Goal: Task Accomplishment & Management: Complete application form

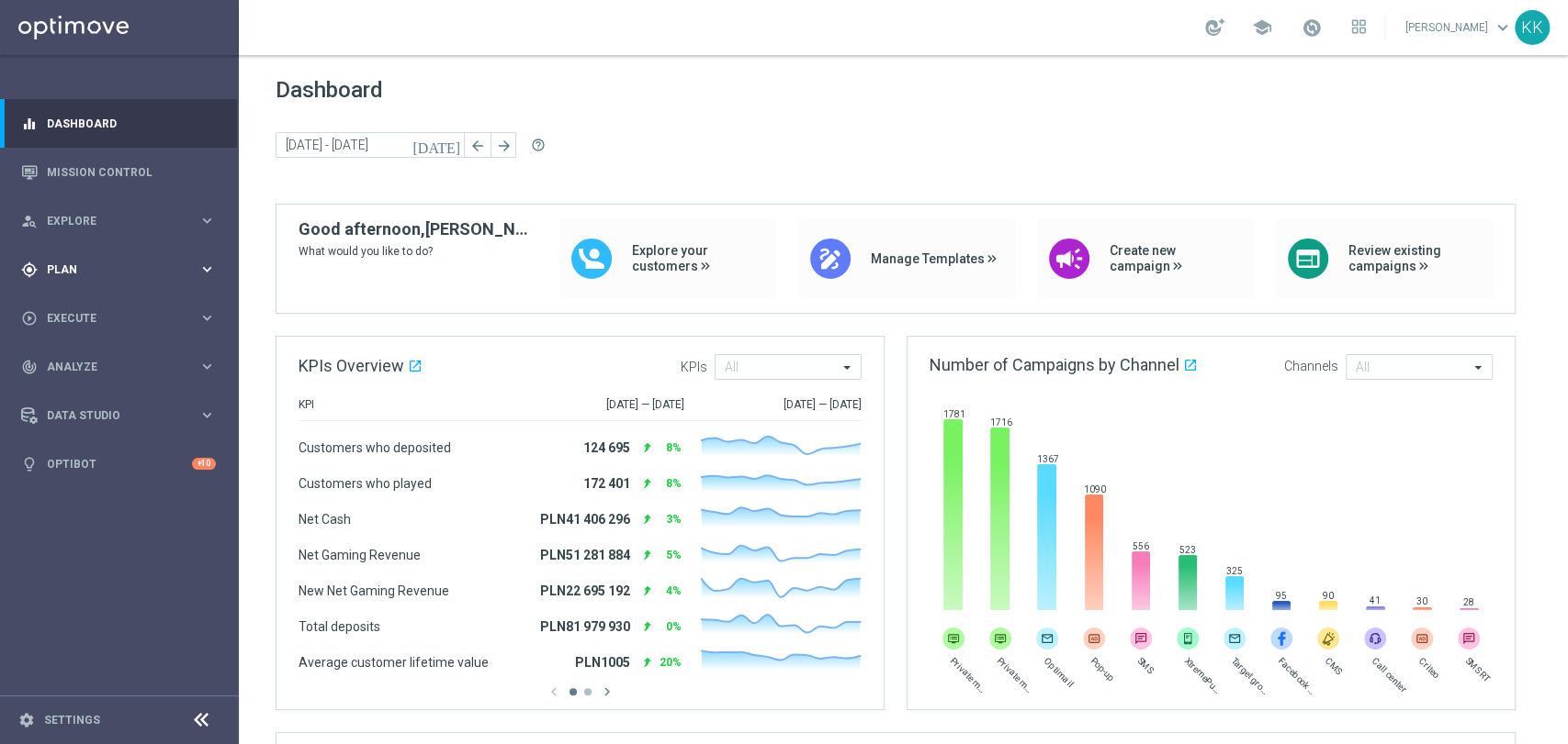
click at [152, 271] on span "Plan" at bounding box center [122, 271] width 152 height 11
click at [113, 297] on div "Target Groups" at bounding box center [142, 307] width 189 height 28
click at [112, 308] on link "Target Groups" at bounding box center [119, 307] width 143 height 14
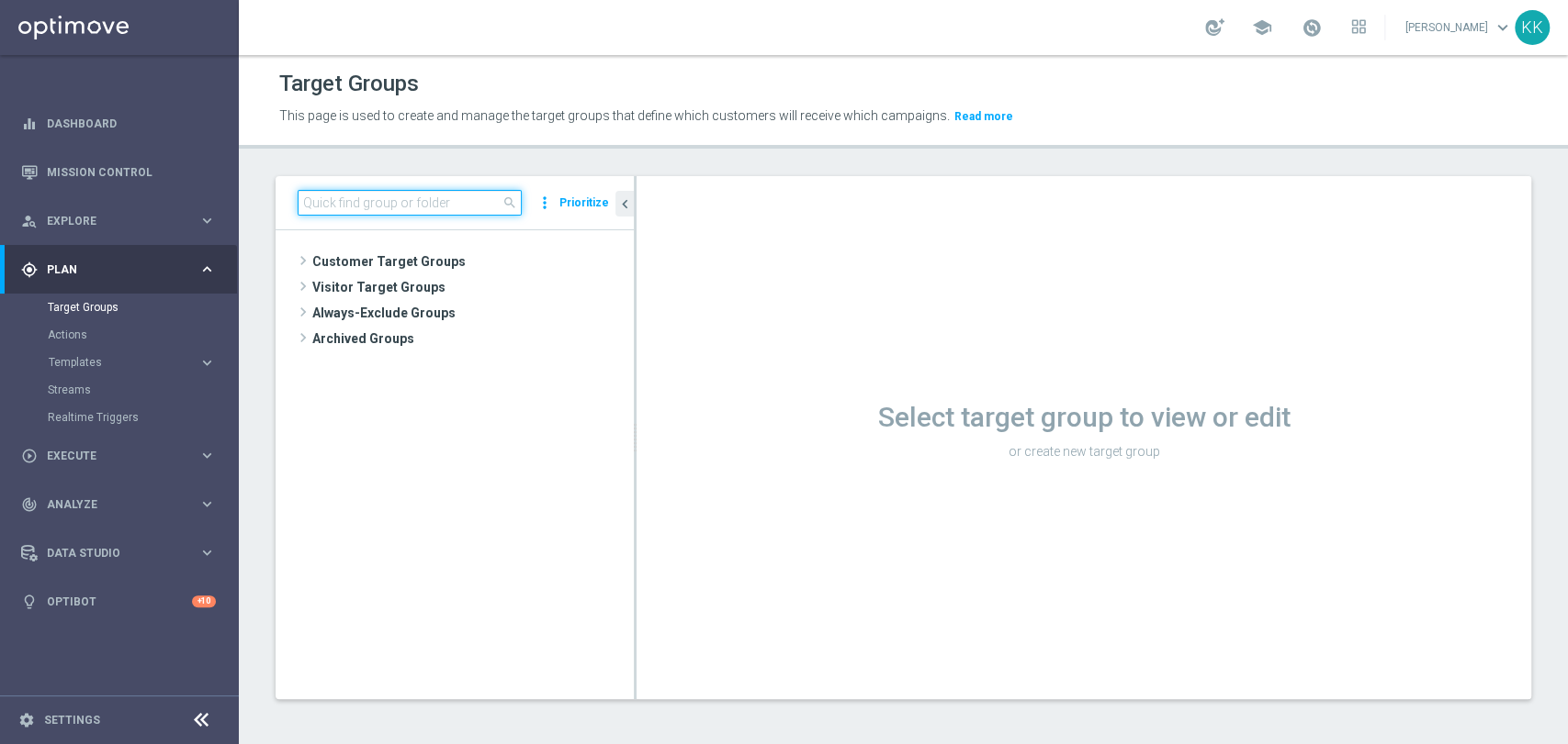
click at [355, 207] on input at bounding box center [409, 202] width 224 height 26
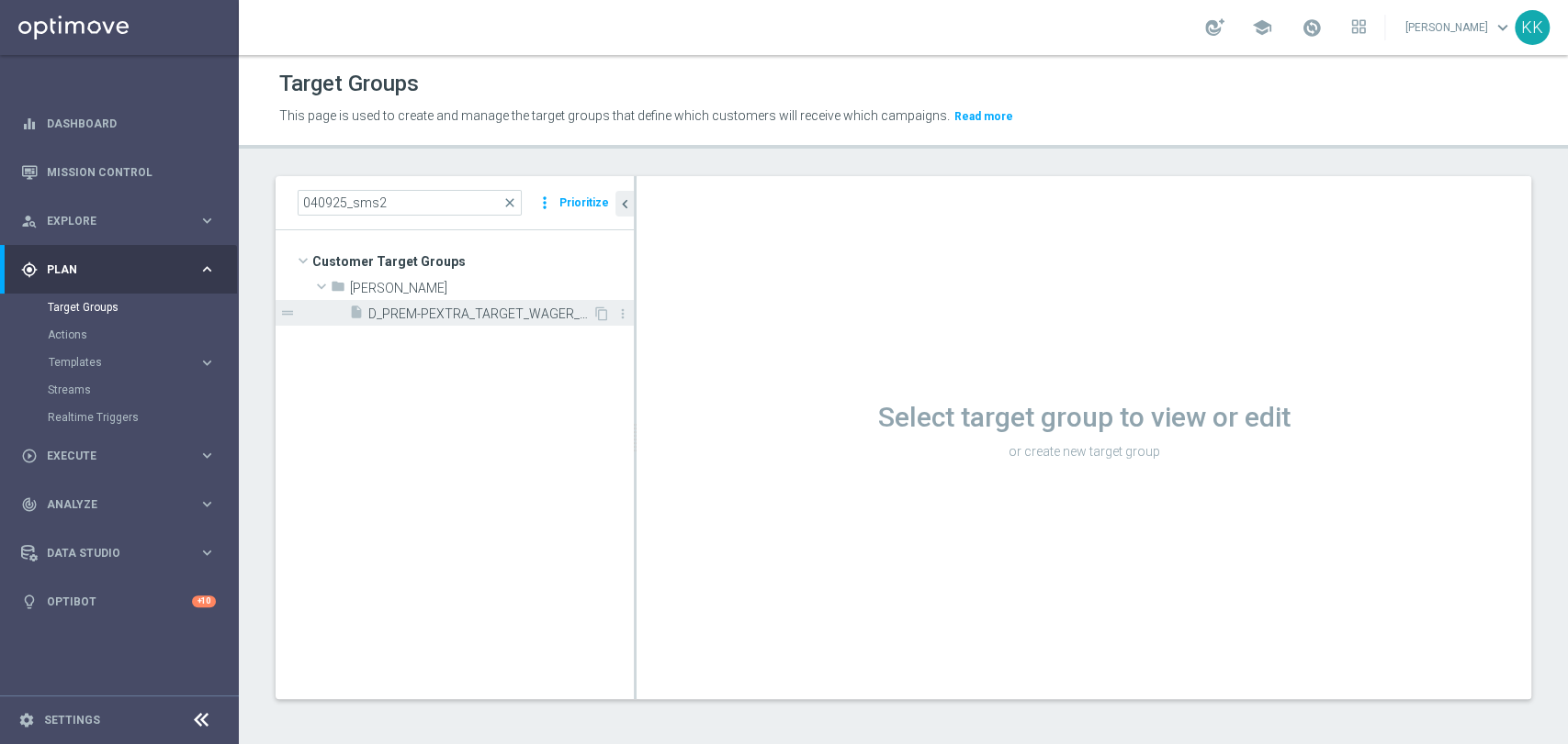
click at [503, 320] on span "D_PREM-PEXTRA_TARGET_WAGER_100% do 1000 PLN_PLMECZE_040925_SMS2" at bounding box center [479, 314] width 224 height 15
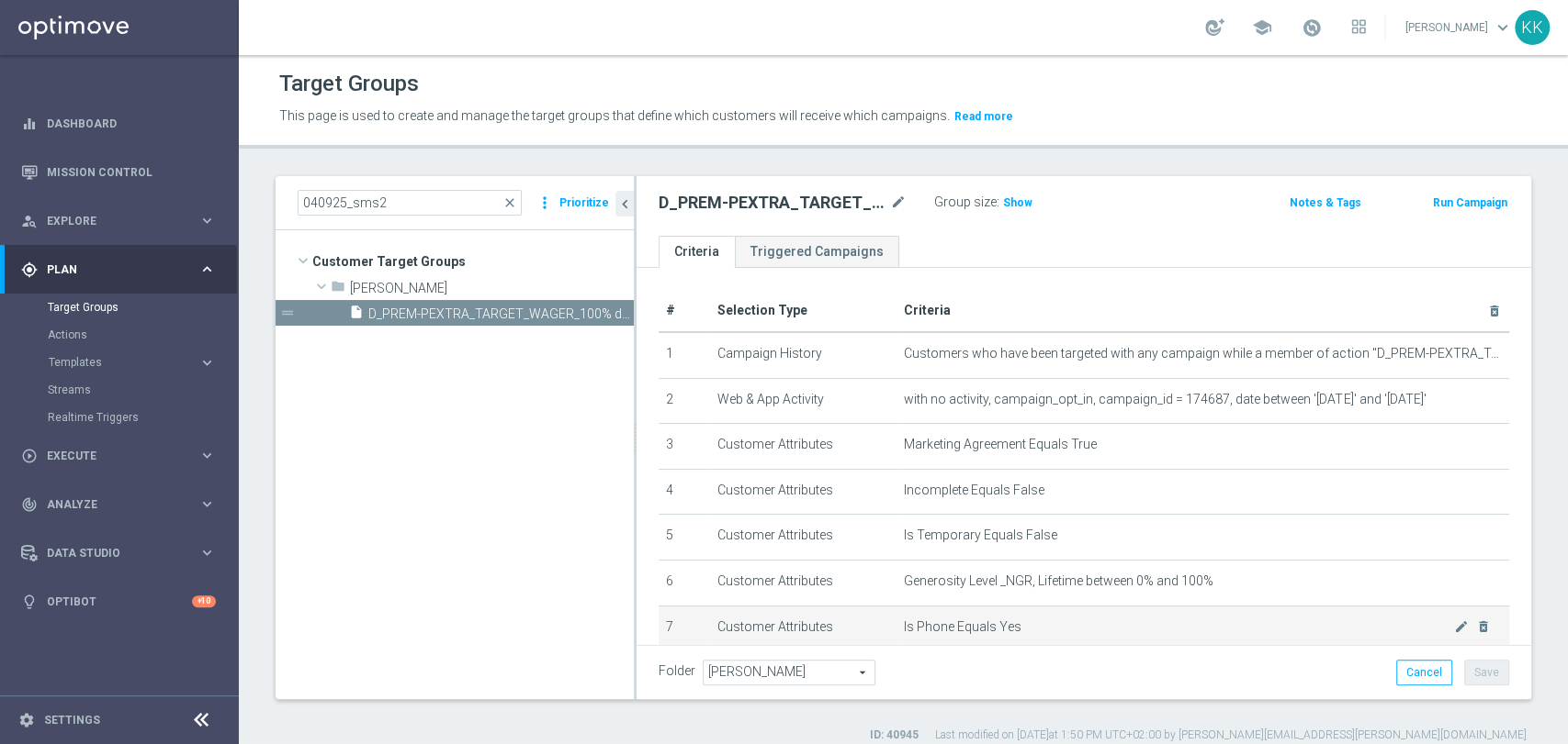
scroll to position [102, 0]
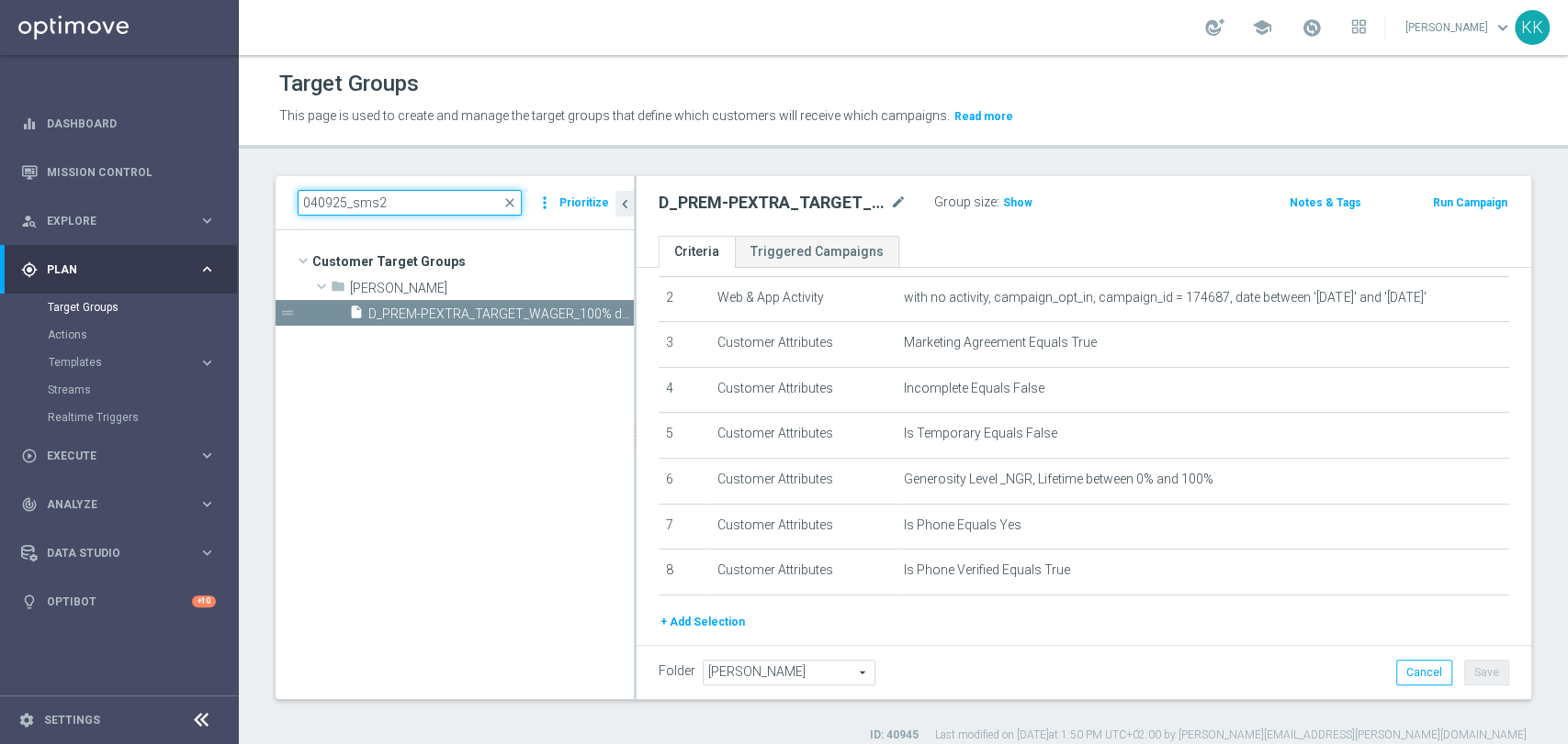
click at [316, 203] on input "040925_sms2" at bounding box center [409, 202] width 224 height 26
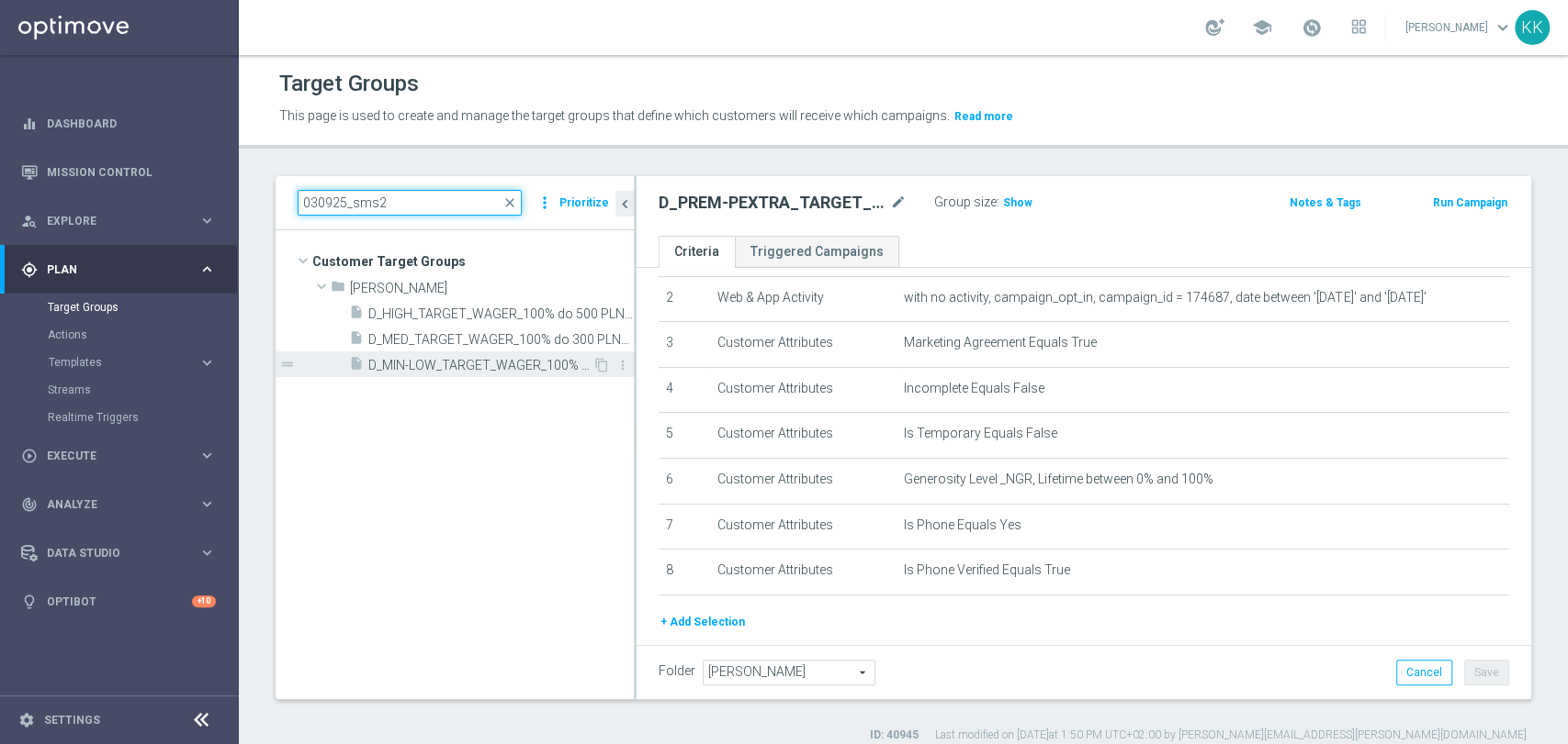
type input "030925_sms2"
click at [423, 366] on span "D_MIN-LOW_TARGET_WAGER_100% do 100 PLN_PLMECZE_030925_SMS2" at bounding box center [479, 366] width 224 height 15
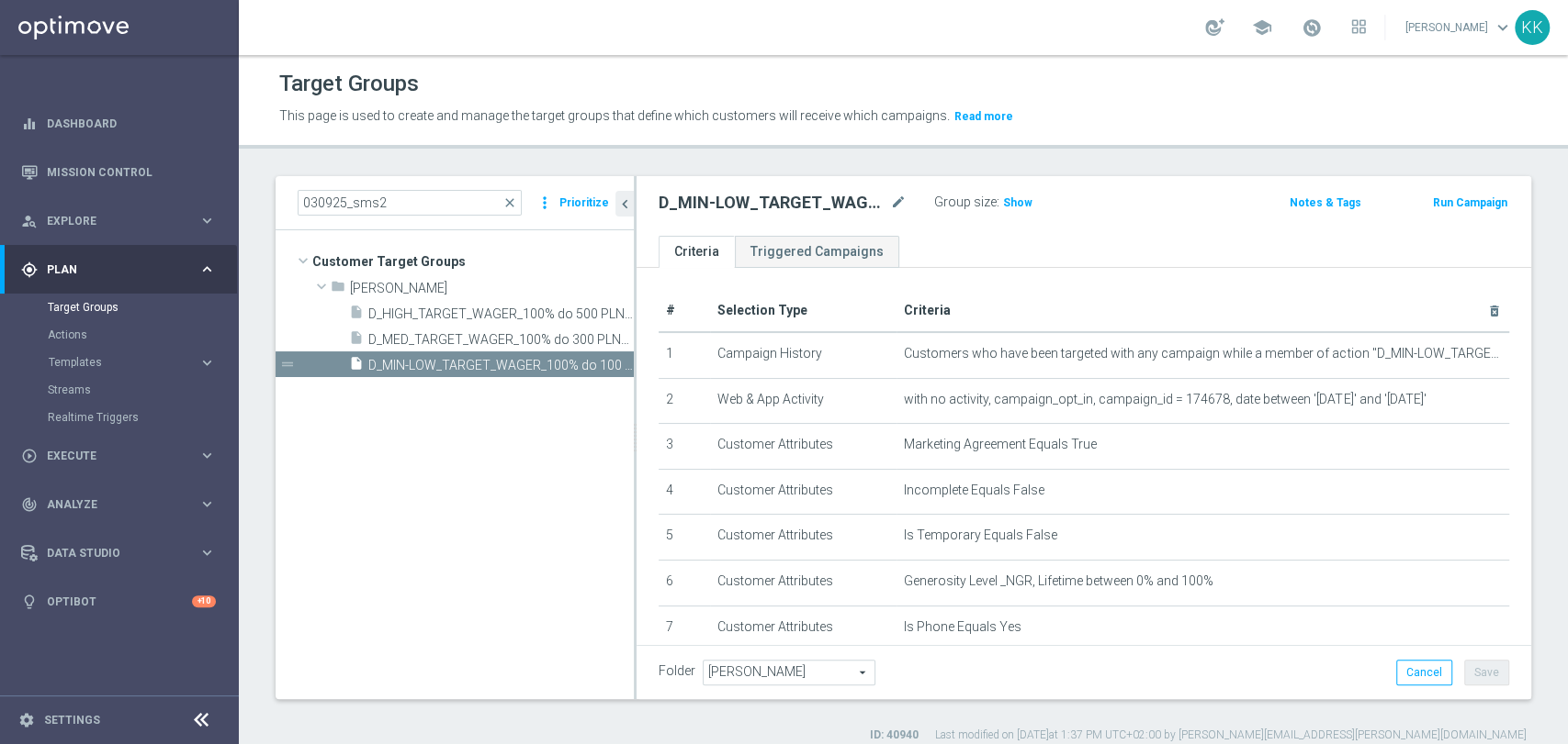
click at [1018, 186] on div "D_MIN-LOW_TARGET_WAGER_100% do 100 PLN_PLMECZE_030925_SMS2 mode_edit Group size…" at bounding box center [1084, 206] width 895 height 60
click at [1022, 193] on h3 "Show" at bounding box center [1017, 202] width 33 height 20
click at [77, 452] on span "Execute" at bounding box center [122, 456] width 152 height 11
click at [85, 362] on link "Campaign Builder" at bounding box center [119, 355] width 143 height 14
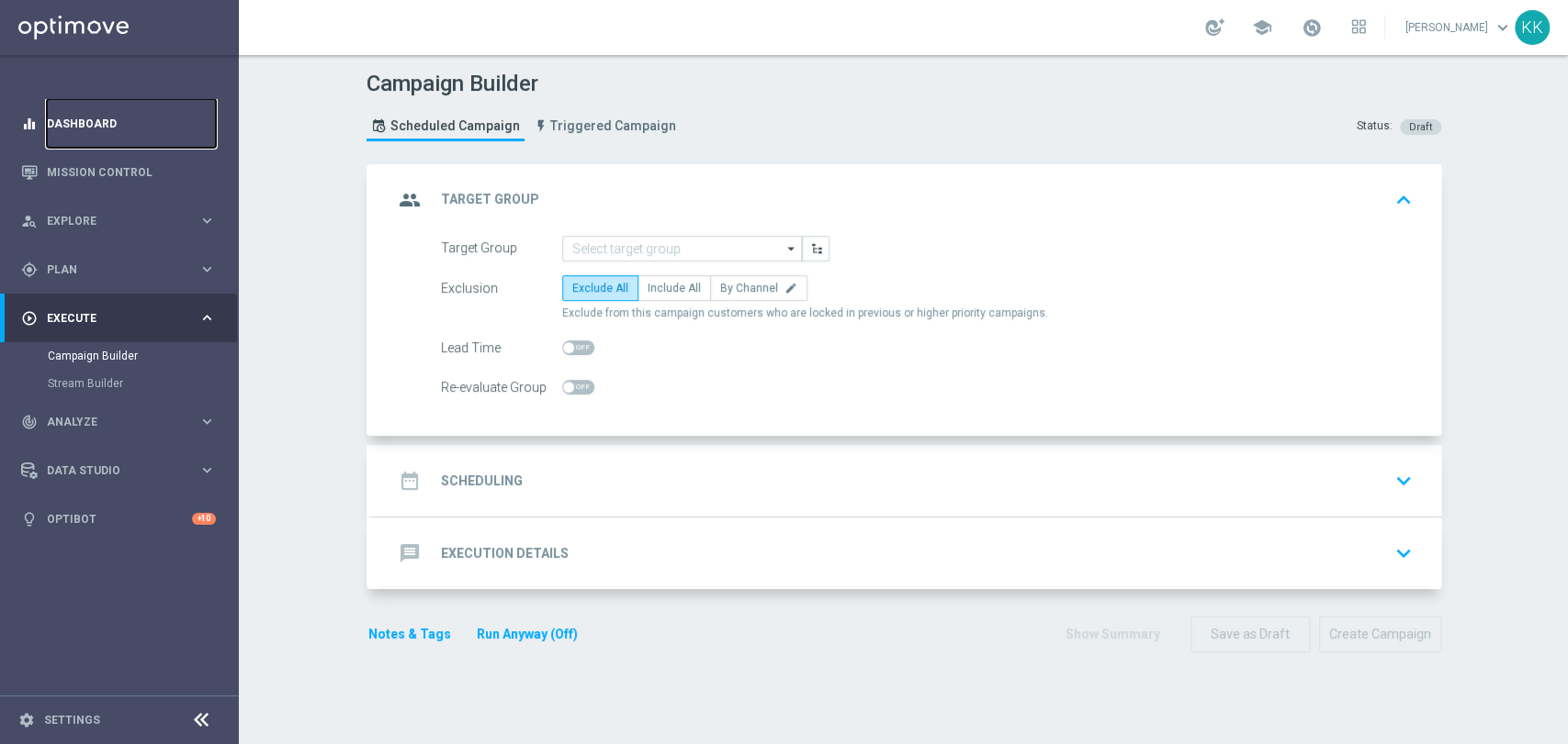
drag, startPoint x: 107, startPoint y: 119, endPoint x: 116, endPoint y: 119, distance: 9.0
click at [107, 119] on link "Dashboard" at bounding box center [131, 123] width 169 height 49
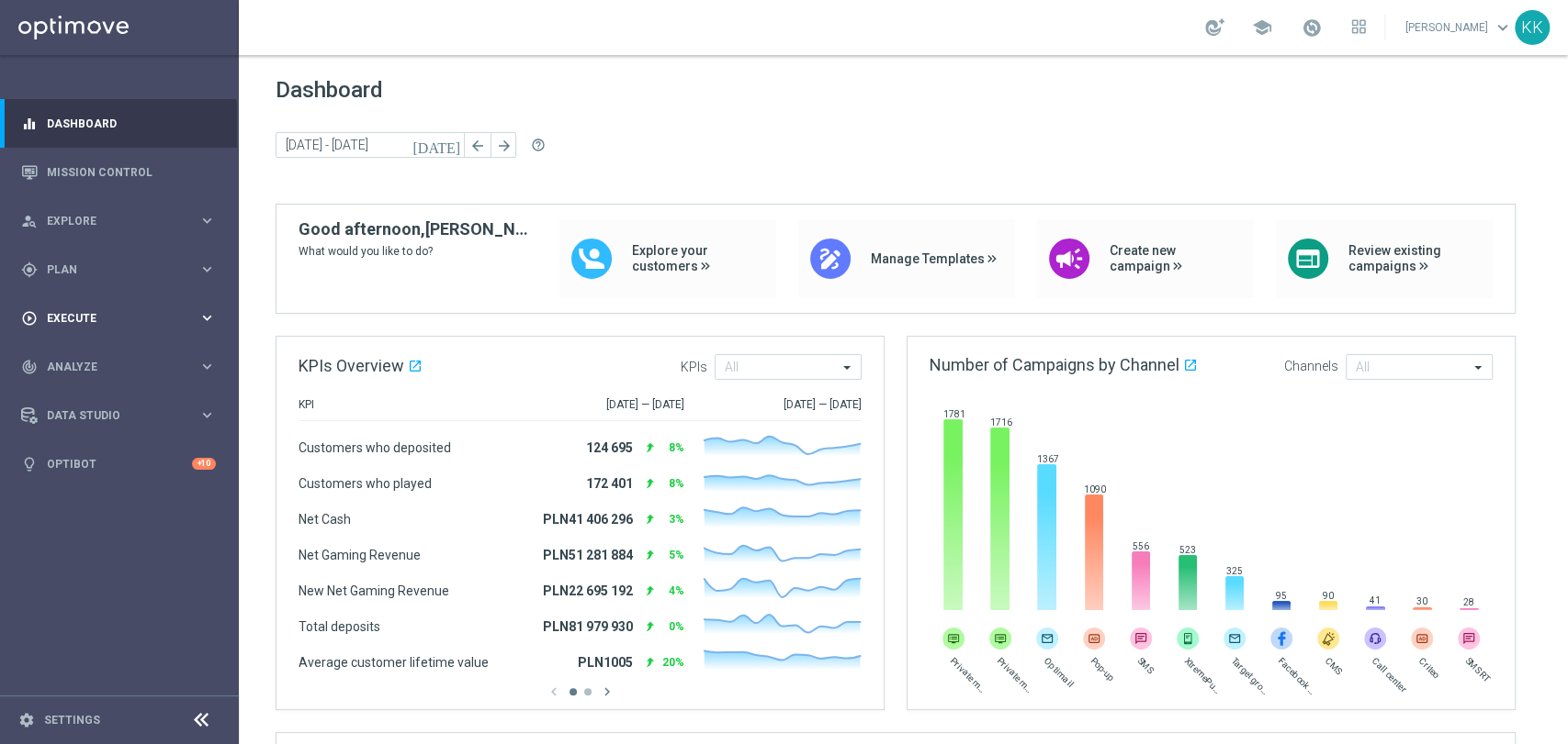
click at [111, 313] on span "Execute" at bounding box center [122, 319] width 152 height 11
click at [103, 357] on link "Campaign Builder" at bounding box center [119, 355] width 143 height 14
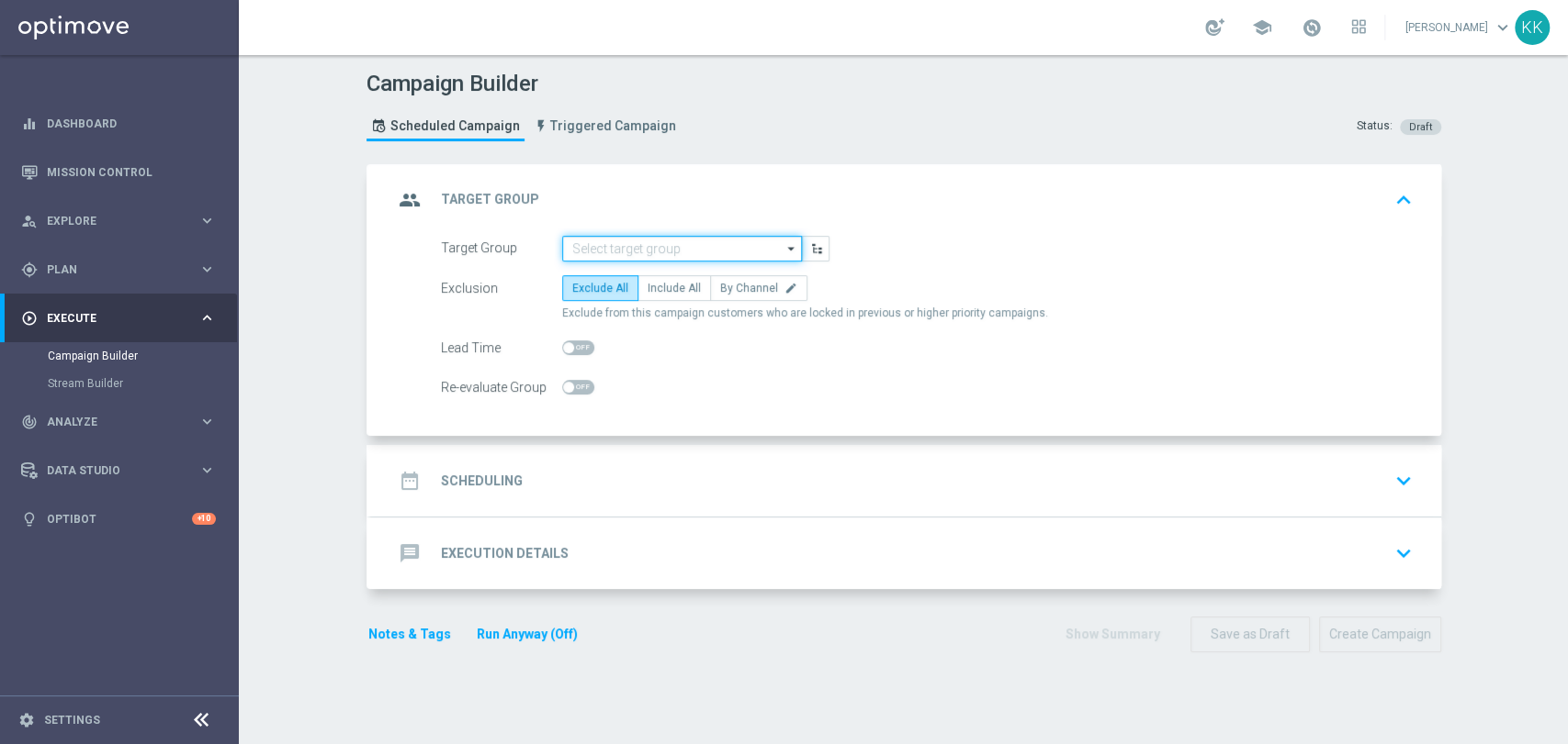
click at [689, 243] on input at bounding box center [682, 249] width 239 height 26
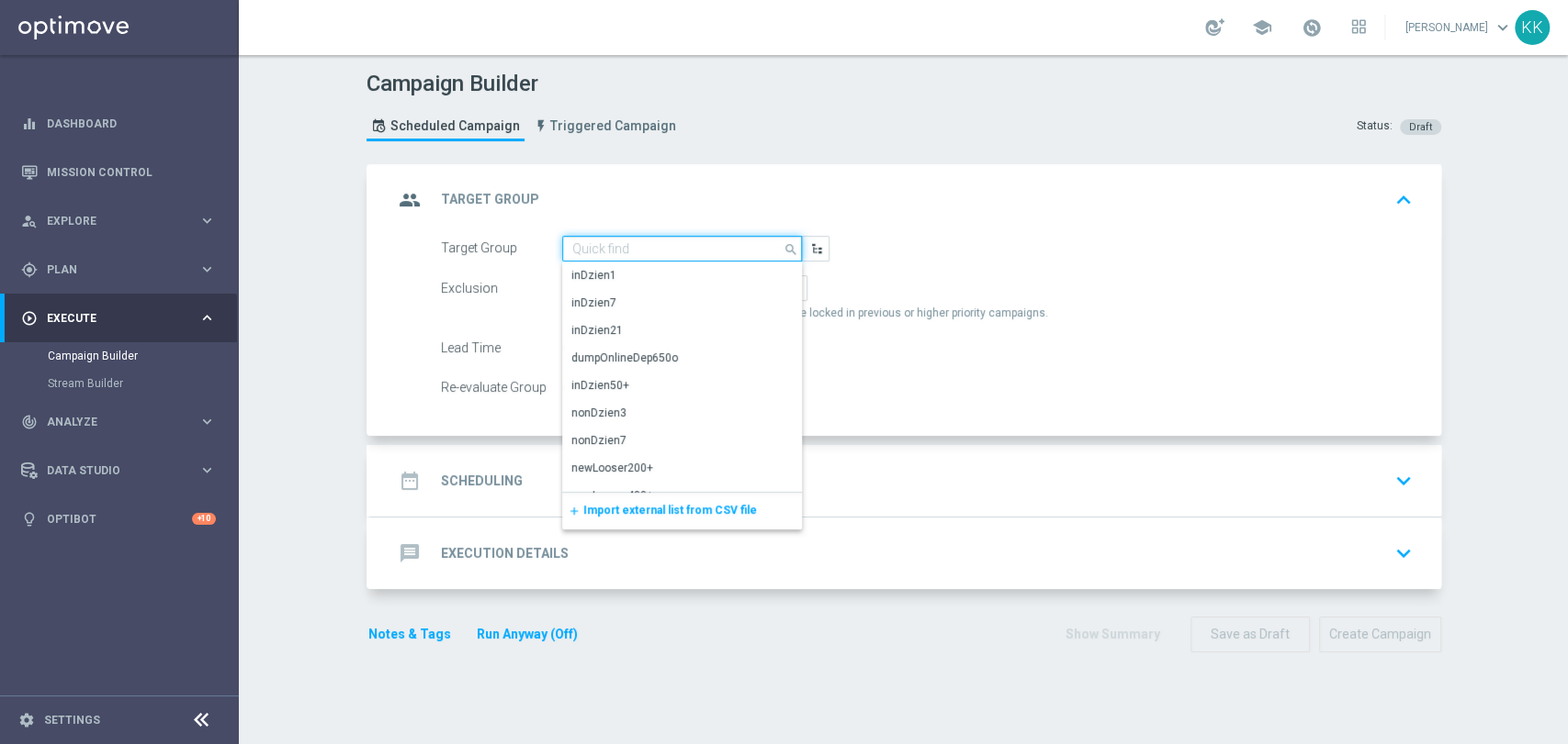
paste input "D_MIN-LOW_TARGET_WAGER_100% do 100 PLN_PLMECZE_030925_SMS2"
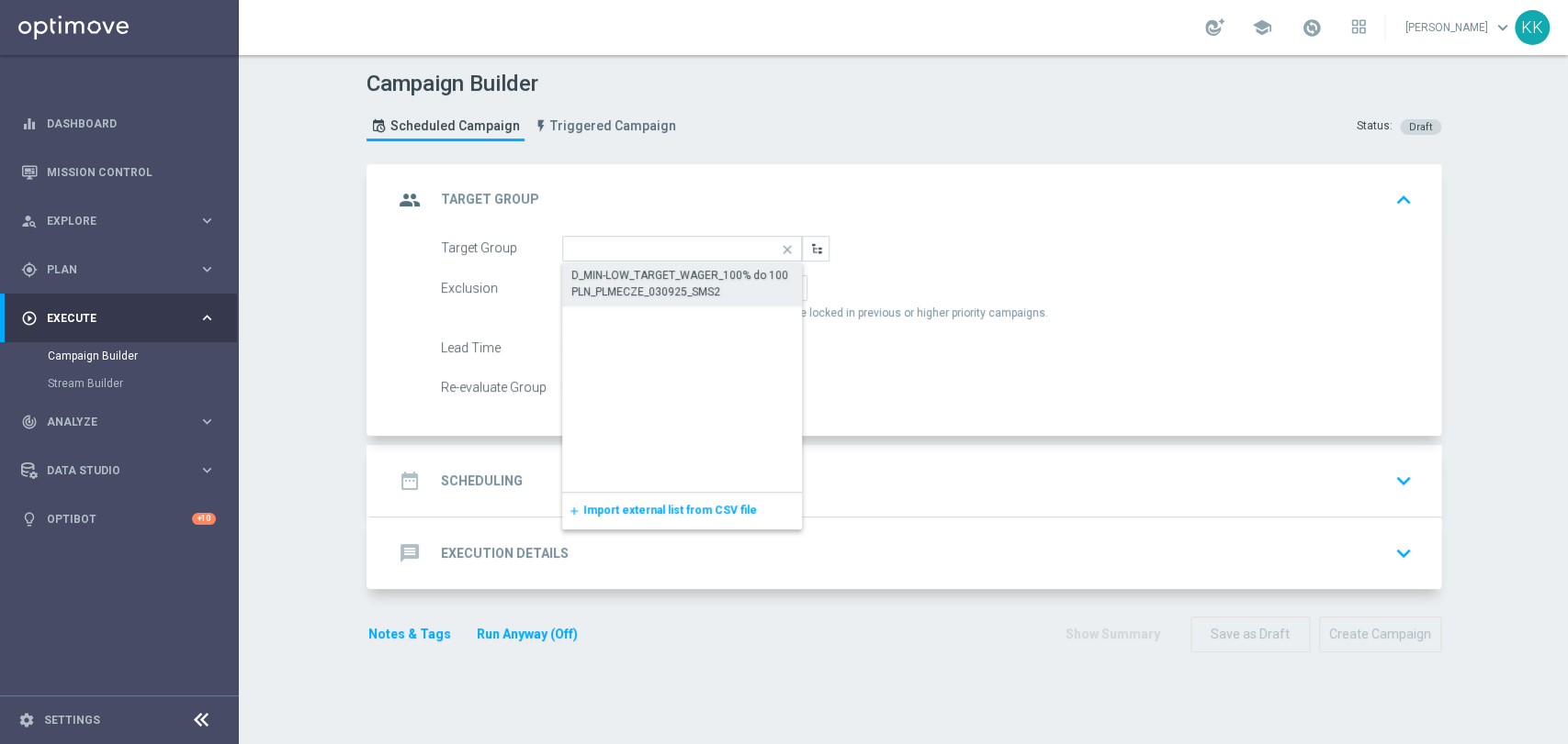
click at [674, 280] on div "D_MIN-LOW_TARGET_WAGER_100% do 100 PLN_PLMECZE_030925_SMS2" at bounding box center [682, 283] width 222 height 33
type input "D_MIN-LOW_TARGET_WAGER_100% do 100 PLN_PLMECZE_030925_SMS2"
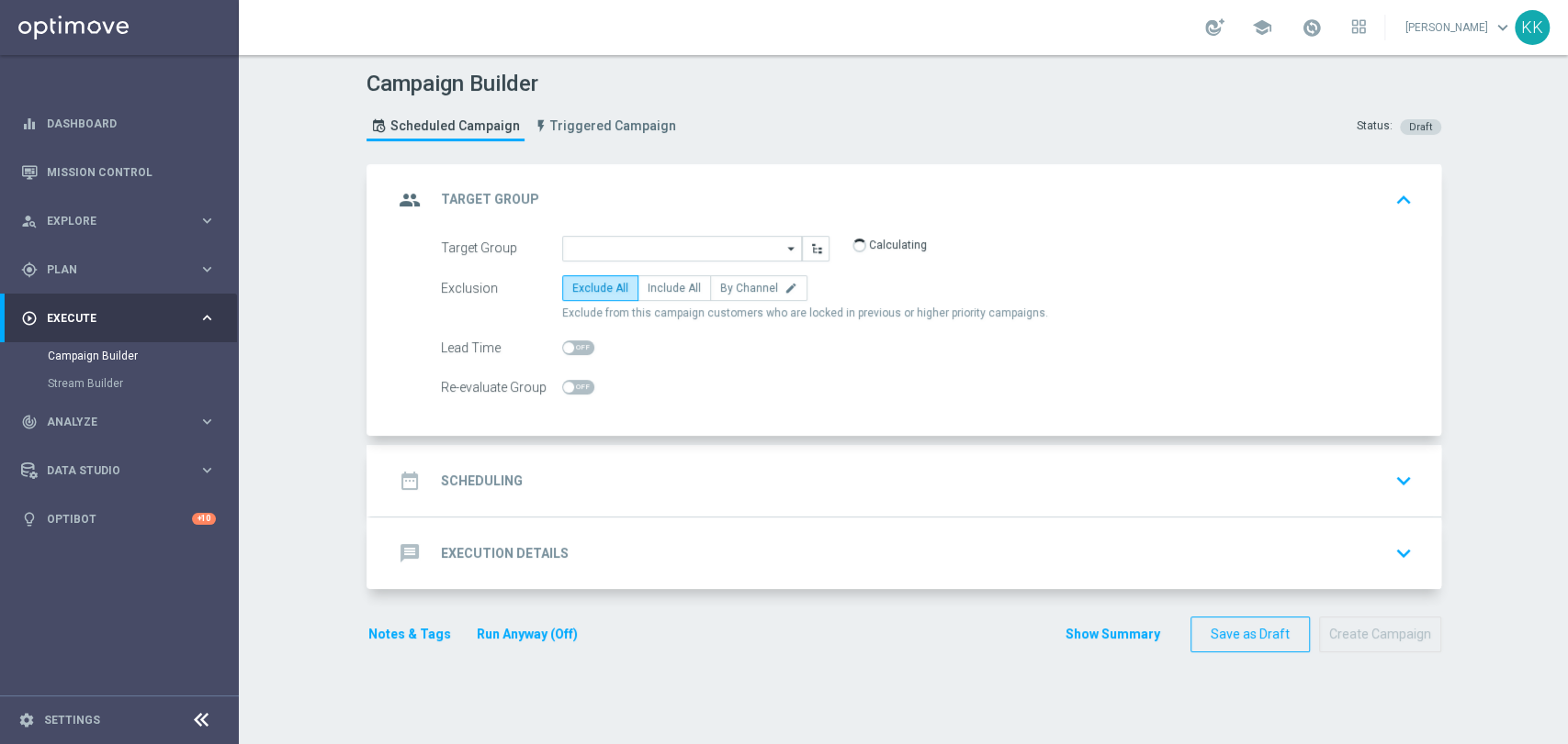
scroll to position [0, 0]
click at [655, 284] on span "Include All" at bounding box center [674, 288] width 53 height 12
click at [655, 286] on input "Include All" at bounding box center [653, 292] width 12 height 12
radio input "true"
click at [578, 391] on span at bounding box center [579, 387] width 32 height 14
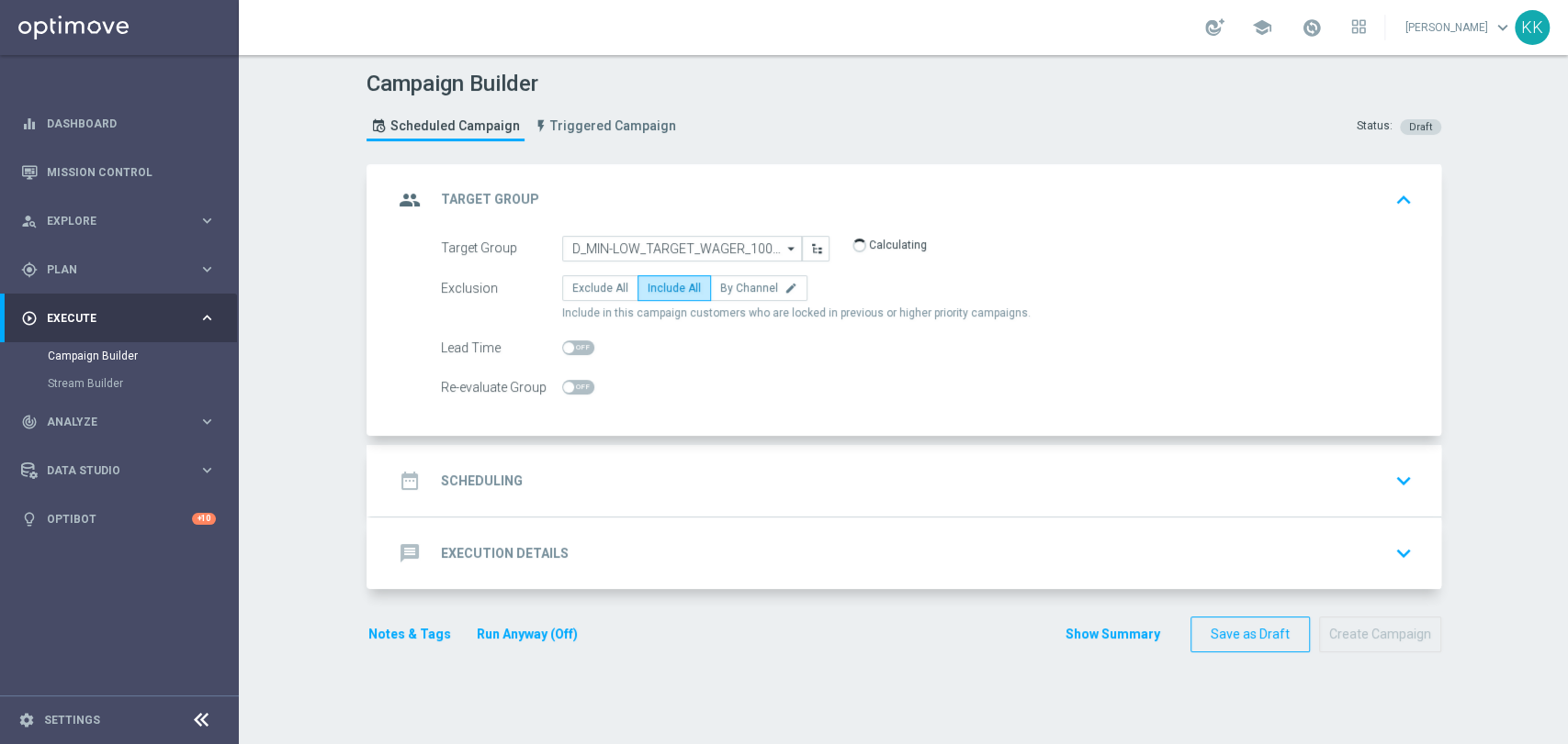
click at [578, 391] on input "checkbox" at bounding box center [579, 387] width 32 height 14
checkbox input "true"
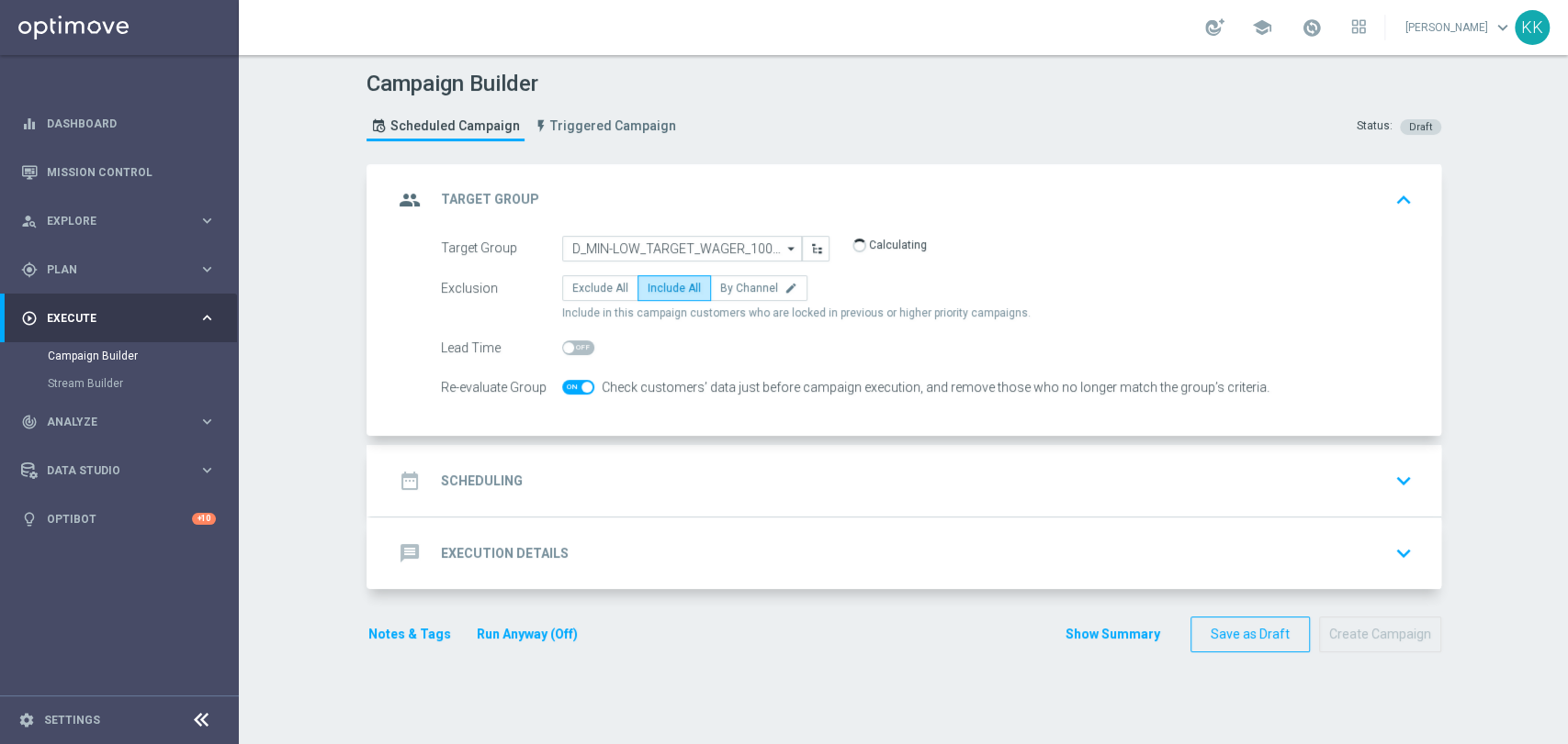
click at [669, 465] on div "date_range Scheduling keyboard_arrow_down" at bounding box center [906, 481] width 1026 height 35
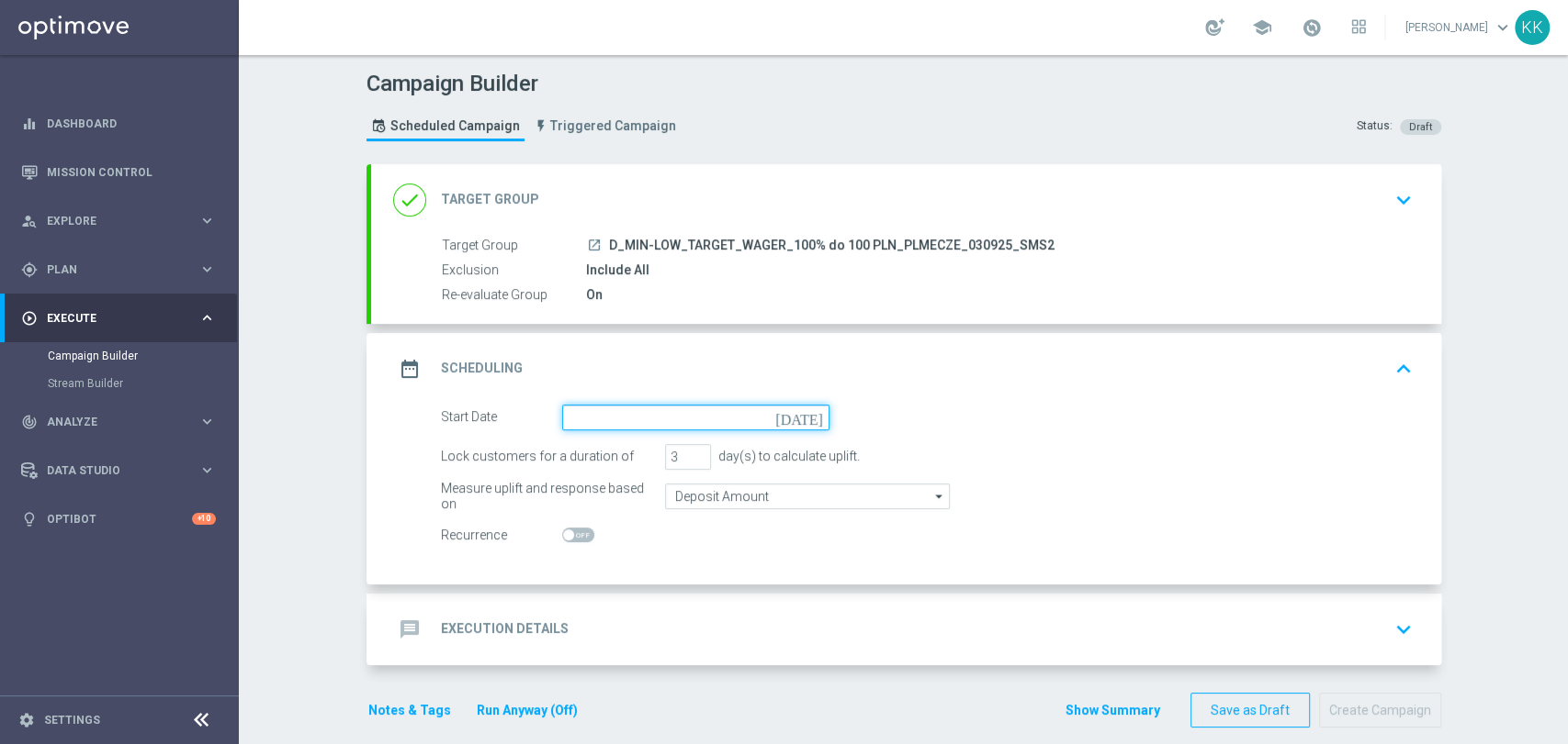
click at [658, 415] on input at bounding box center [696, 417] width 267 height 26
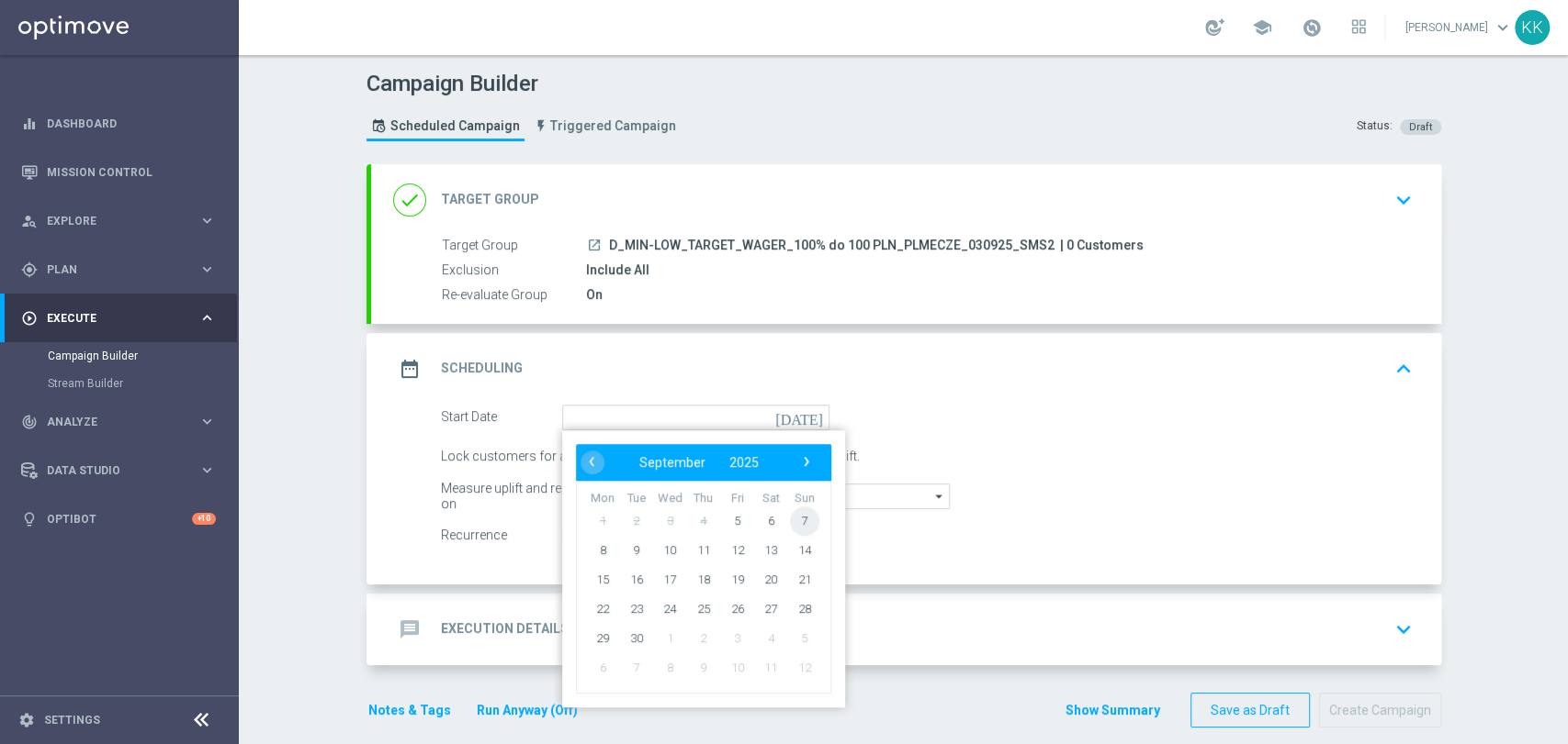
click at [804, 515] on span "7" at bounding box center [804, 520] width 30 height 30
type input "[DATE]"
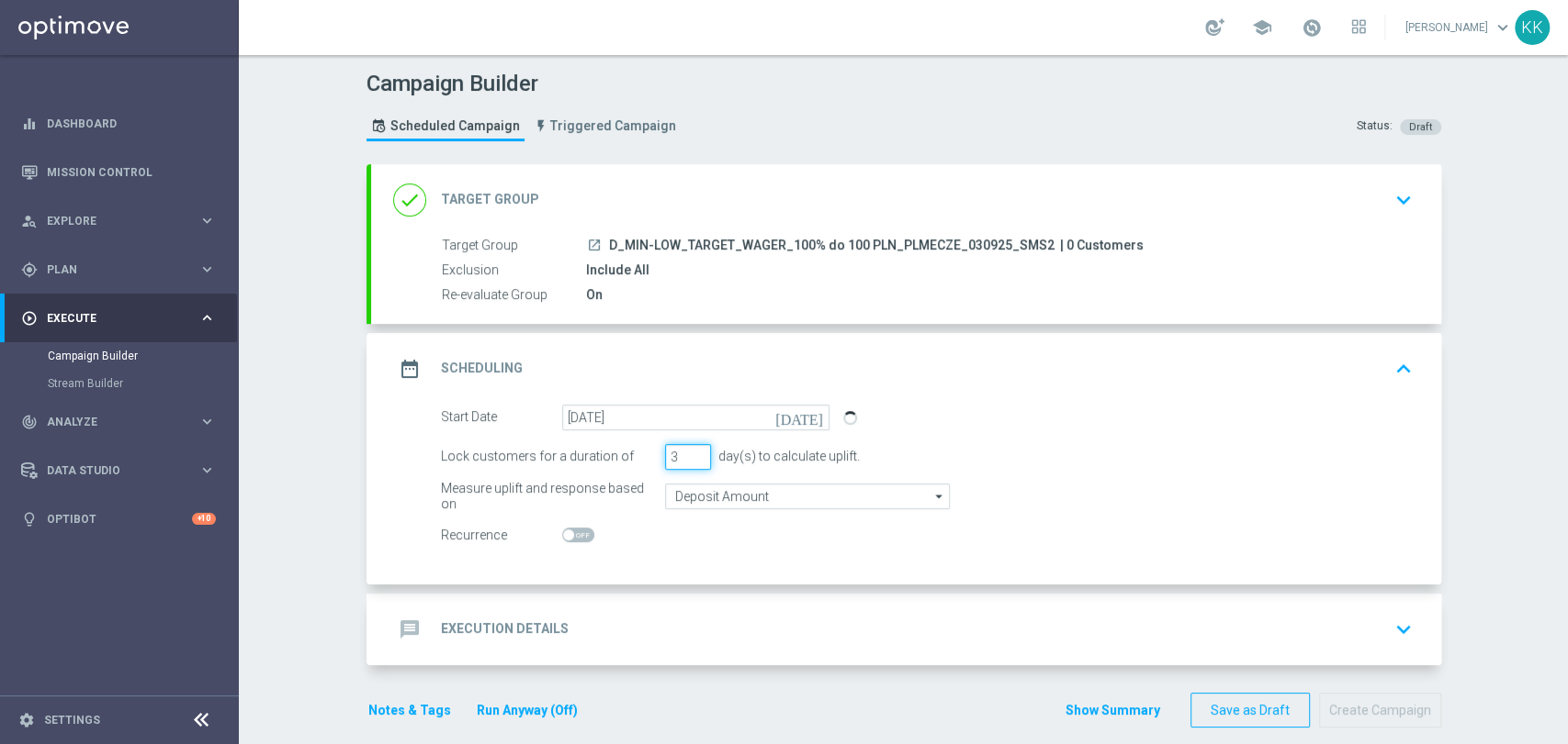
drag, startPoint x: 666, startPoint y: 460, endPoint x: 575, endPoint y: 458, distance: 91.0
click at [577, 461] on div "Lock customers for a duration of 3 day(s) to calculate uplift." at bounding box center [927, 456] width 999 height 26
type input "1"
click at [705, 492] on input "Deposit Amount" at bounding box center [807, 496] width 285 height 26
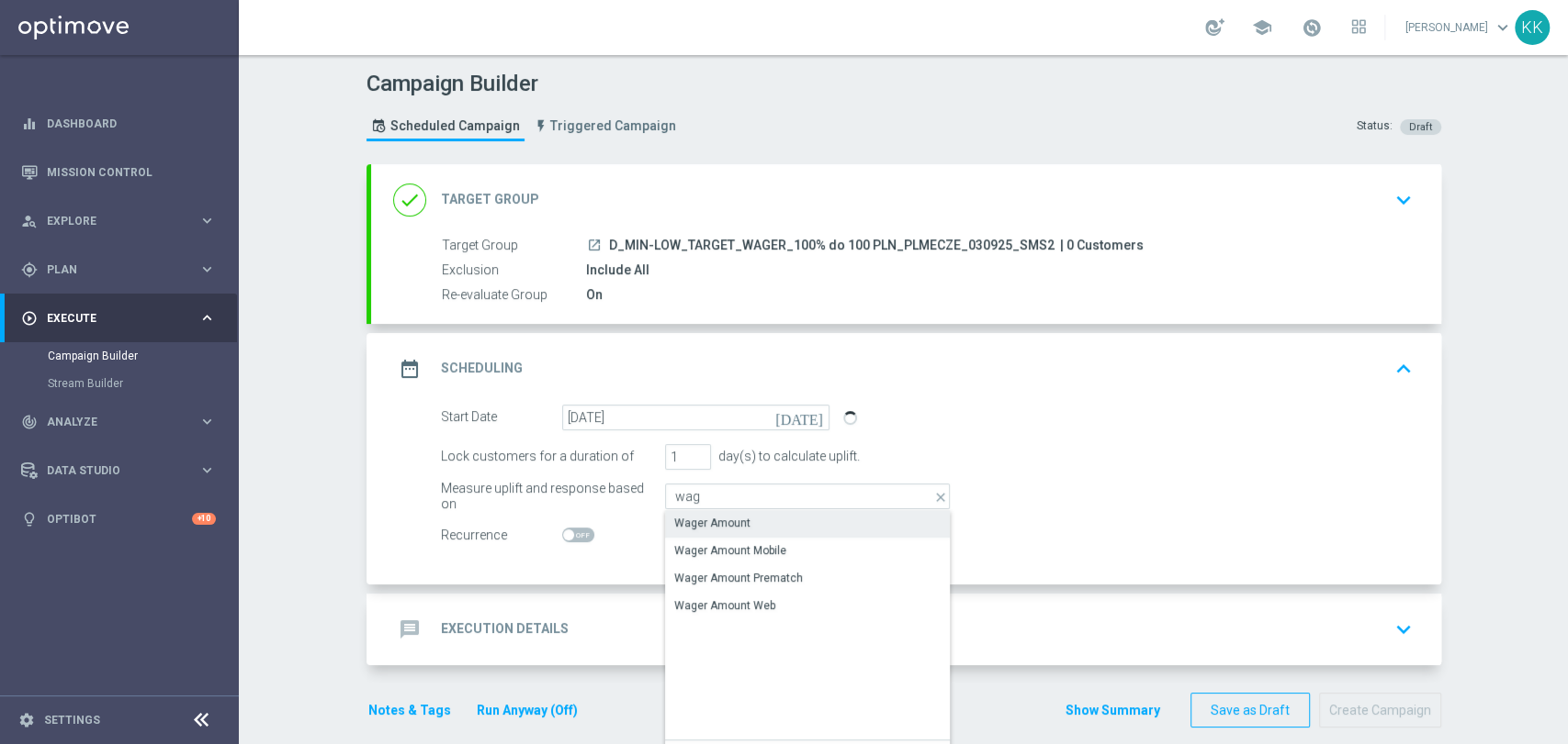
click at [703, 516] on div "Wager Amount" at bounding box center [712, 523] width 76 height 16
type input "Wager Amount"
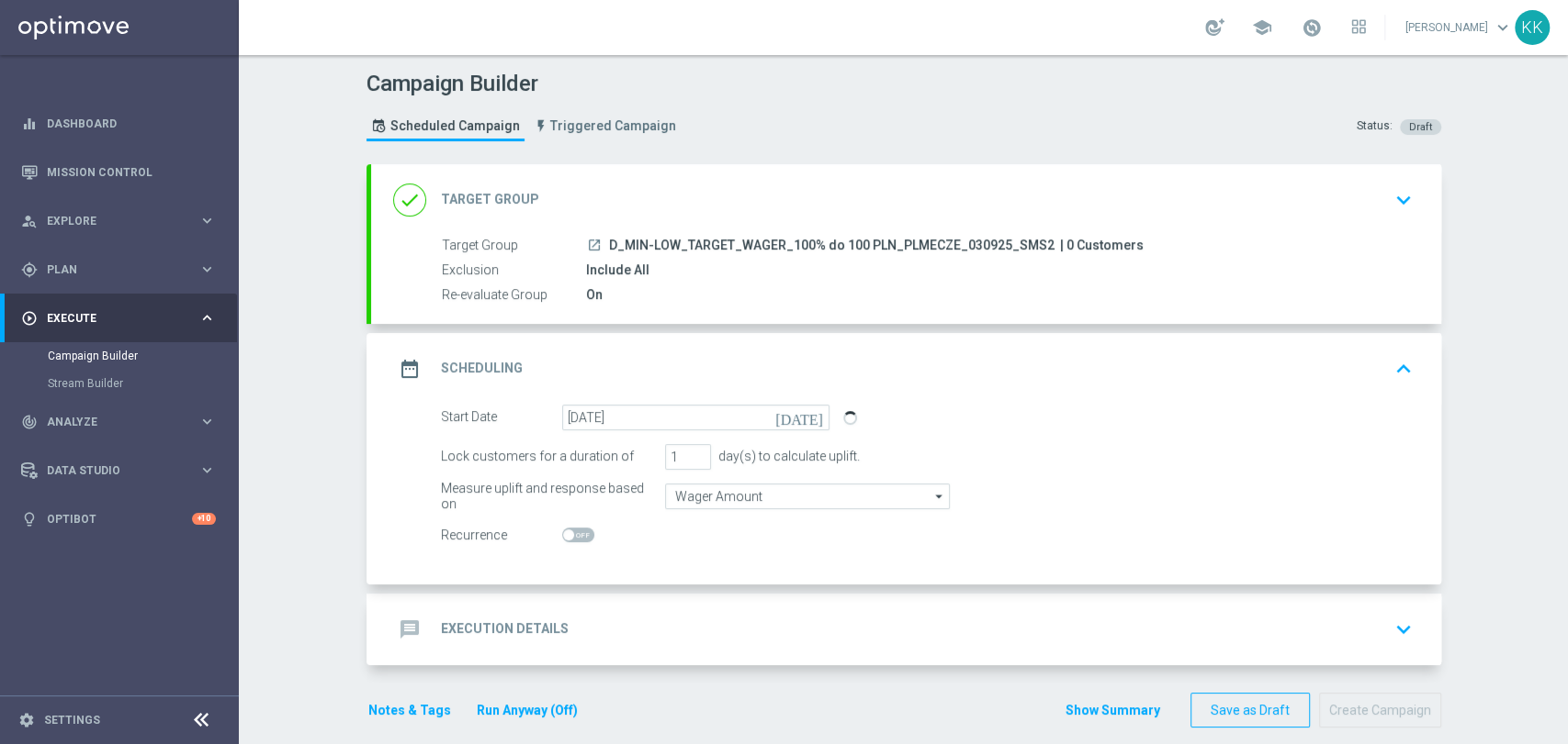
click at [783, 660] on div "message Execution Details keyboard_arrow_down" at bounding box center [906, 629] width 1070 height 71
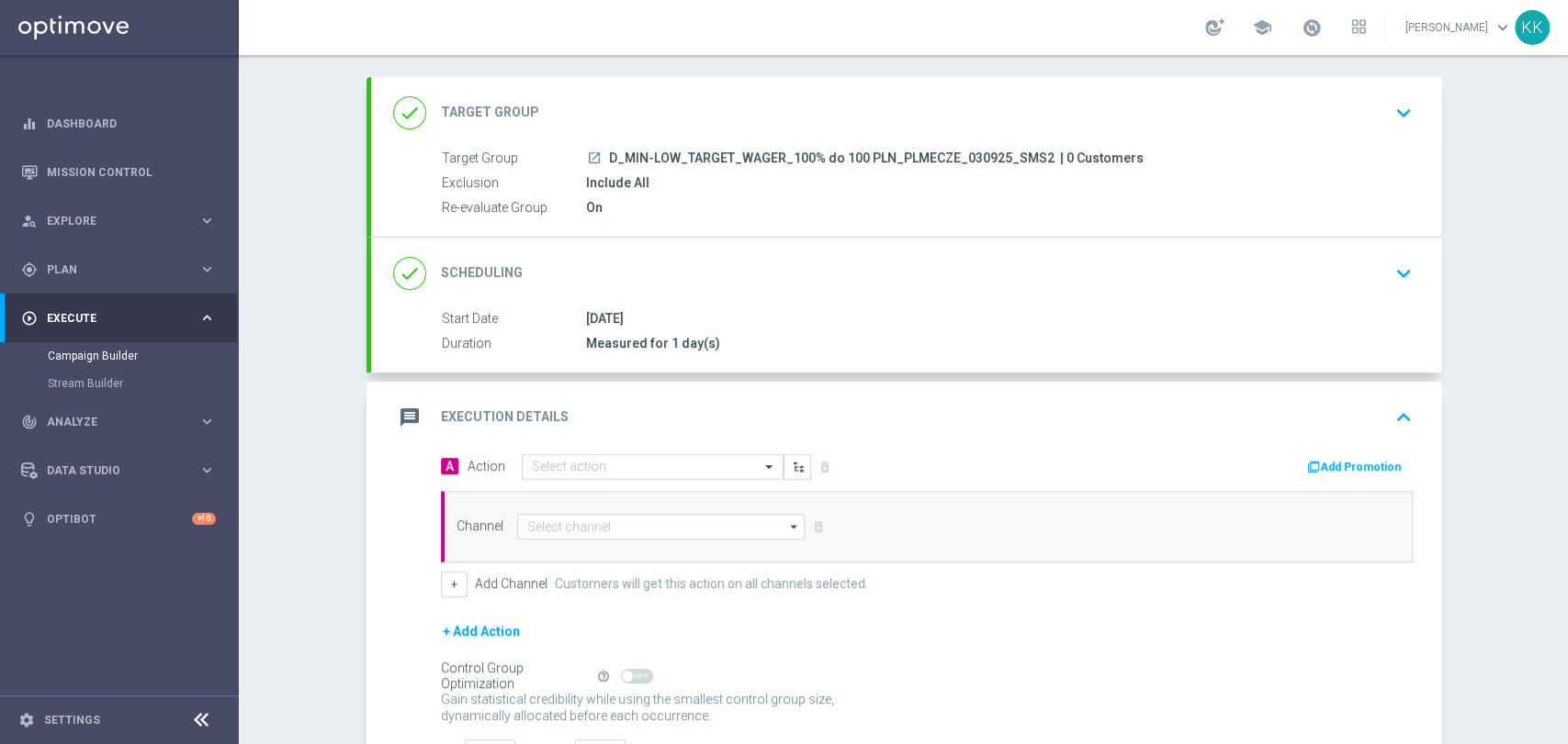
scroll to position [213, 0]
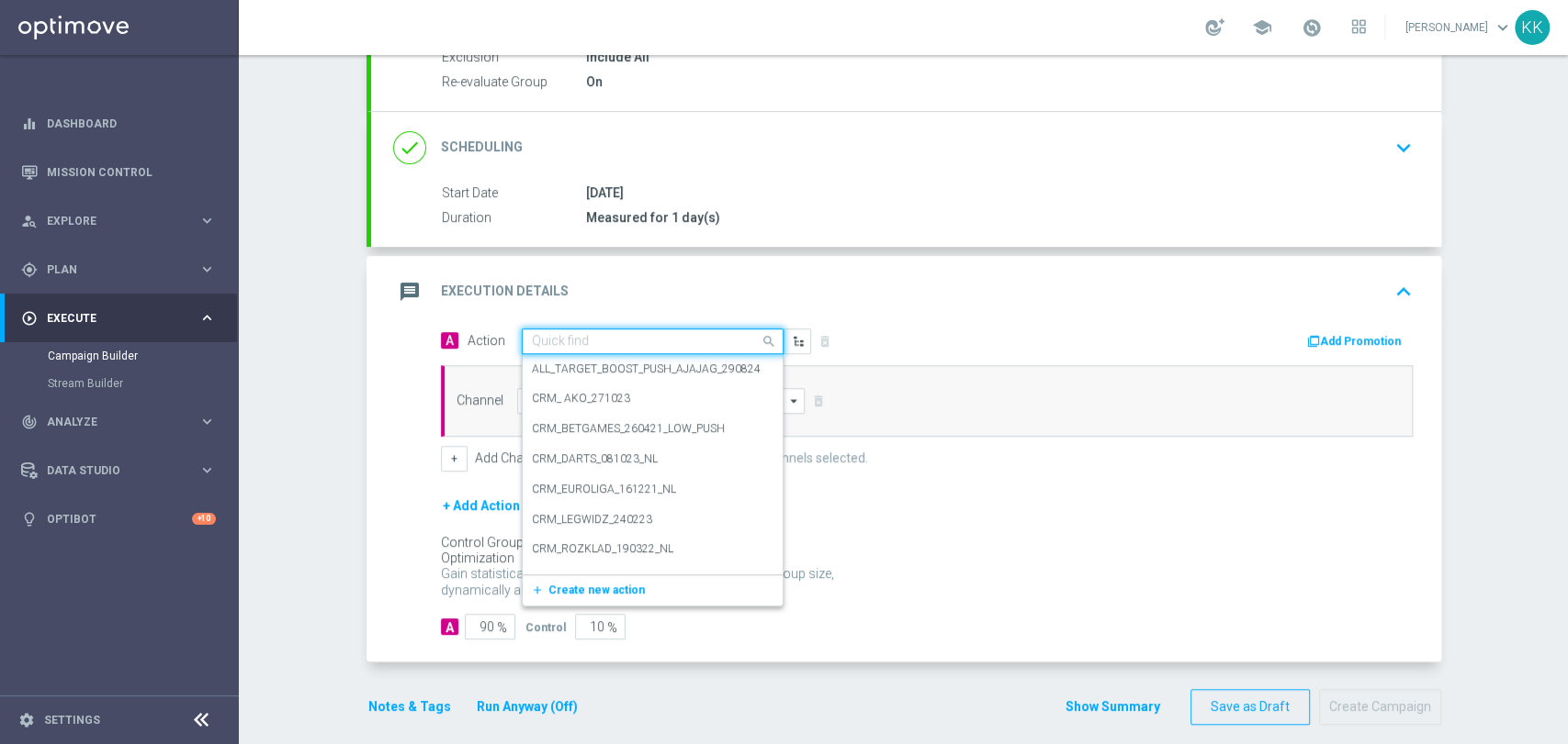
click at [639, 334] on input "text" at bounding box center [634, 342] width 205 height 15
paste input "D_MIN-LOW_TARGET_WAGER_100% do 100 PLN_PLMECZE_030925_SMS2"
type input "D_MIN-LOW_TARGET_WAGER_100% do 100 PLN_PLMECZE_030925_SMS2"
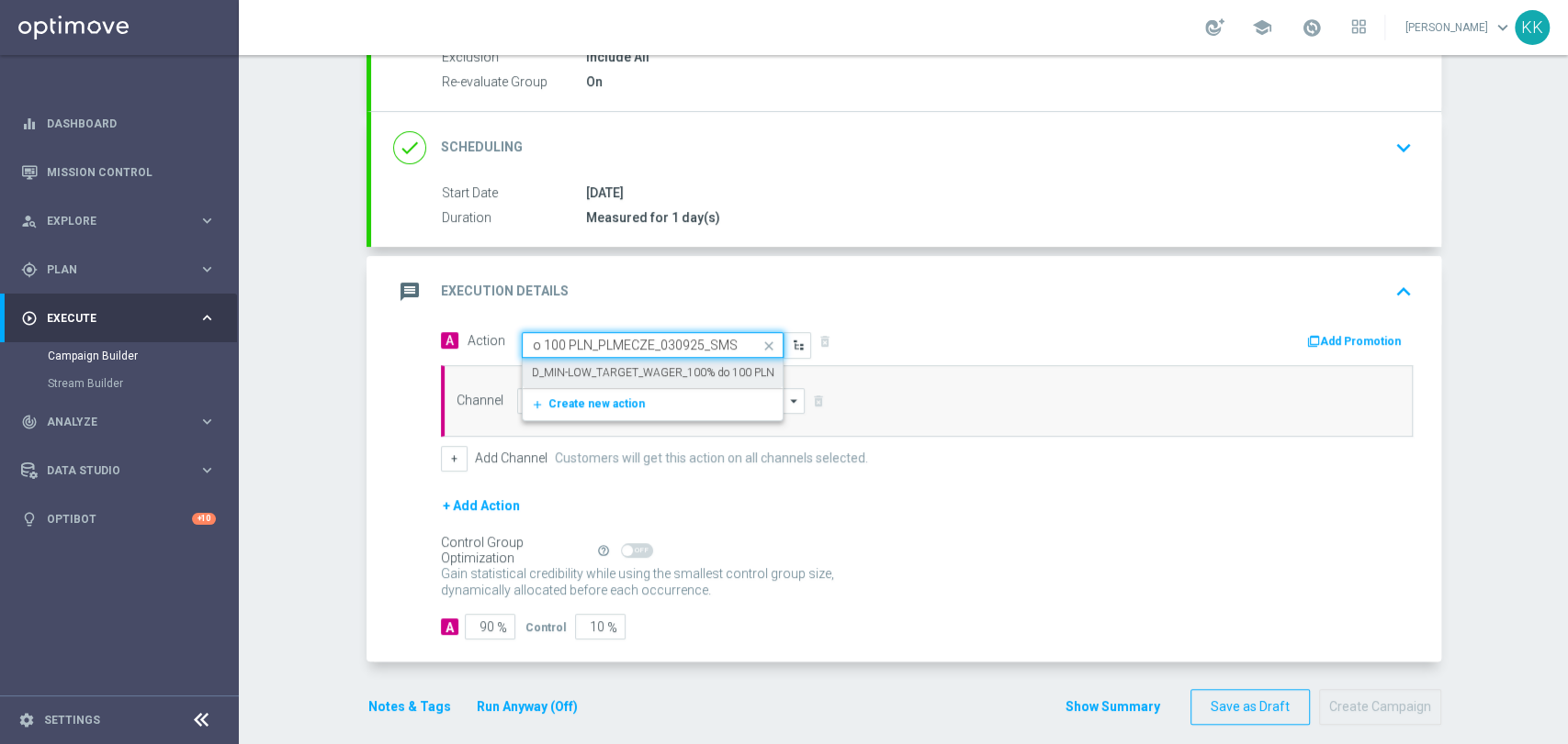
click at [633, 358] on div "D_MIN-LOW_TARGET_WAGER_100% do 100 PLN_PLMECZE_030925_SMS2 edit" at bounding box center [652, 373] width 241 height 30
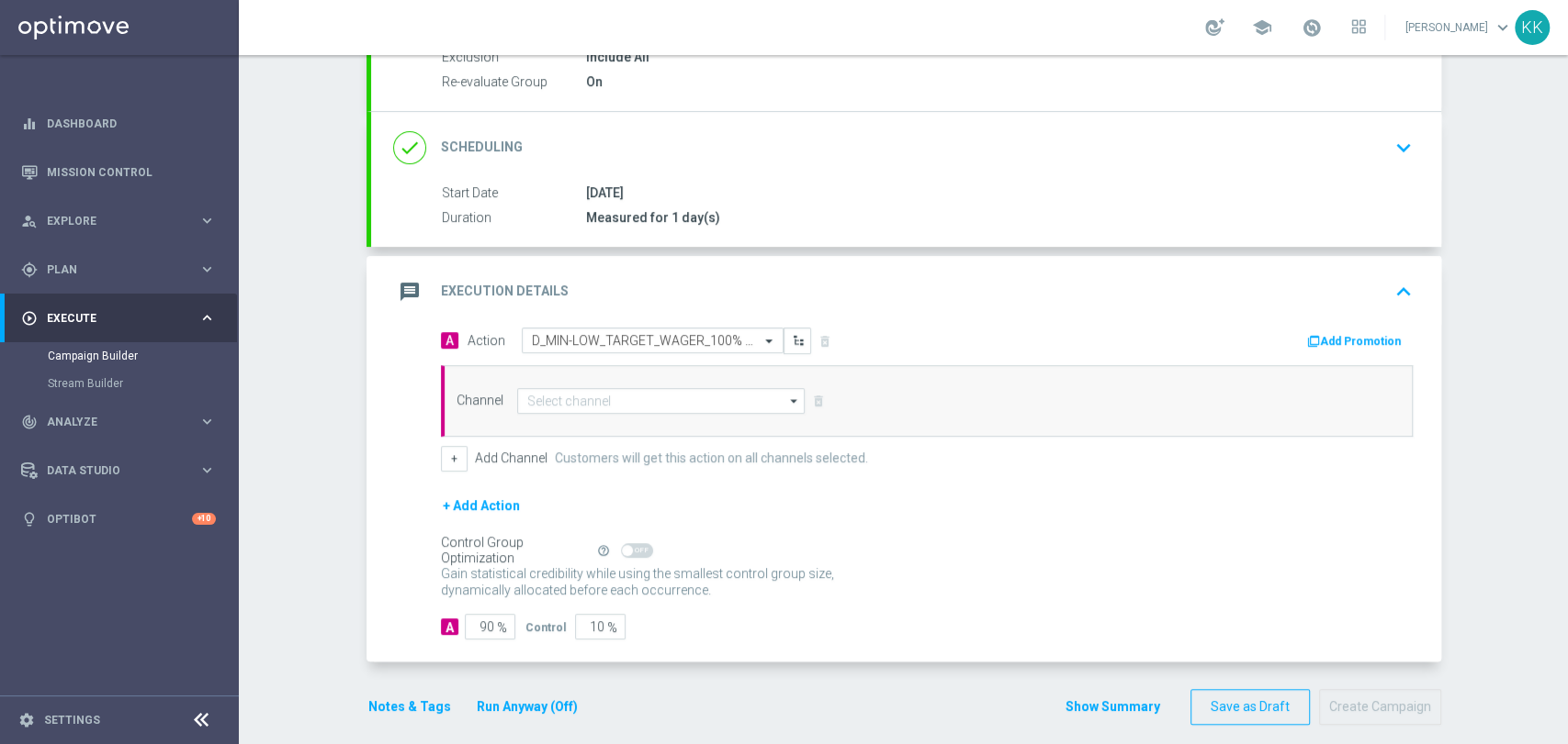
scroll to position [0, 0]
click at [604, 406] on input at bounding box center [661, 401] width 289 height 26
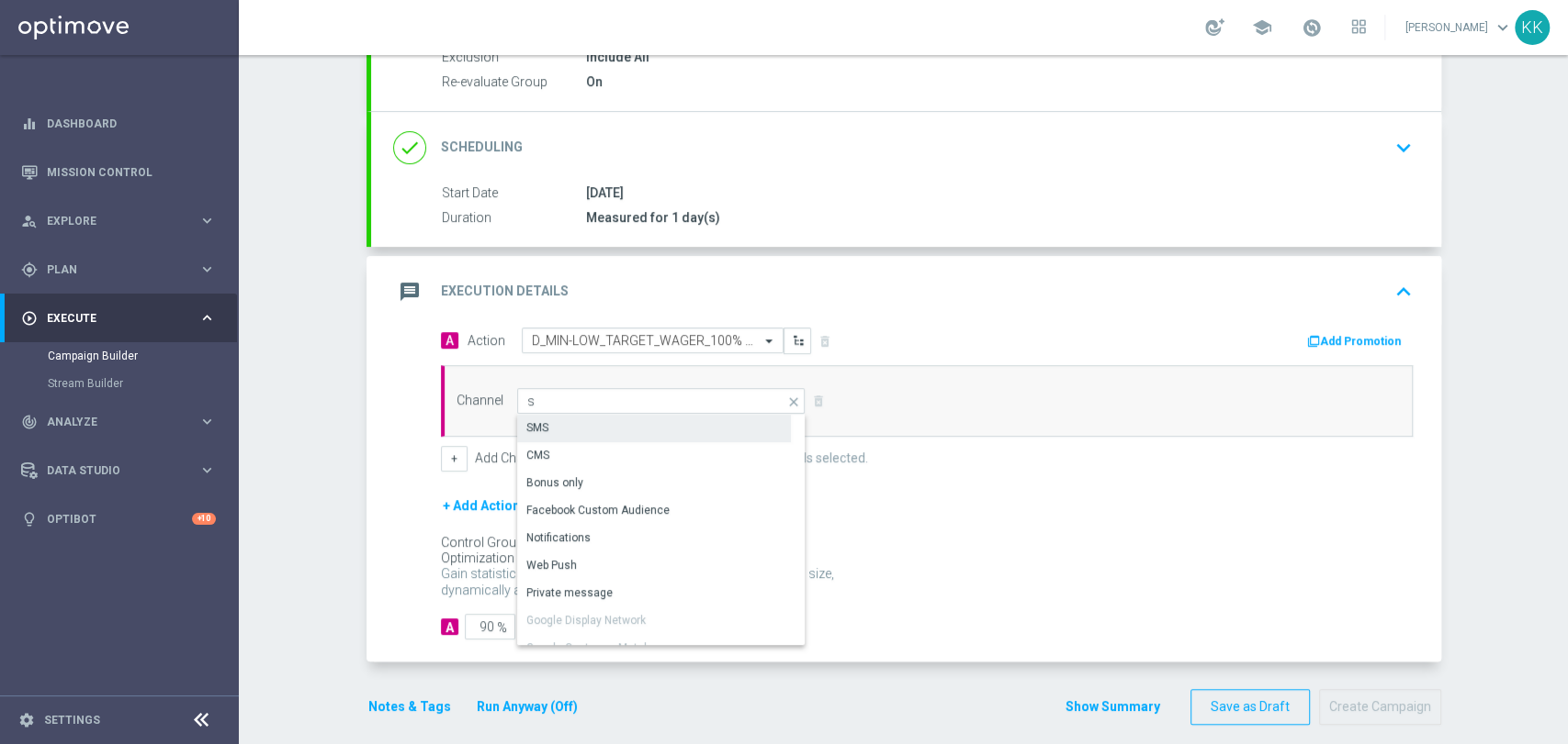
click at [595, 428] on div "SMS" at bounding box center [653, 428] width 274 height 26
type input "SMS"
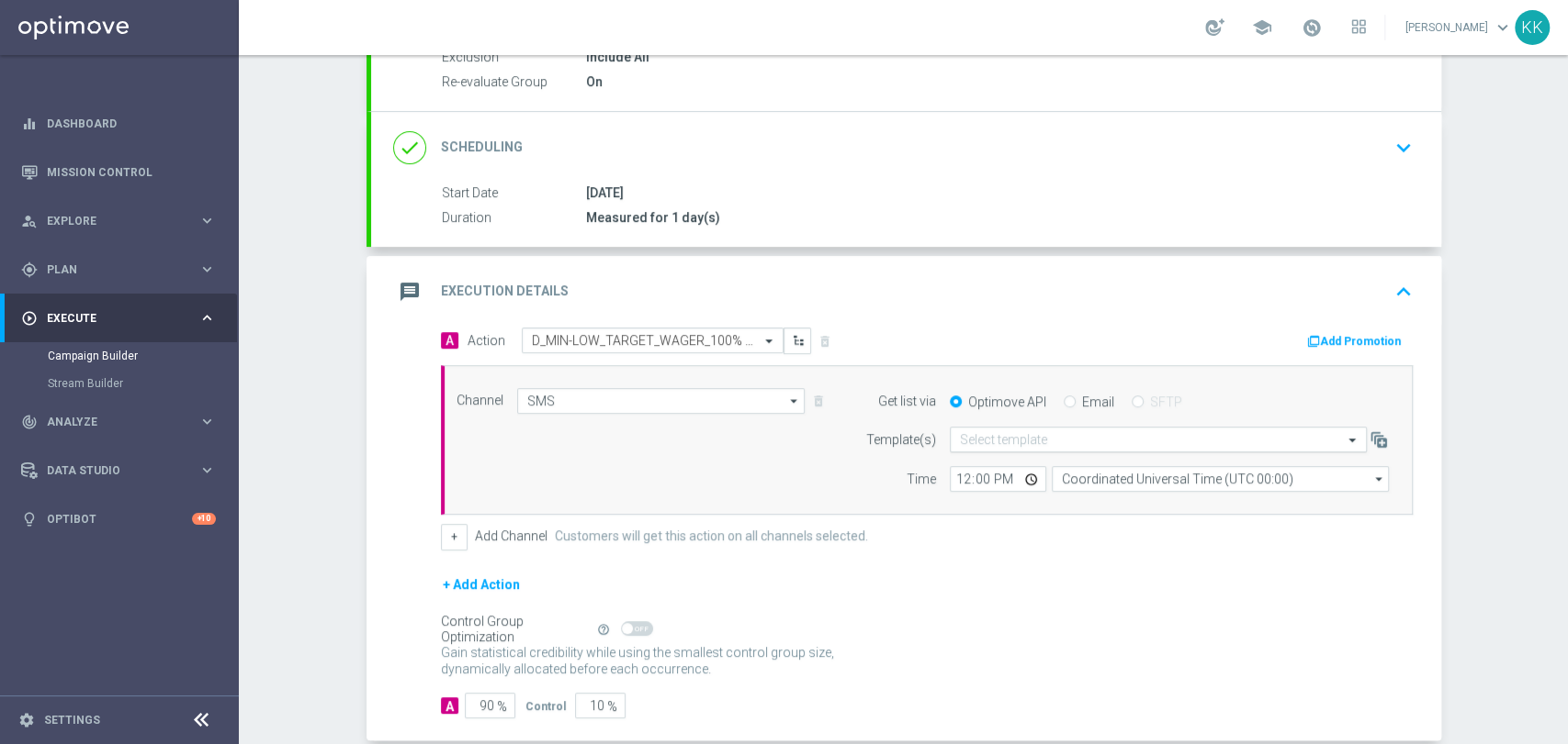
click at [1055, 432] on input "text" at bounding box center [1140, 440] width 360 height 15
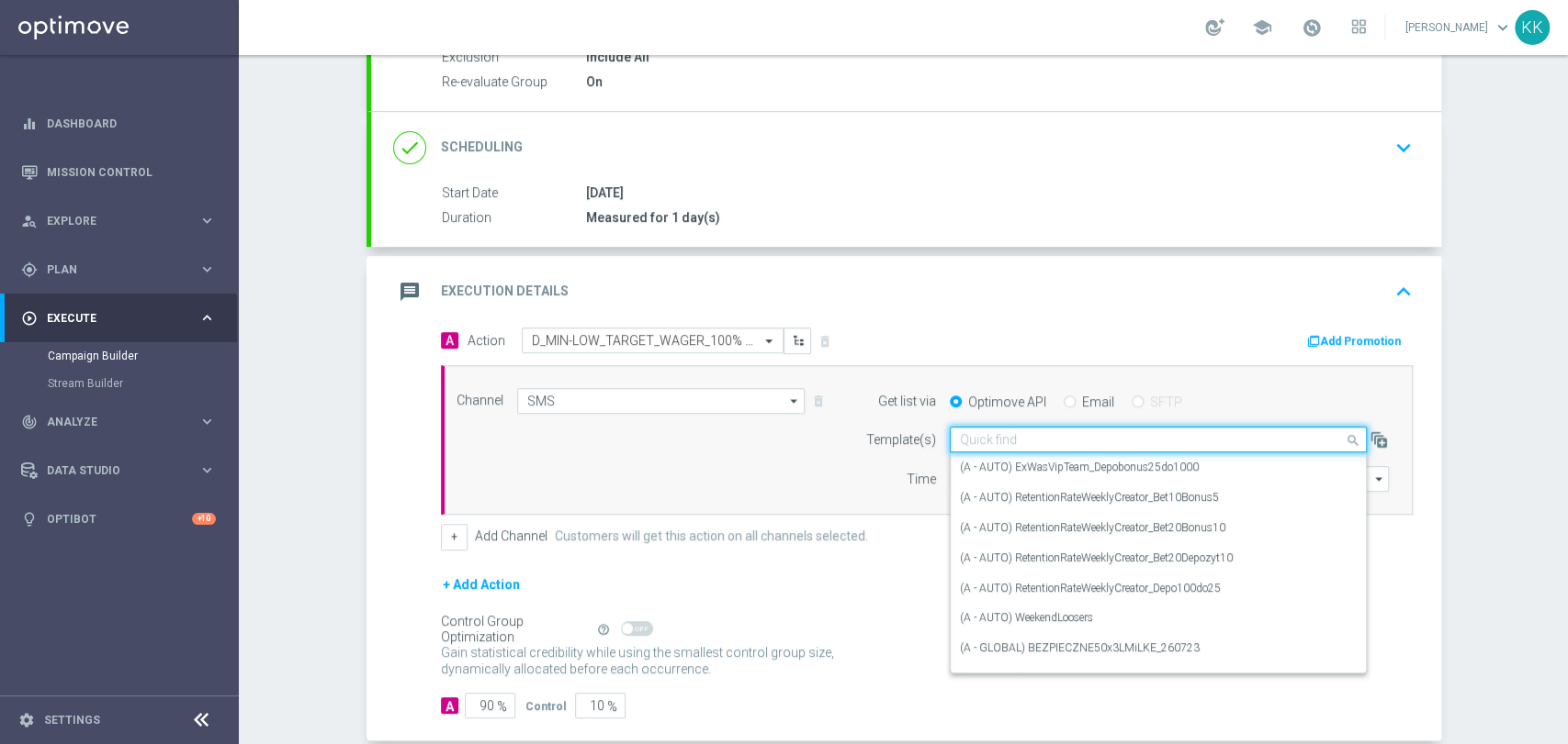
paste input "D_MIN-LOW_TARGET_WAGER_100% do 100 PLN_PLMECZE_030925_SMS2"
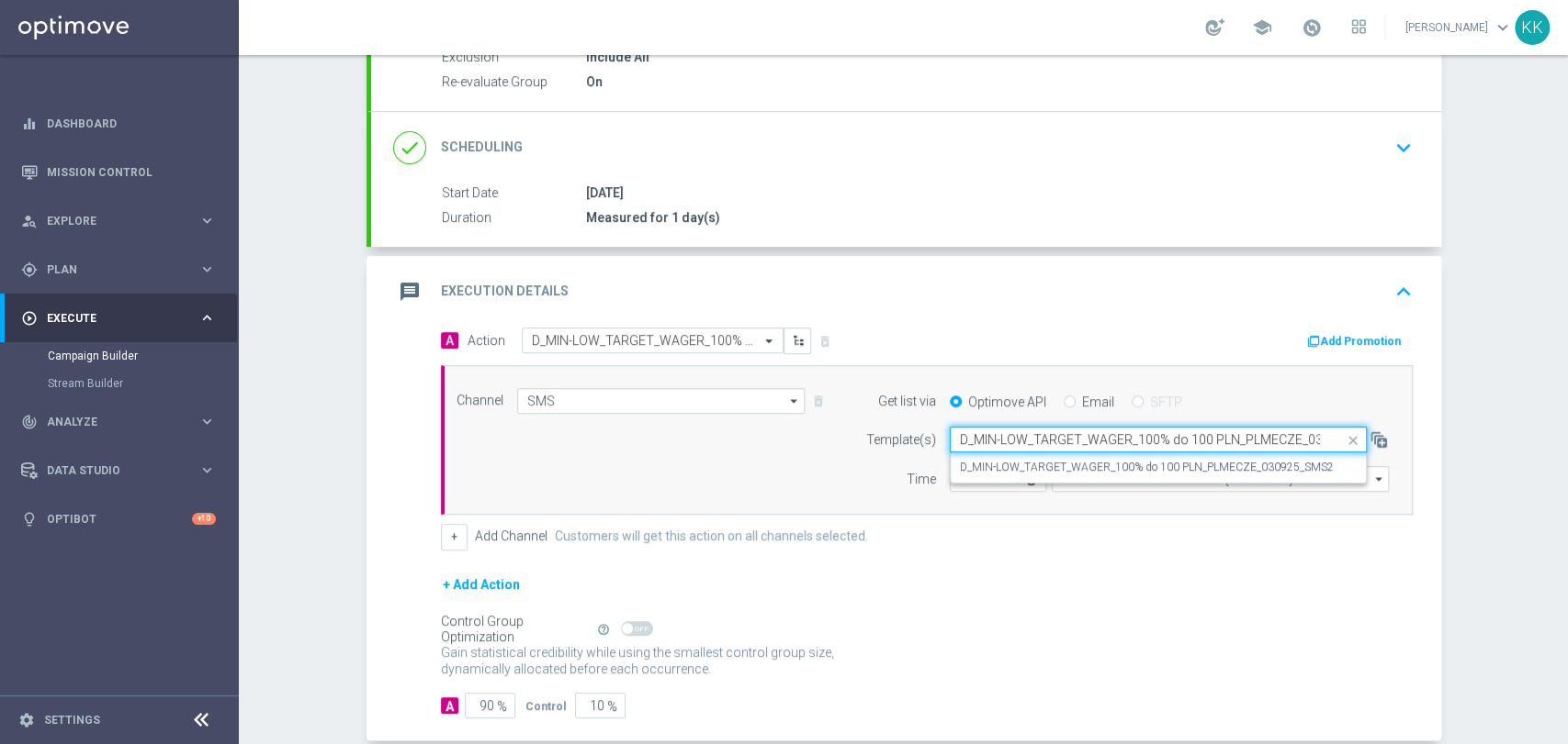
scroll to position [0, 63]
click at [1047, 462] on label "D_MIN-LOW_TARGET_WAGER_100% do 100 PLN_PLMECZE_030925_SMS2" at bounding box center [1147, 468] width 374 height 15
type input "D_MIN-LOW_TARGET_WAGER_100% do 100 PLN_PLMECZE_030925_SMS2"
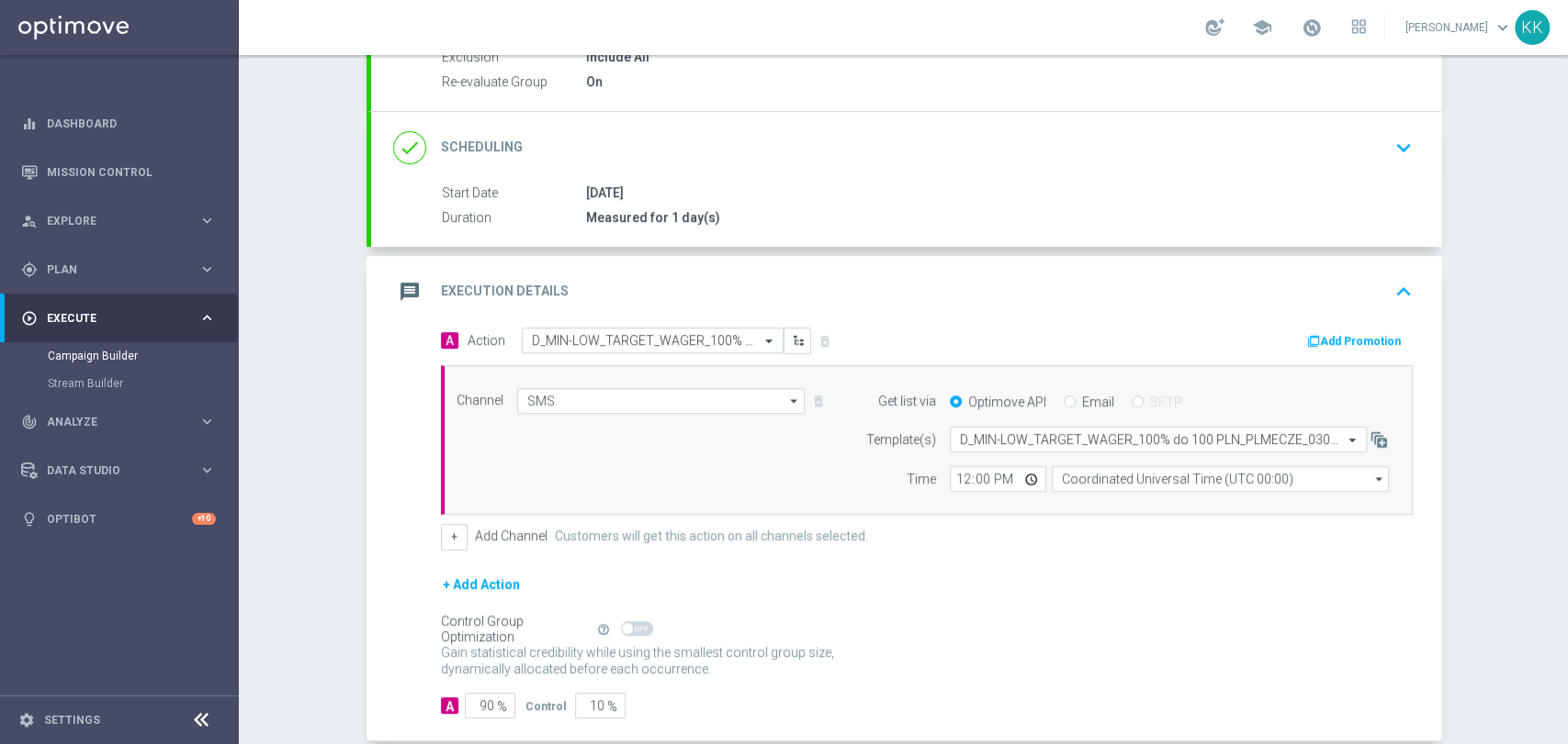
scroll to position [0, 0]
click at [958, 473] on input "12:00" at bounding box center [997, 478] width 96 height 26
type input "18:01"
click at [1084, 472] on input "Coordinated Universal Time (UTC 00:00)" at bounding box center [1220, 478] width 337 height 26
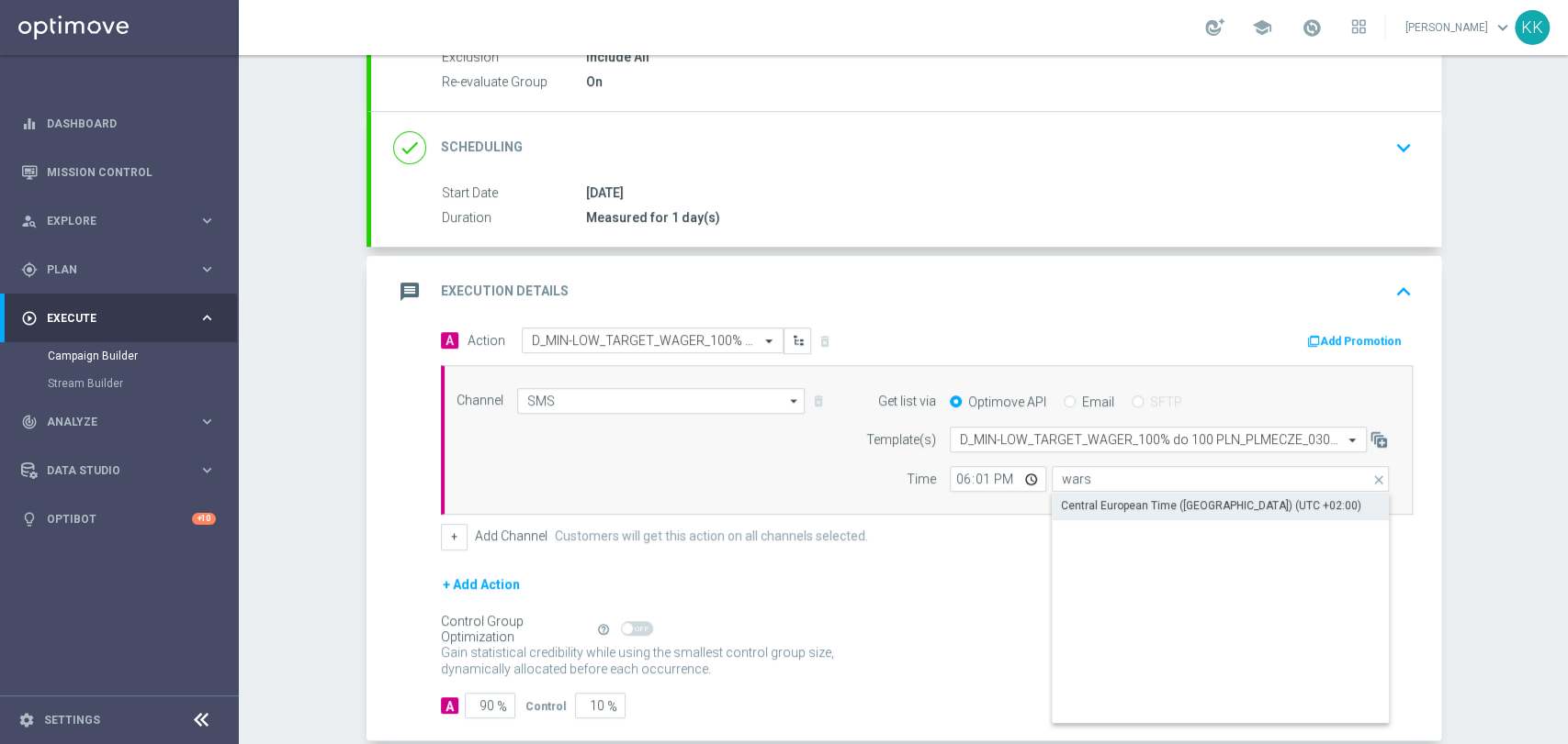
click at [1089, 493] on div "Central European Time ([GEOGRAPHIC_DATA]) (UTC +02:00)" at bounding box center [1220, 505] width 338 height 26
type input "Central European Time ([GEOGRAPHIC_DATA]) (UTC +02:00)"
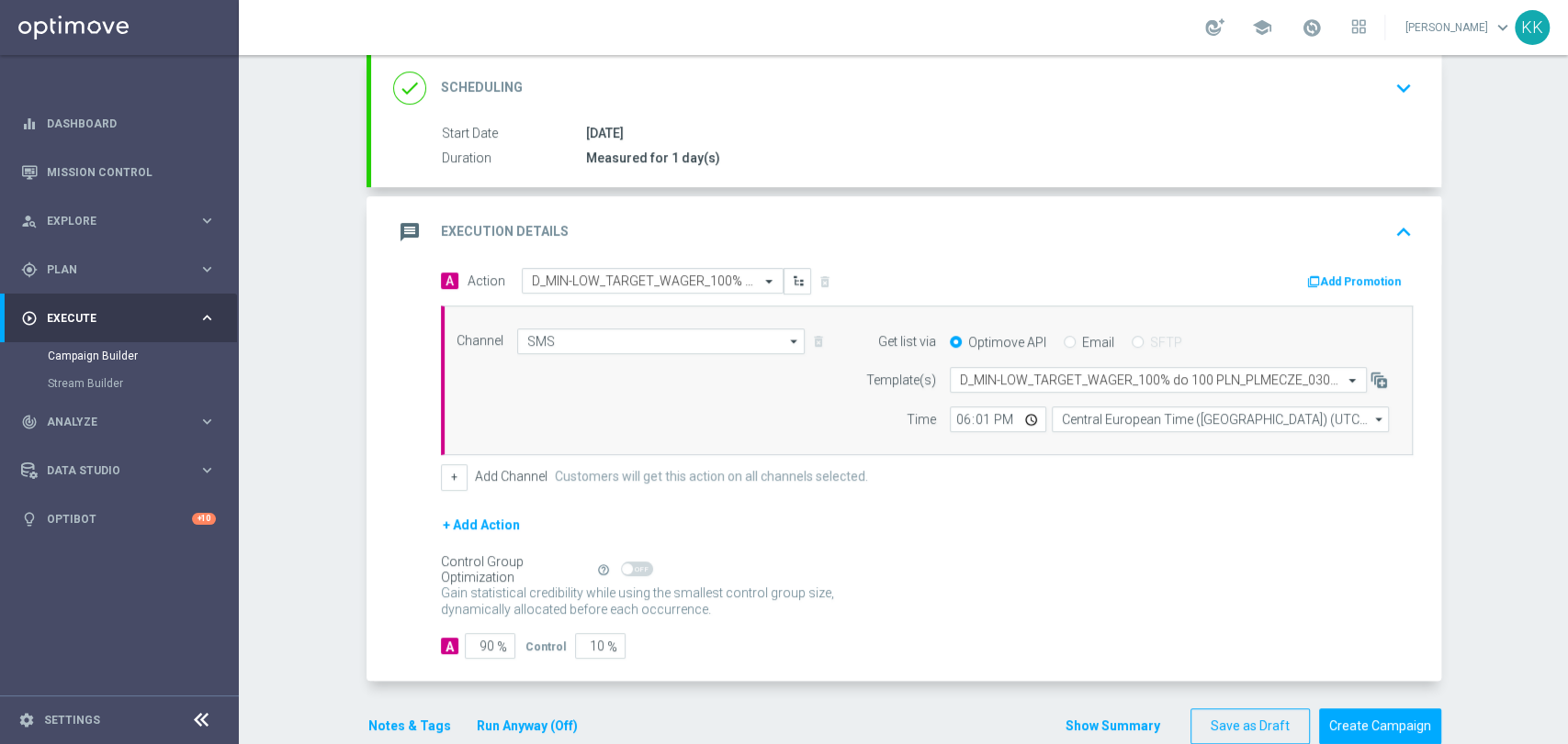
scroll to position [307, 0]
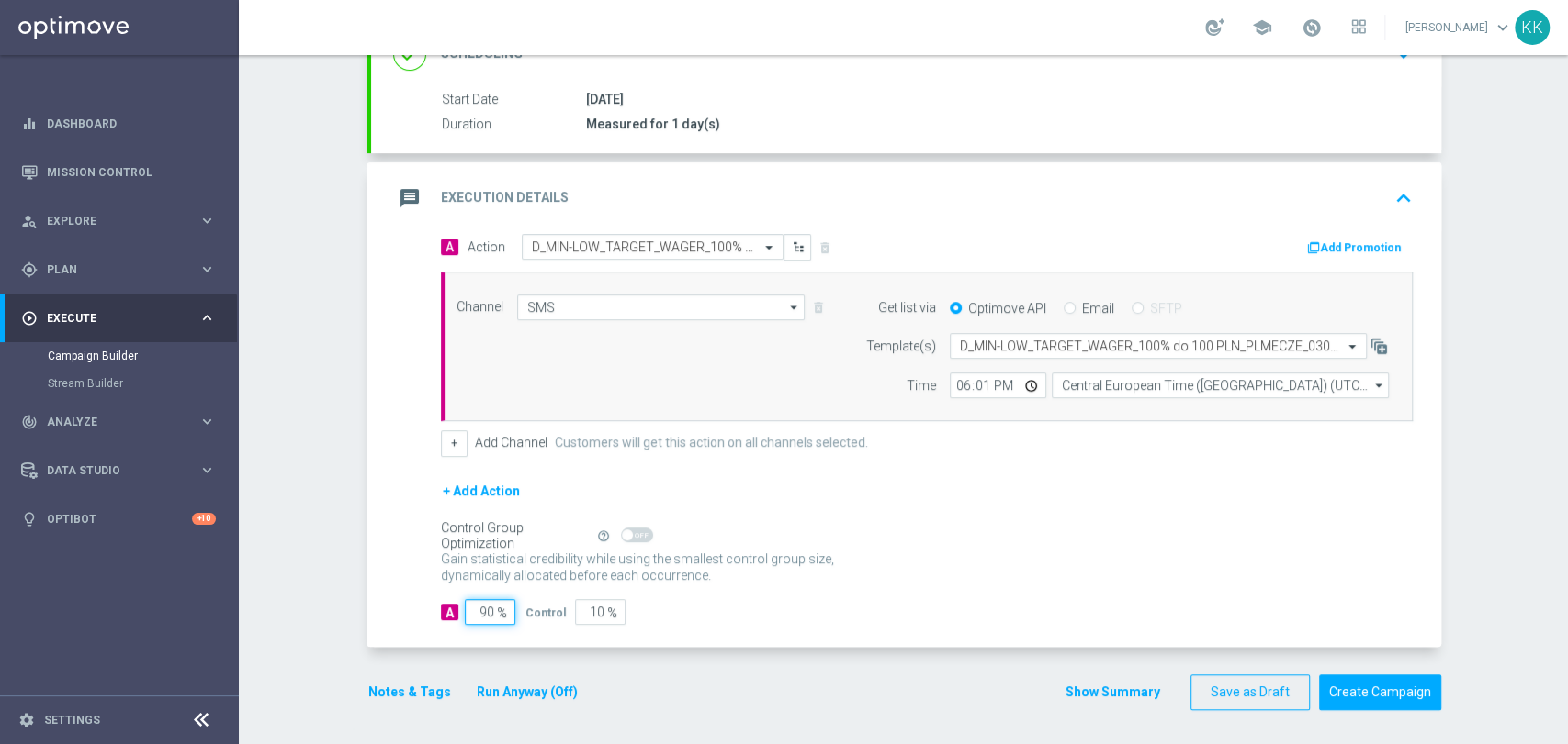
click at [482, 603] on input "90" at bounding box center [490, 612] width 51 height 26
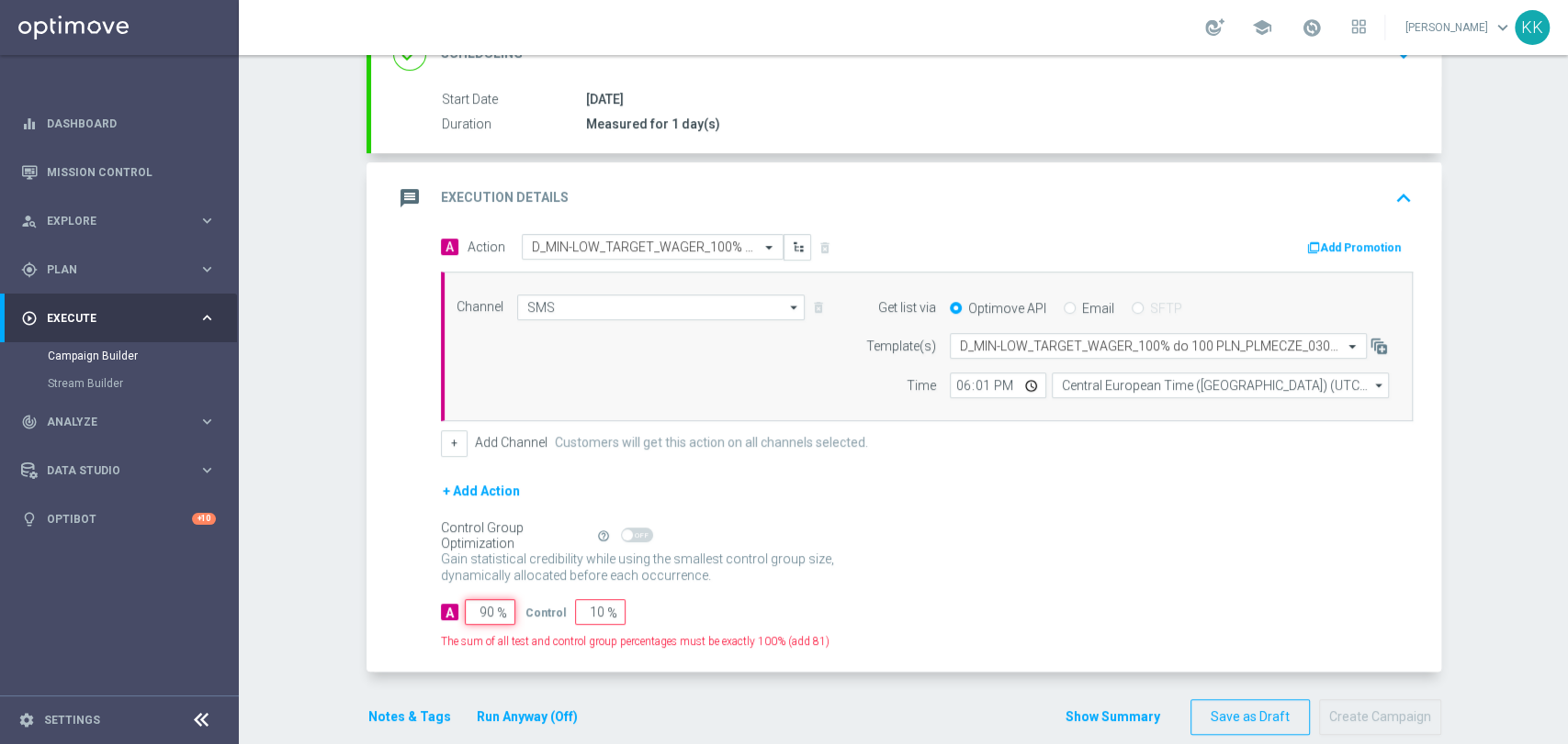
type input "9"
type input "91"
type input "98"
type input "2"
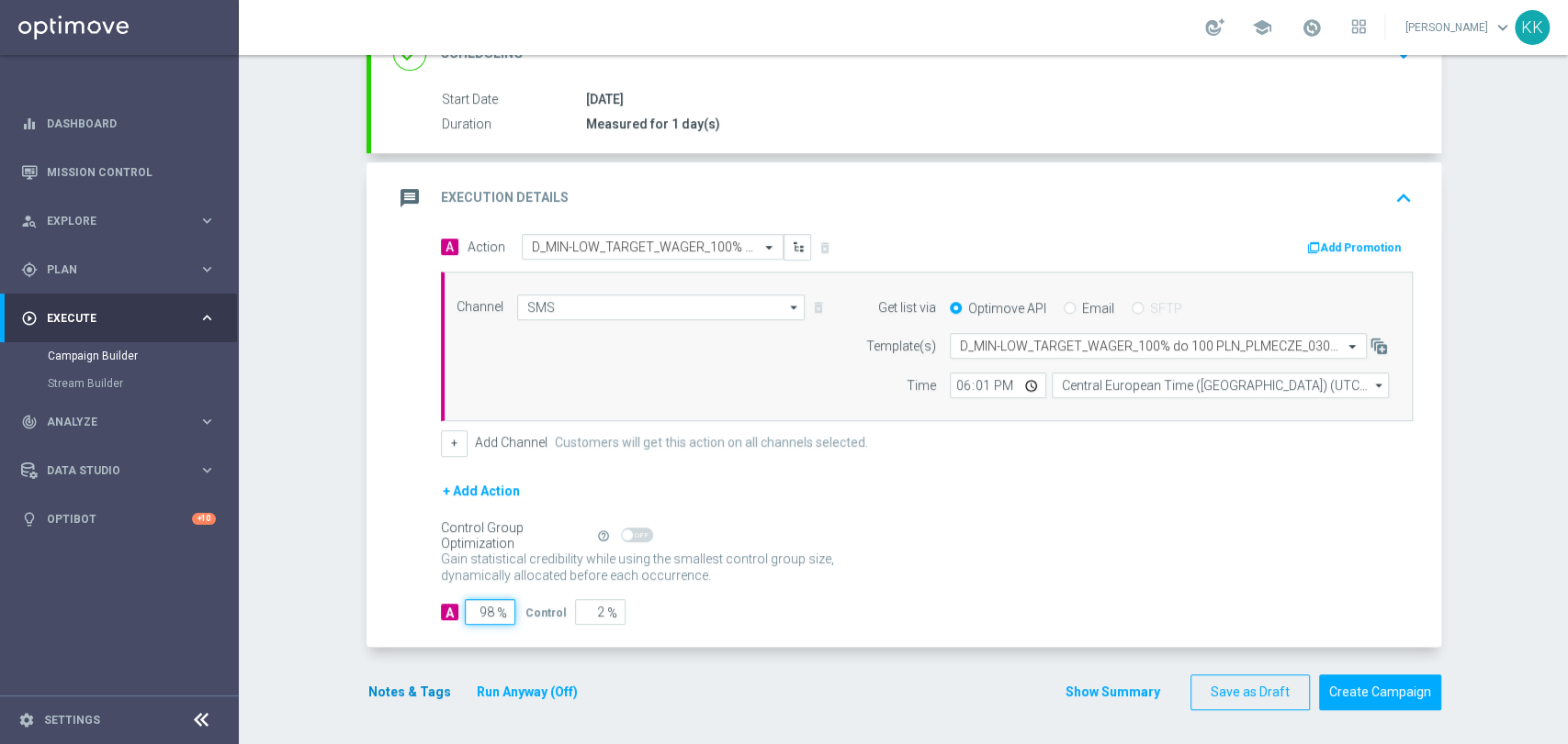
type input "98"
click at [391, 692] on button "Notes & Tags" at bounding box center [409, 693] width 87 height 23
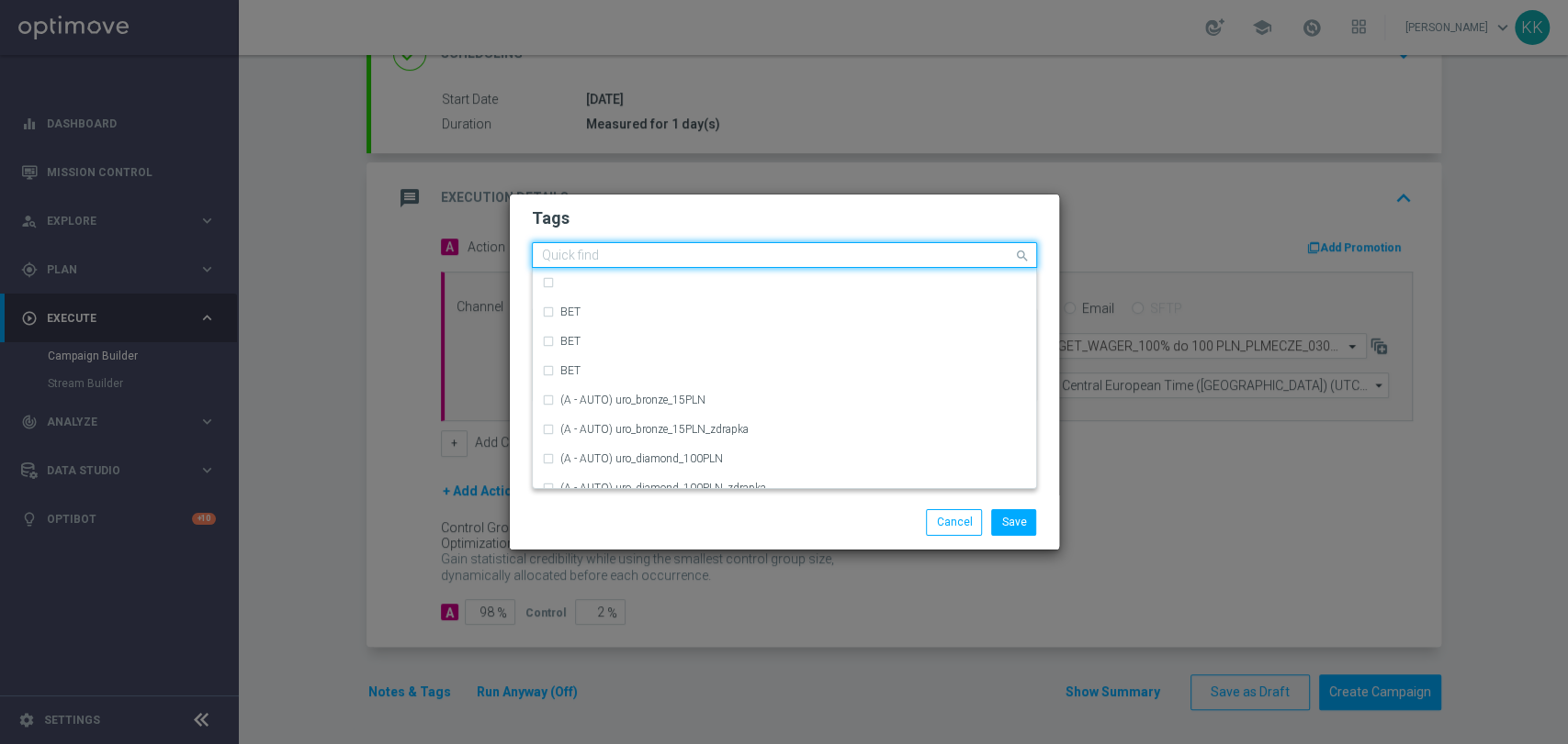
click at [662, 263] on input "text" at bounding box center [778, 256] width 471 height 15
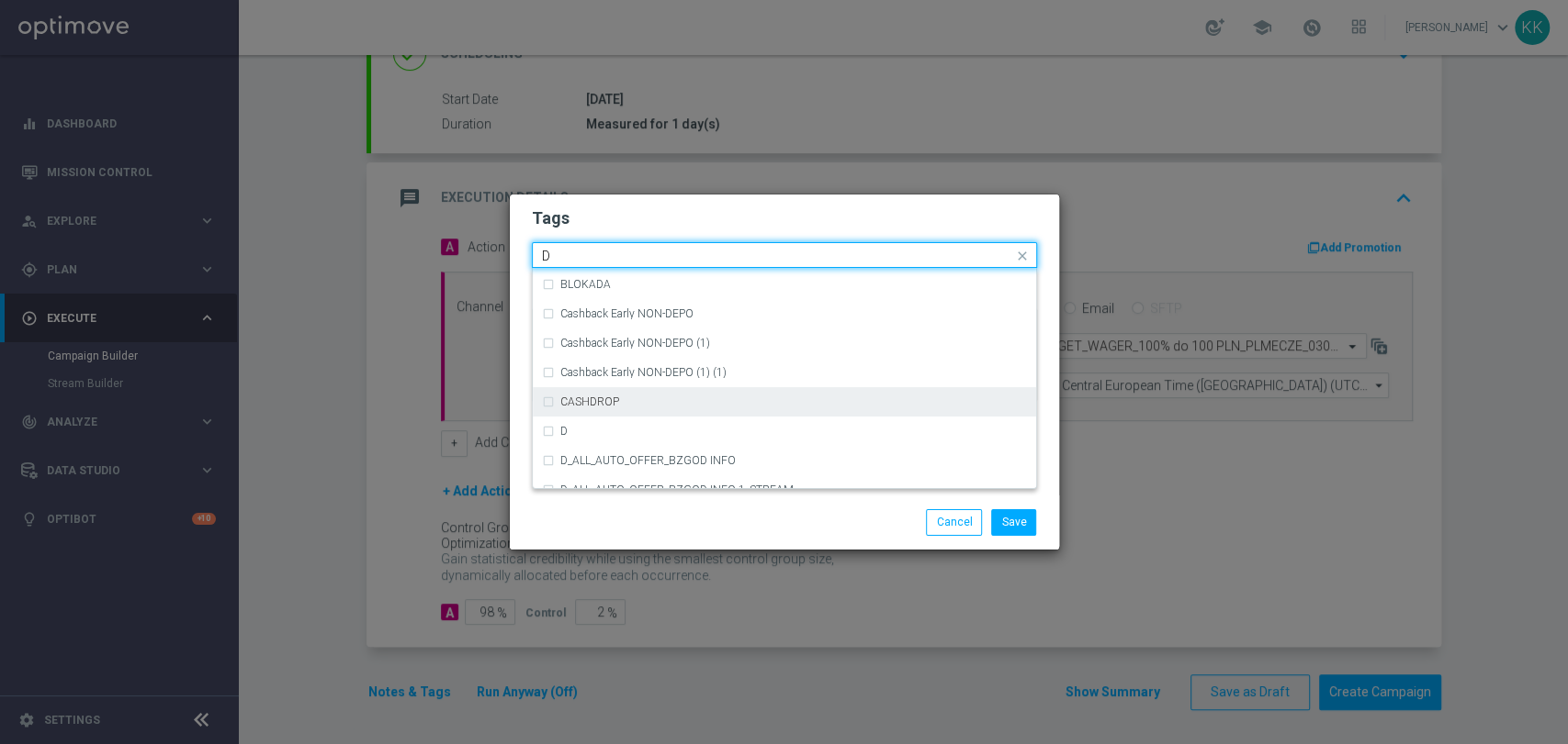
scroll to position [2040, 0]
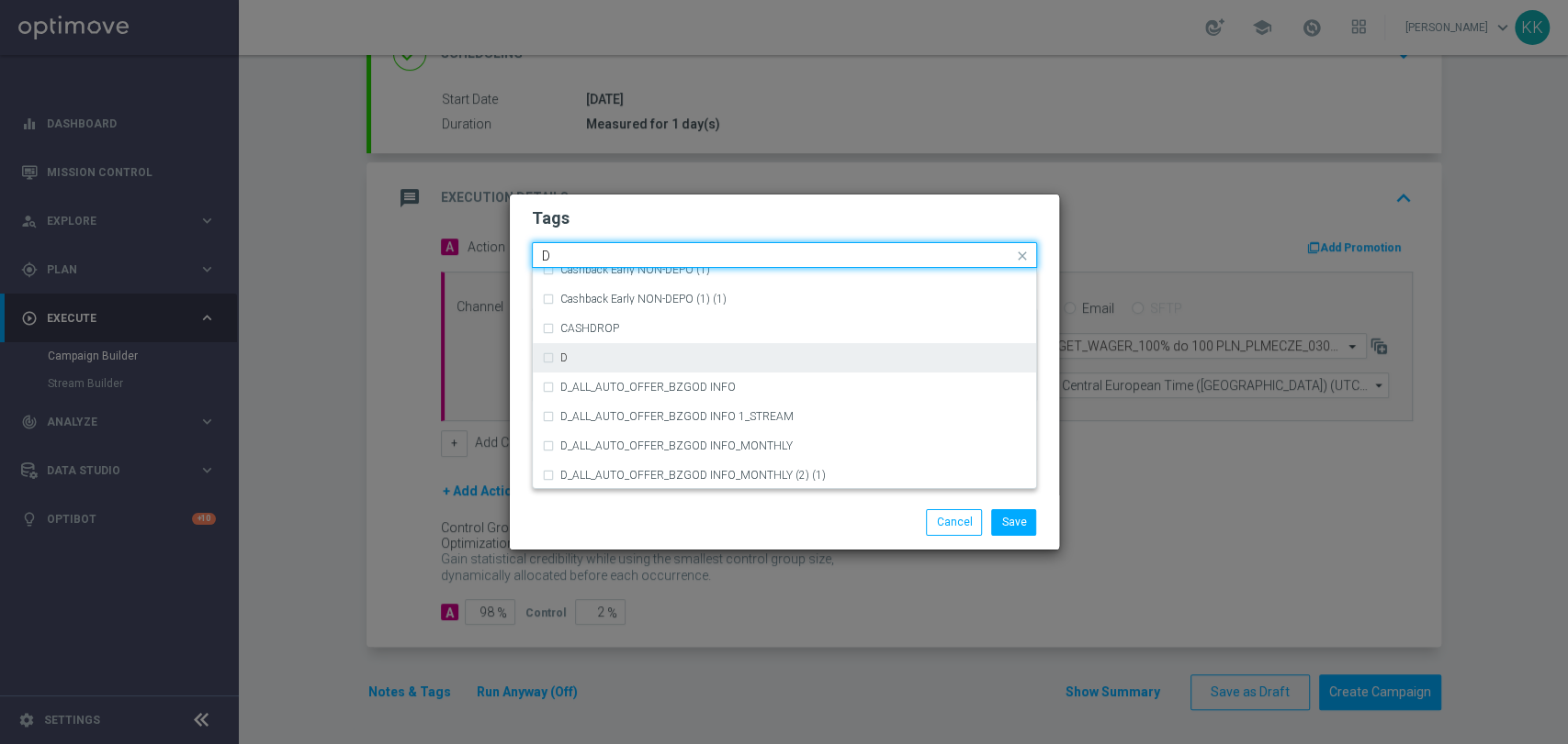
click at [626, 345] on div "D" at bounding box center [784, 357] width 485 height 30
type input "D"
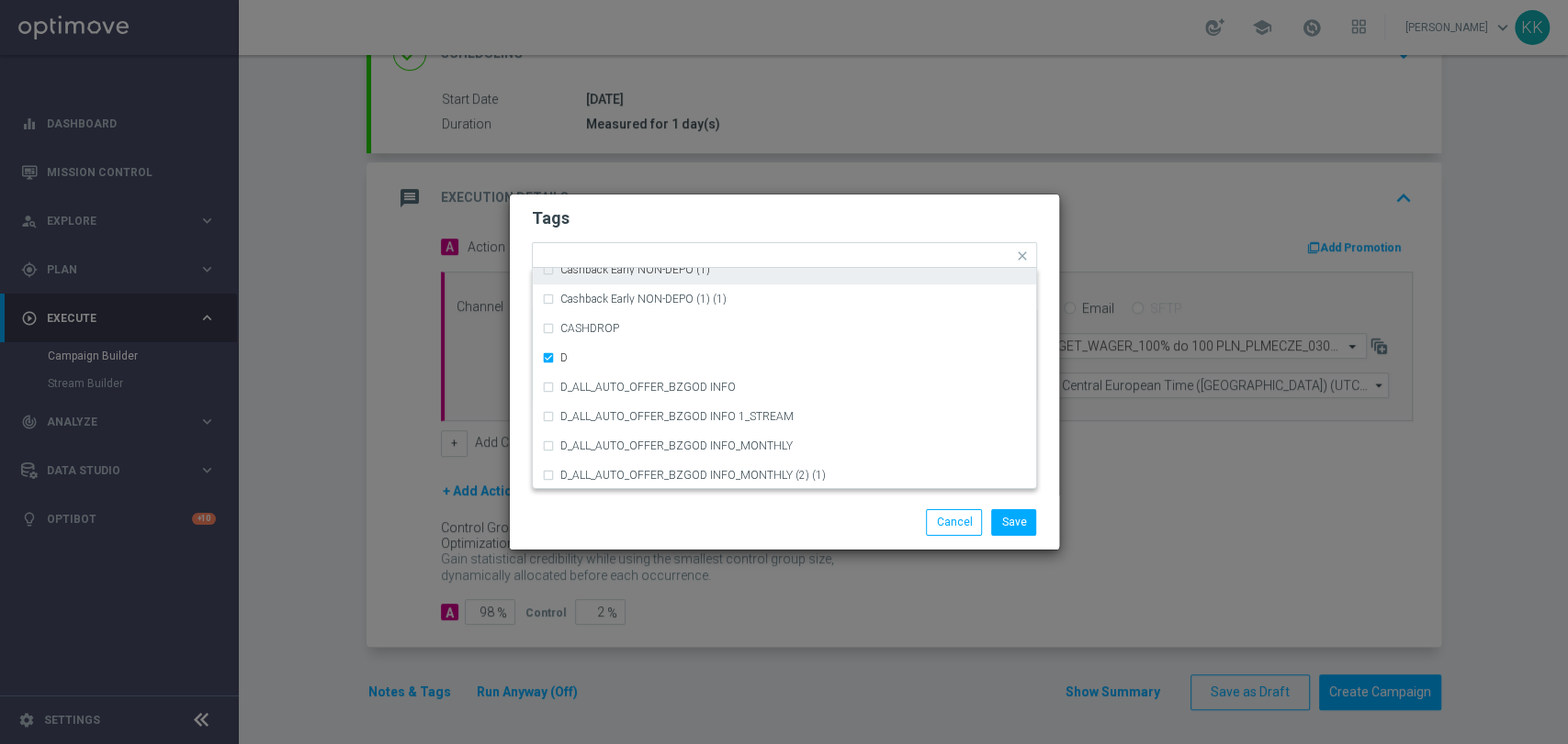
click at [668, 205] on form "Tags Quick find × D A_TARGET_HIGH_DEPO ACTIVE DAYS BLOKADA Cashback Early NON-D…" at bounding box center [784, 310] width 505 height 213
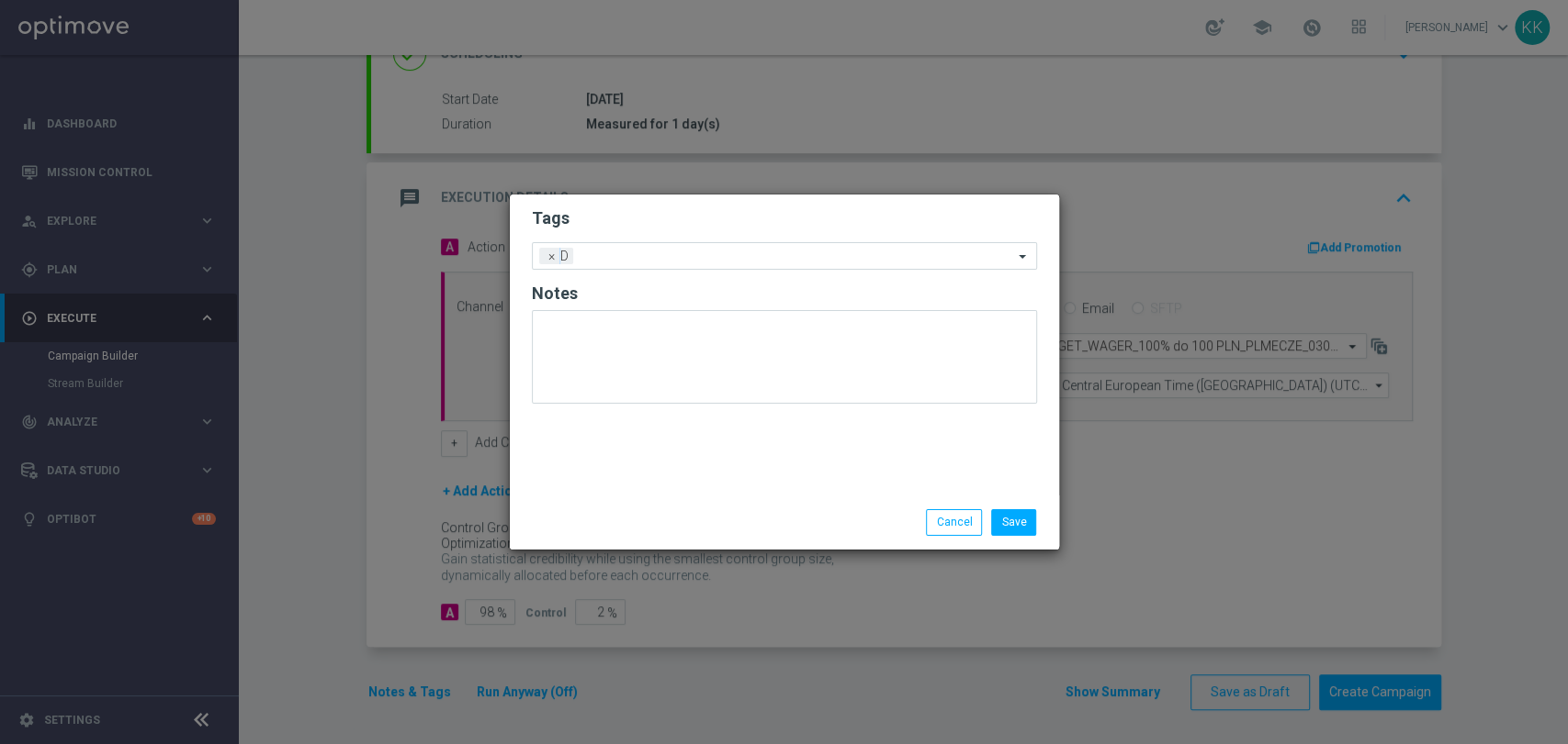
click at [670, 242] on div "Add a new tag × D" at bounding box center [784, 255] width 505 height 28
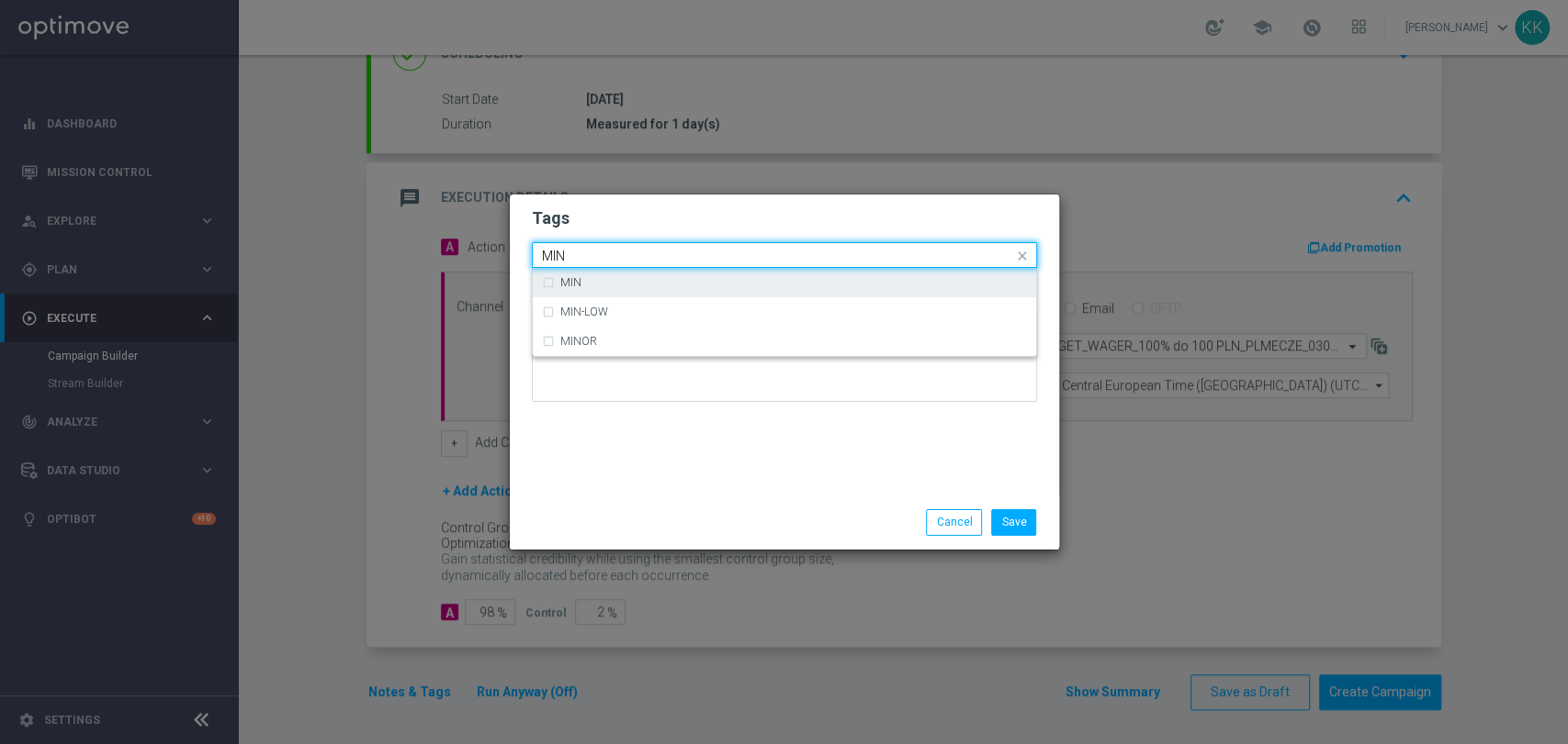
click at [663, 278] on div "MIN" at bounding box center [793, 283] width 466 height 11
type input "MIN"
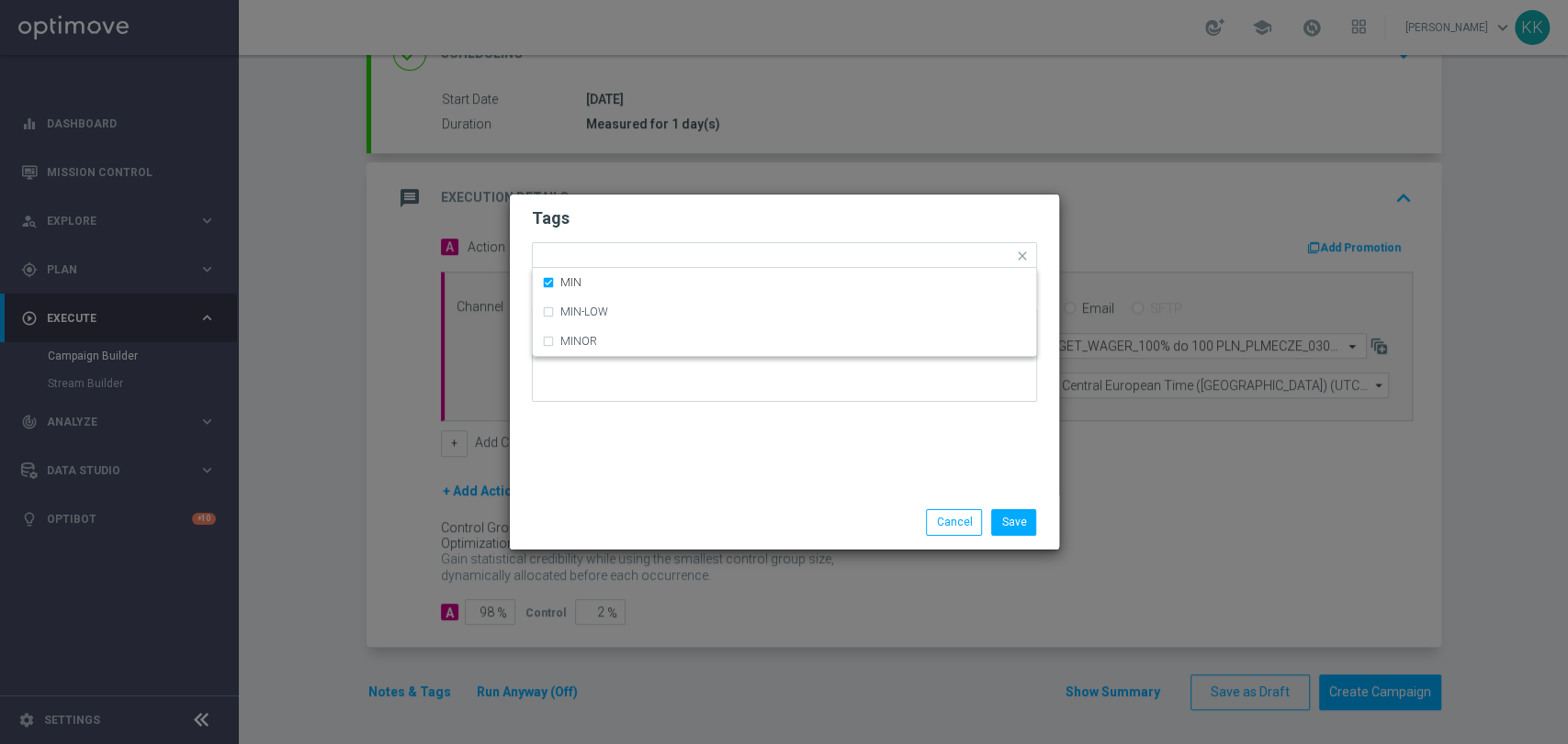
click at [706, 191] on modal-container "Tags Quick find × D × MIN MIN MIN-LOW MINOR Notes Save Cancel" at bounding box center [784, 372] width 1568 height 744
click at [712, 258] on input "text" at bounding box center [824, 257] width 379 height 15
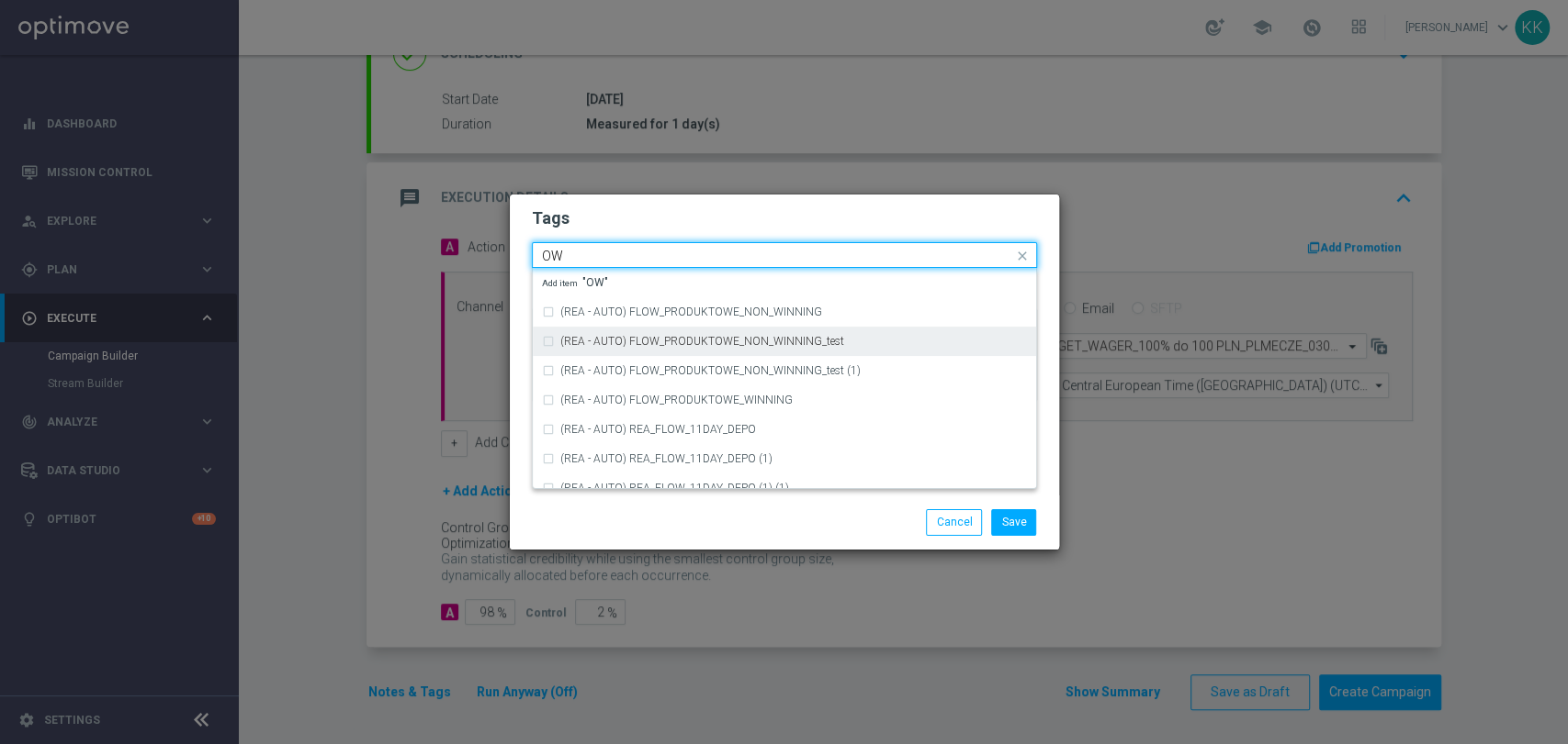
type input "O"
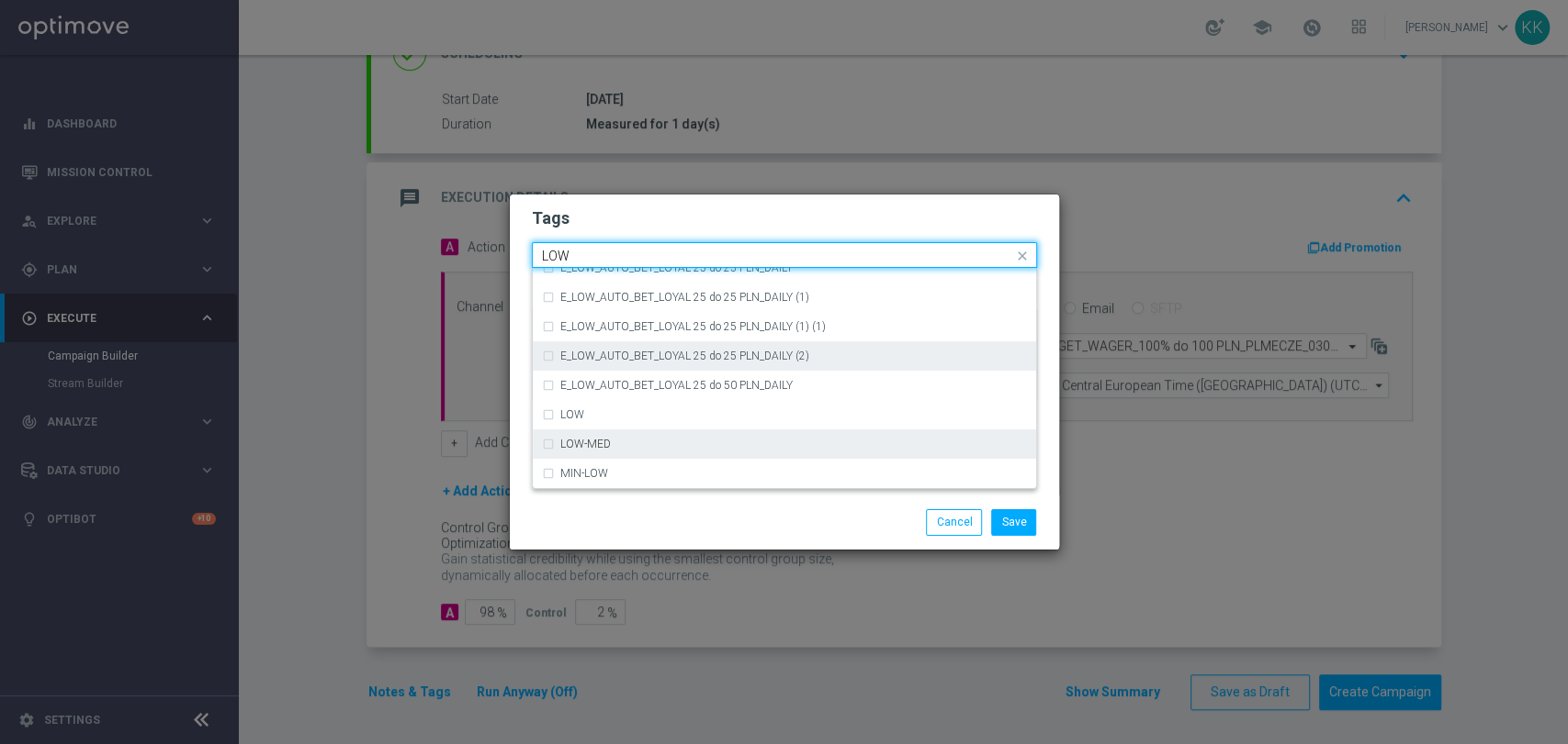
scroll to position [895, 0]
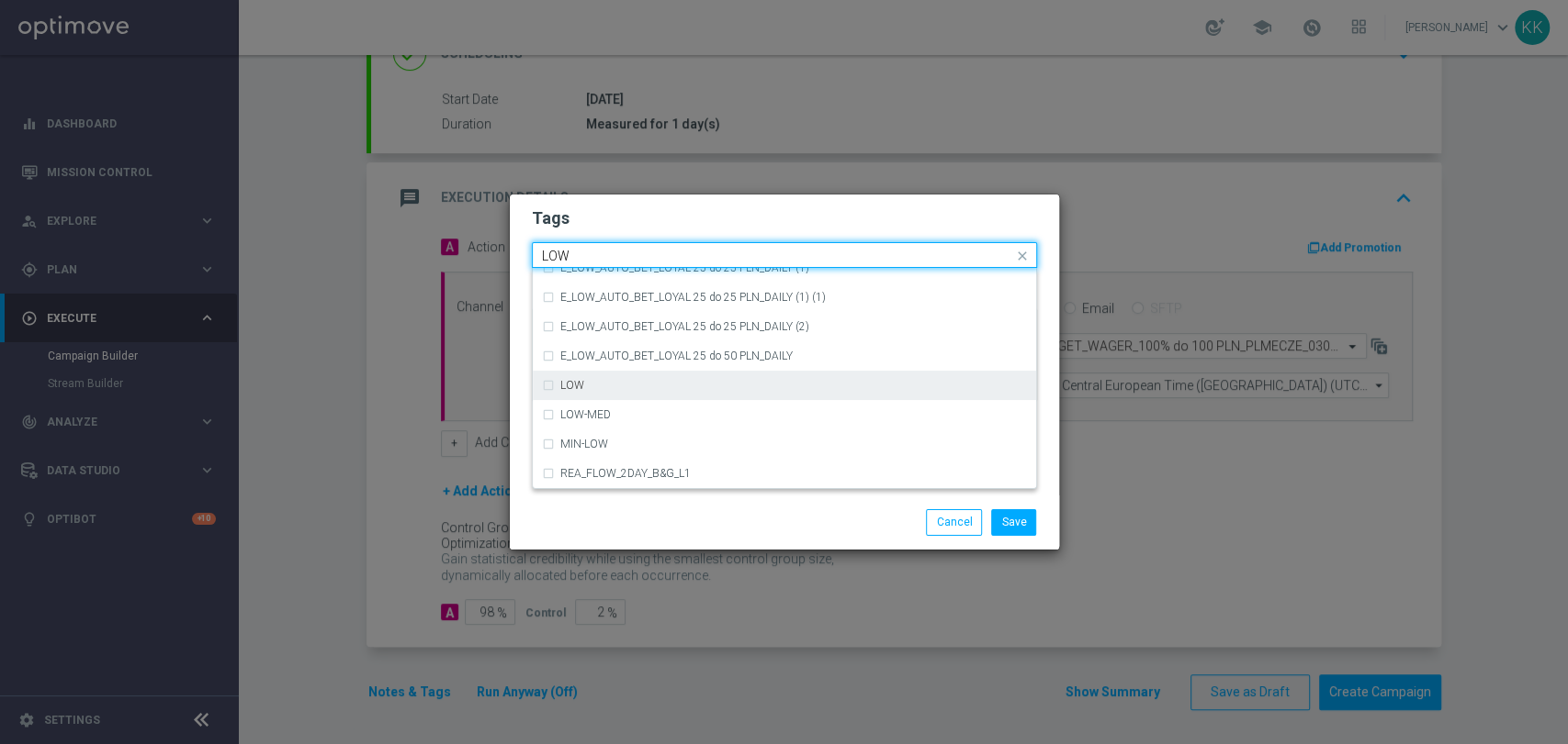
click at [659, 374] on div "LOW" at bounding box center [784, 385] width 485 height 30
type input "LOW"
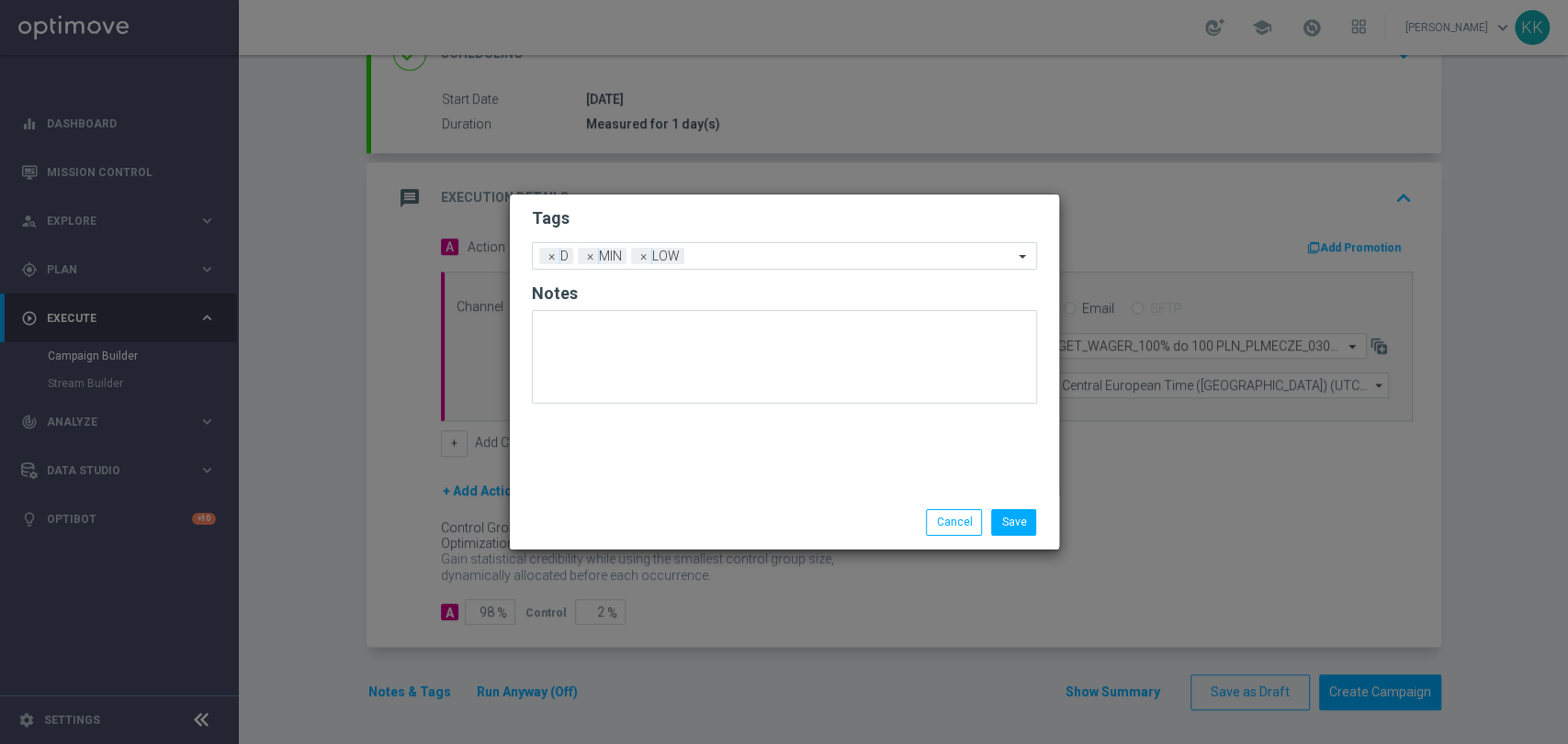
click at [678, 222] on h2 "Tags" at bounding box center [784, 218] width 505 height 22
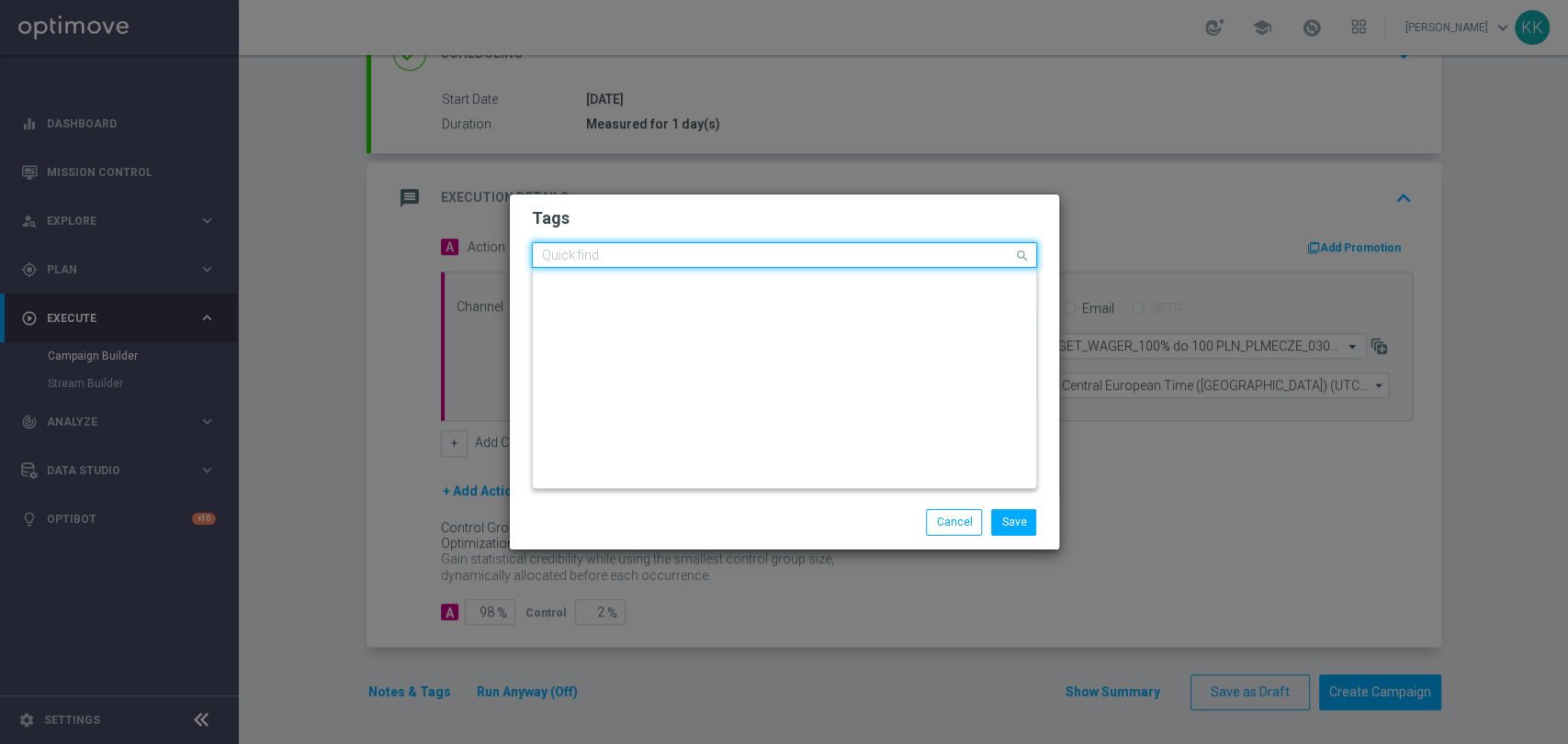
click at [719, 250] on input "text" at bounding box center [778, 256] width 471 height 15
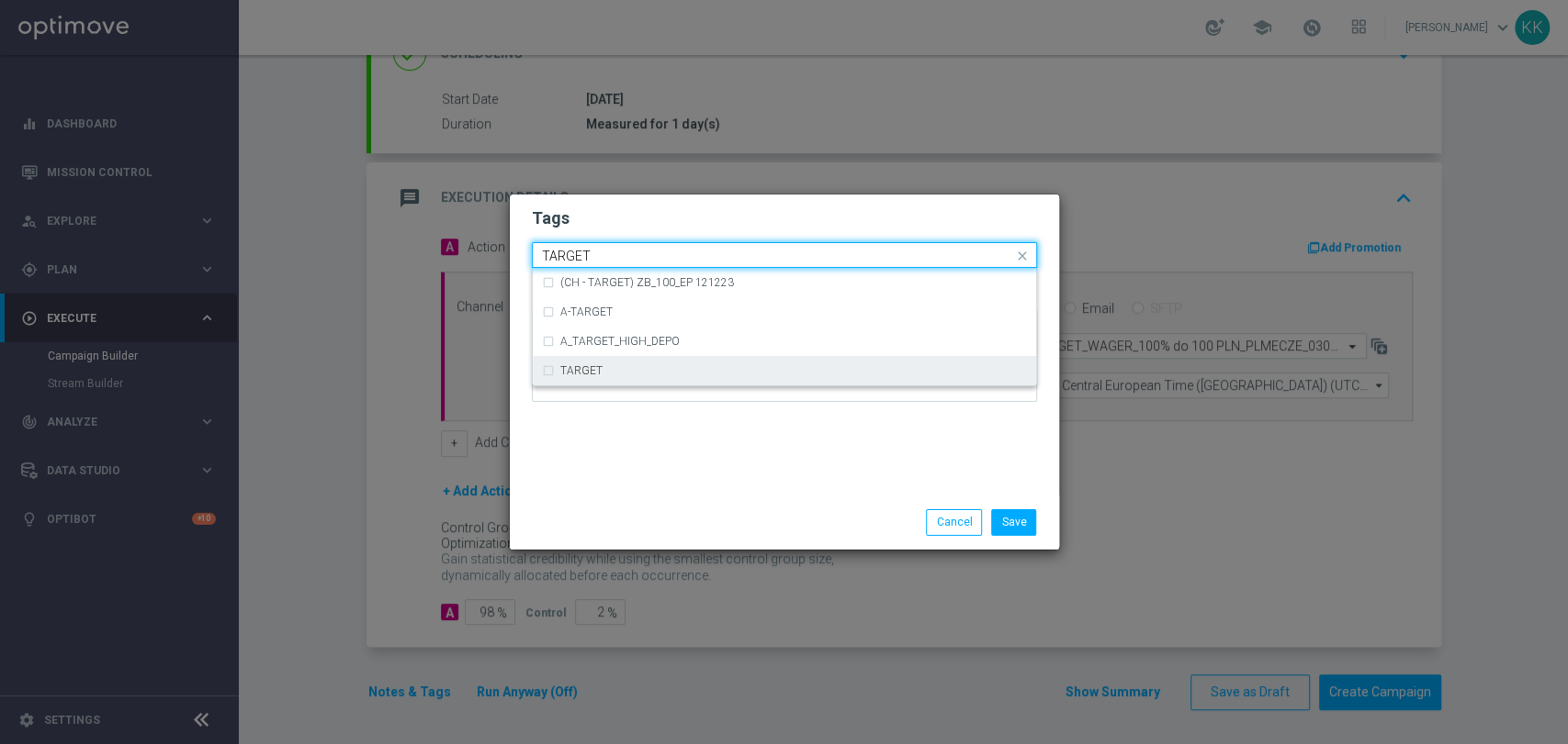
drag, startPoint x: 683, startPoint y: 371, endPoint x: 684, endPoint y: 398, distance: 27.0
click at [685, 371] on div "TARGET" at bounding box center [793, 372] width 466 height 11
type input "TARGET"
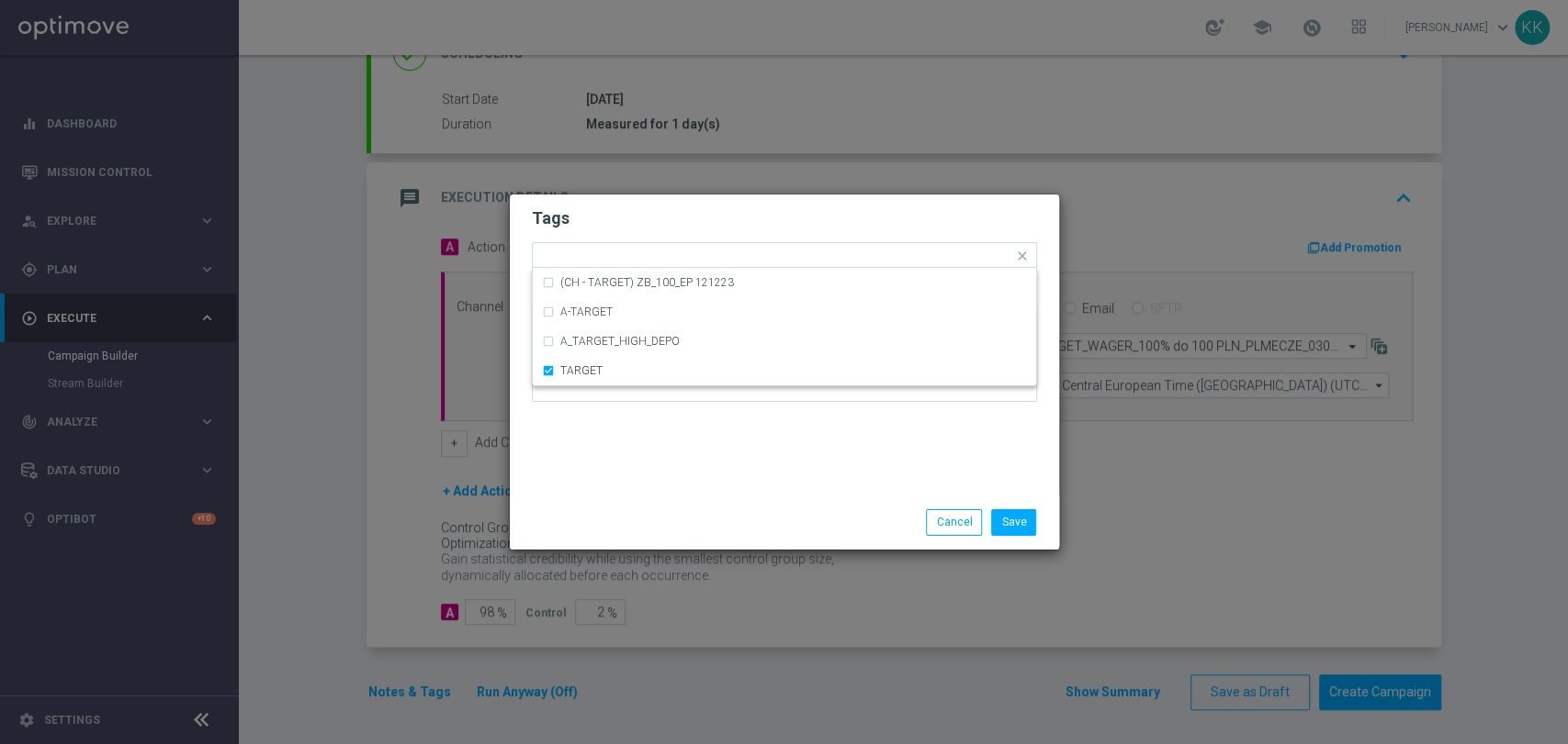
click at [684, 484] on div "Tags Quick find × D × MIN × LOW × TARGET (CH - TARGET) ZB_100_EP 121223 A-TARGE…" at bounding box center [784, 345] width 549 height 301
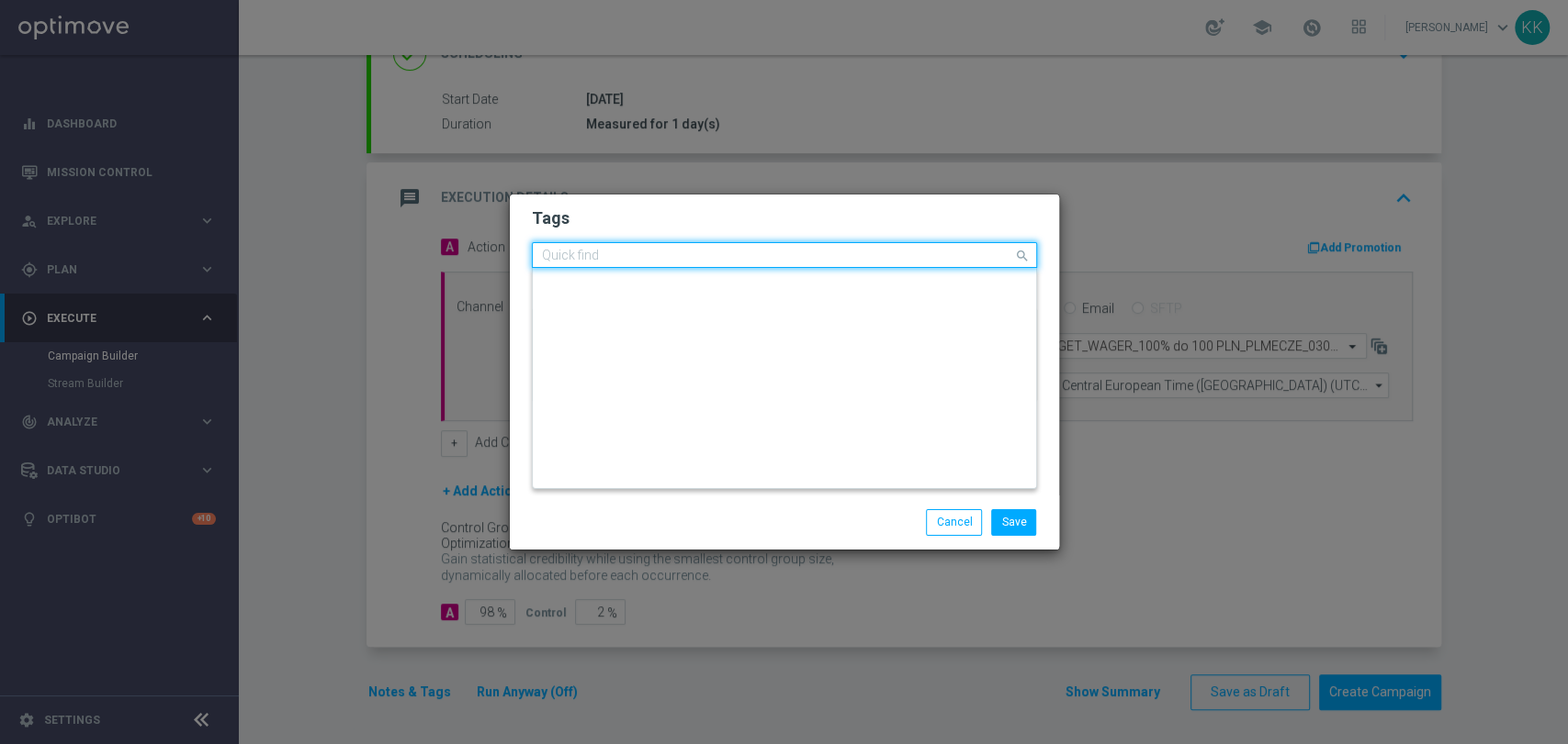
click at [807, 259] on input "text" at bounding box center [778, 256] width 471 height 15
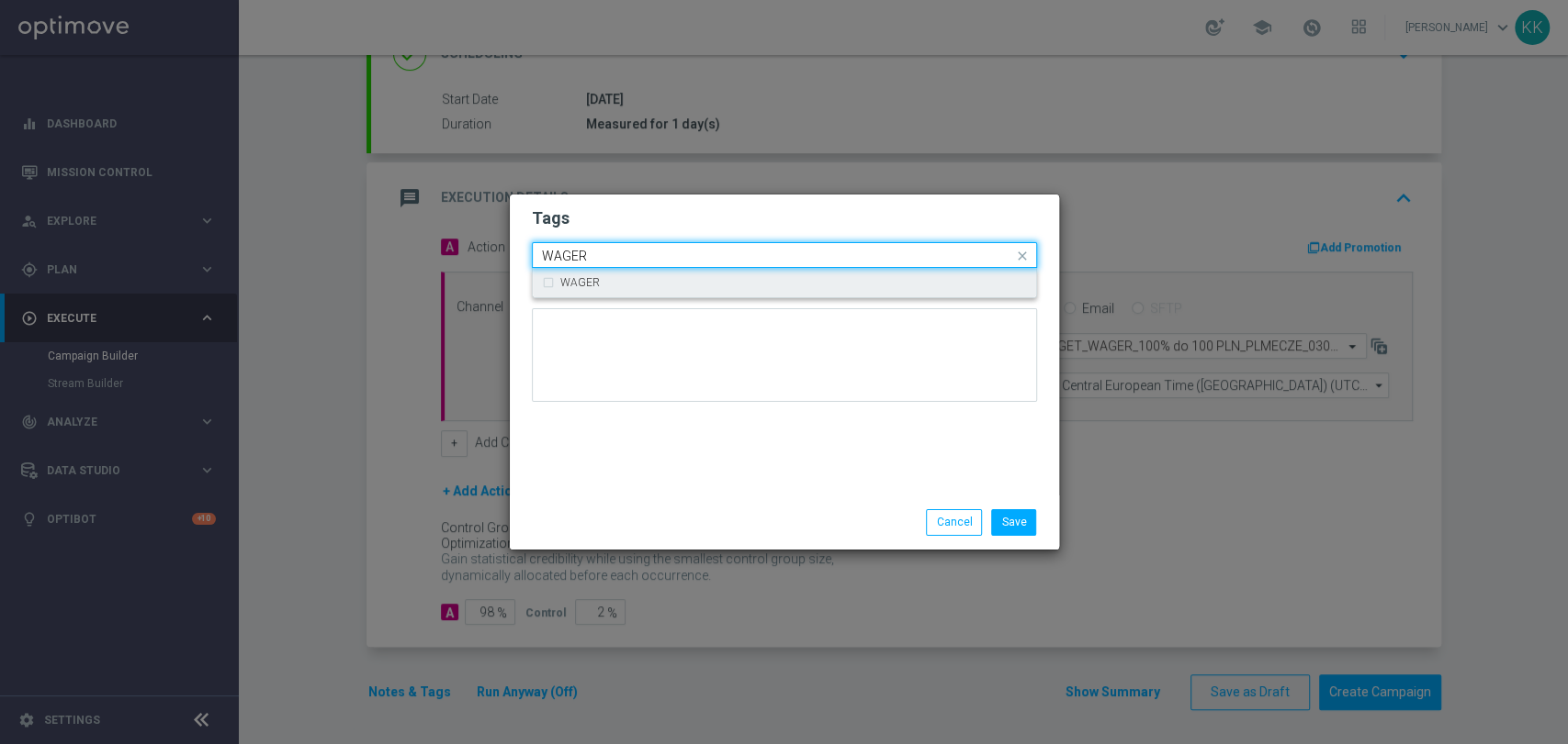
click at [806, 285] on div "WAGER" at bounding box center [793, 283] width 466 height 11
type input "WAGER"
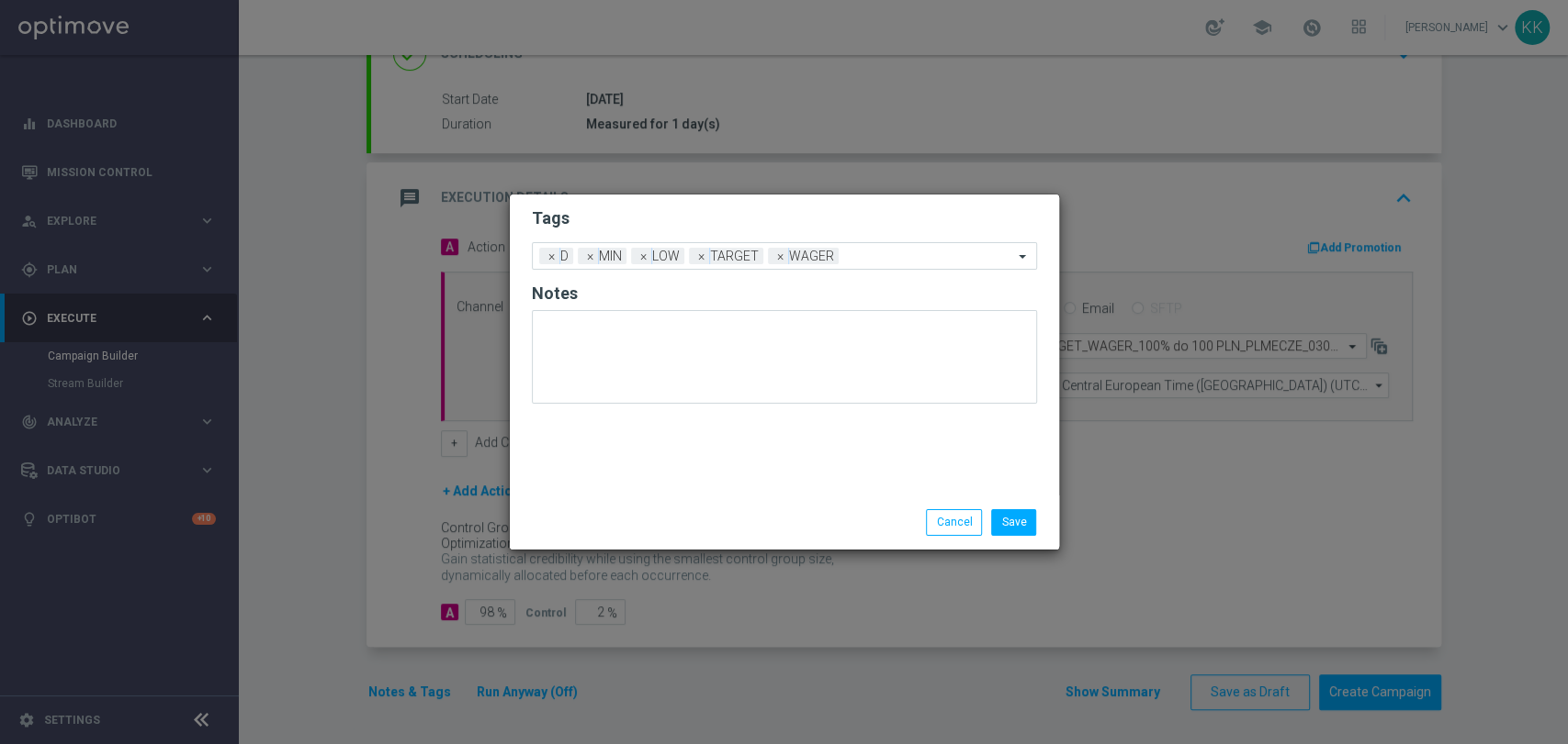
click at [792, 208] on h2 "Tags" at bounding box center [784, 218] width 505 height 22
click at [902, 248] on div "Add a new tag × D × MIN × LOW × TARGET × WAGER" at bounding box center [773, 255] width 480 height 26
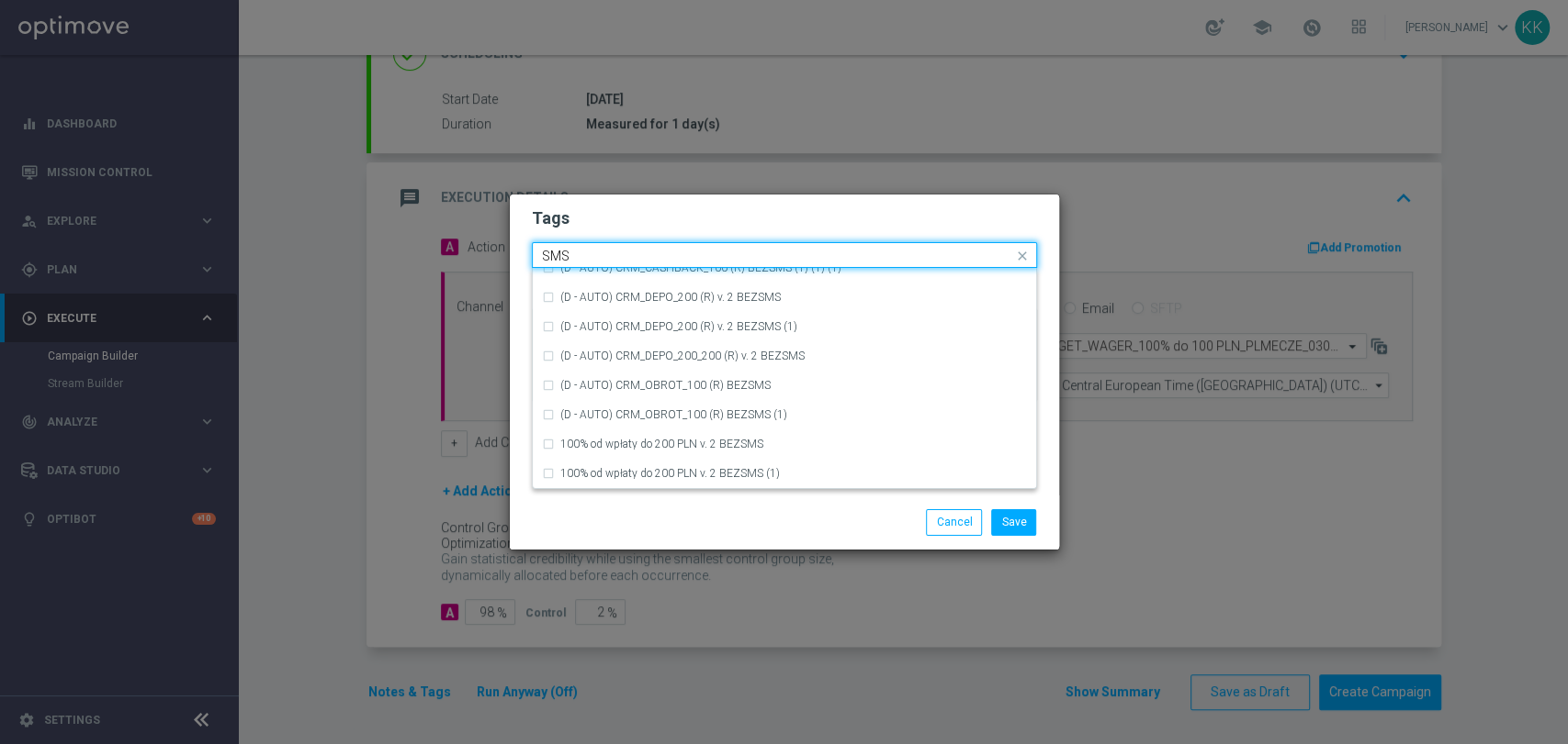
scroll to position [279, 0]
click at [716, 469] on div "SMS" at bounding box center [793, 473] width 466 height 11
type input "SMS"
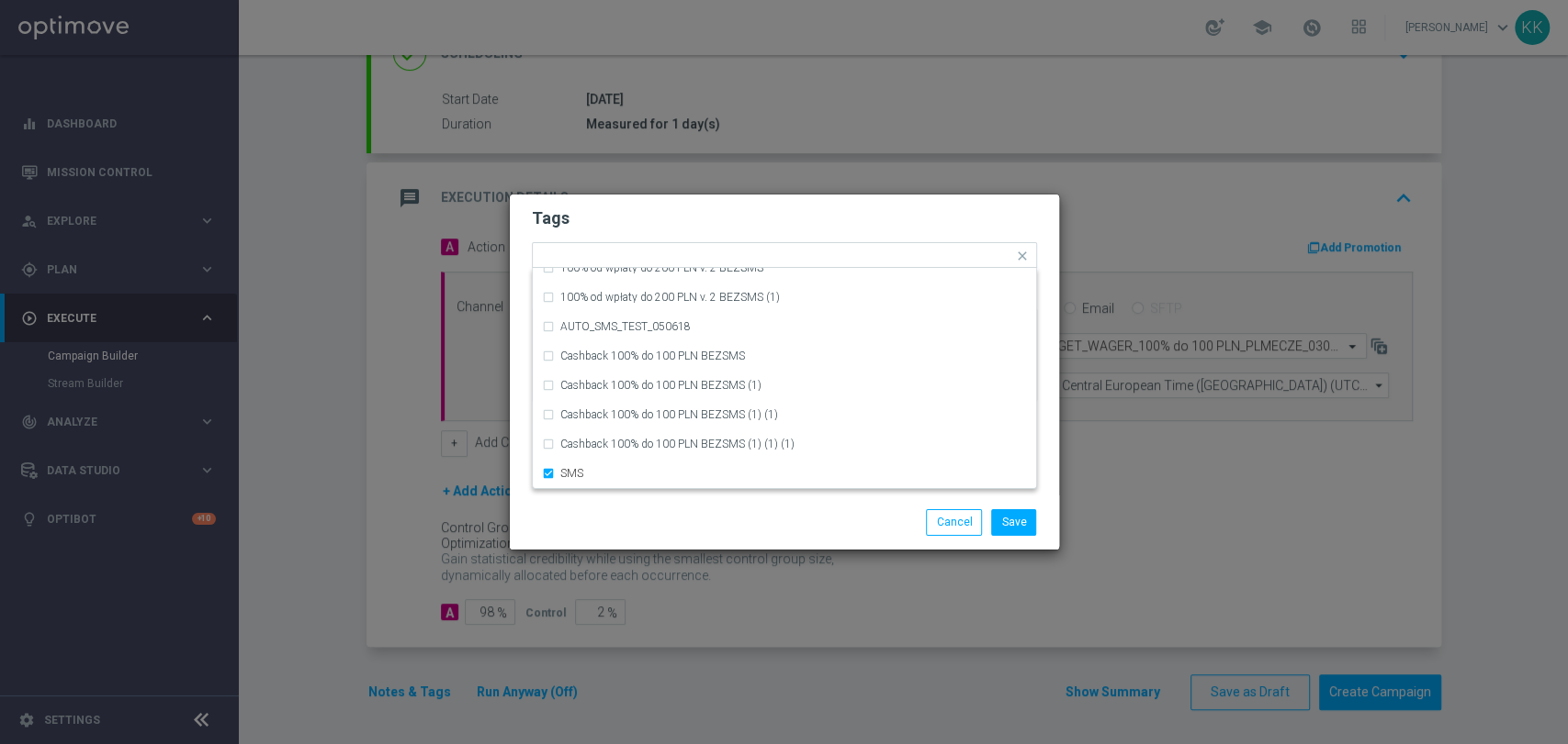
click at [724, 493] on div "Tags Quick find × D × MIN × LOW × TARGET × WAGER × SMS (D - AUTO) CRM_DEPO_200 …" at bounding box center [784, 345] width 549 height 301
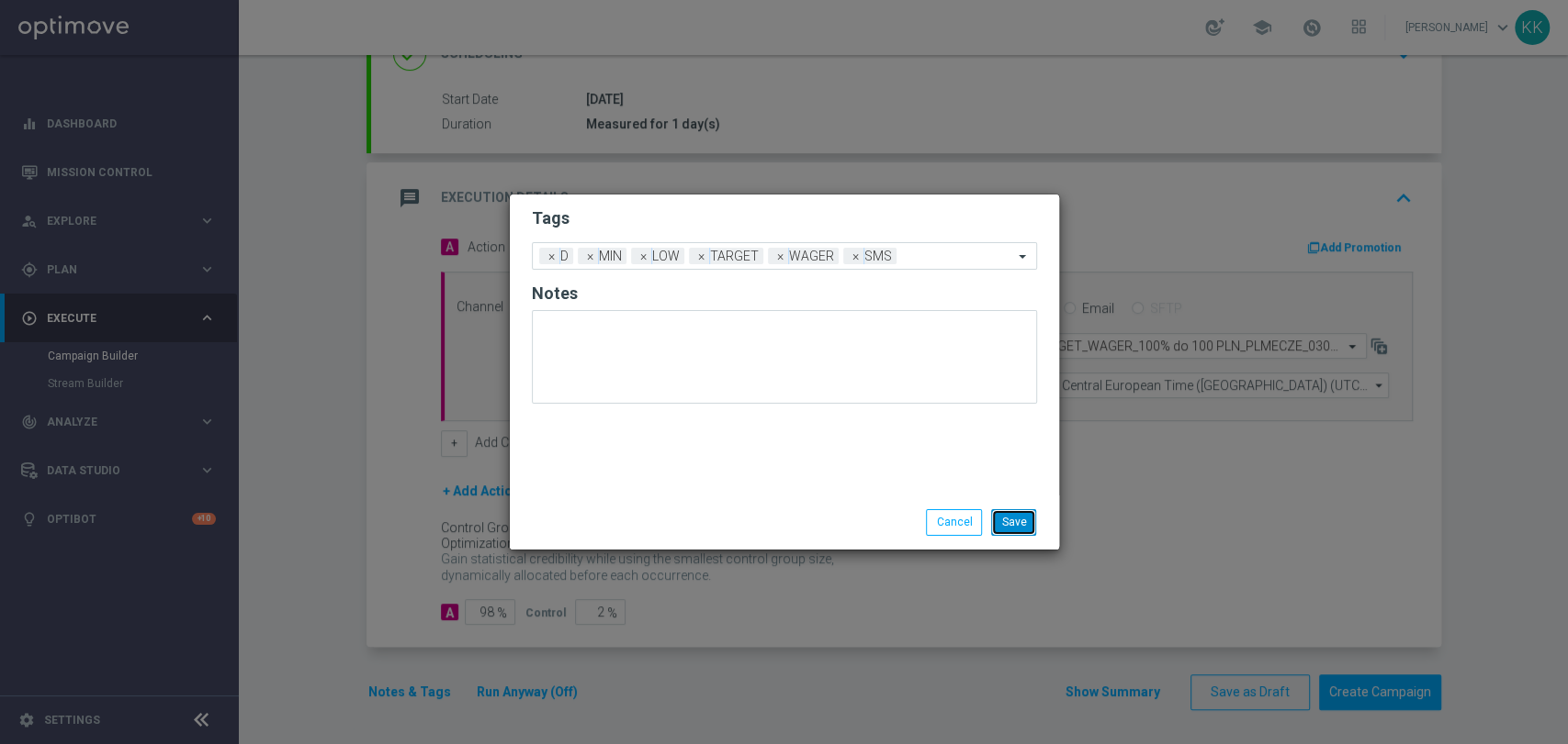
click at [1020, 522] on button "Save" at bounding box center [1013, 522] width 45 height 26
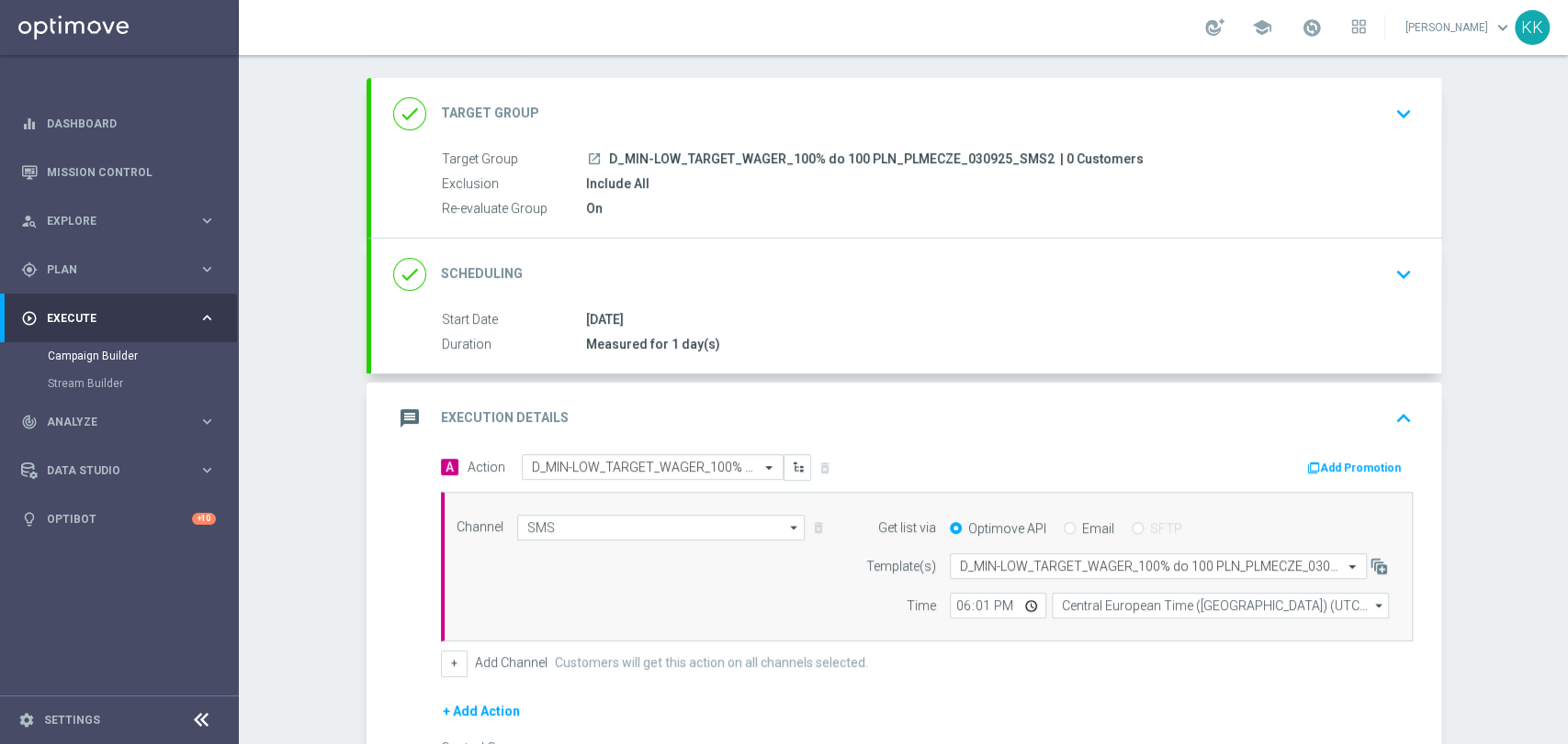
scroll to position [0, 0]
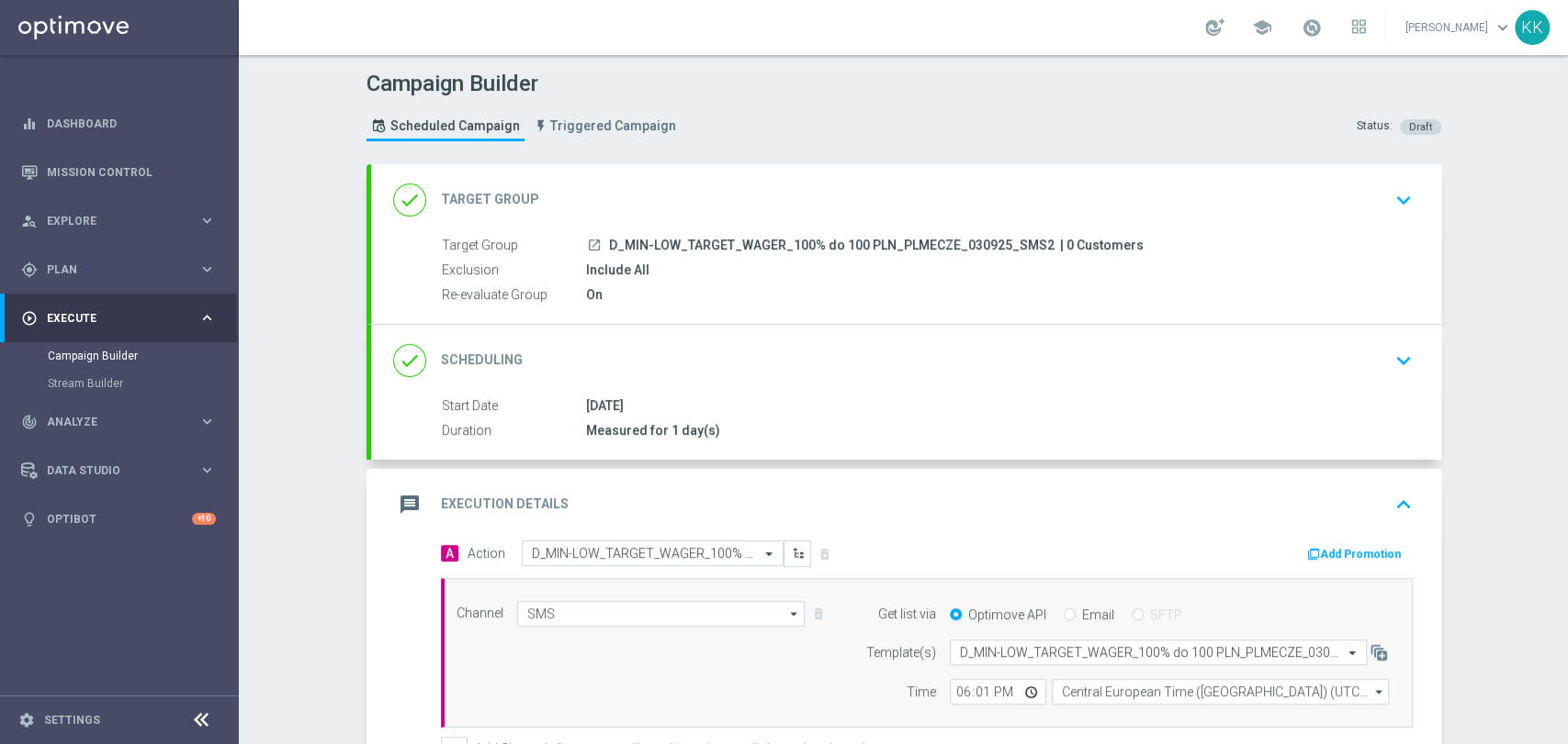
click at [1388, 213] on button "keyboard_arrow_down" at bounding box center [1403, 200] width 31 height 35
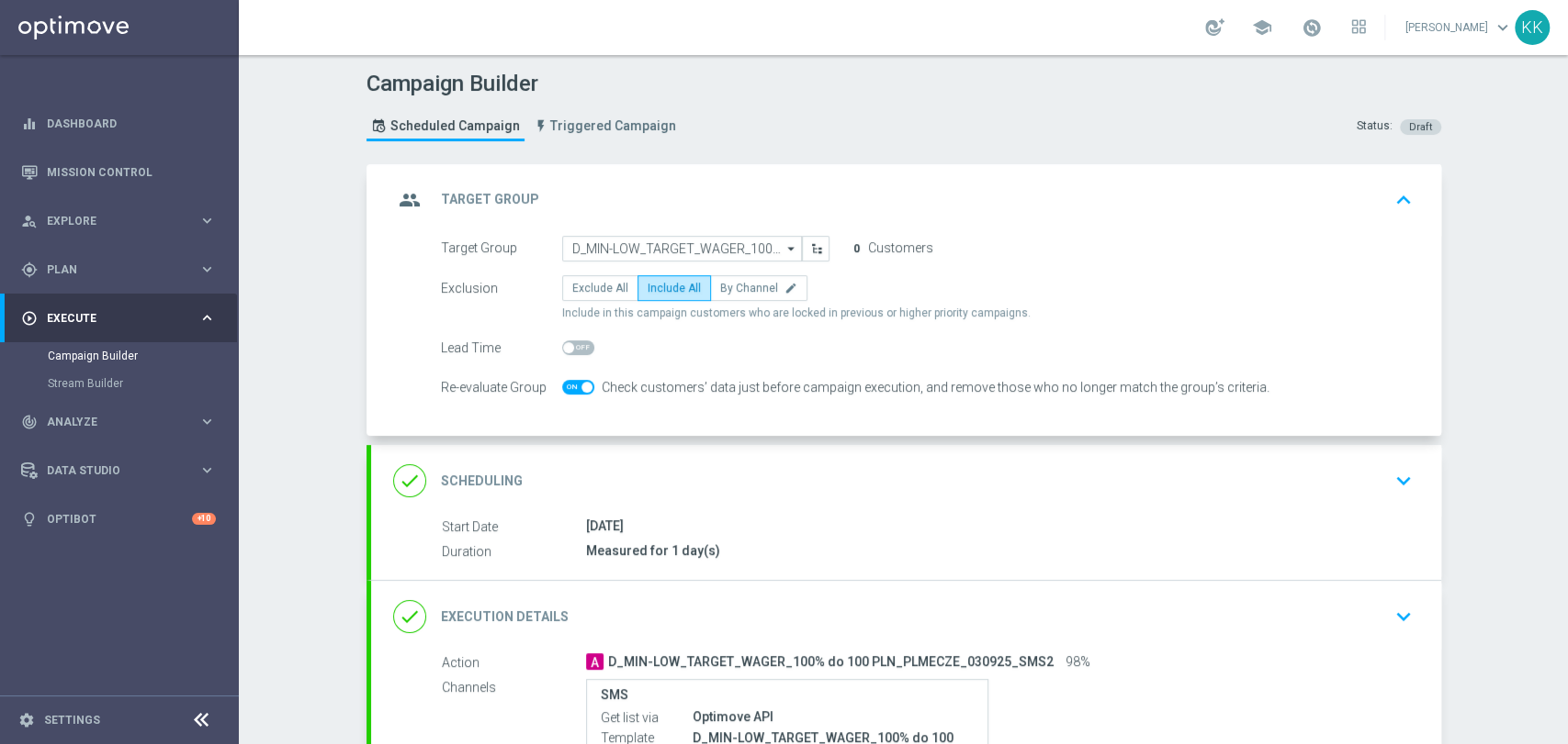
click at [1399, 477] on icon "keyboard_arrow_down" at bounding box center [1403, 480] width 28 height 28
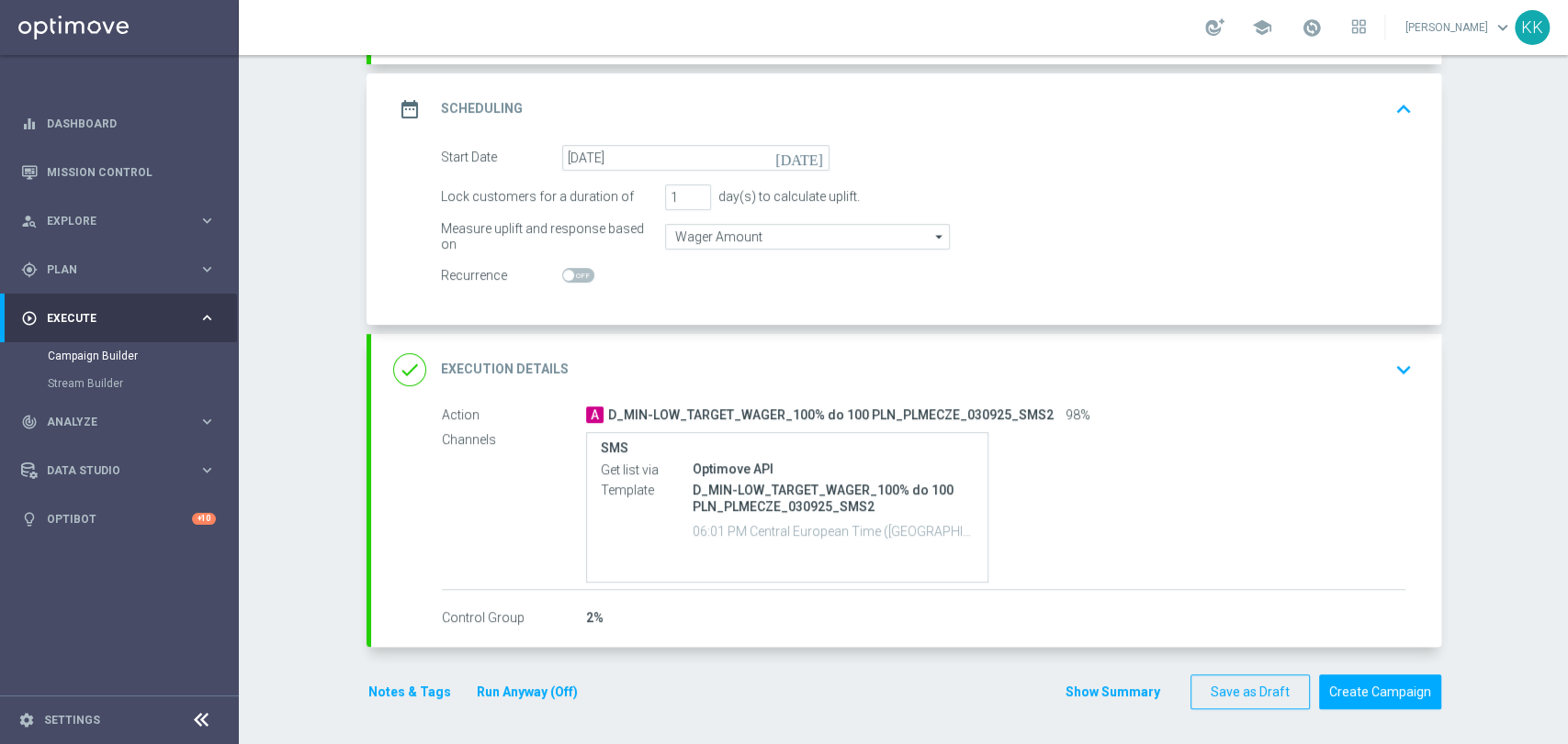
click at [1399, 383] on button "keyboard_arrow_down" at bounding box center [1403, 370] width 31 height 35
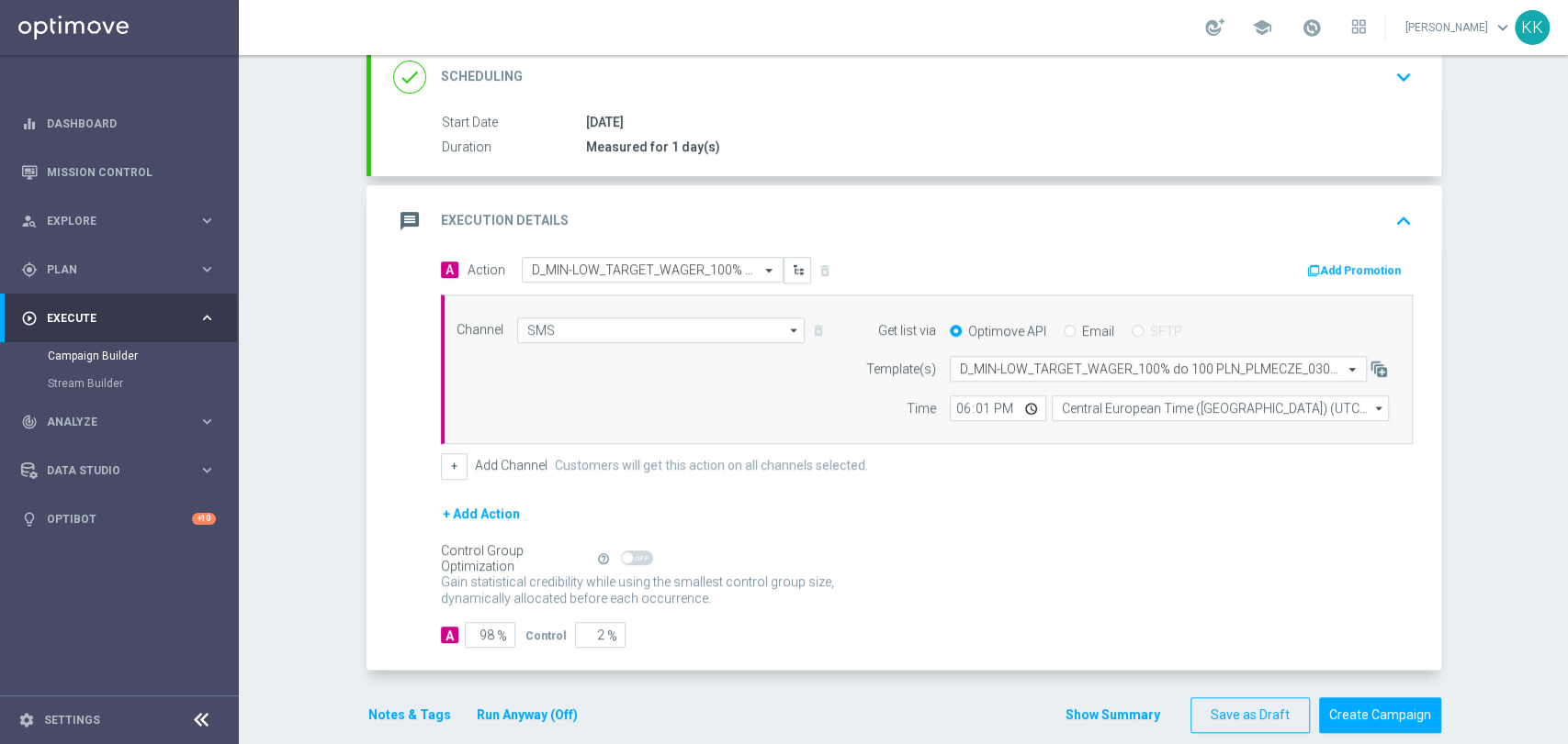
scroll to position [307, 0]
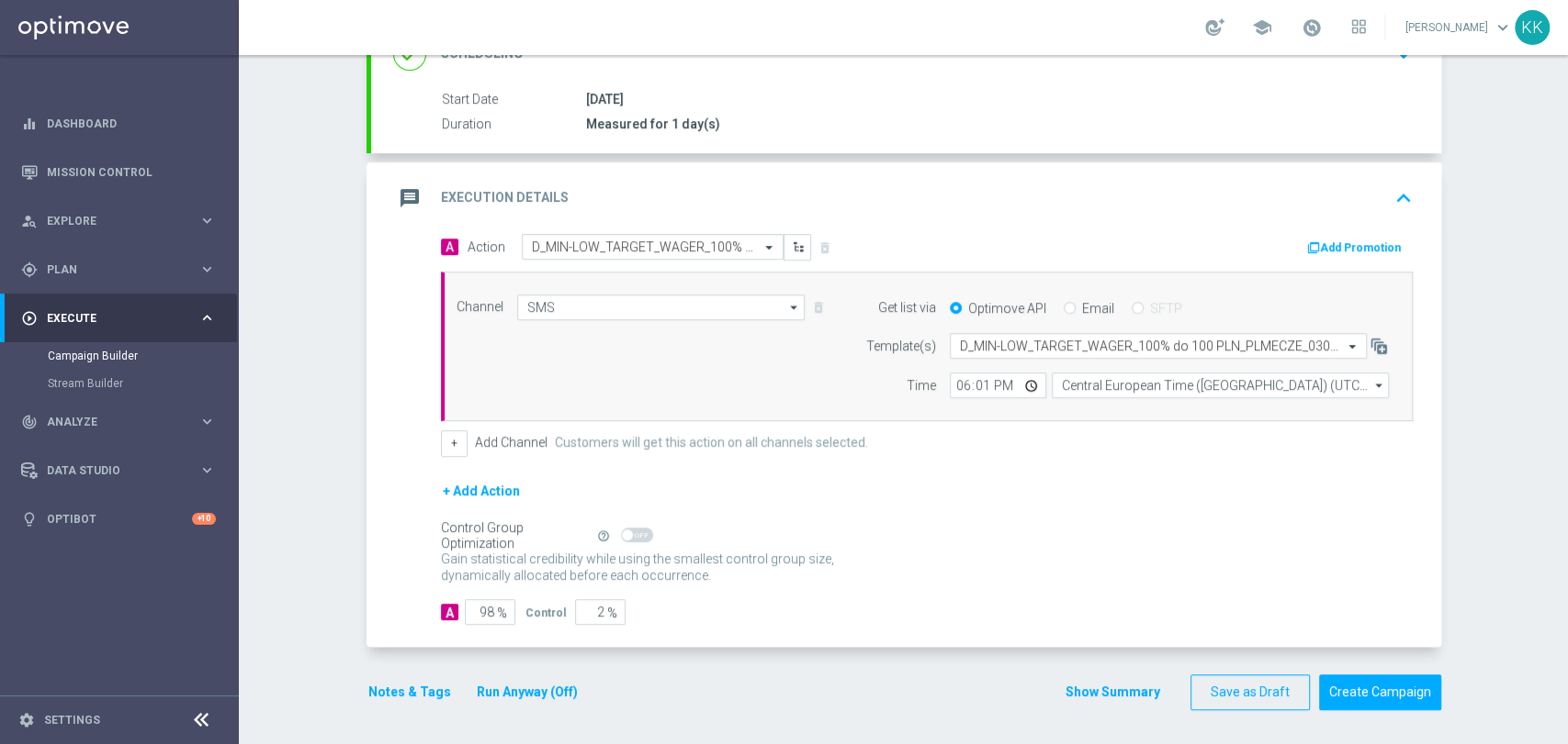
click at [382, 693] on button "Notes & Tags" at bounding box center [409, 693] width 87 height 23
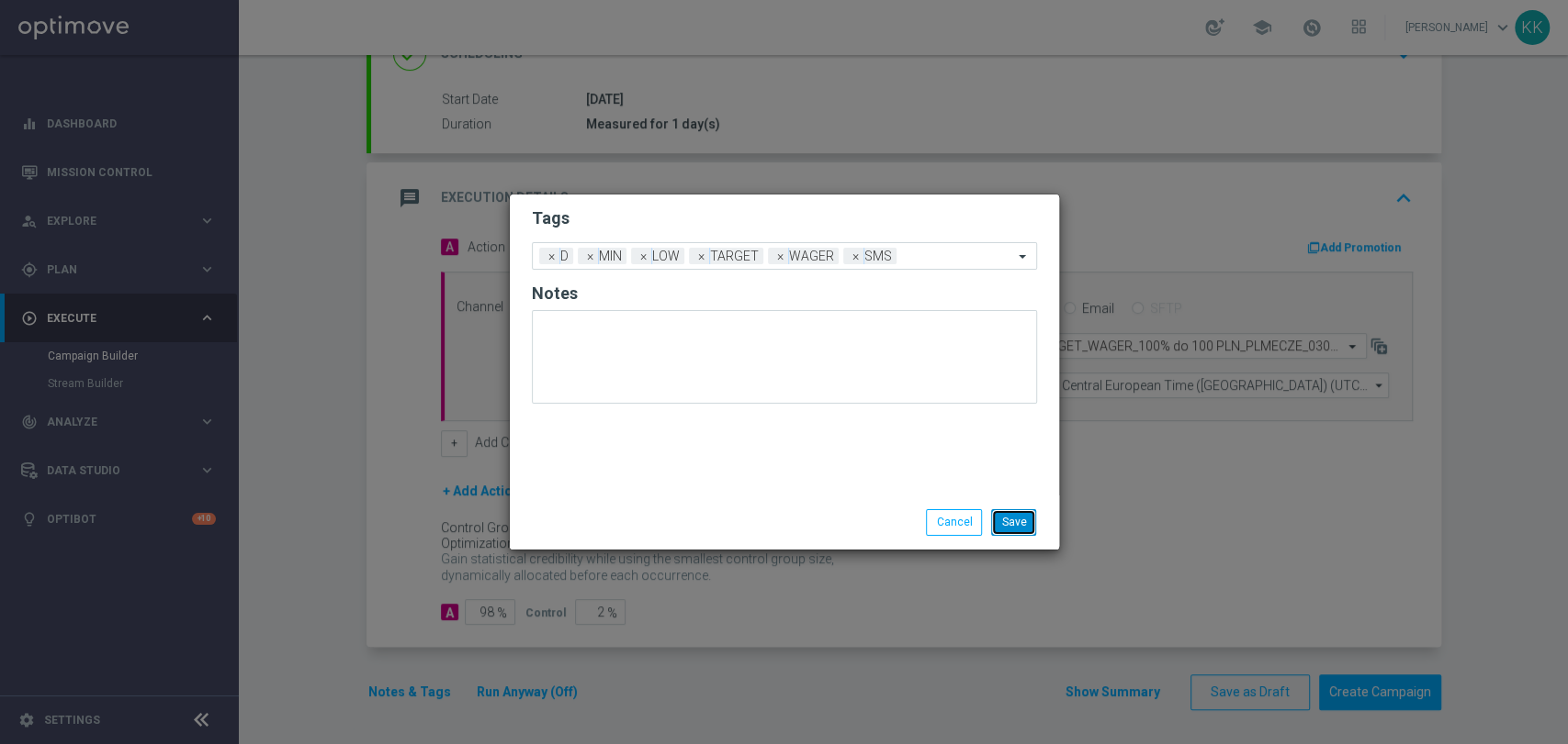
drag, startPoint x: 1015, startPoint y: 524, endPoint x: 1052, endPoint y: 537, distance: 39.2
click at [1014, 524] on button "Save" at bounding box center [1013, 522] width 45 height 26
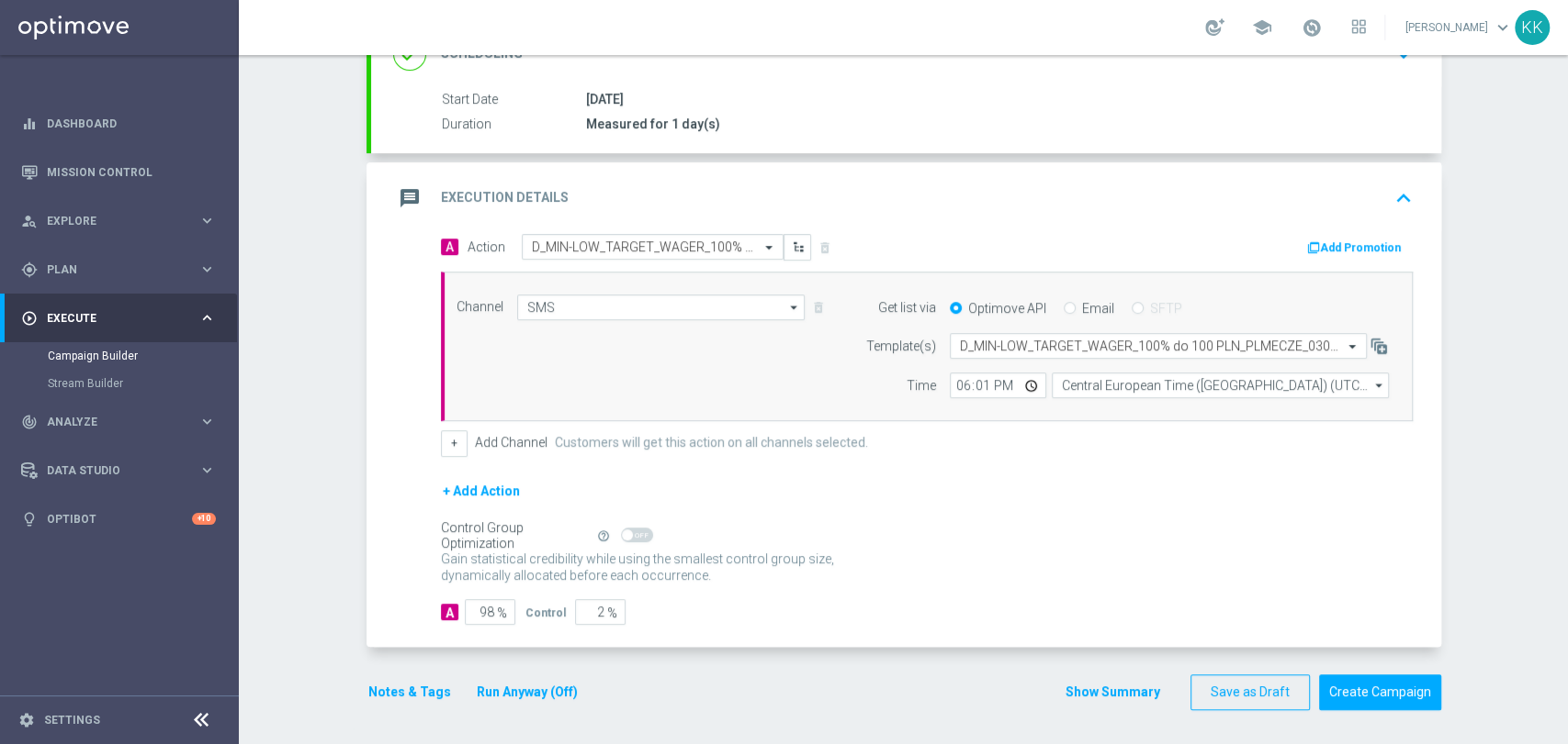
click at [1337, 713] on div "done Target Group keyboard_arrow_down Target Group launch D_MIN-LOW_TARGET_WAGE…" at bounding box center [903, 293] width 1074 height 871
click at [1365, 697] on button "Create Campaign" at bounding box center [1380, 693] width 122 height 36
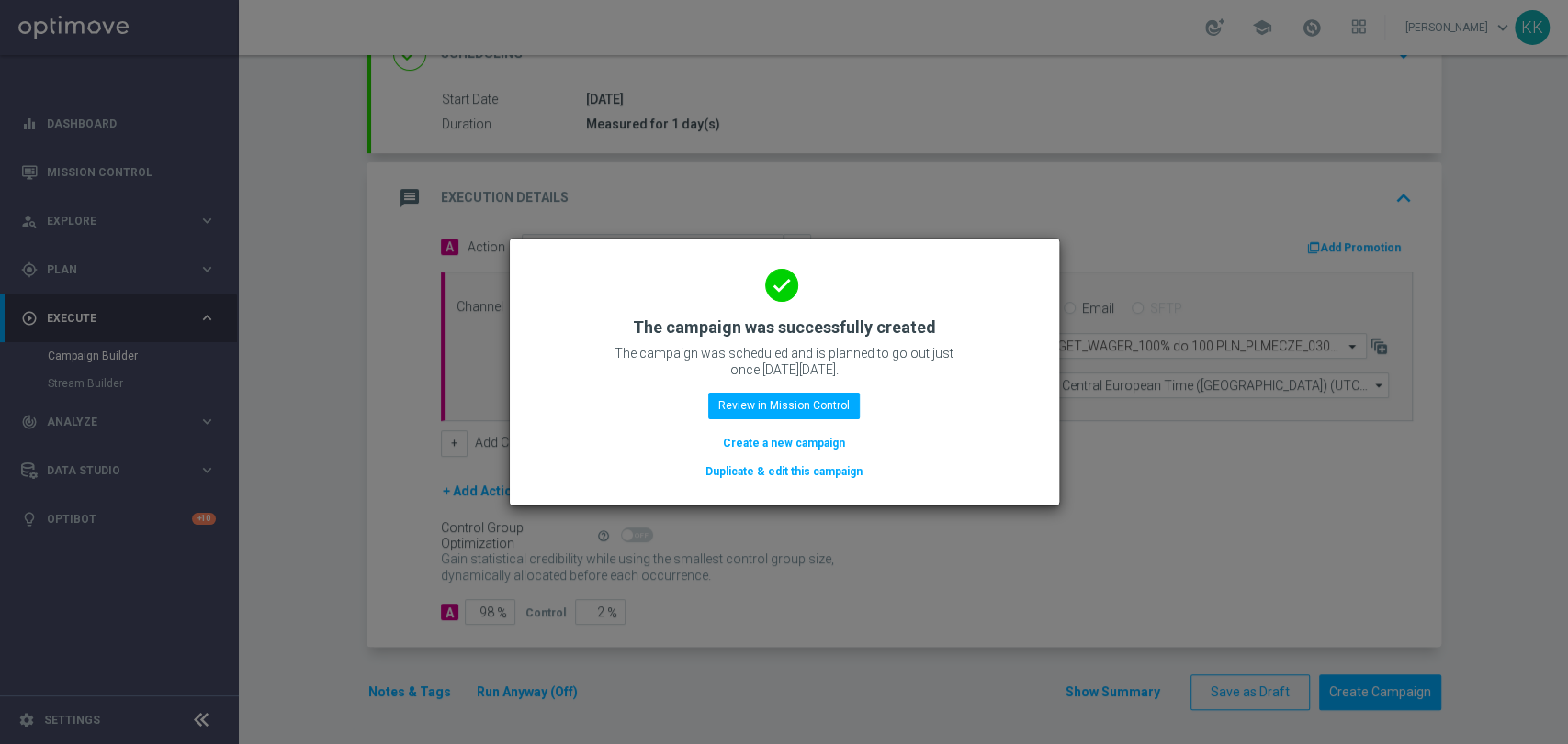
click at [788, 440] on button "Create a new campaign" at bounding box center [784, 443] width 126 height 20
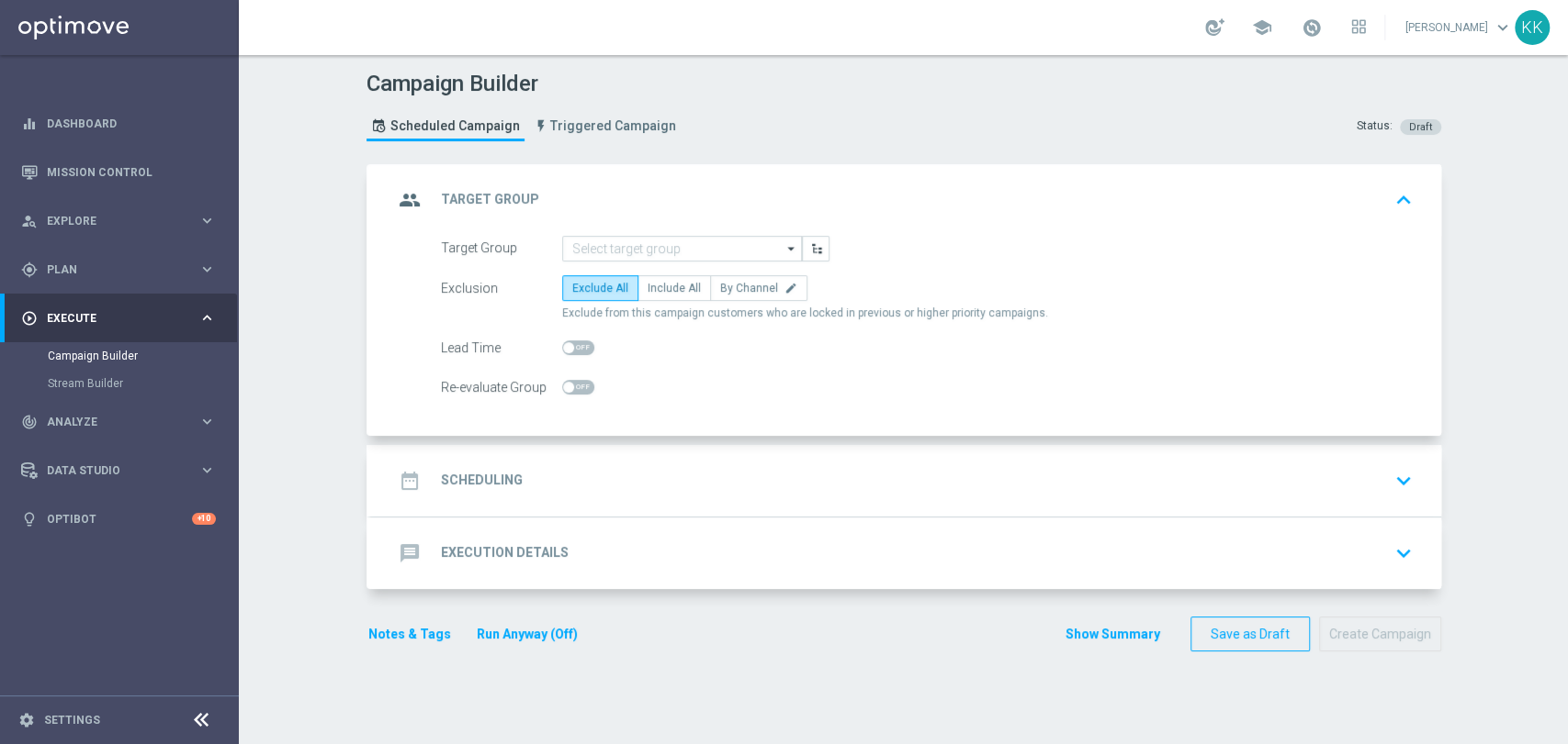
scroll to position [0, 0]
click at [645, 251] on input at bounding box center [682, 249] width 239 height 26
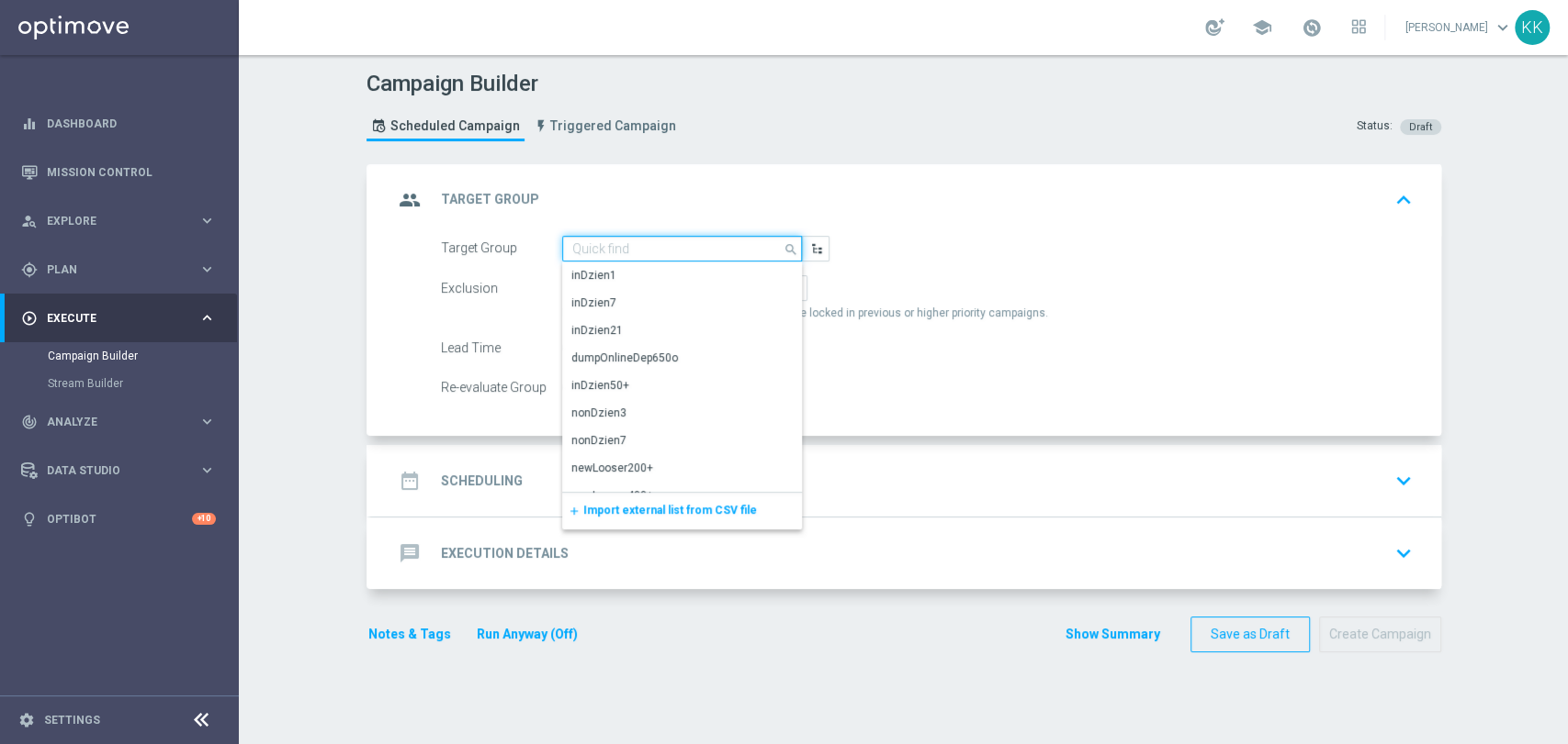
paste input "D_MED_TARGET_WAGER_100% do 300 PLN_PLMECZE_030925_SMS2"
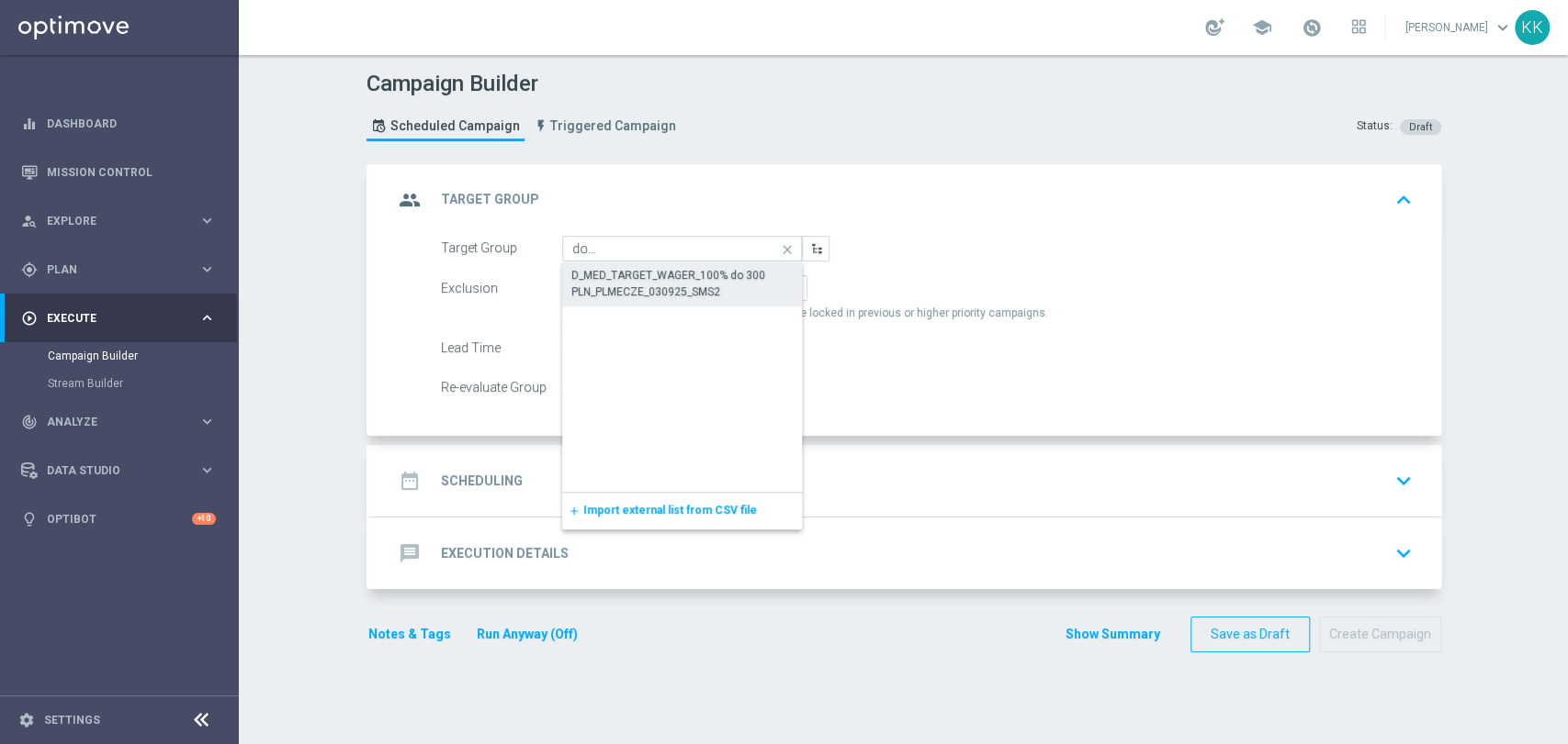
drag, startPoint x: 645, startPoint y: 253, endPoint x: 643, endPoint y: 279, distance: 26.1
click at [643, 279] on div "D_MED_TARGET_WAGER_100% do 300 PLN_PLMECZE_030925_SMS2" at bounding box center [682, 283] width 222 height 33
type input "D_MED_TARGET_WAGER_100% do 300 PLN_PLMECZE_030925_SMS2"
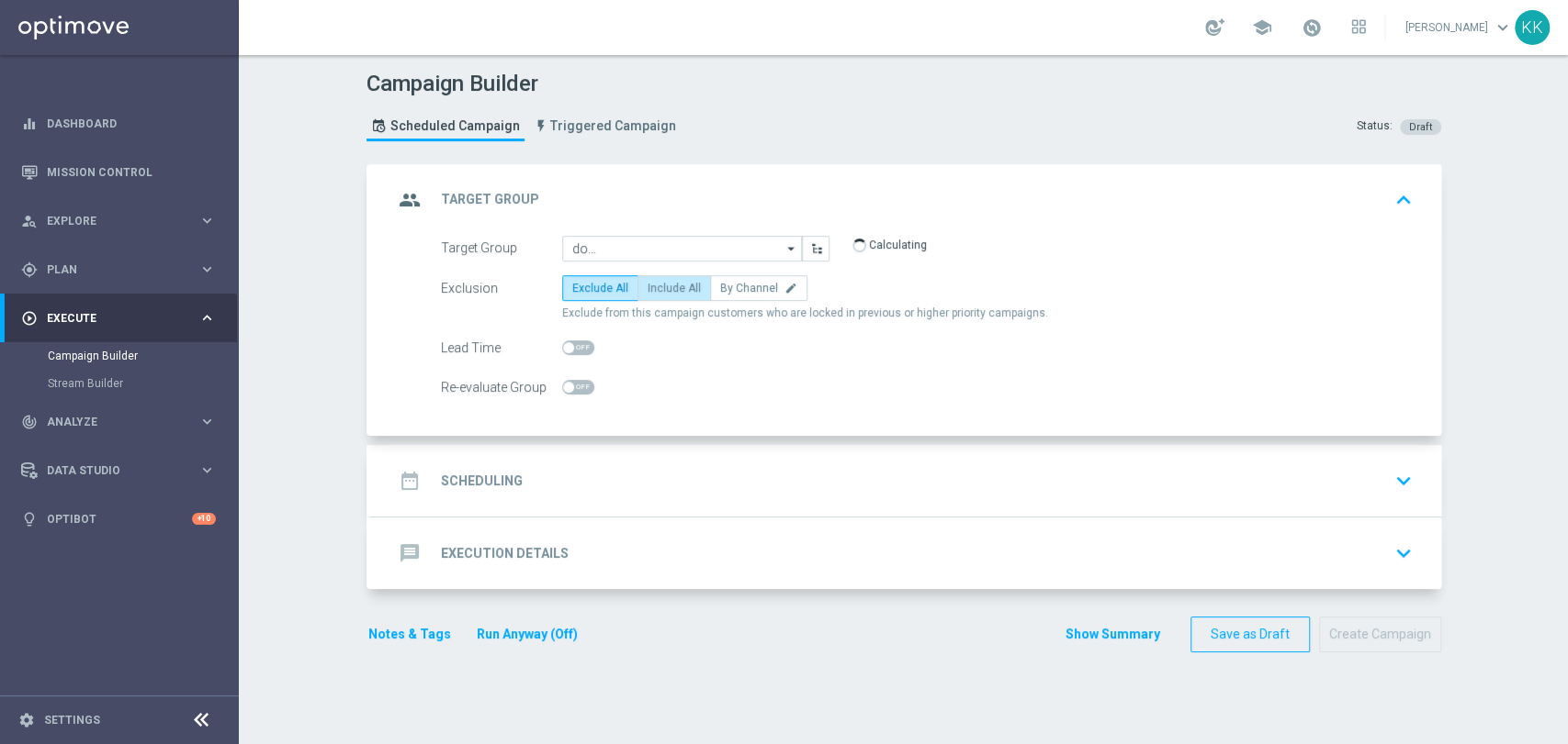
scroll to position [0, 0]
drag, startPoint x: 652, startPoint y: 289, endPoint x: 642, endPoint y: 303, distance: 17.2
click at [653, 289] on span "Include All" at bounding box center [674, 288] width 53 height 12
click at [653, 289] on input "Include All" at bounding box center [653, 292] width 12 height 12
radio input "true"
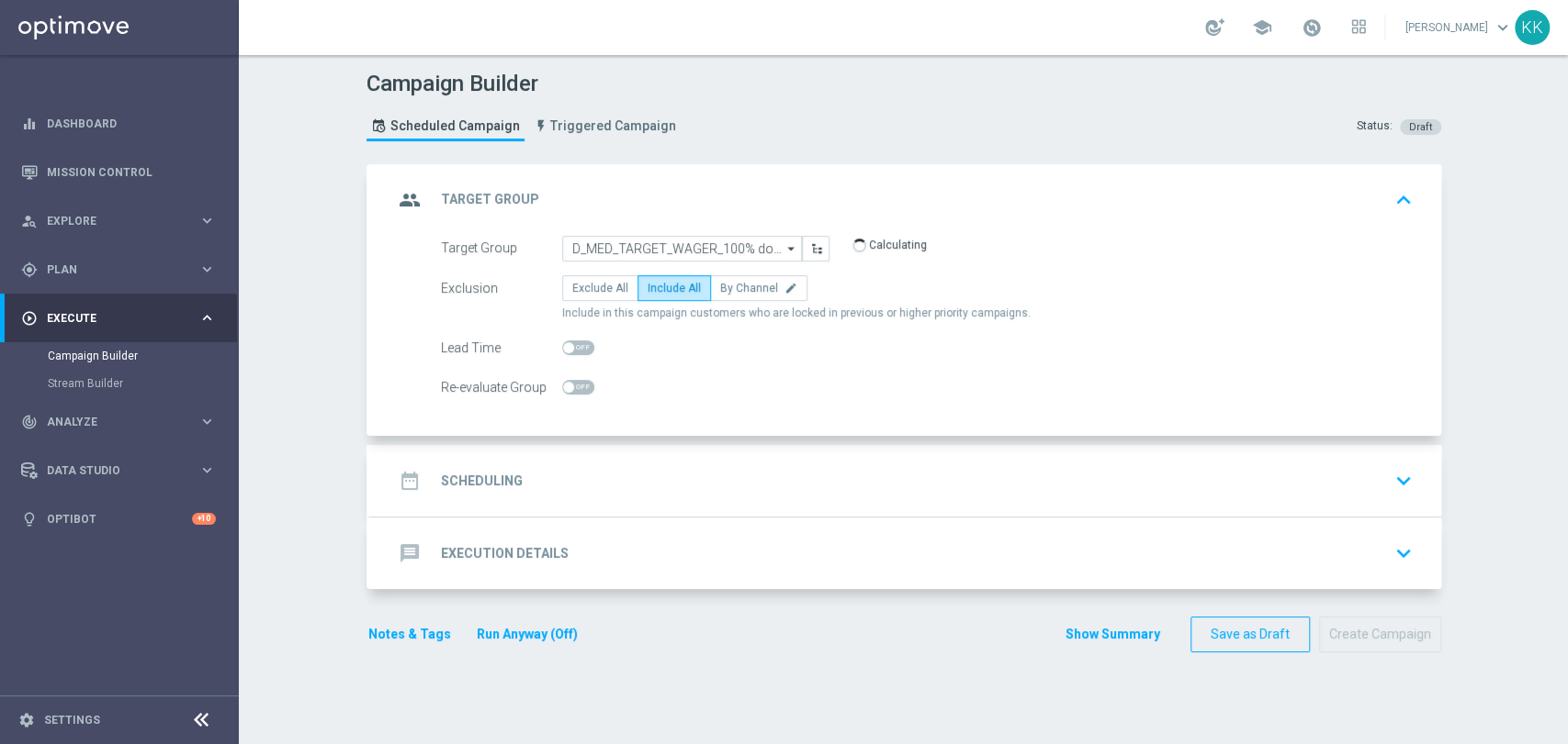
click at [578, 387] on span at bounding box center [579, 387] width 32 height 14
click at [578, 387] on input "checkbox" at bounding box center [579, 387] width 32 height 14
checkbox input "true"
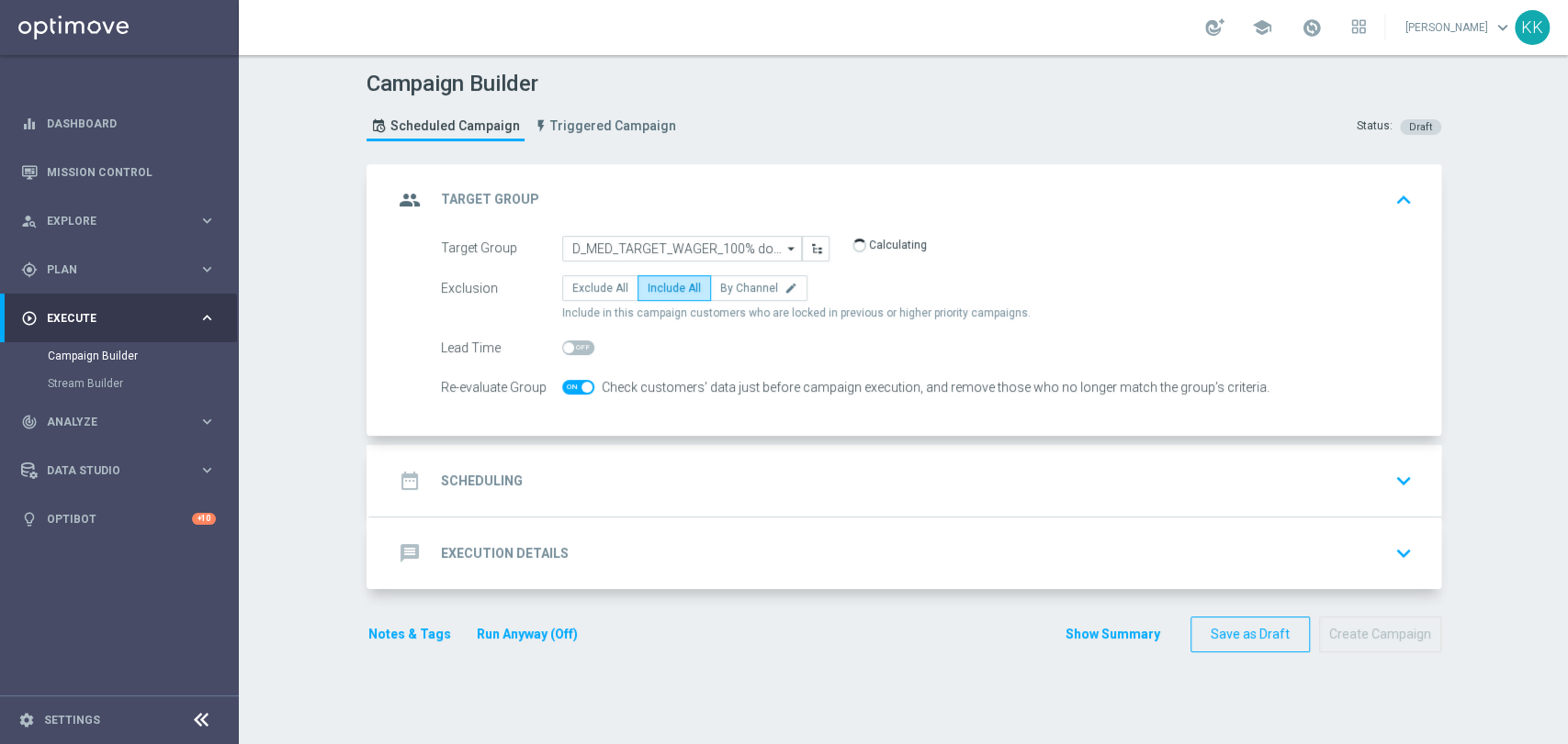
click at [940, 473] on div "date_range Scheduling keyboard_arrow_down" at bounding box center [906, 481] width 1026 height 35
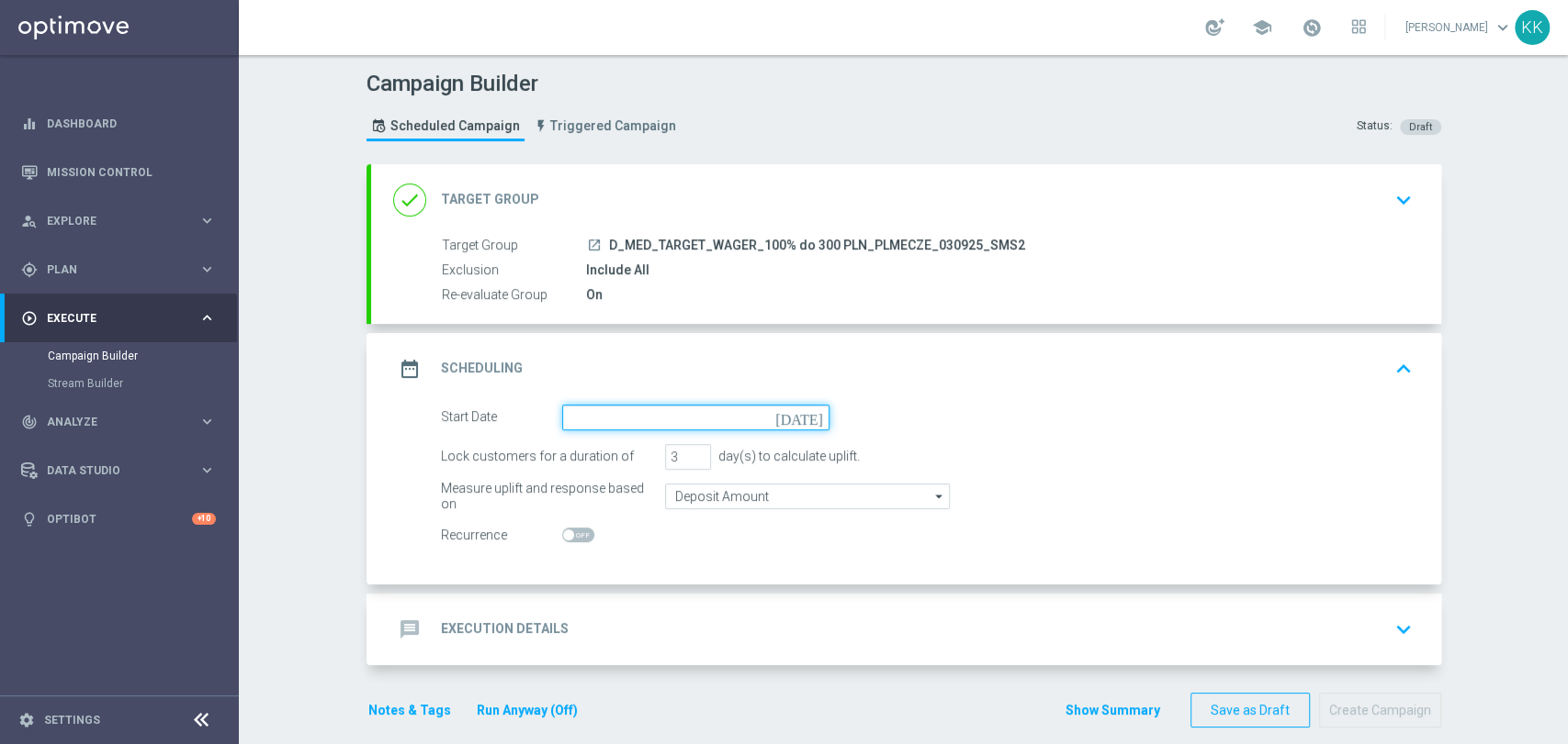
click at [704, 414] on input at bounding box center [696, 417] width 267 height 26
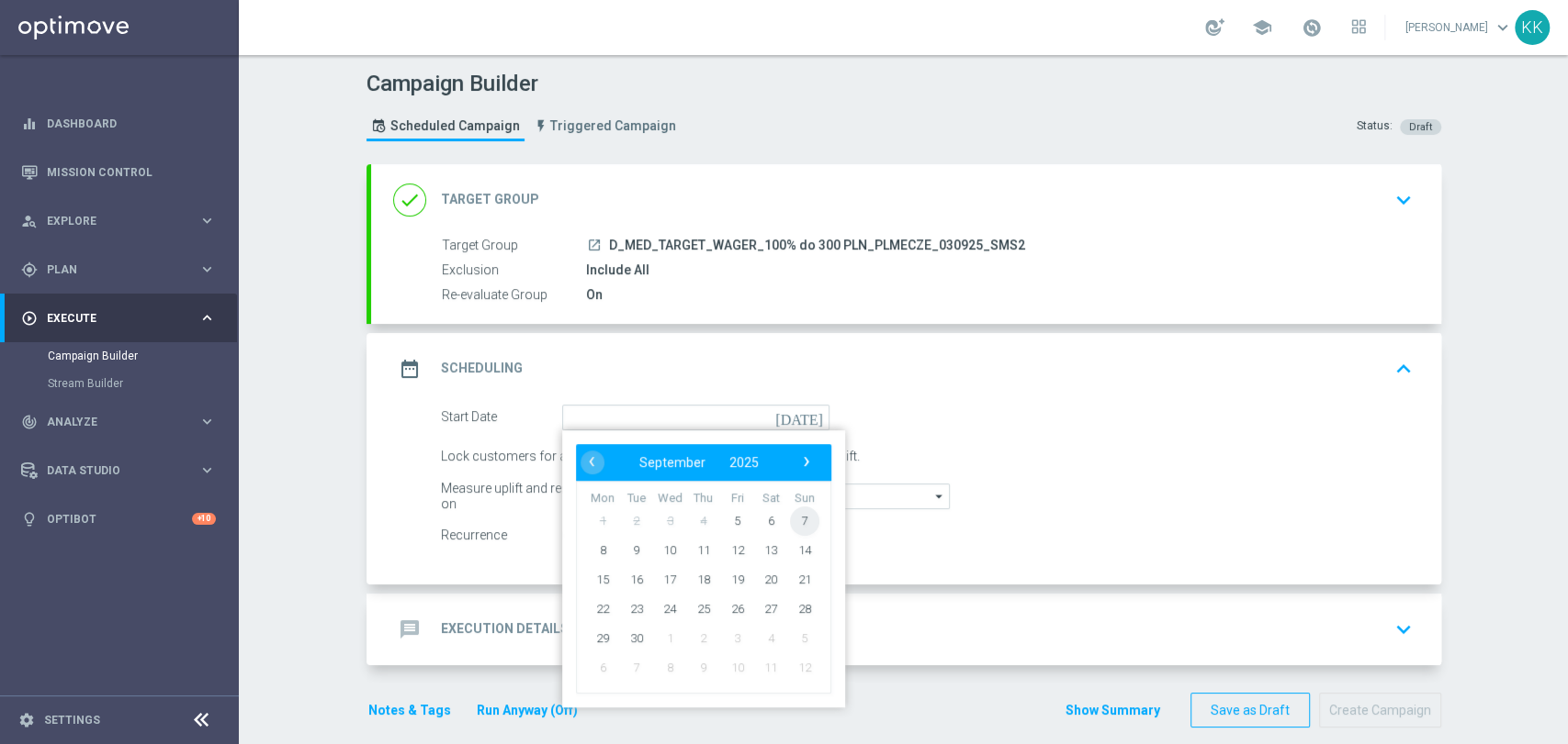
click at [808, 523] on span "7" at bounding box center [804, 520] width 30 height 30
type input "[DATE]"
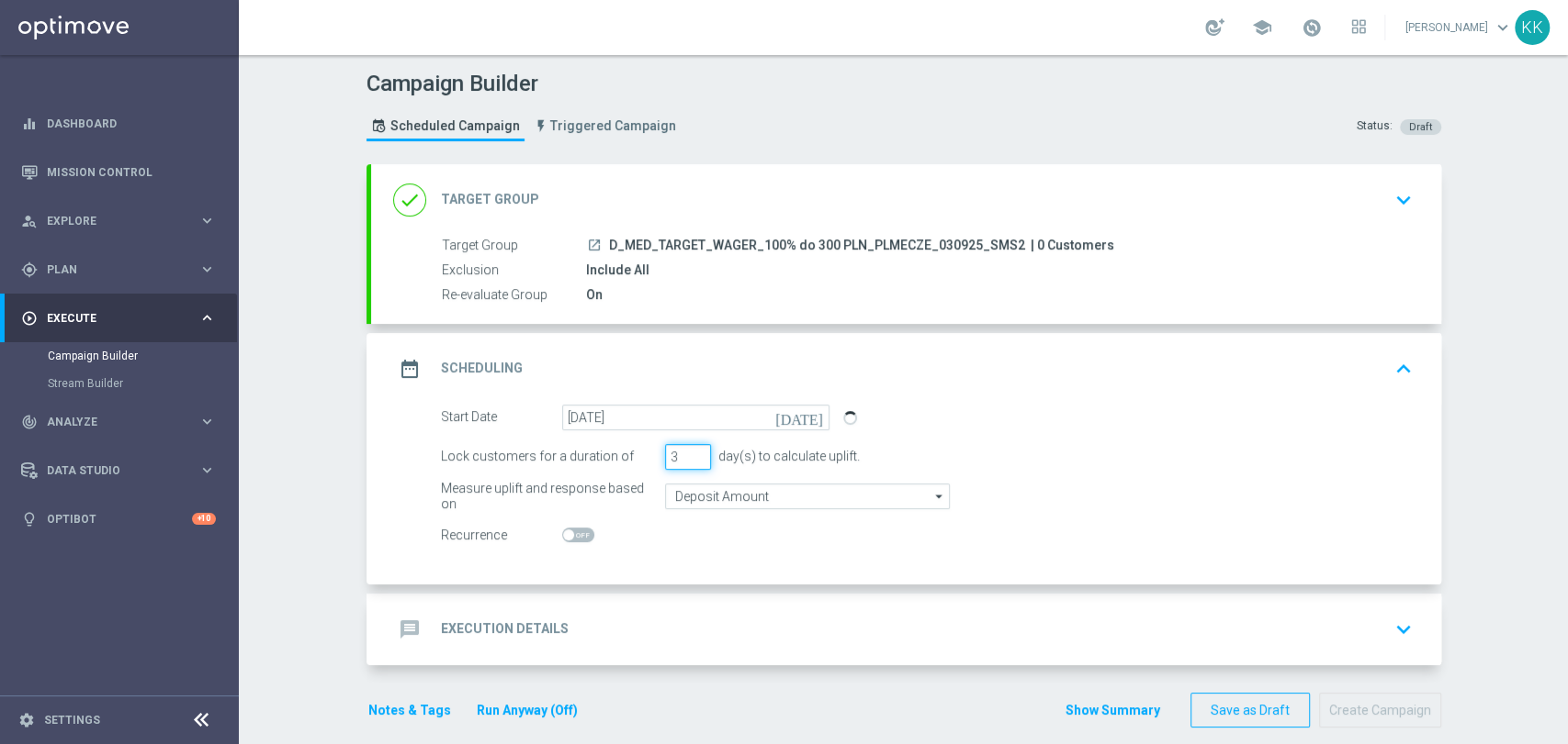
drag, startPoint x: 670, startPoint y: 451, endPoint x: 634, endPoint y: 450, distance: 36.0
click at [634, 450] on div "Lock customers for a duration of 3 day(s) to calculate uplift." at bounding box center [927, 456] width 999 height 26
type input "1"
click at [720, 491] on input "Deposit Amount" at bounding box center [807, 496] width 285 height 26
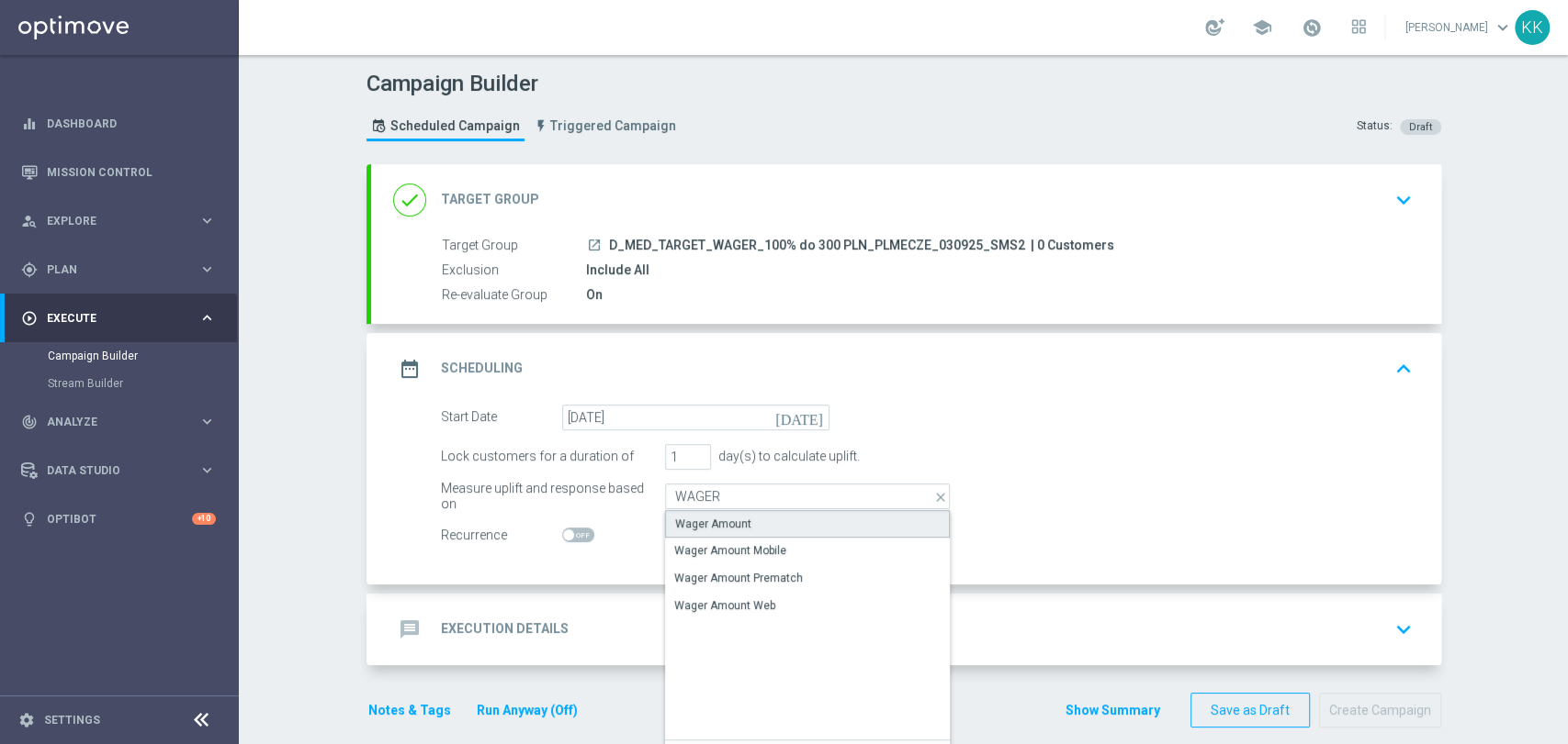
click at [735, 516] on div "Wager Amount" at bounding box center [713, 524] width 76 height 16
type input "Wager Amount"
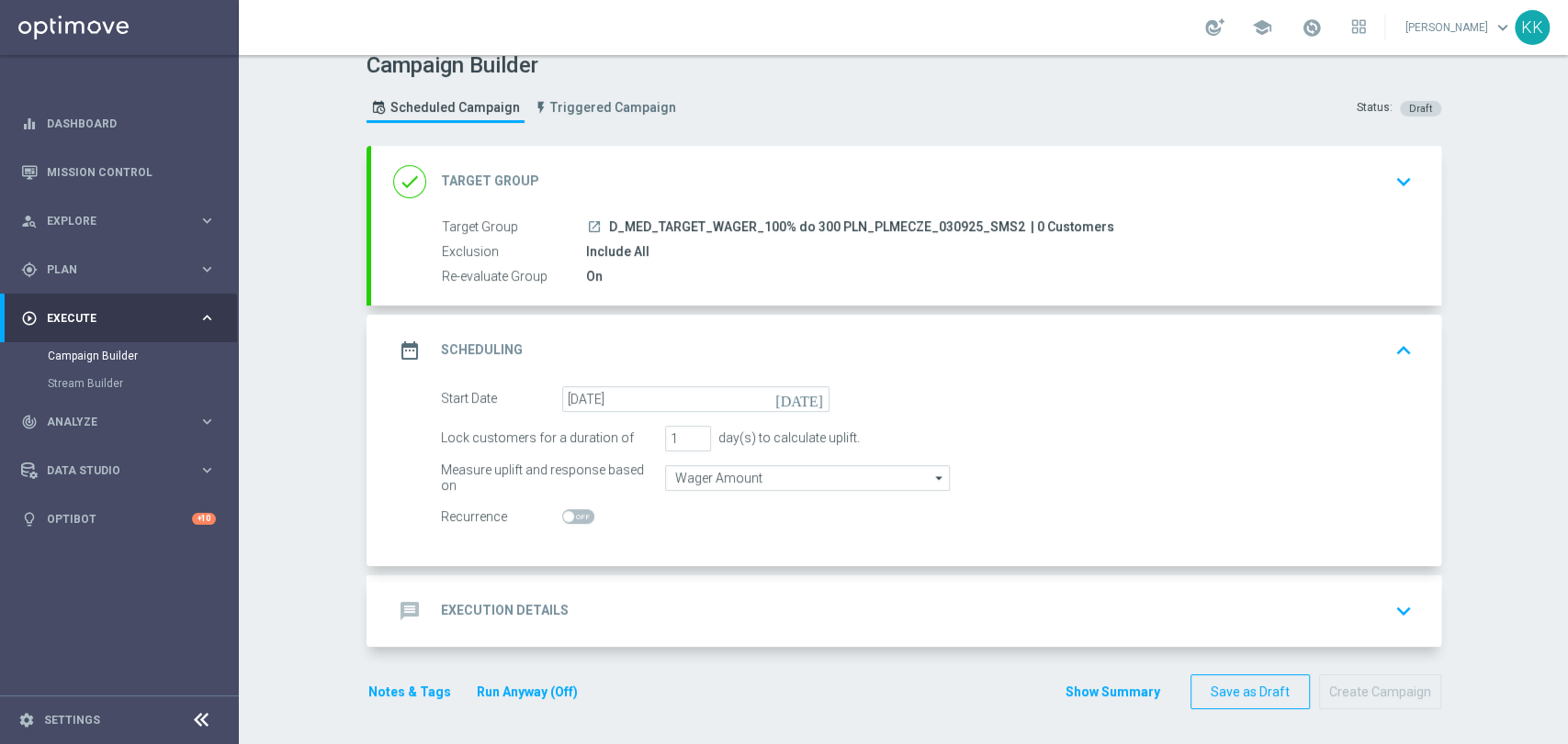
click at [795, 590] on div "message Execution Details keyboard_arrow_down" at bounding box center [906, 611] width 1070 height 71
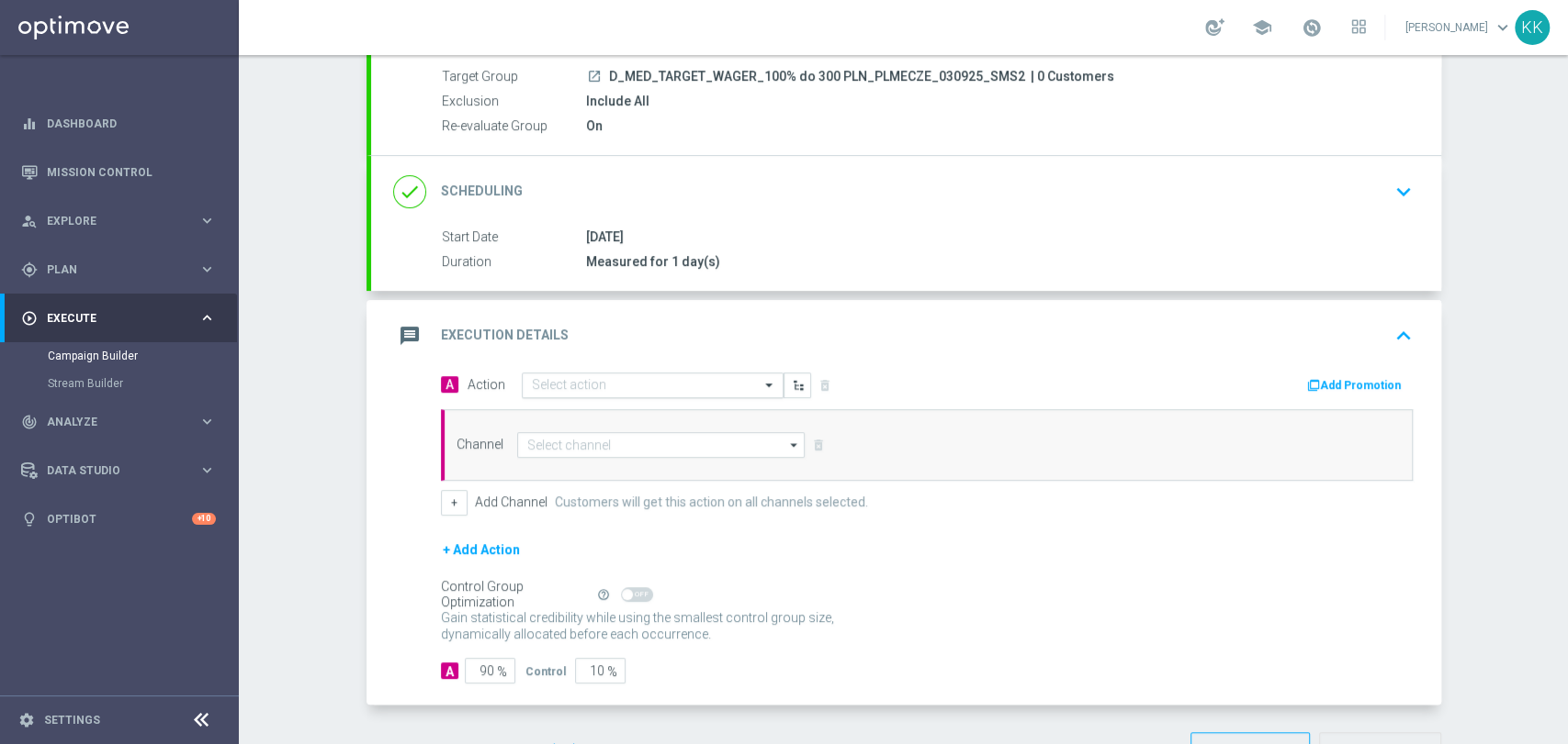
scroll to position [172, 0]
click at [578, 388] on div "Select action" at bounding box center [652, 381] width 262 height 26
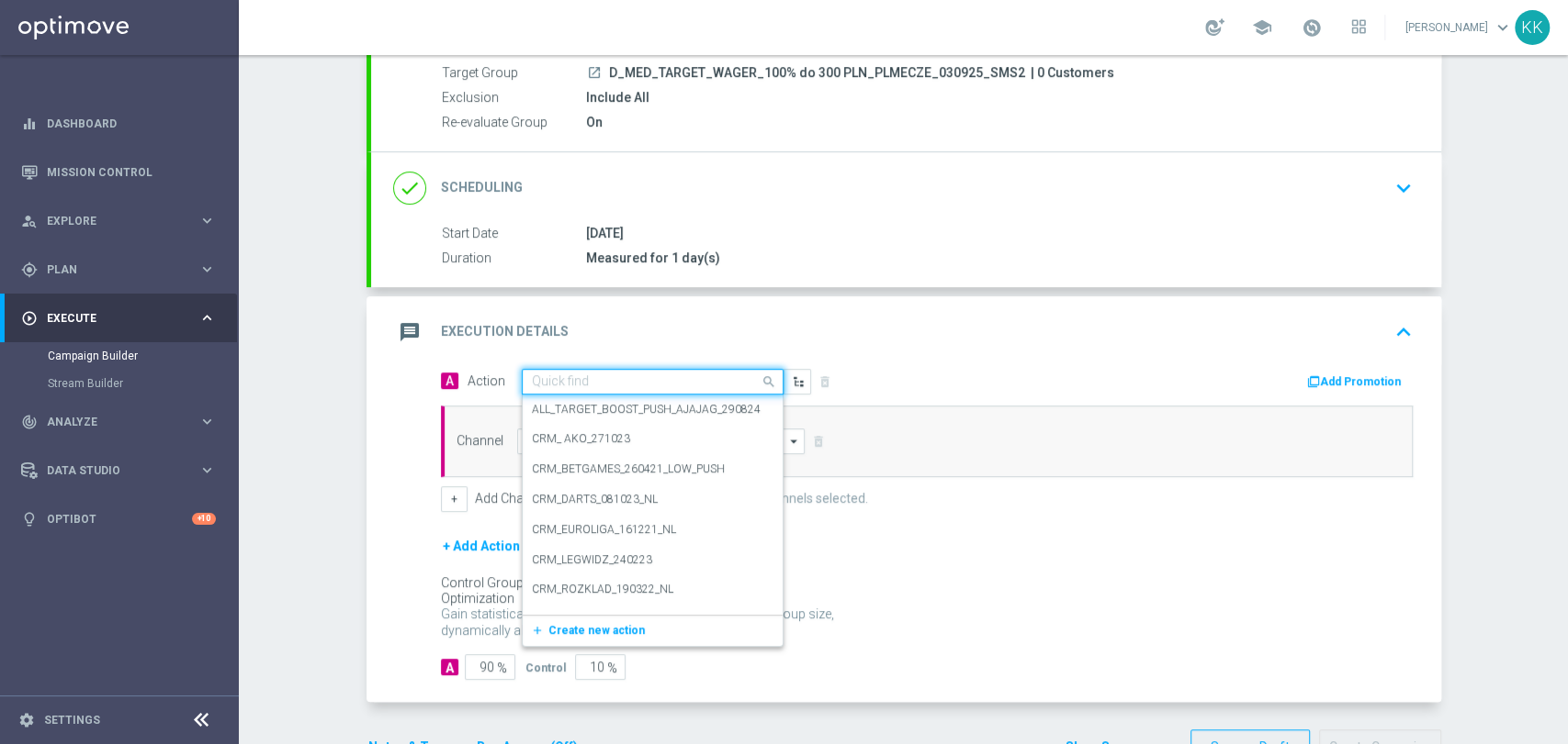
paste input "D_MED_TARGET_WAGER_100% do 300 PLN_PLMECZE_030925_SMS2"
type input "D_MED_TARGET_WAGER_100% do 300 PLN_PLMECZE_030925_SMS2"
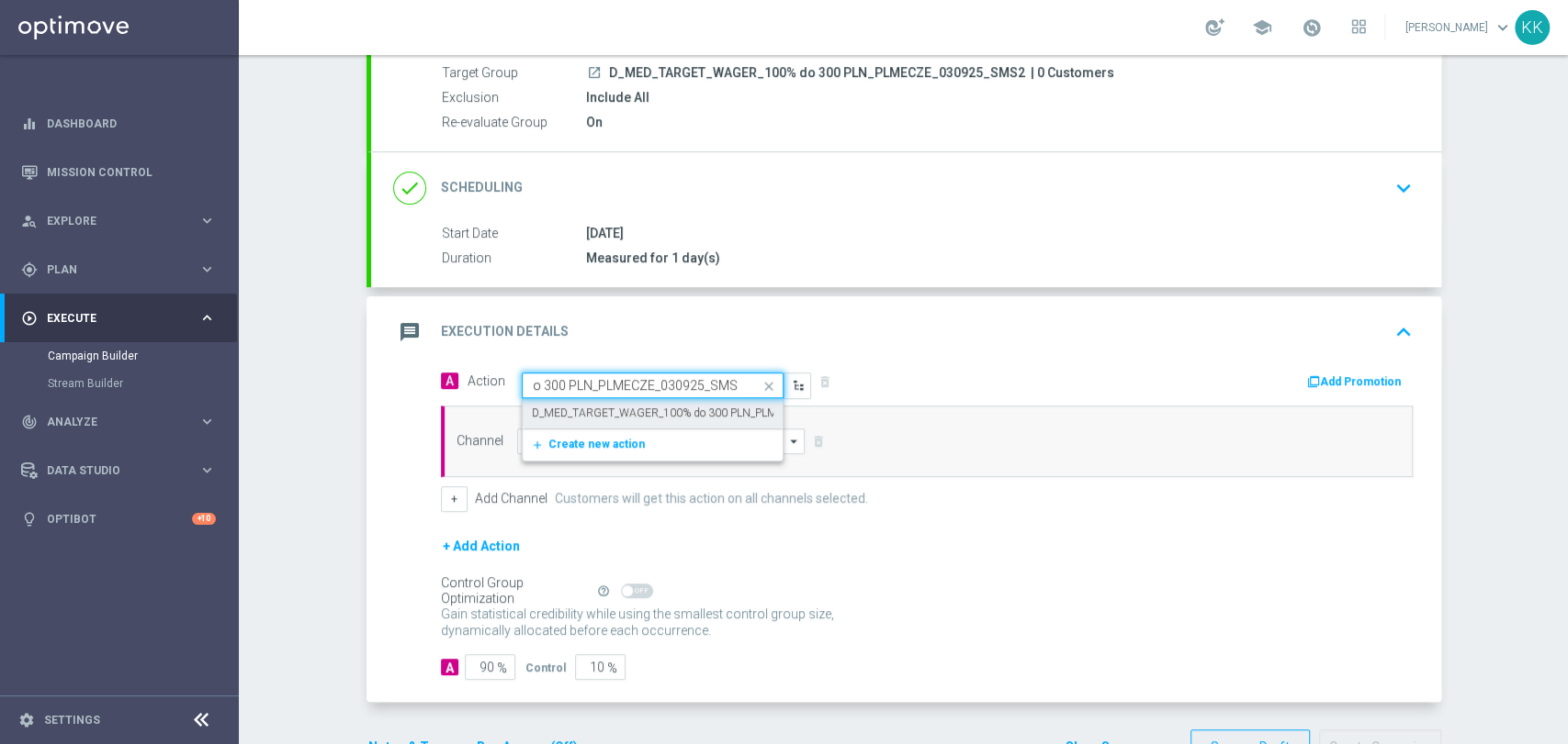
click at [594, 406] on label "D_MED_TARGET_WAGER_100% do 300 PLN_PLMECZE_030925_SMS2" at bounding box center [706, 413] width 350 height 15
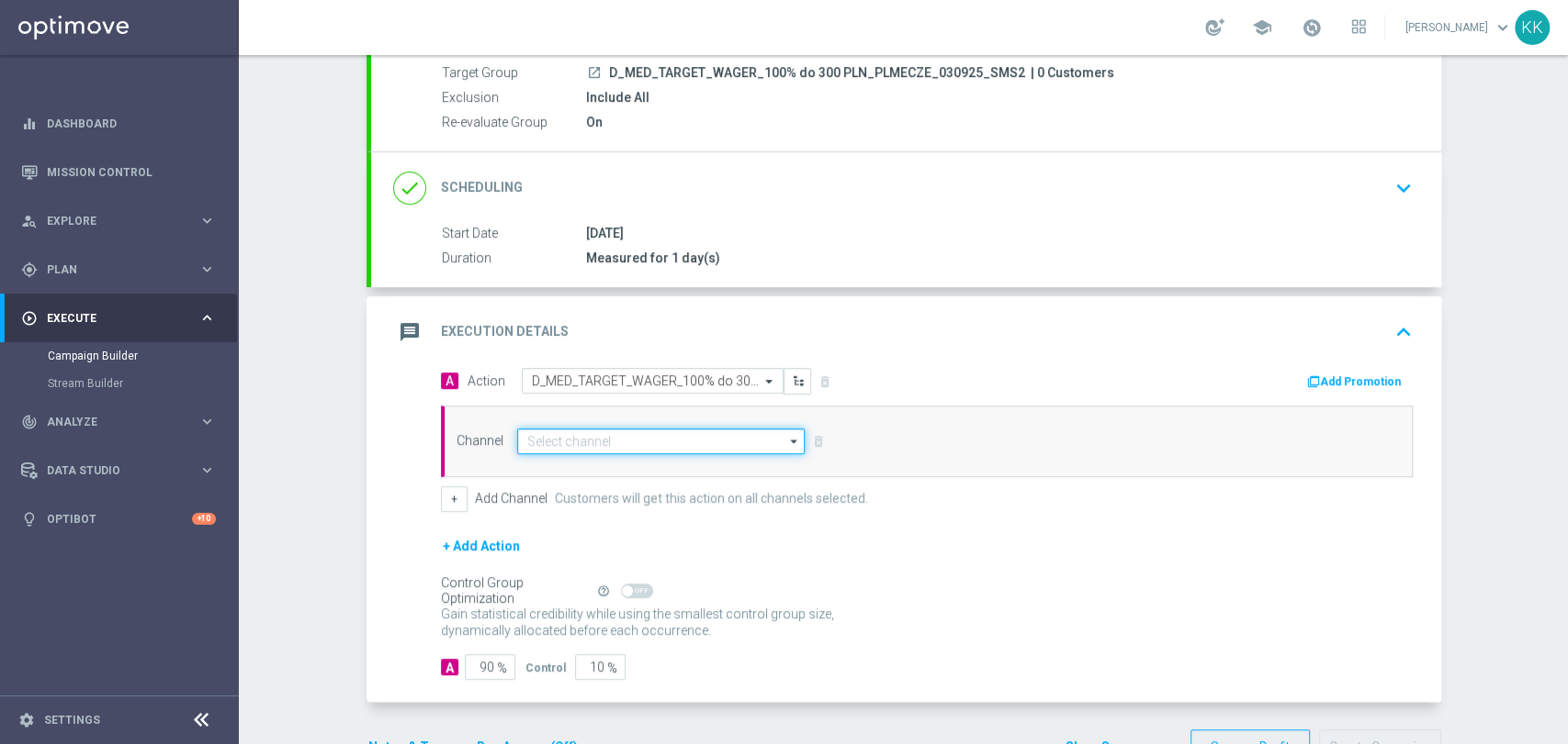
click at [580, 440] on input at bounding box center [661, 441] width 289 height 26
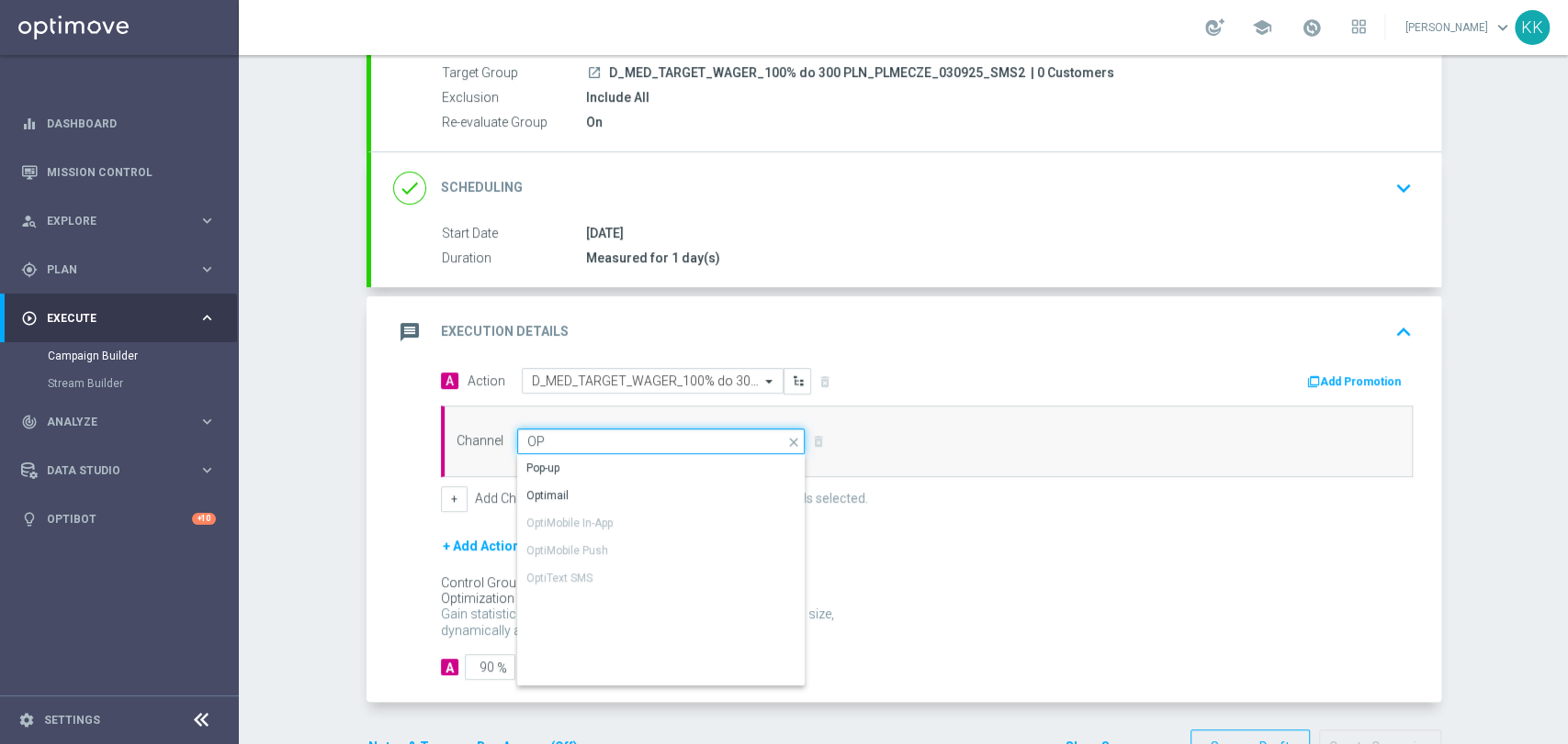
type input "O"
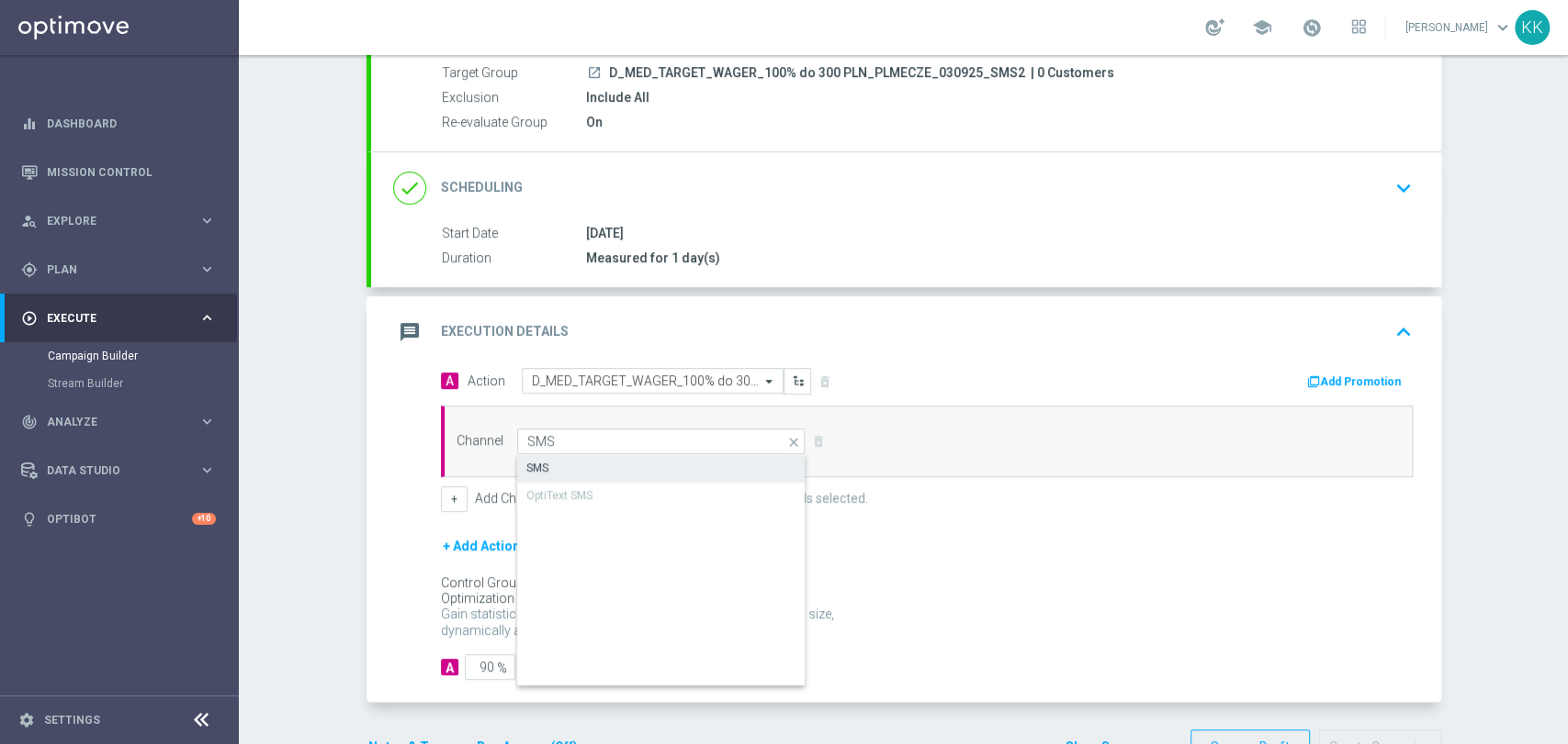
click at [594, 465] on div "SMS" at bounding box center [662, 468] width 290 height 26
type input "SMS"
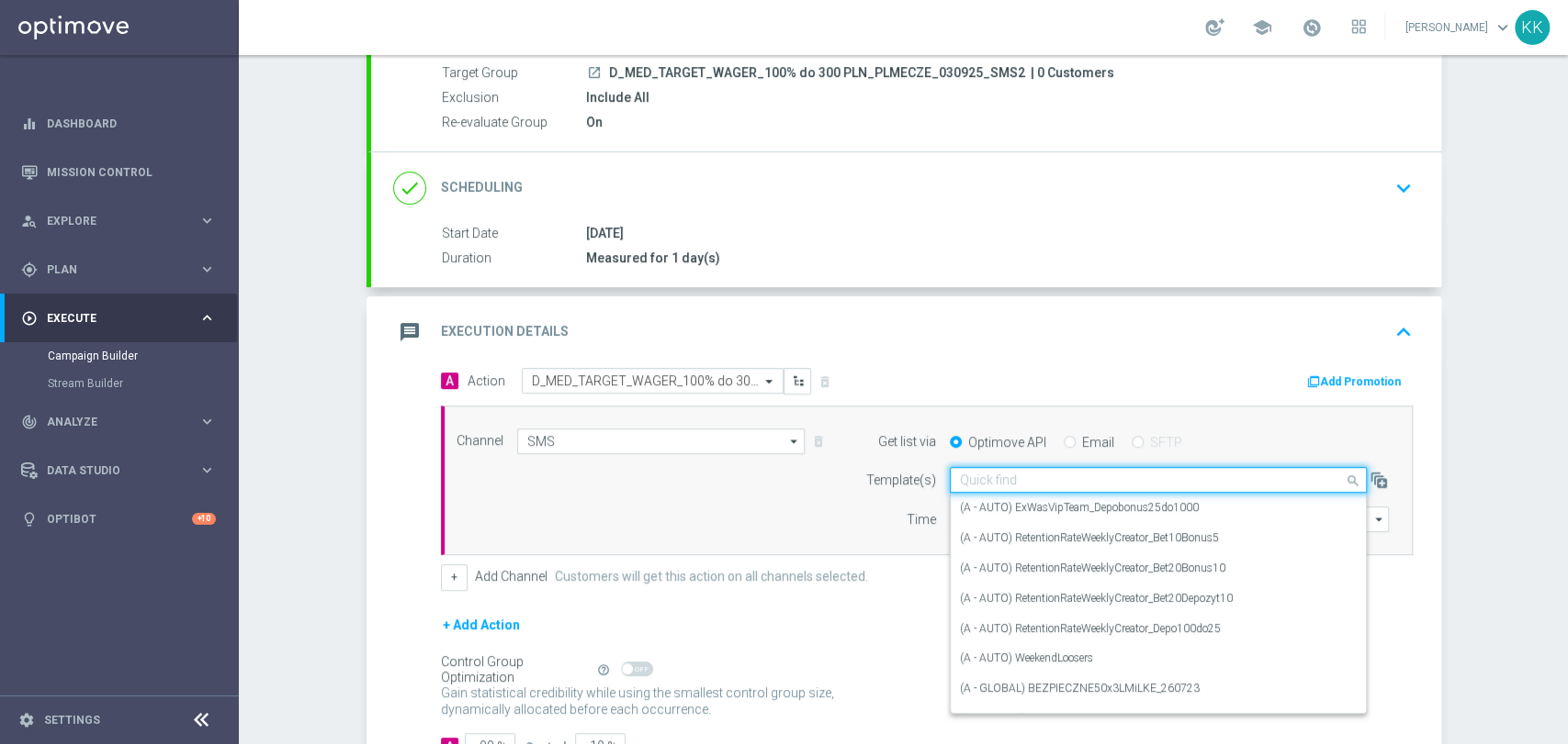
click at [1038, 473] on div "Quick find" at bounding box center [1146, 480] width 392 height 15
paste input "D_MED_TARGET_WAGER_100% do 300 PLN_PLMECZE_030925_SMS2"
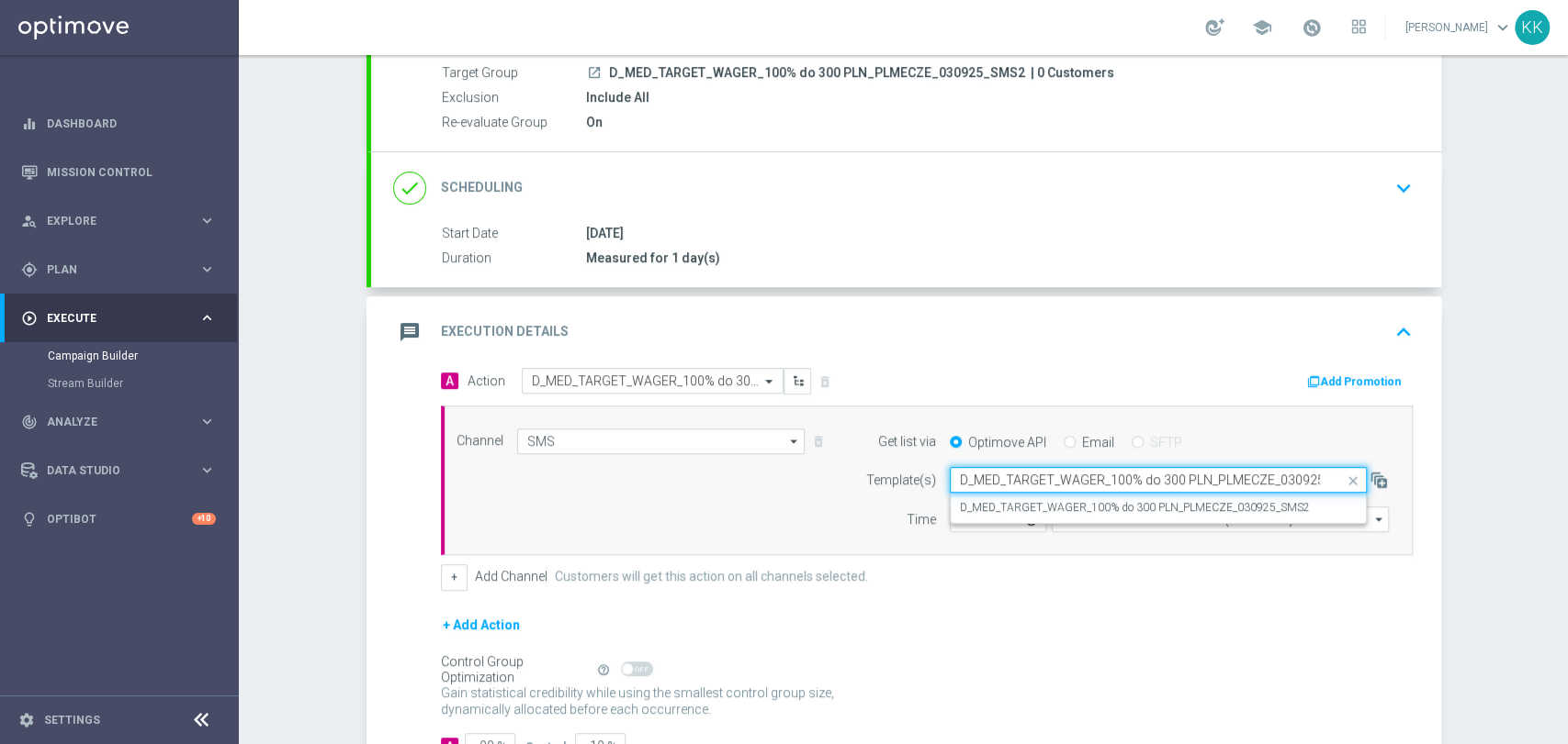
scroll to position [0, 36]
click at [1094, 503] on label "D_MED_TARGET_WAGER_100% do 300 PLN_PLMECZE_030925_SMS2" at bounding box center [1134, 508] width 350 height 15
type input "D_MED_TARGET_WAGER_100% do 300 PLN_PLMECZE_030925_SMS2"
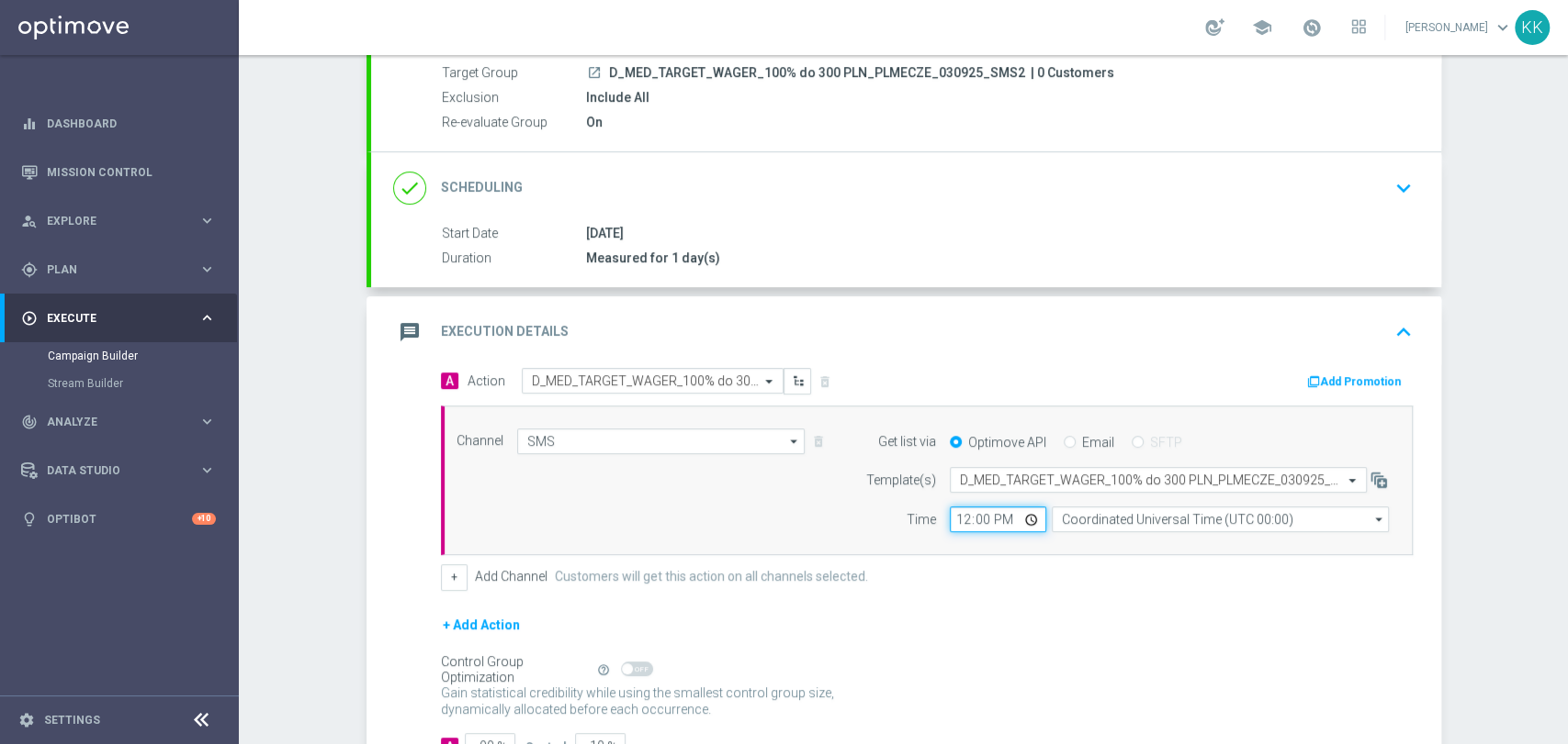
click at [958, 519] on input "12:00" at bounding box center [997, 519] width 96 height 26
type input "18:11"
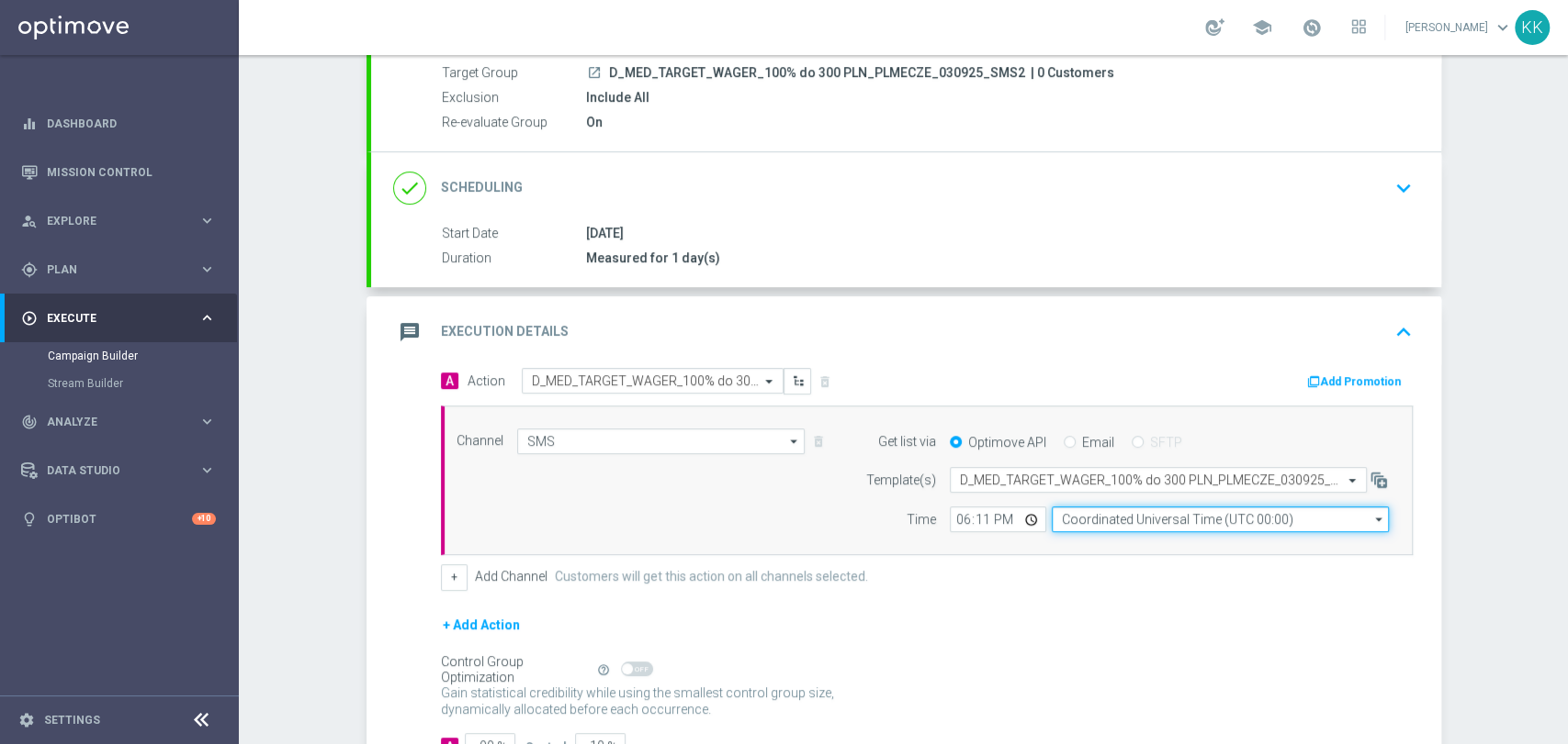
click at [1118, 519] on input "Coordinated Universal Time (UTC 00:00)" at bounding box center [1220, 519] width 337 height 26
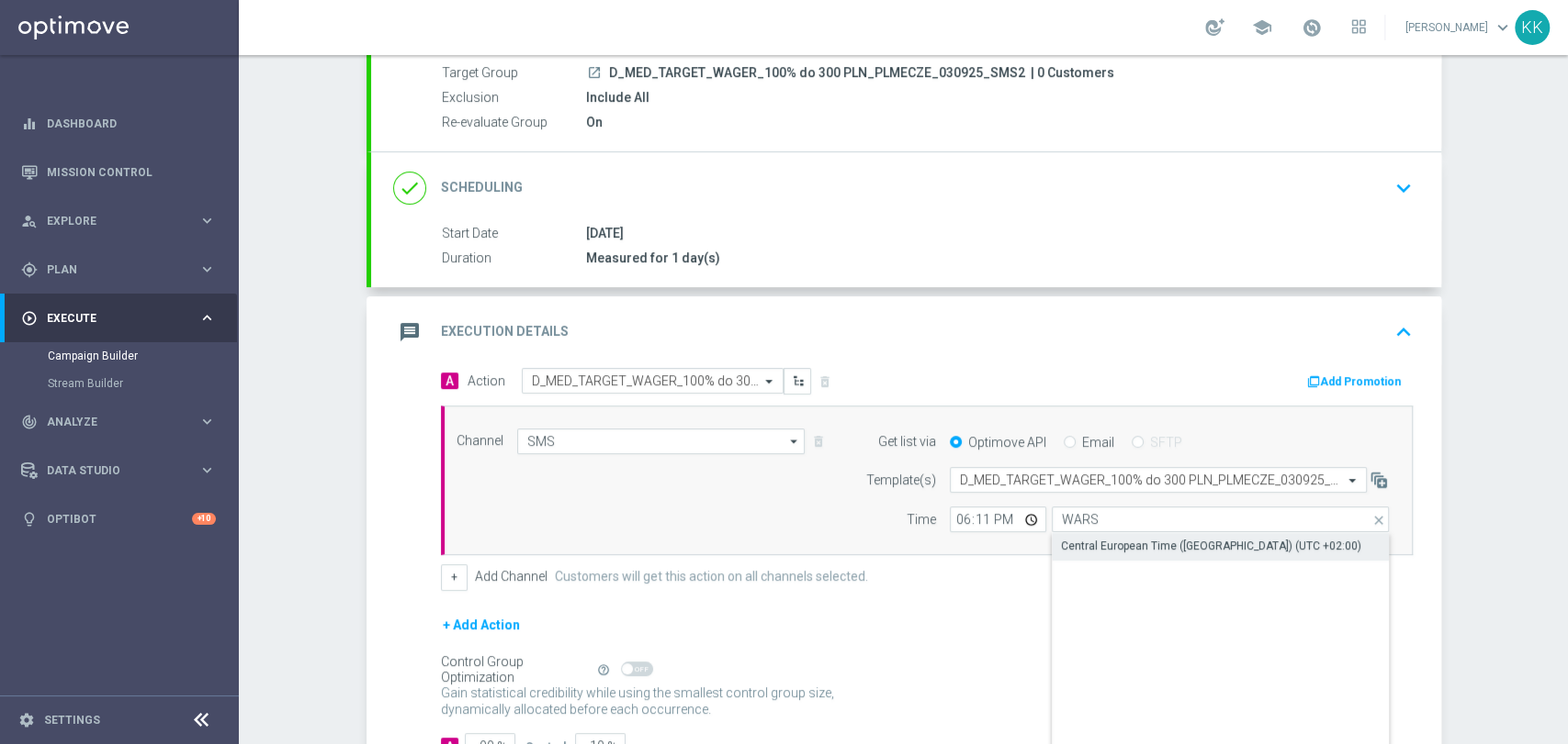
click at [1117, 546] on div "Central European Time ([GEOGRAPHIC_DATA]) (UTC +02:00)" at bounding box center [1211, 546] width 300 height 16
type input "Central European Time ([GEOGRAPHIC_DATA]) (UTC +02:00)"
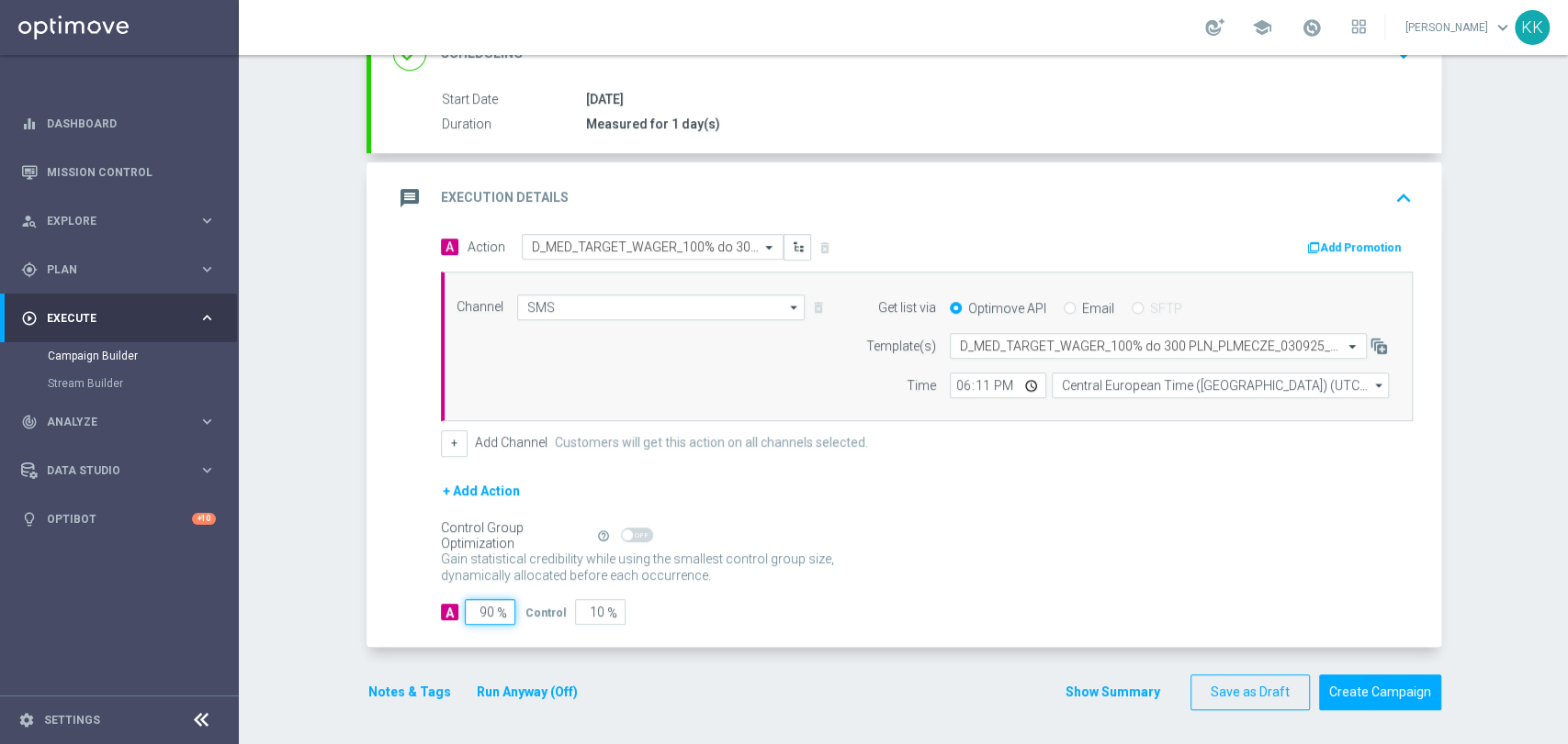
click at [484, 611] on input "90" at bounding box center [490, 612] width 51 height 26
type input "9"
type input "91"
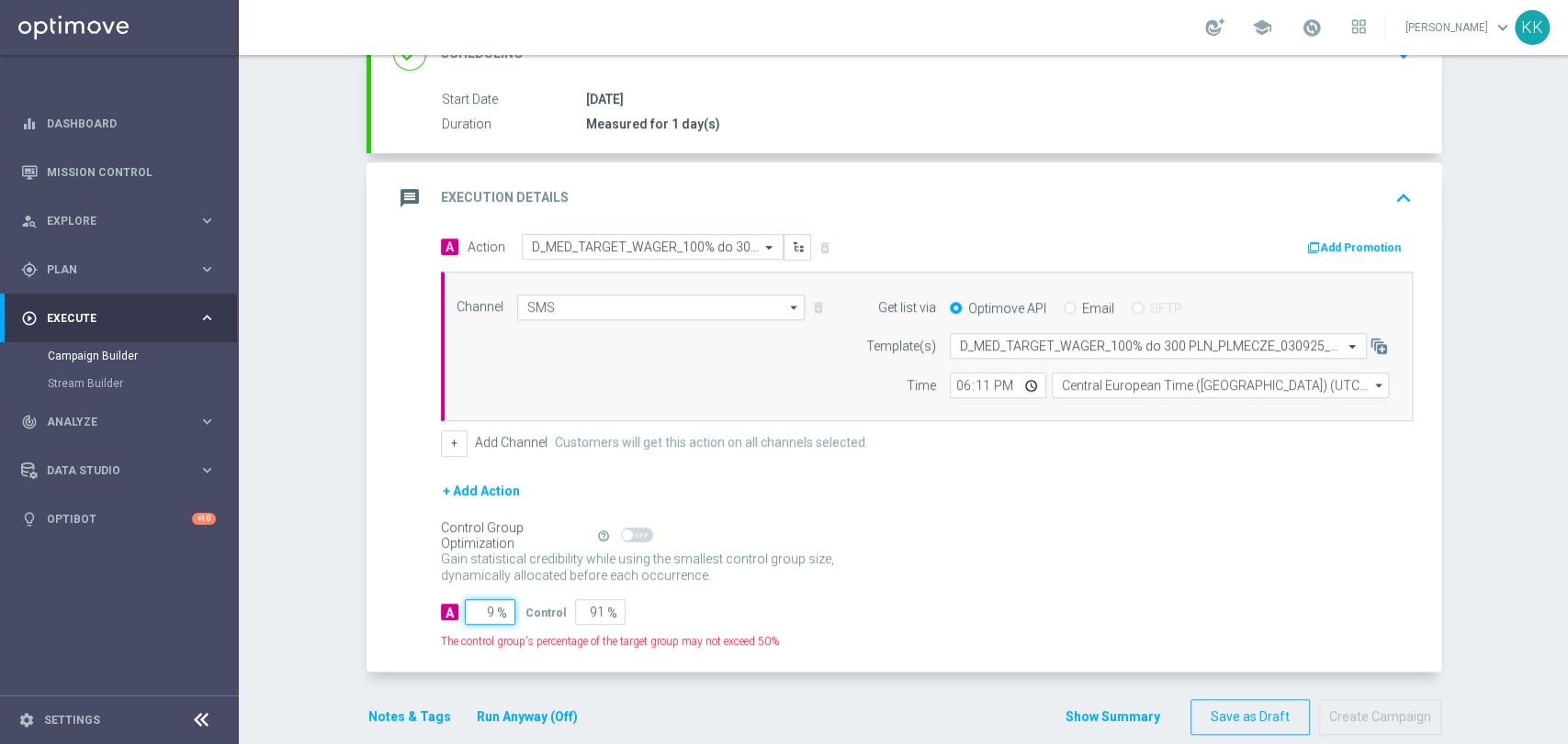
type input "98"
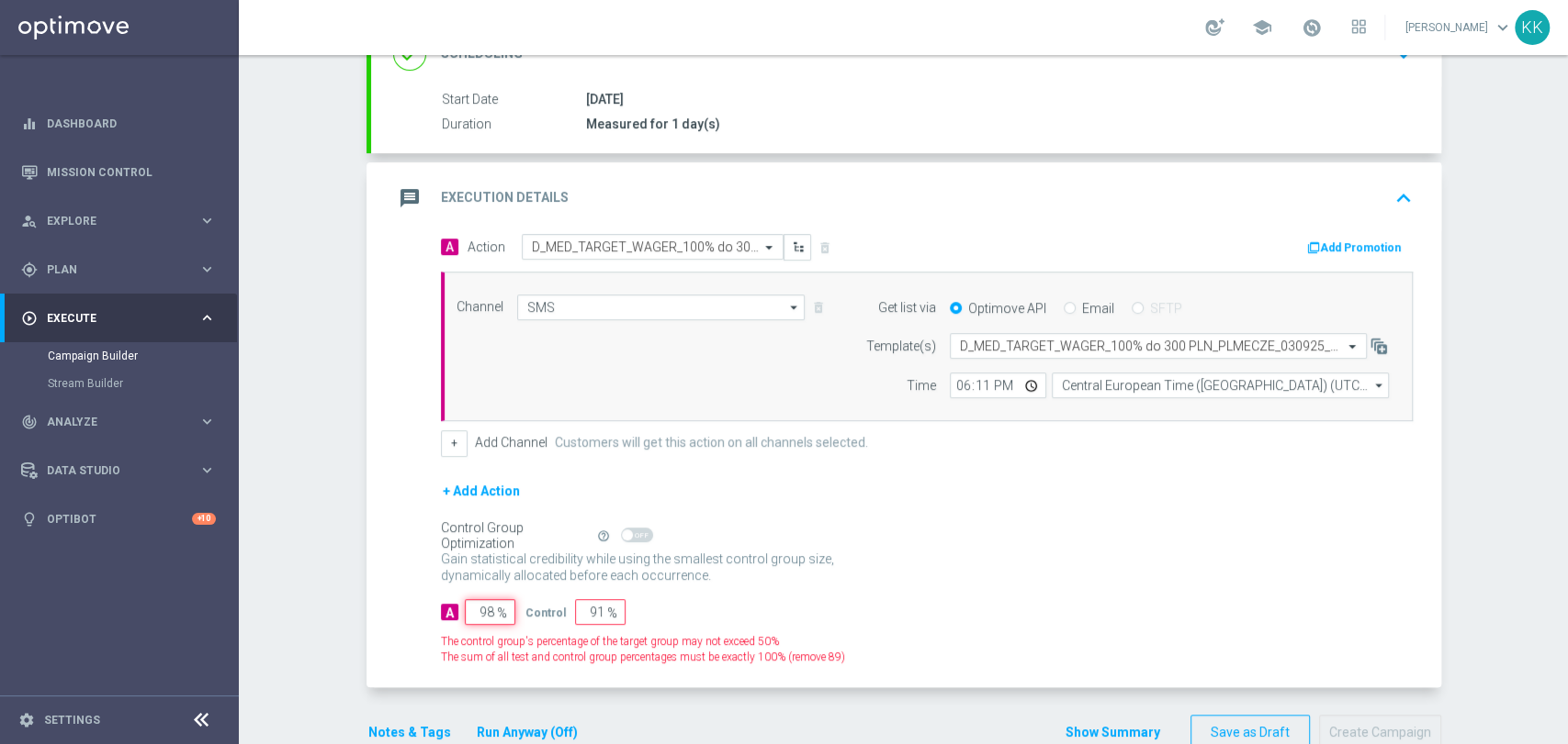
type input "2"
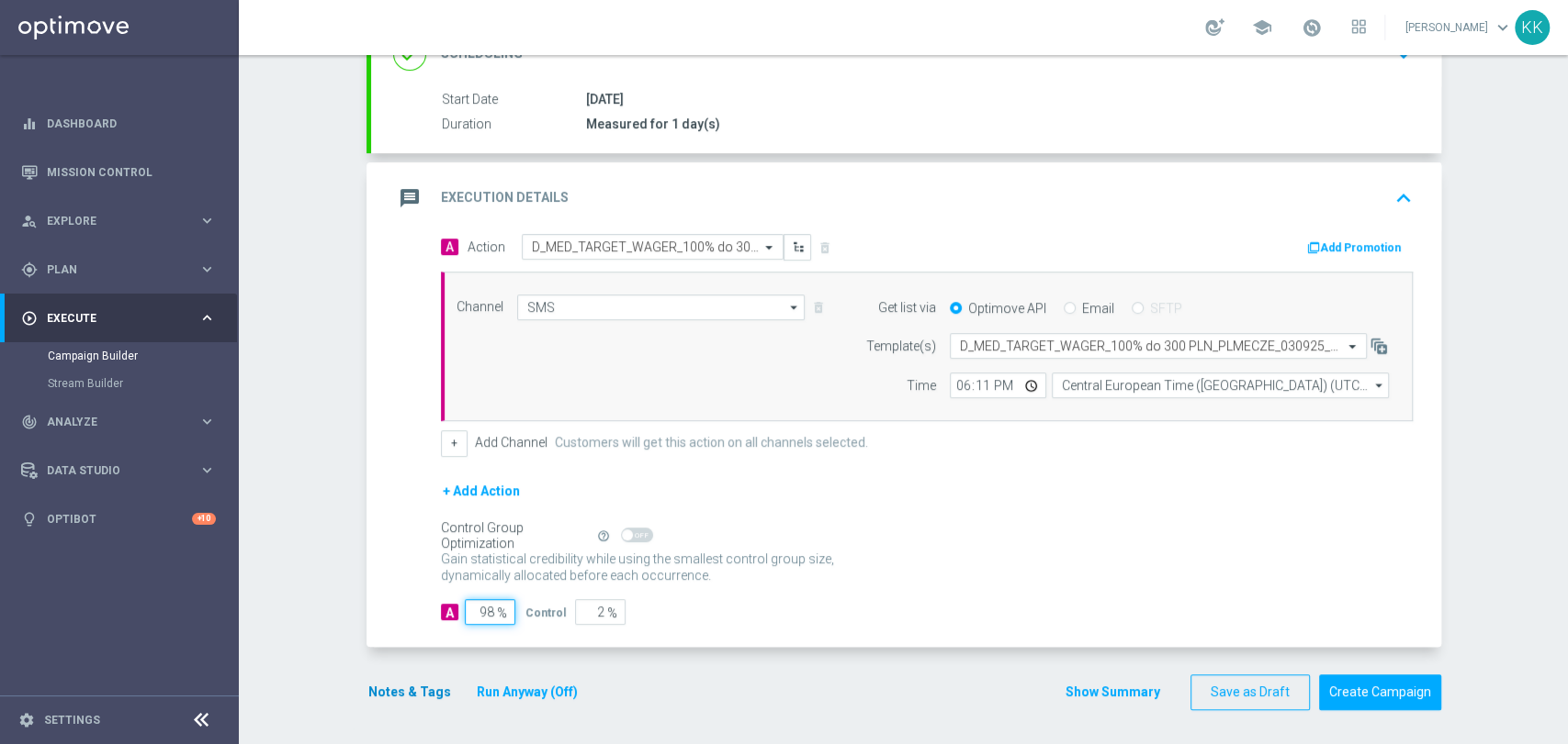
type input "98"
click at [427, 687] on button "Notes & Tags" at bounding box center [409, 693] width 87 height 23
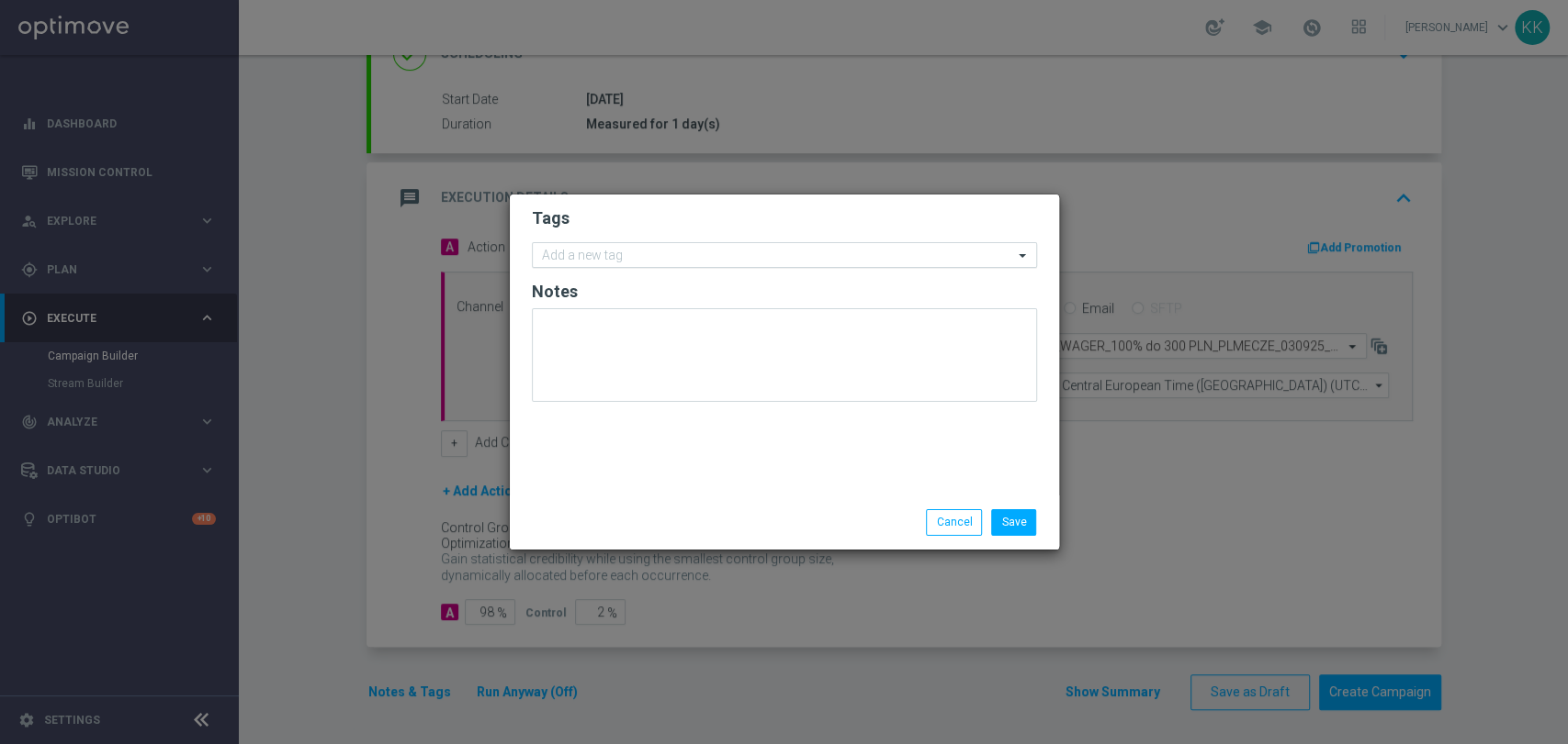
click at [640, 265] on div at bounding box center [776, 257] width 474 height 18
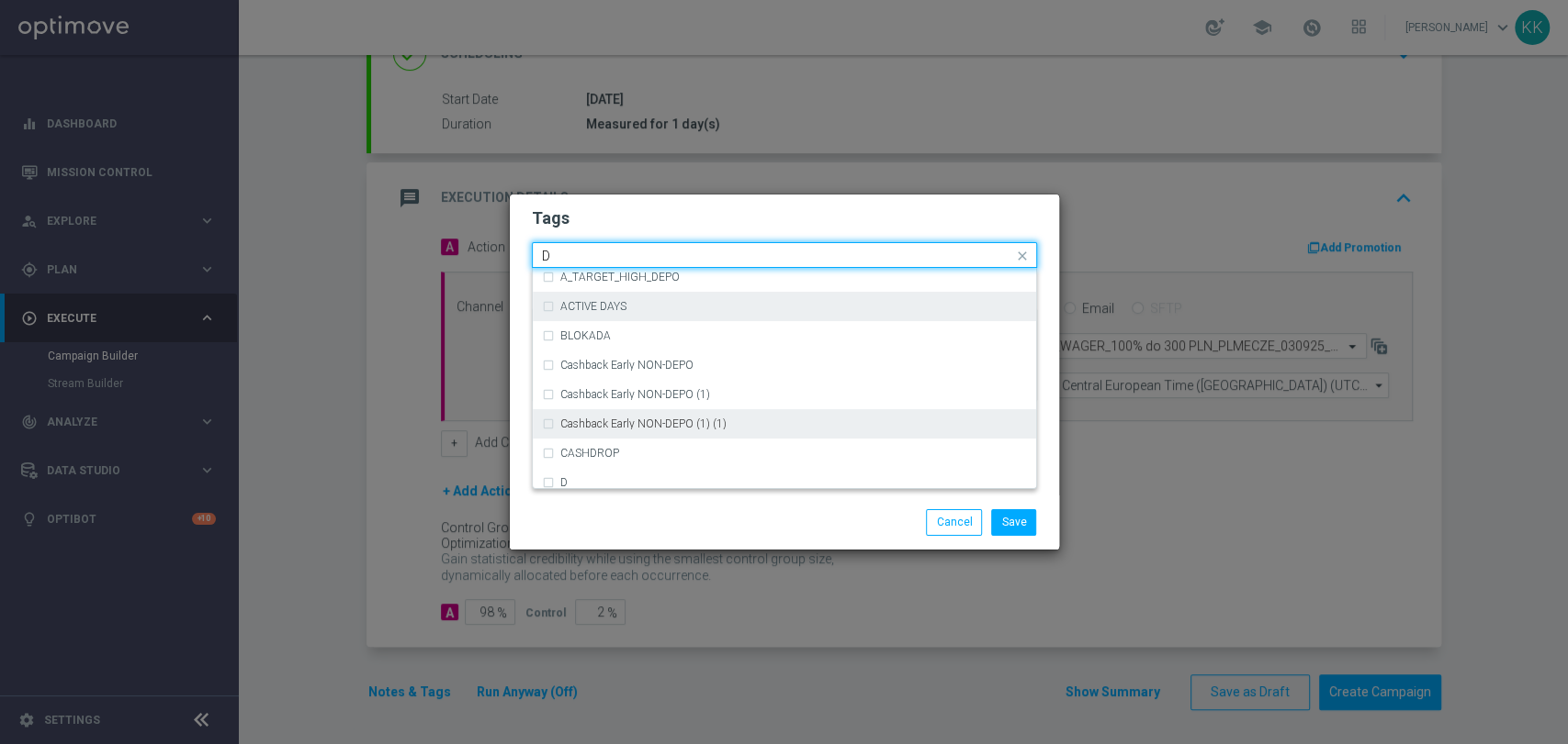
scroll to position [1951, 0]
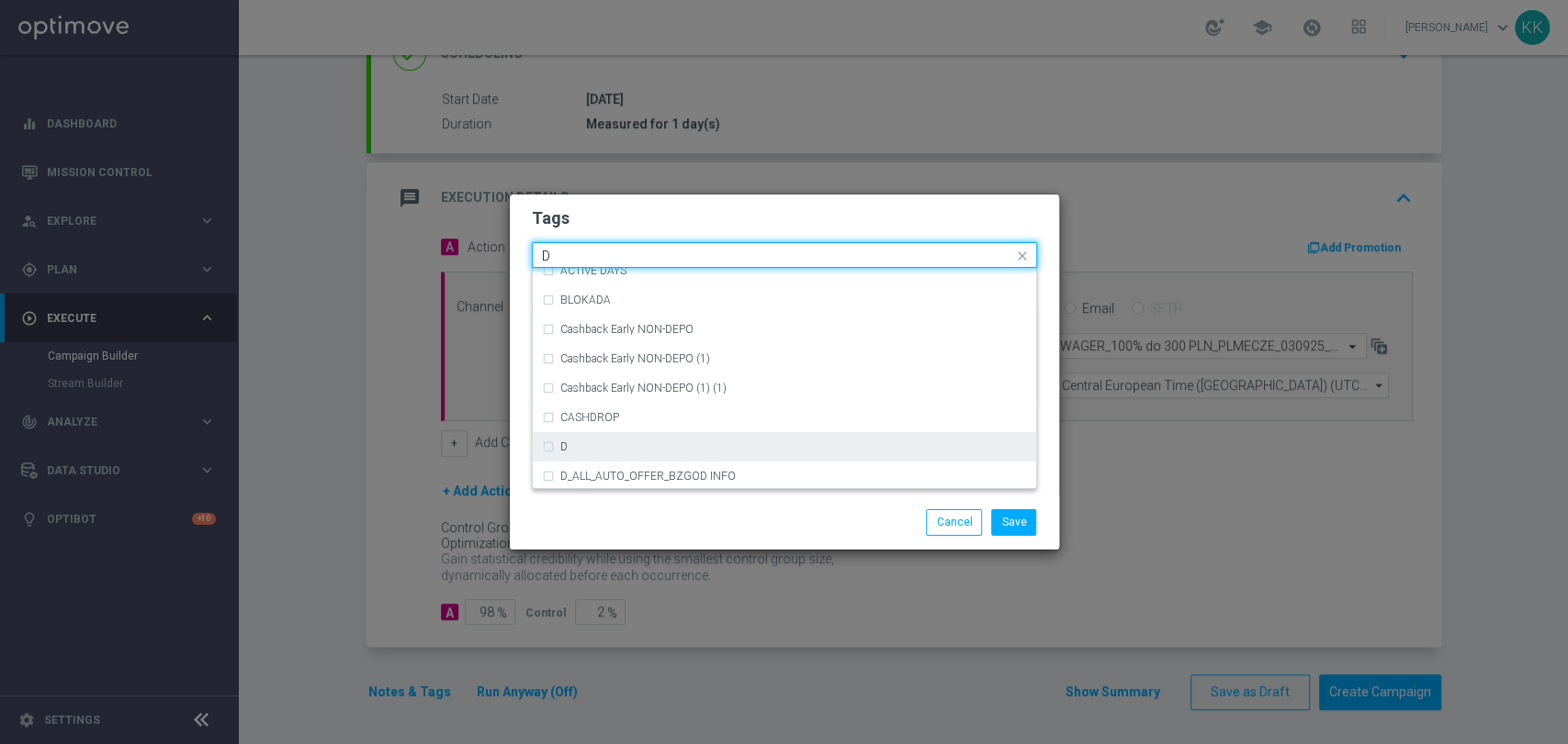
click at [624, 439] on div "D" at bounding box center [784, 447] width 485 height 30
type input "D"
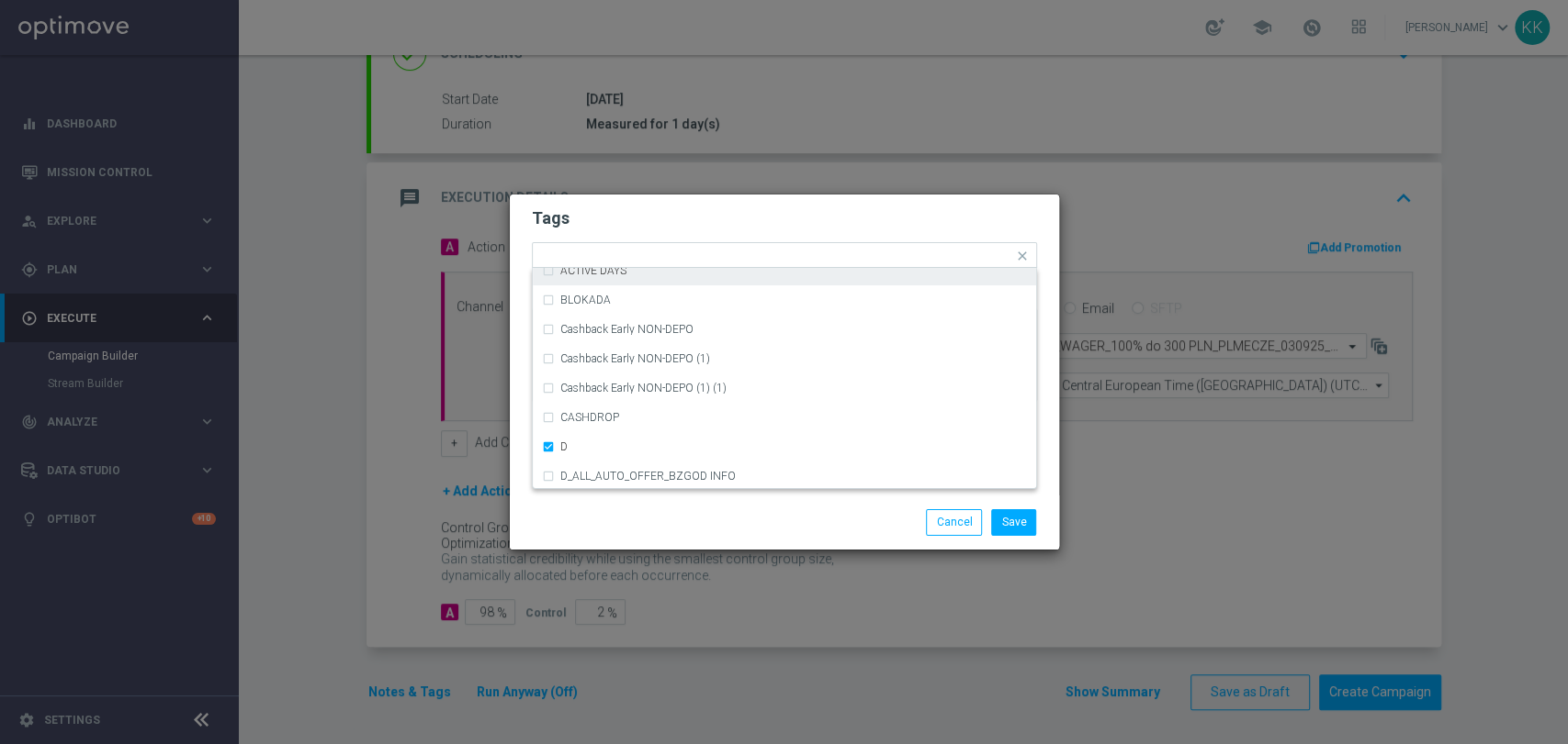
drag, startPoint x: 671, startPoint y: 211, endPoint x: 680, endPoint y: 230, distance: 21.0
click at [672, 212] on h2 "Tags" at bounding box center [784, 218] width 505 height 22
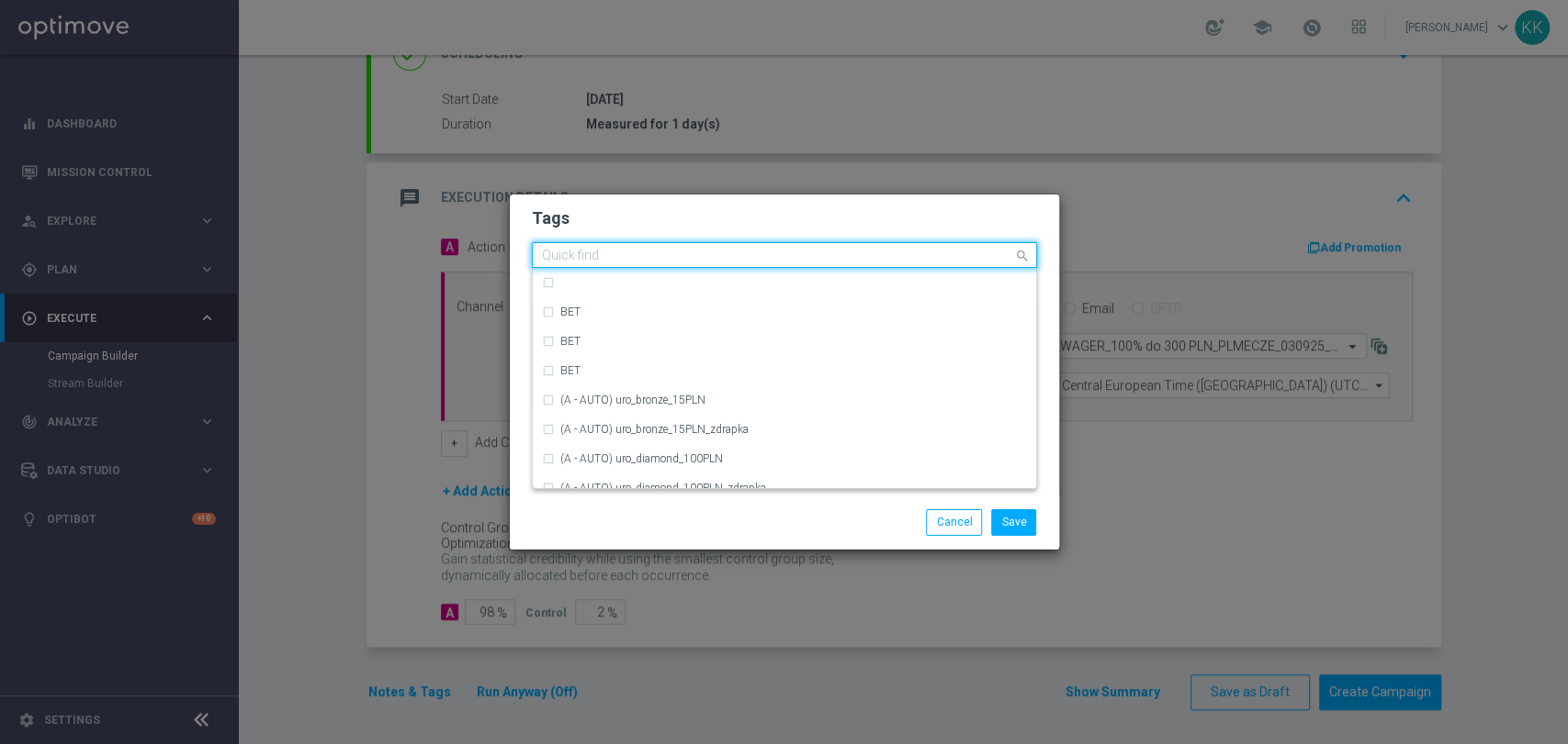
click at [673, 263] on input "text" at bounding box center [778, 256] width 471 height 15
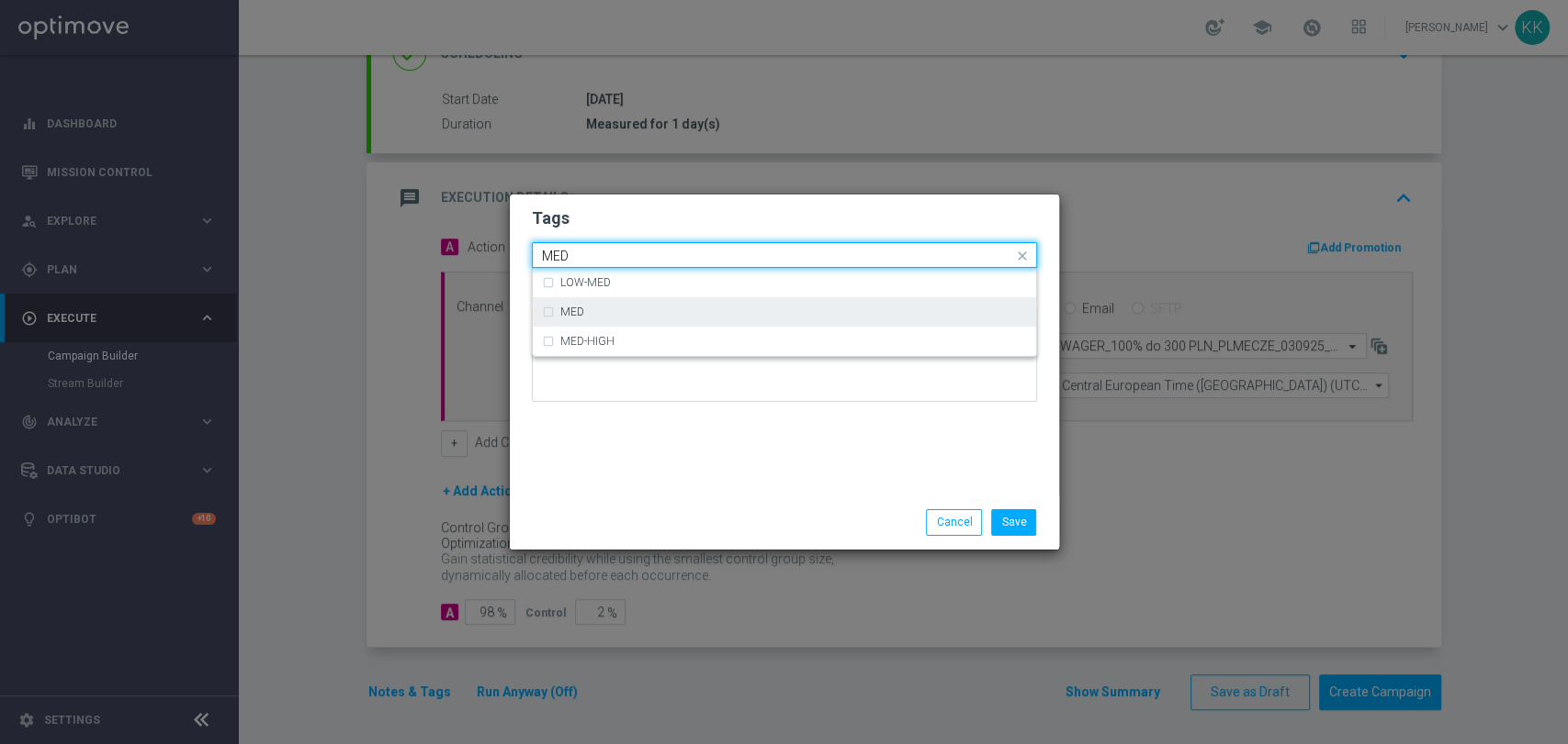
drag, startPoint x: 630, startPoint y: 301, endPoint x: 649, endPoint y: 251, distance: 53.5
click at [631, 298] on div "MED" at bounding box center [784, 312] width 485 height 30
type input "MED"
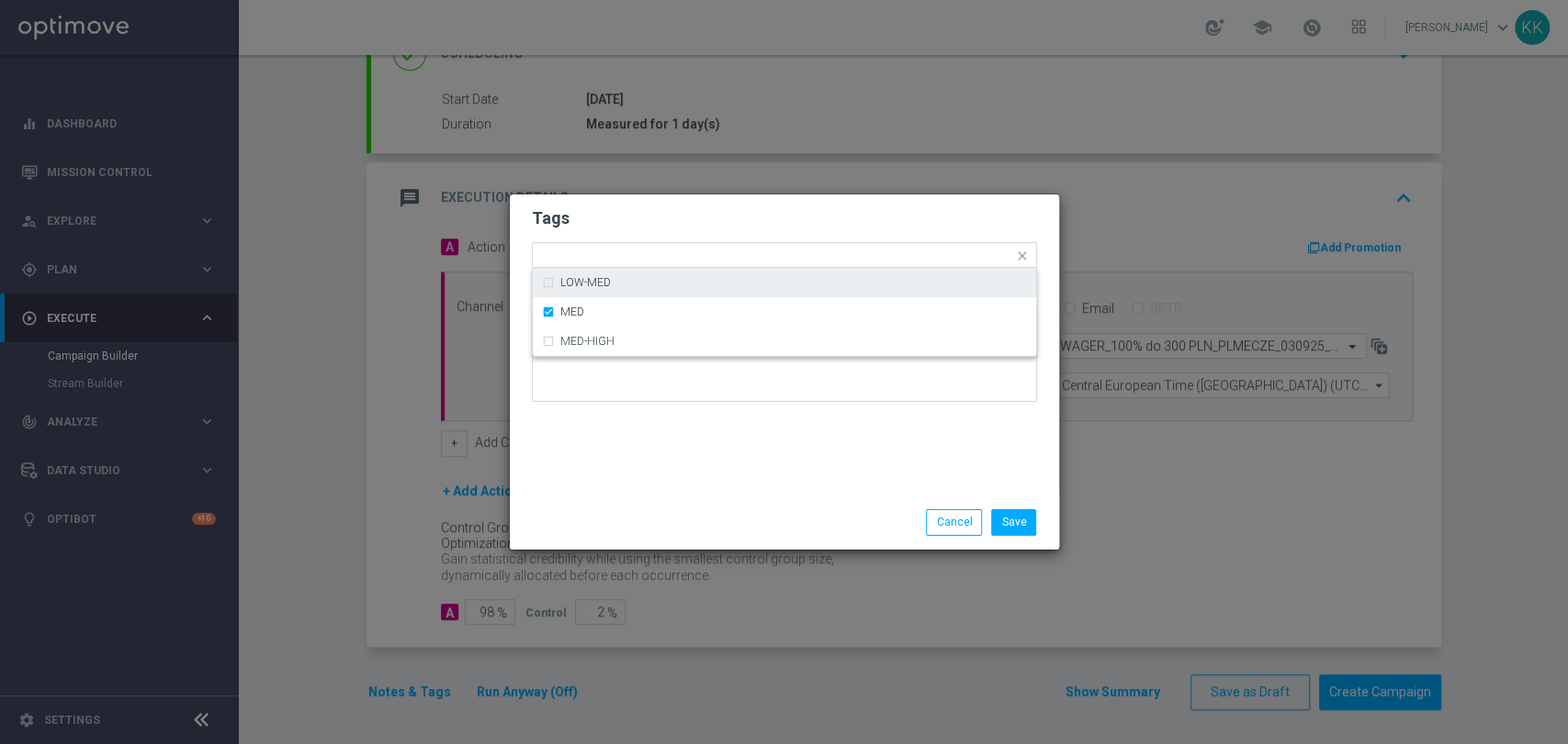
click at [654, 231] on form "Tags Quick find × D × MED LOW-MED MED MED-HIGH Notes" at bounding box center [784, 310] width 505 height 213
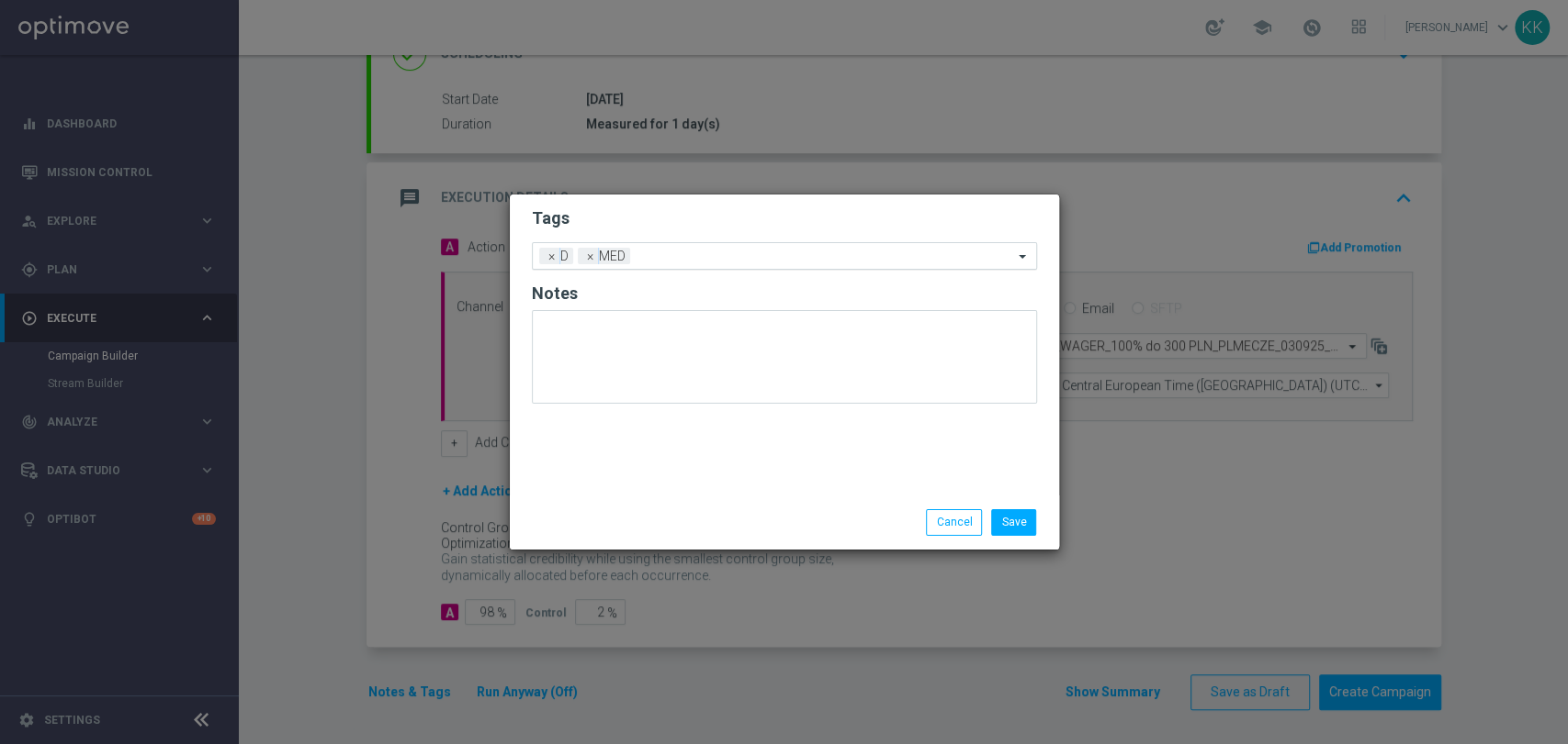
drag, startPoint x: 661, startPoint y: 270, endPoint x: 682, endPoint y: 260, distance: 23.3
click at [662, 271] on form "Tags Add a new tag × D × MED Notes" at bounding box center [784, 310] width 505 height 214
click at [682, 260] on input "text" at bounding box center [825, 257] width 376 height 15
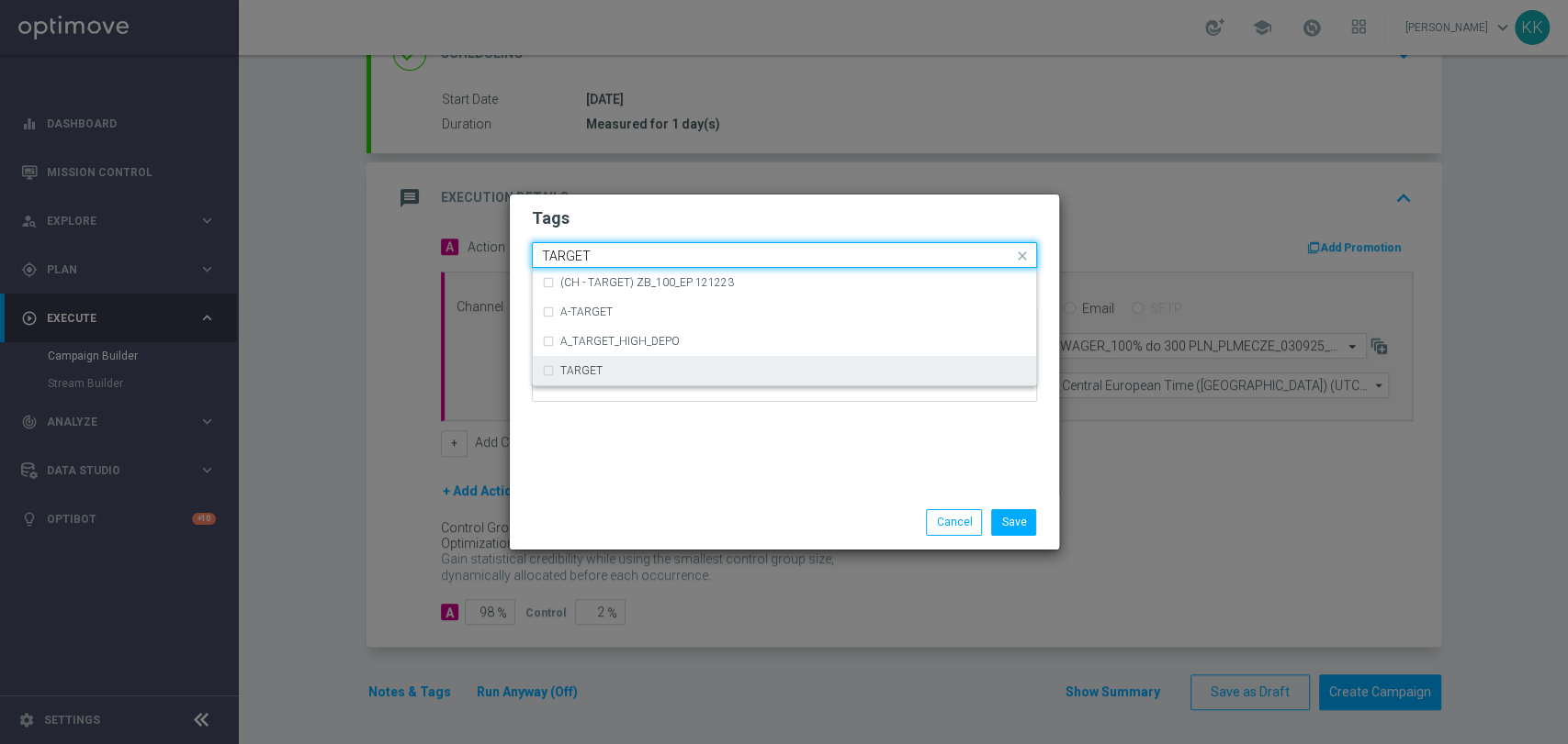
click at [587, 371] on label "TARGET" at bounding box center [581, 372] width 42 height 11
type input "TARGET"
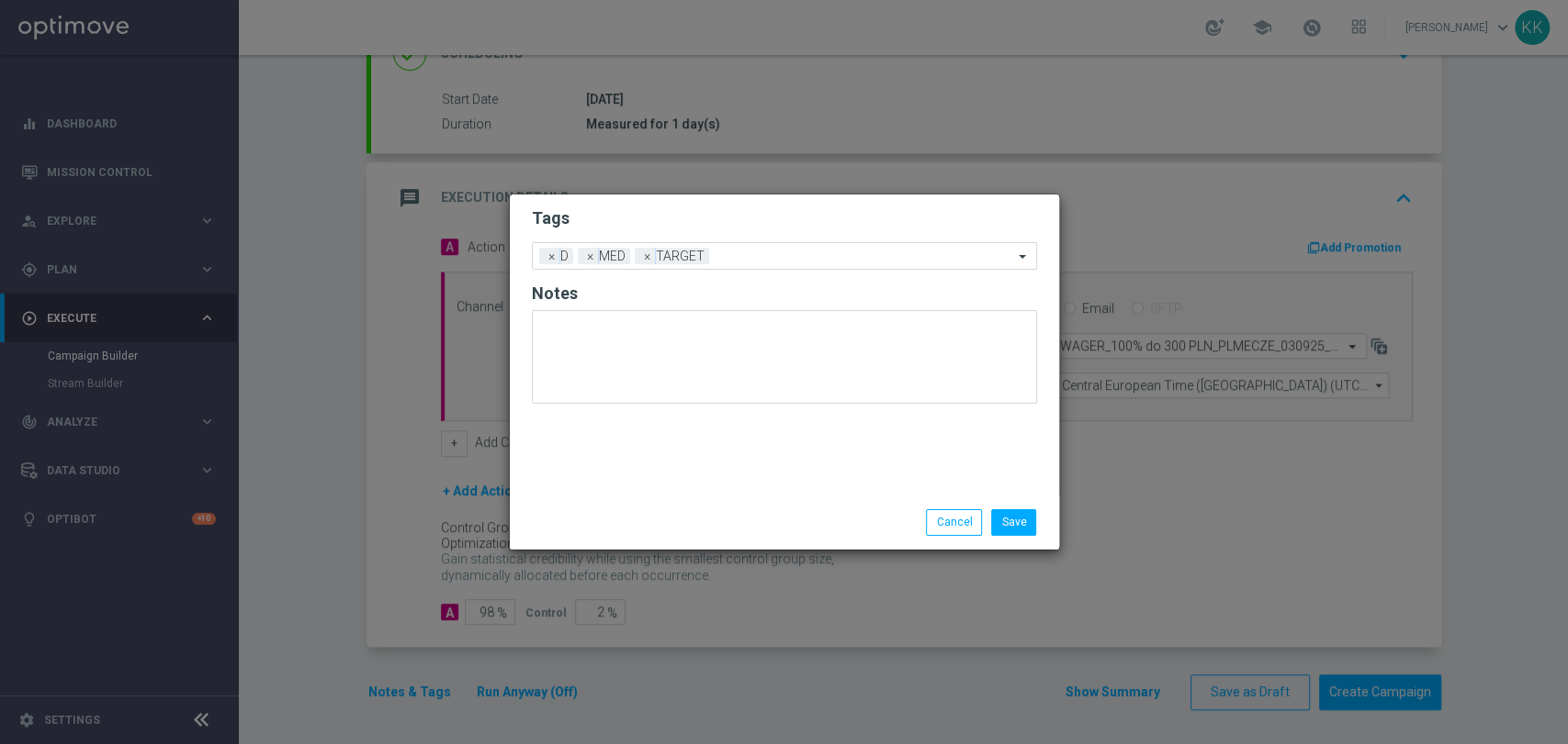
click at [623, 466] on div "Tags Add a new tag × D × MED × TARGET Notes" at bounding box center [784, 345] width 549 height 301
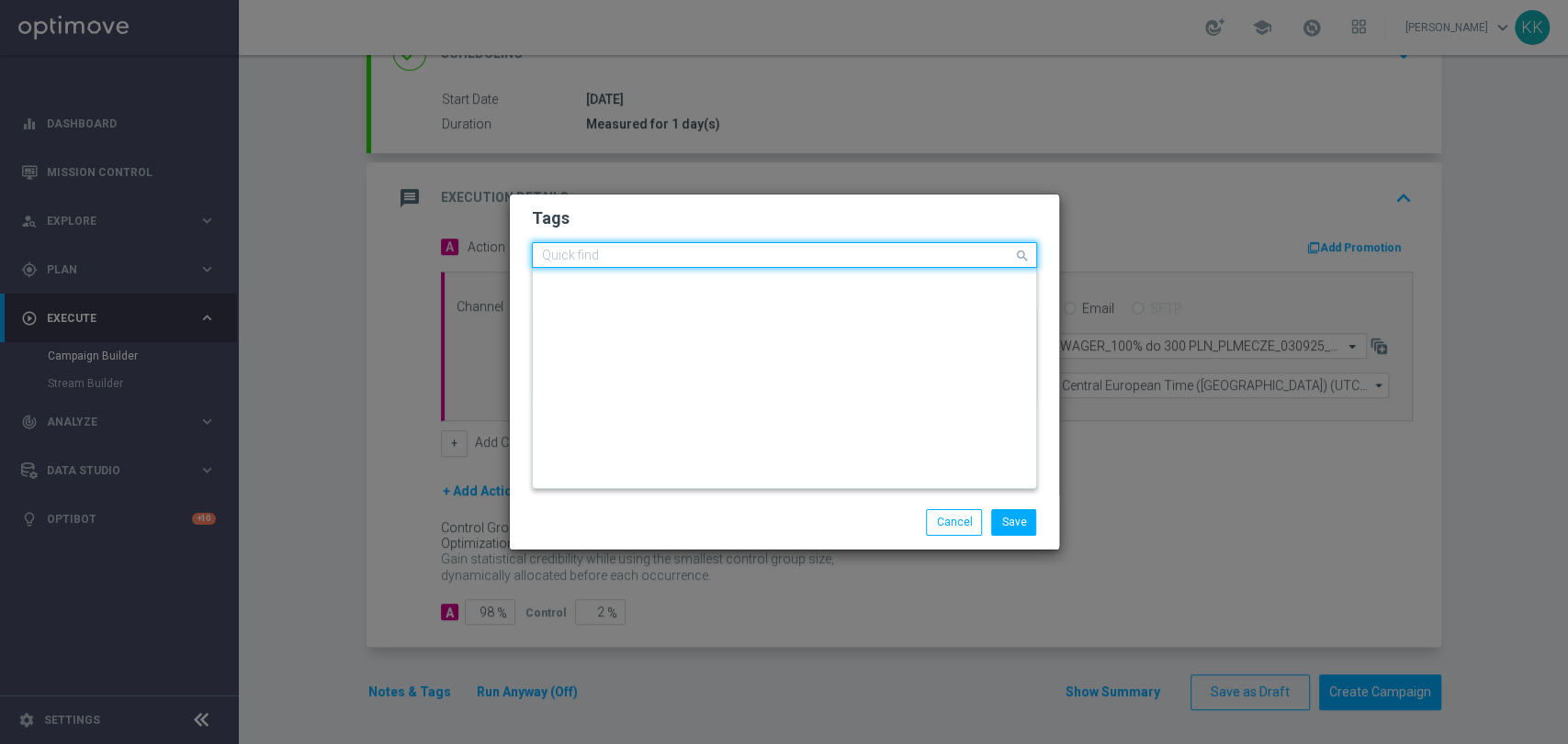
click at [793, 251] on input "text" at bounding box center [778, 256] width 471 height 15
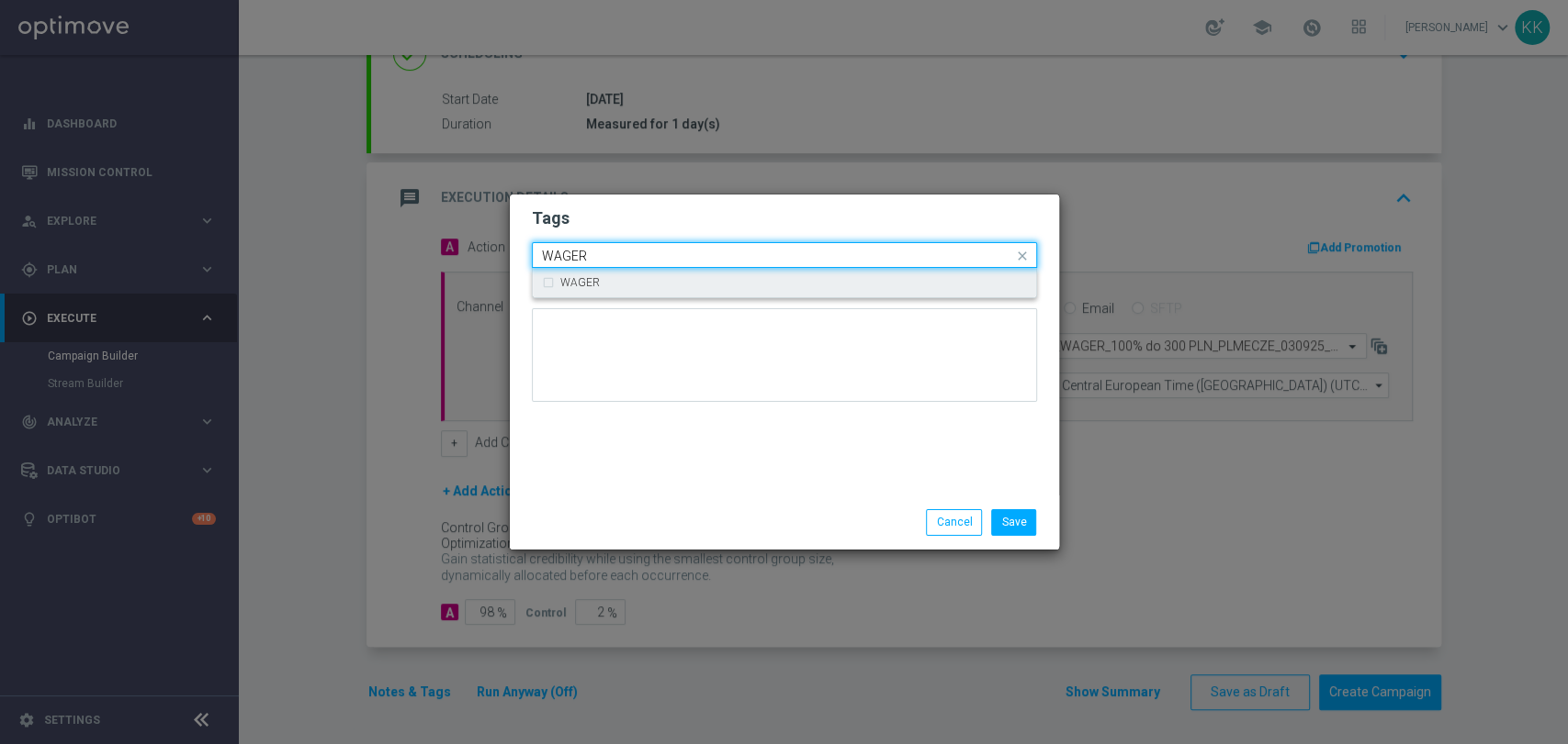
drag, startPoint x: 801, startPoint y: 278, endPoint x: 780, endPoint y: 201, distance: 79.8
click at [801, 278] on div "WAGER" at bounding box center [793, 283] width 466 height 11
type input "WAGER"
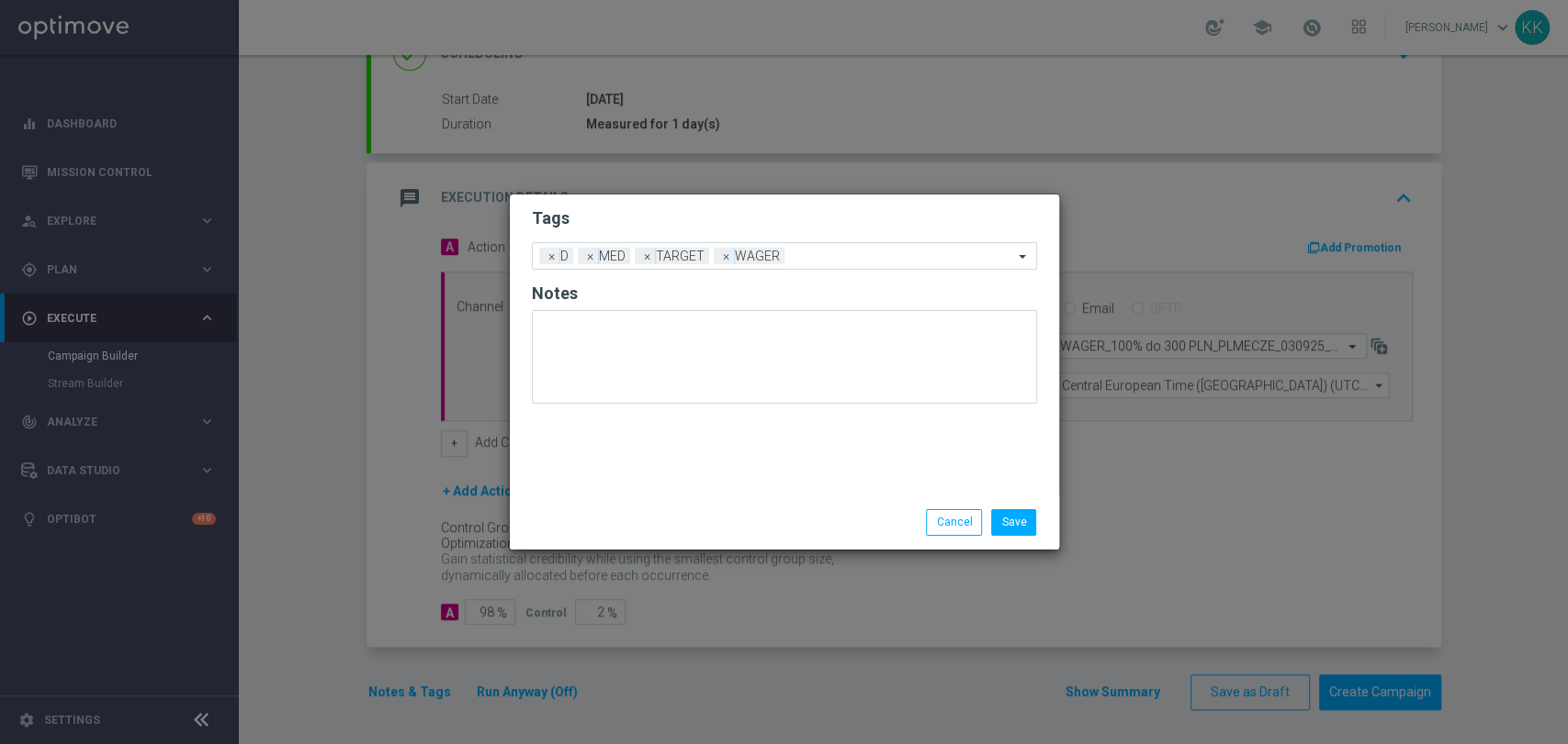
click at [779, 198] on div "Tags Add a new tag × D × MED × TARGET × WAGER Notes" at bounding box center [784, 345] width 549 height 301
click at [794, 261] on input "text" at bounding box center [903, 257] width 221 height 15
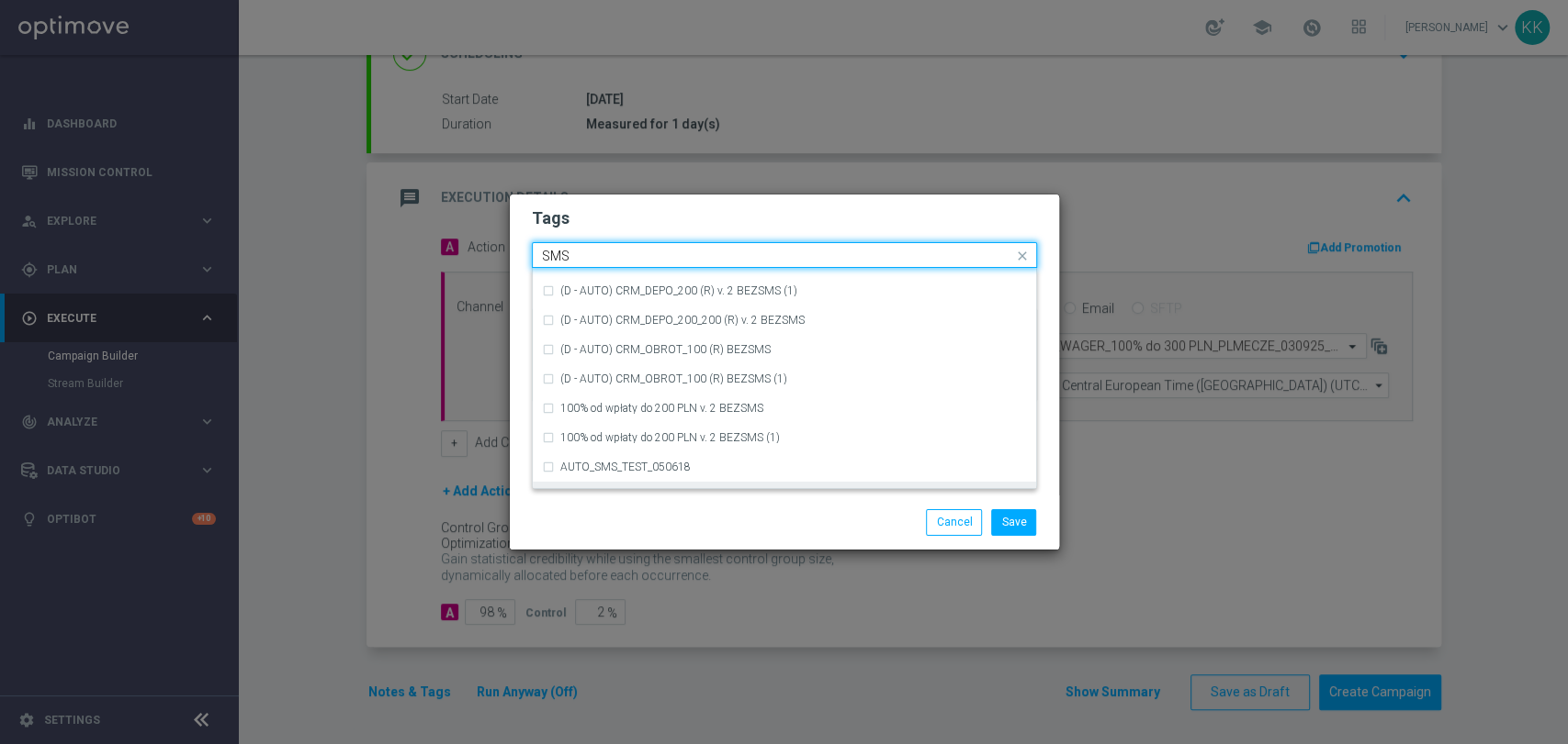
scroll to position [279, 0]
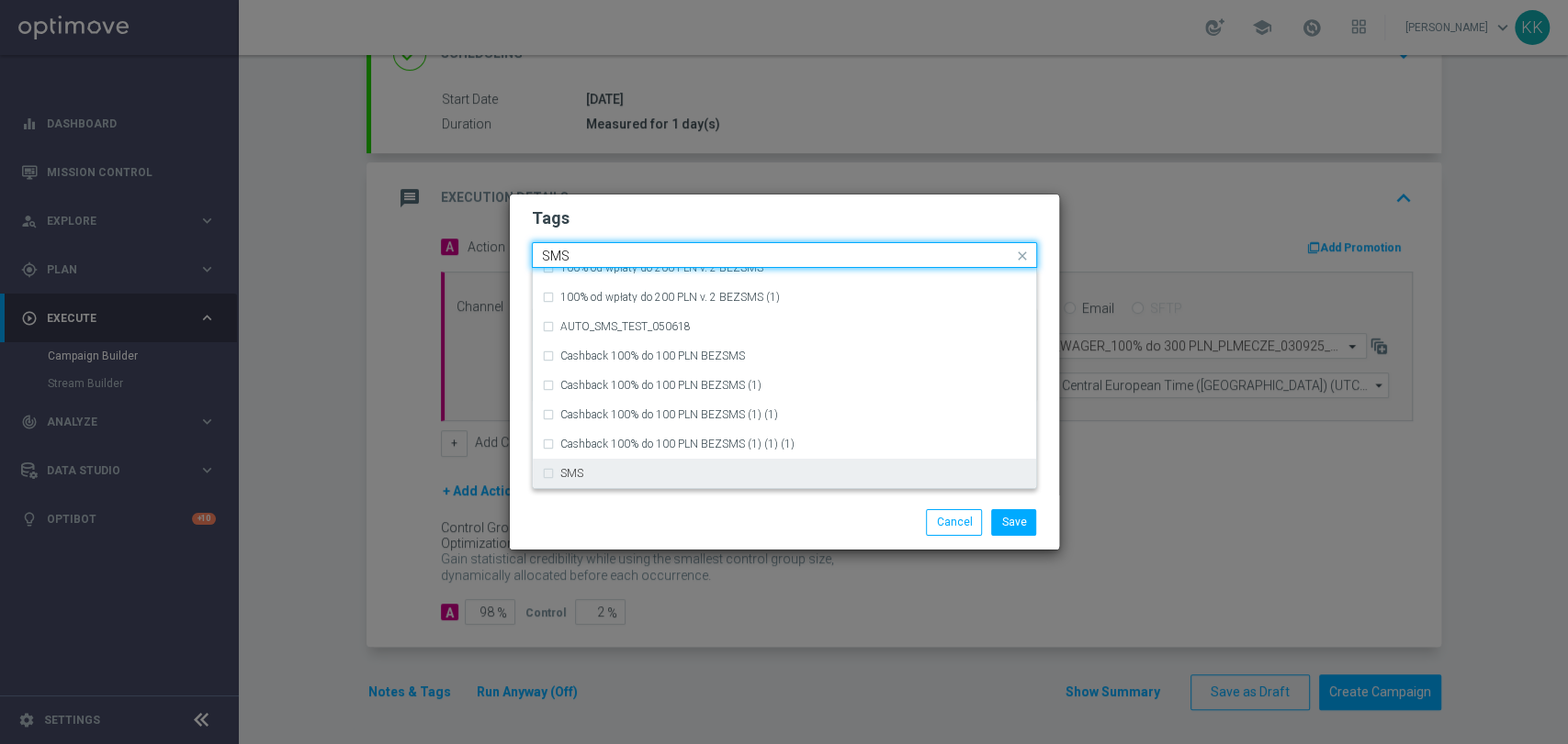
click at [680, 475] on div "SMS" at bounding box center [793, 473] width 466 height 11
type input "SMS"
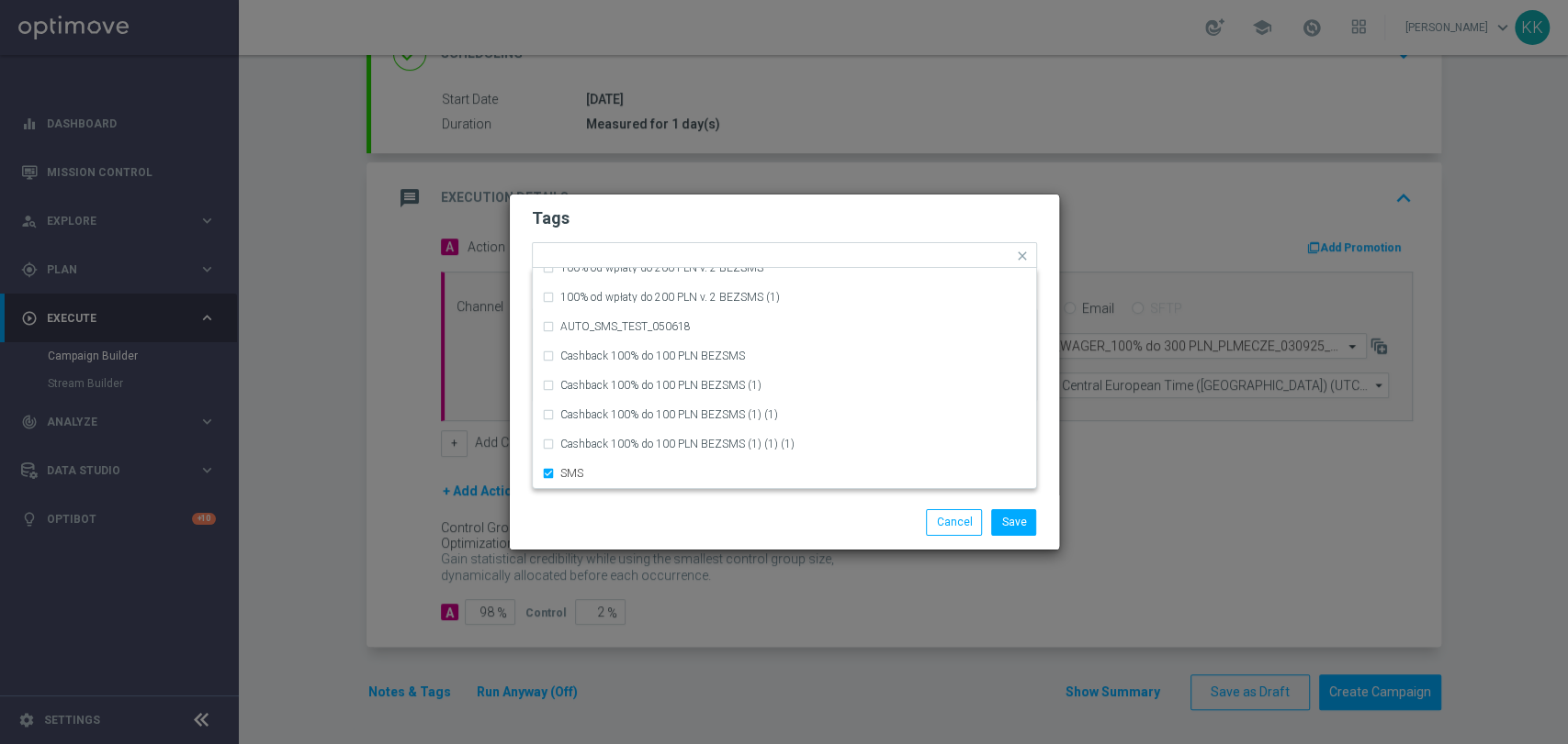
click at [690, 514] on div "Save Cancel" at bounding box center [784, 522] width 533 height 26
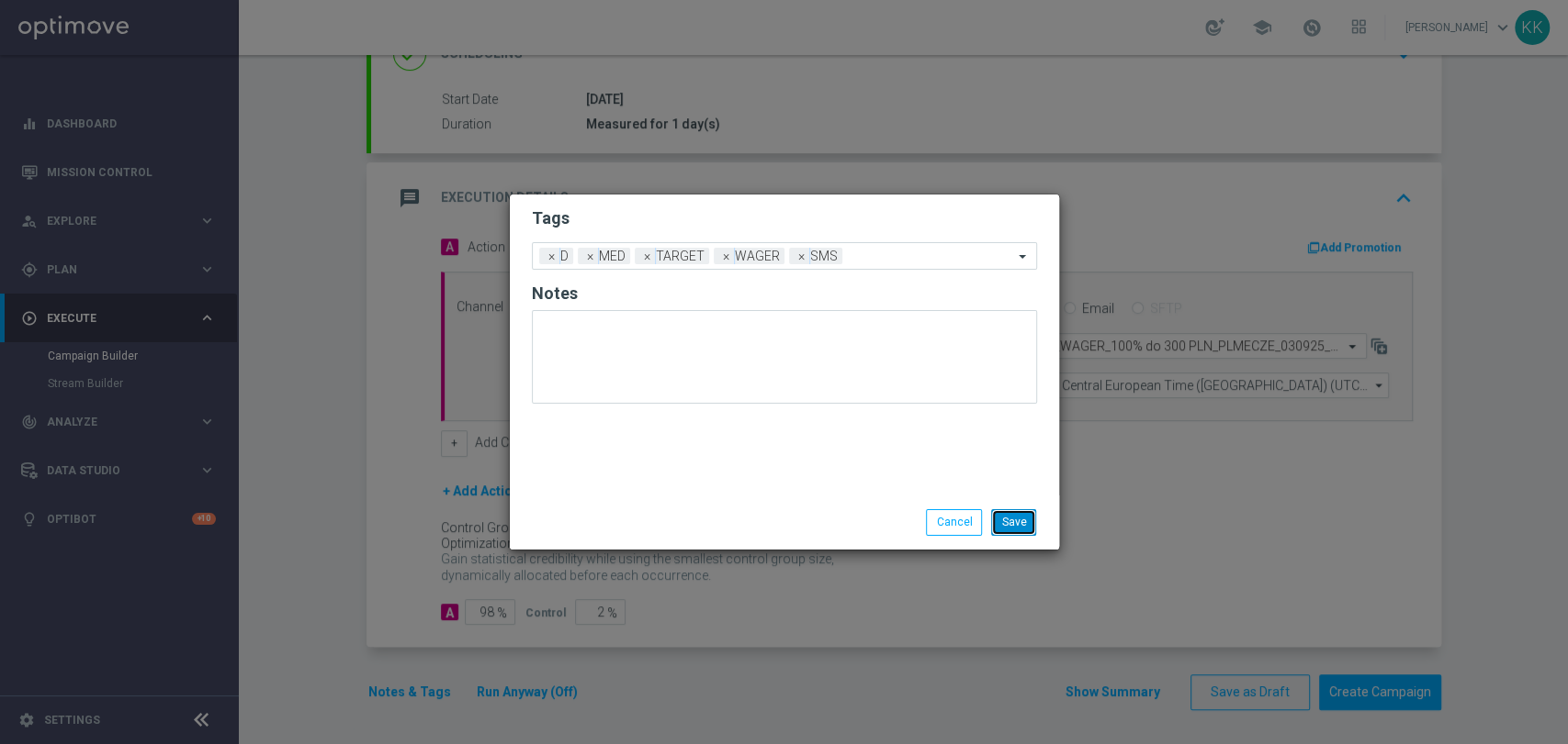
click at [1032, 530] on button "Save" at bounding box center [1013, 522] width 45 height 26
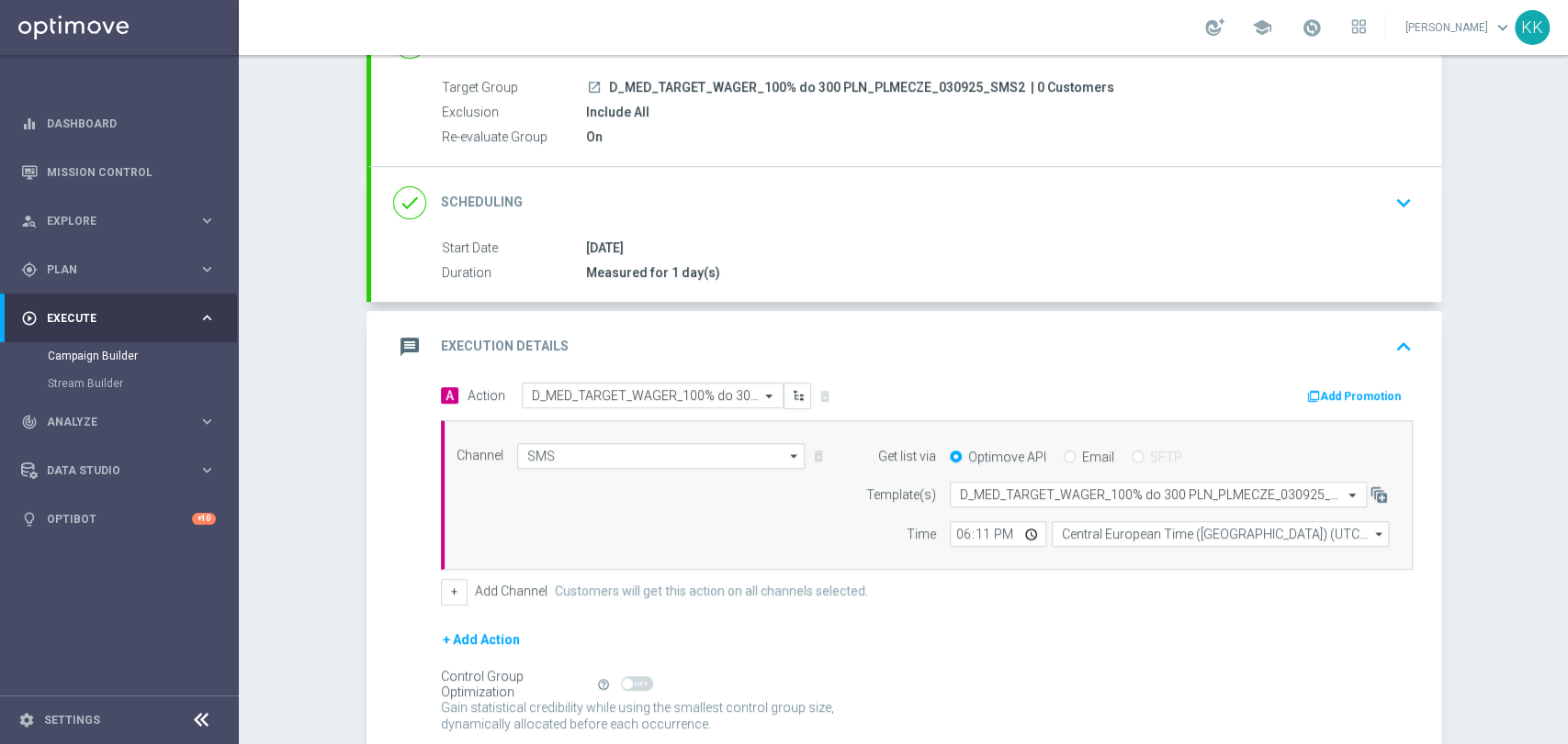
scroll to position [0, 0]
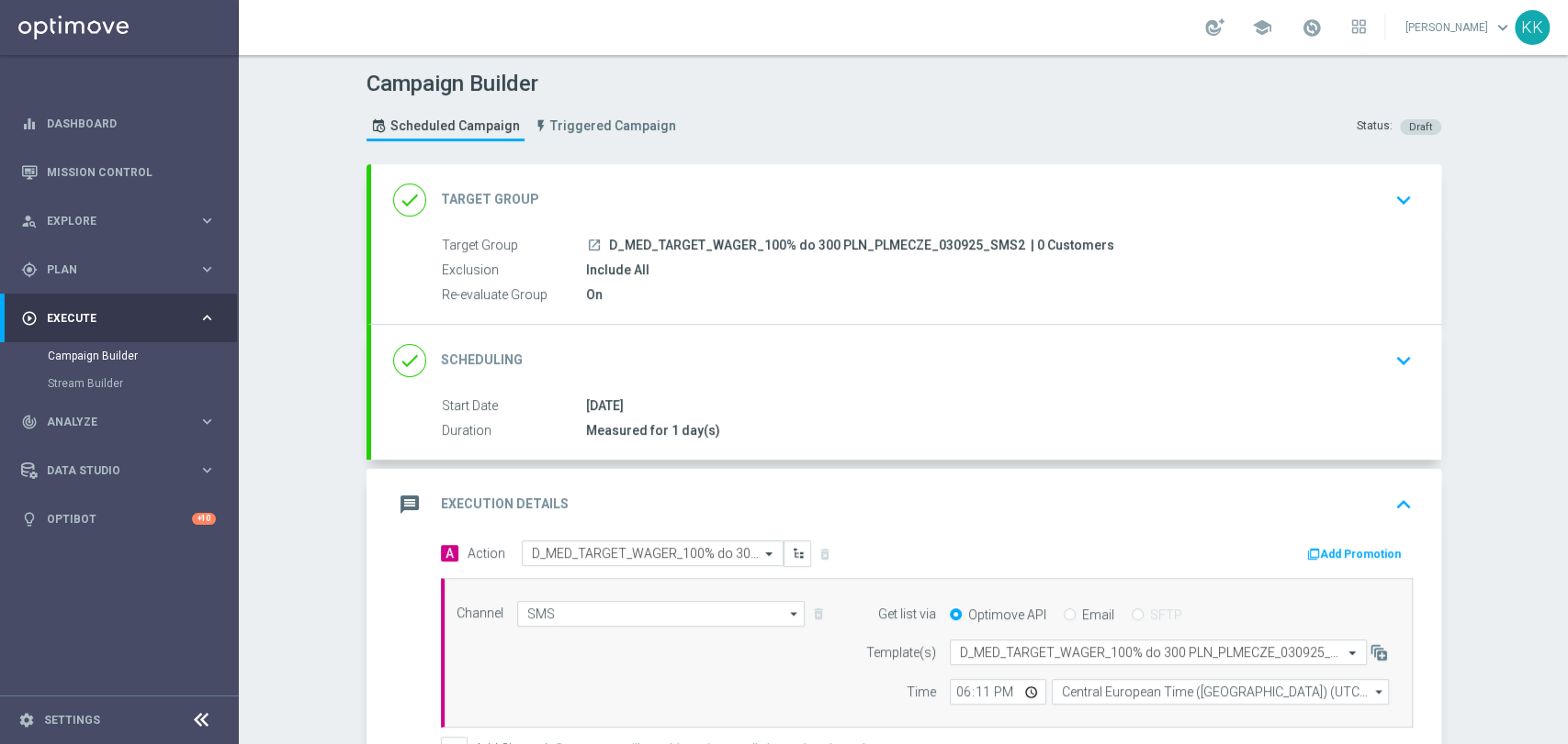
drag, startPoint x: 1367, startPoint y: 191, endPoint x: 1365, endPoint y: 223, distance: 32.1
click at [1366, 196] on div "done Target Group keyboard_arrow_down" at bounding box center [906, 200] width 1026 height 35
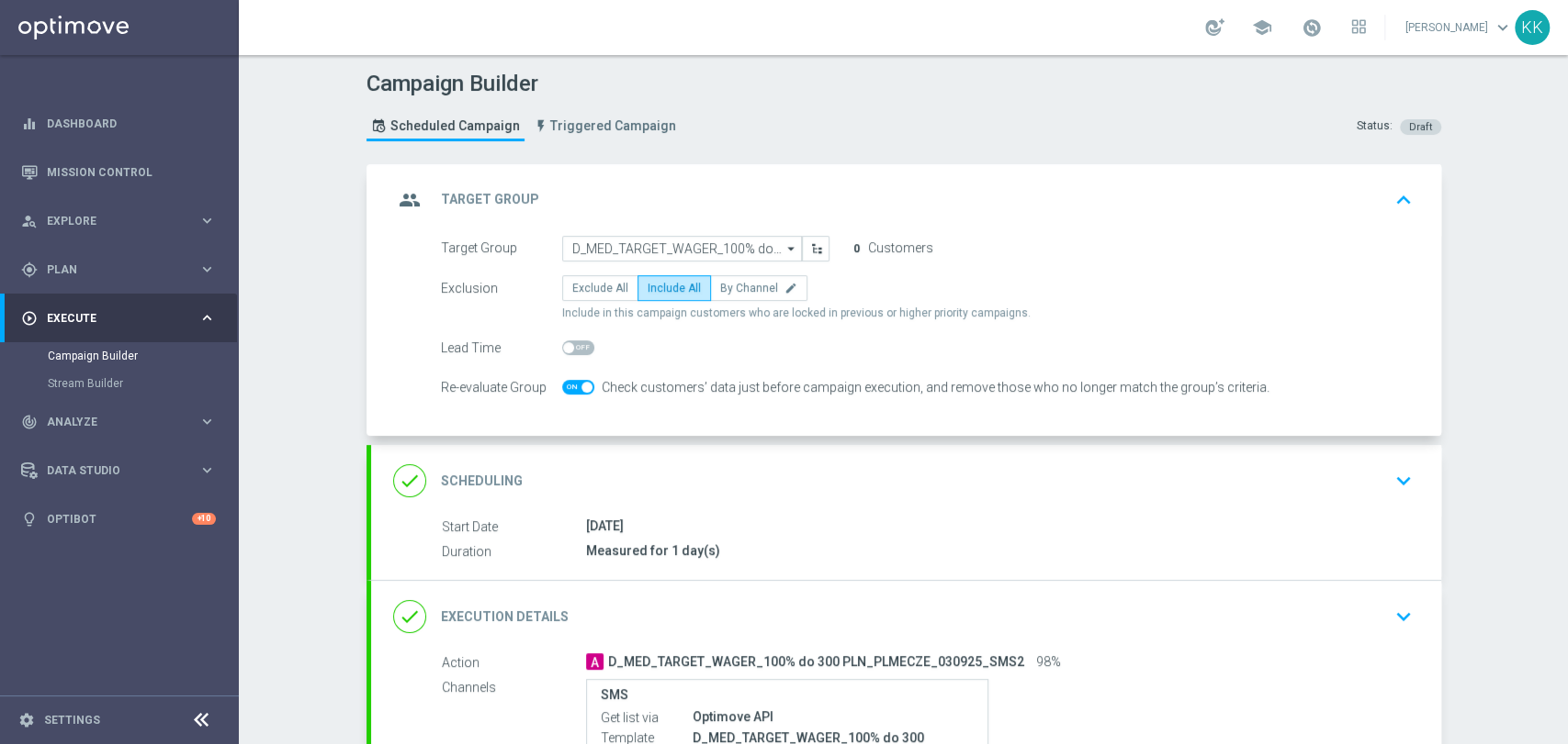
click at [1325, 490] on div "done Scheduling keyboard_arrow_down" at bounding box center [906, 481] width 1026 height 35
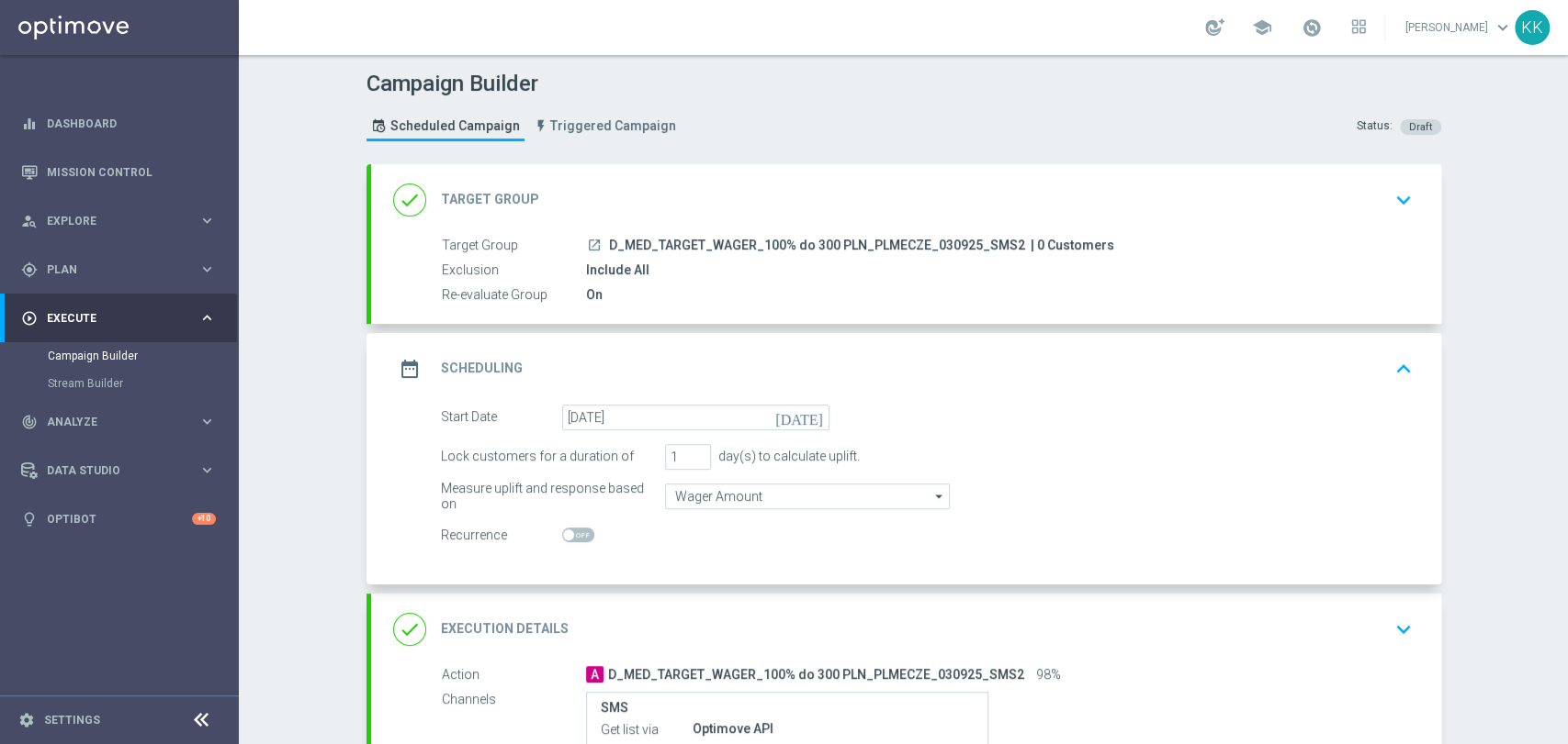
click at [1403, 623] on icon "keyboard_arrow_down" at bounding box center [1403, 630] width 28 height 28
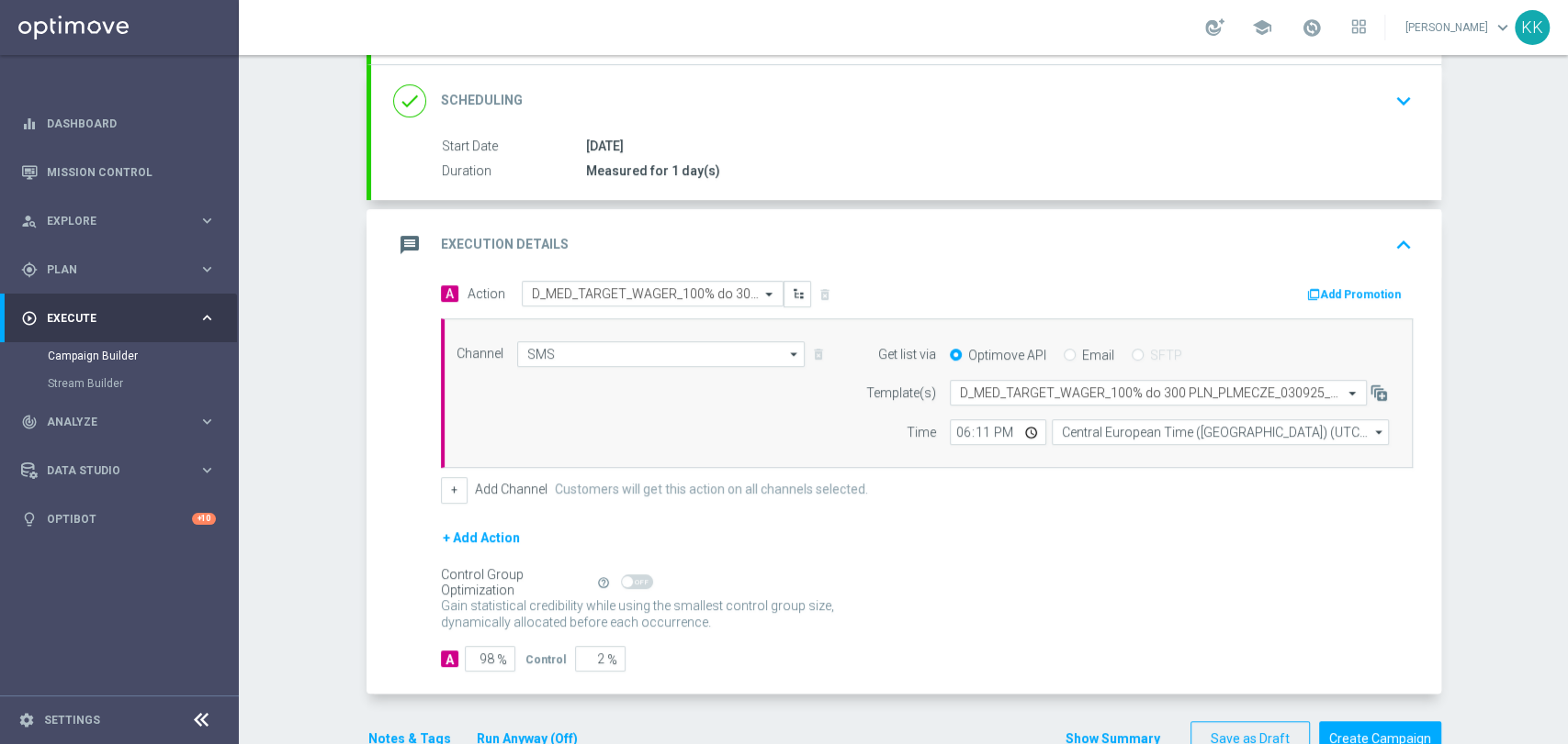
scroll to position [307, 0]
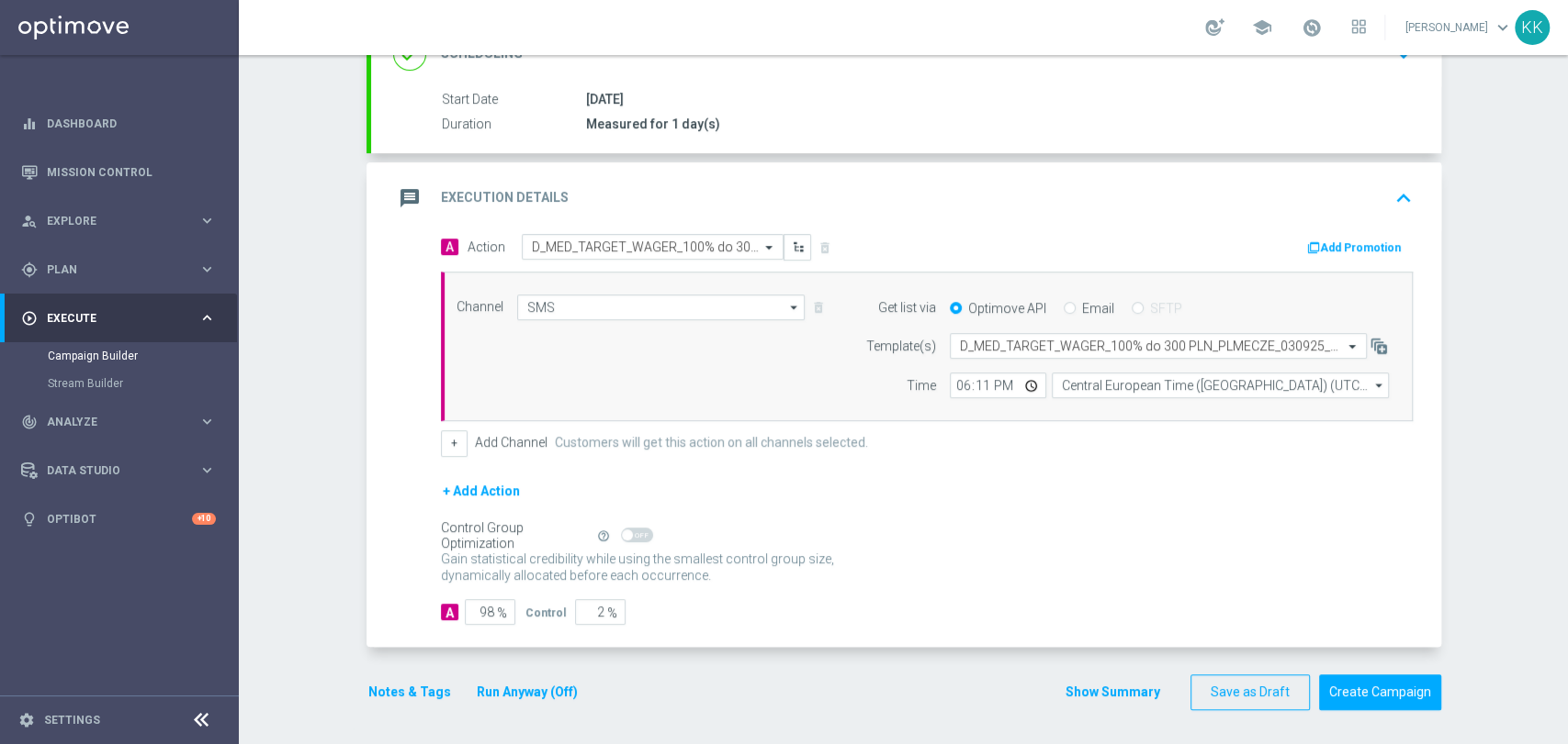
click at [381, 681] on button "Notes & Tags" at bounding box center [409, 693] width 87 height 23
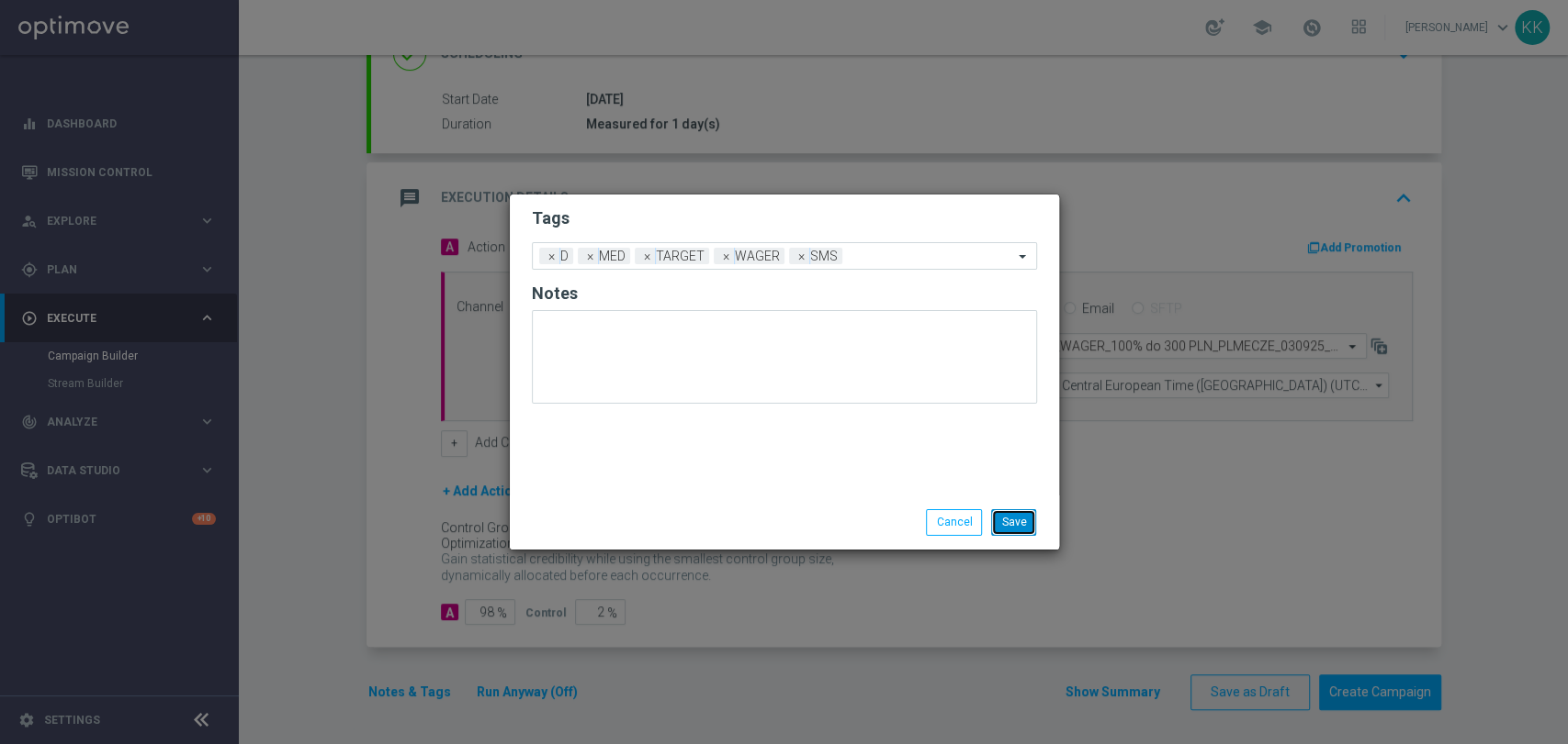
click at [1033, 529] on button "Save" at bounding box center [1013, 522] width 45 height 26
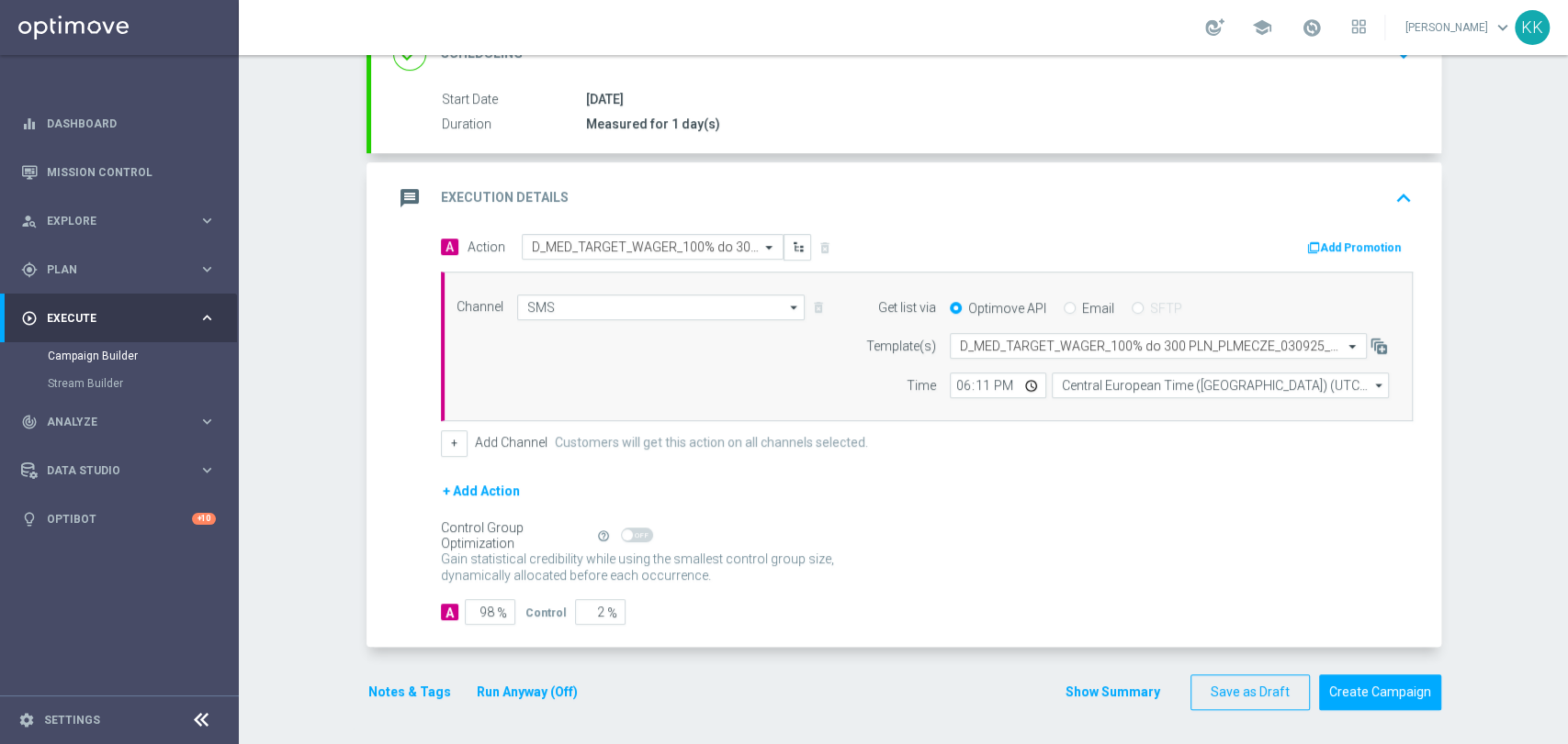
click at [1437, 689] on section "done Target Group keyboard_arrow_down Target Group launch D_MED_TARGET_WAGER_10…" at bounding box center [904, 293] width 1102 height 871
click at [1401, 689] on button "Create Campaign" at bounding box center [1380, 693] width 122 height 36
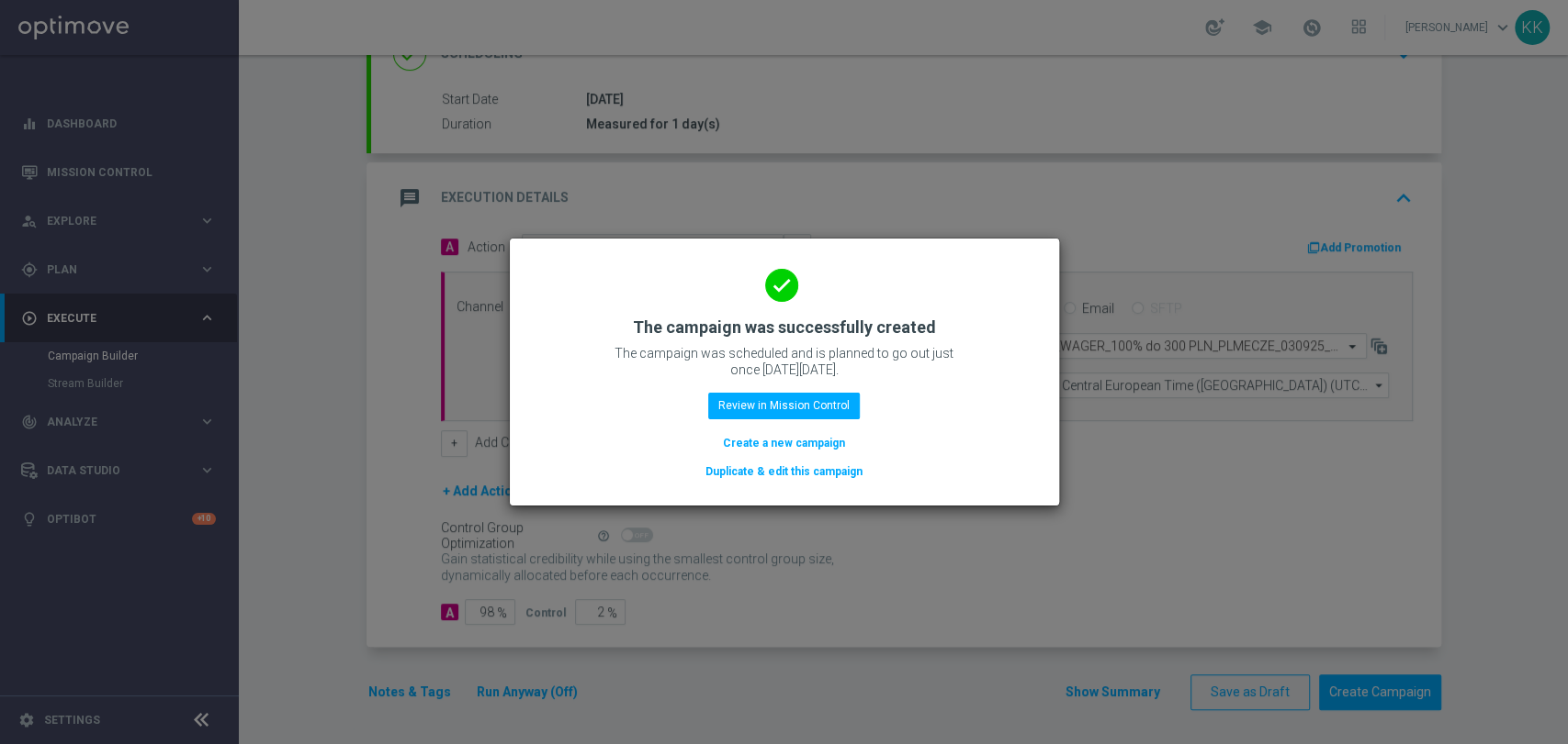
click at [779, 442] on button "Create a new campaign" at bounding box center [784, 443] width 126 height 20
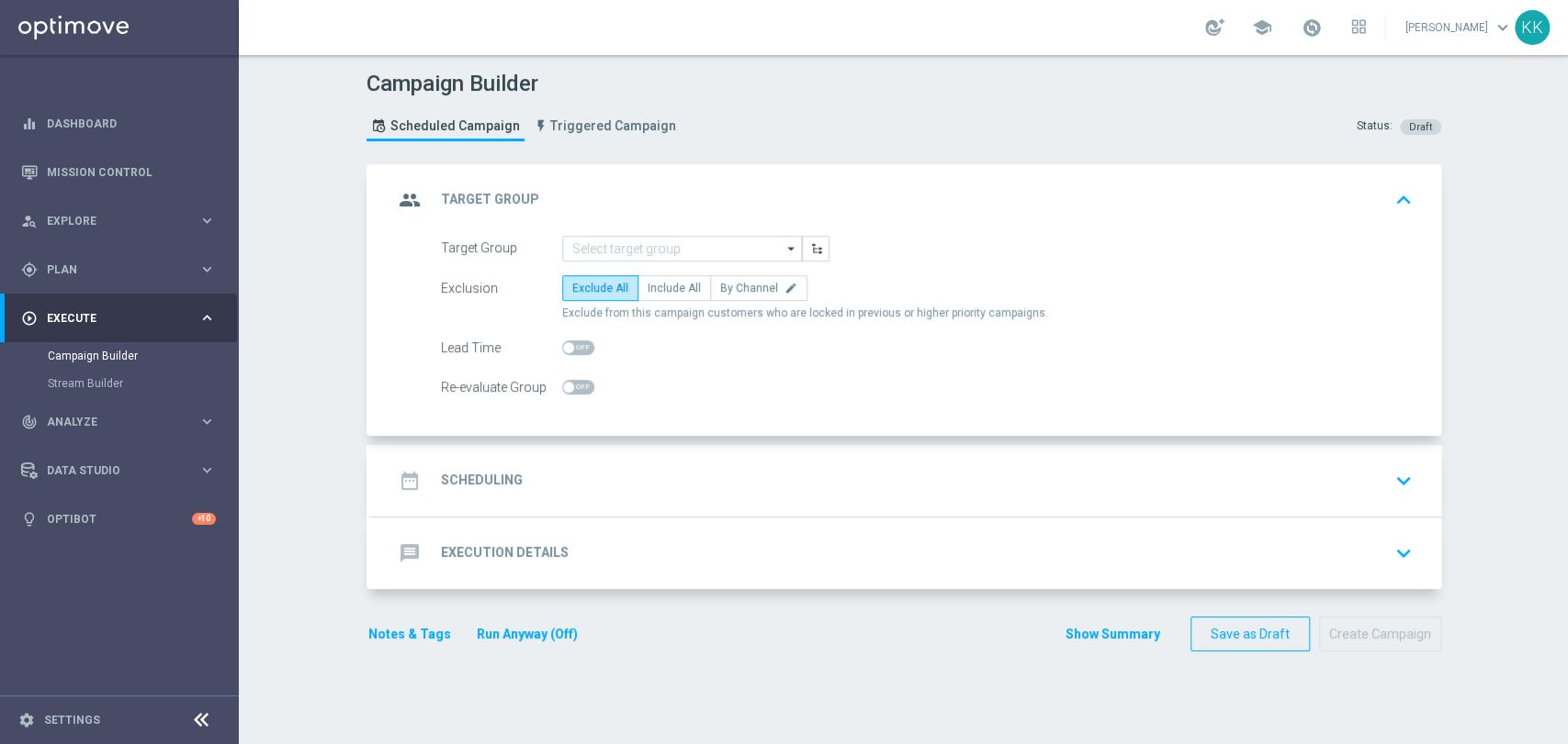
scroll to position [0, 0]
click at [649, 252] on input at bounding box center [682, 249] width 239 height 26
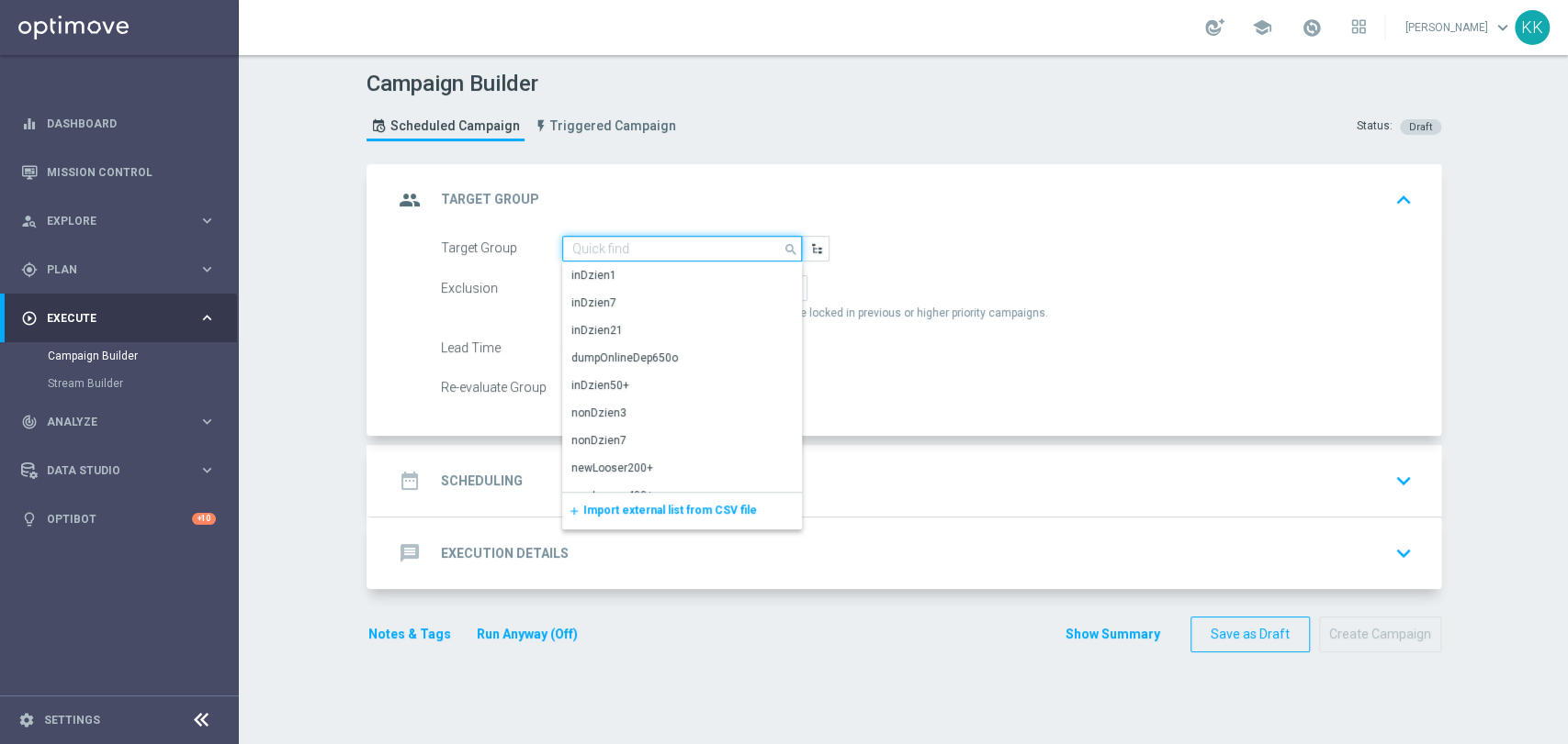
paste input "D_HIGH_TARGET_WAGER_100% do 500 PLN_PLMECZE_030925_SMS2"
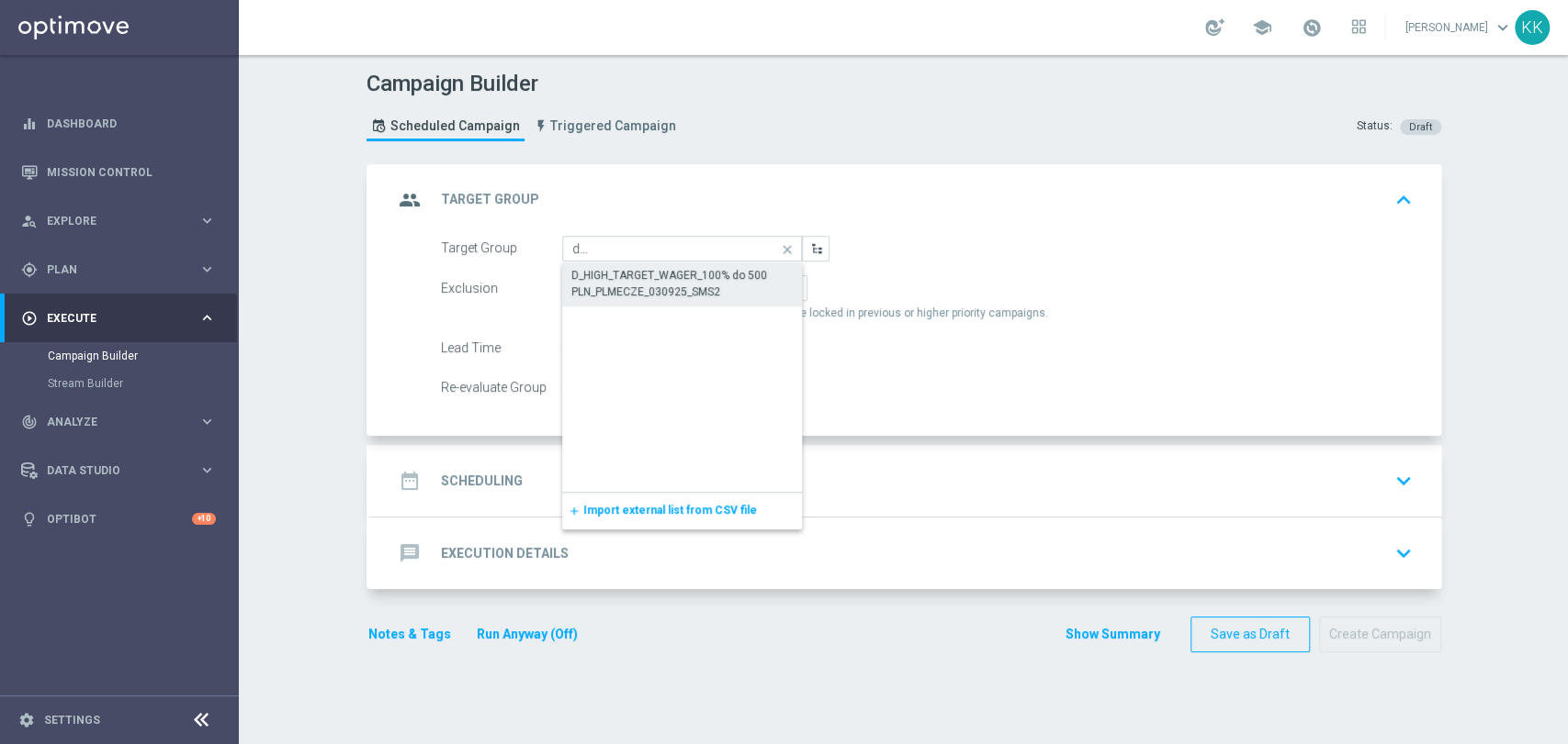
click at [624, 277] on div "D_HIGH_TARGET_WAGER_100% do 500 PLN_PLMECZE_030925_SMS2" at bounding box center [682, 283] width 222 height 33
type input "D_HIGH_TARGET_WAGER_100% do 500 PLN_PLMECZE_030925_SMS2"
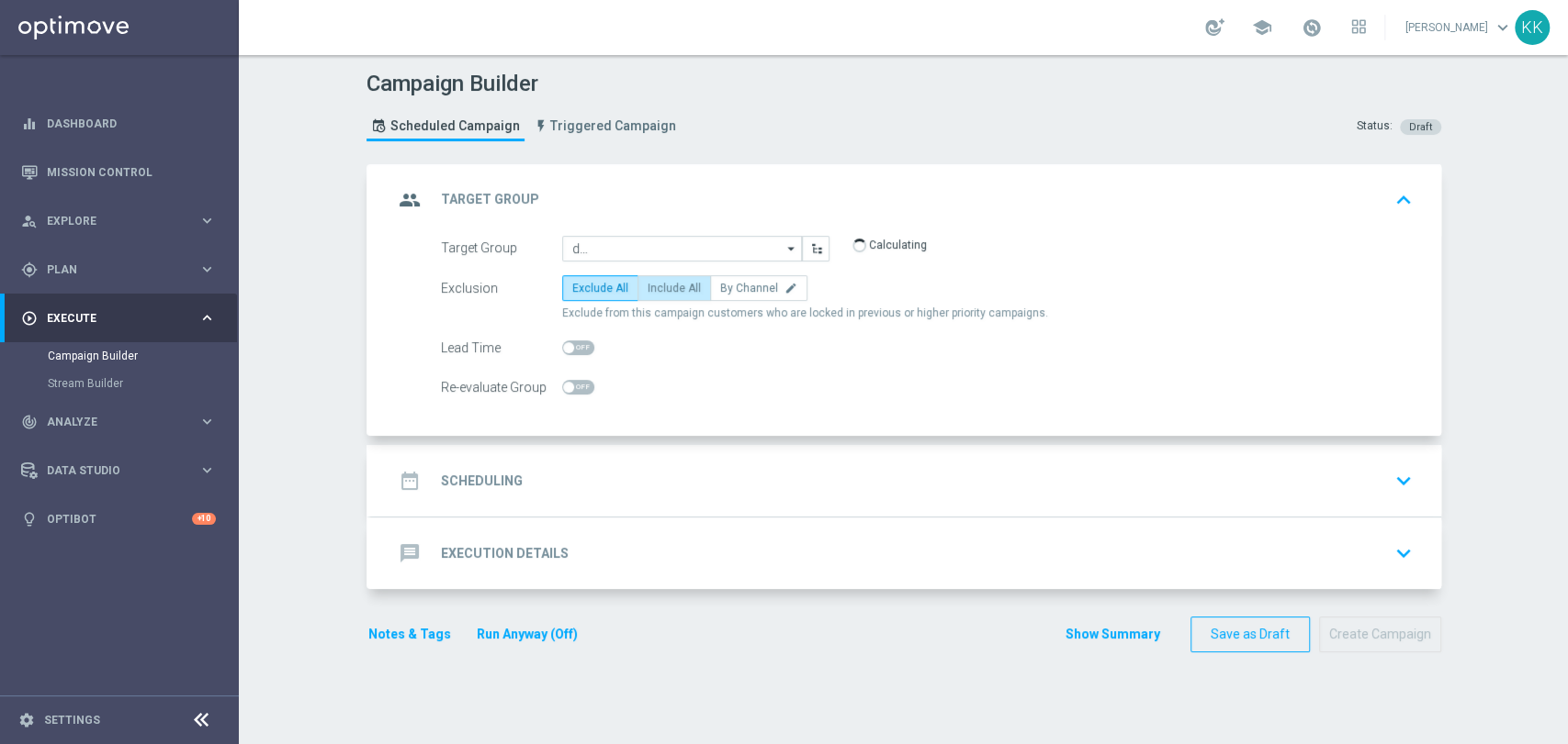
scroll to position [0, 0]
click at [659, 295] on label "Include All" at bounding box center [674, 288] width 73 height 26
click at [659, 295] on input "Include All" at bounding box center [653, 292] width 12 height 12
radio input "true"
click at [571, 384] on span at bounding box center [579, 387] width 32 height 14
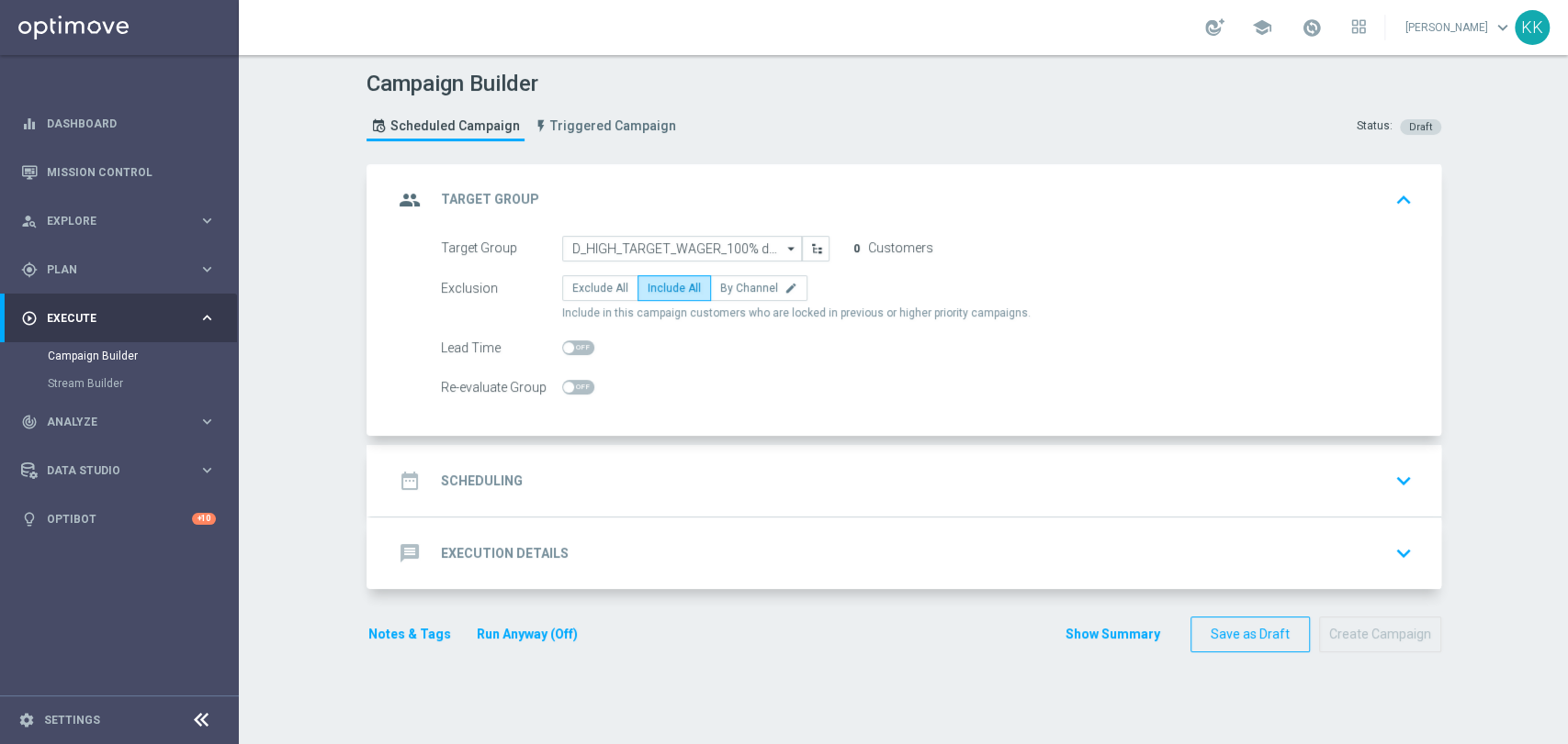
click at [571, 384] on input "checkbox" at bounding box center [579, 387] width 32 height 14
checkbox input "true"
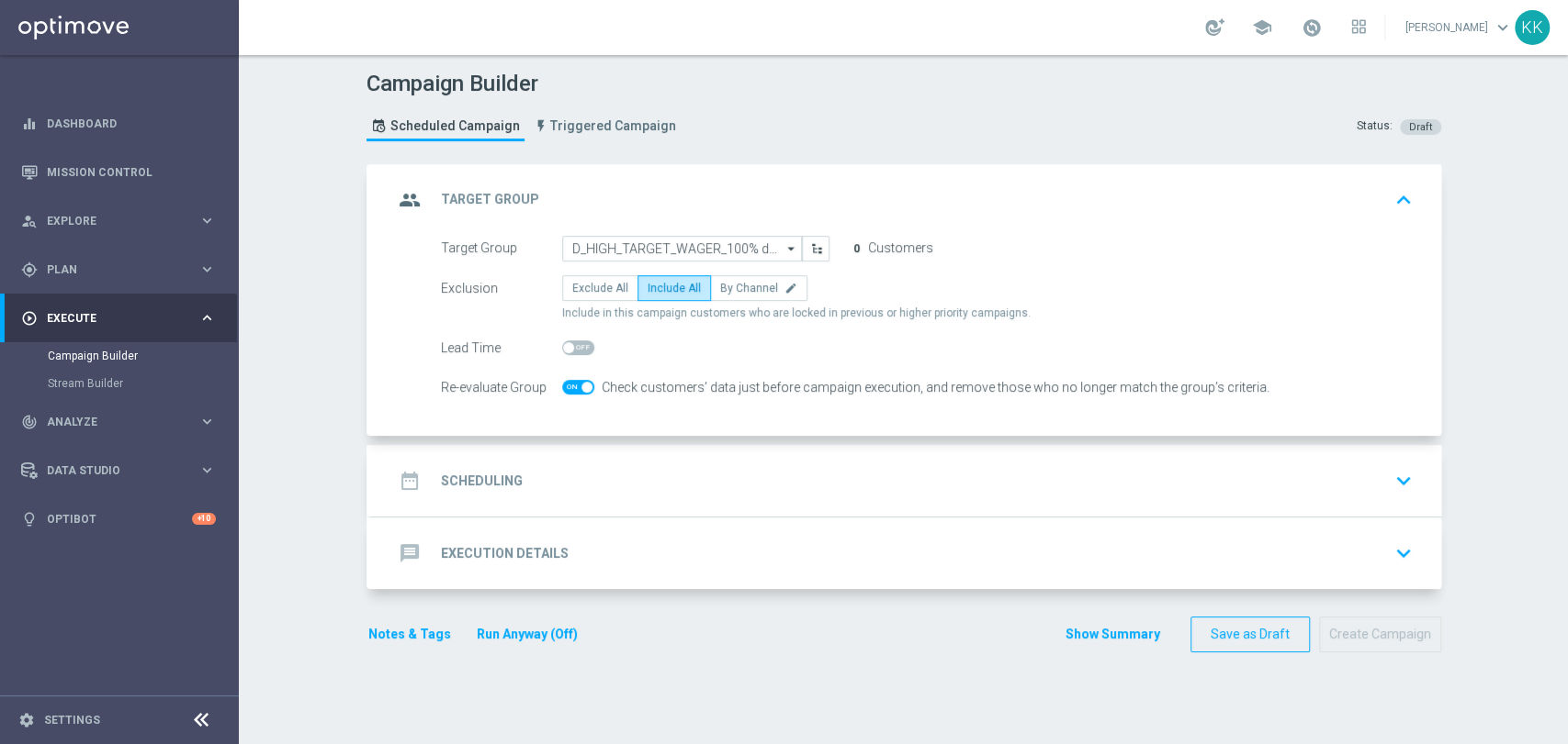
click at [730, 470] on div "date_range Scheduling keyboard_arrow_down" at bounding box center [906, 481] width 1026 height 35
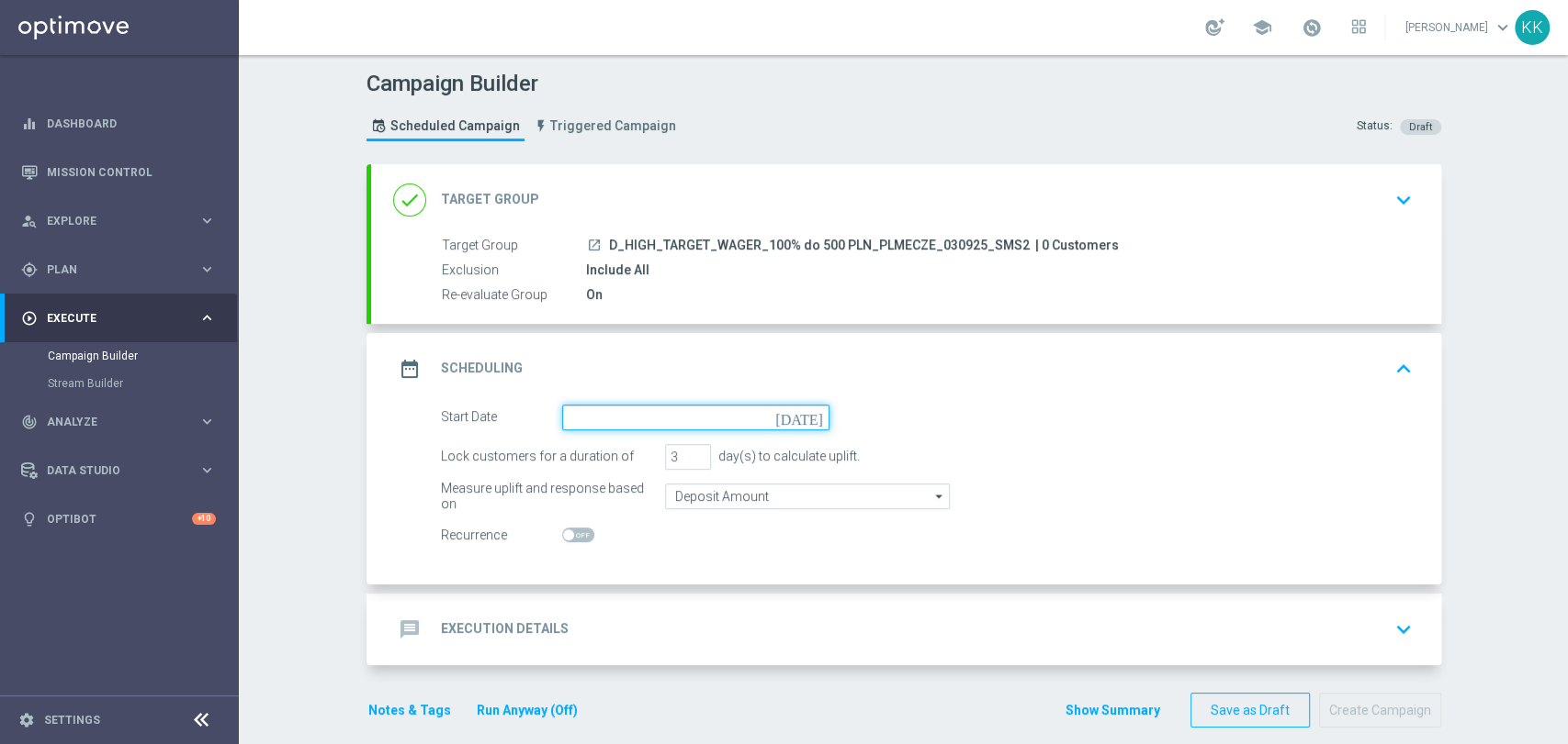
click at [640, 428] on input at bounding box center [696, 417] width 267 height 26
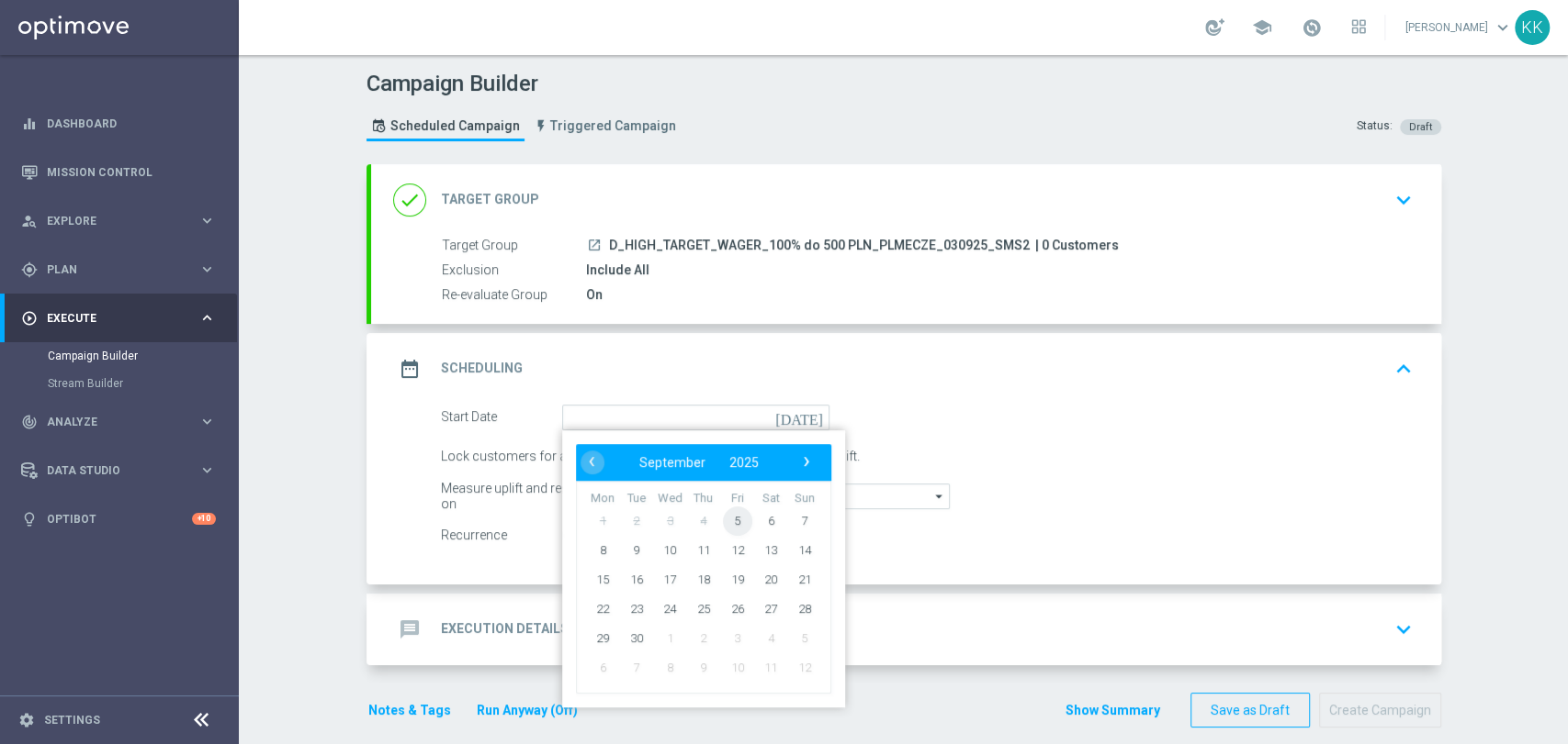
click at [726, 522] on span "5" at bounding box center [736, 520] width 30 height 30
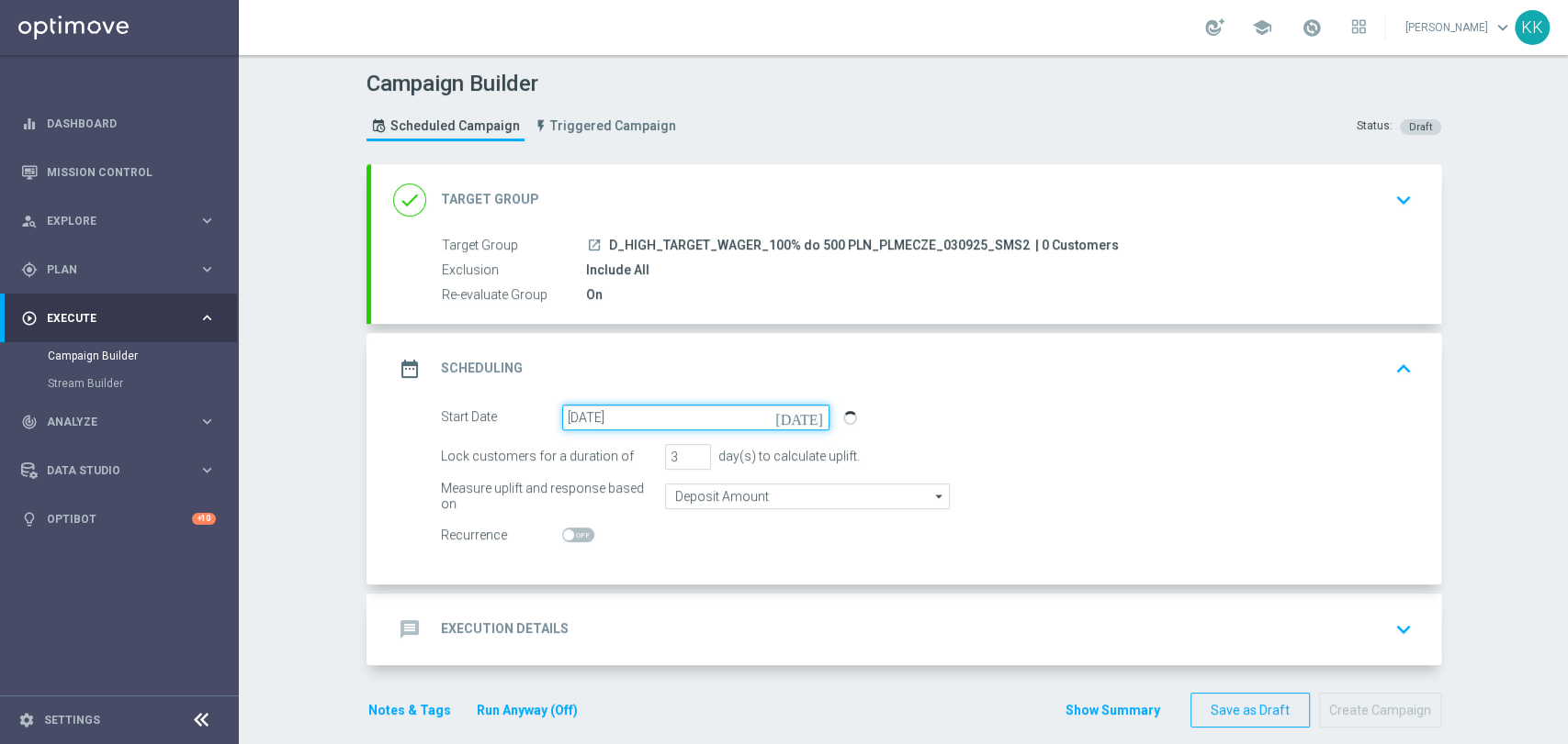
click at [654, 428] on input "[DATE]" at bounding box center [696, 417] width 267 height 26
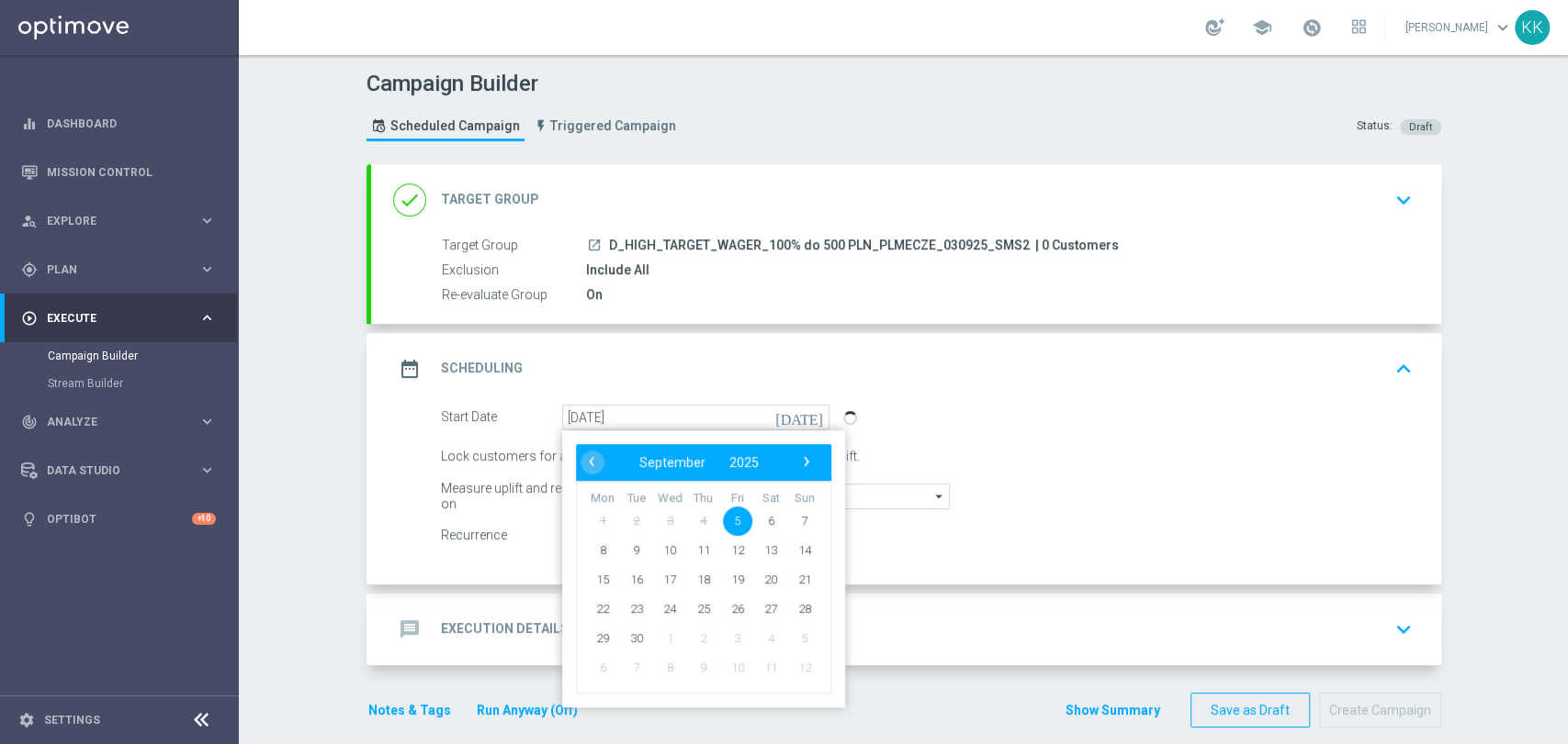
click at [787, 521] on td "7" at bounding box center [804, 520] width 34 height 30
click at [790, 515] on span "7" at bounding box center [804, 520] width 30 height 30
type input "[DATE]"
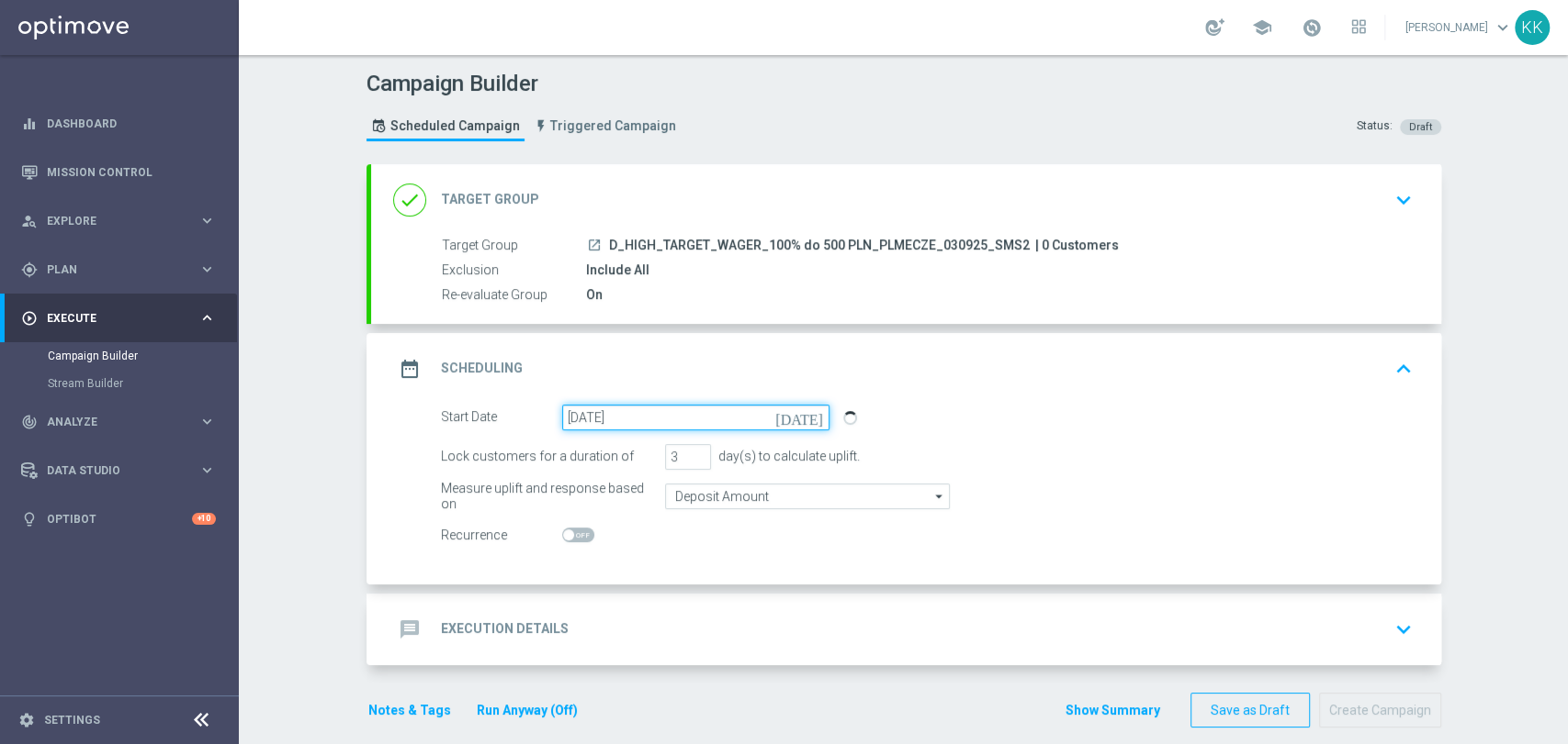
click at [711, 412] on input "[DATE]" at bounding box center [696, 417] width 267 height 26
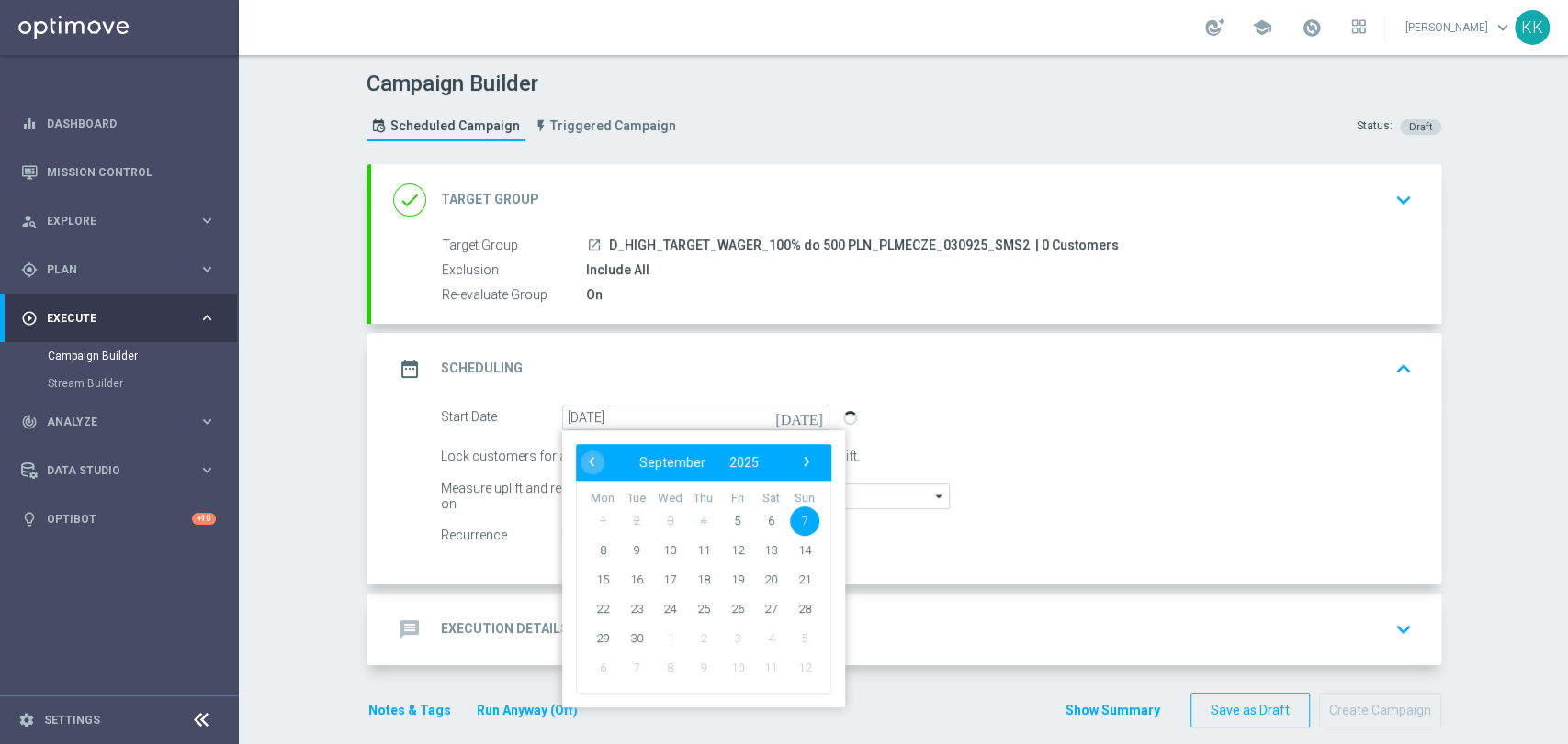
drag, startPoint x: 1047, startPoint y: 416, endPoint x: 1022, endPoint y: 426, distance: 26.9
click at [1044, 418] on div "Start Date [DATE] [DATE] ‹ ​ September ​ 2025 ​ › Mon Tue Wed Thu Fri Sat Sun 1…" at bounding box center [927, 417] width 999 height 26
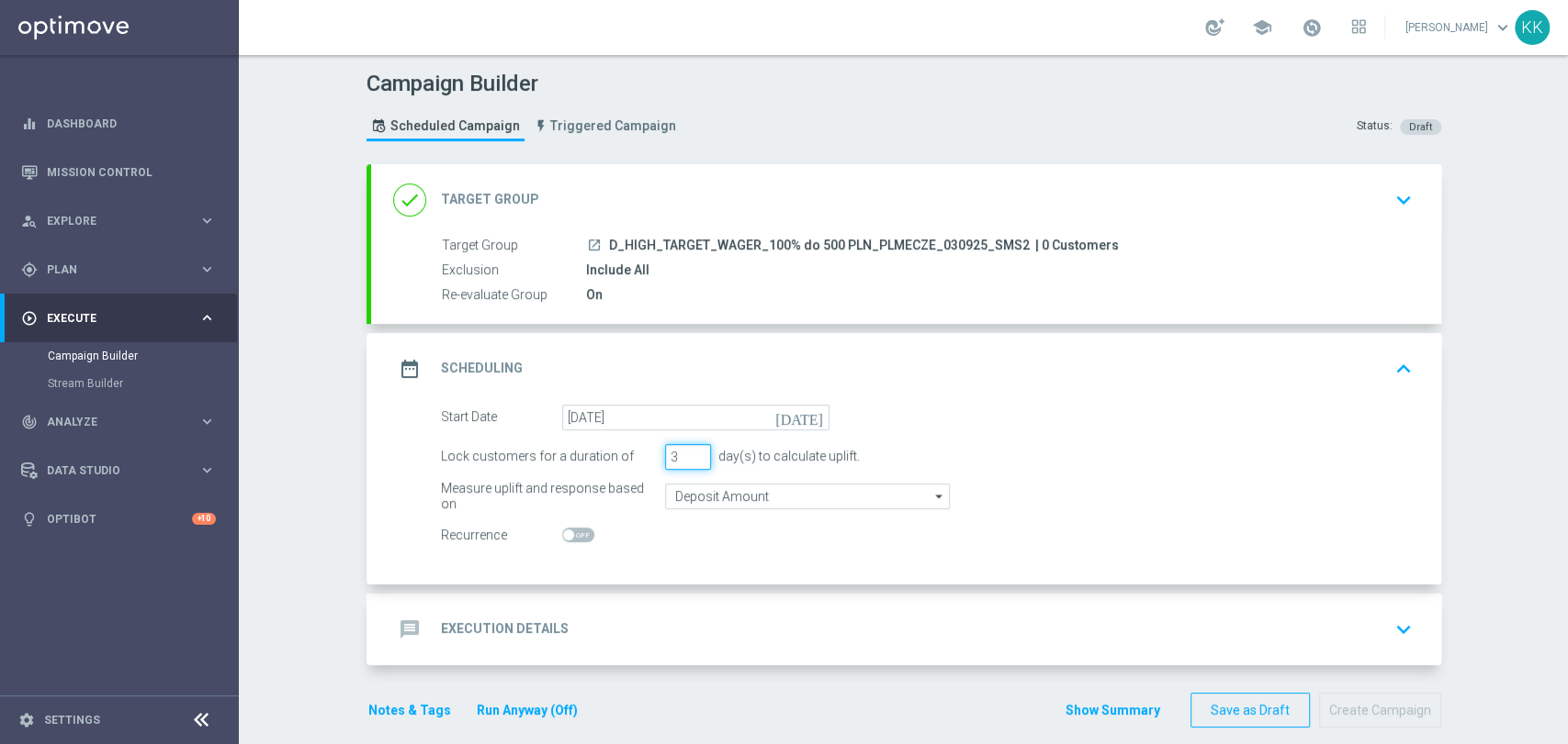
drag, startPoint x: 672, startPoint y: 453, endPoint x: 620, endPoint y: 457, distance: 52.2
click at [620, 457] on div "Lock customers for a duration of 3 day(s) to calculate uplift." at bounding box center [927, 456] width 999 height 26
type input "2"
type input "1"
click at [724, 484] on input "Deposit Amount" at bounding box center [807, 496] width 285 height 26
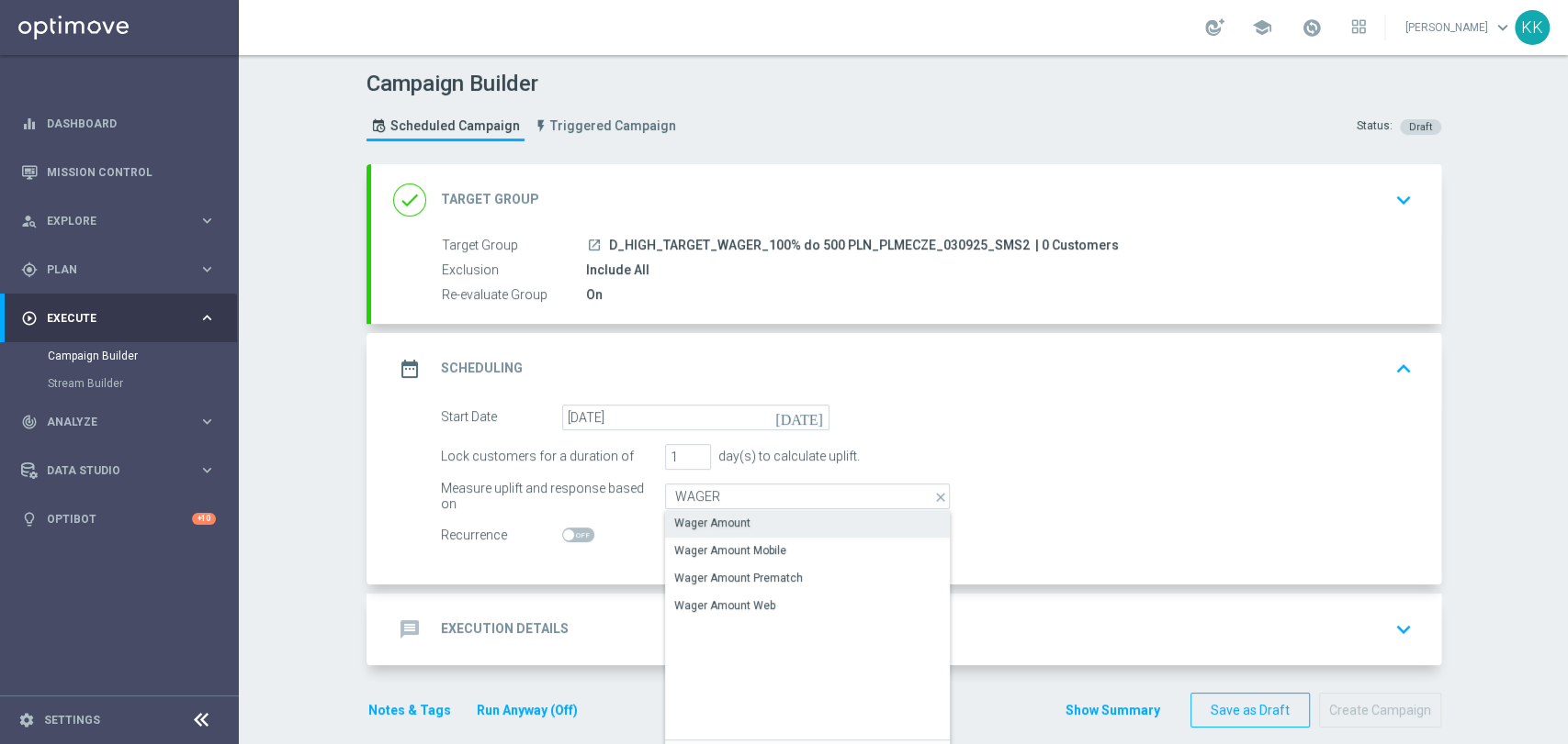
click at [703, 523] on div "Wager Amount" at bounding box center [712, 523] width 76 height 16
type input "Wager Amount"
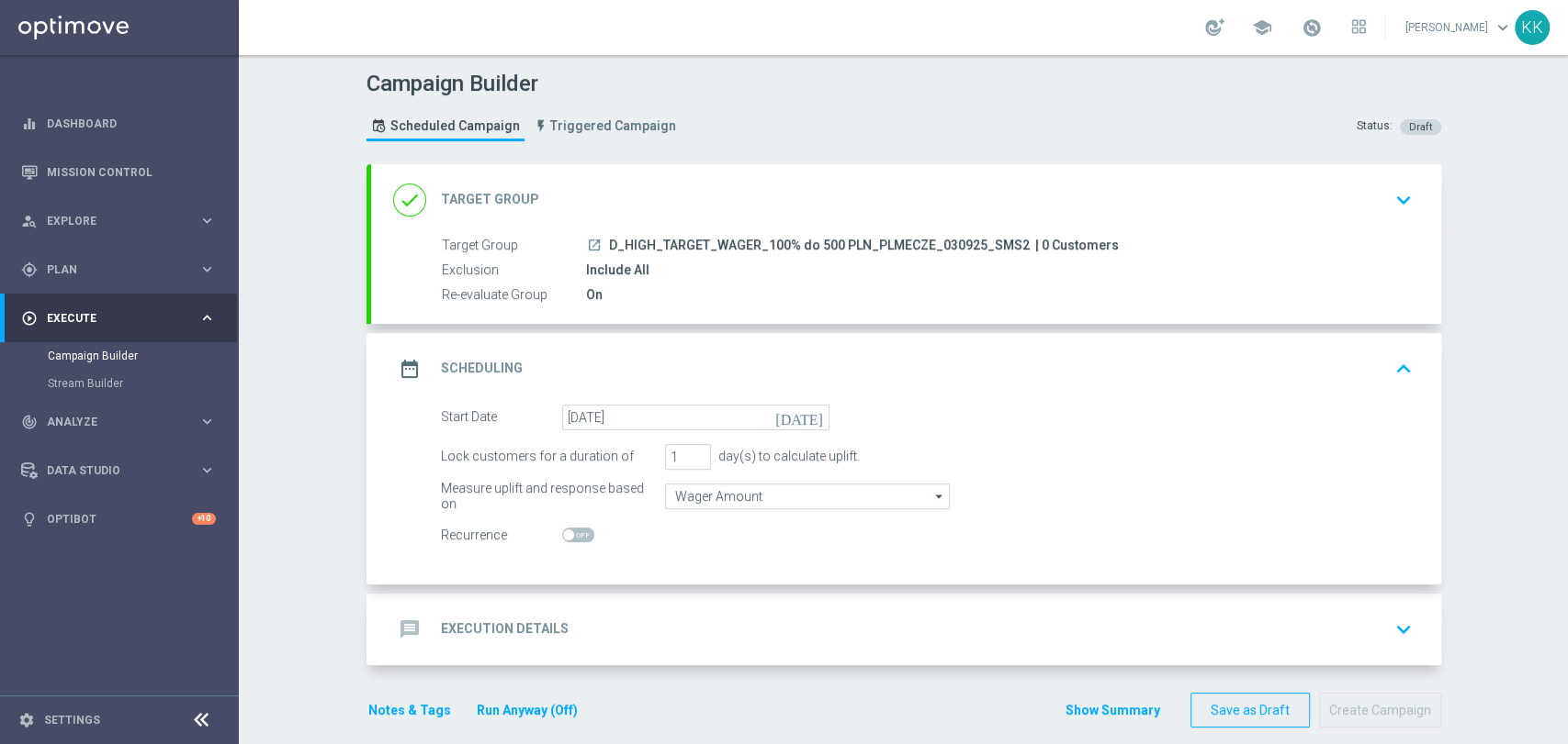
click at [762, 615] on div "message Execution Details keyboard_arrow_down" at bounding box center [906, 630] width 1026 height 35
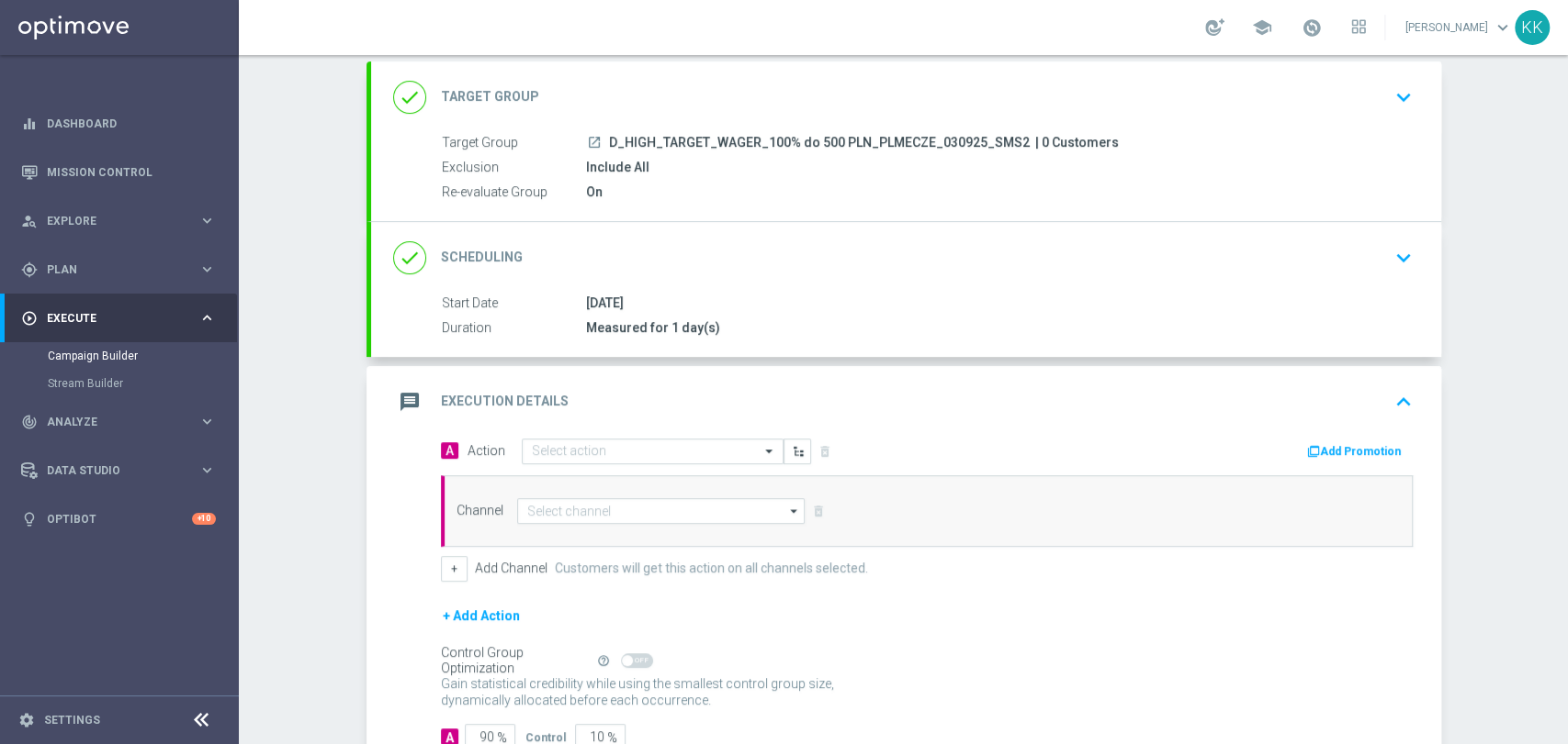
scroll to position [185, 0]
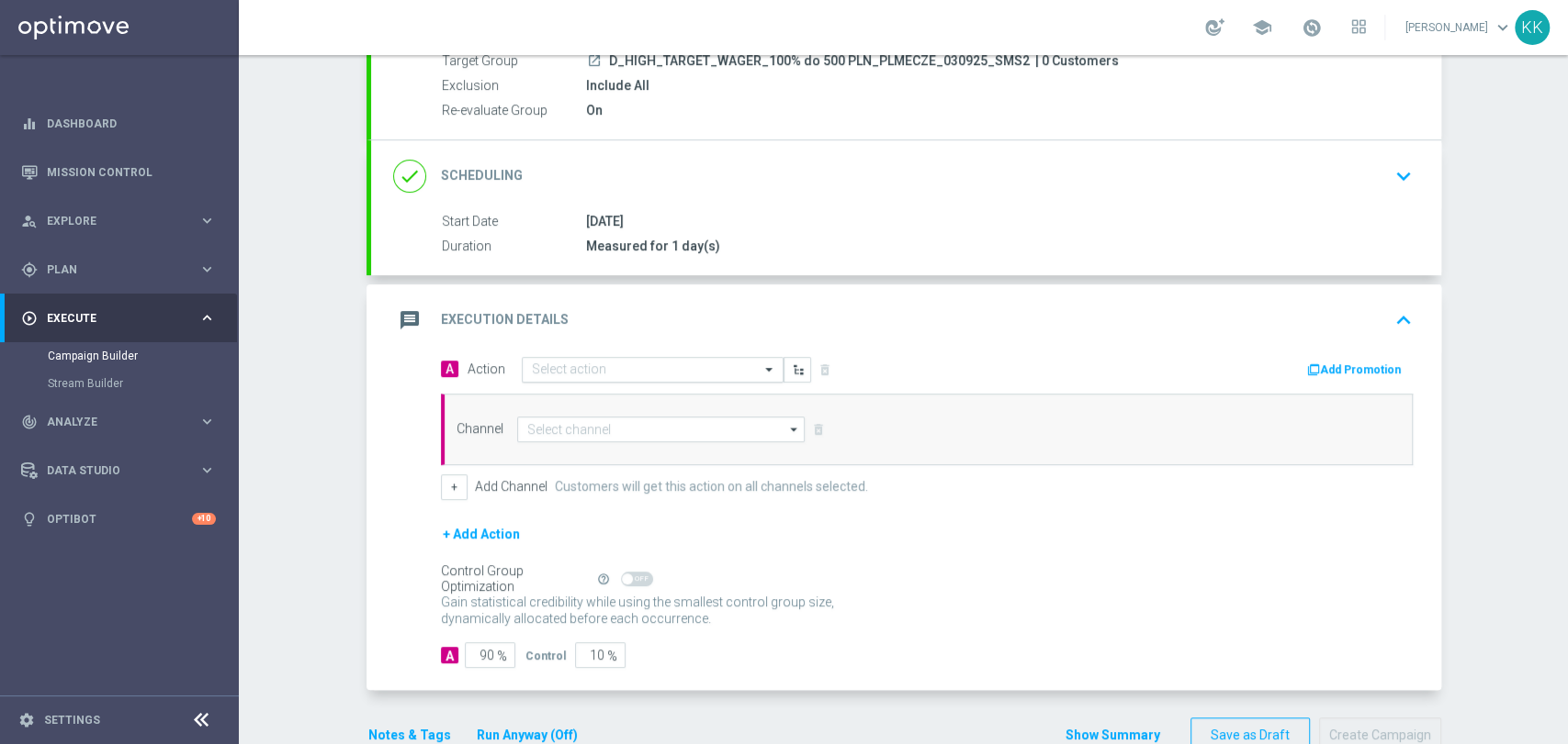
click at [560, 374] on input "text" at bounding box center [634, 371] width 205 height 15
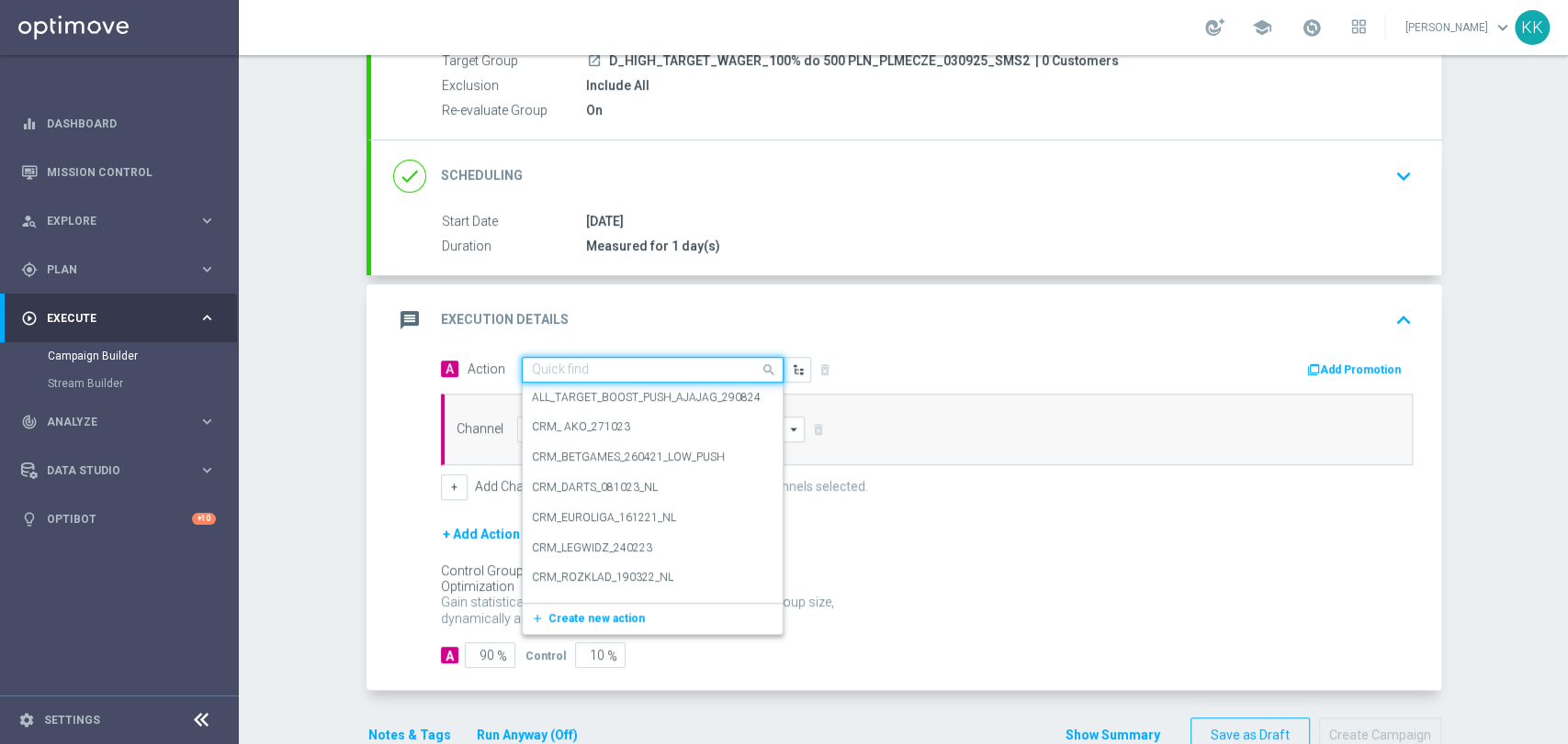
paste input "D_HIGH_TARGET_WAGER_100% do 500 PLN_PLMECZE_030925_SMS2"
type input "D_HIGH_TARGET_WAGER_100% do 500 PLN_PLMECZE_030925_SMS2"
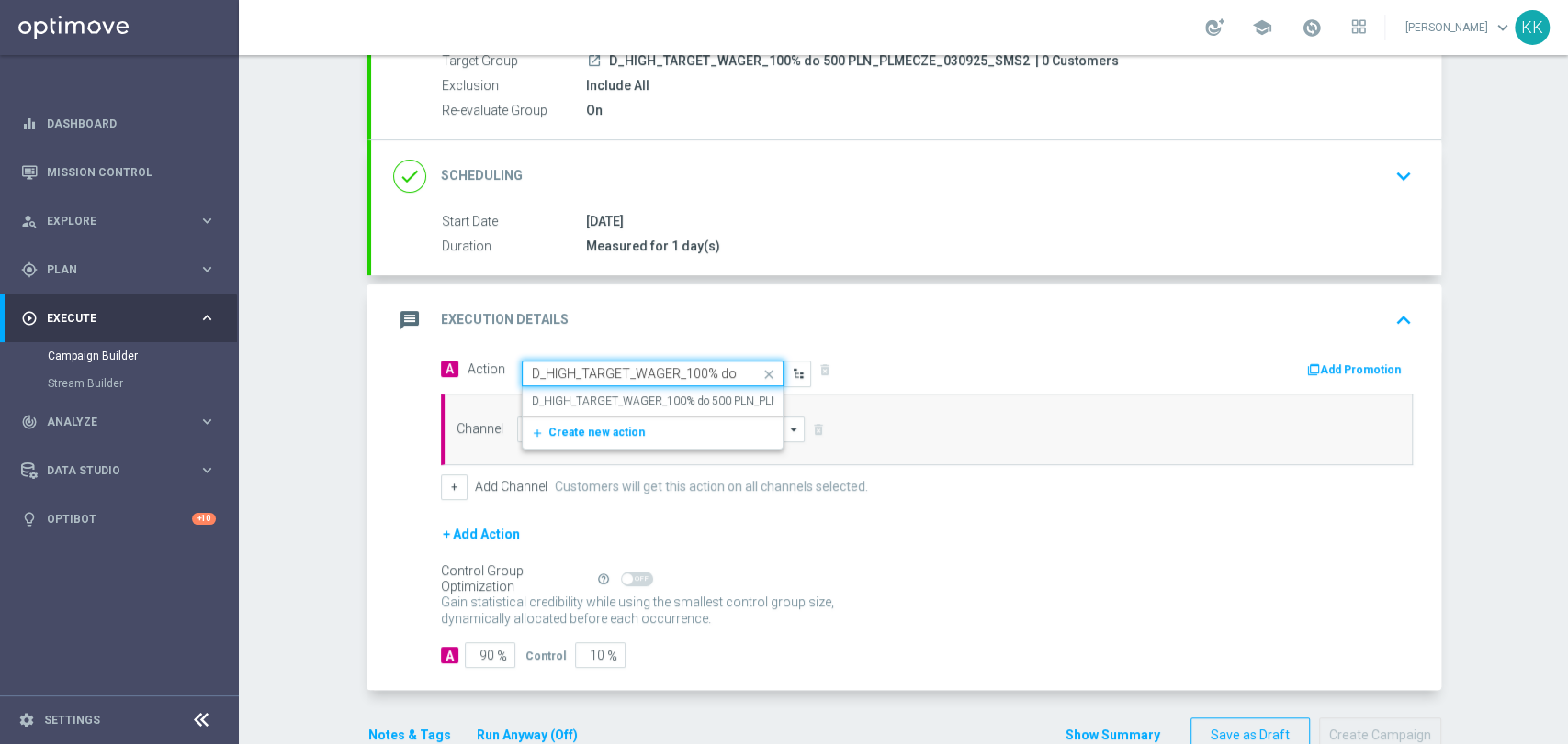
scroll to position [0, 195]
click at [581, 394] on label "D_HIGH_TARGET_WAGER_100% do 500 PLN_PLMECZE_030925_SMS2" at bounding box center [708, 401] width 354 height 15
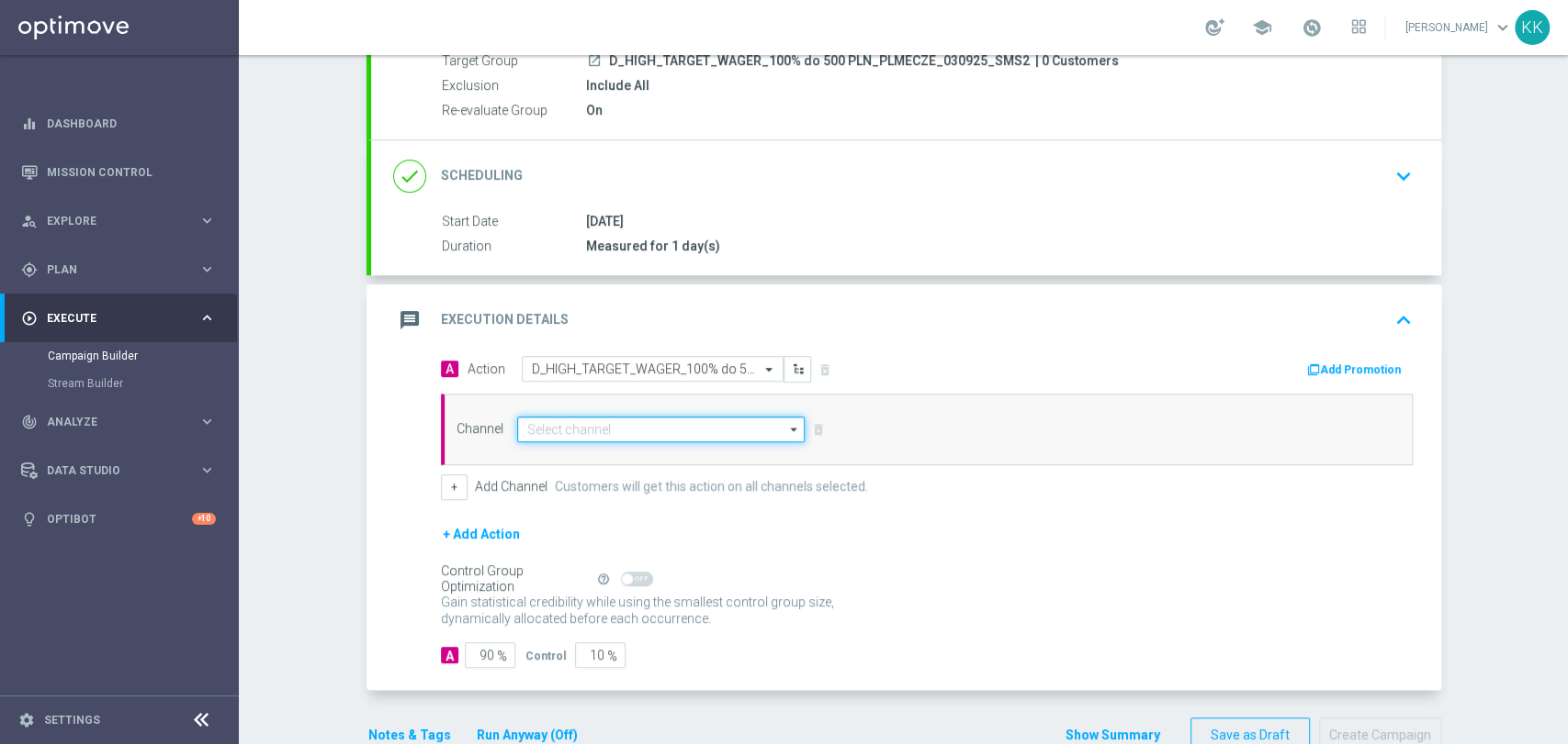
click at [590, 432] on input at bounding box center [661, 429] width 289 height 26
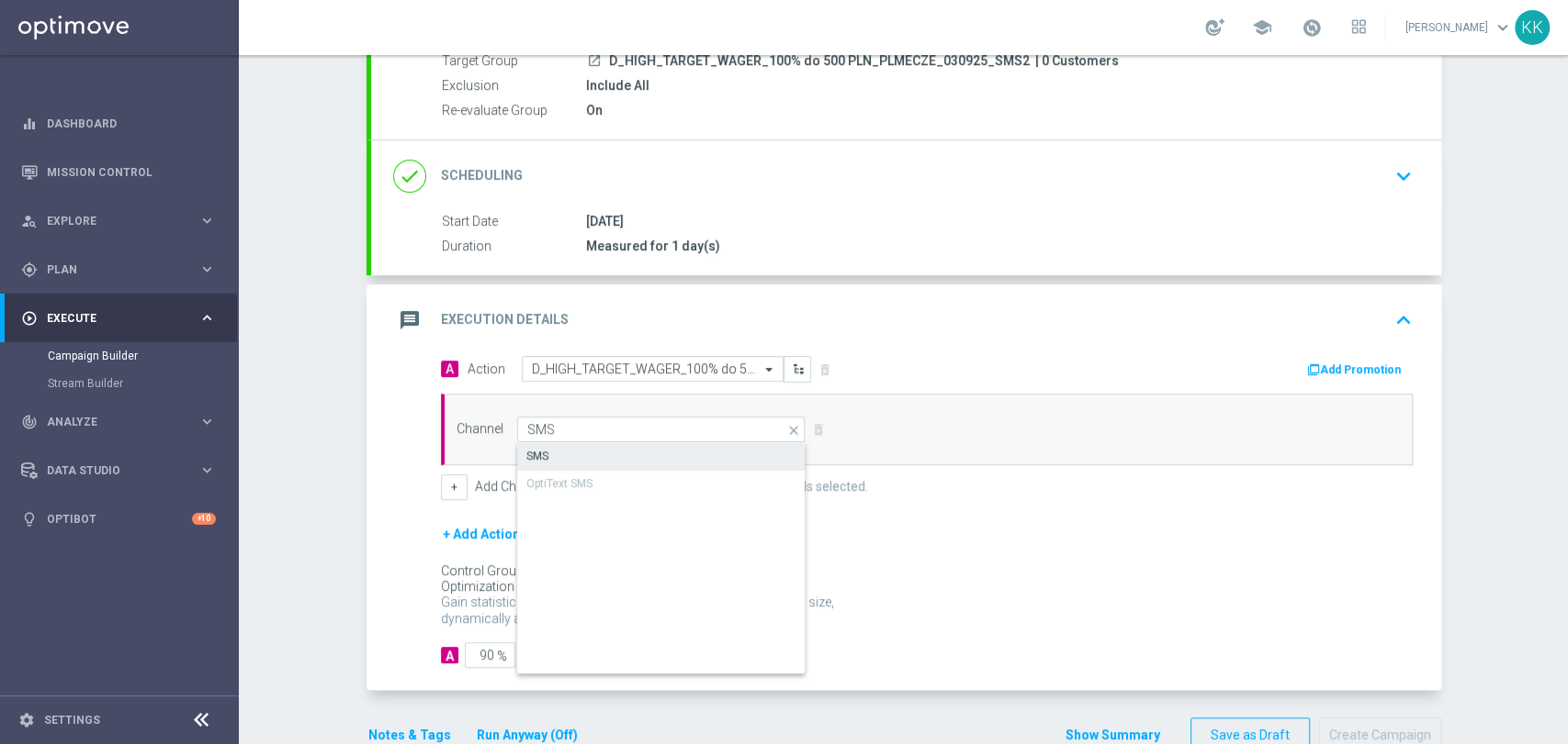
click at [592, 443] on div "SMS" at bounding box center [662, 455] width 290 height 26
type input "SMS"
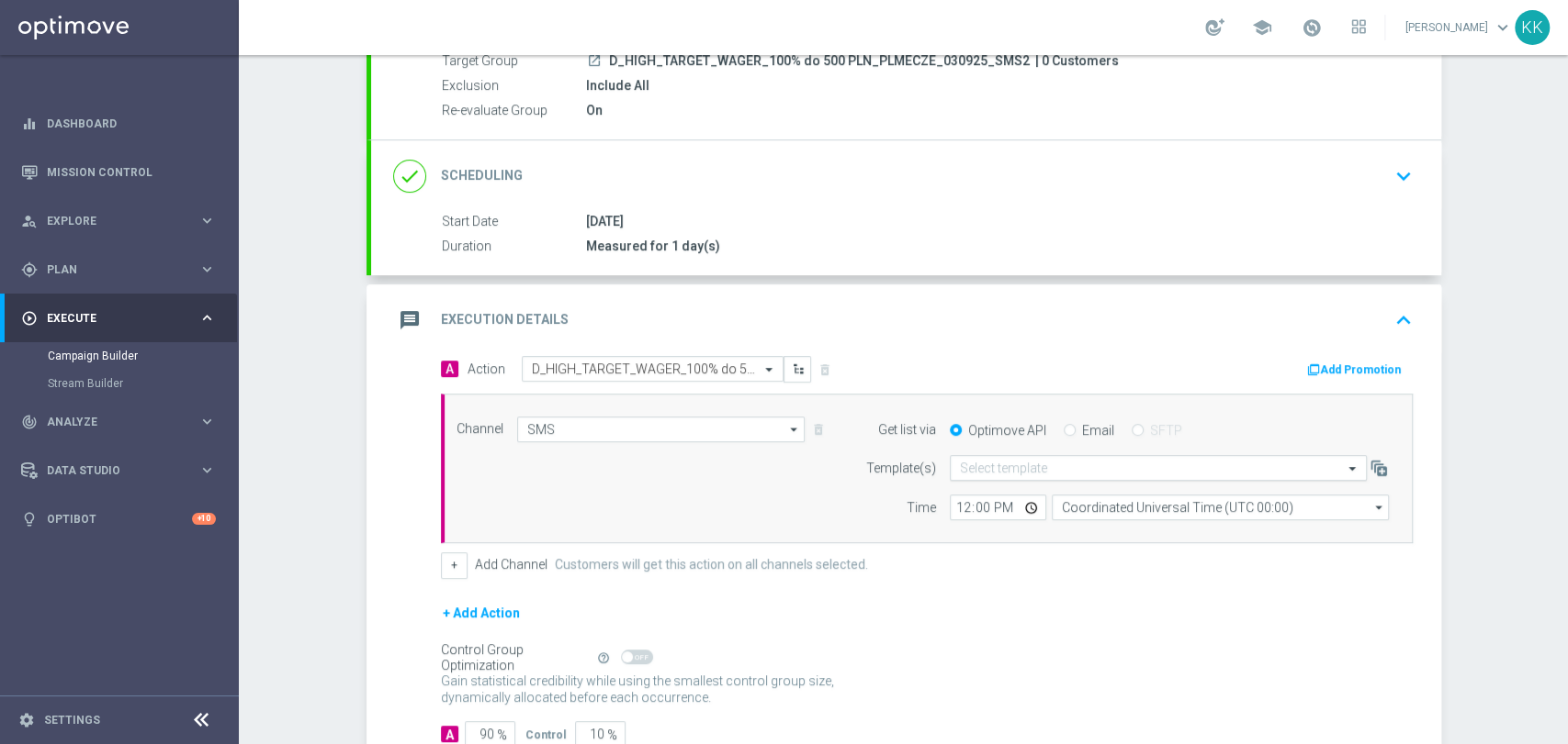
click at [1072, 461] on input "text" at bounding box center [1140, 469] width 360 height 15
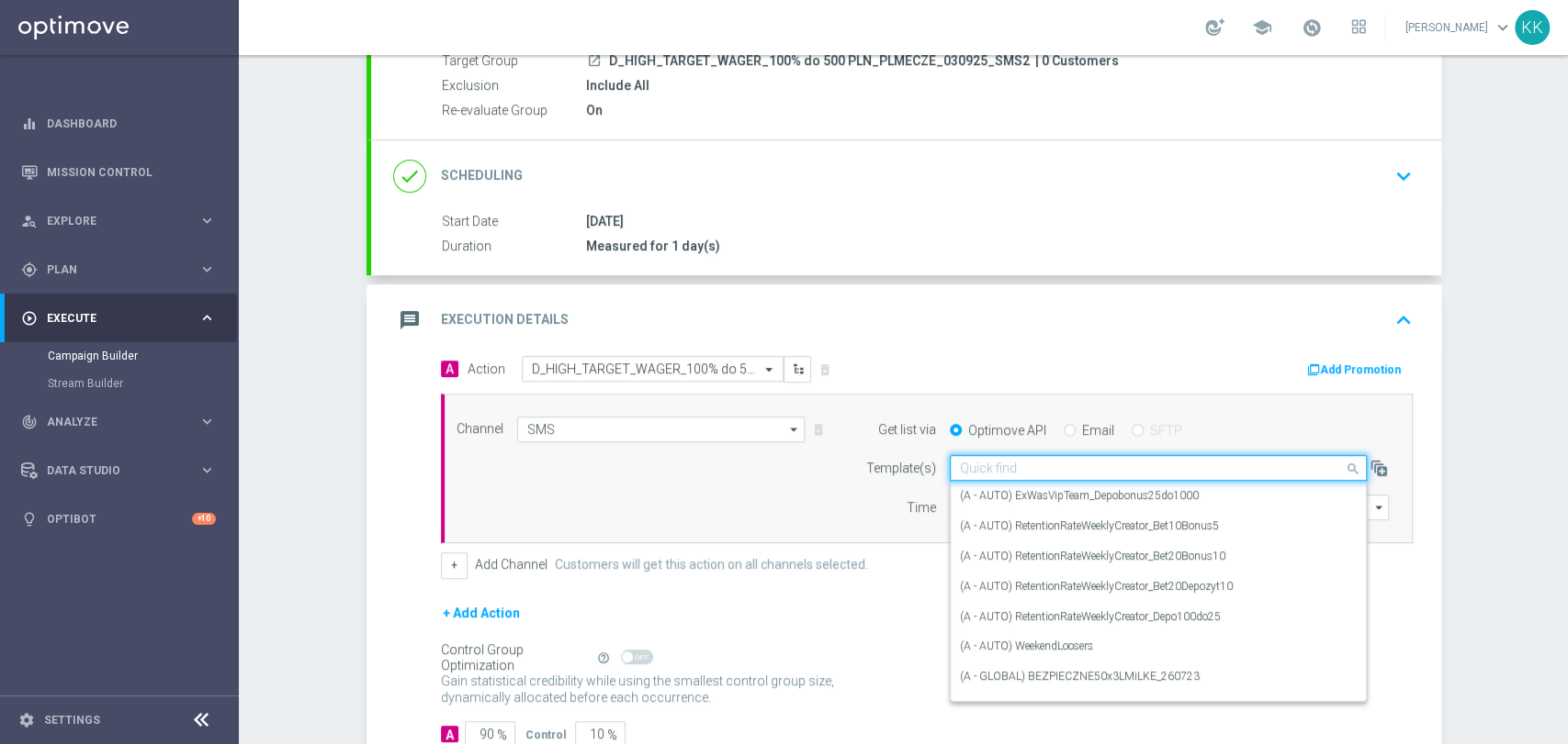
paste input "D_HIGH_TARGET_WAGER_100% do 500 PLN_PLMECZE_030925_SMS2"
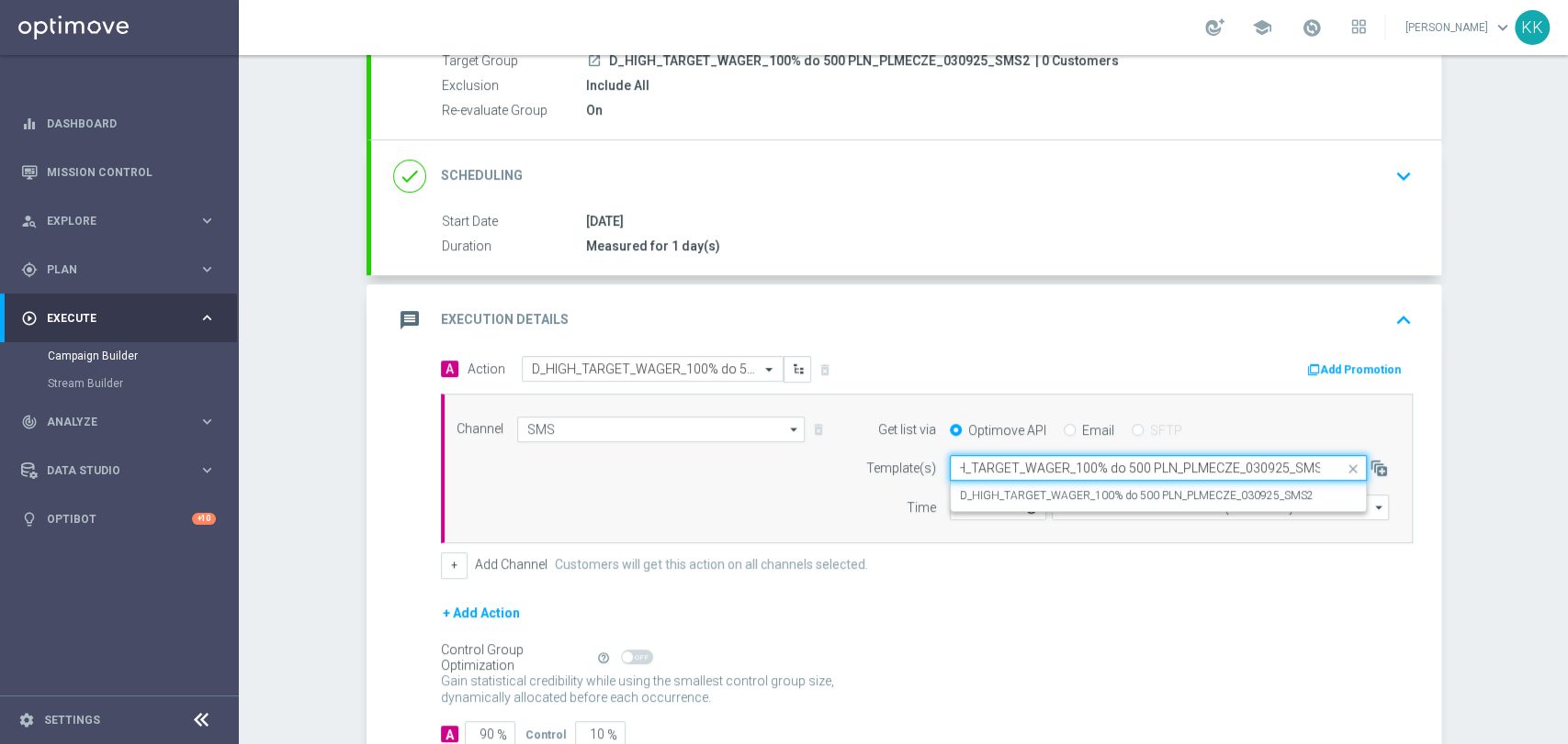
click at [1070, 481] on div "D_HIGH_TARGET_WAGER_100% do 500 PLN_PLMECZE_030925_SMS2" at bounding box center [1158, 496] width 397 height 30
type input "D_HIGH_TARGET_WAGER_100% do 500 PLN_PLMECZE_030925_SMS2"
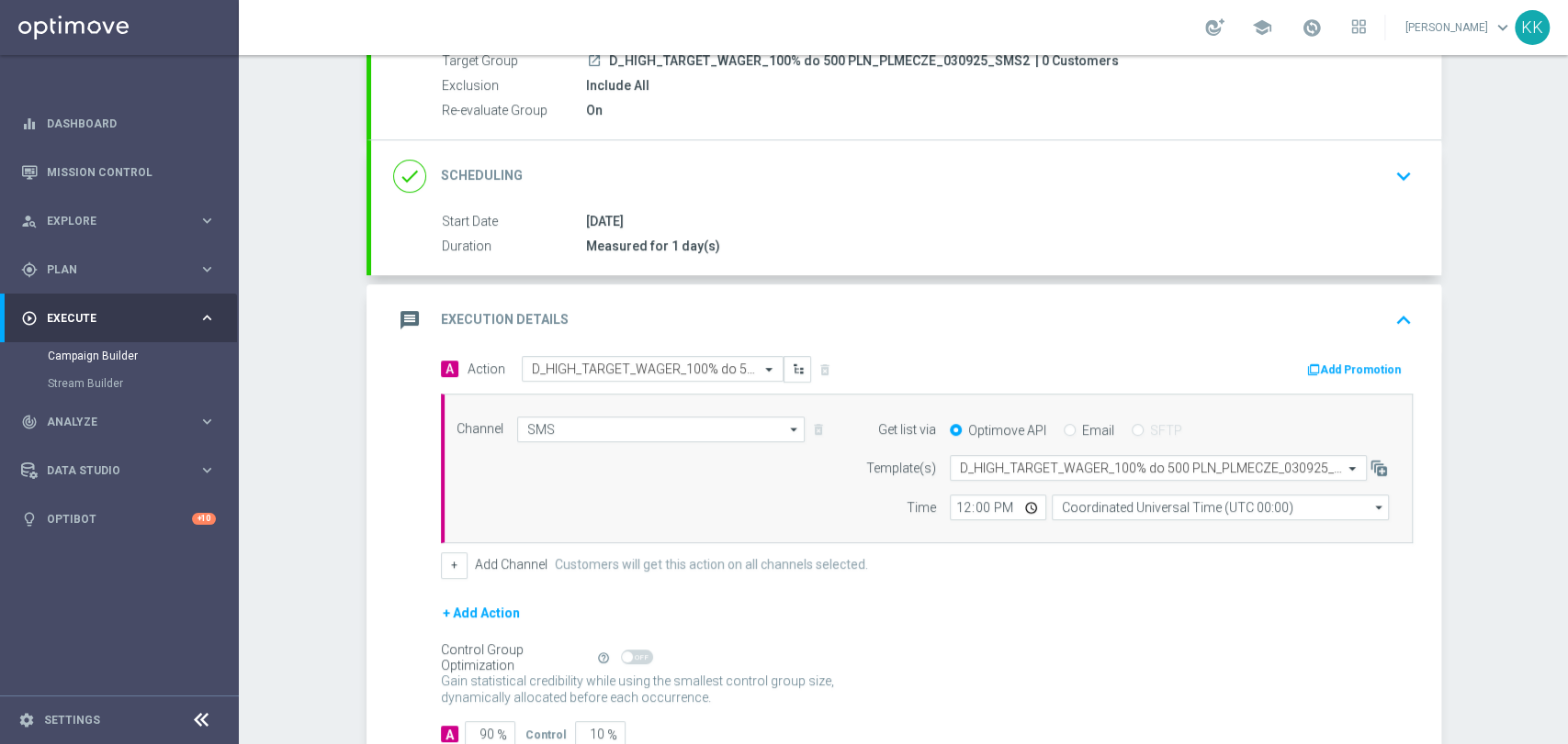
scroll to position [0, 0]
click at [955, 503] on input "12:00" at bounding box center [997, 507] width 96 height 26
type input "18:16"
click at [1130, 502] on input "Coordinated Universal Time (UTC 00:00)" at bounding box center [1220, 507] width 337 height 26
click at [1112, 531] on div "Central European Time ([GEOGRAPHIC_DATA]) (UTC +02:00)" at bounding box center [1211, 533] width 300 height 16
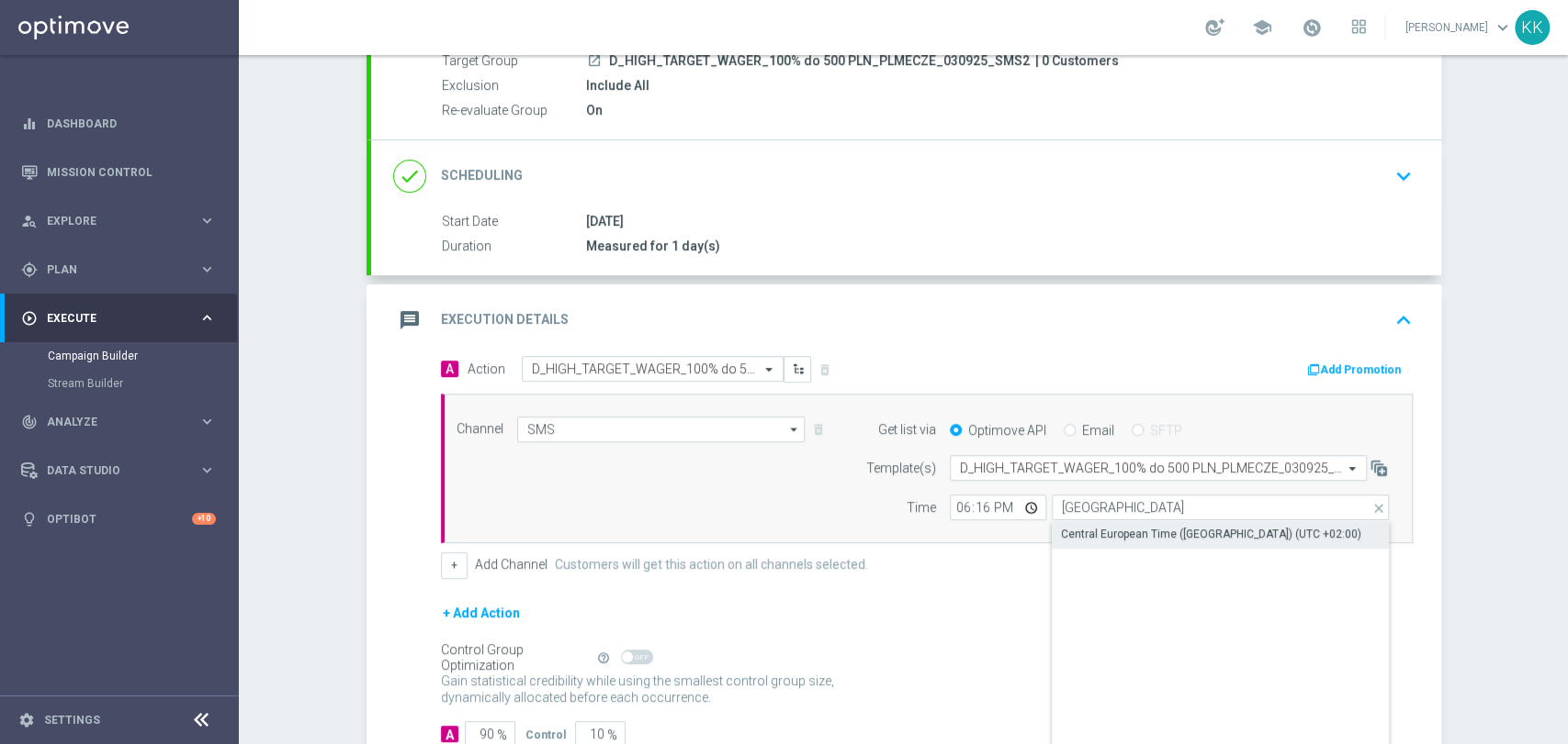
type input "Central European Time ([GEOGRAPHIC_DATA]) (UTC +02:00)"
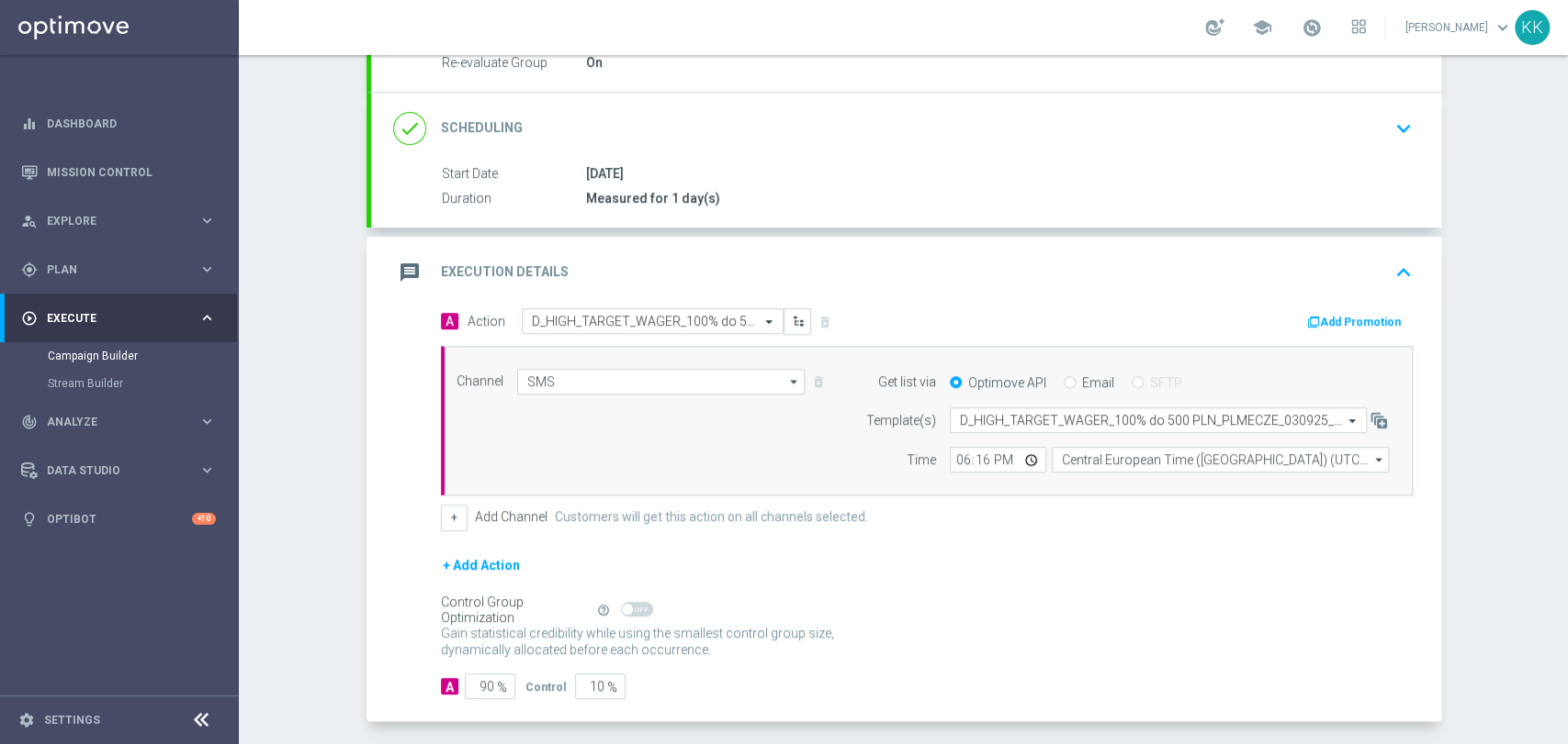
scroll to position [307, 0]
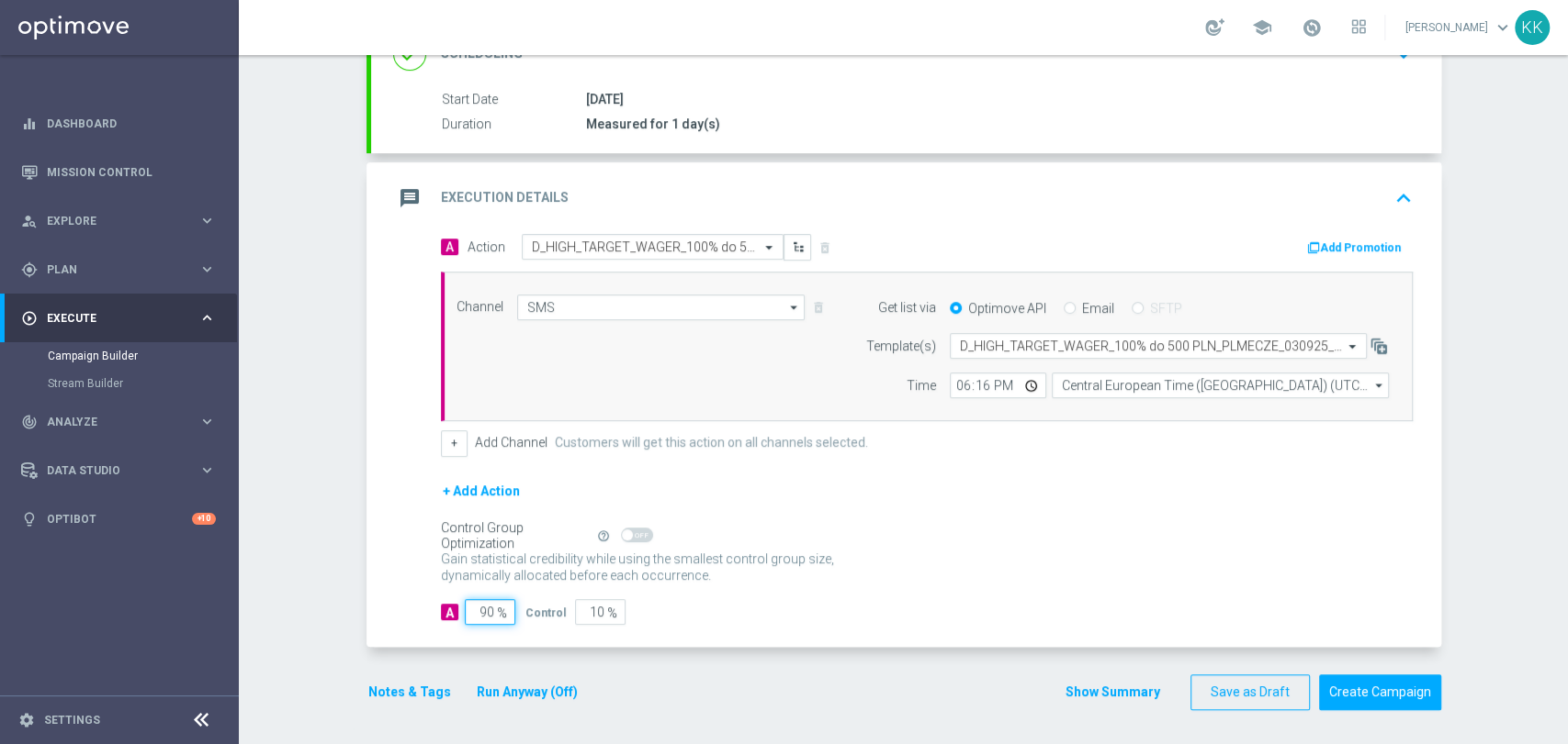
click at [482, 608] on input "90" at bounding box center [490, 612] width 51 height 26
type input "9"
type input "91"
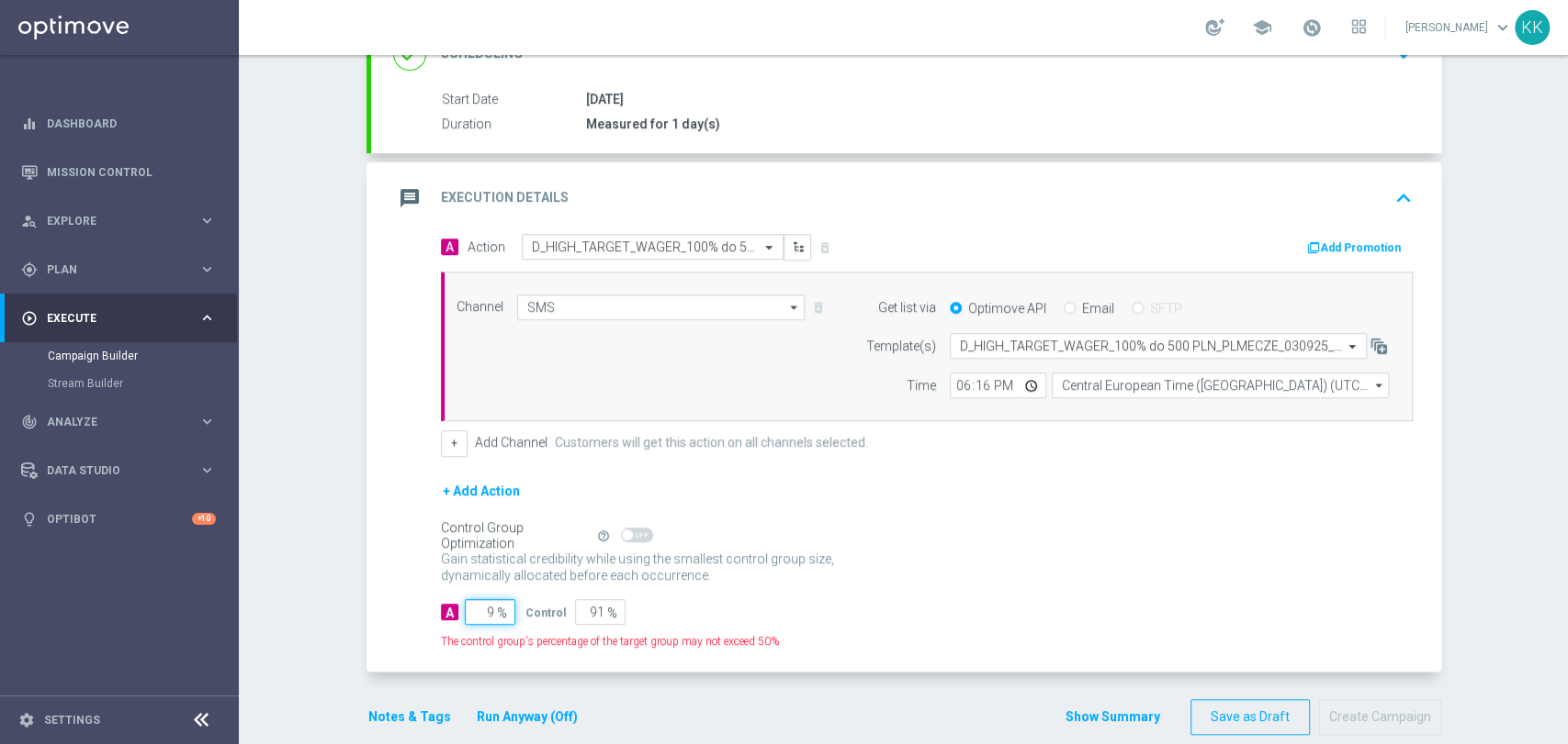
type input "95"
type input "5"
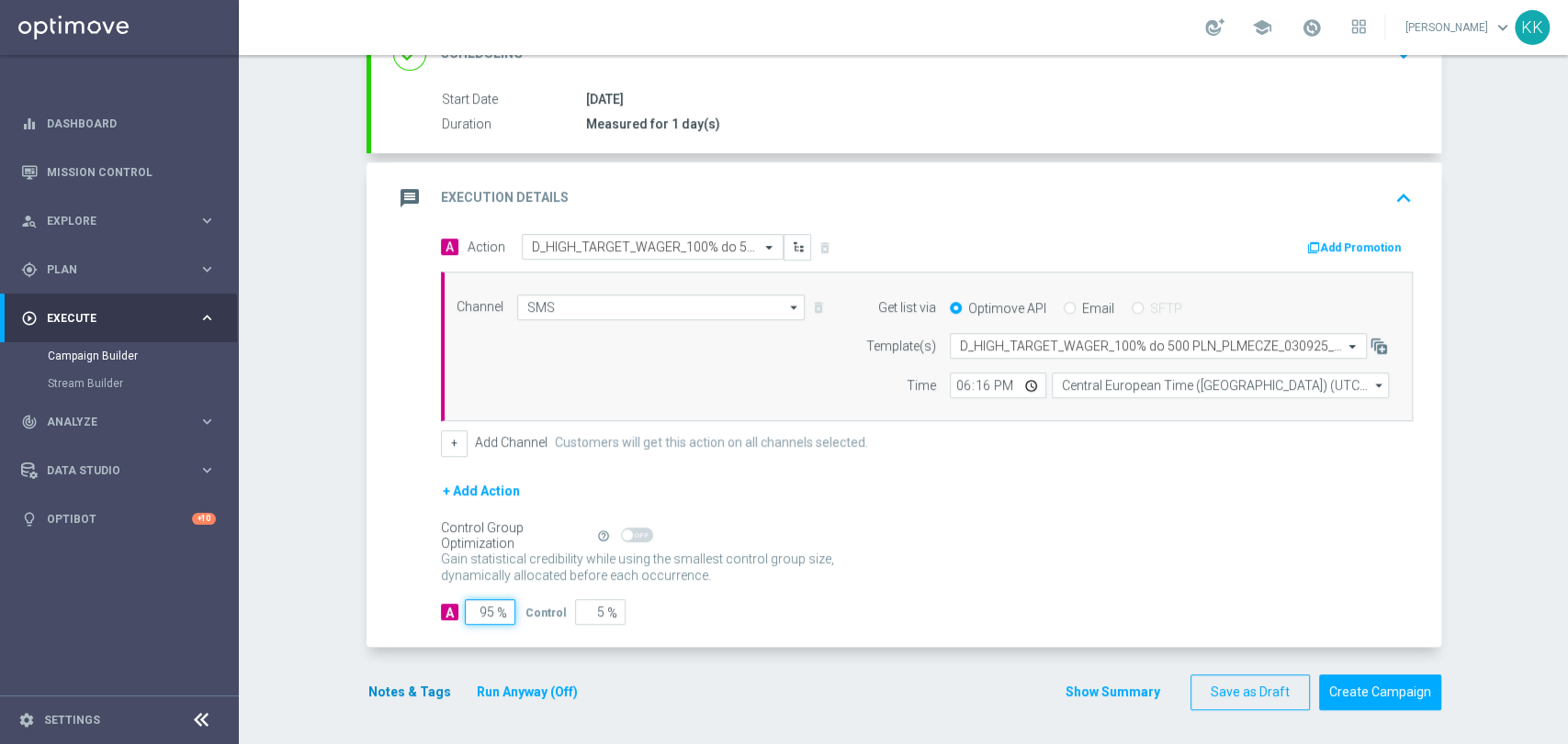
type input "95"
click at [412, 694] on button "Notes & Tags" at bounding box center [409, 693] width 87 height 23
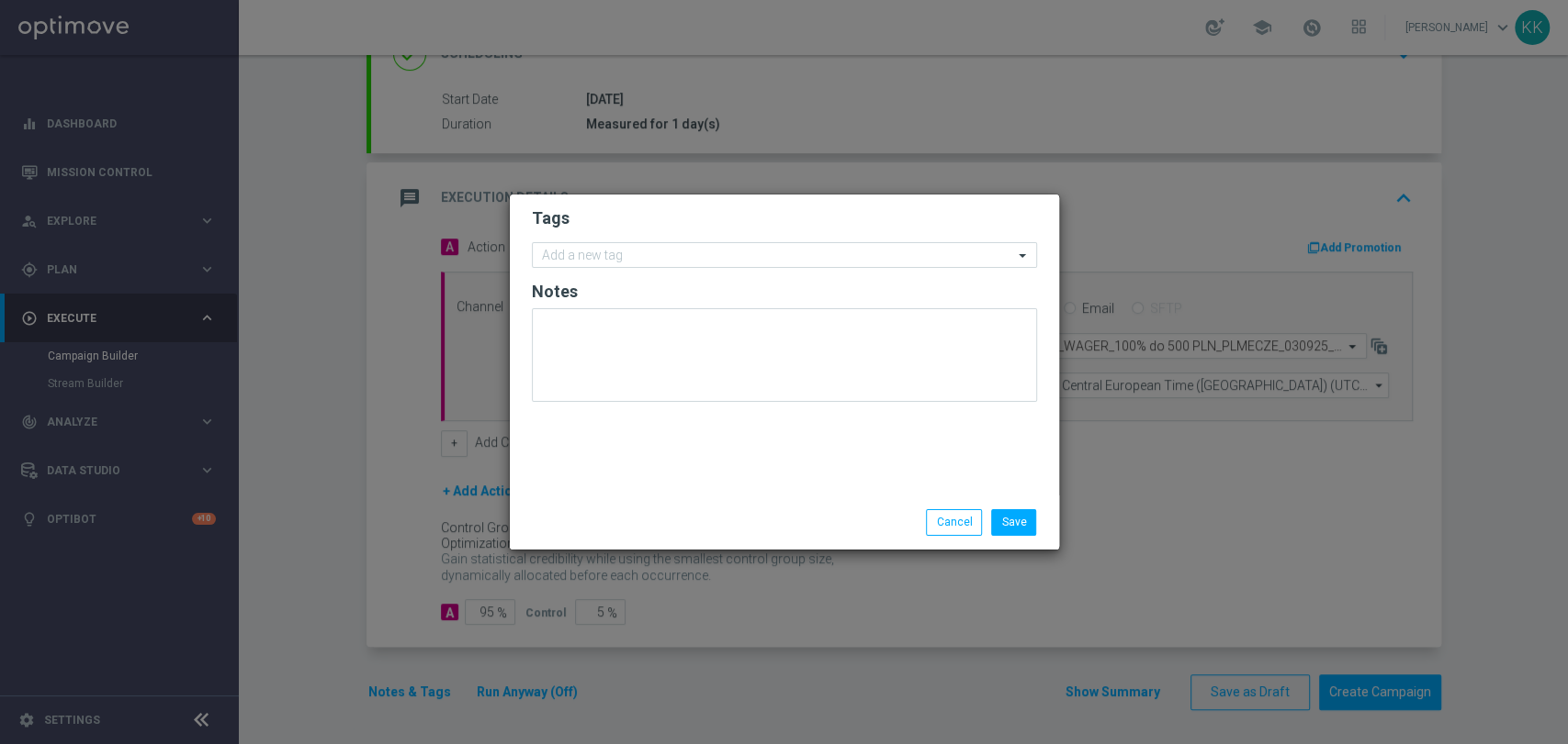
click at [641, 269] on form "Tags Add a new tag Notes" at bounding box center [784, 310] width 505 height 213
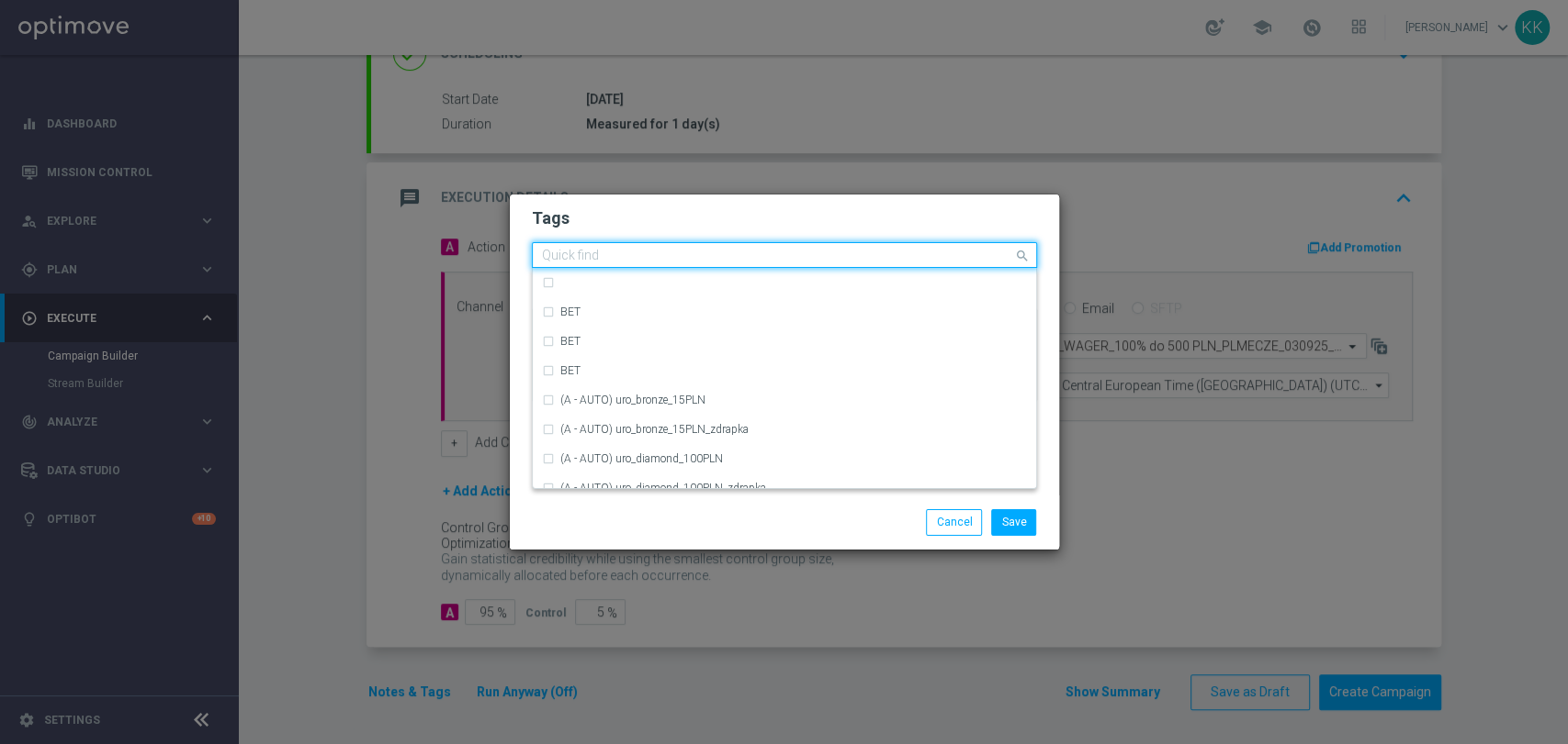
click at [649, 254] on input "text" at bounding box center [778, 256] width 471 height 15
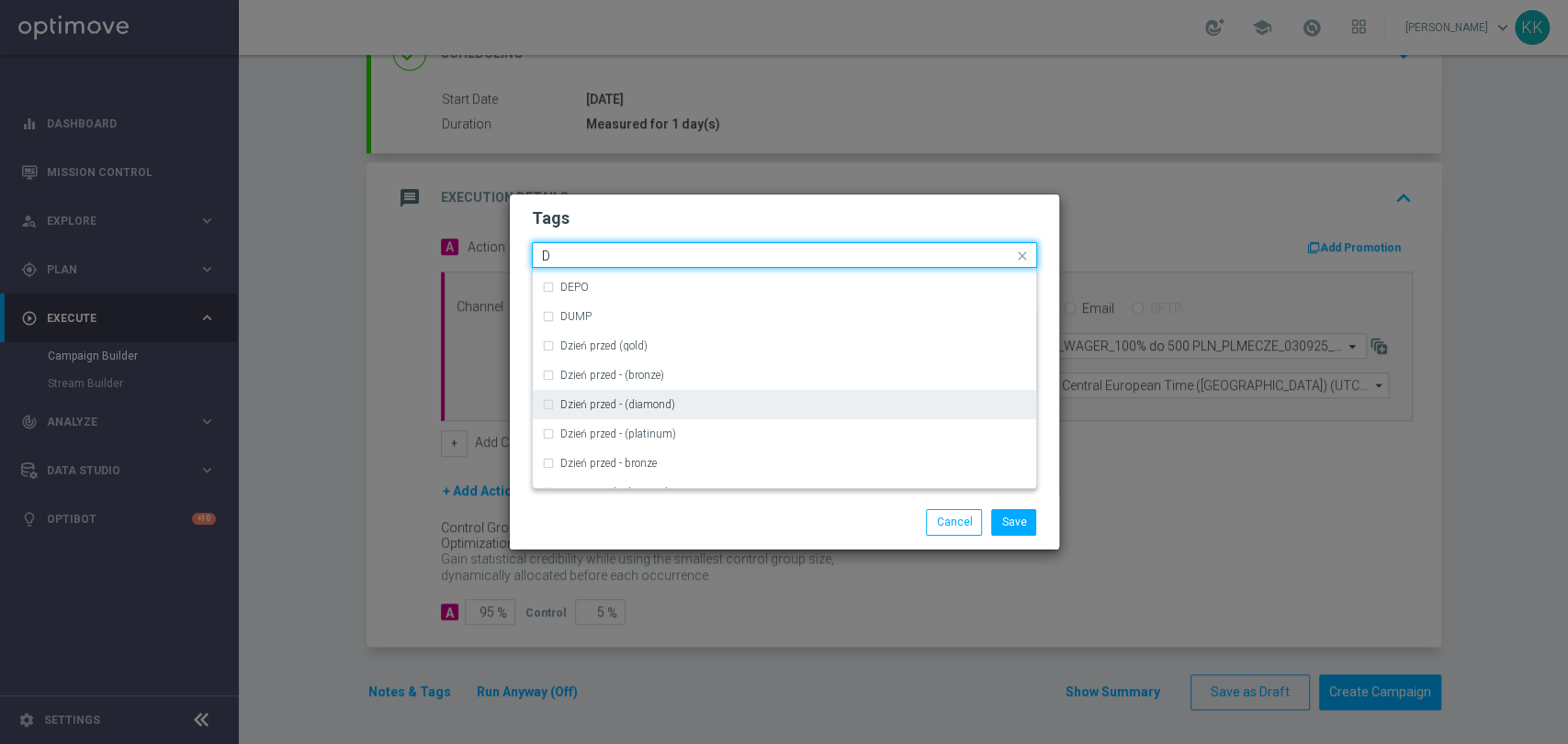
scroll to position [2040, 0]
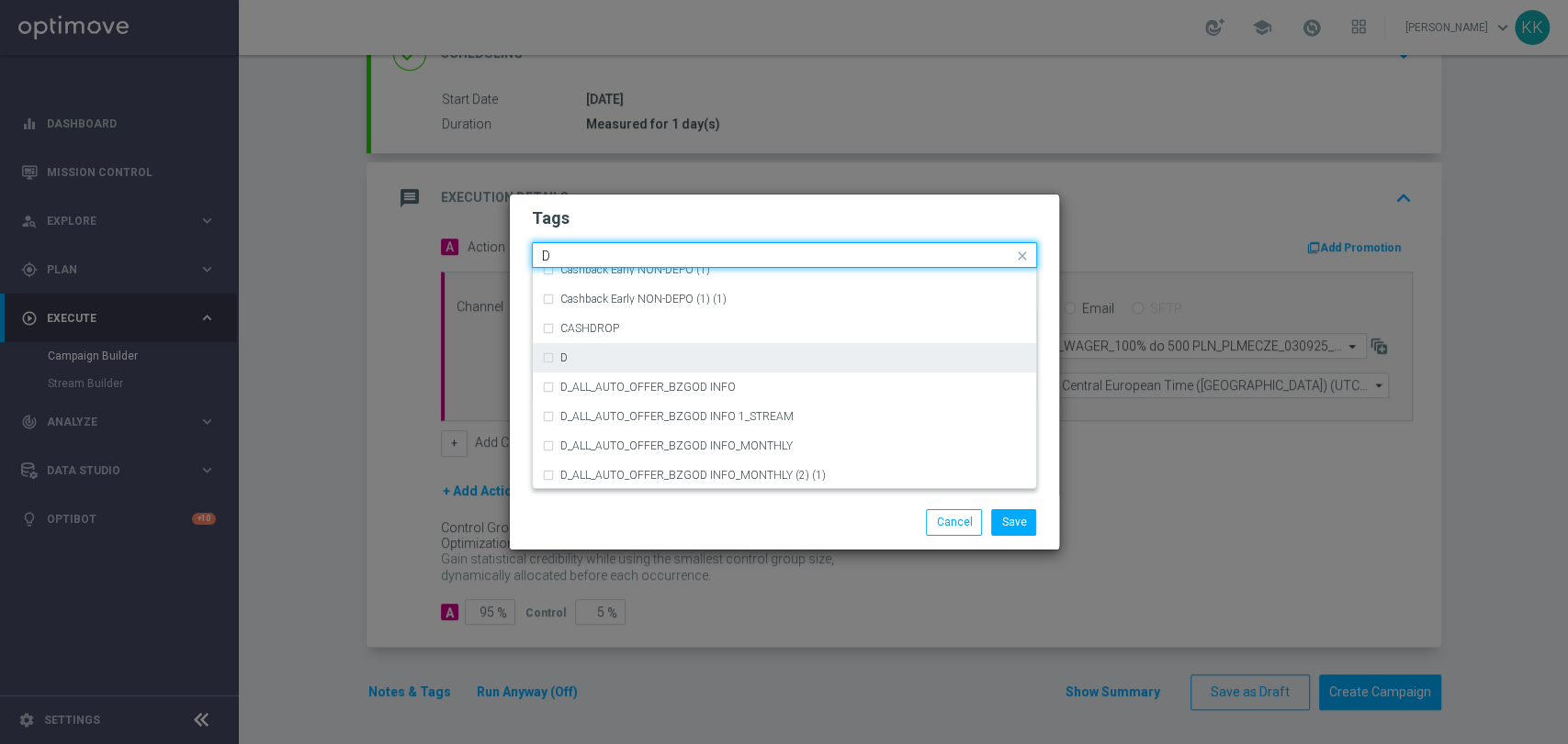
click at [629, 358] on div "D" at bounding box center [793, 358] width 466 height 11
type input "D"
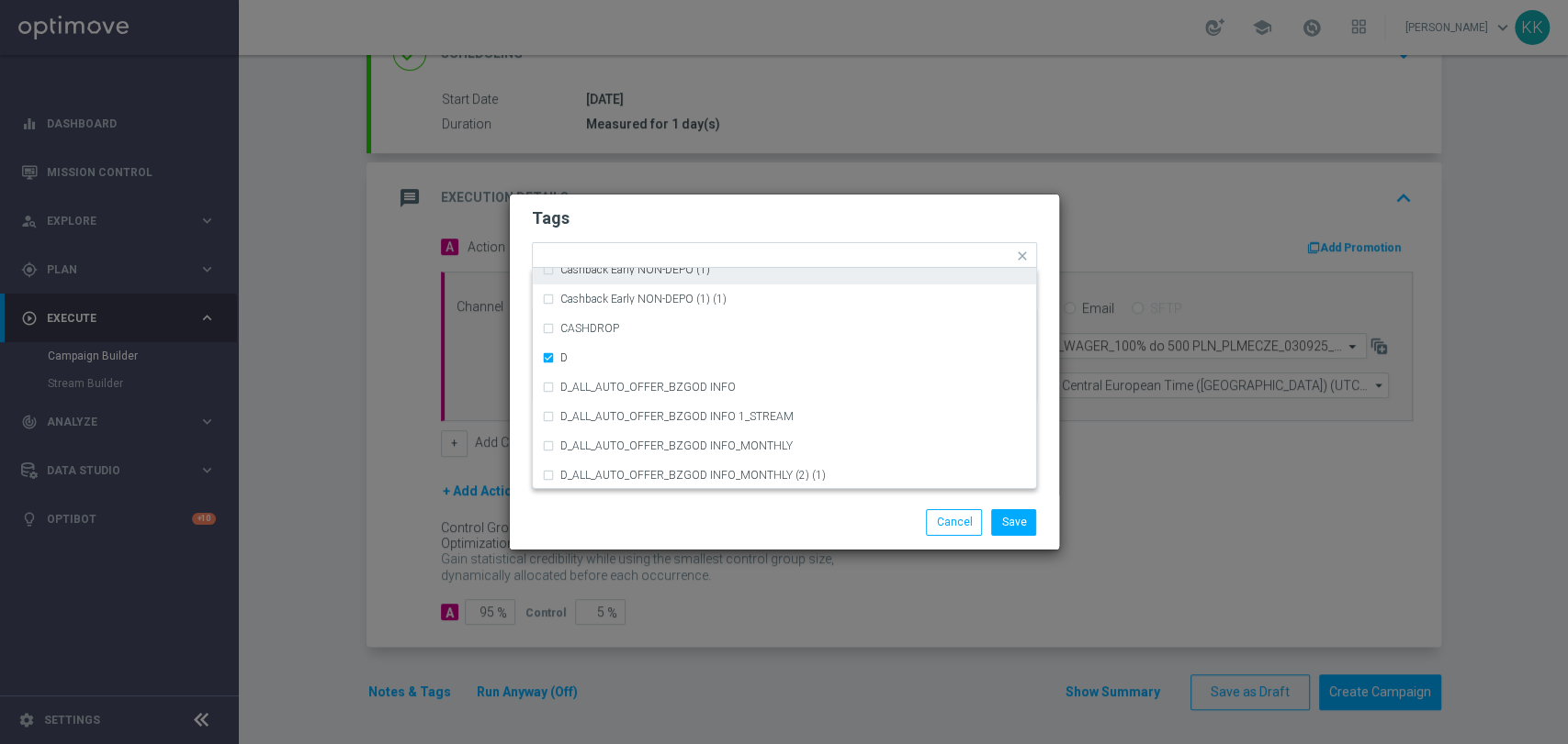
click at [720, 216] on h2 "Tags" at bounding box center [784, 218] width 505 height 22
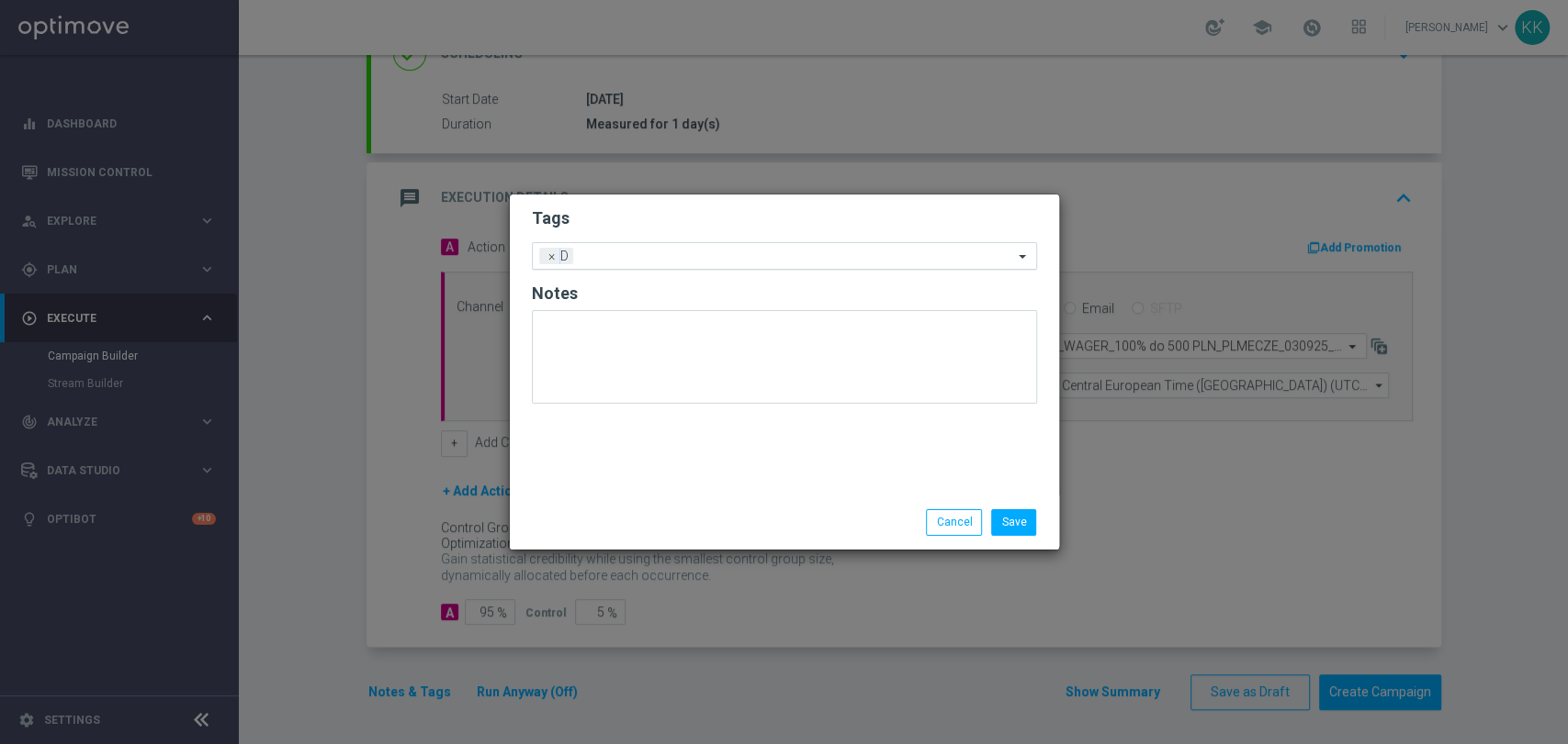
click at [726, 251] on input "text" at bounding box center [797, 257] width 433 height 15
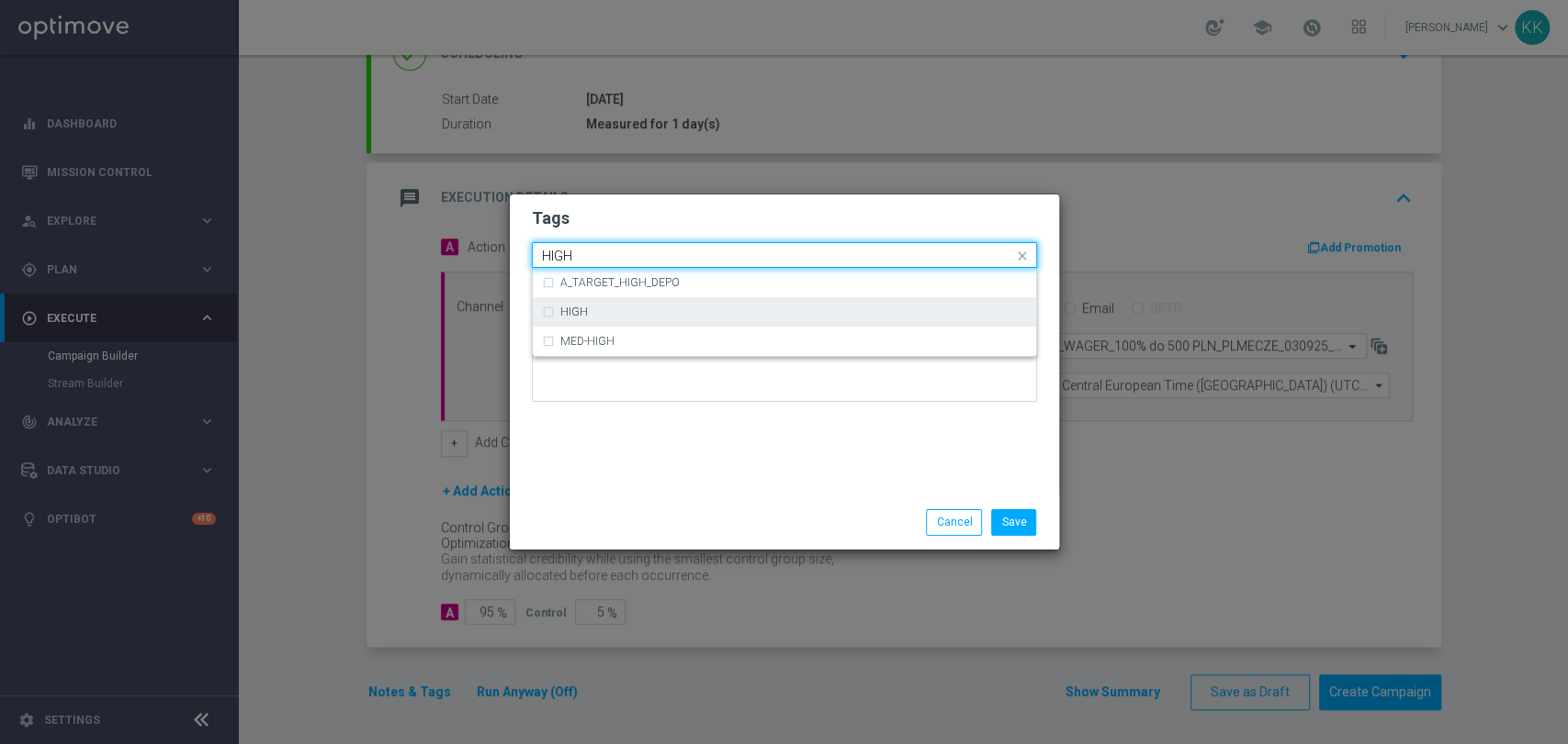
click at [729, 301] on div "HIGH" at bounding box center [784, 312] width 485 height 30
type input "HIGH"
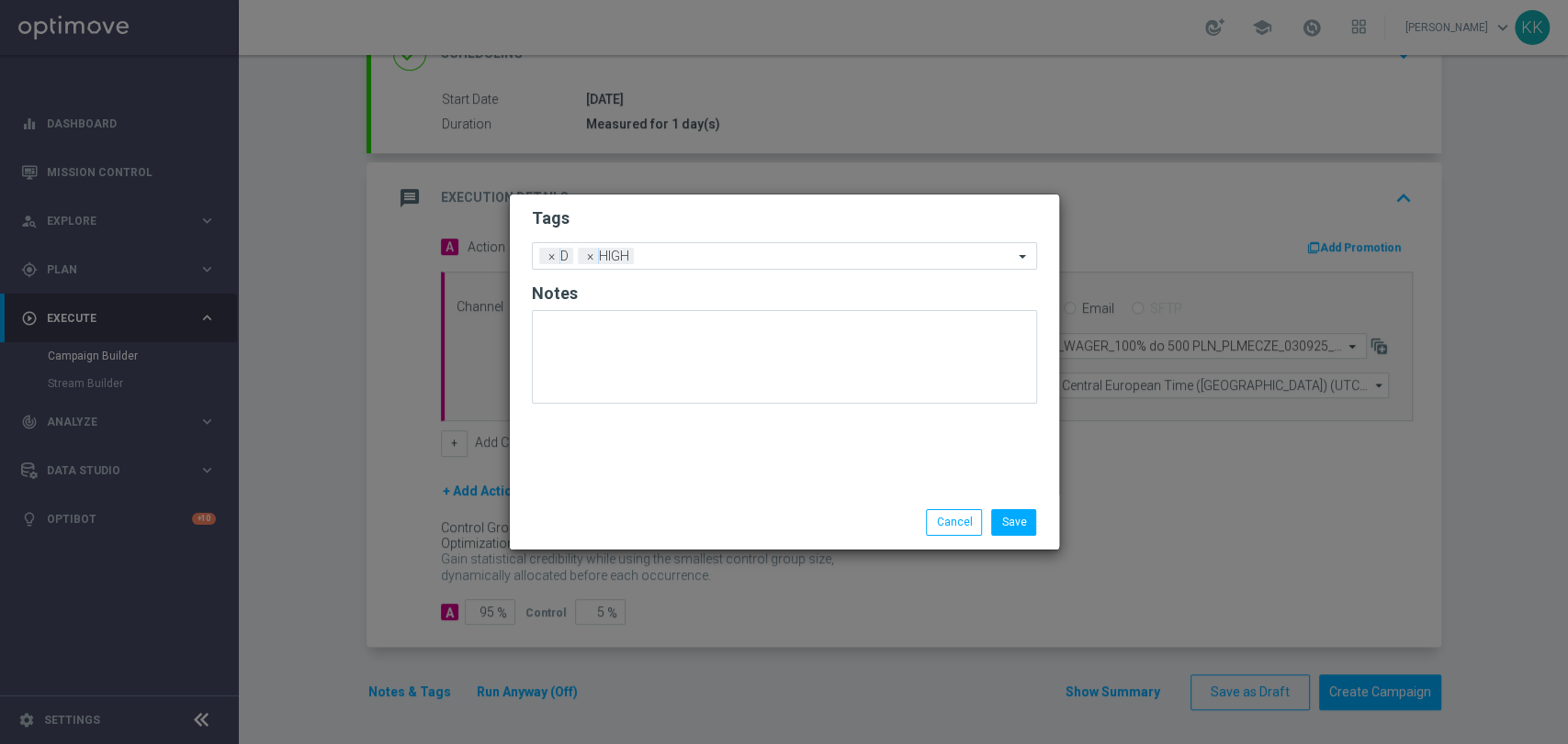
click at [766, 180] on modal-container "Tags Add a new tag × D × HIGH Notes Save Cancel" at bounding box center [784, 372] width 1568 height 744
click at [764, 251] on input "text" at bounding box center [827, 257] width 372 height 15
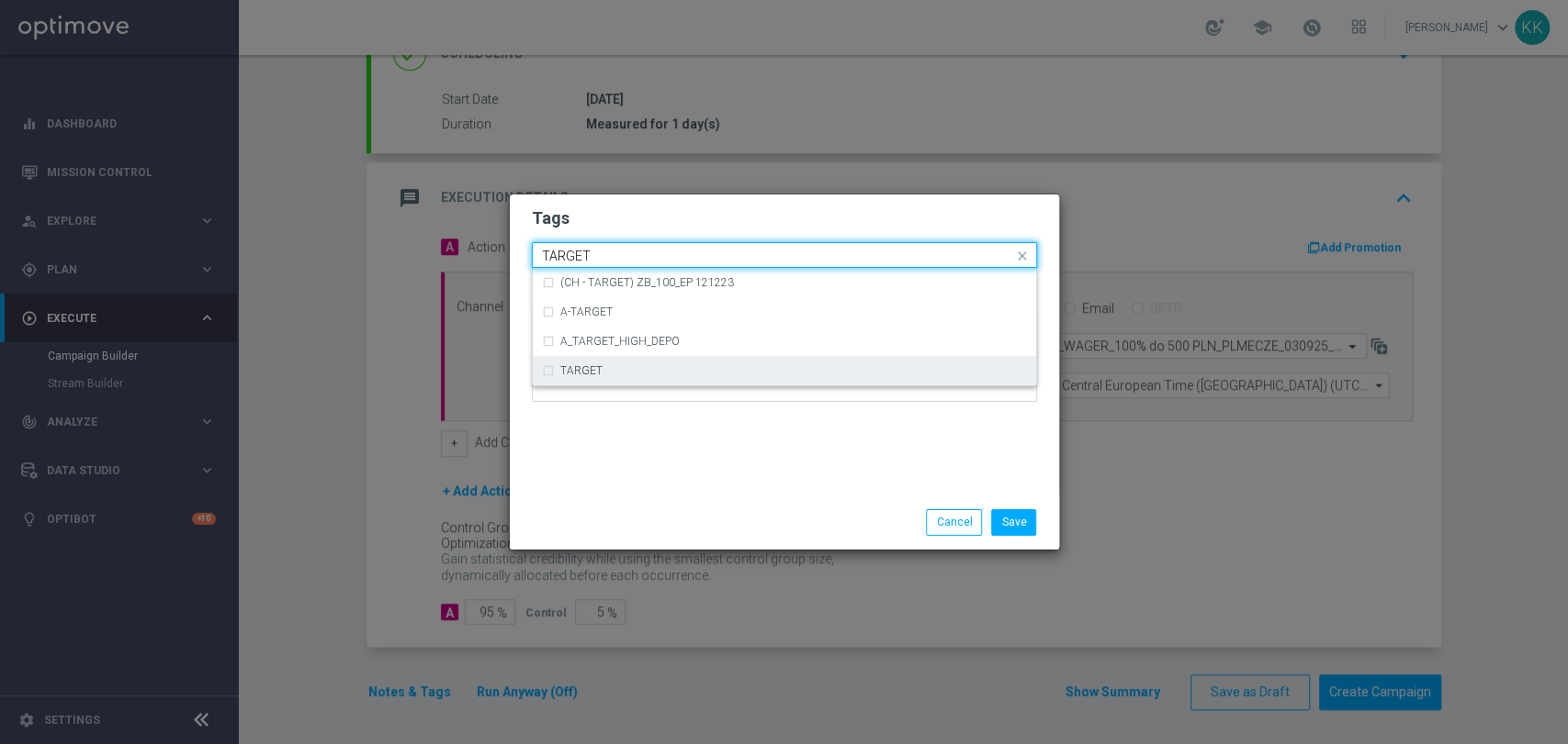
click at [749, 378] on div "TARGET" at bounding box center [784, 371] width 485 height 30
type input "TARGET"
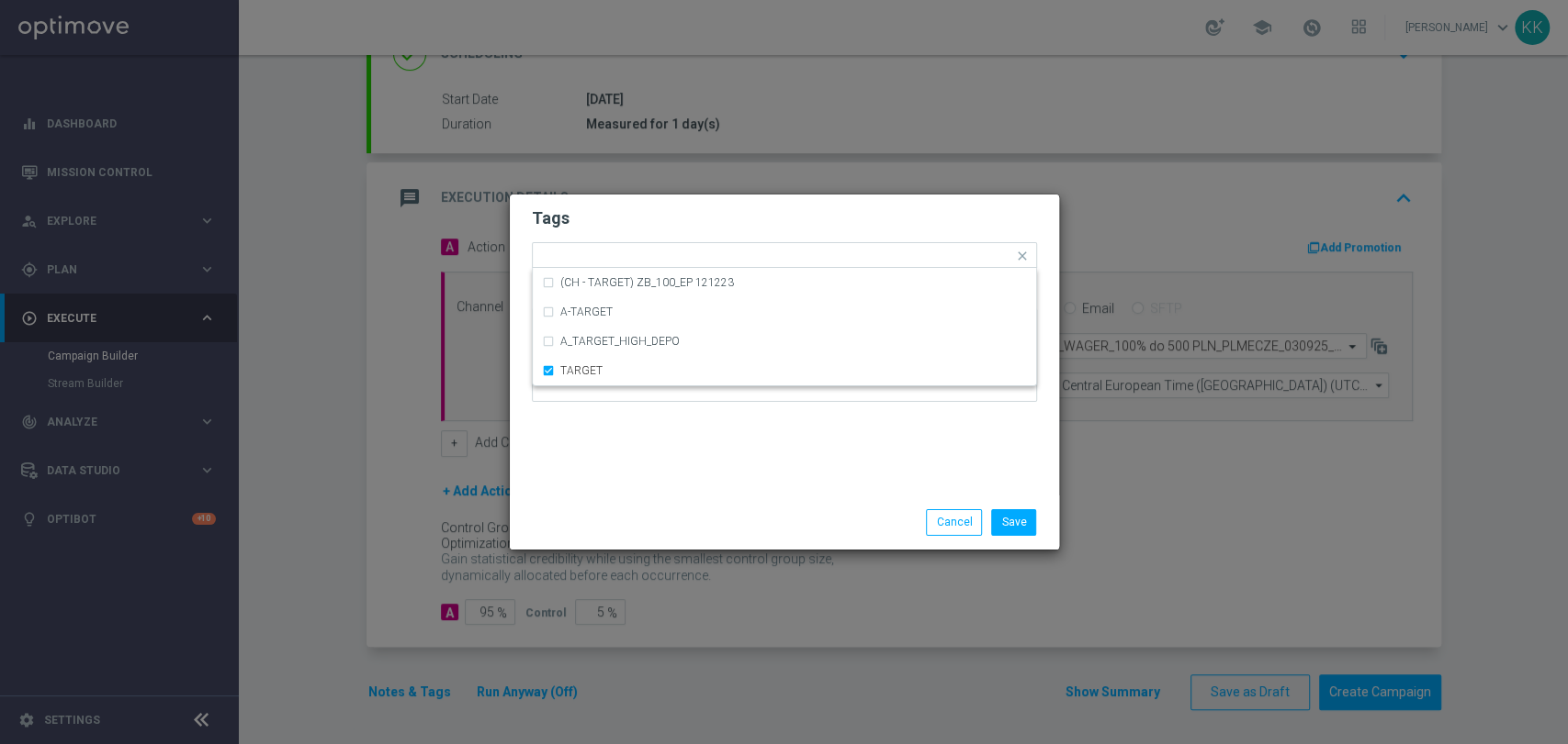
click at [754, 409] on div at bounding box center [784, 362] width 505 height 108
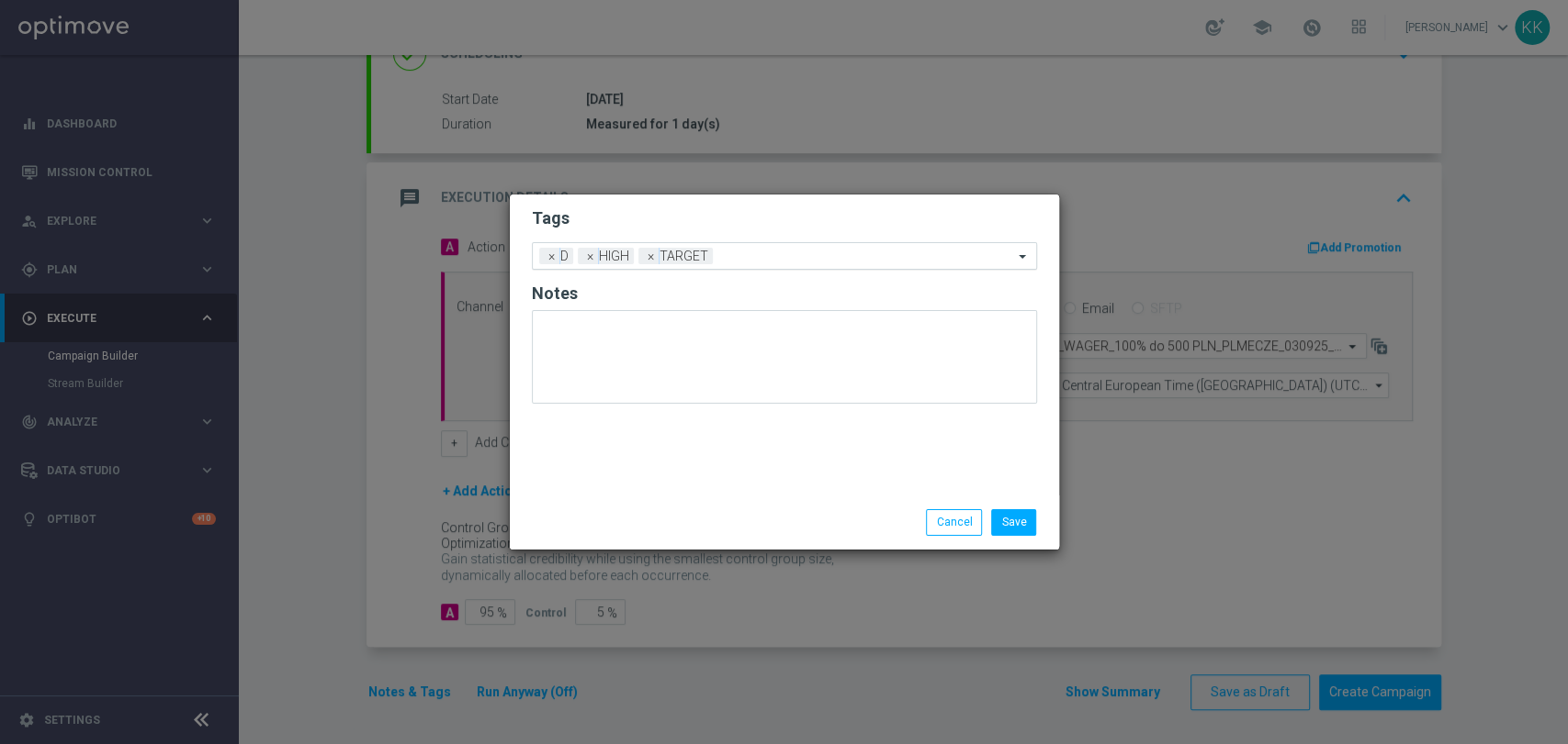
click at [765, 249] on div "Add a new tag × D × HIGH × TARGET" at bounding box center [773, 255] width 480 height 26
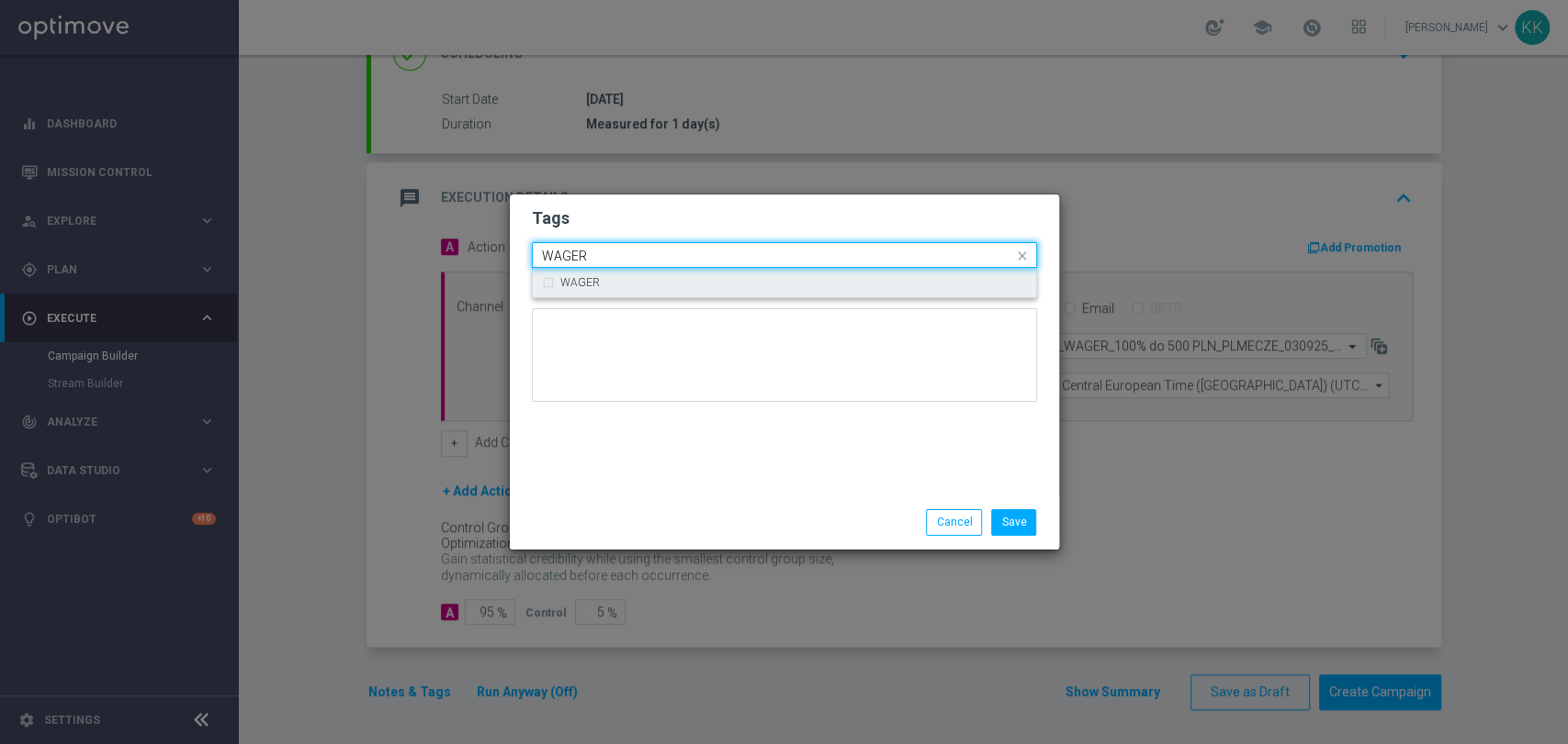
click at [764, 292] on div "WAGER" at bounding box center [784, 282] width 485 height 30
type input "WAGER"
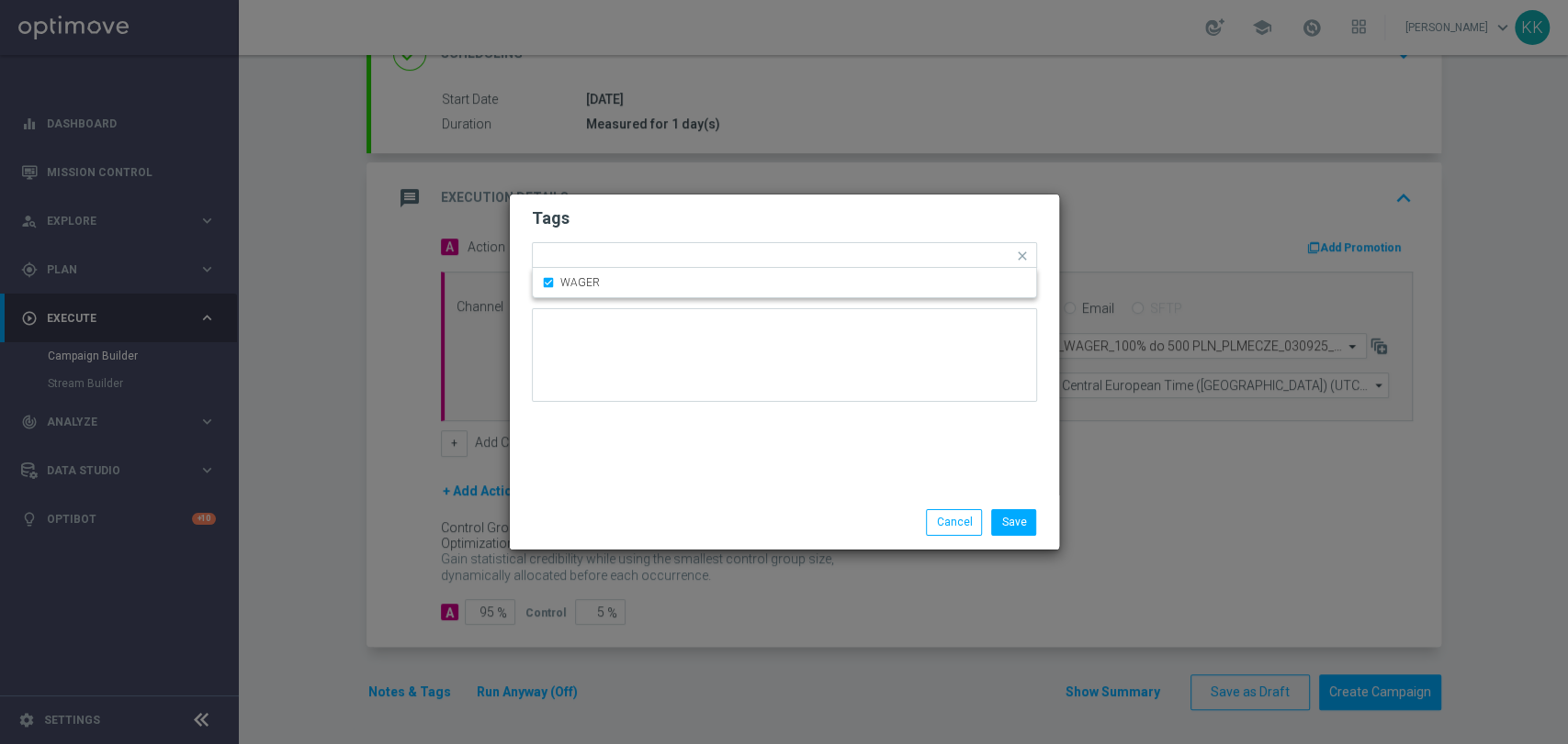
click at [771, 214] on h2 "Tags" at bounding box center [784, 218] width 505 height 22
click at [813, 263] on input "text" at bounding box center [904, 257] width 217 height 15
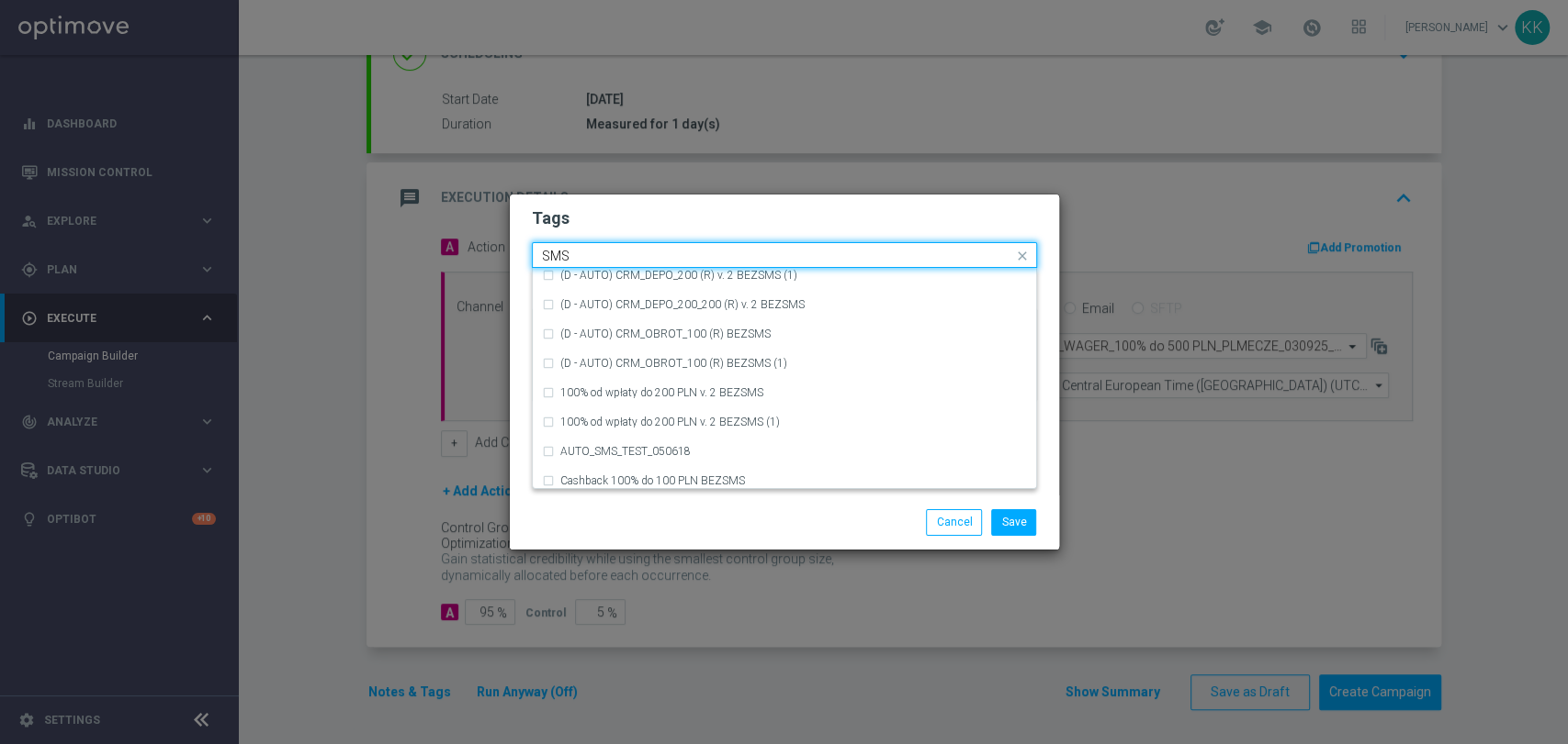
scroll to position [279, 0]
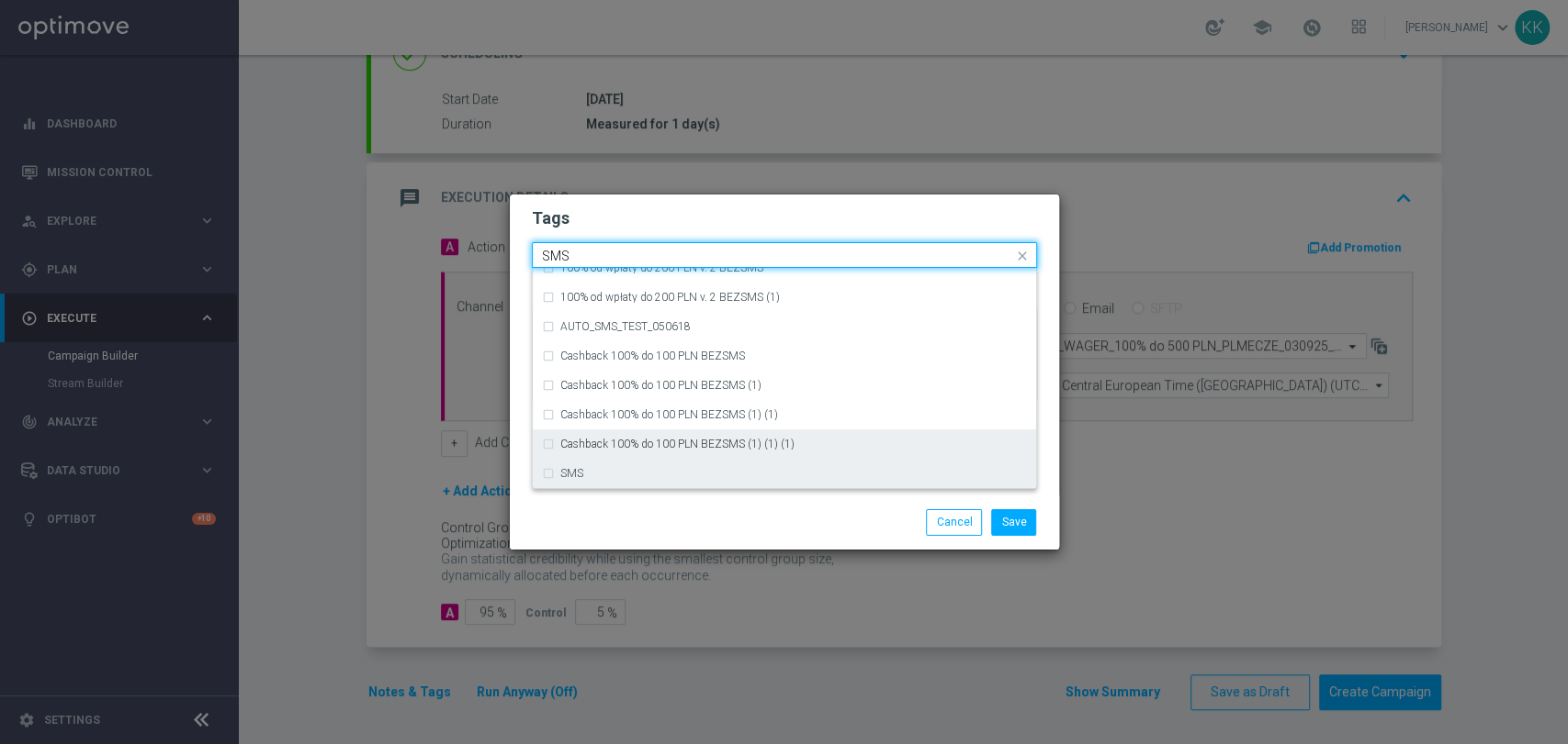
click at [642, 464] on div "SMS" at bounding box center [784, 473] width 485 height 30
type input "SMS"
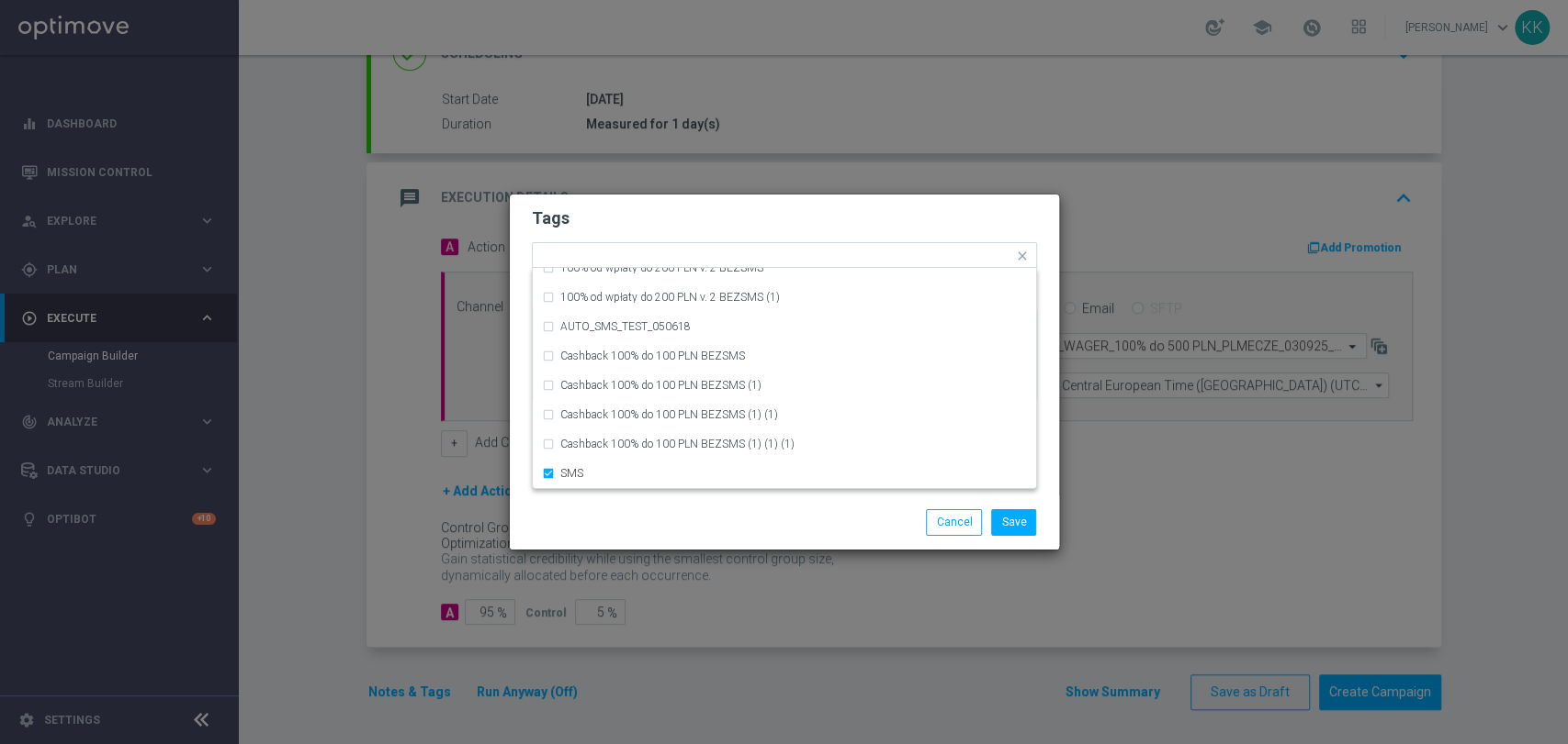
click at [675, 510] on div at bounding box center [606, 510] width 177 height 1
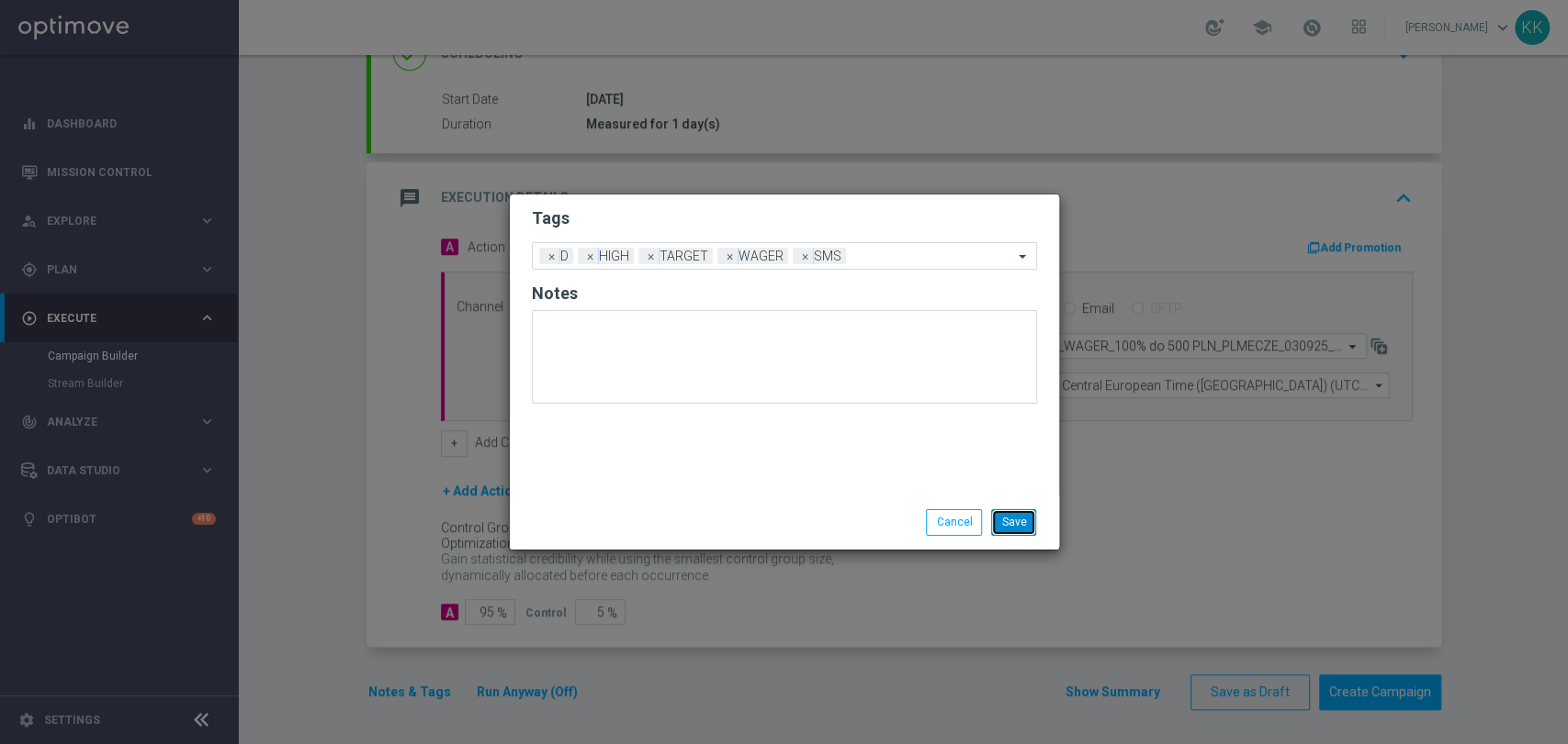
click at [1019, 516] on button "Save" at bounding box center [1013, 522] width 45 height 26
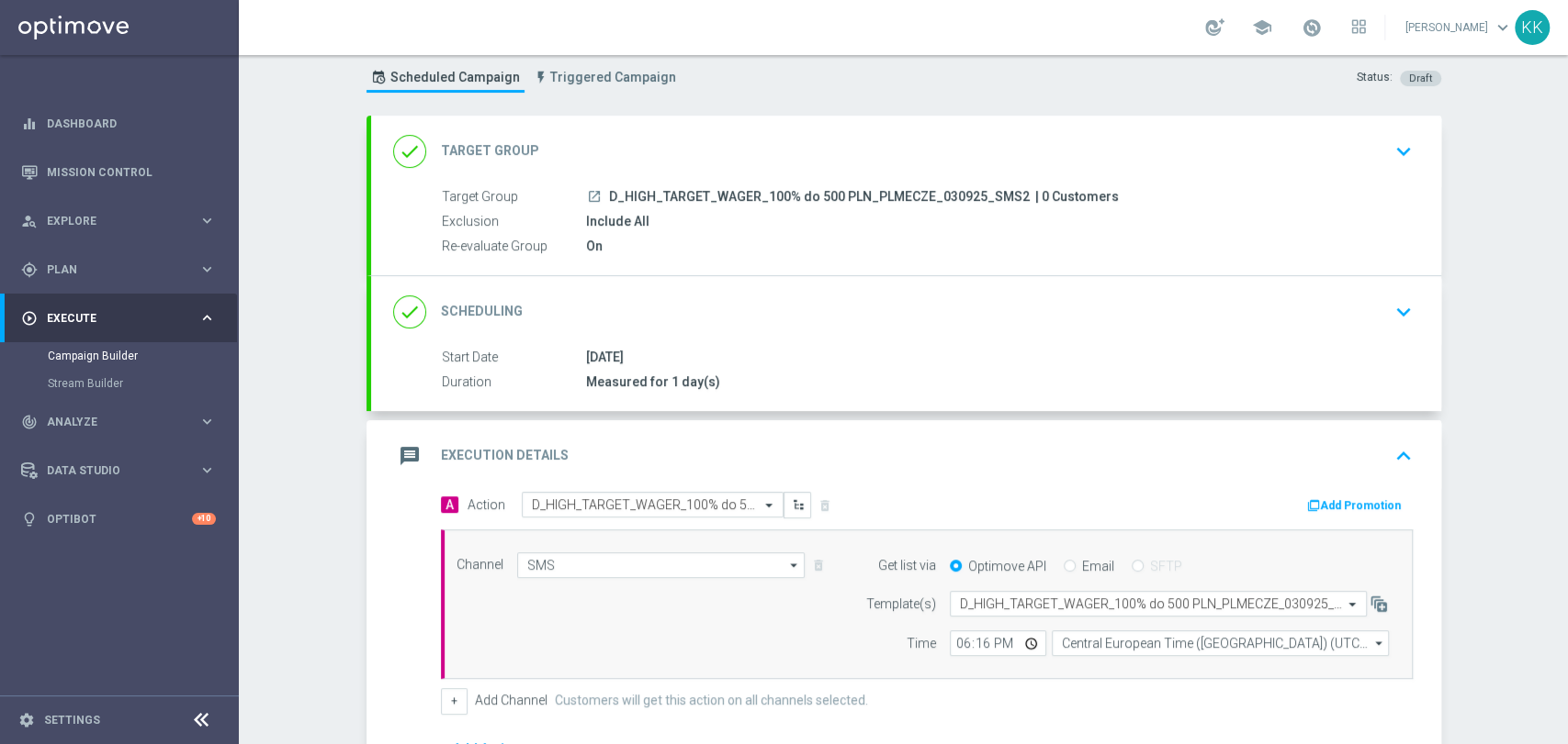
scroll to position [0, 0]
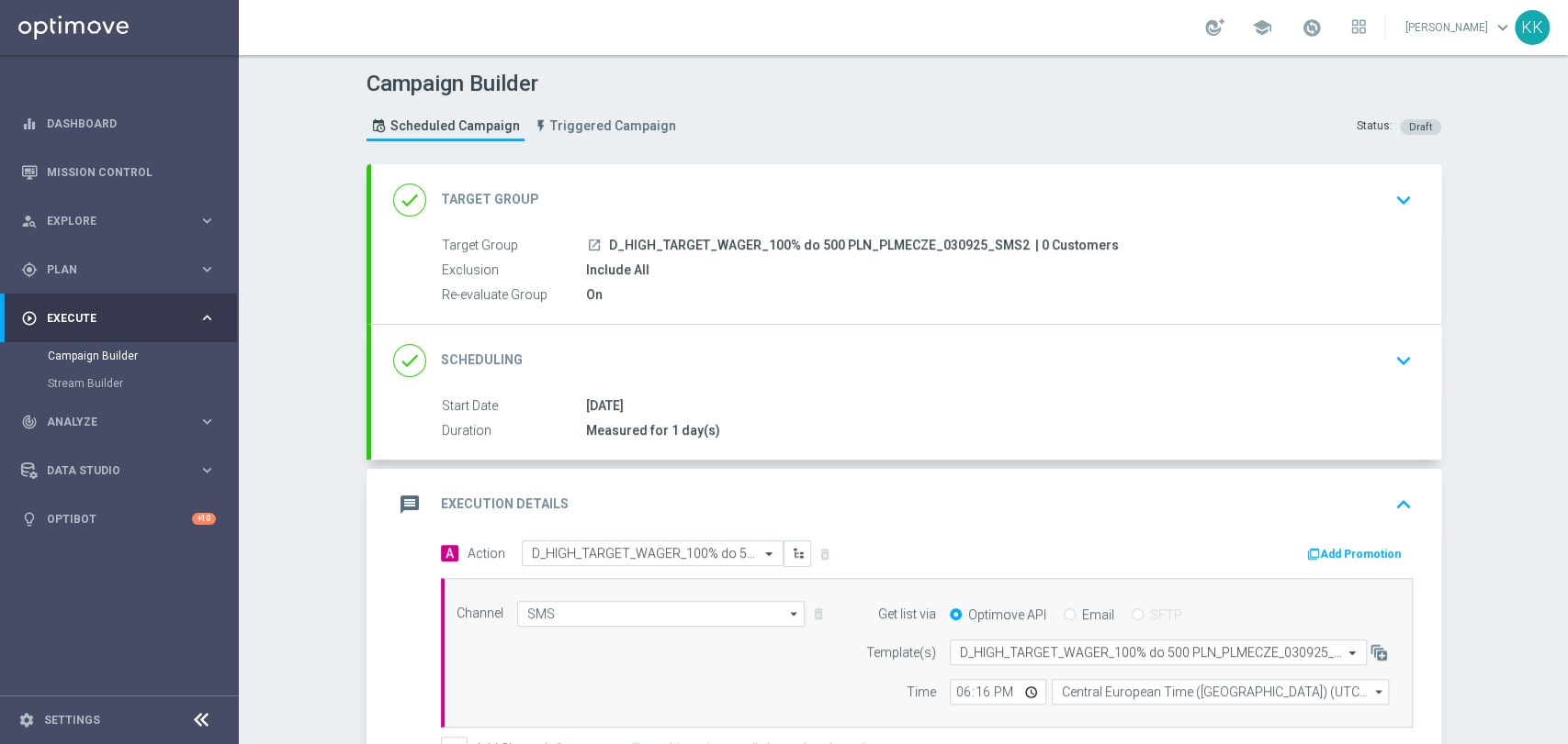
click at [1390, 190] on icon "keyboard_arrow_down" at bounding box center [1403, 200] width 28 height 28
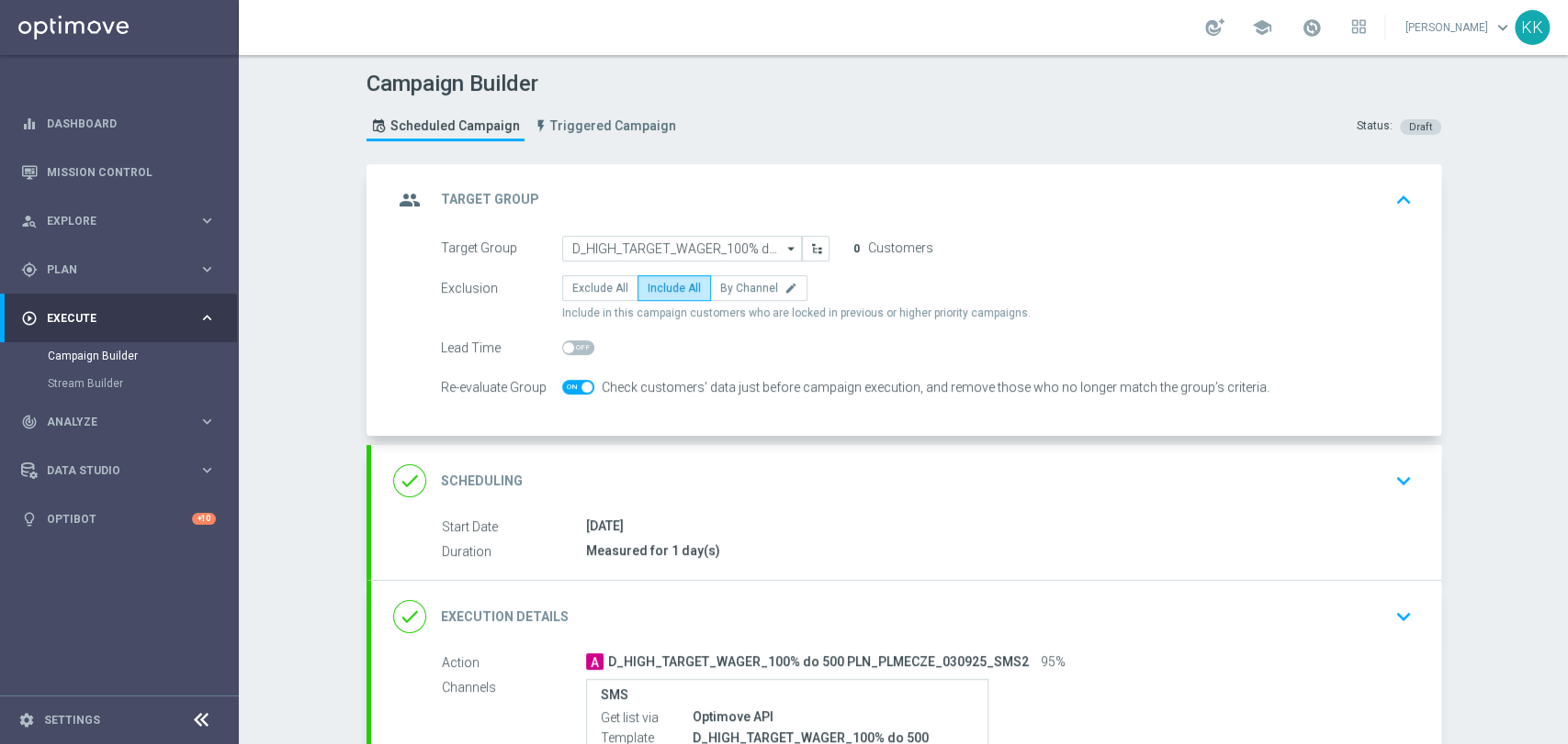
click at [1396, 480] on icon "keyboard_arrow_down" at bounding box center [1403, 480] width 28 height 28
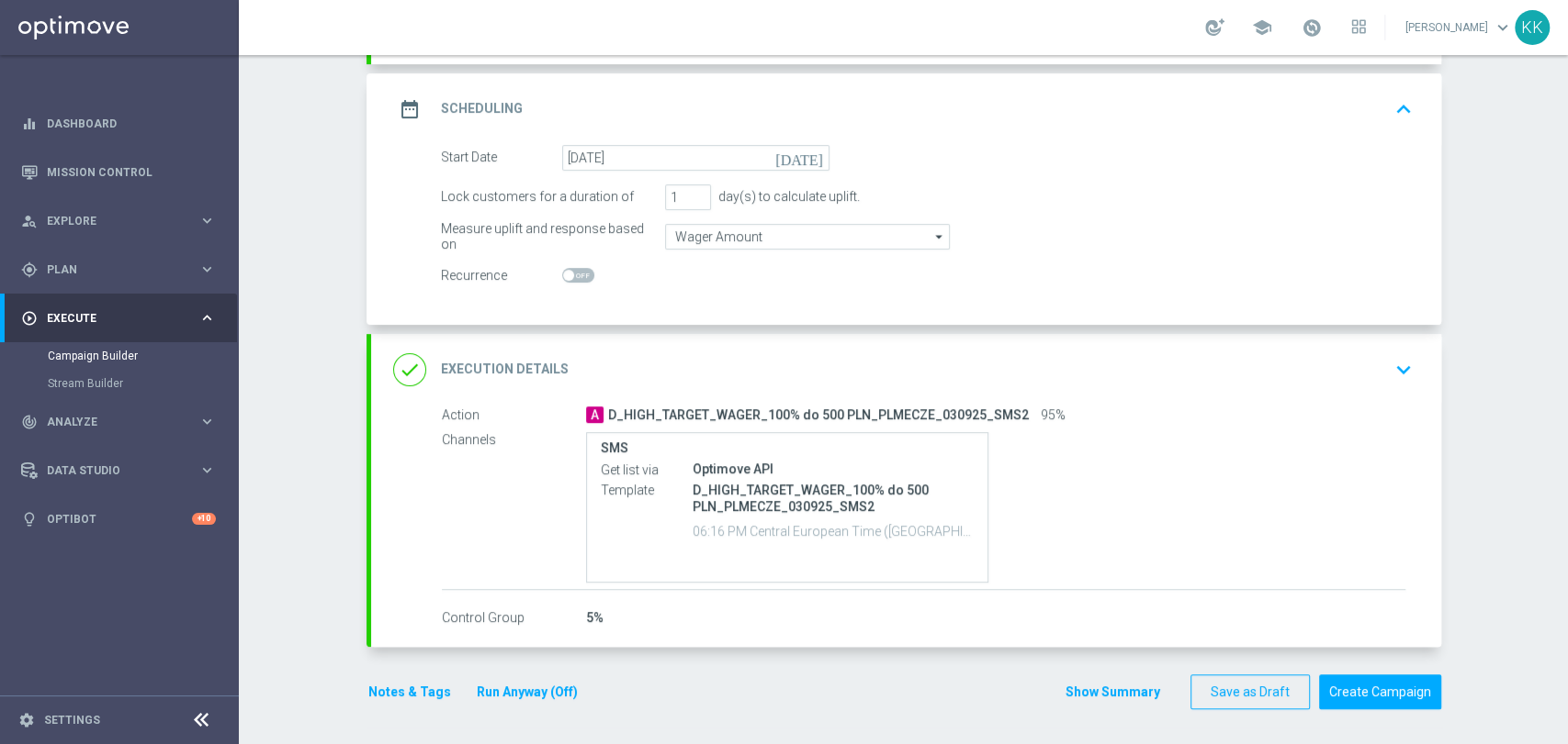
click at [1367, 377] on div "done Execution Details keyboard_arrow_down" at bounding box center [906, 370] width 1026 height 35
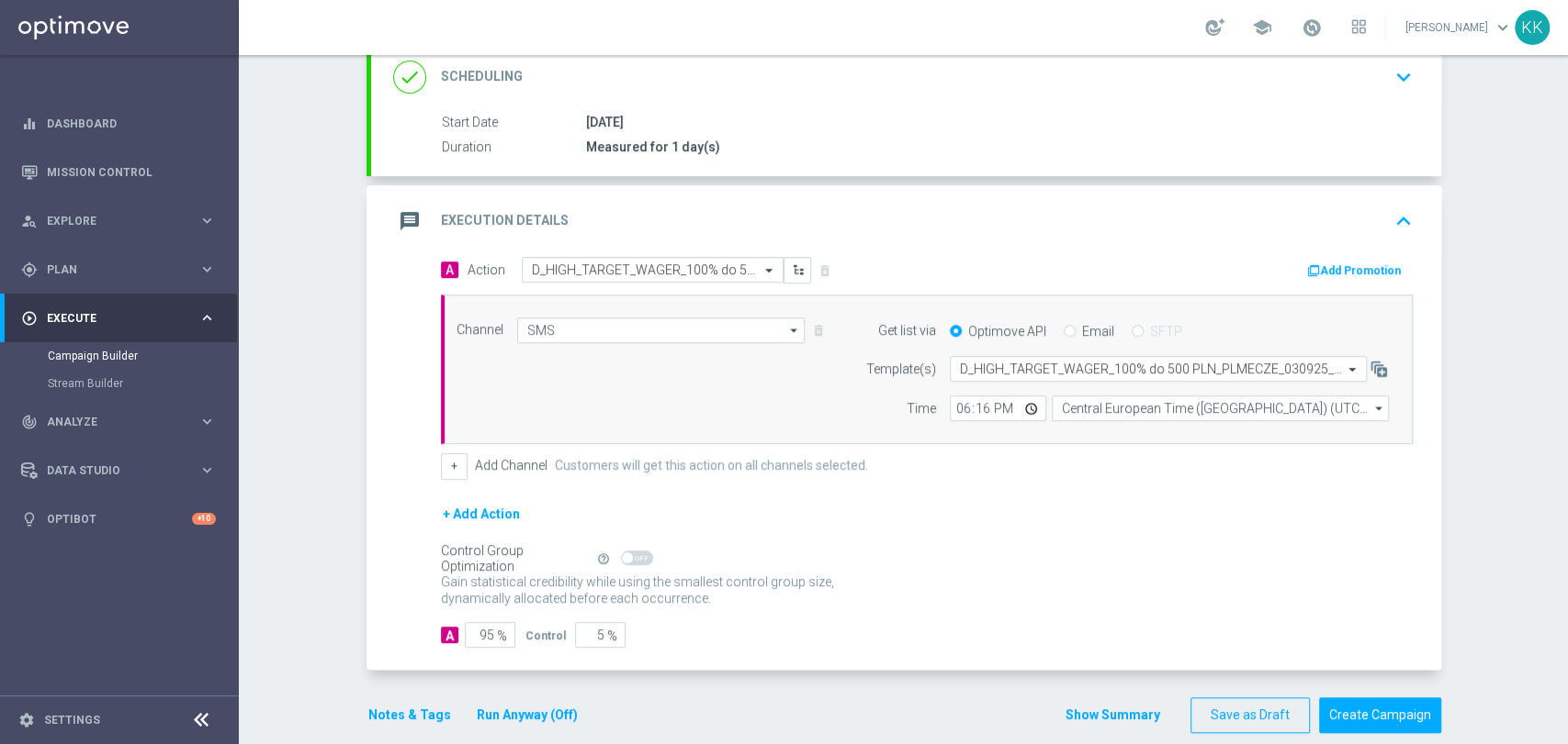
scroll to position [307, 0]
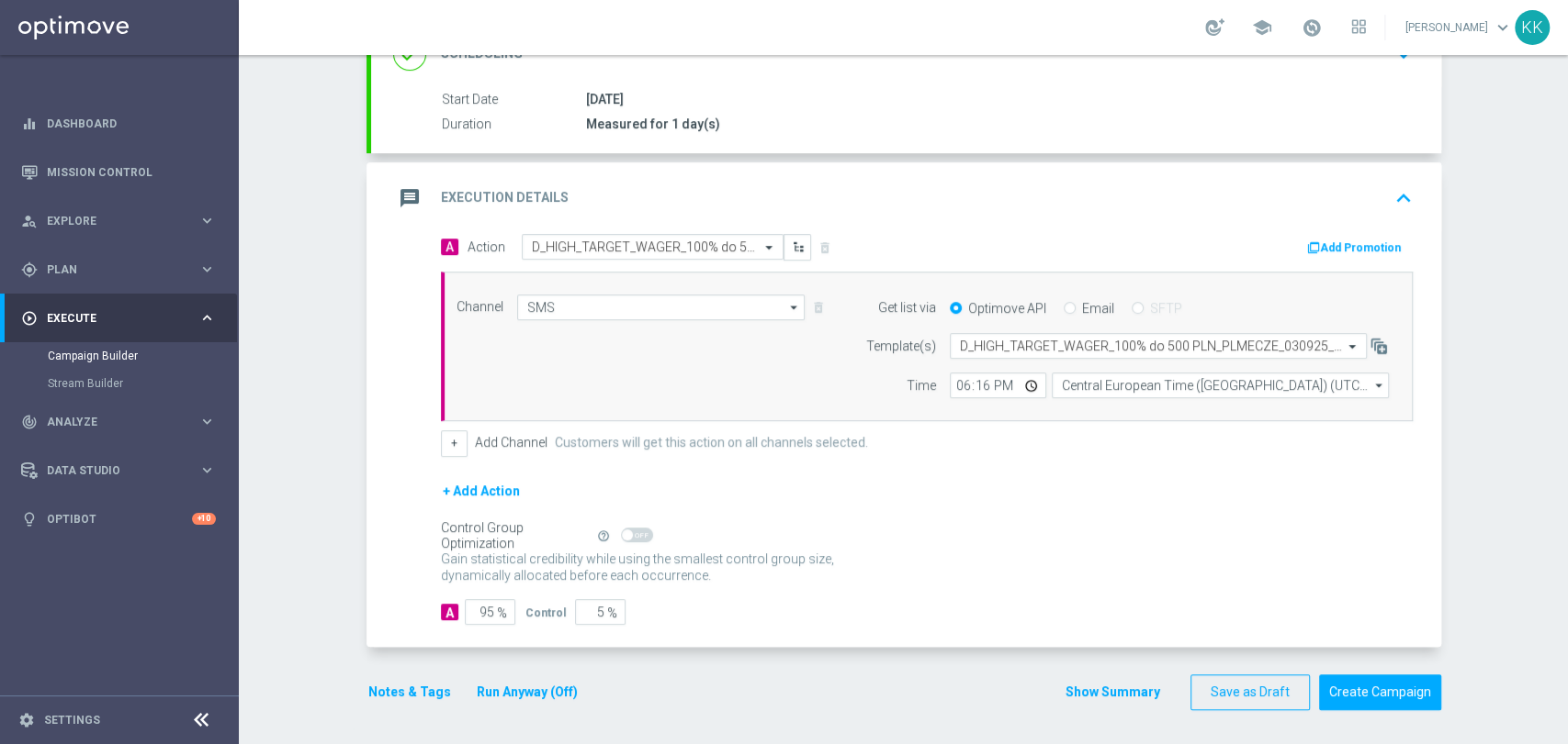
click at [434, 689] on button "Notes & Tags" at bounding box center [409, 693] width 87 height 23
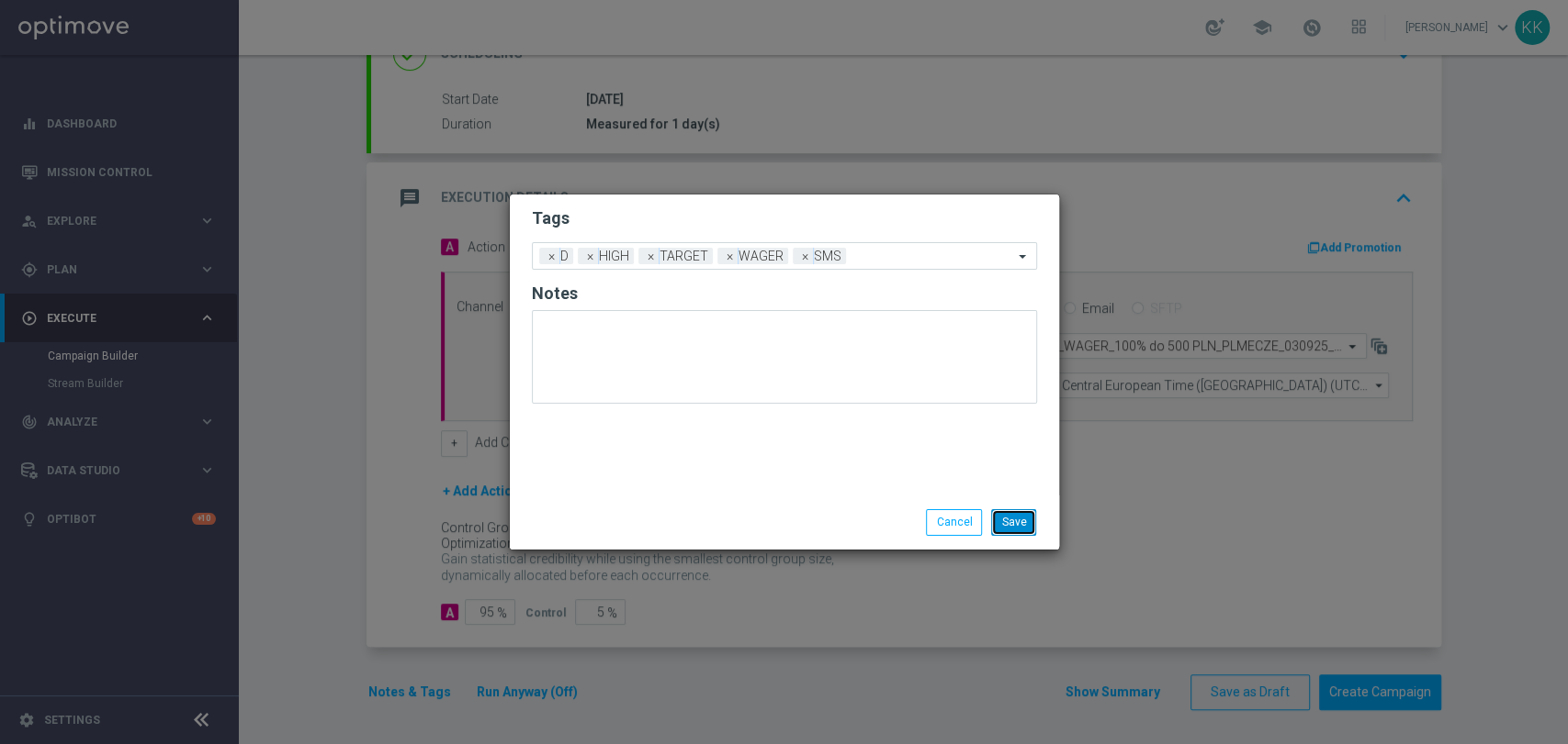
click at [1034, 522] on button "Save" at bounding box center [1013, 522] width 45 height 26
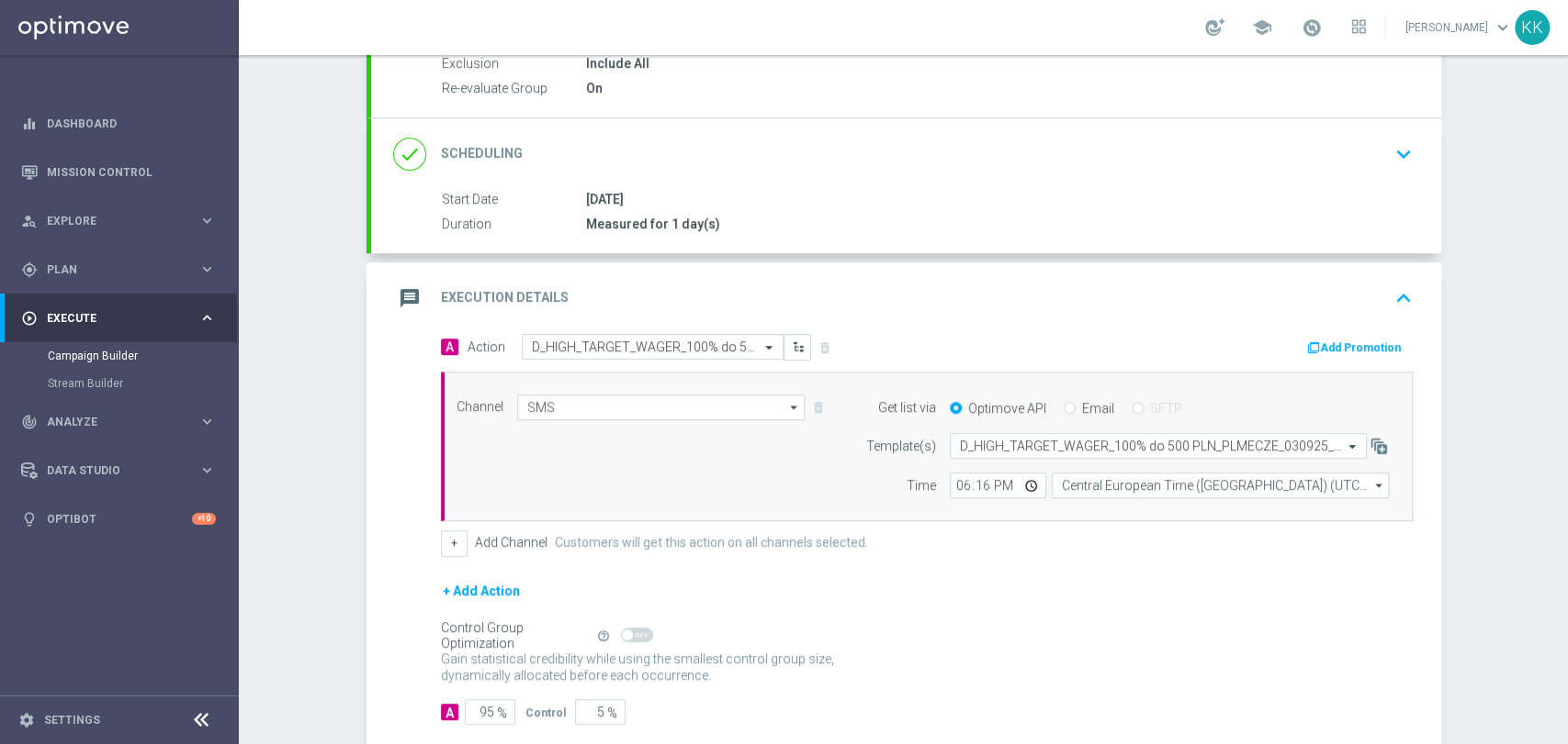
scroll to position [103, 0]
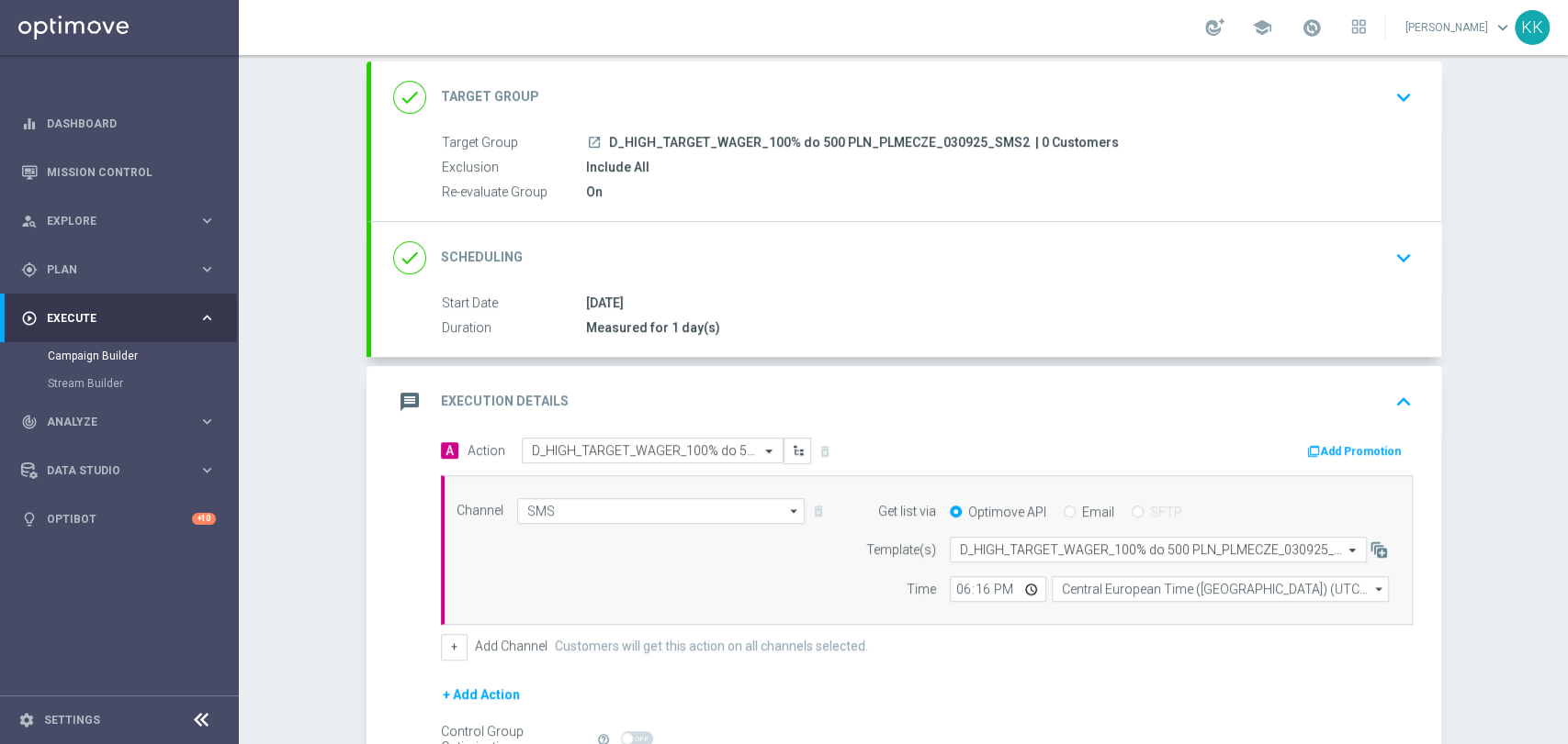
click at [1279, 141] on div "launch D_HIGH_TARGET_WAGER_100% do 500 PLN_PLMECZE_030925_SMS2 | 0 Customers" at bounding box center [996, 142] width 820 height 18
click at [1376, 80] on div "done Target Group keyboard_arrow_down" at bounding box center [906, 97] width 1026 height 35
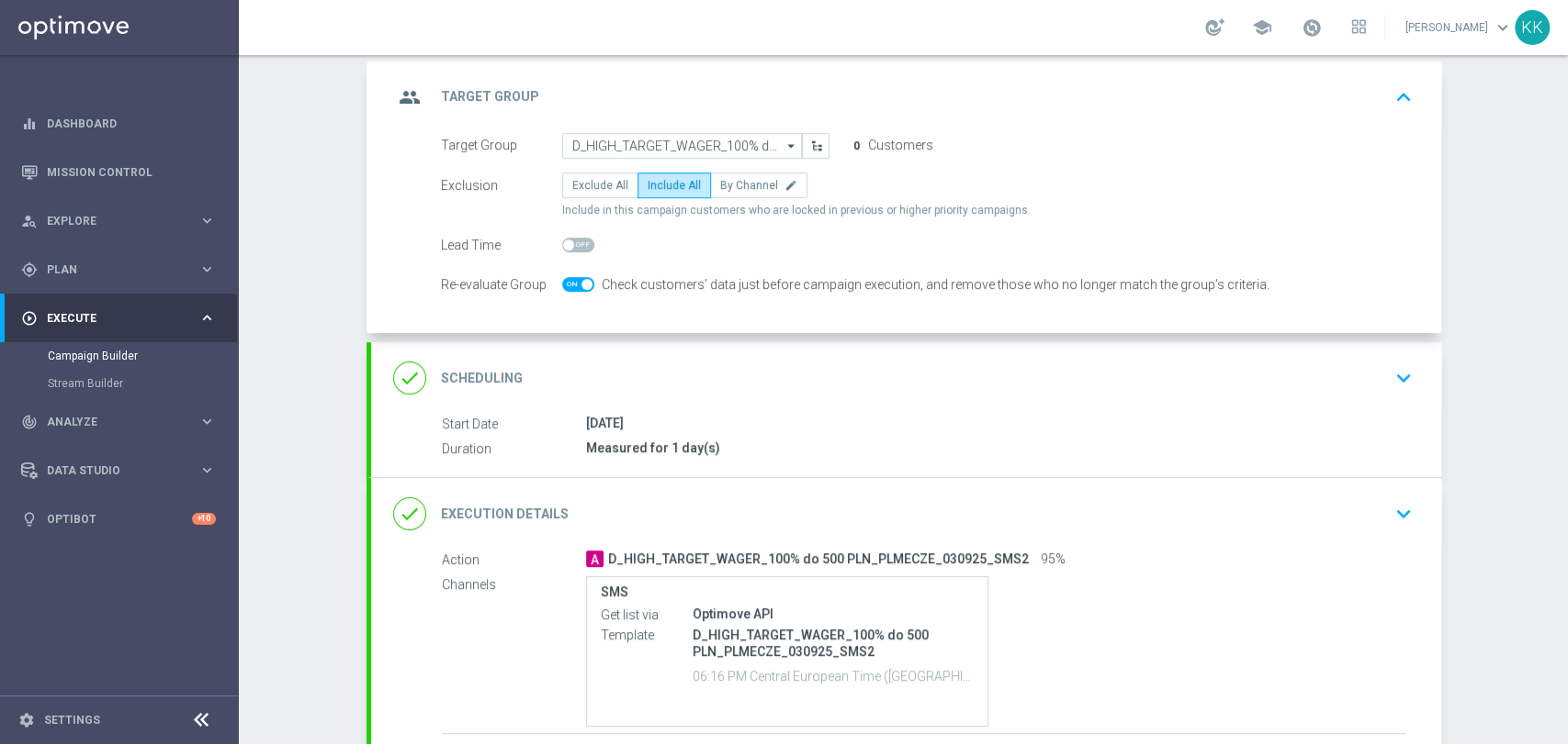
click at [1207, 363] on div "done Scheduling keyboard_arrow_down" at bounding box center [906, 378] width 1026 height 35
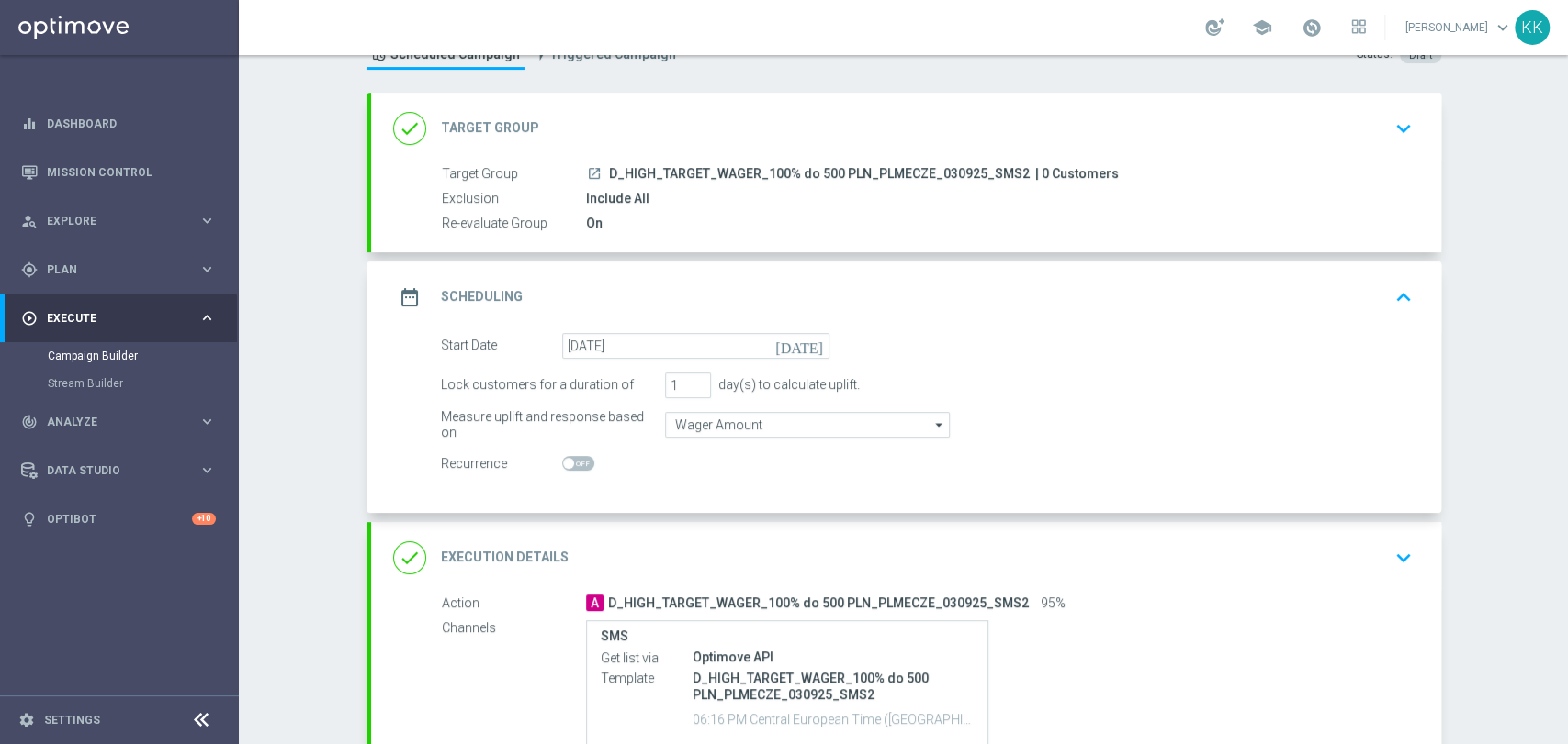
scroll to position [0, 0]
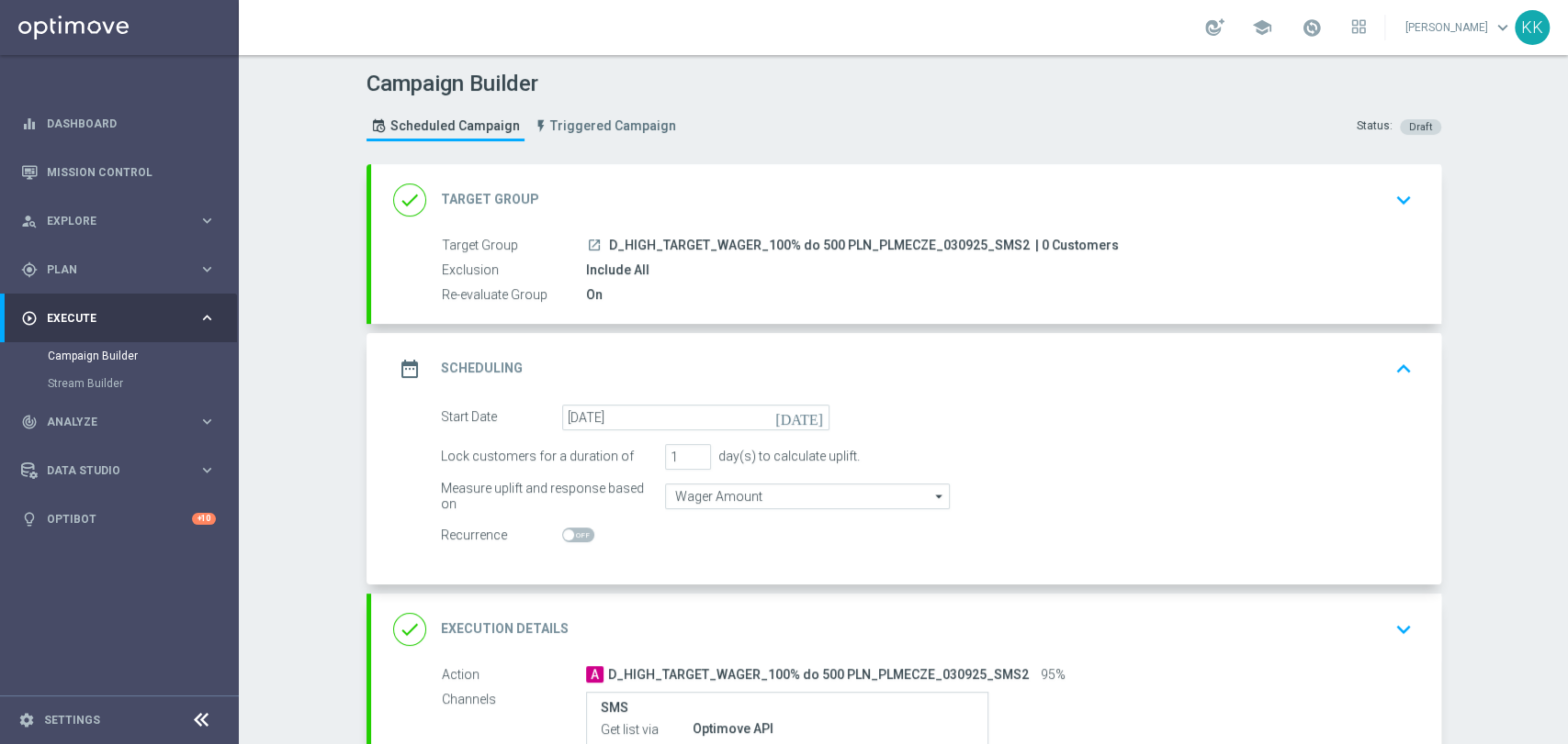
click at [1394, 206] on icon "keyboard_arrow_down" at bounding box center [1403, 200] width 28 height 28
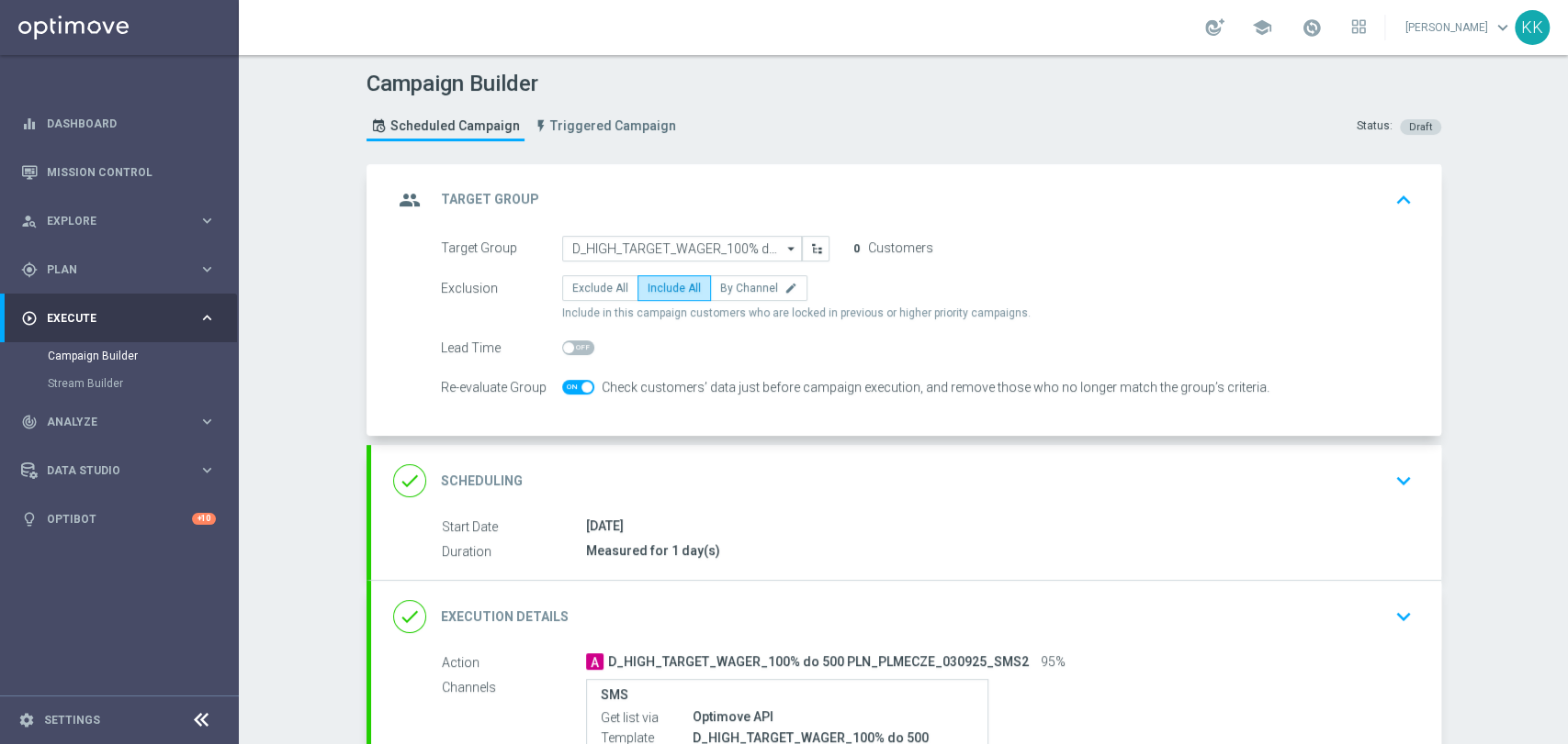
click at [1388, 472] on button "keyboard_arrow_down" at bounding box center [1403, 481] width 31 height 35
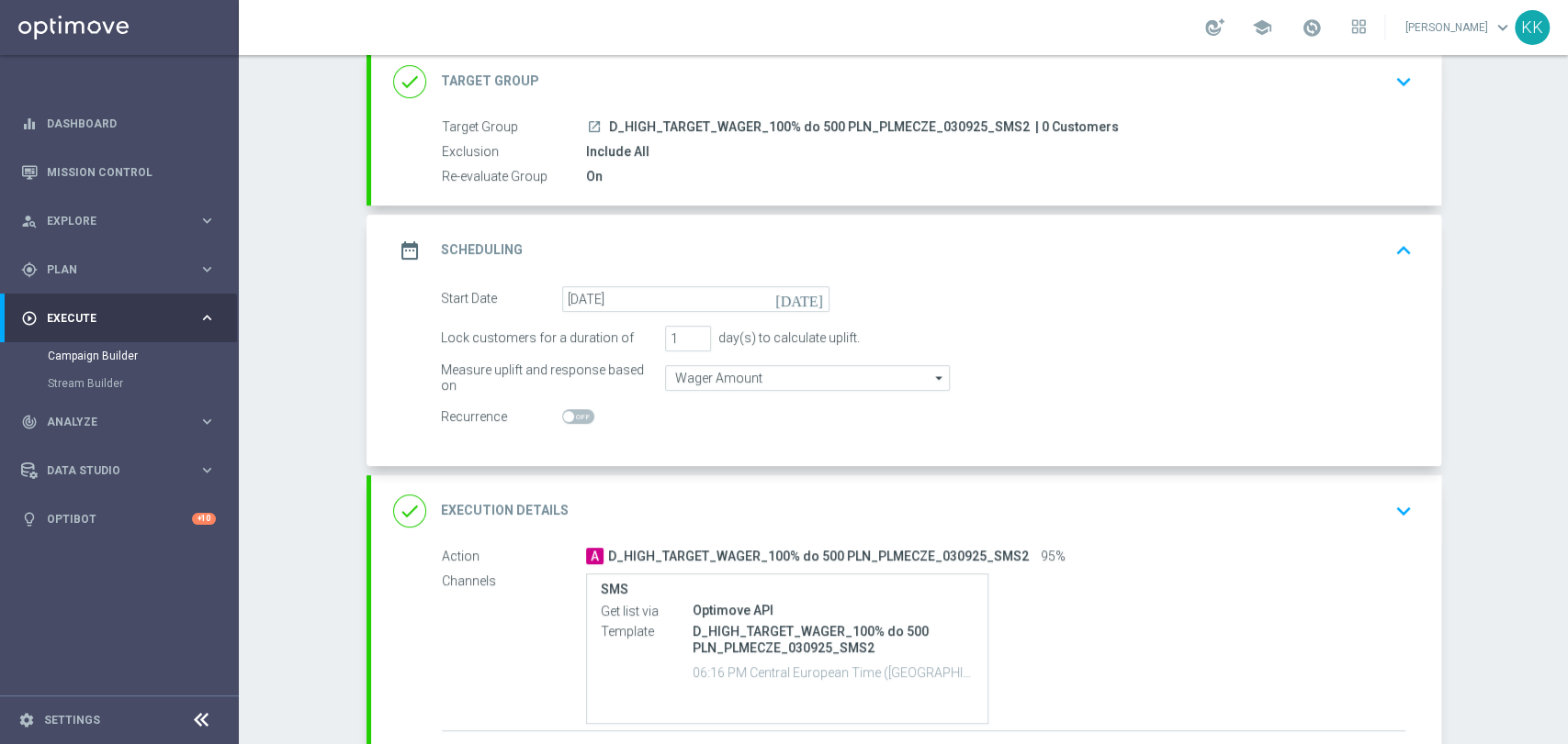
scroll to position [204, 0]
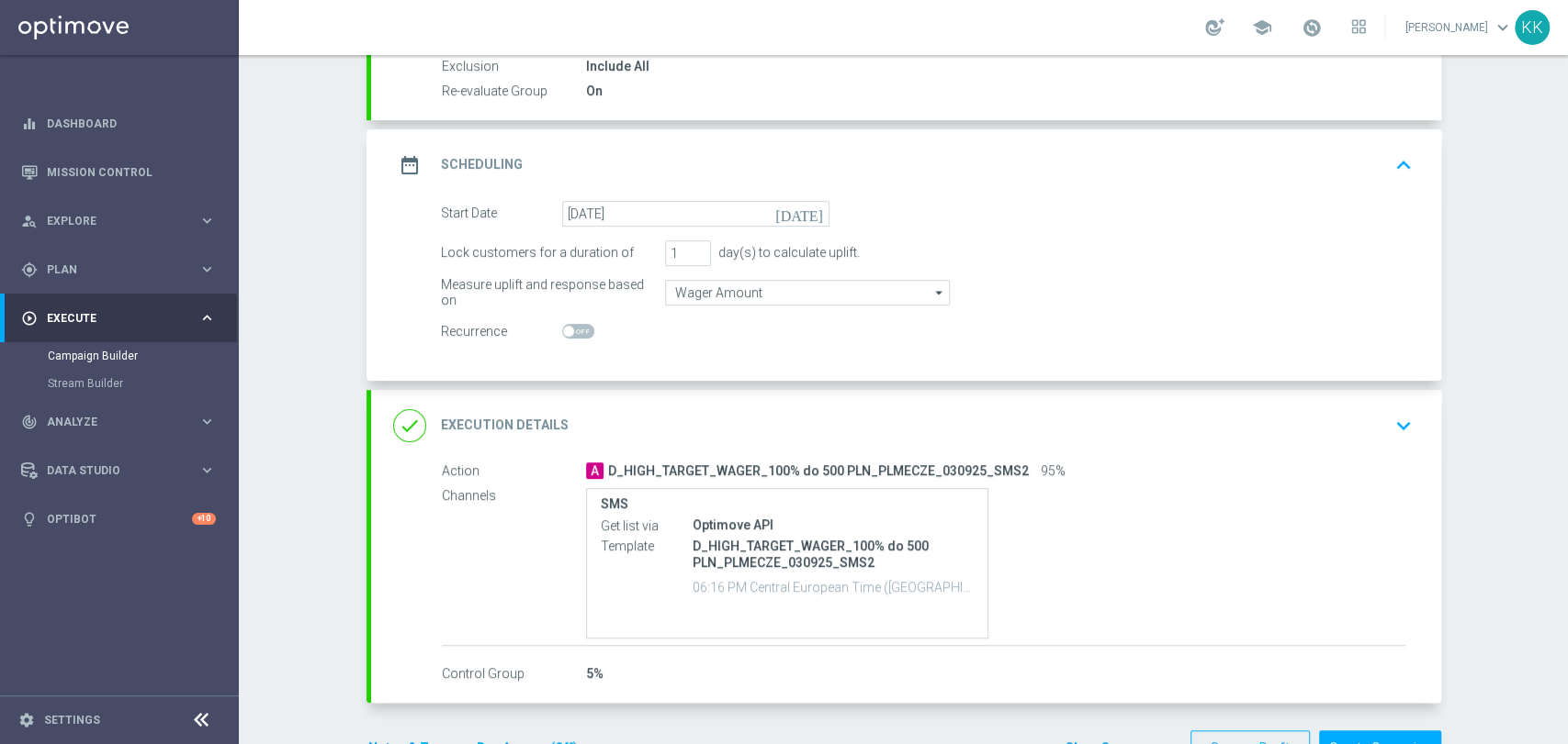
click at [1390, 417] on icon "keyboard_arrow_down" at bounding box center [1403, 426] width 28 height 28
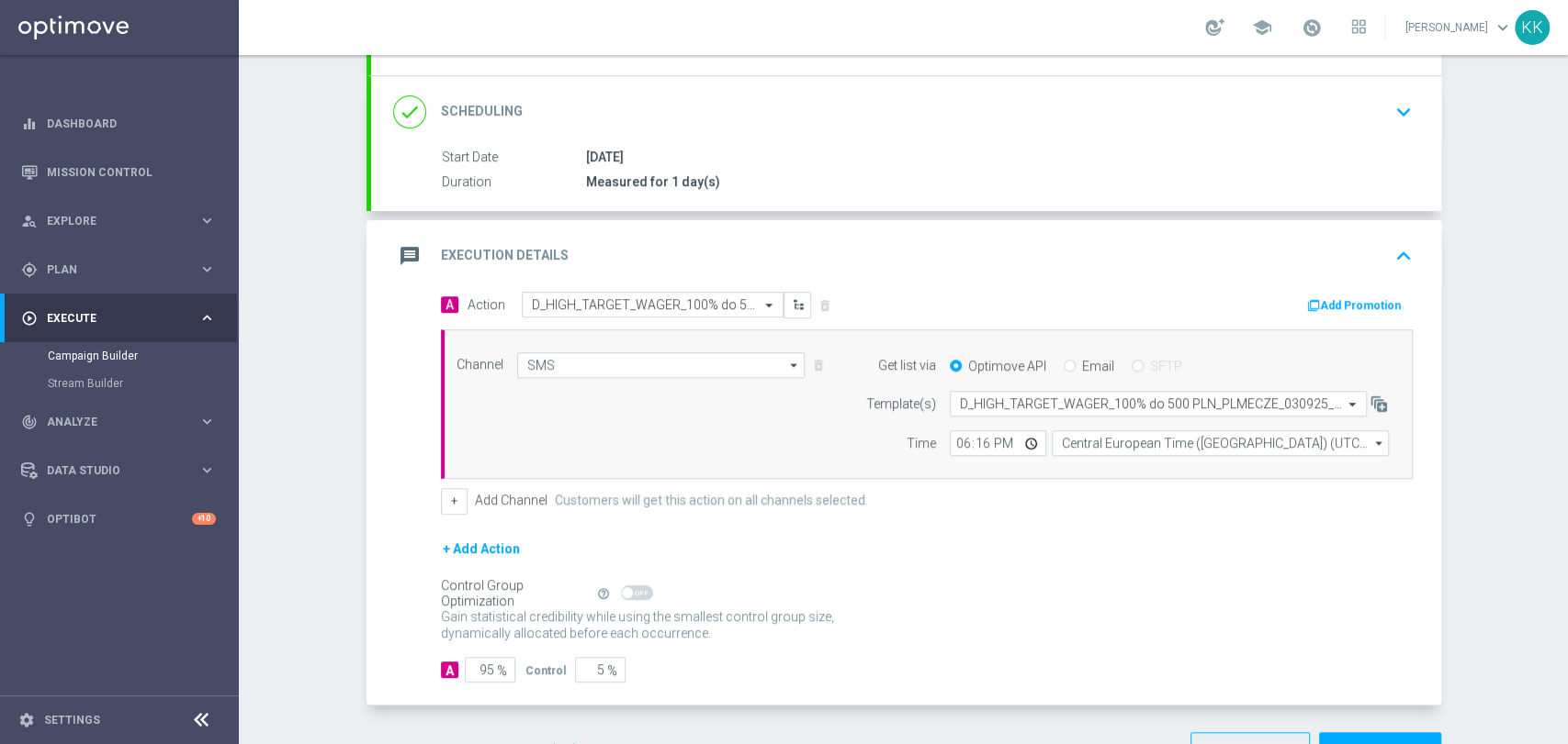
scroll to position [307, 0]
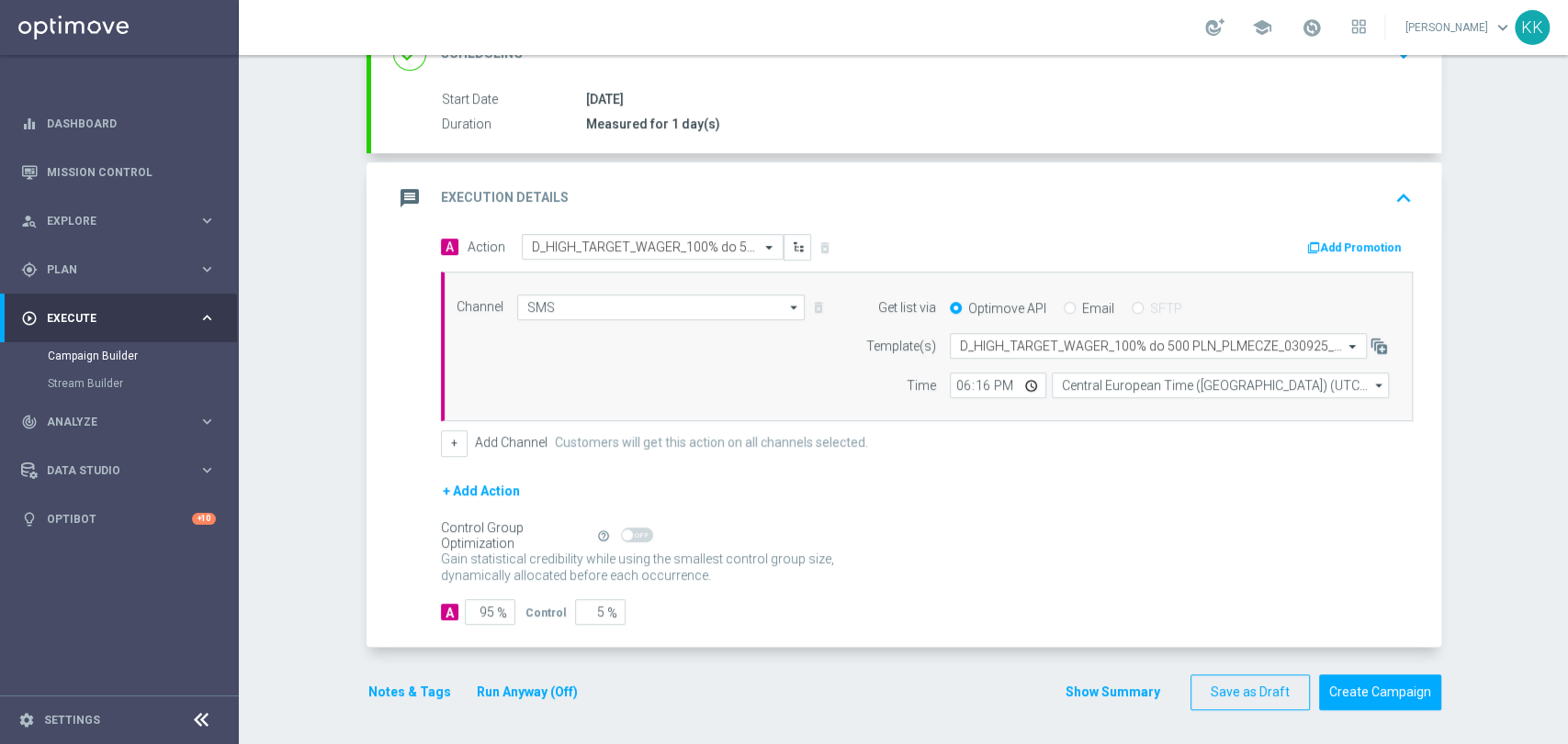
click at [402, 697] on button "Notes & Tags" at bounding box center [409, 693] width 87 height 23
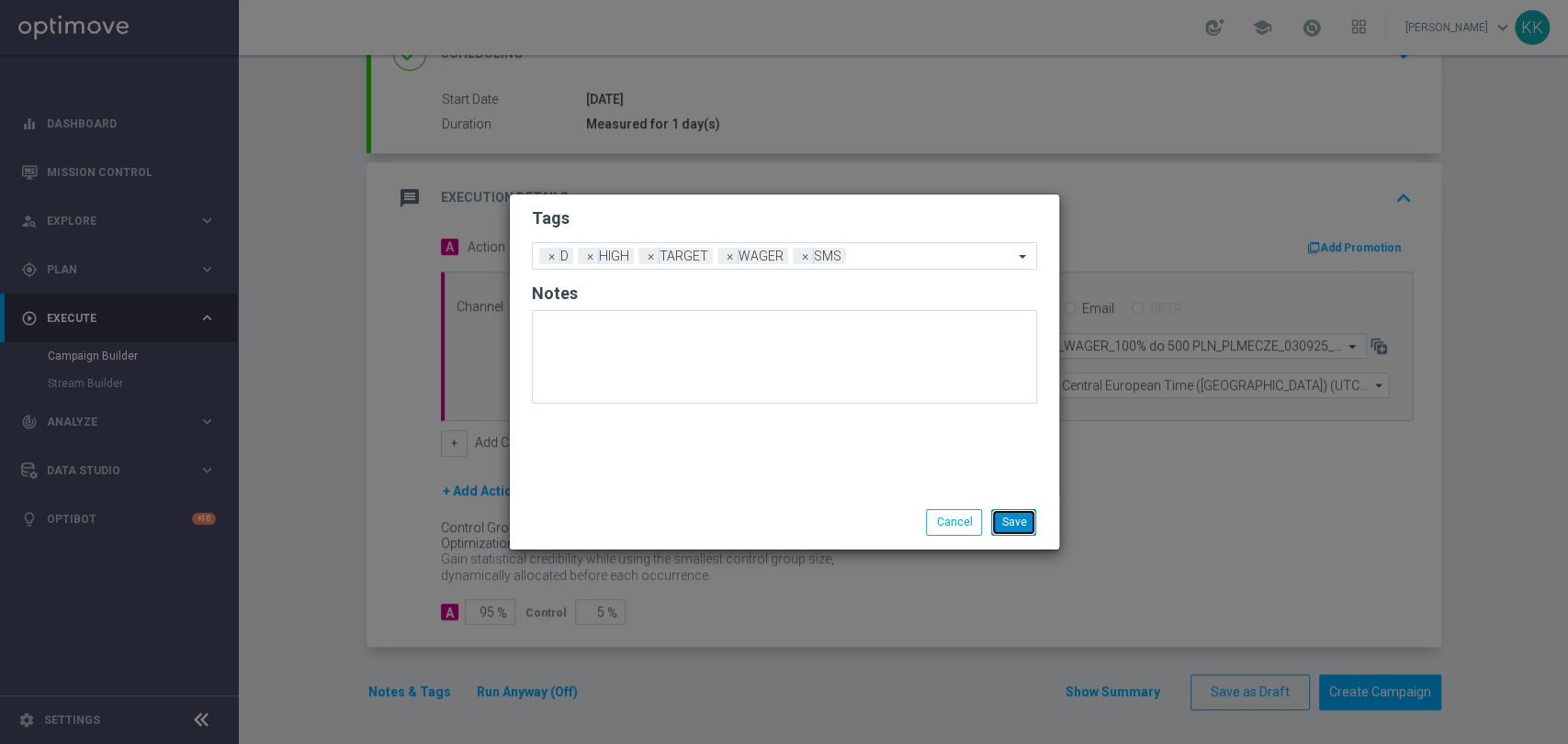
click at [1008, 516] on button "Save" at bounding box center [1013, 522] width 45 height 26
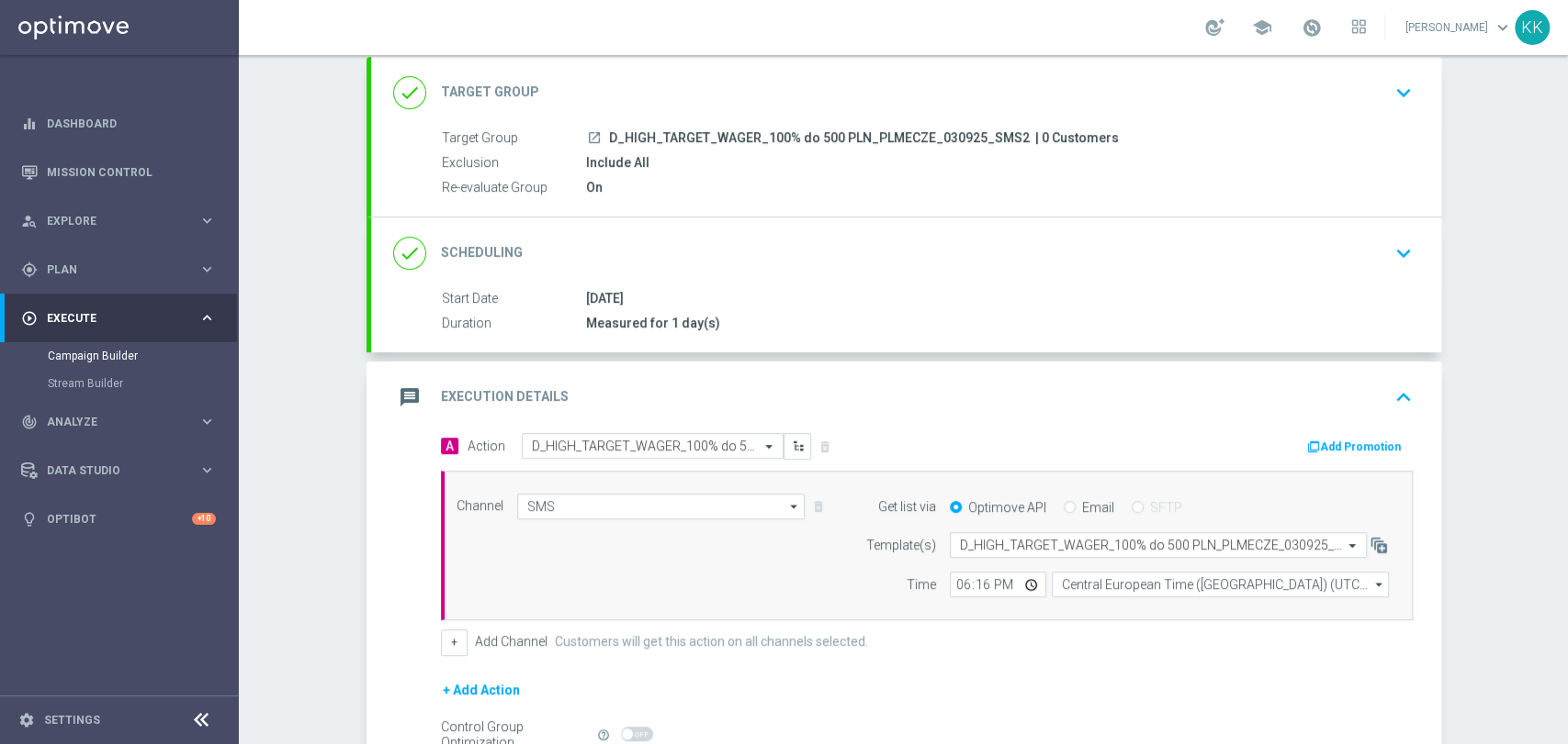
scroll to position [0, 0]
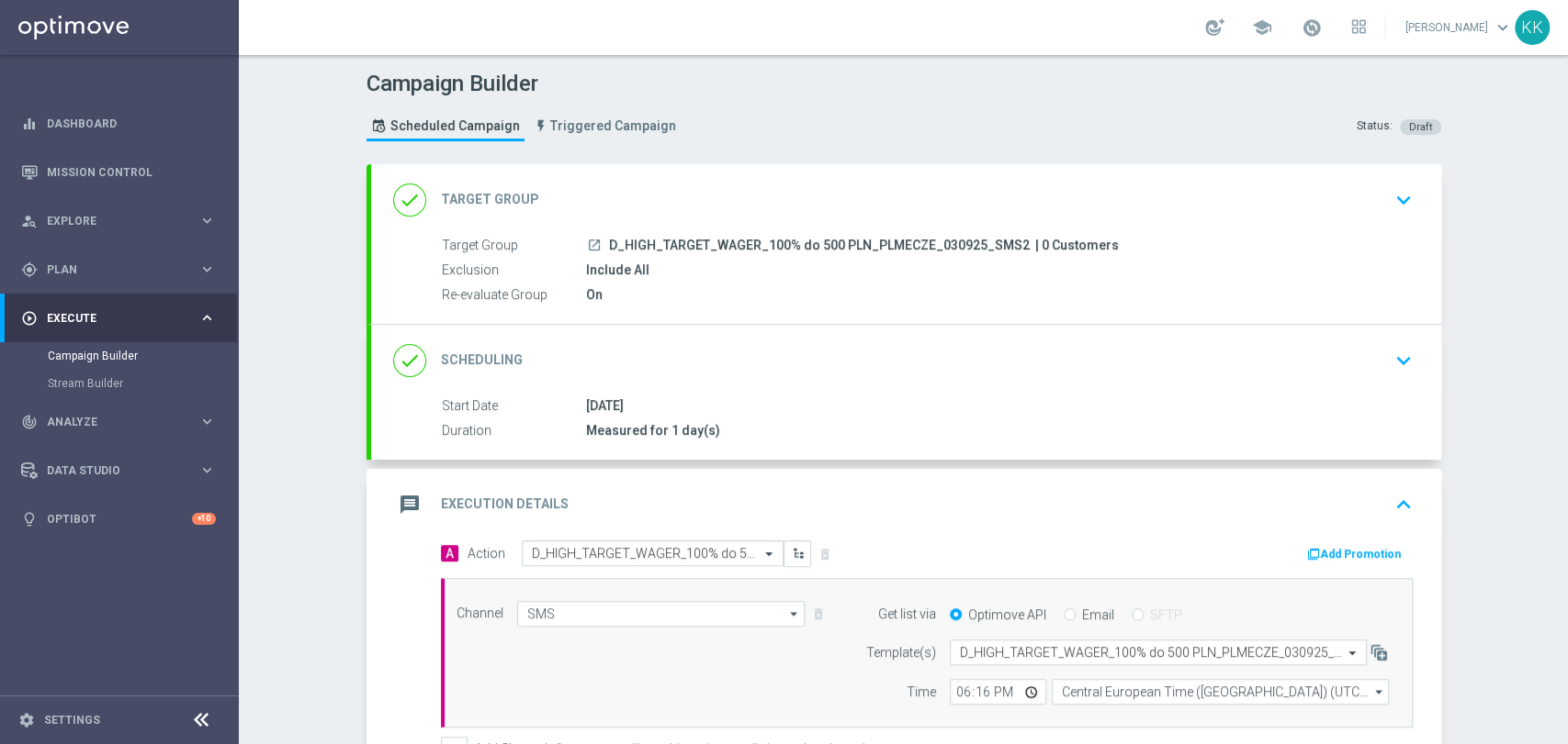
click at [1408, 187] on icon "keyboard_arrow_down" at bounding box center [1403, 200] width 28 height 28
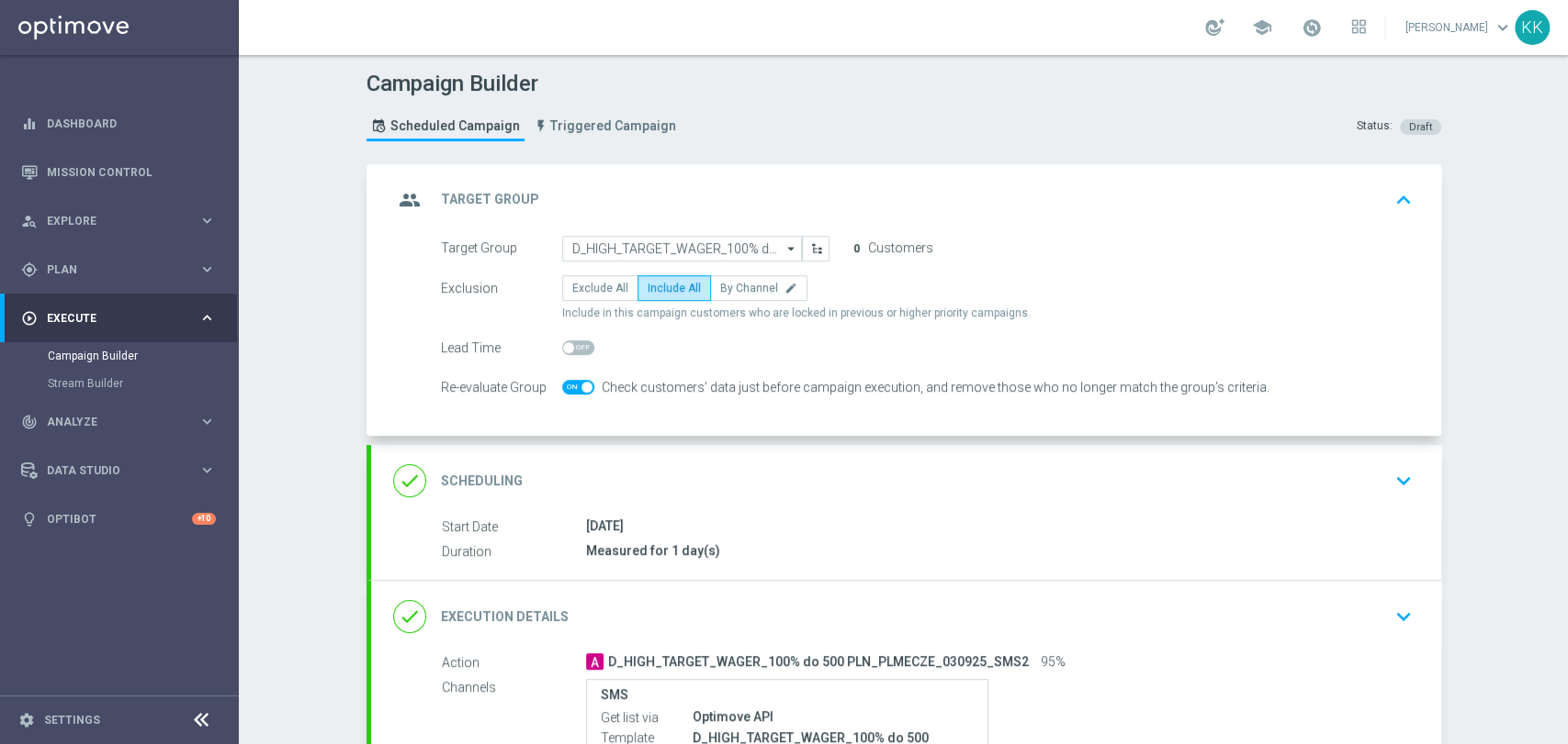
click at [1347, 479] on div "done Scheduling keyboard_arrow_down" at bounding box center [906, 481] width 1026 height 35
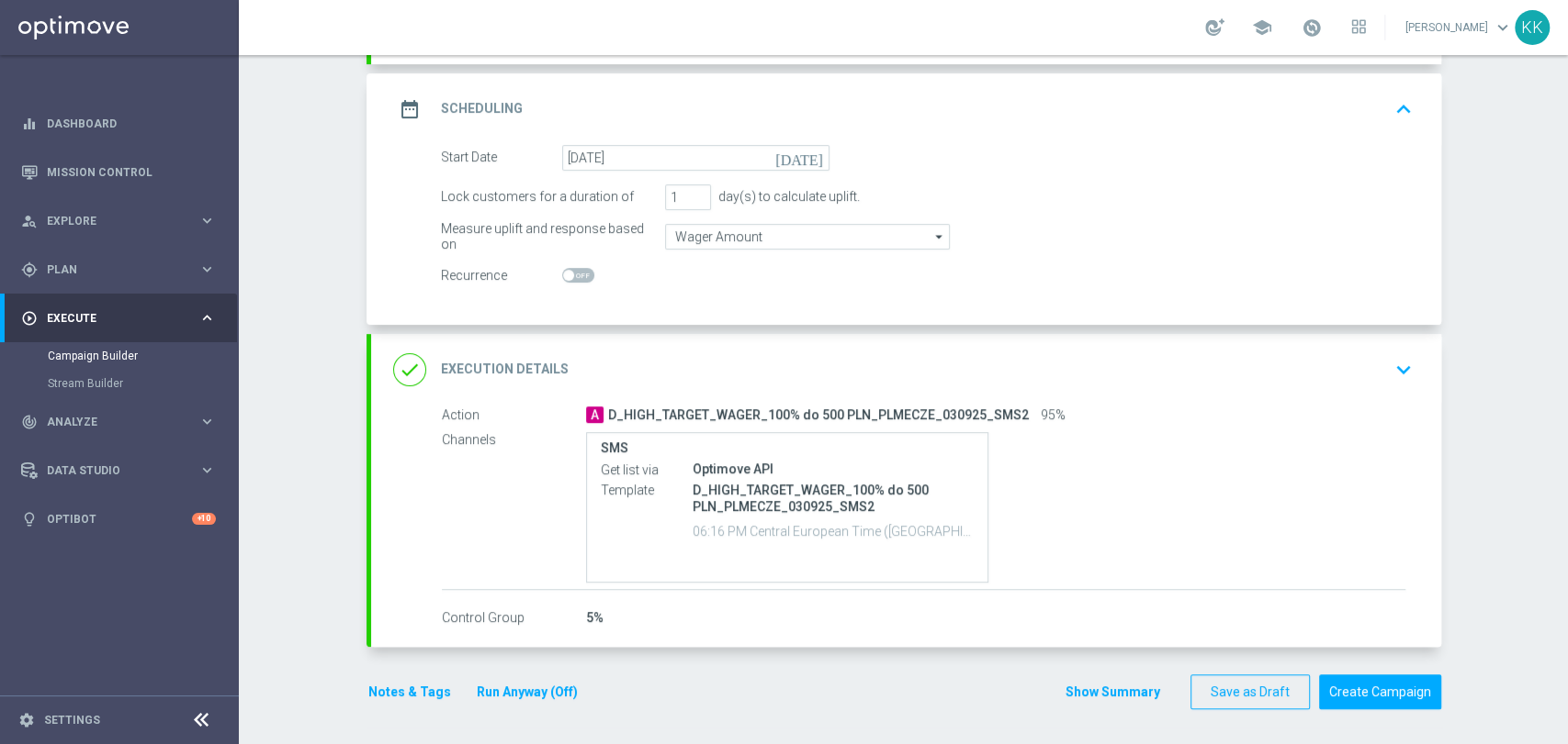
click at [1390, 357] on icon "keyboard_arrow_down" at bounding box center [1403, 370] width 28 height 28
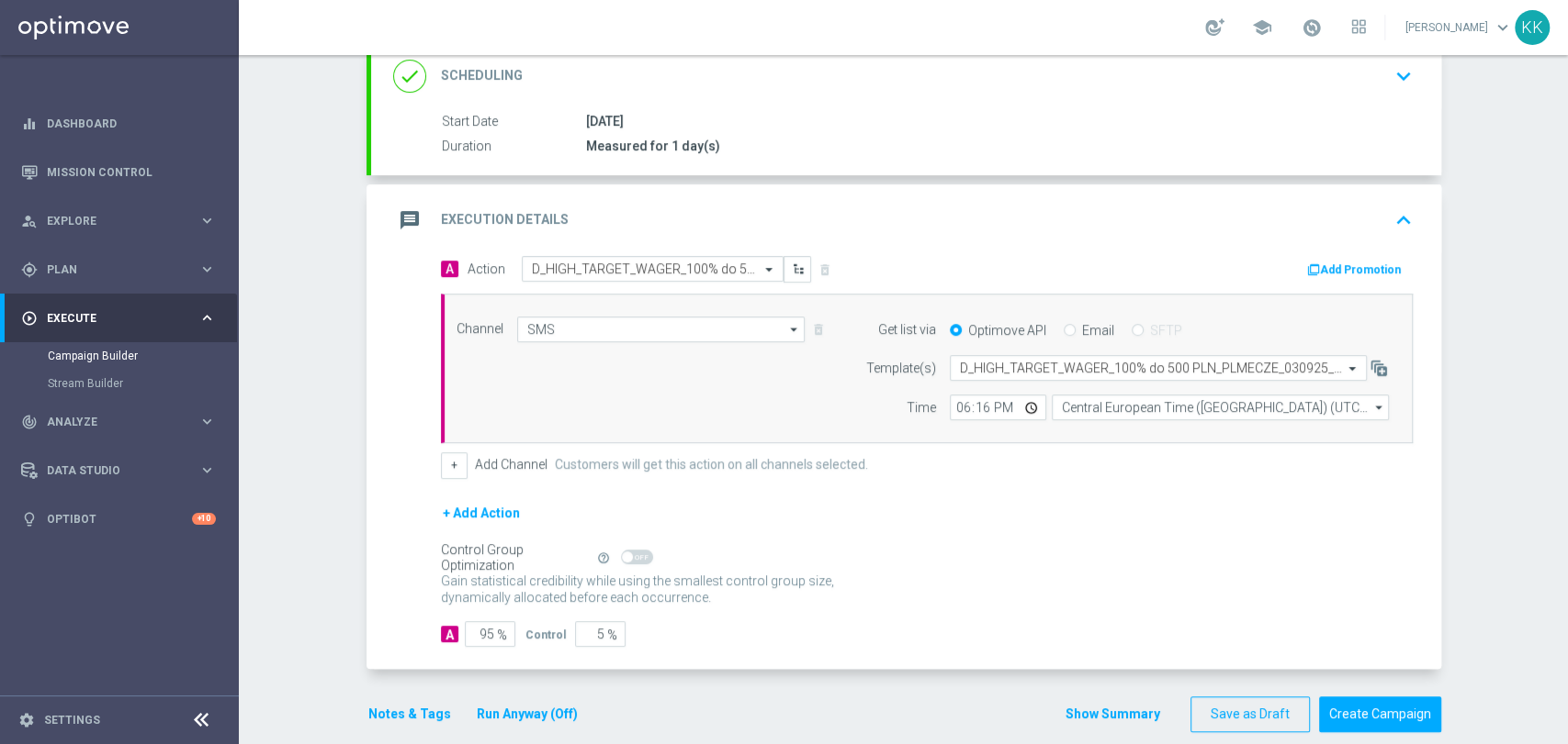
scroll to position [307, 0]
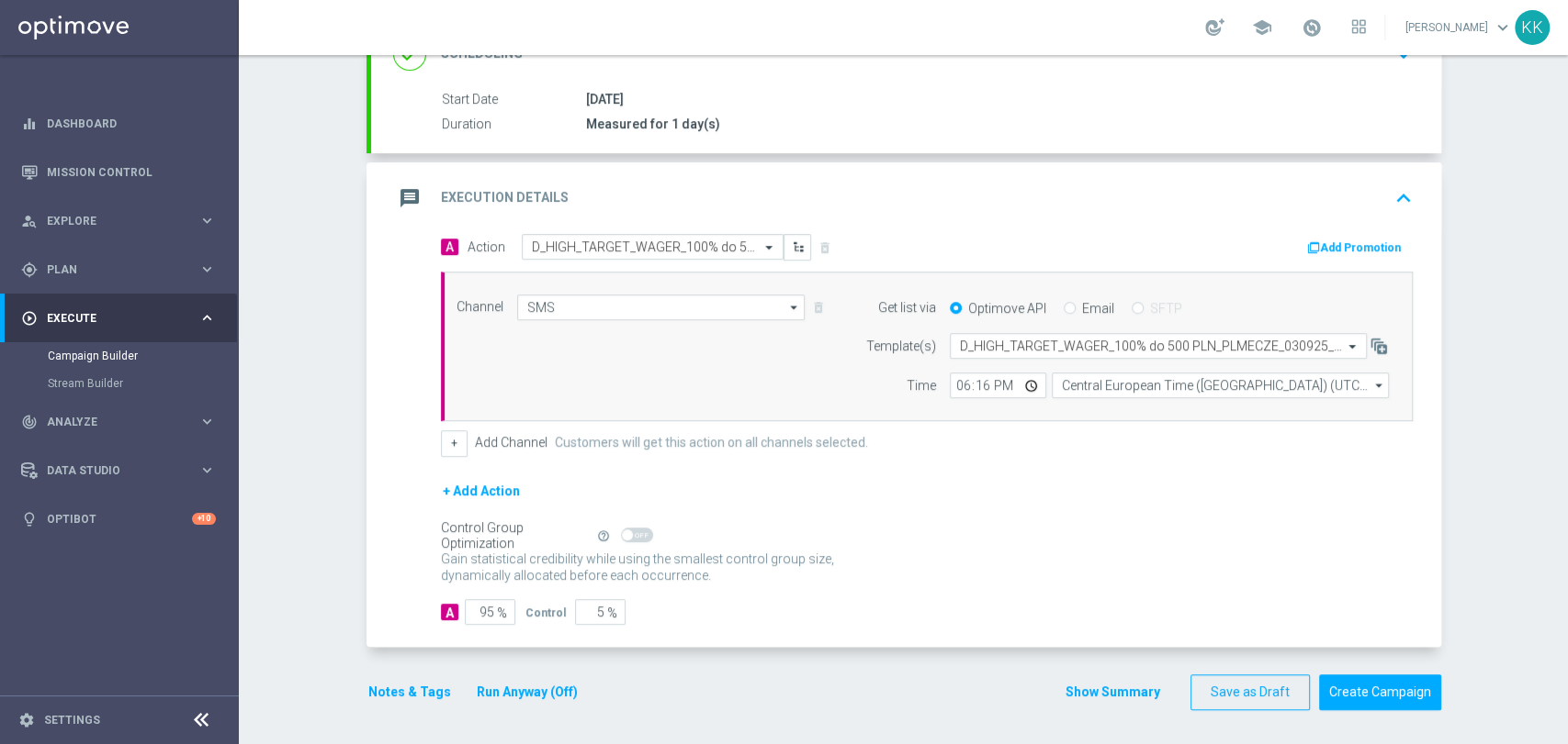
click at [412, 694] on button "Notes & Tags" at bounding box center [409, 693] width 87 height 23
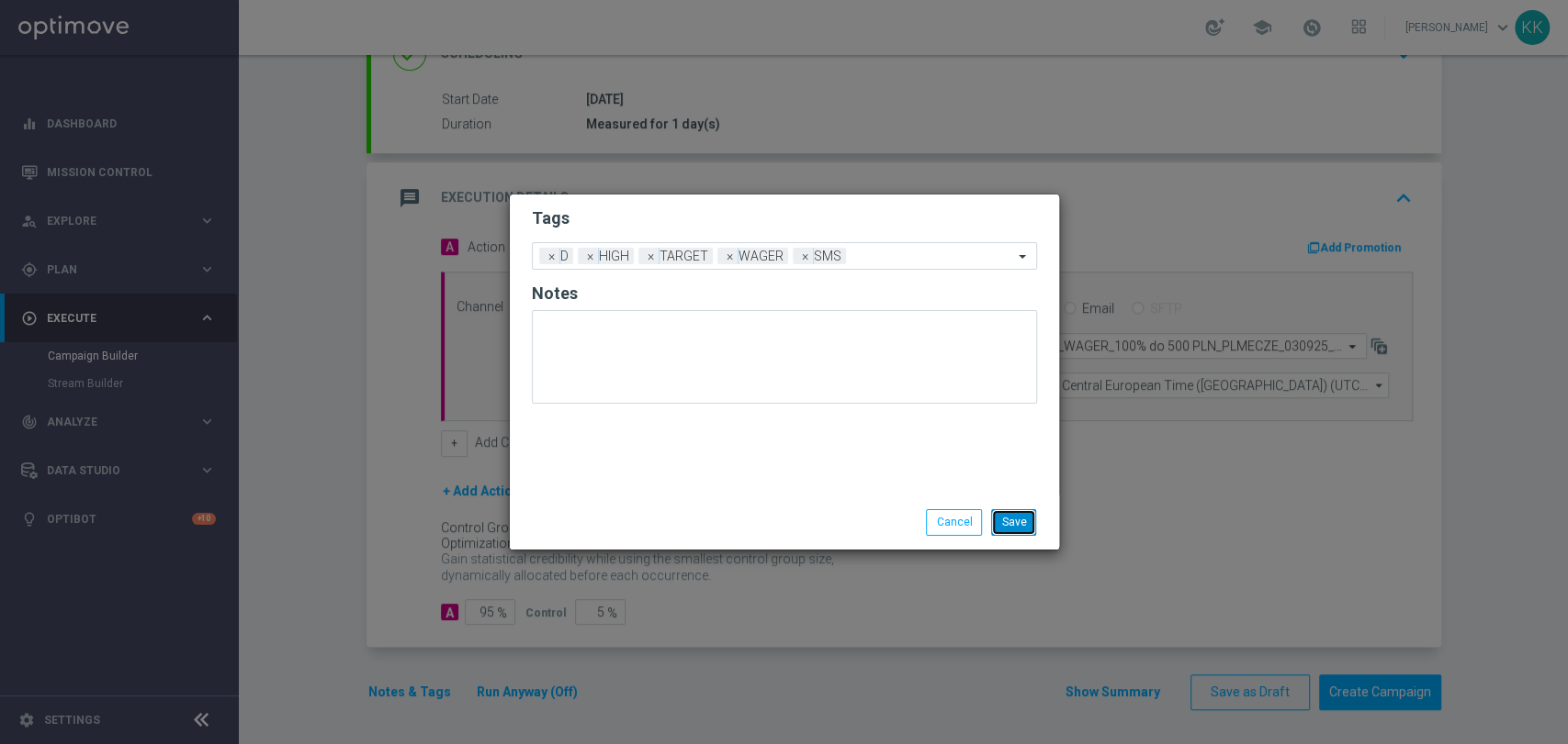
click at [1010, 521] on button "Save" at bounding box center [1013, 522] width 45 height 26
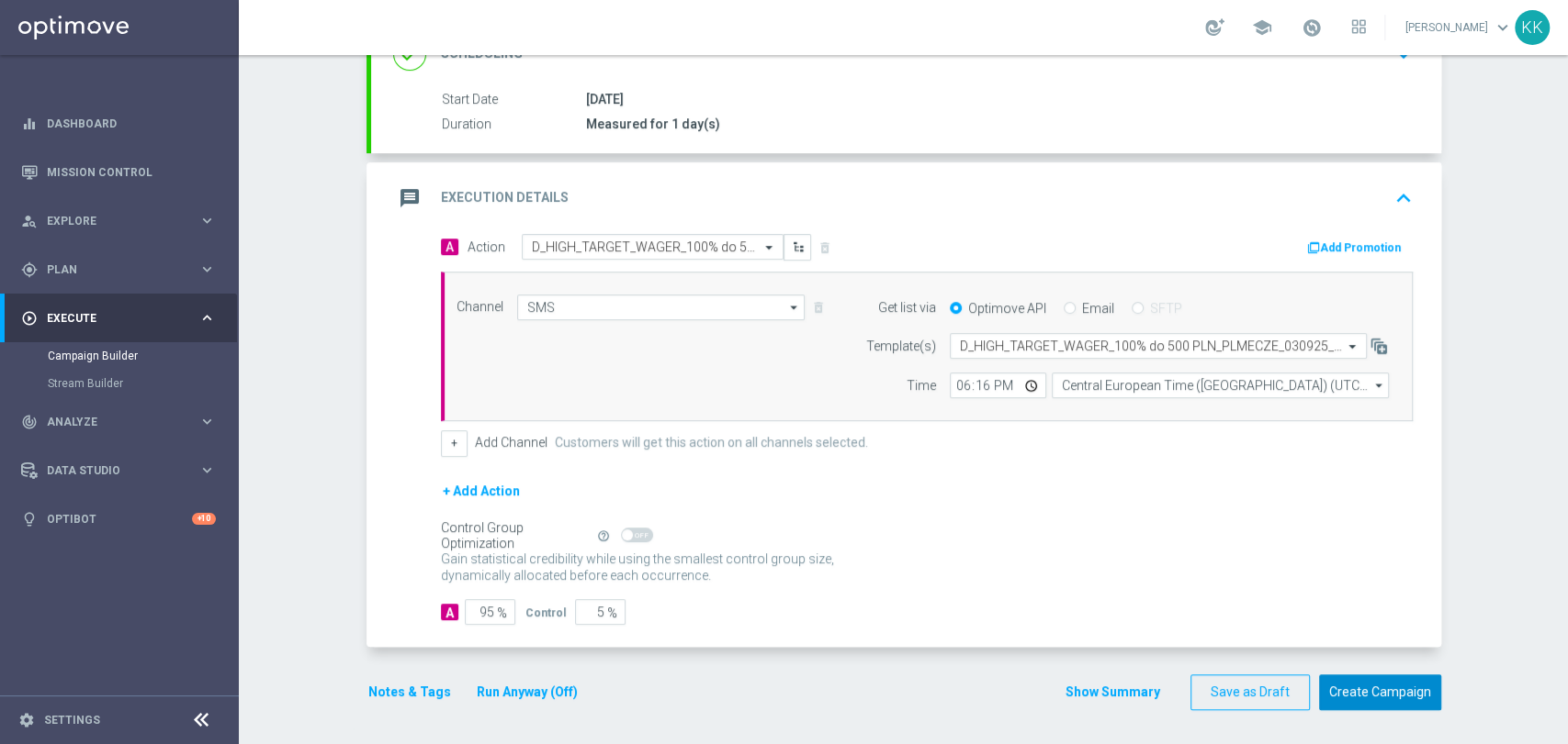
click at [1348, 687] on button "Create Campaign" at bounding box center [1380, 693] width 122 height 36
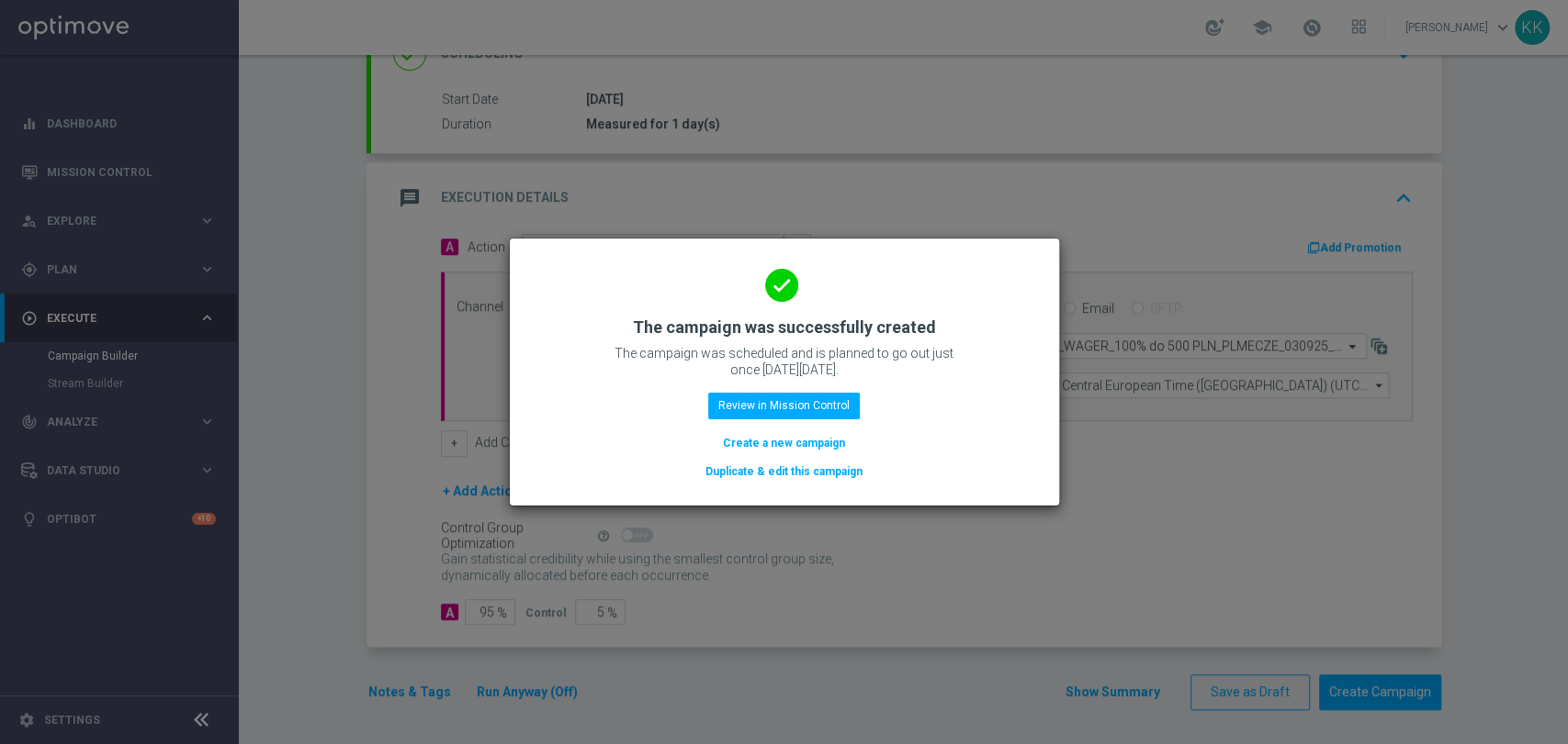
click at [794, 445] on button "Create a new campaign" at bounding box center [784, 443] width 126 height 20
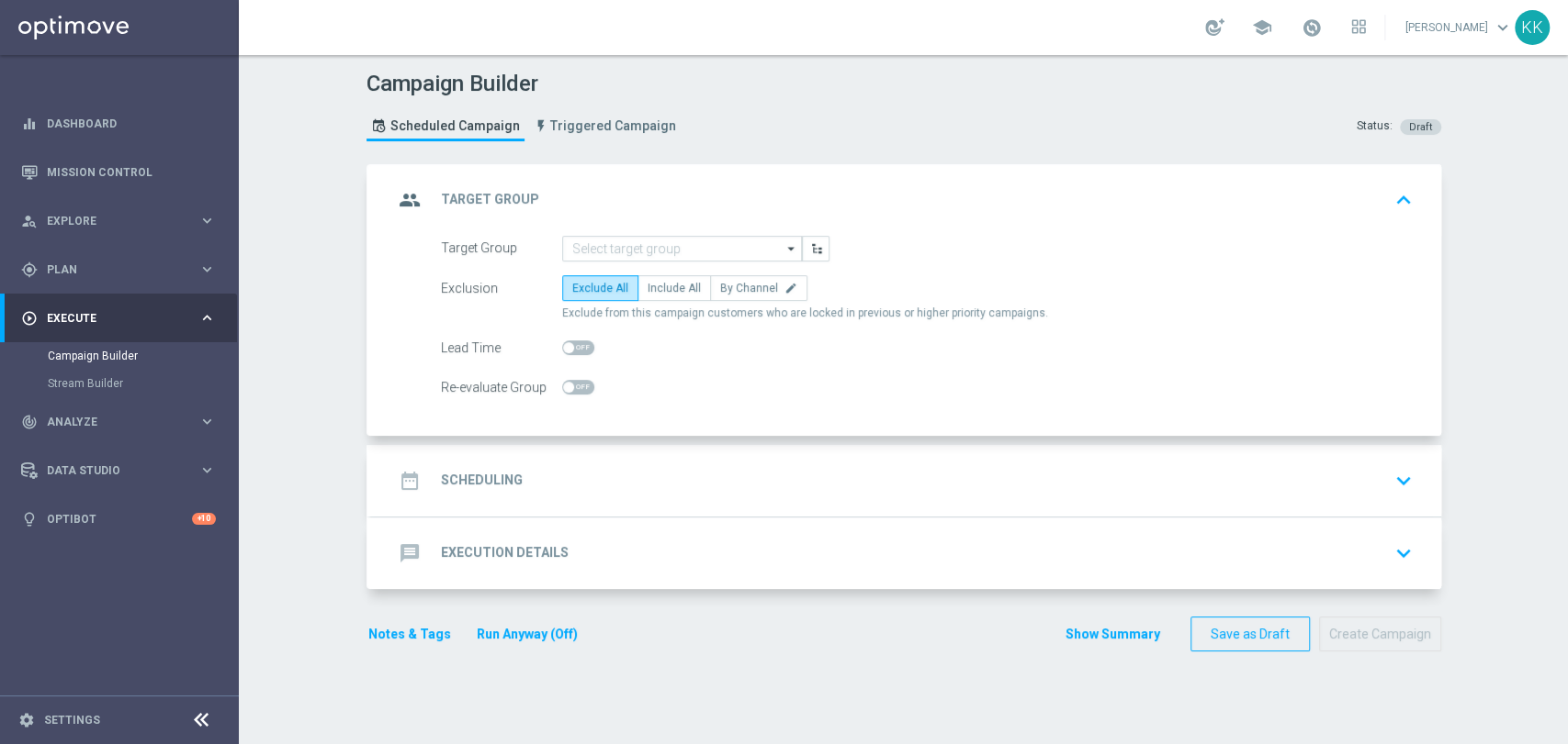
scroll to position [0, 0]
click at [693, 236] on input at bounding box center [682, 249] width 239 height 26
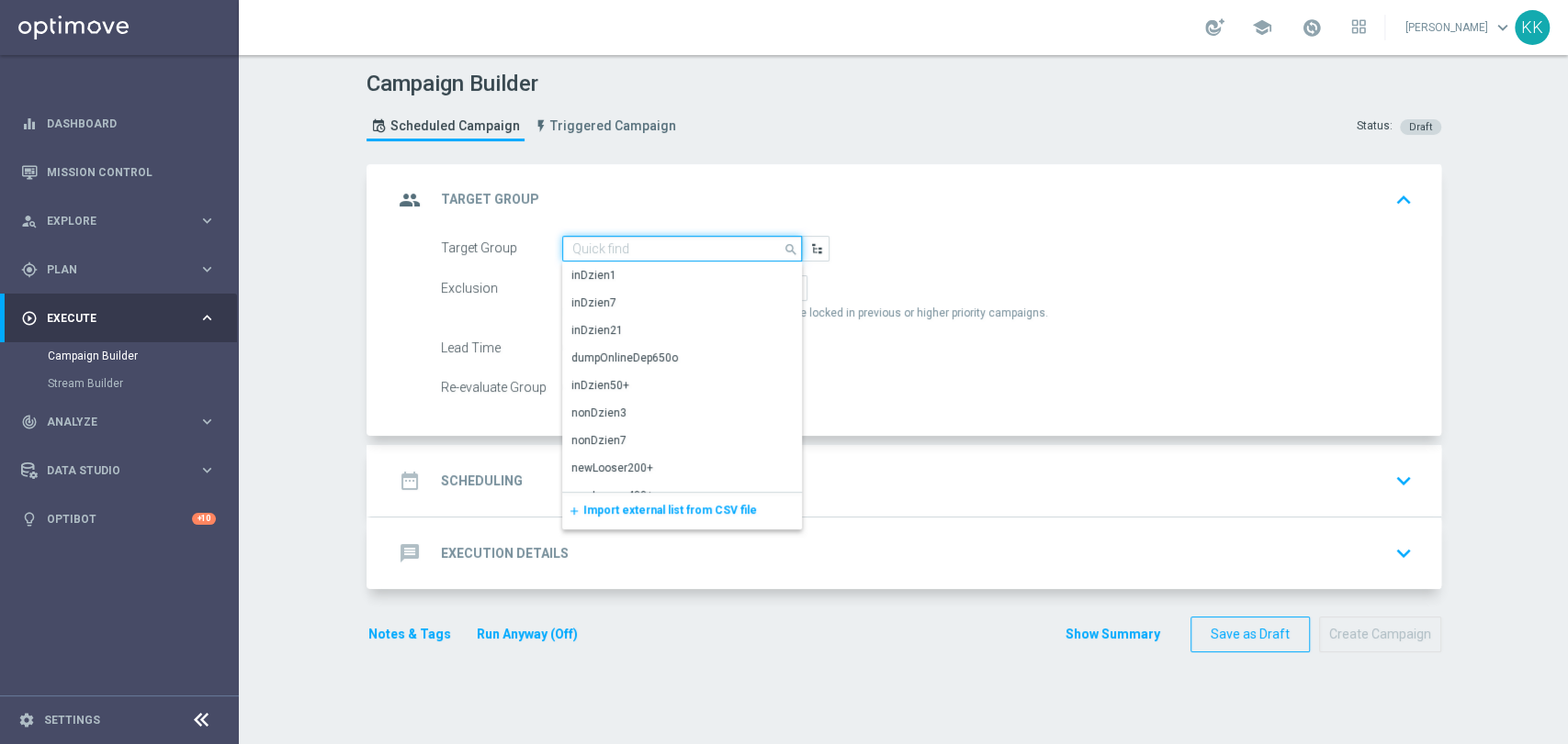
paste input "D_PREM-PEXTRA_TARGET_WAGER_100% do 1000 PLN_PLMECZE_040925_SMS2"
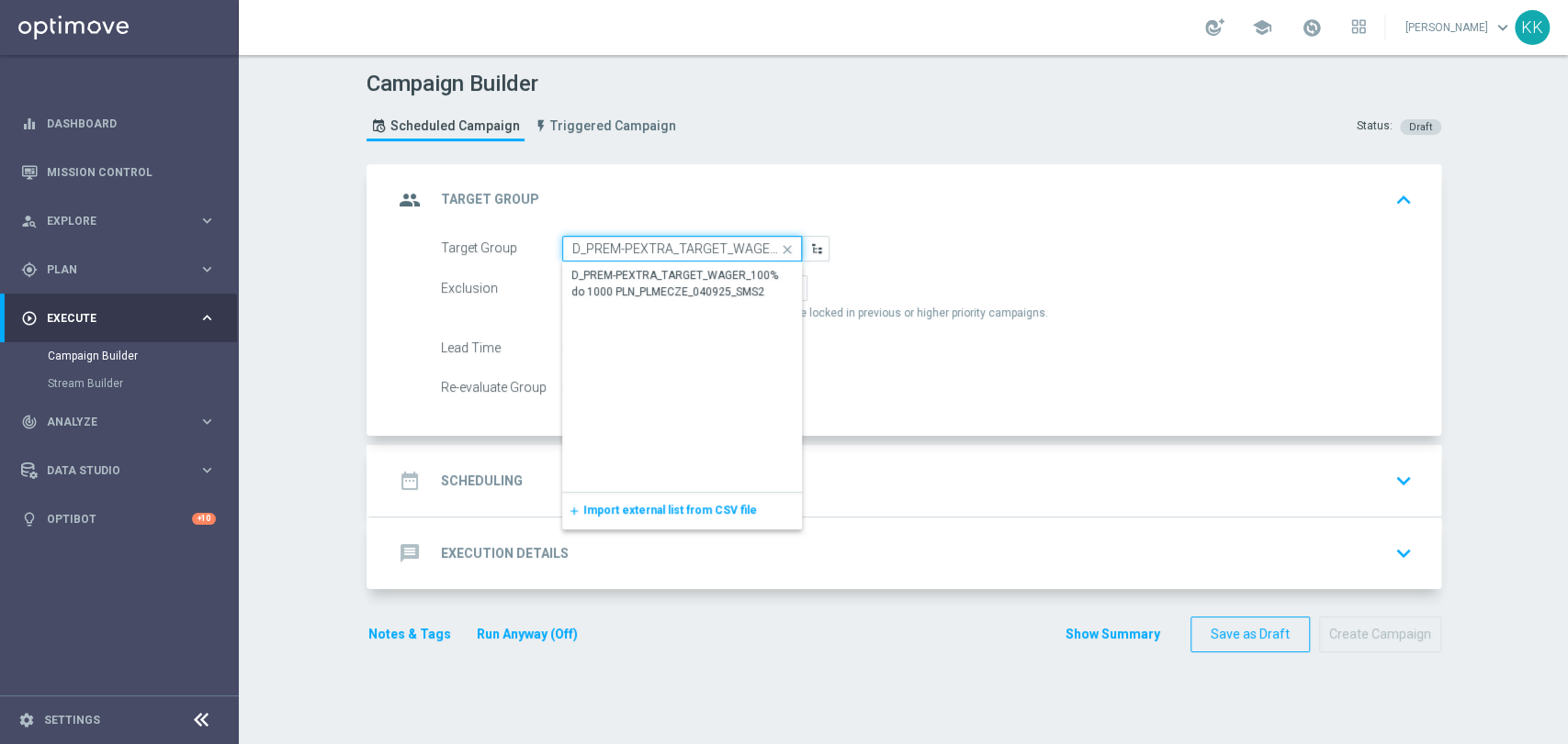
scroll to position [0, 251]
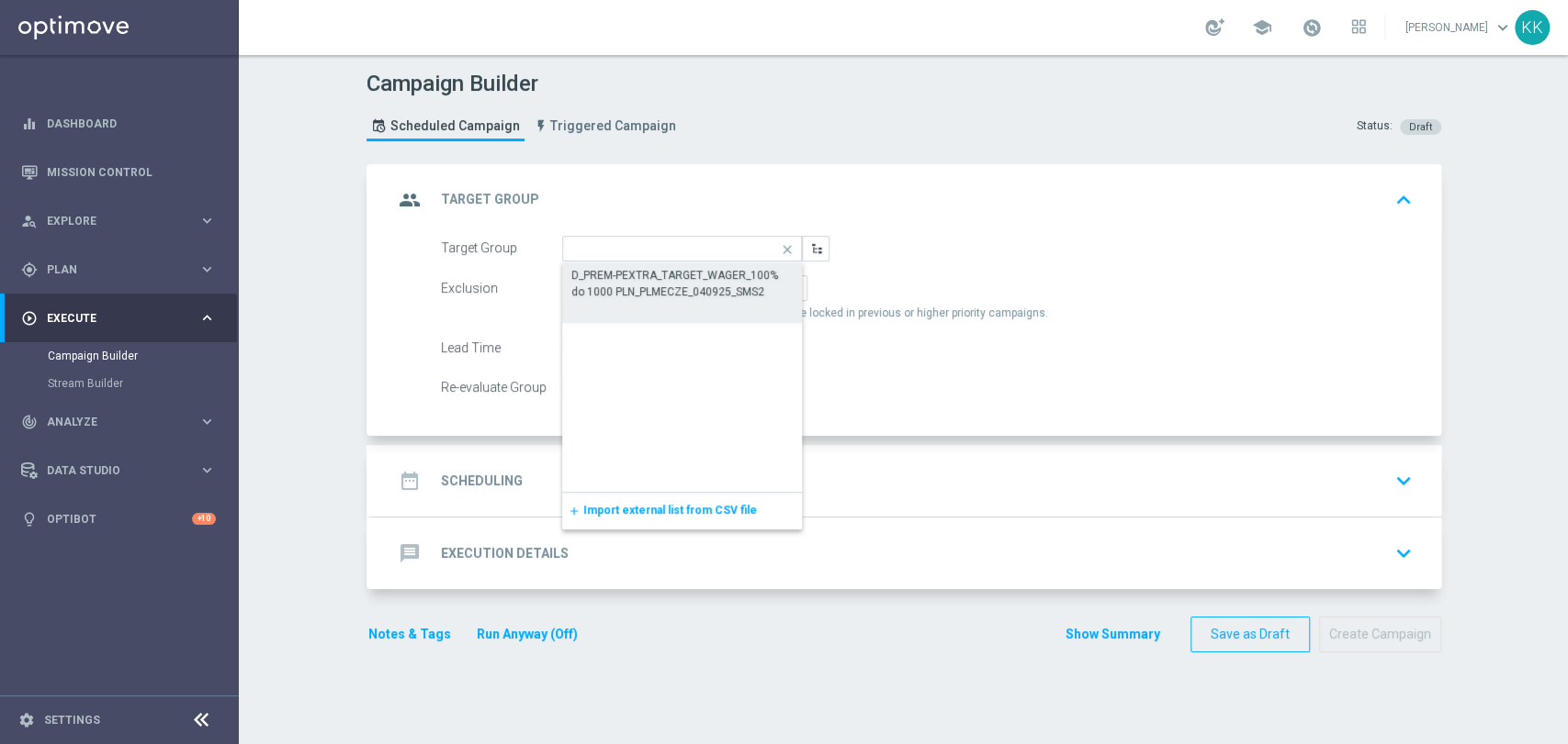
click at [668, 281] on div "D_PREM-PEXTRA_TARGET_WAGER_100% do 1000 PLN_PLMECZE_040925_SMS2" at bounding box center [682, 283] width 222 height 33
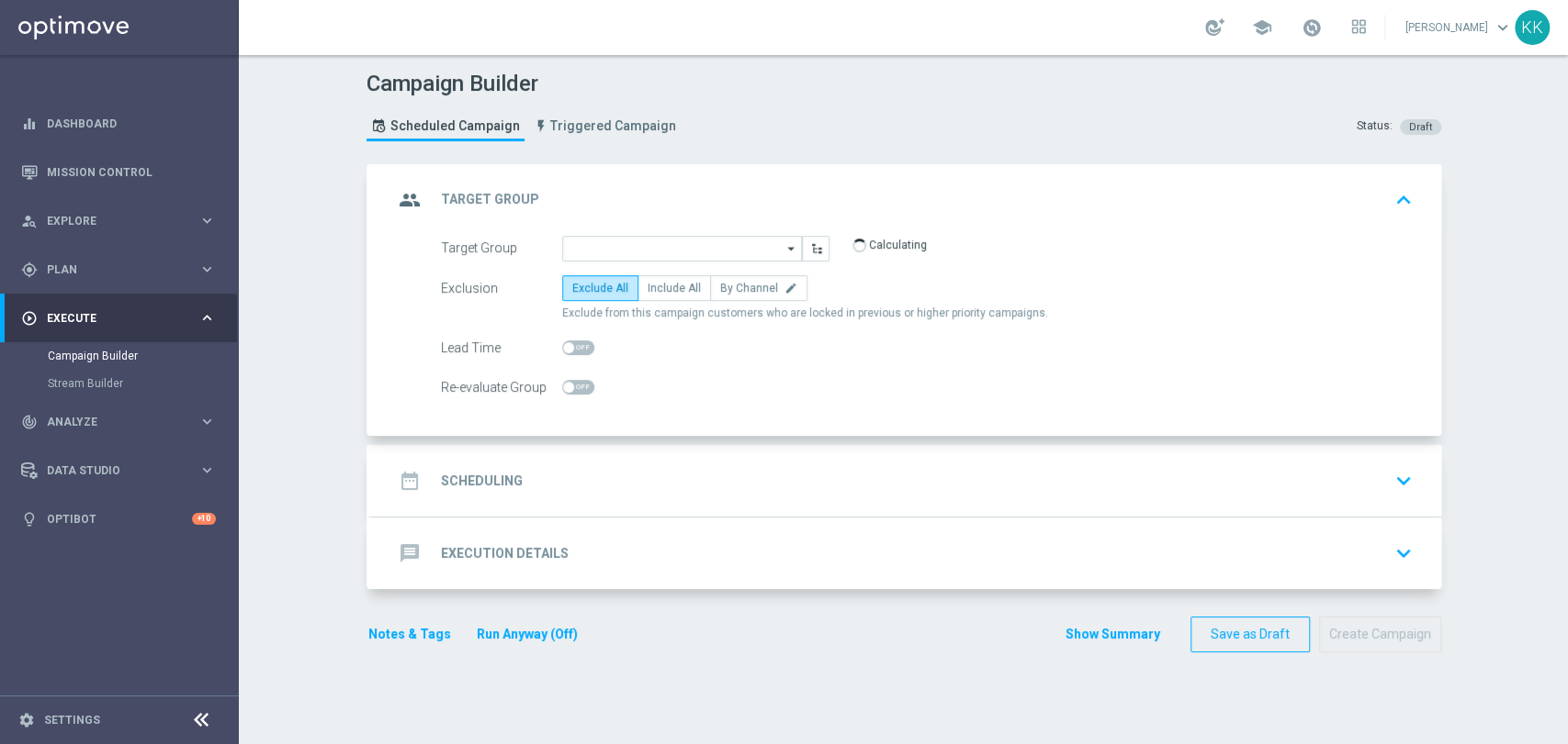
type input "D_PREM-PEXTRA_TARGET_WAGER_100% do 1000 PLN_PLMECZE_040925_SMS2"
click at [666, 292] on span "Include All" at bounding box center [674, 288] width 53 height 12
click at [660, 292] on input "Include All" at bounding box center [653, 292] width 12 height 12
radio input "true"
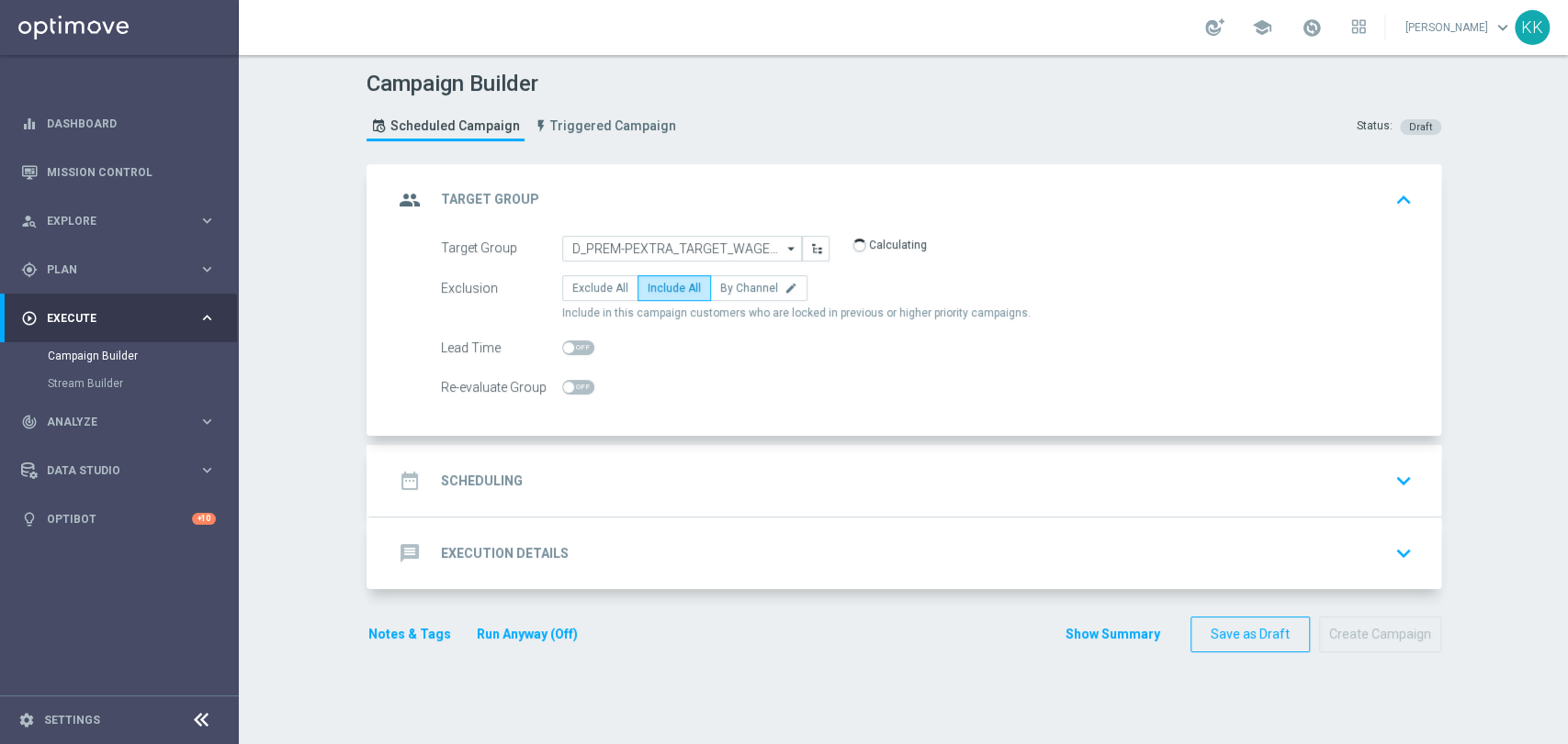
click at [579, 389] on span at bounding box center [579, 387] width 32 height 14
click at [579, 389] on input "checkbox" at bounding box center [579, 387] width 32 height 14
checkbox input "true"
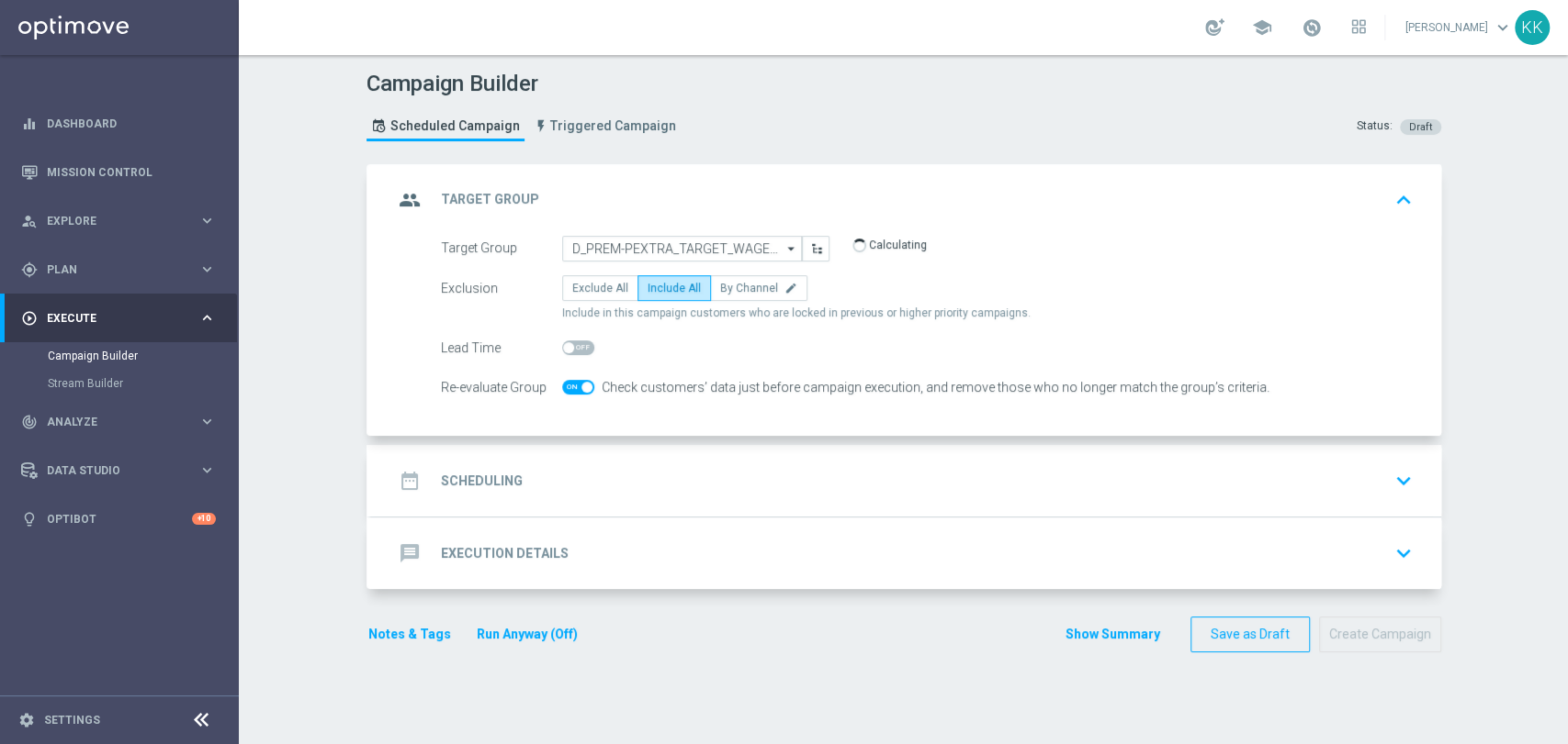
click at [607, 474] on div "date_range Scheduling keyboard_arrow_down" at bounding box center [906, 481] width 1026 height 35
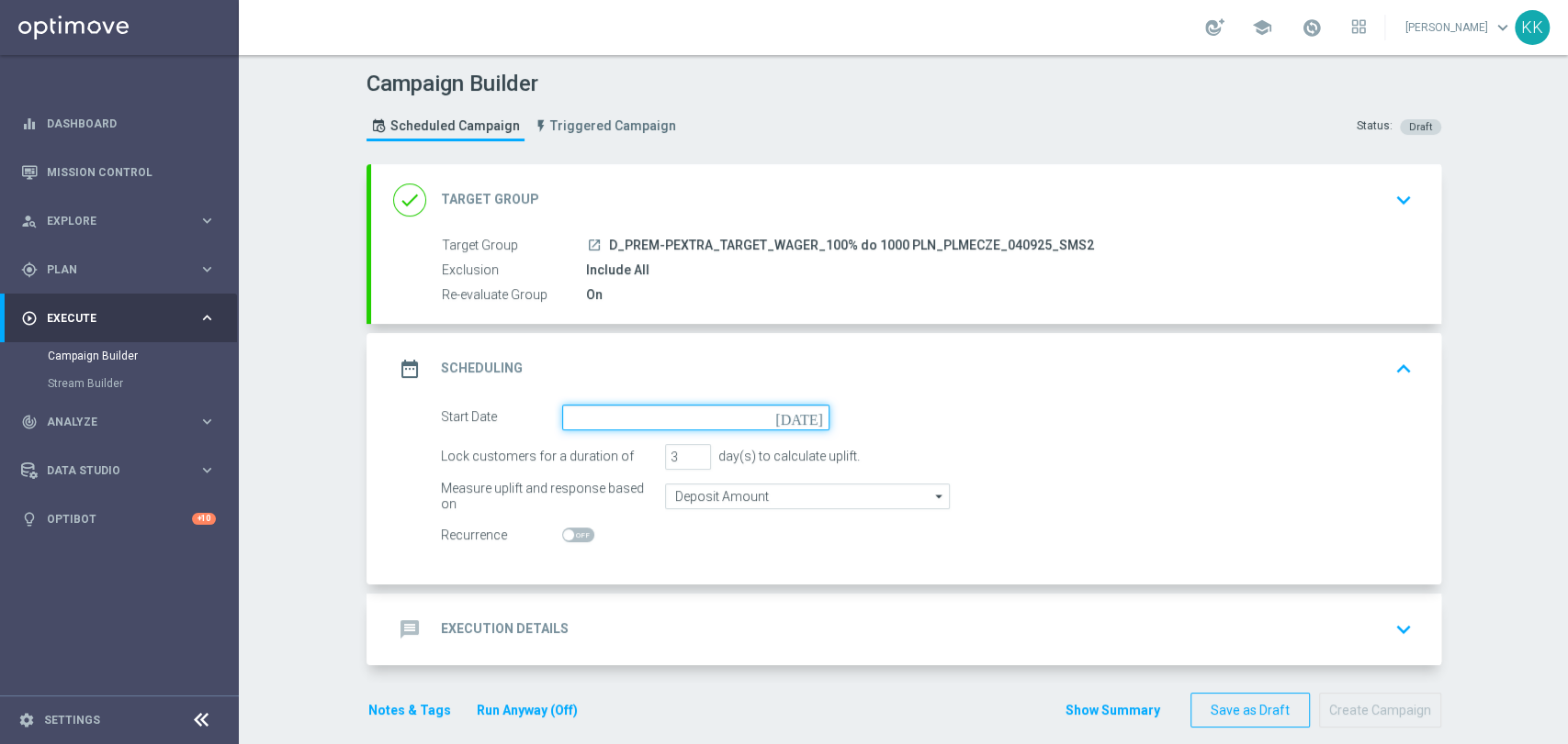
click at [644, 413] on input at bounding box center [696, 417] width 267 height 26
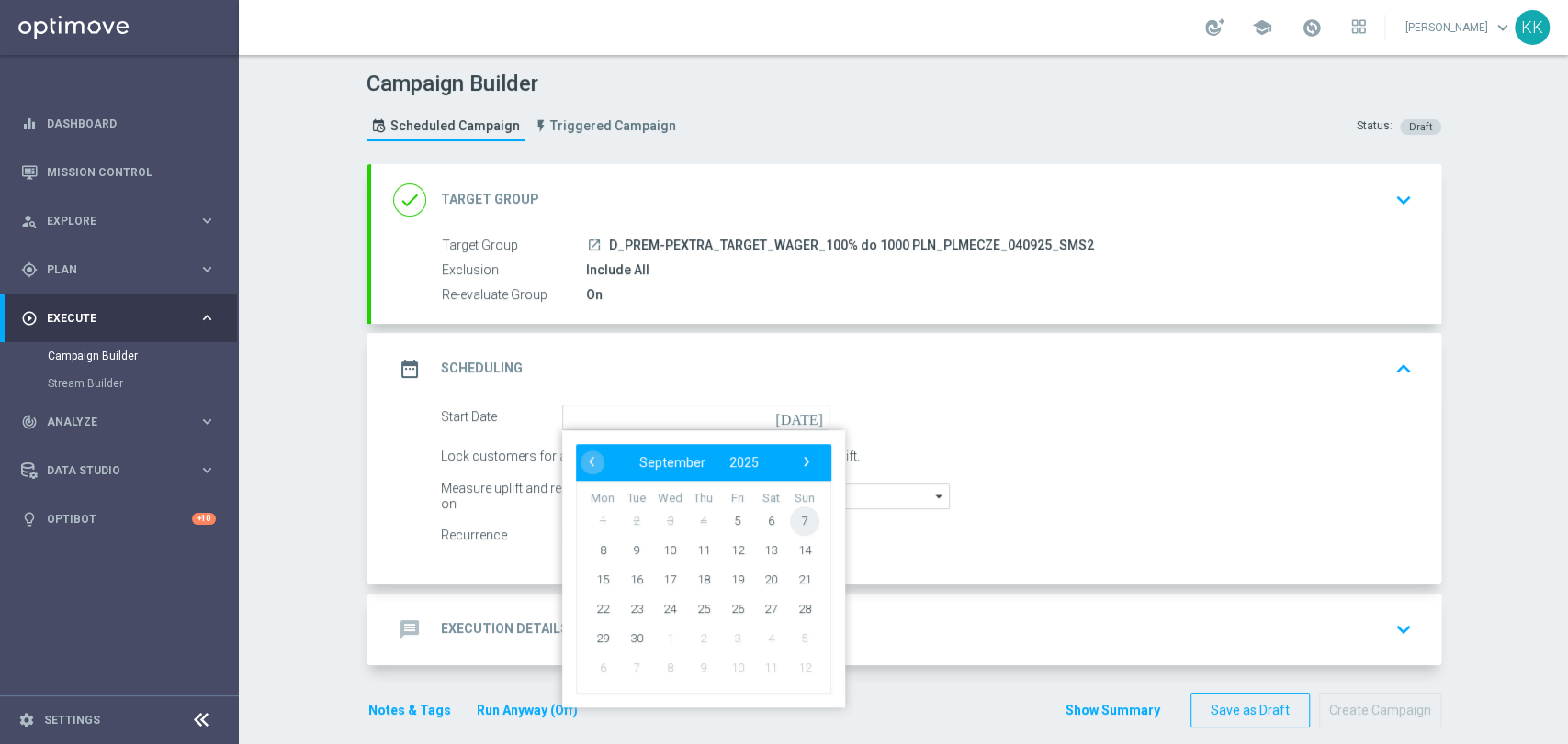
click at [797, 514] on span "7" at bounding box center [804, 520] width 30 height 30
type input "[DATE]"
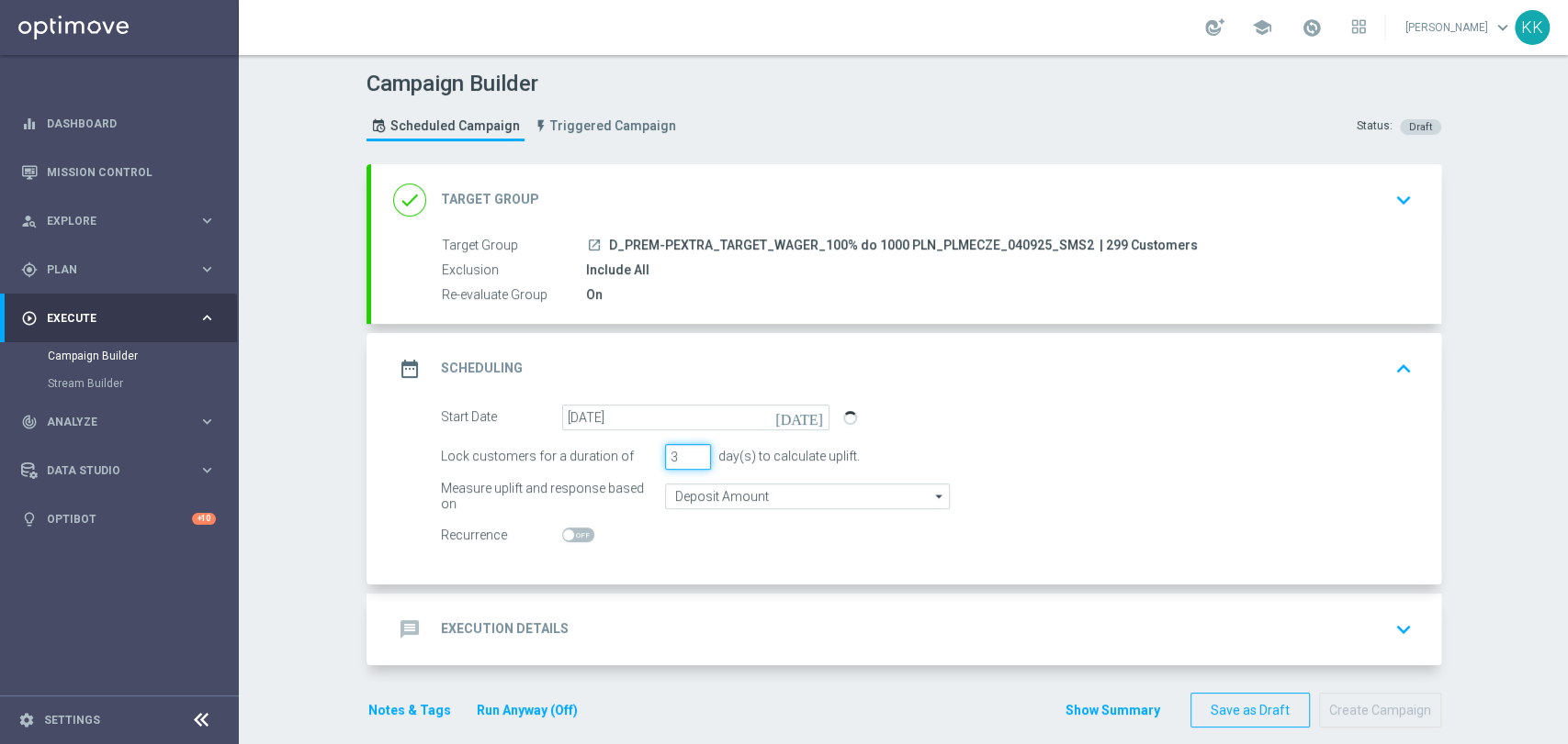
drag, startPoint x: 669, startPoint y: 457, endPoint x: 642, endPoint y: 458, distance: 27.0
click at [642, 458] on div "Lock customers for a duration of 3 day(s) to calculate uplift." at bounding box center [927, 456] width 999 height 26
type input "1"
click at [727, 506] on input "Deposit Amount" at bounding box center [807, 496] width 285 height 26
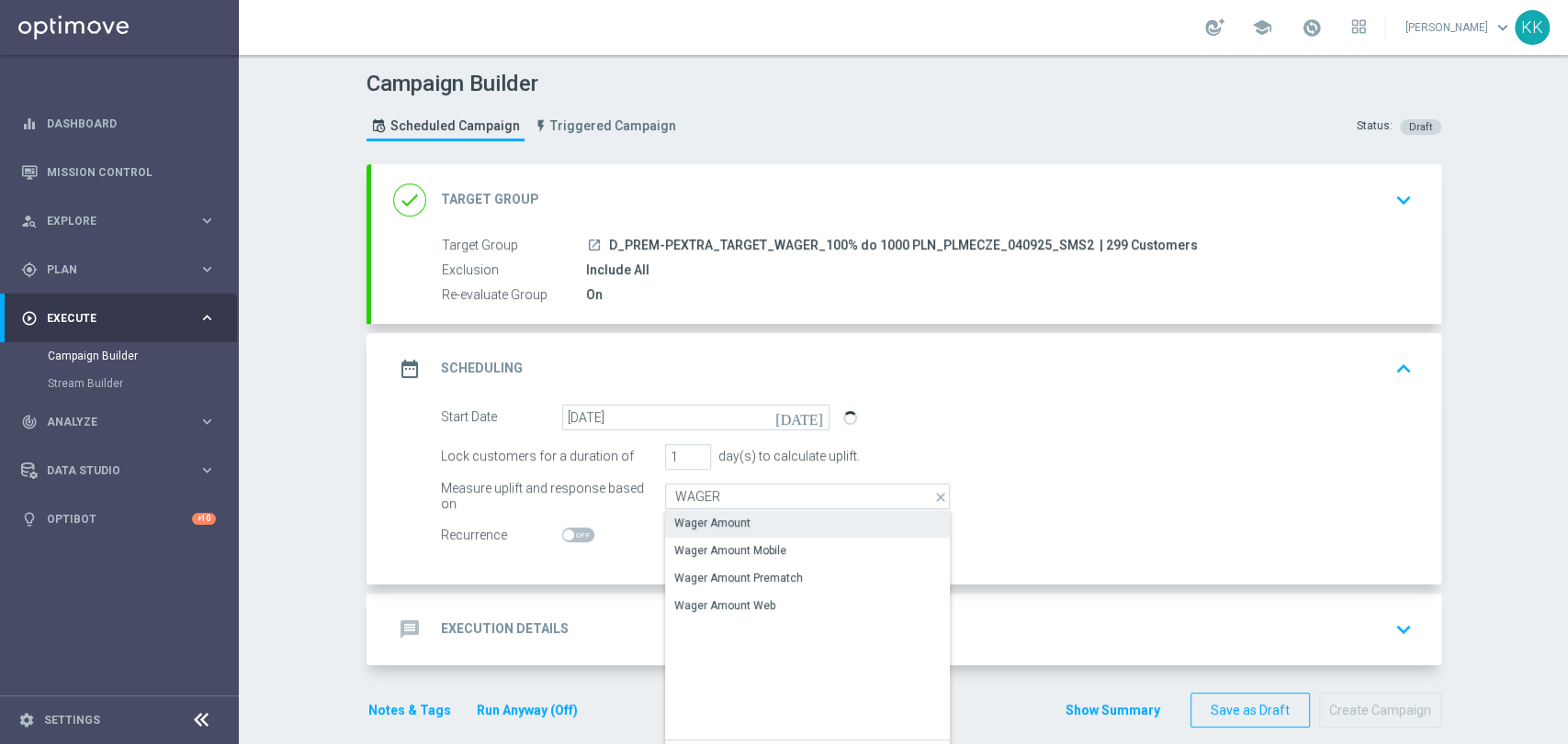
click at [727, 523] on div "Wager Amount" at bounding box center [712, 523] width 76 height 16
type input "Wager Amount"
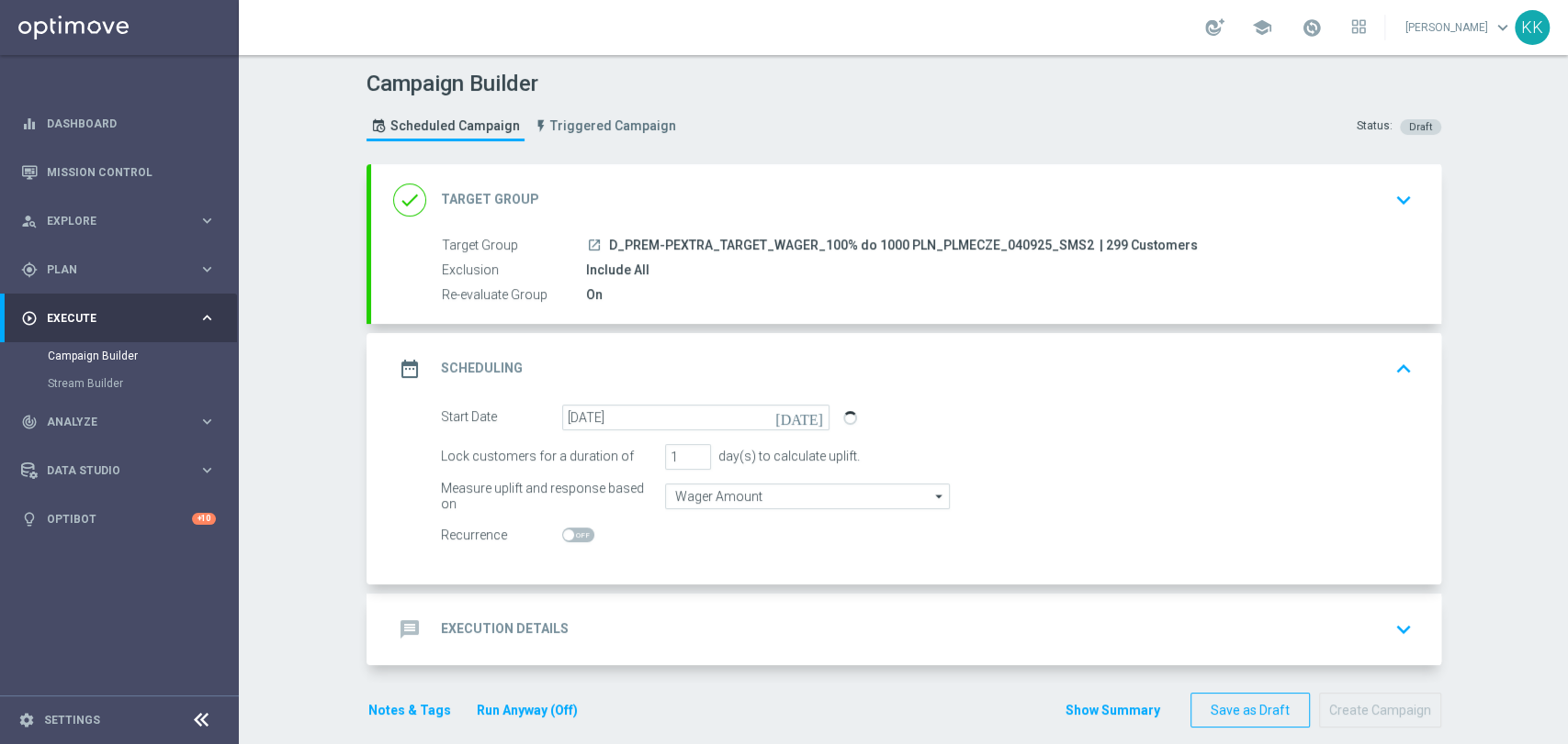
click at [773, 642] on div "message Execution Details keyboard_arrow_down" at bounding box center [906, 630] width 1026 height 35
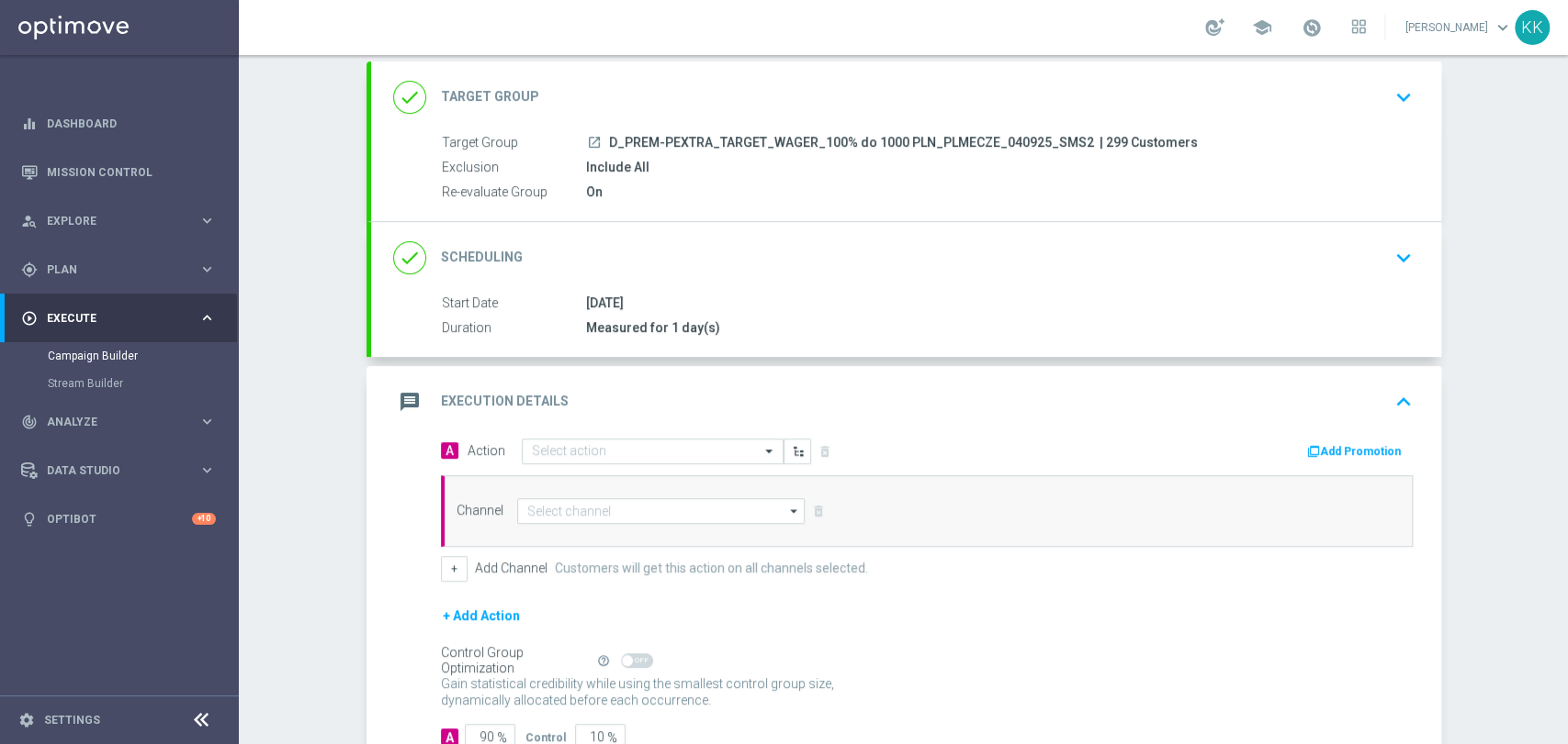
scroll to position [159, 0]
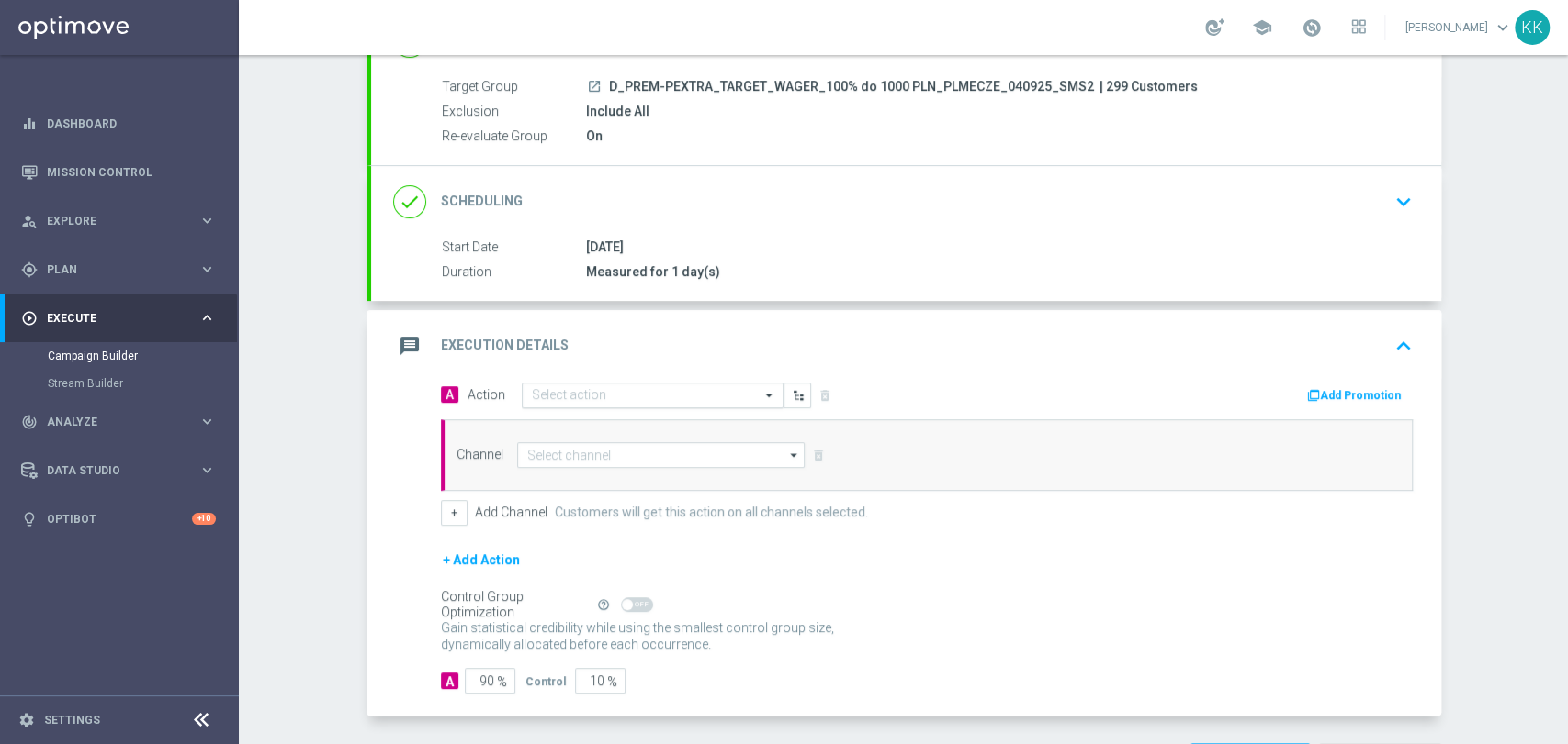
click at [600, 394] on input "text" at bounding box center [634, 396] width 205 height 15
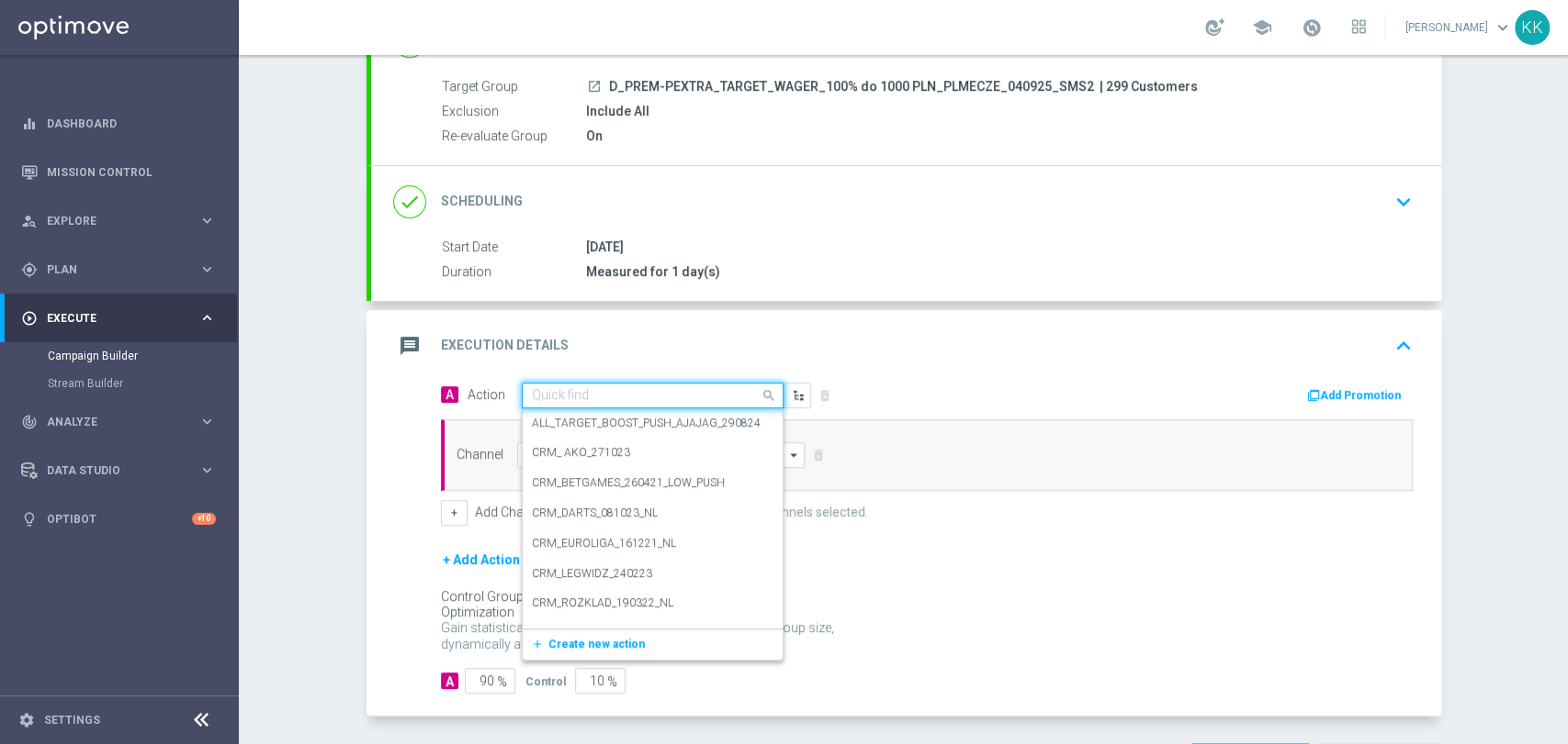
paste input "D_PREM-PEXTRA_TARGET_WAGER_100% do 1000 PLN_PLMECZE_040925_SMS2"
type input "D_PREM-PEXTRA_TARGET_WAGER_100% do 1000 PLN_PLMECZE_040925_SMS2"
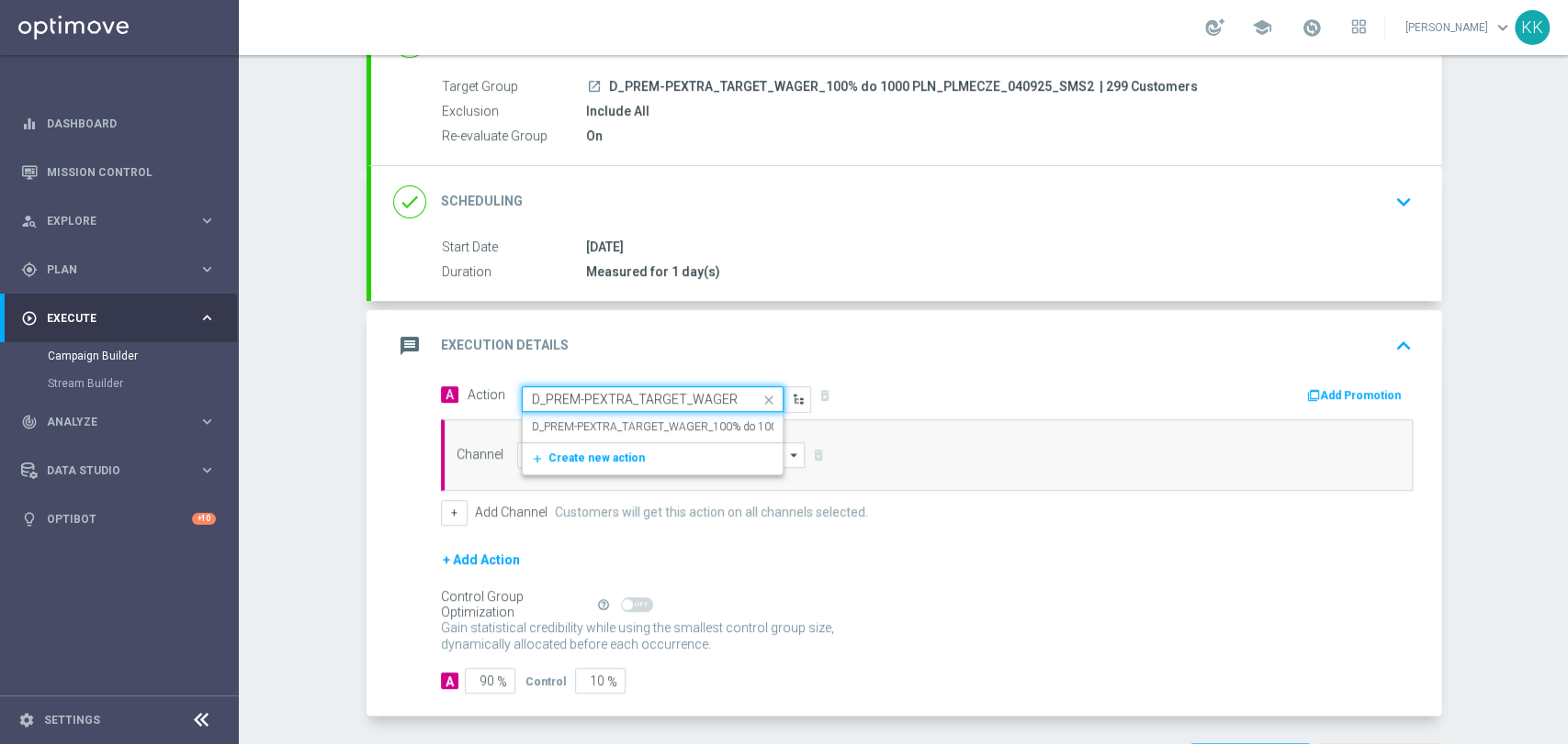
scroll to position [0, 257]
click at [601, 428] on label "D_PREM-PEXTRA_TARGET_WAGER_100% do 1000 PLN_PLMECZE_040925_SMS2" at bounding box center [735, 427] width 406 height 15
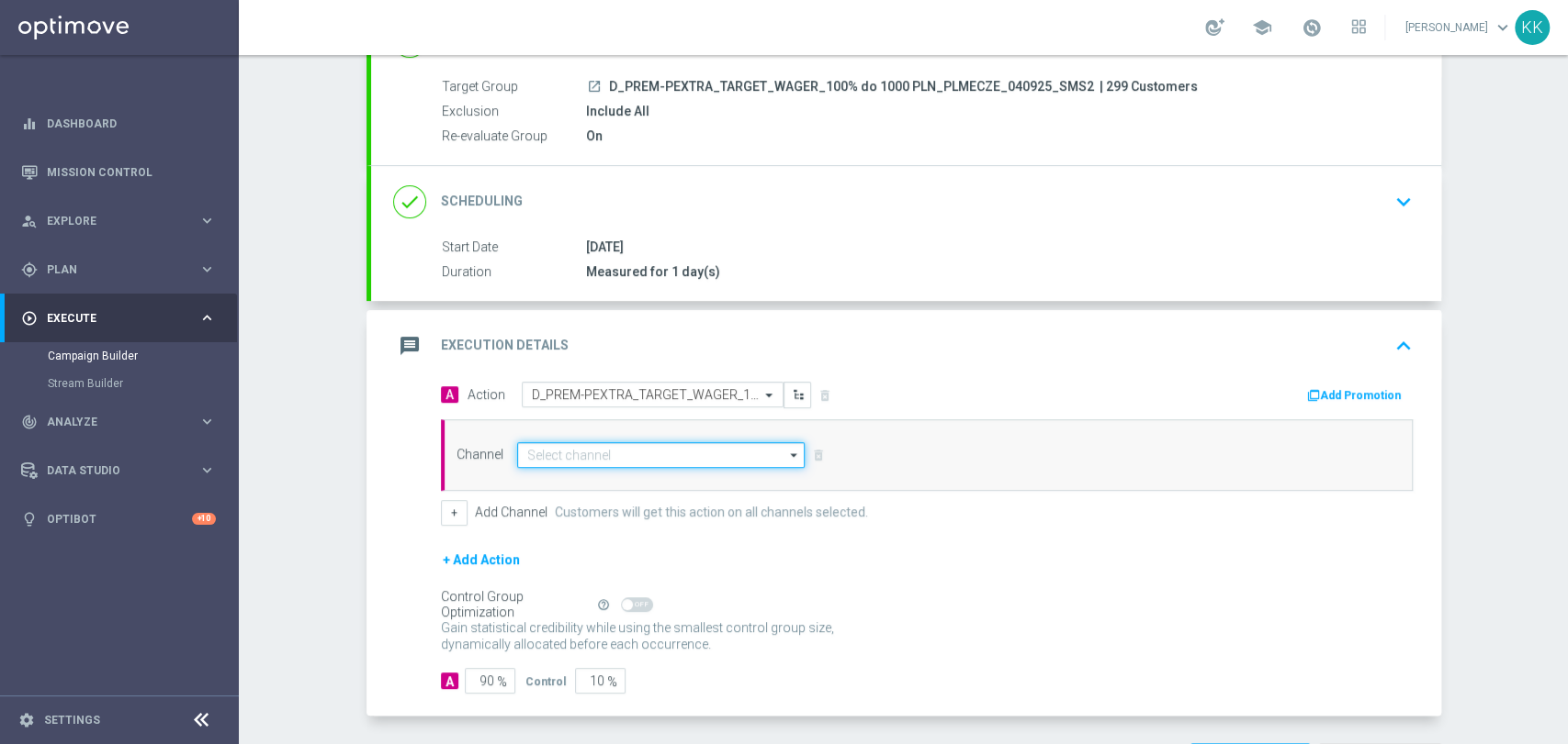
click at [595, 442] on input at bounding box center [661, 454] width 289 height 26
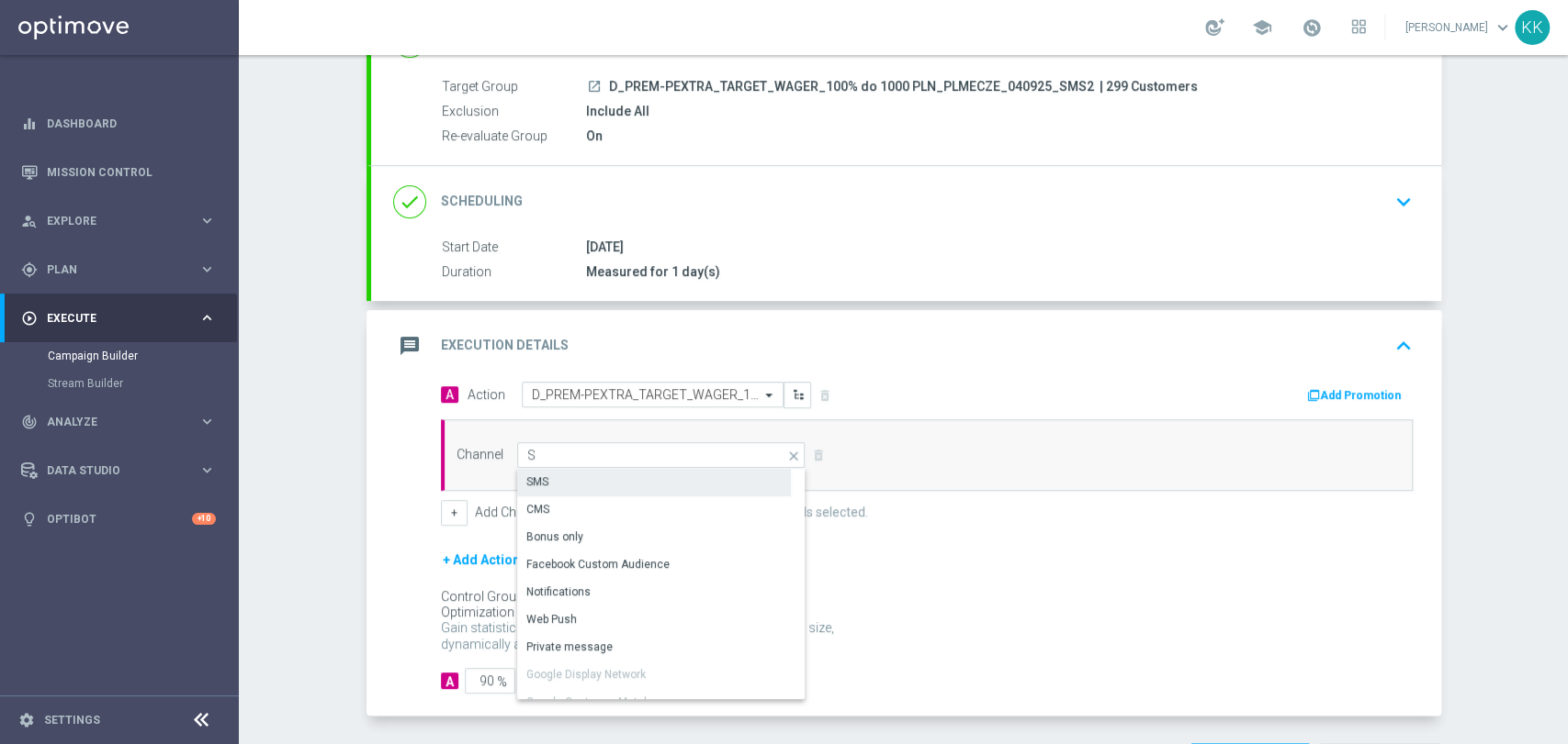
click at [595, 469] on div "SMS" at bounding box center [653, 481] width 274 height 26
type input "SMS"
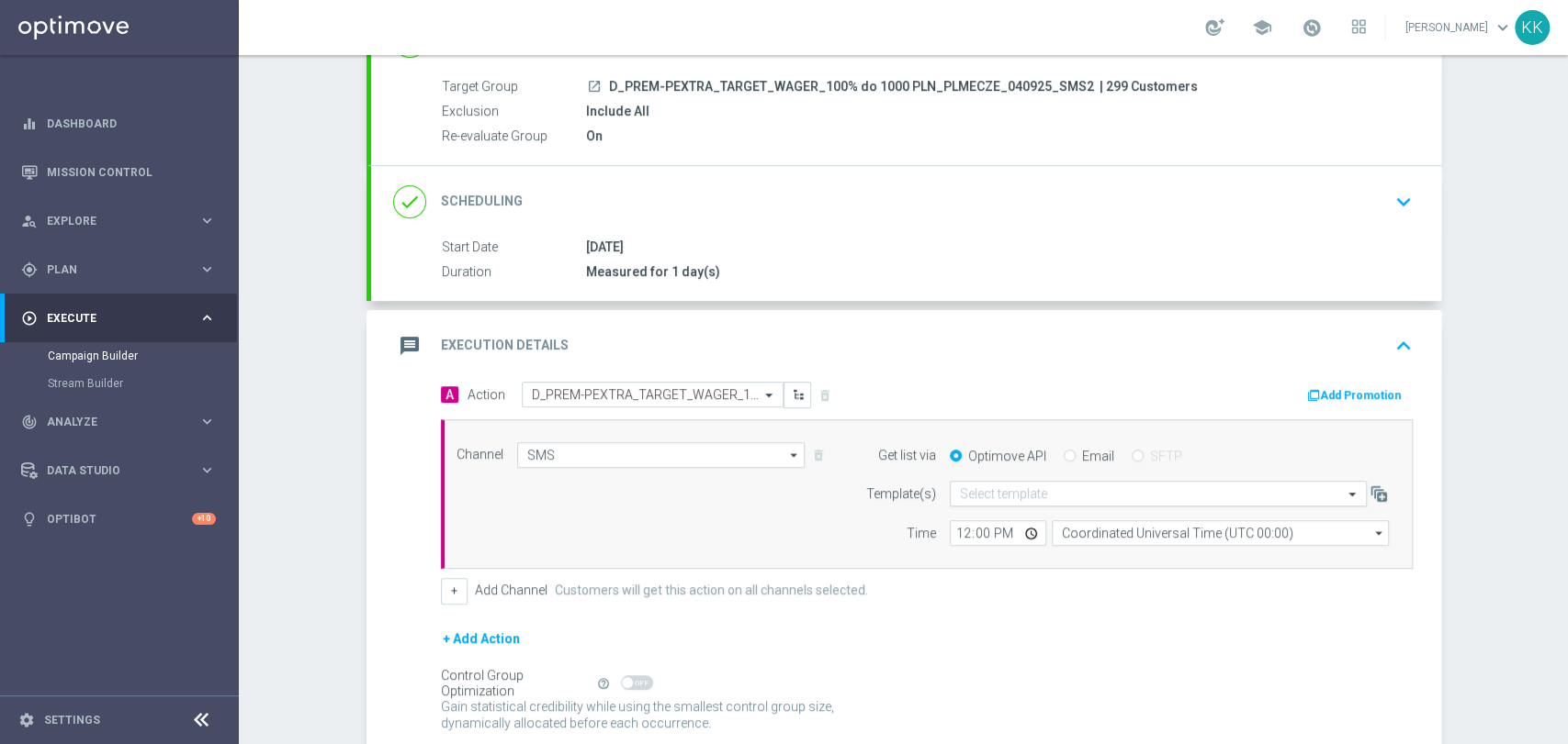
click at [1003, 493] on input "text" at bounding box center [1140, 494] width 360 height 15
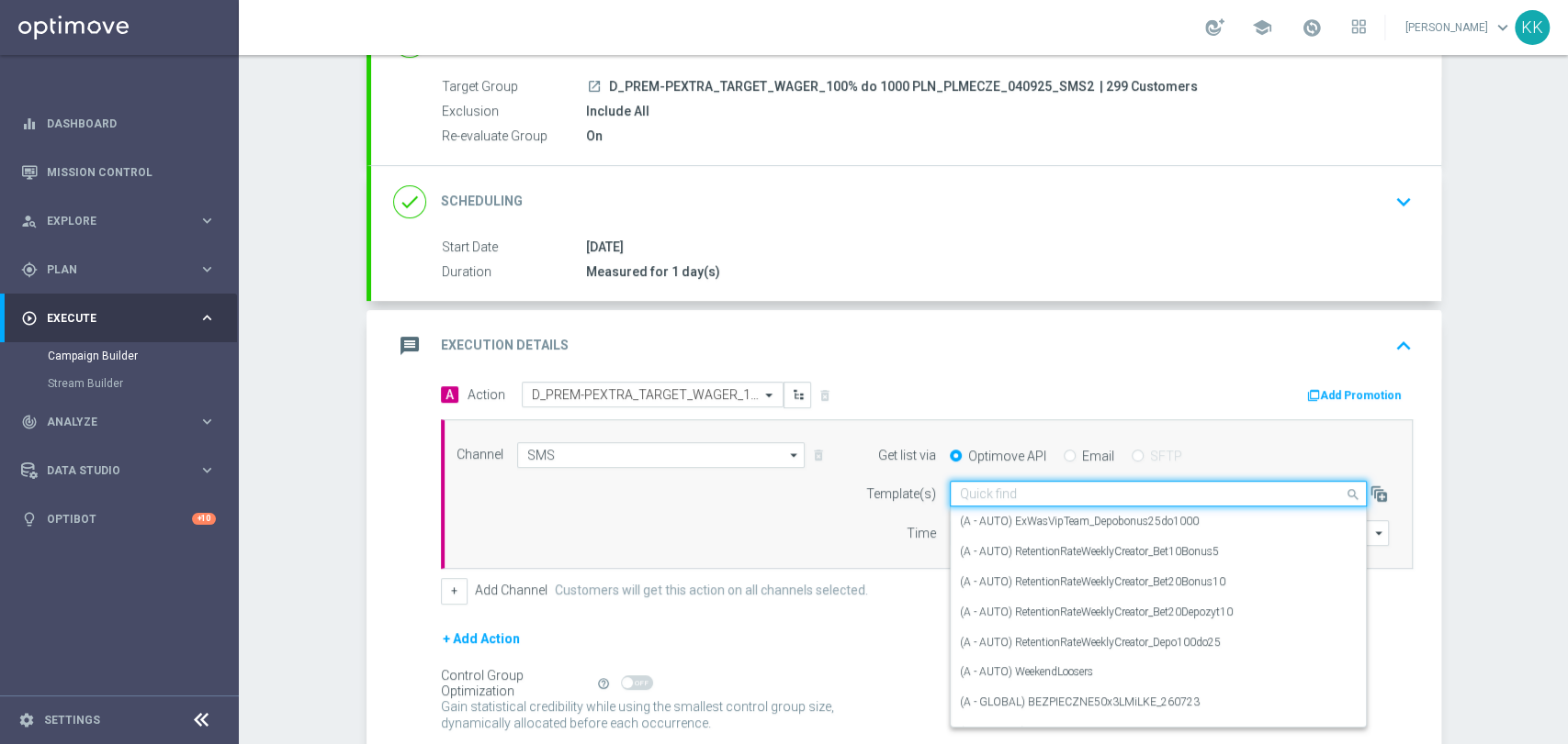
paste input "D_PREM-PEXTRA_TARGET_WAGER_100% do 1000 PLN_PLMECZE_040925_SMS2"
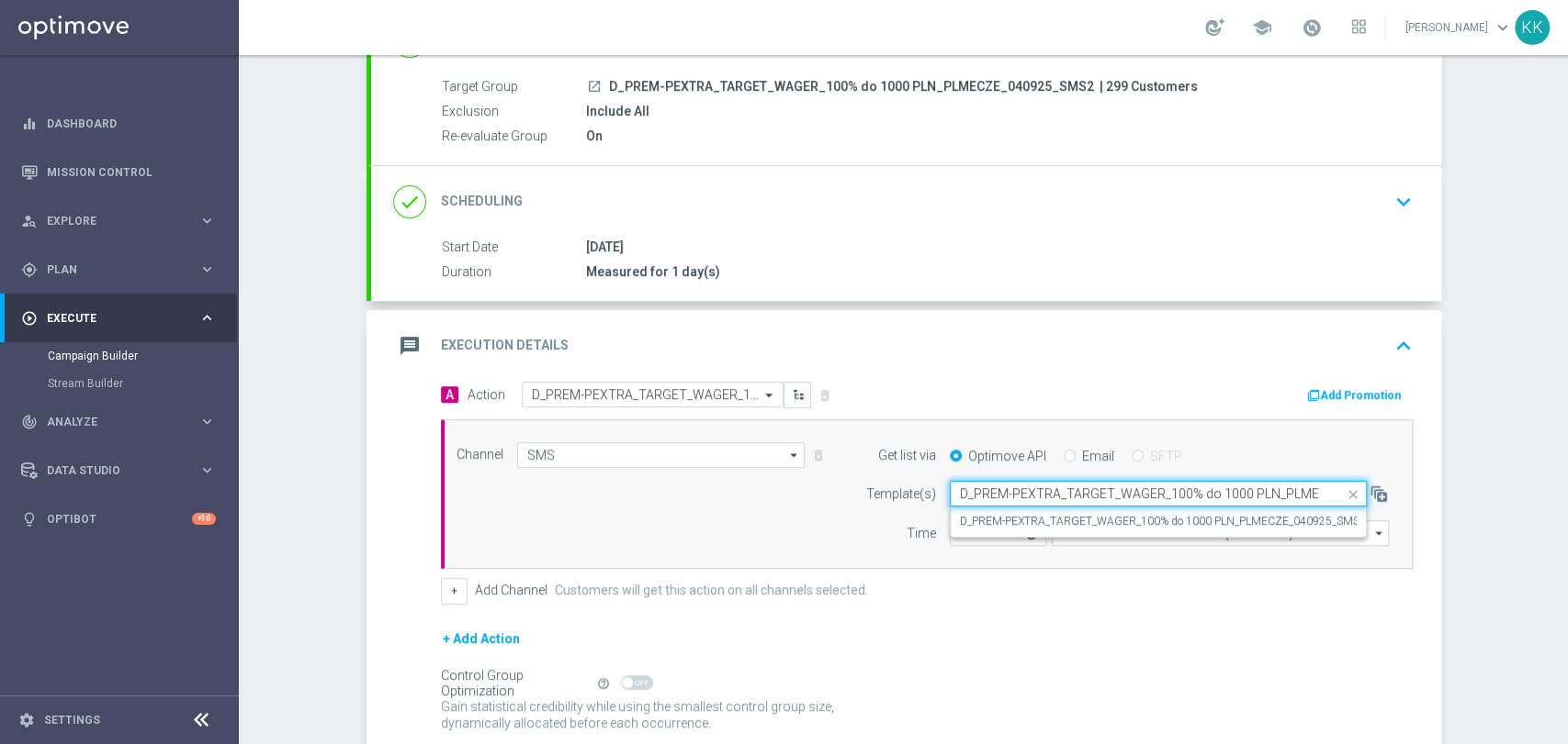
scroll to position [0, 101]
click at [1003, 512] on div "D_PREM-PEXTRA_TARGET_WAGER_100% do 1000 PLN_PLMECZE_040925_SMS2" at bounding box center [1158, 522] width 397 height 30
type input "D_PREM-PEXTRA_TARGET_WAGER_100% do 1000 PLN_PLMECZE_040925_SMS2"
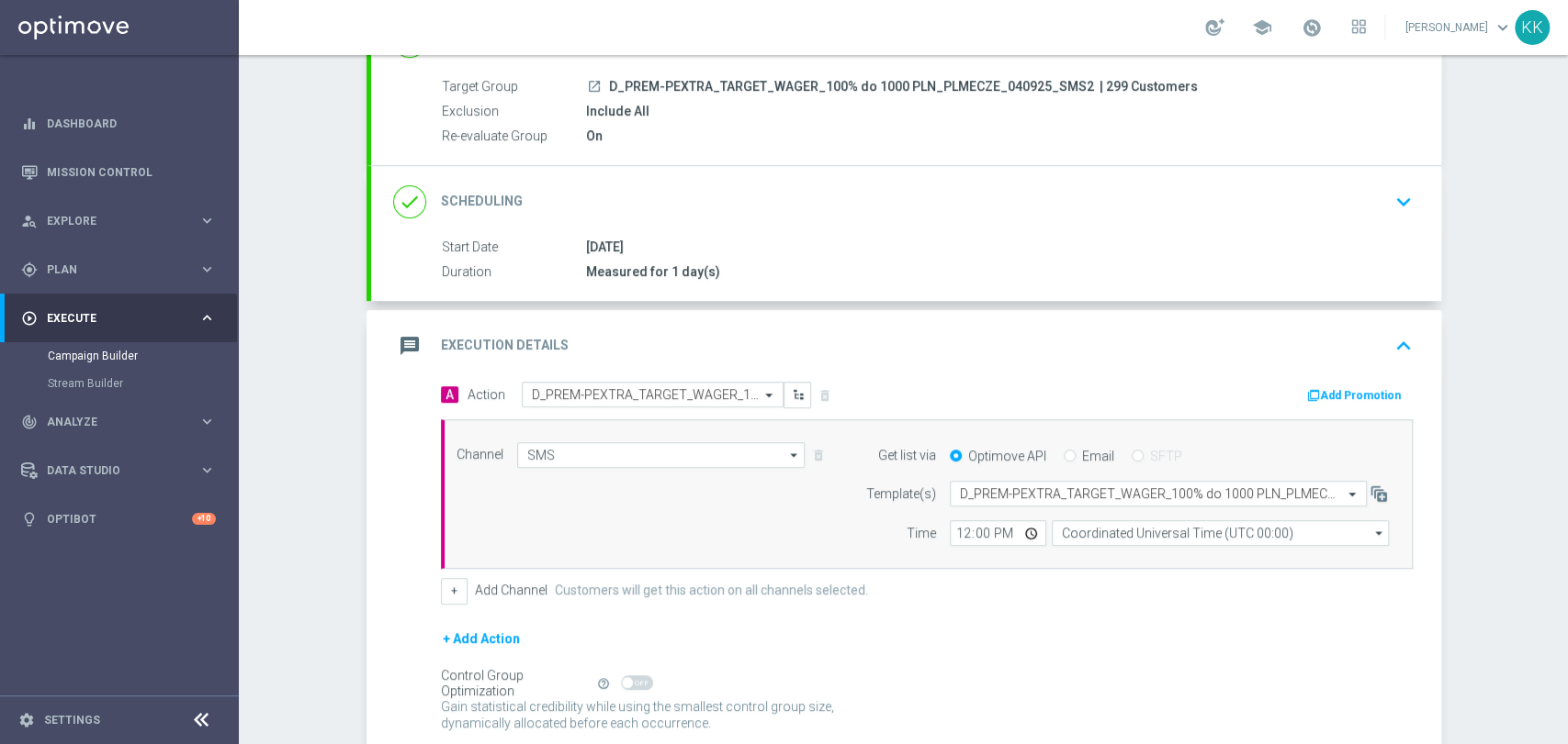
scroll to position [0, 0]
click at [963, 536] on input "12:00" at bounding box center [997, 533] width 96 height 26
type input "18:26"
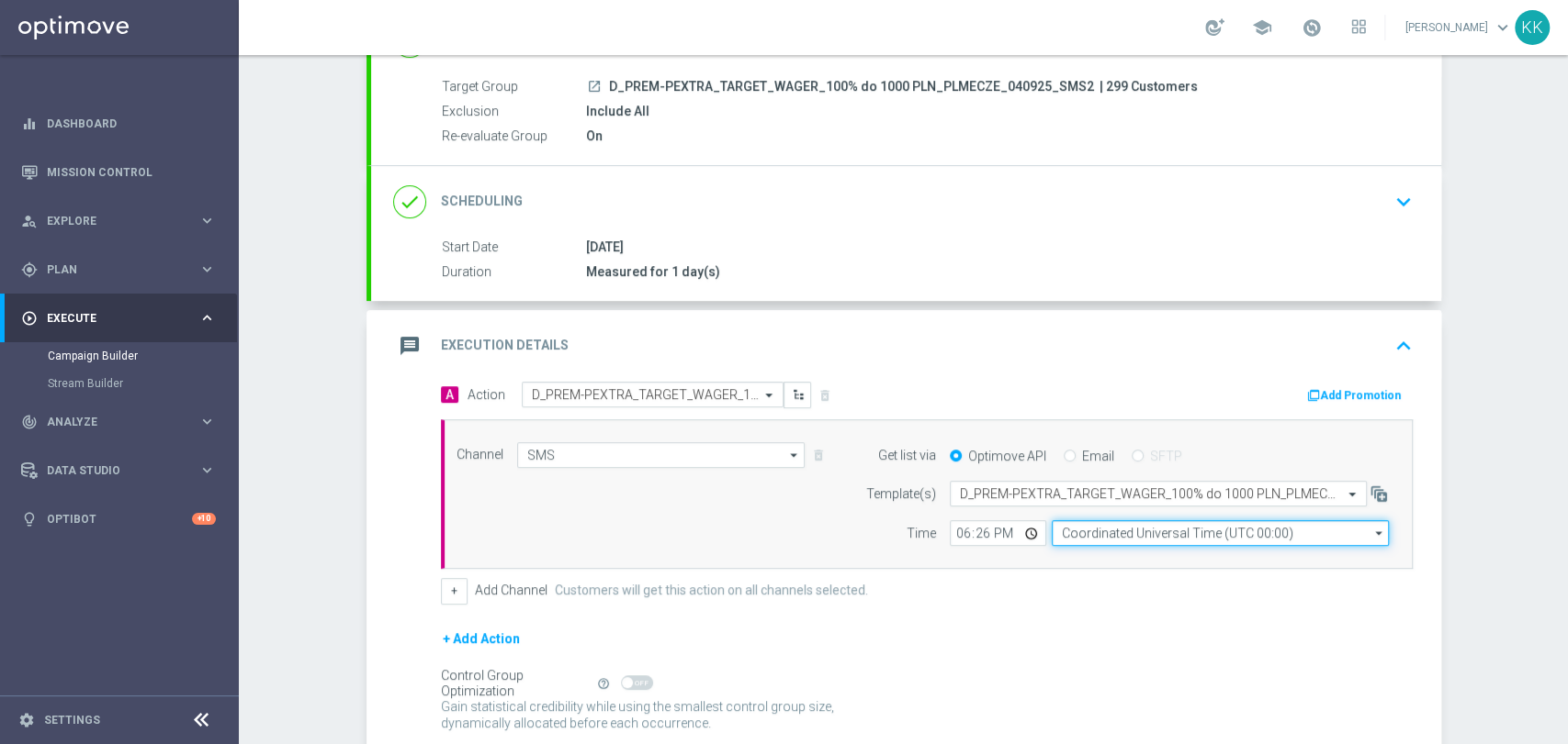
click at [1130, 524] on input "Coordinated Universal Time (UTC 00:00)" at bounding box center [1220, 533] width 337 height 26
click at [1134, 538] on input "WARS" at bounding box center [1220, 533] width 337 height 26
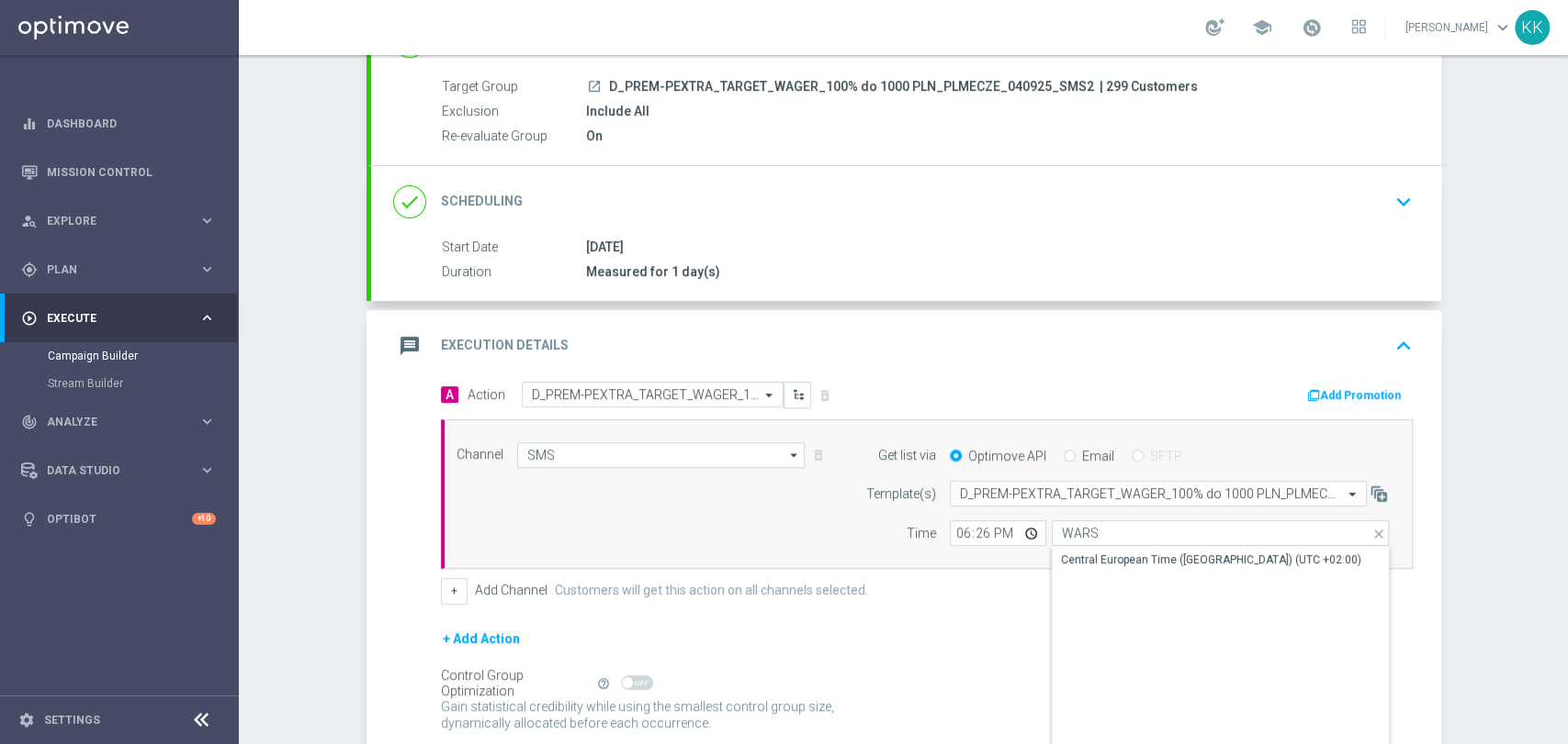
click at [1136, 546] on div "Show Selected 0 of NaN" at bounding box center [1220, 546] width 338 height 1
click at [1148, 556] on div "Central European Time ([GEOGRAPHIC_DATA]) (UTC +02:00)" at bounding box center [1212, 560] width 300 height 16
type input "Central European Time ([GEOGRAPHIC_DATA]) (UTC +02:00)"
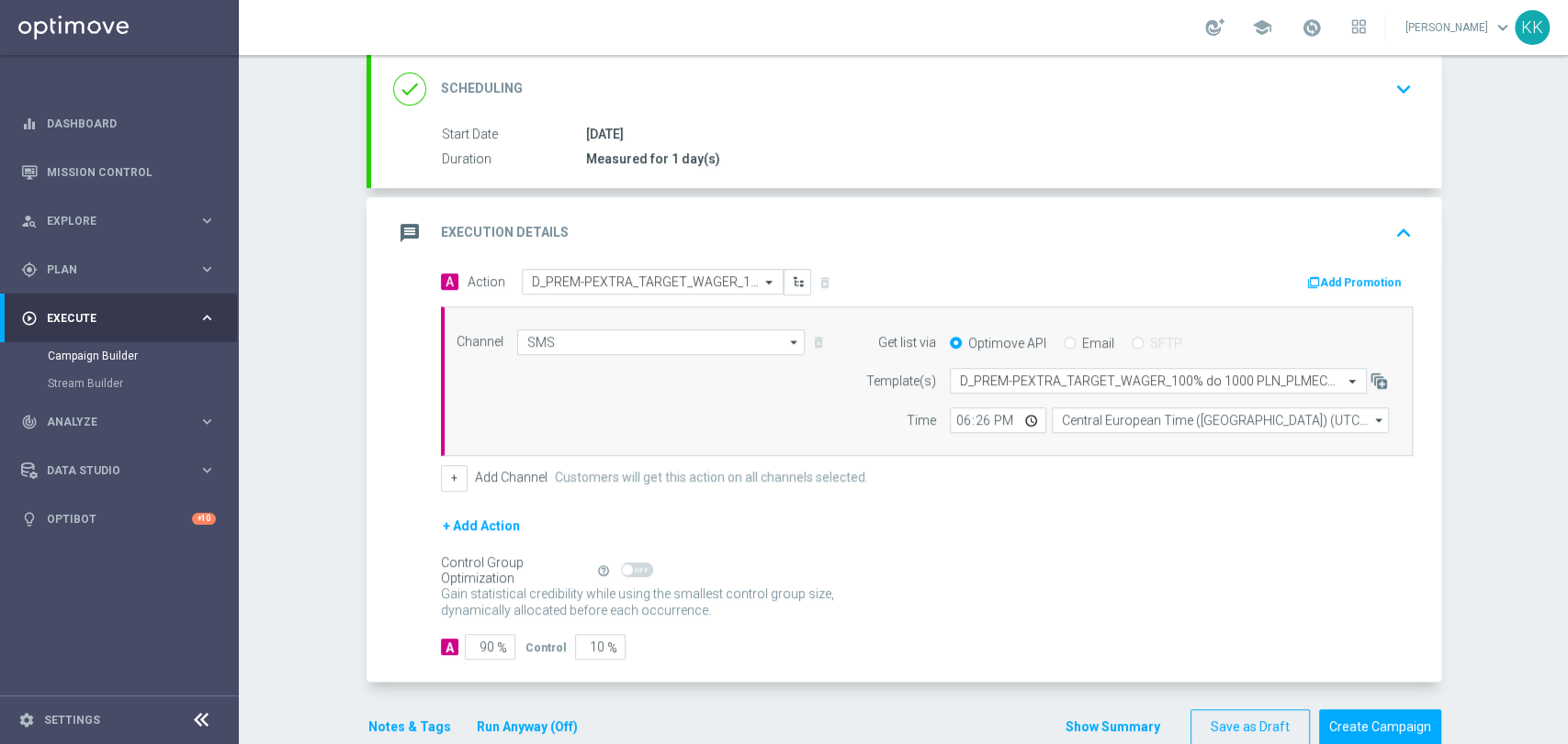
scroll to position [307, 0]
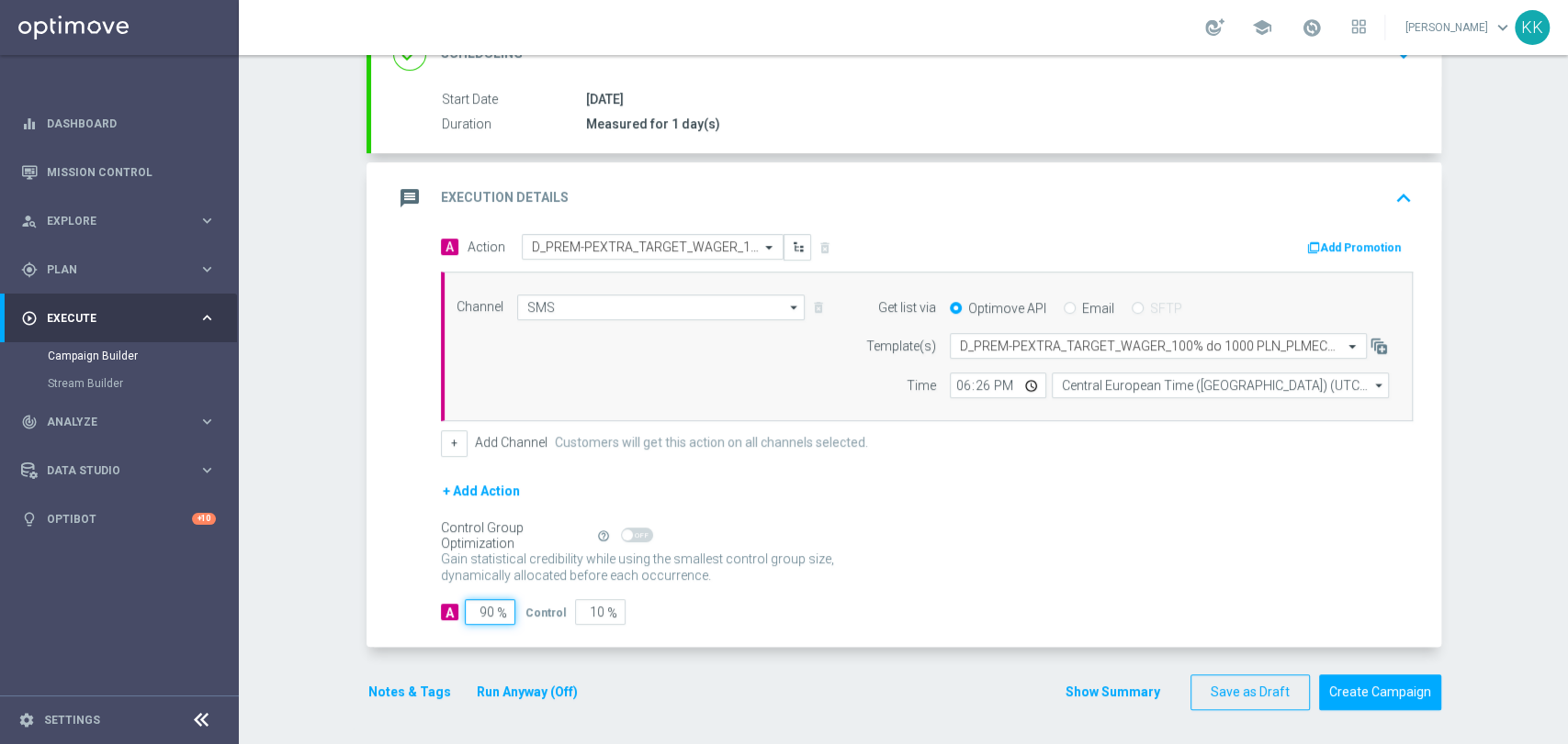
click at [481, 610] on input "90" at bounding box center [490, 612] width 51 height 26
type input "9"
type input "91"
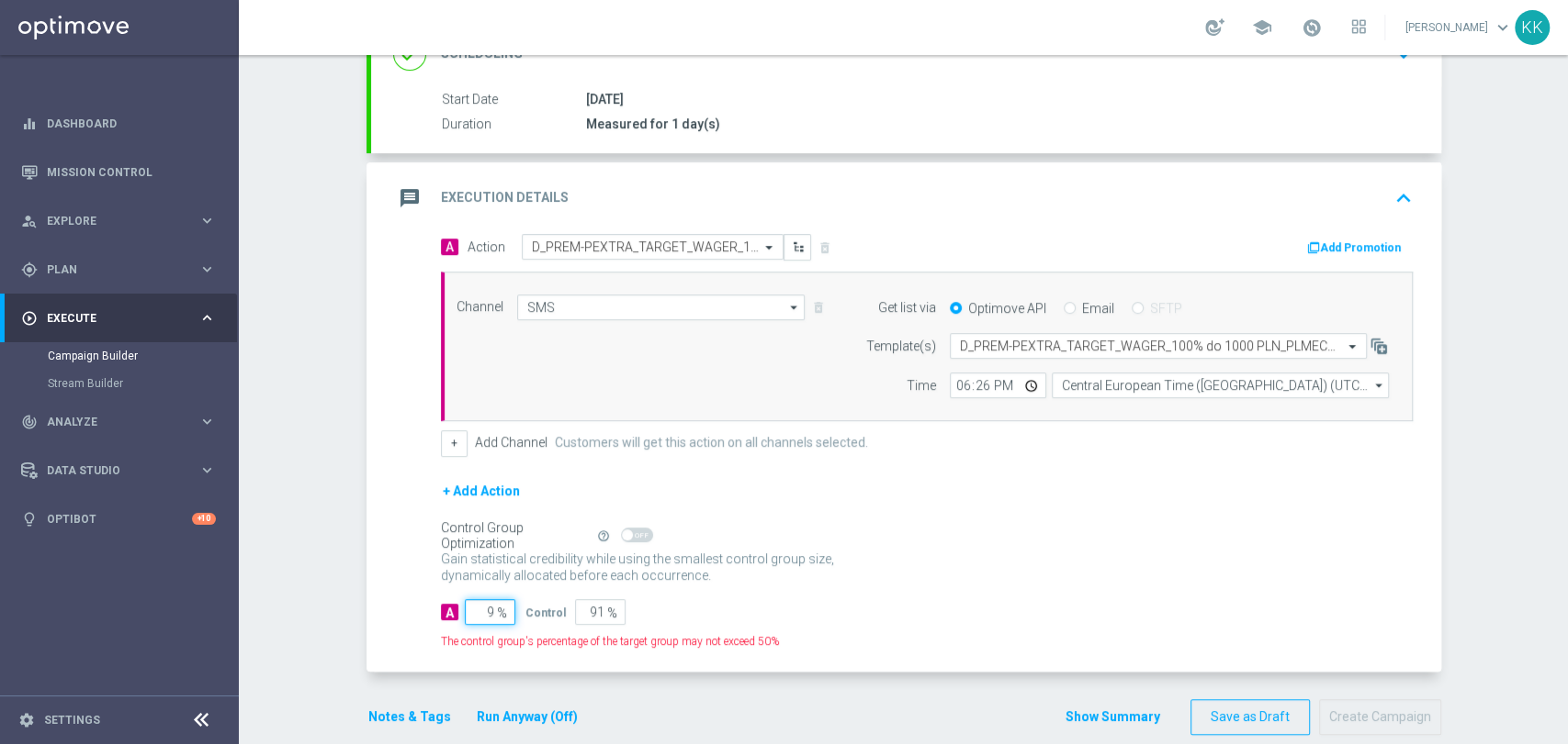
type input "95"
type input "5"
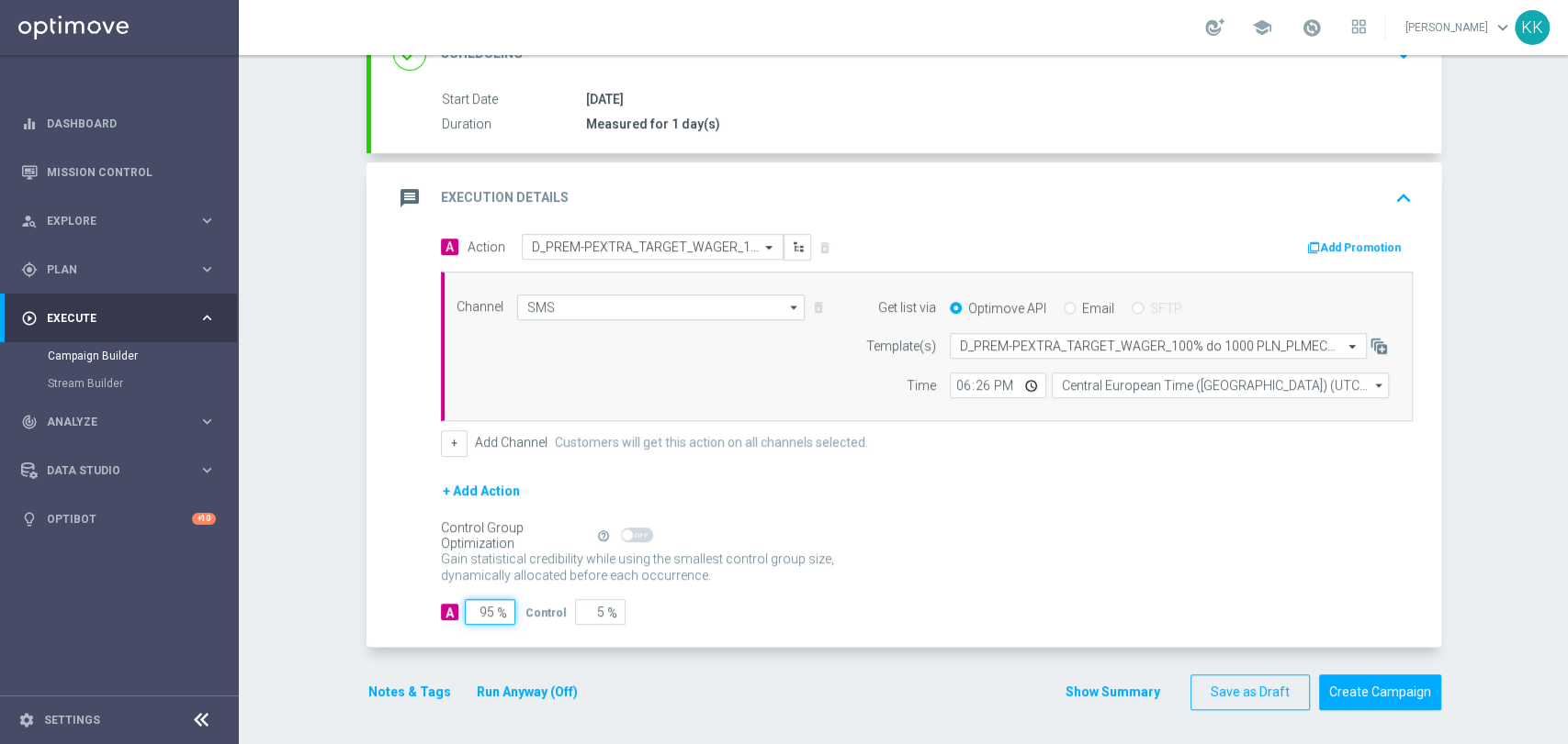
type input "95"
click at [366, 701] on div "Notes & Tags Run Anyway (Off)" at bounding box center [483, 693] width 235 height 36
click at [367, 696] on button "Notes & Tags" at bounding box center [409, 693] width 87 height 23
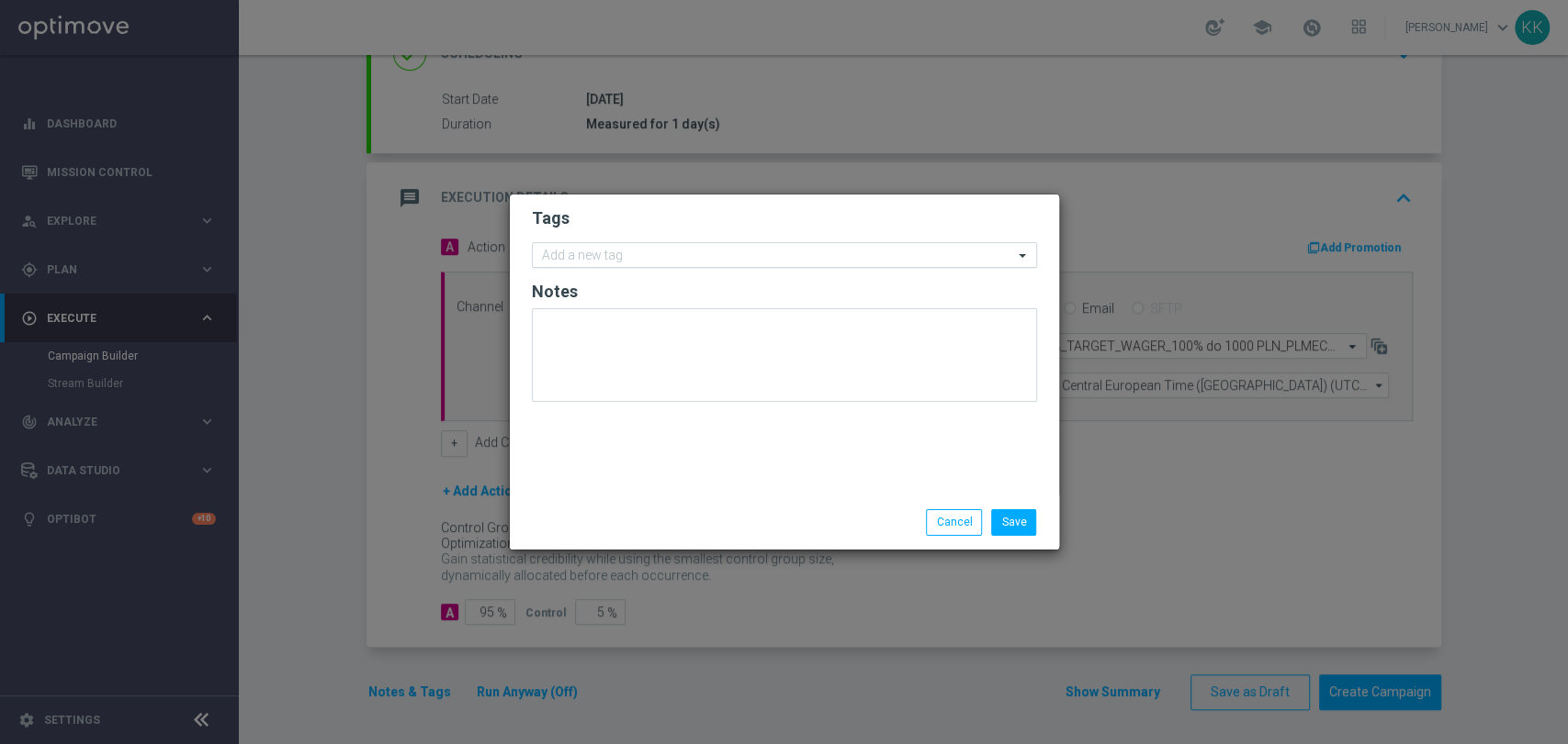
click at [571, 253] on input "text" at bounding box center [778, 256] width 471 height 15
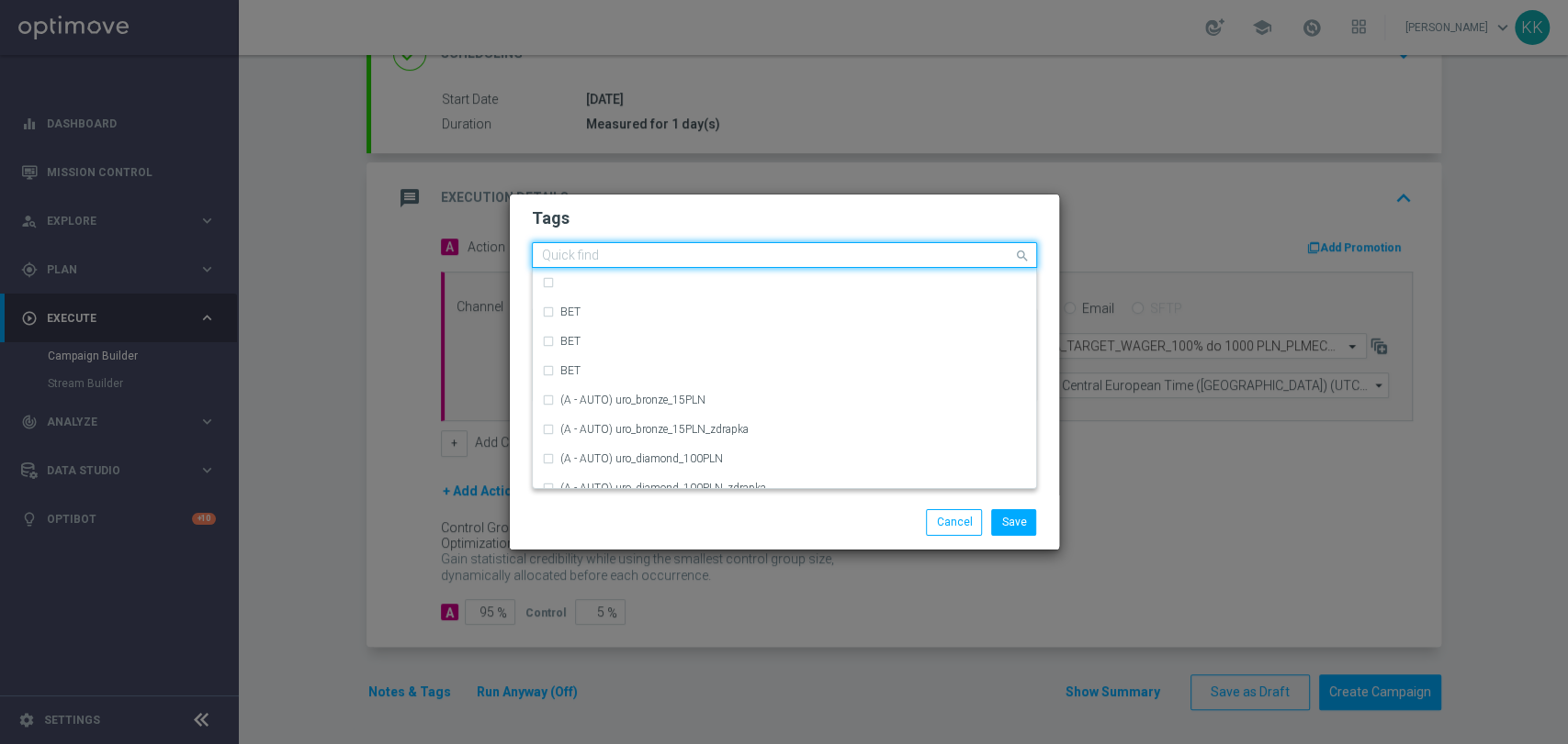
type input "d"
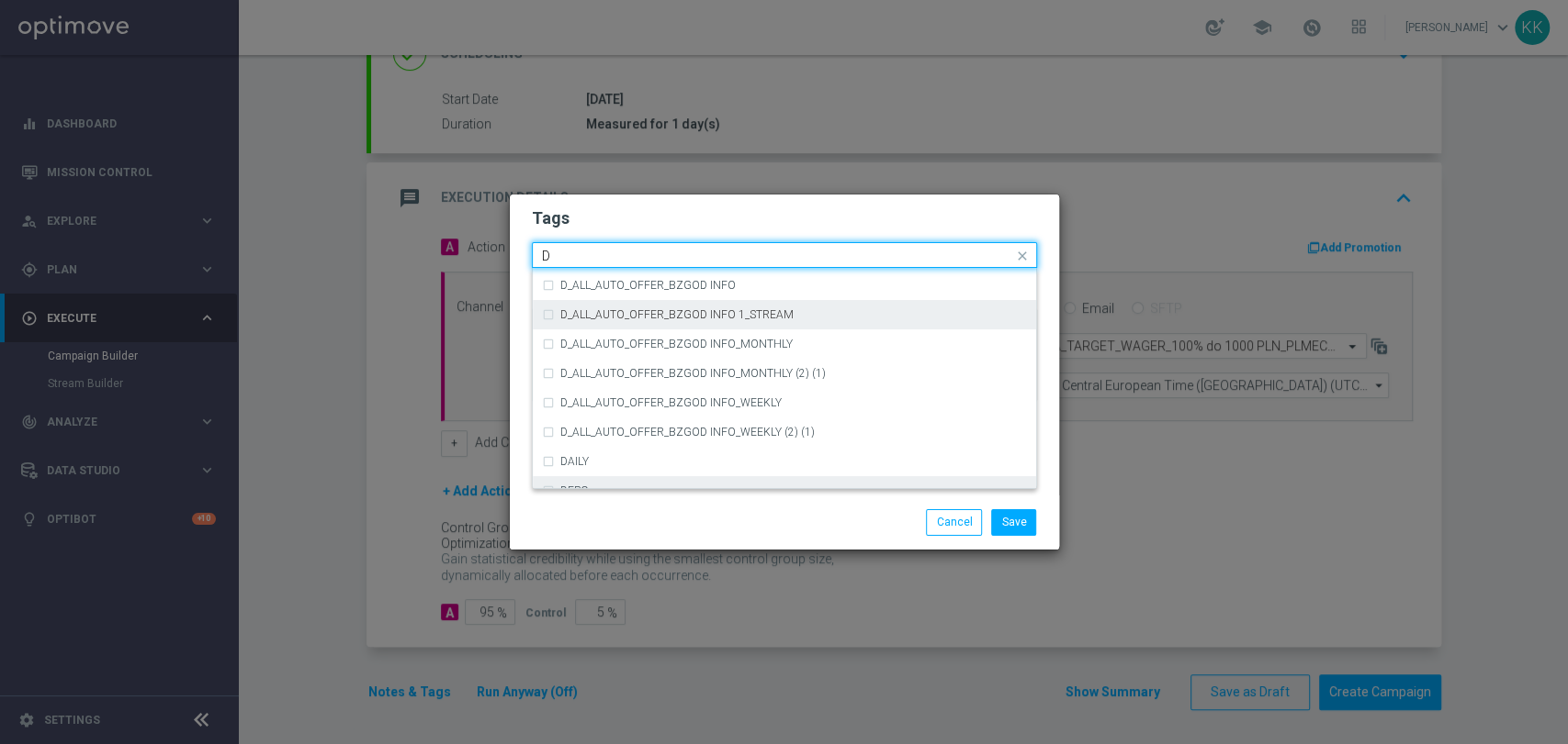
scroll to position [1938, 0]
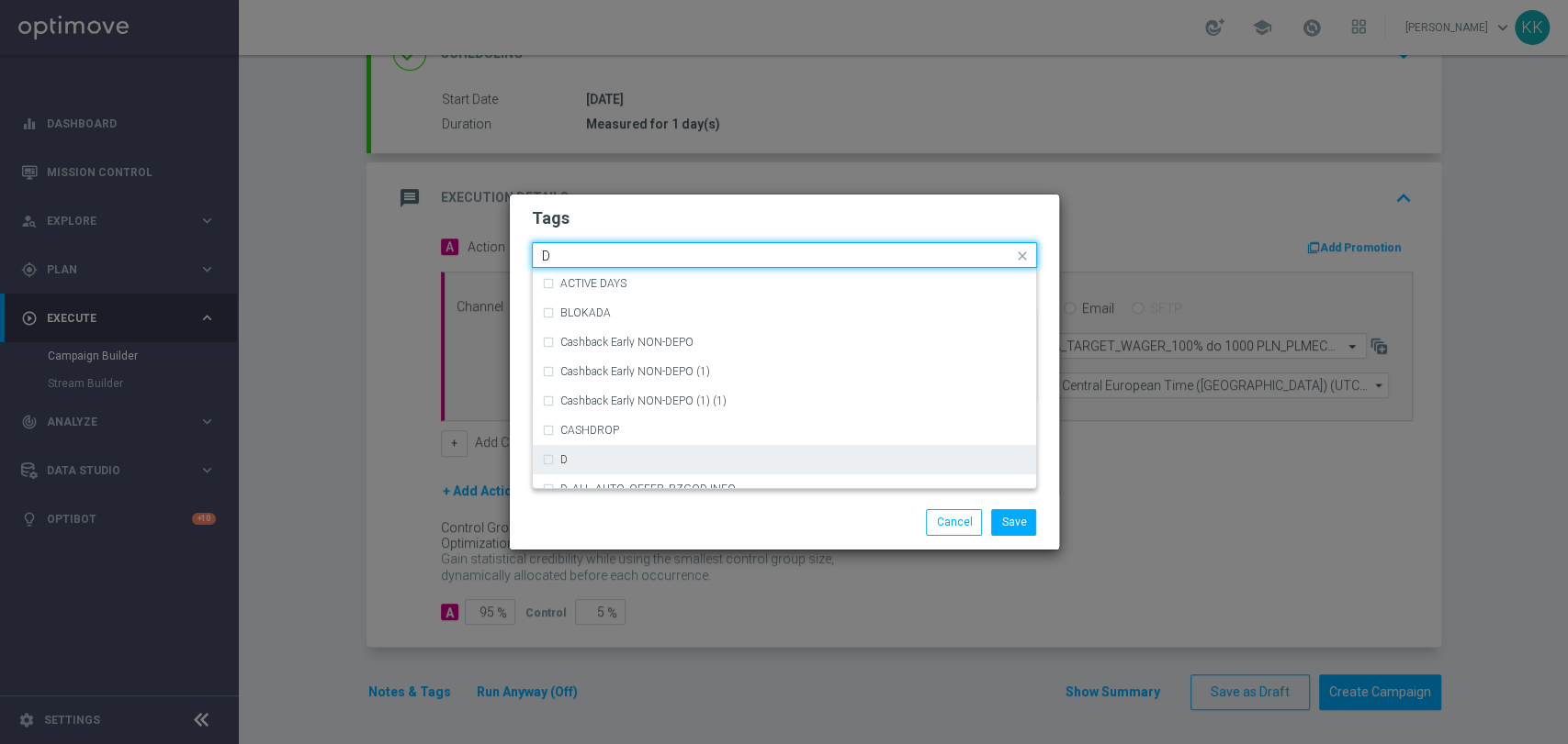
click at [598, 454] on div "D" at bounding box center [793, 460] width 466 height 11
type input "D"
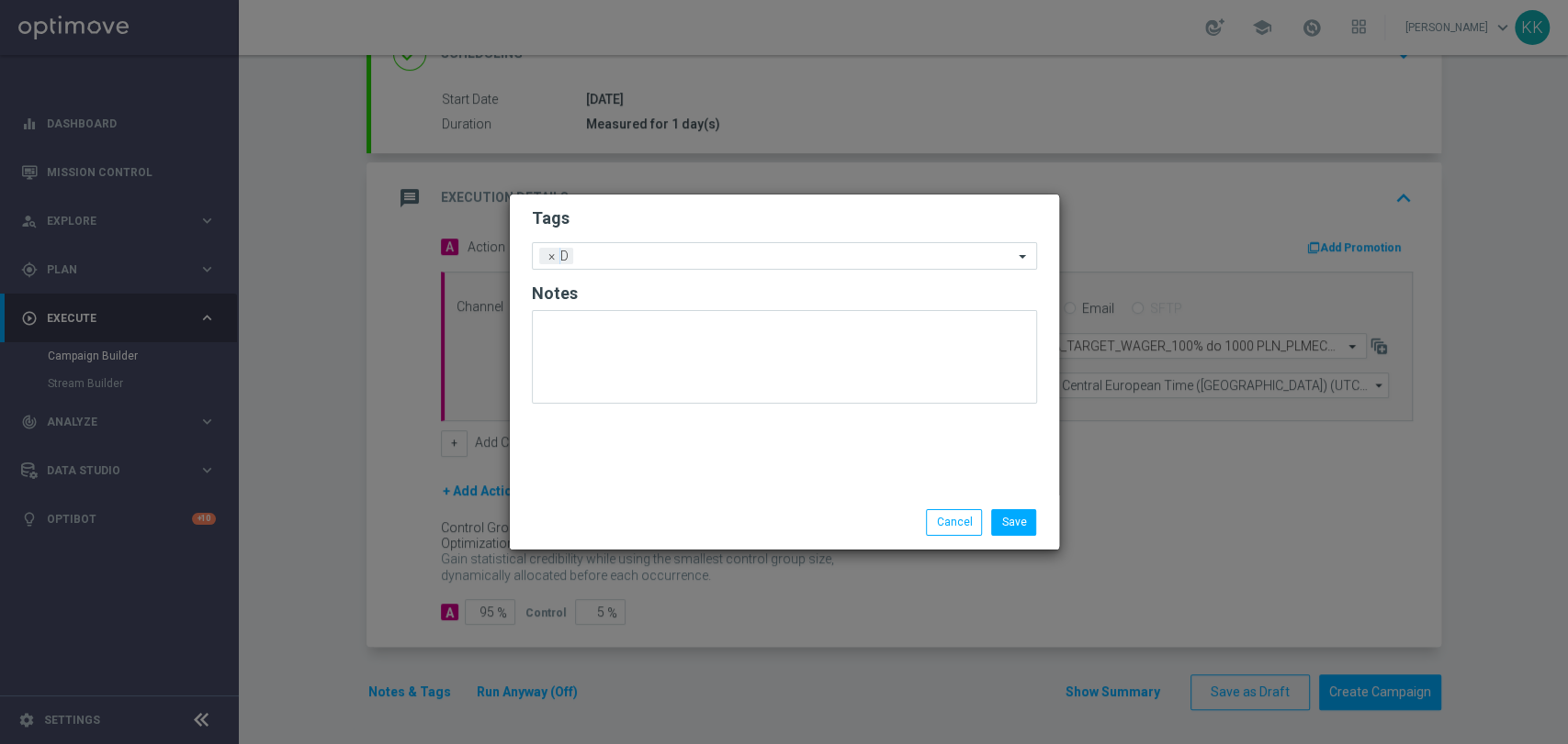
click at [648, 192] on modal-container "Tags Add a new tag × D Notes Save Cancel" at bounding box center [784, 372] width 1568 height 744
click at [662, 259] on input "text" at bounding box center [797, 257] width 433 height 15
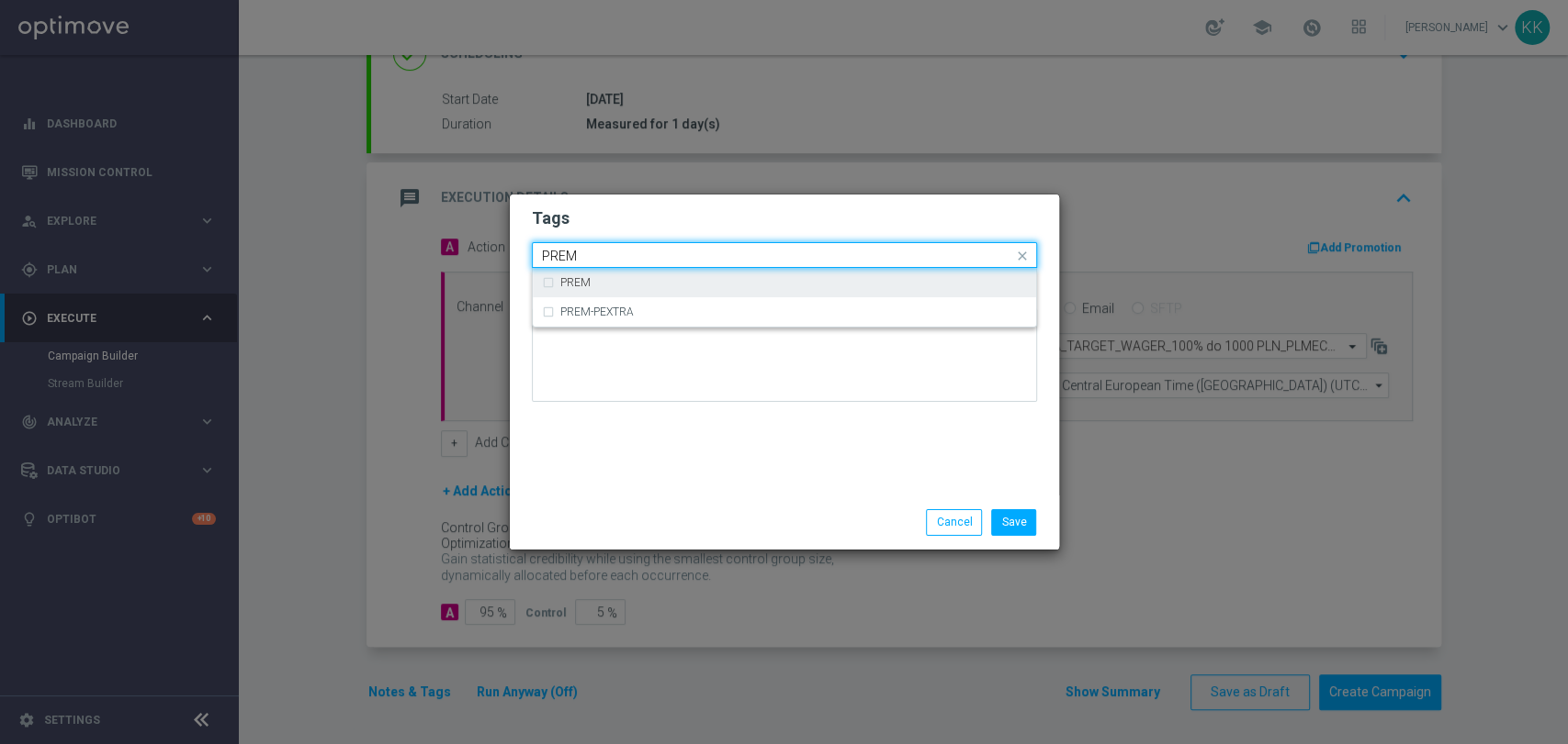
click at [661, 274] on div "PREM" at bounding box center [784, 282] width 485 height 30
type input "PREM"
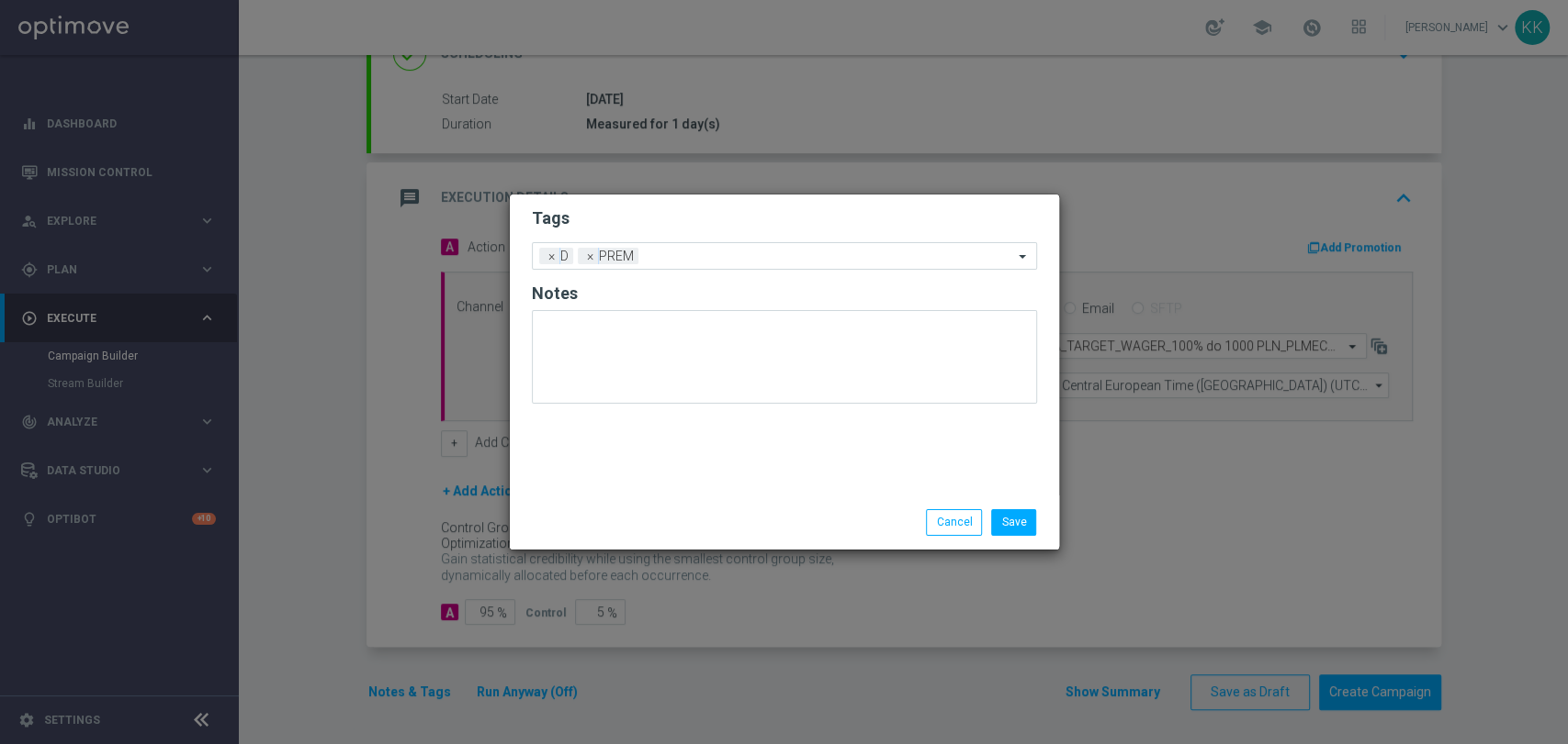
click at [678, 214] on h2 "Tags" at bounding box center [784, 218] width 505 height 22
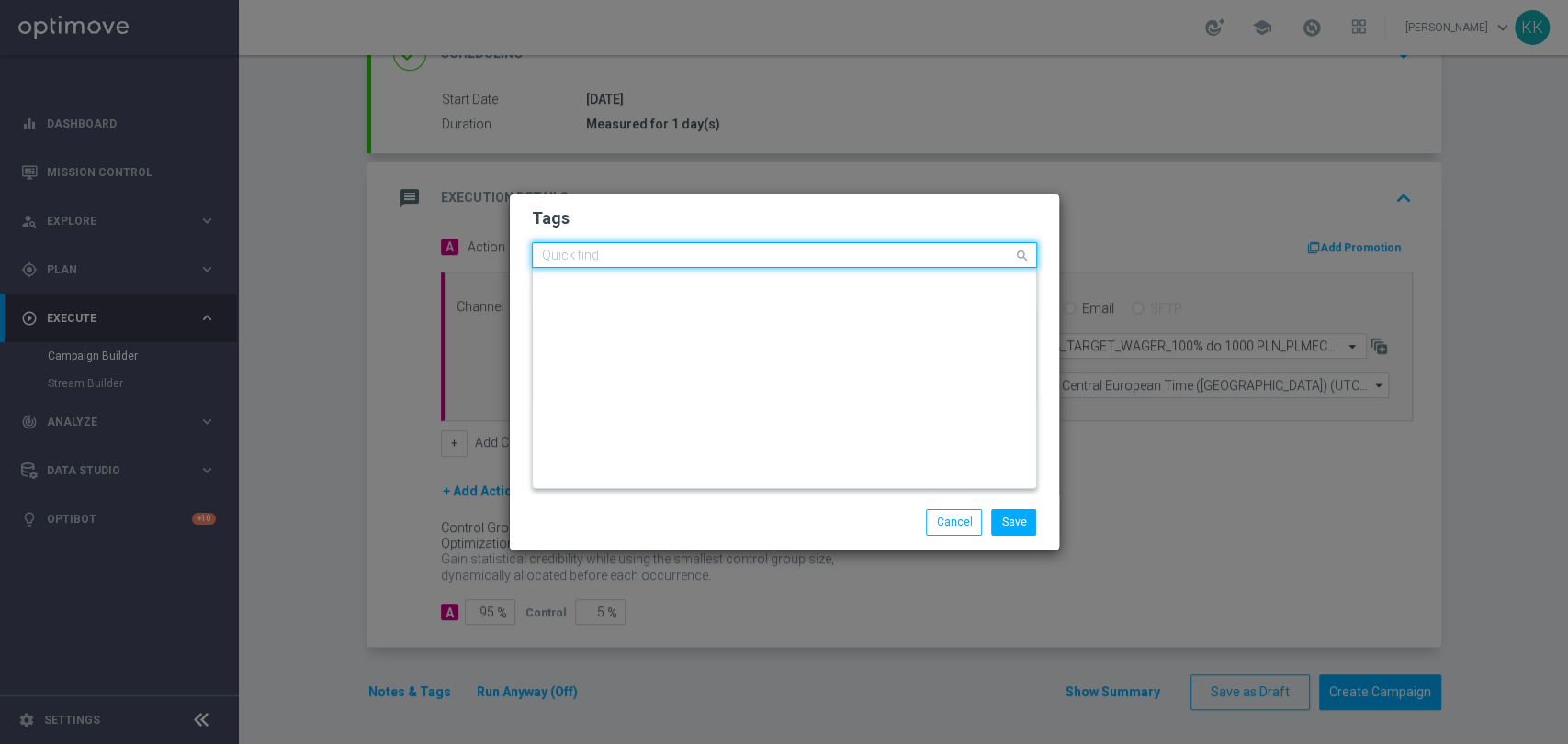
click at [681, 248] on div "Quick find × D × PREM" at bounding box center [773, 255] width 480 height 23
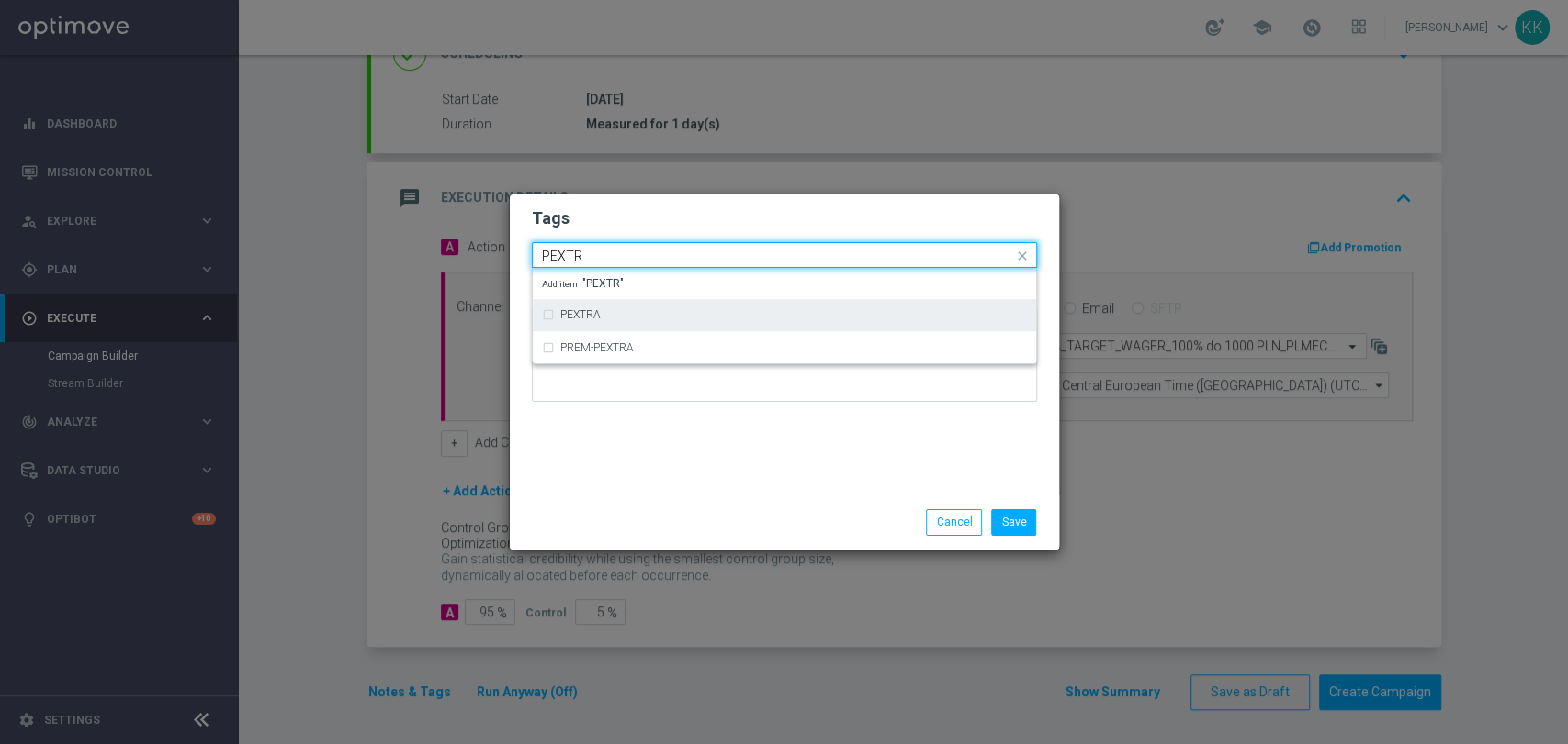
click at [649, 324] on div "PEXTRA" at bounding box center [784, 314] width 485 height 30
type input "PEXTR"
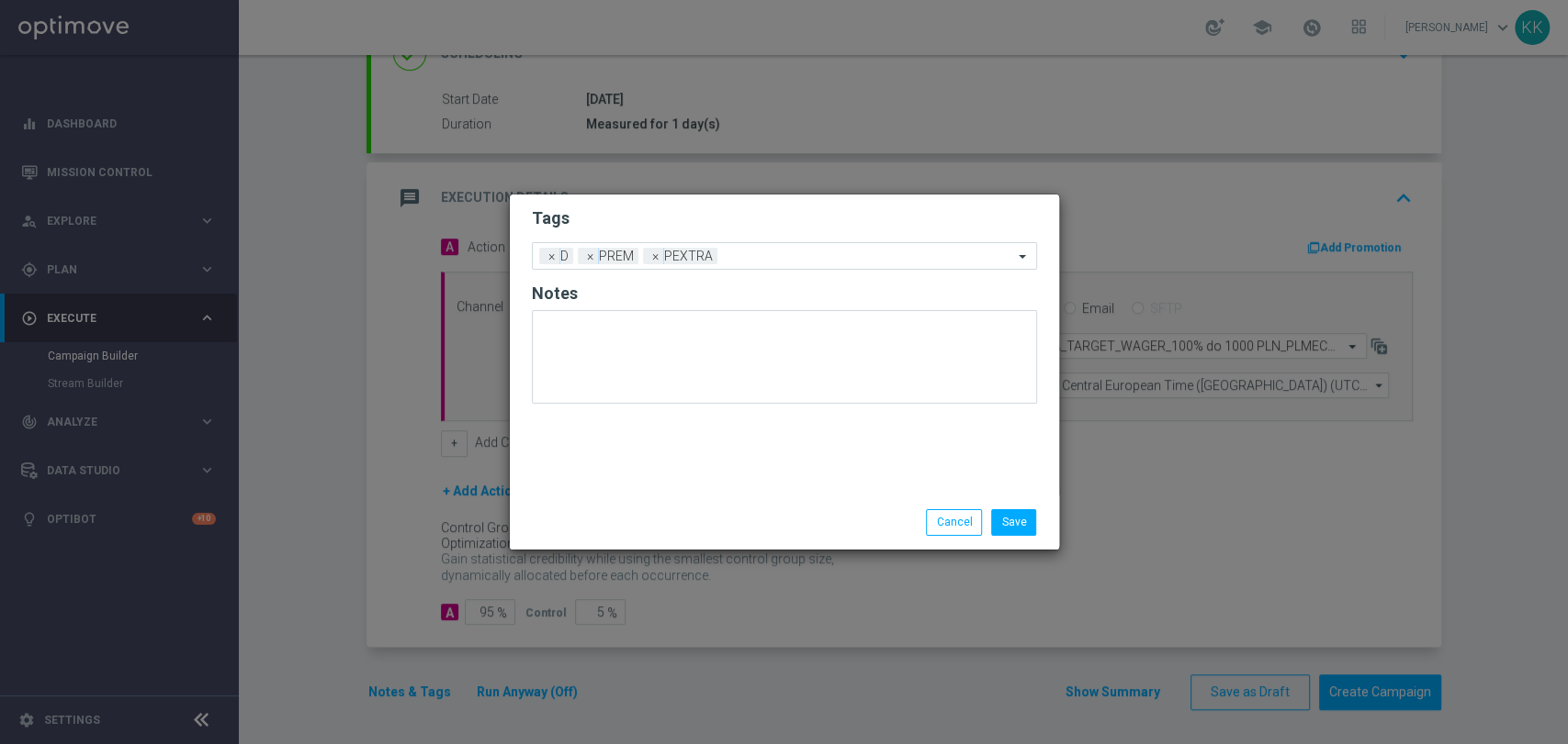
click at [683, 189] on modal-container "Tags Add a new tag × D × PREM × PEXTRA Notes Save Cancel" at bounding box center [784, 372] width 1568 height 744
click at [779, 250] on input "text" at bounding box center [868, 257] width 289 height 15
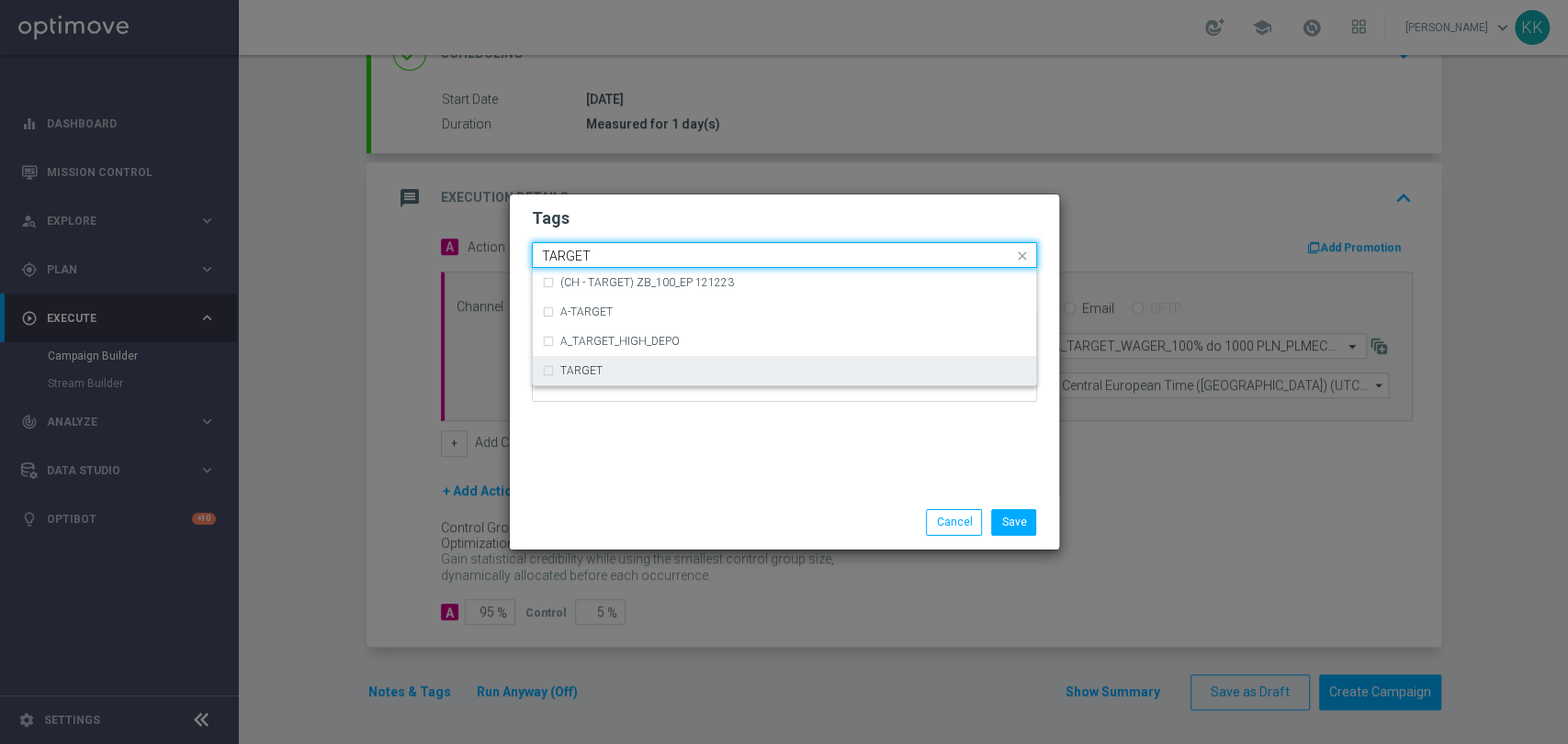
click at [695, 371] on div "TARGET" at bounding box center [793, 372] width 466 height 11
type input "TARGET"
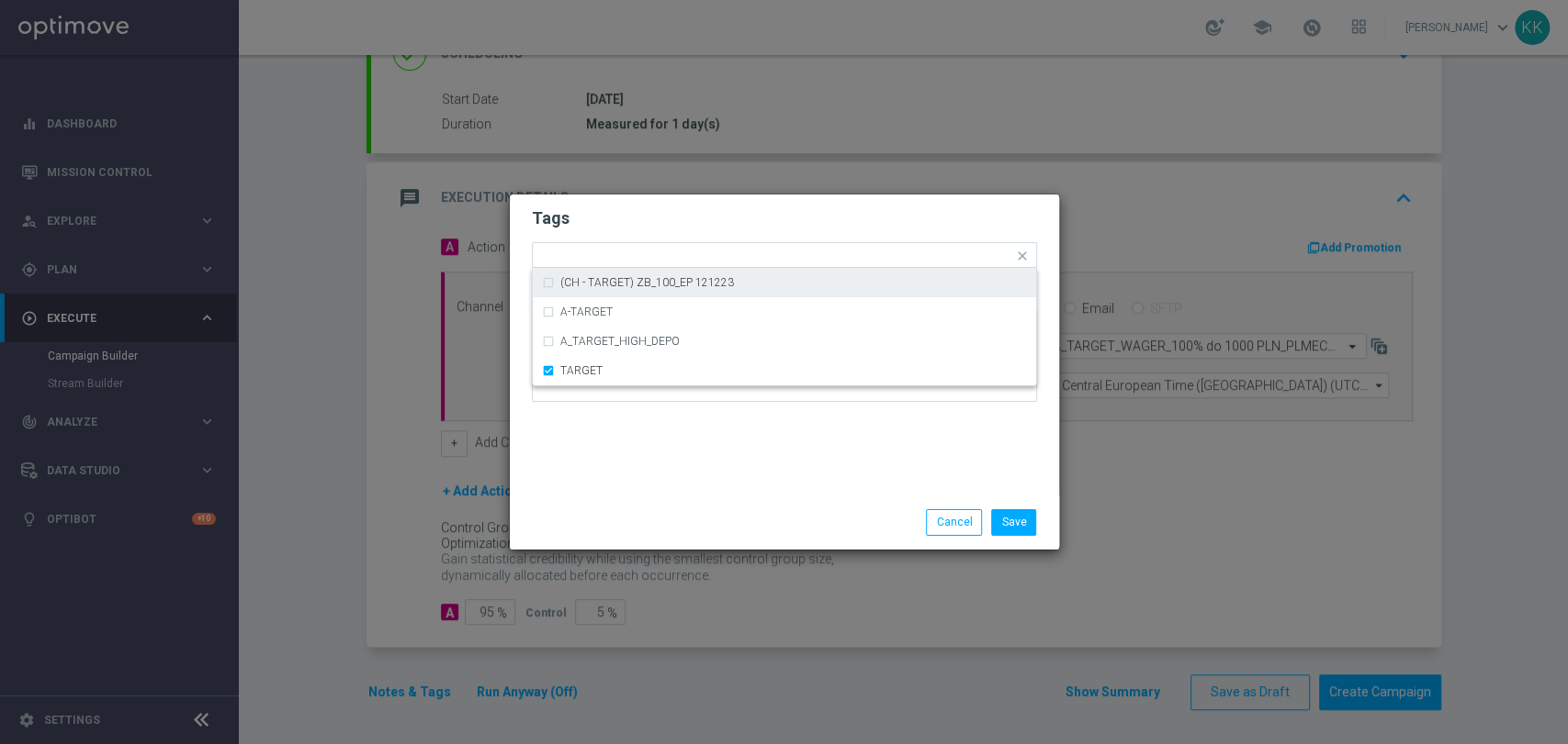
click at [738, 222] on h2 "Tags" at bounding box center [784, 218] width 505 height 22
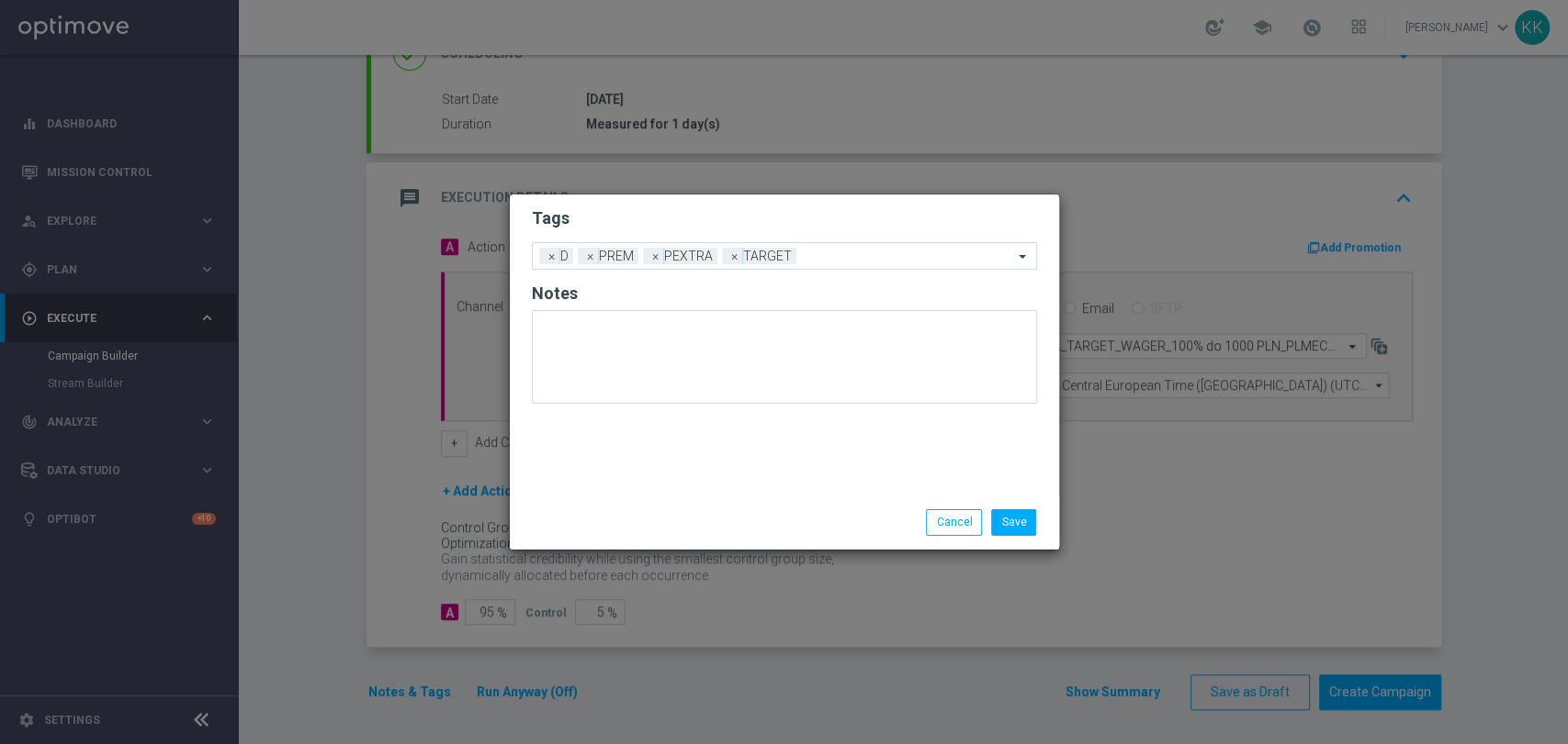
click at [859, 271] on form "Tags Add a new tag × D × PREM × PEXTRA × TARGET Notes" at bounding box center [784, 310] width 505 height 214
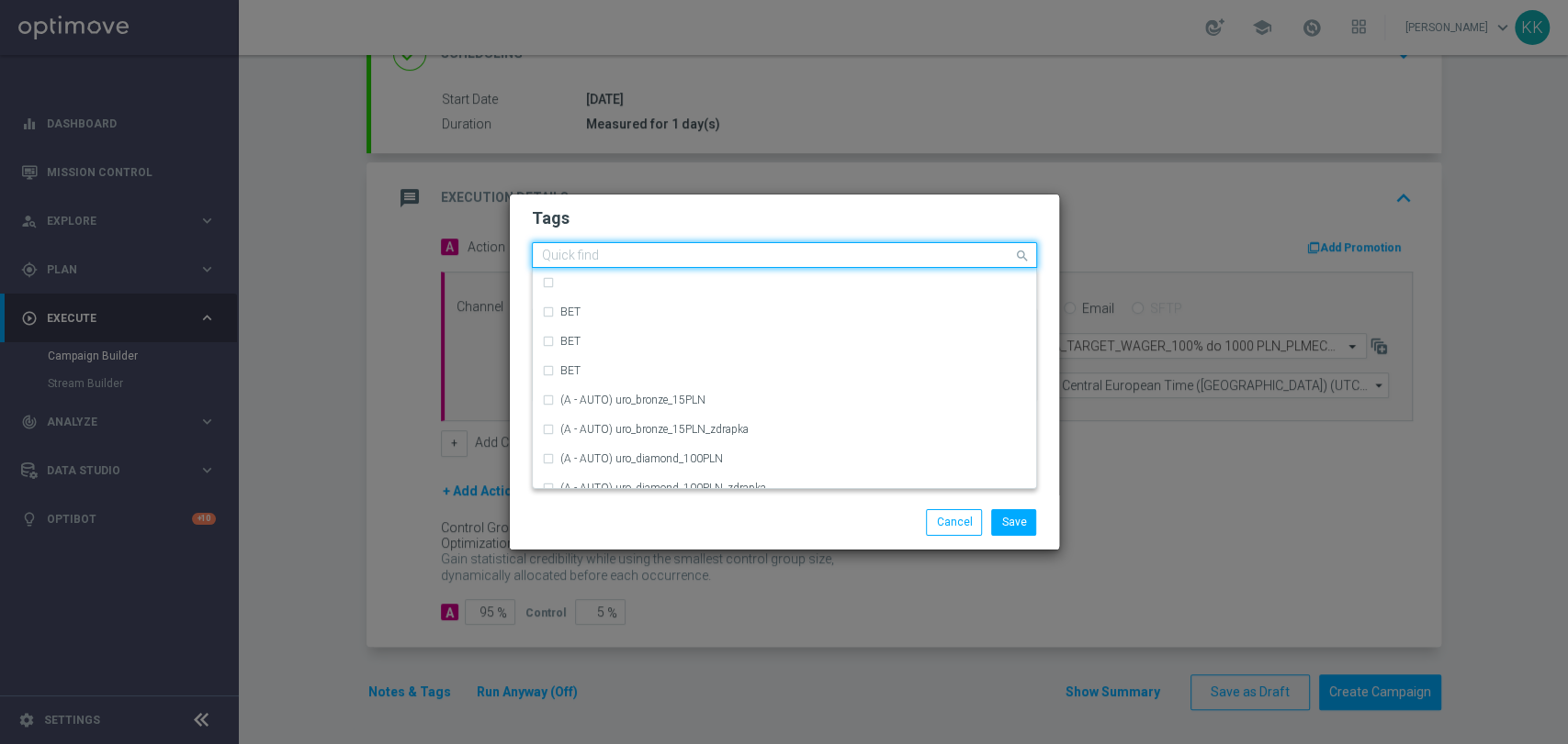
click at [858, 263] on input "text" at bounding box center [778, 256] width 471 height 15
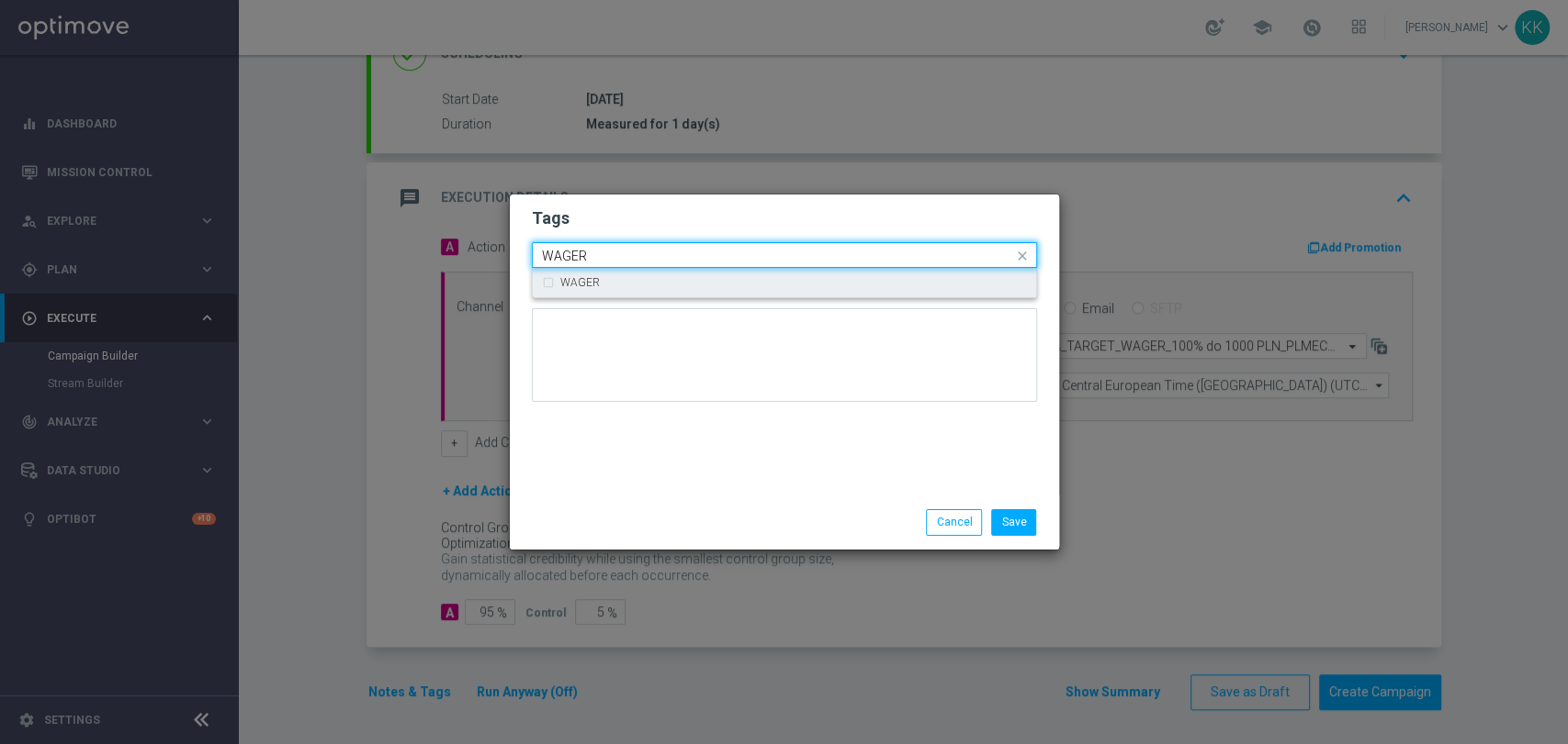
click at [854, 273] on div "WAGER" at bounding box center [784, 282] width 485 height 30
type input "WAGER"
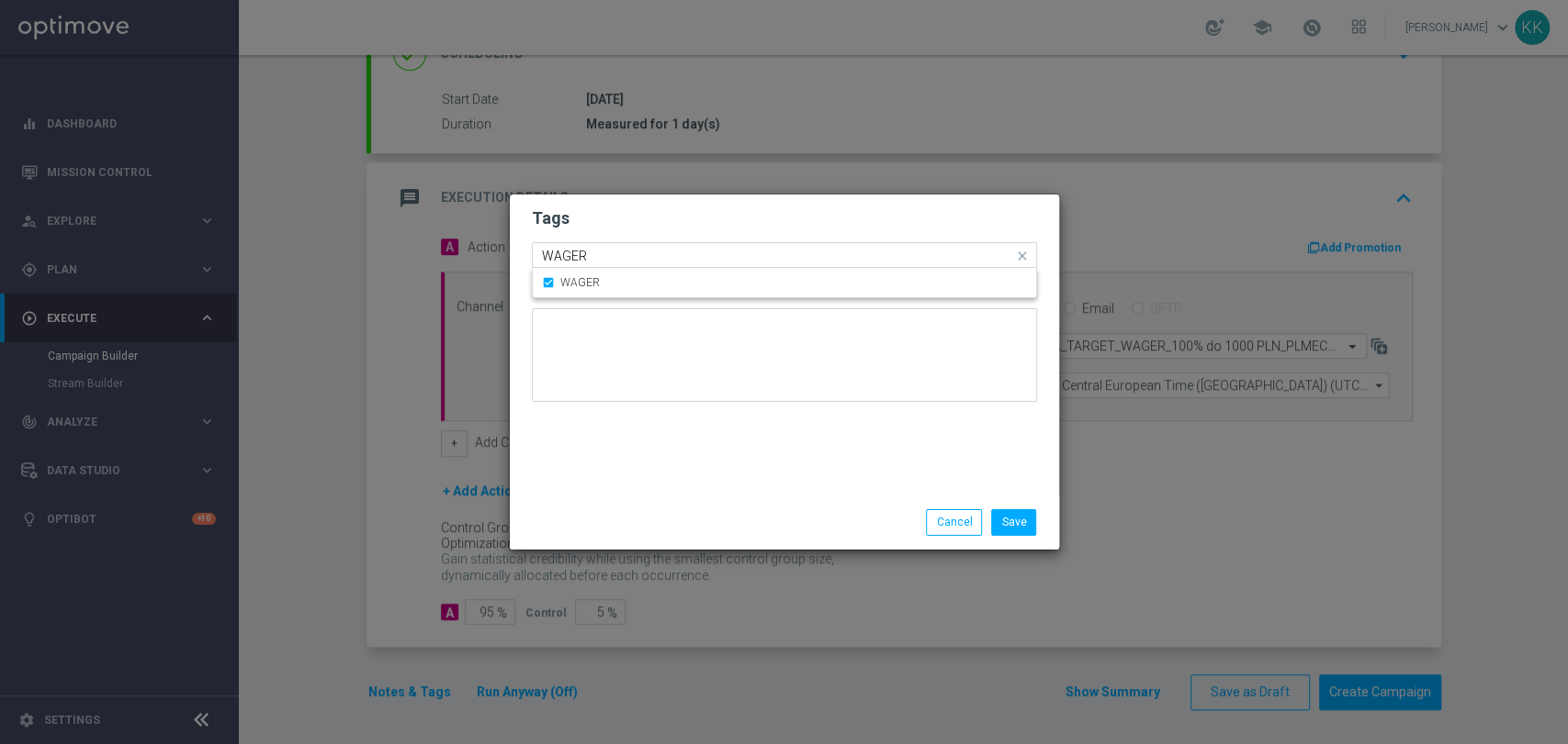
click at [851, 242] on div "Quick find × D × PREM × PEXTRA × TARGET × WAGER WAGER" at bounding box center [784, 254] width 505 height 26
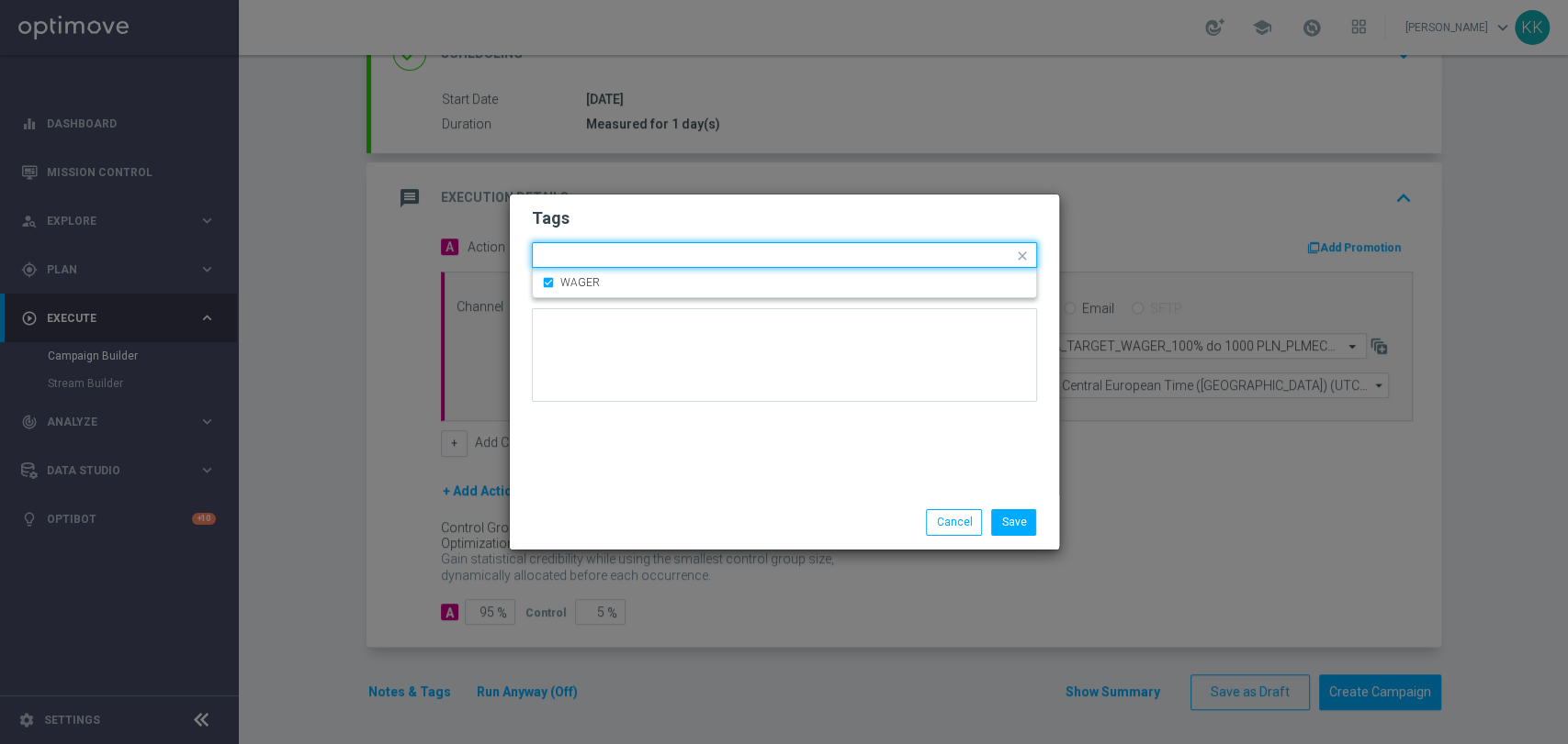
click at [847, 211] on h2 "Tags" at bounding box center [784, 218] width 505 height 22
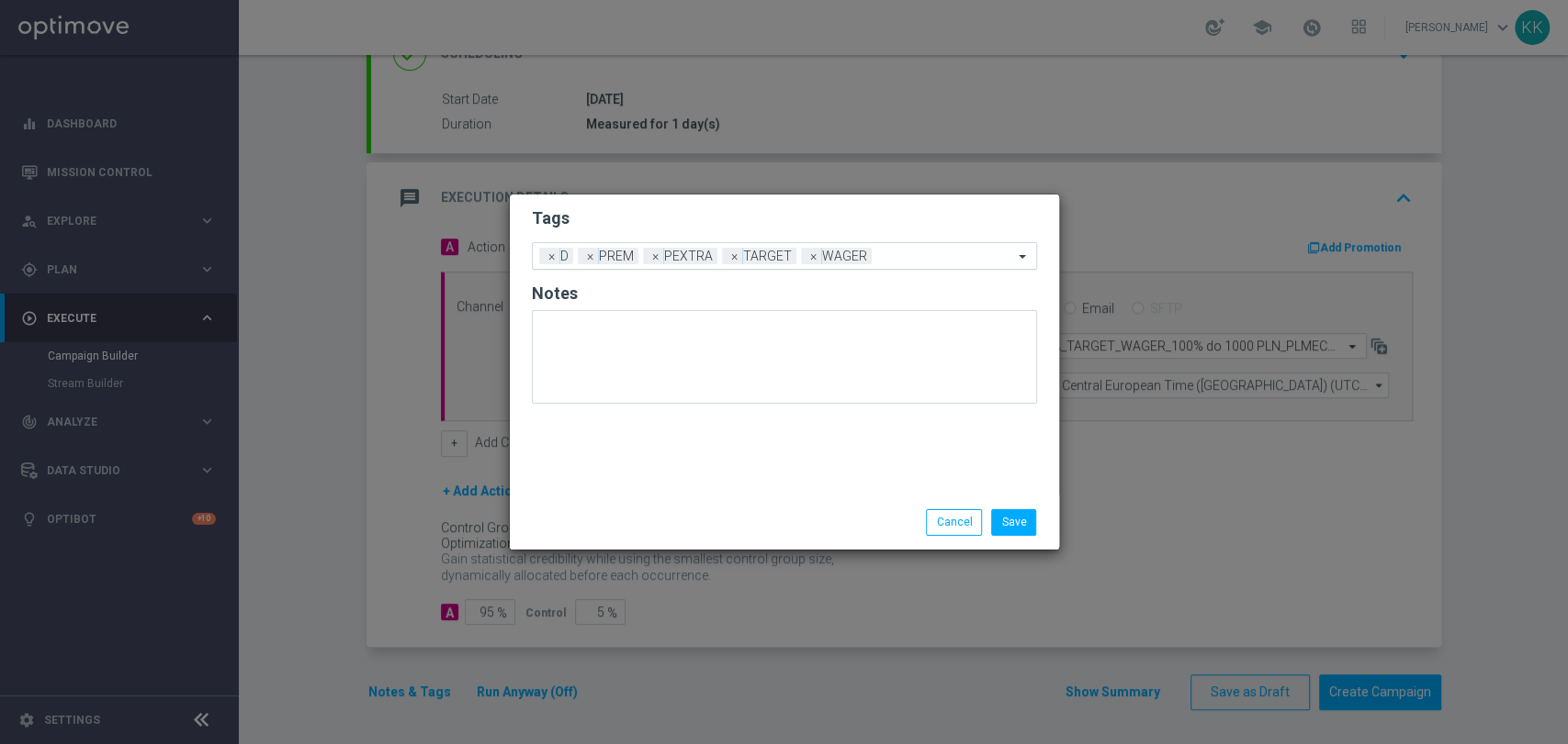
click at [911, 260] on input "text" at bounding box center [946, 257] width 134 height 15
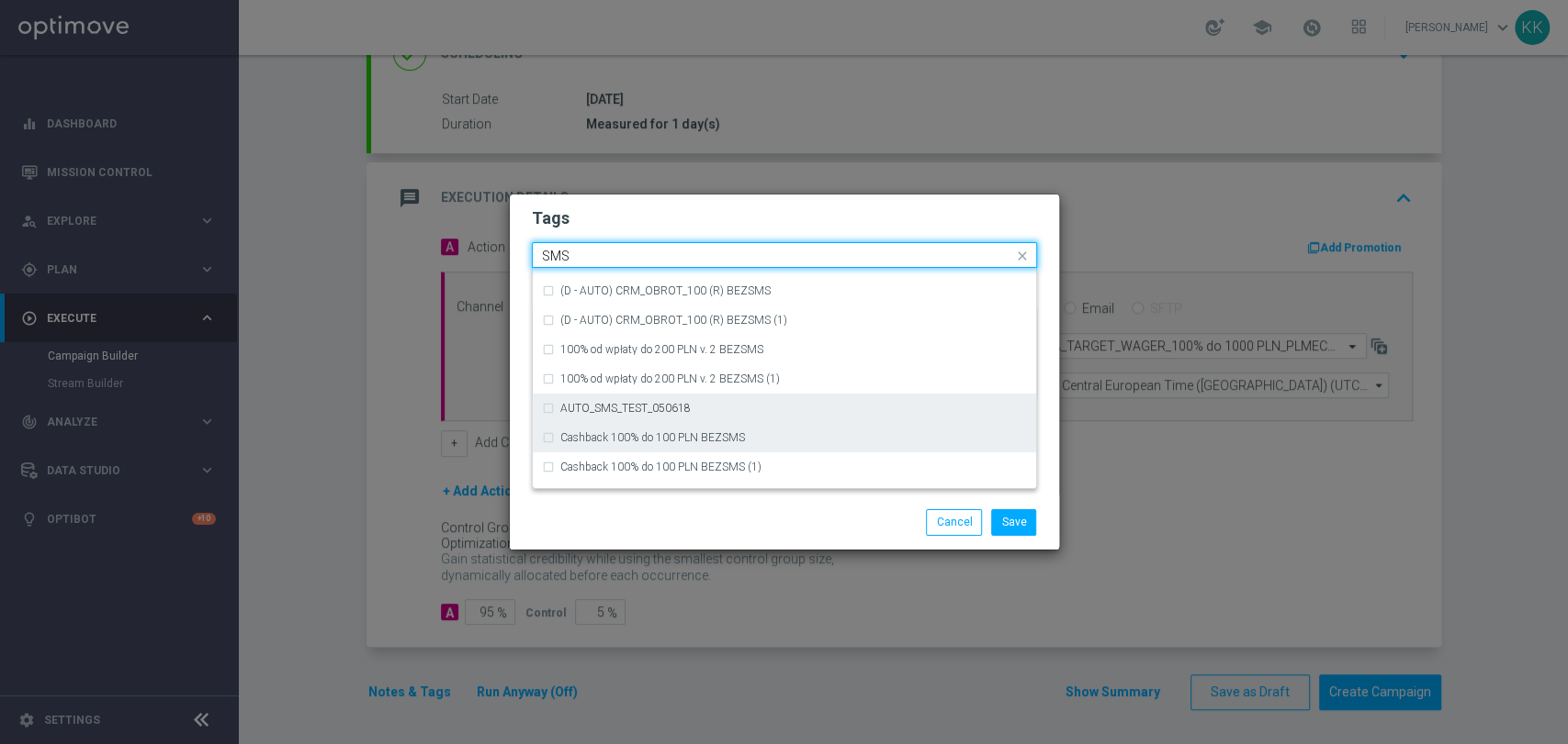
scroll to position [279, 0]
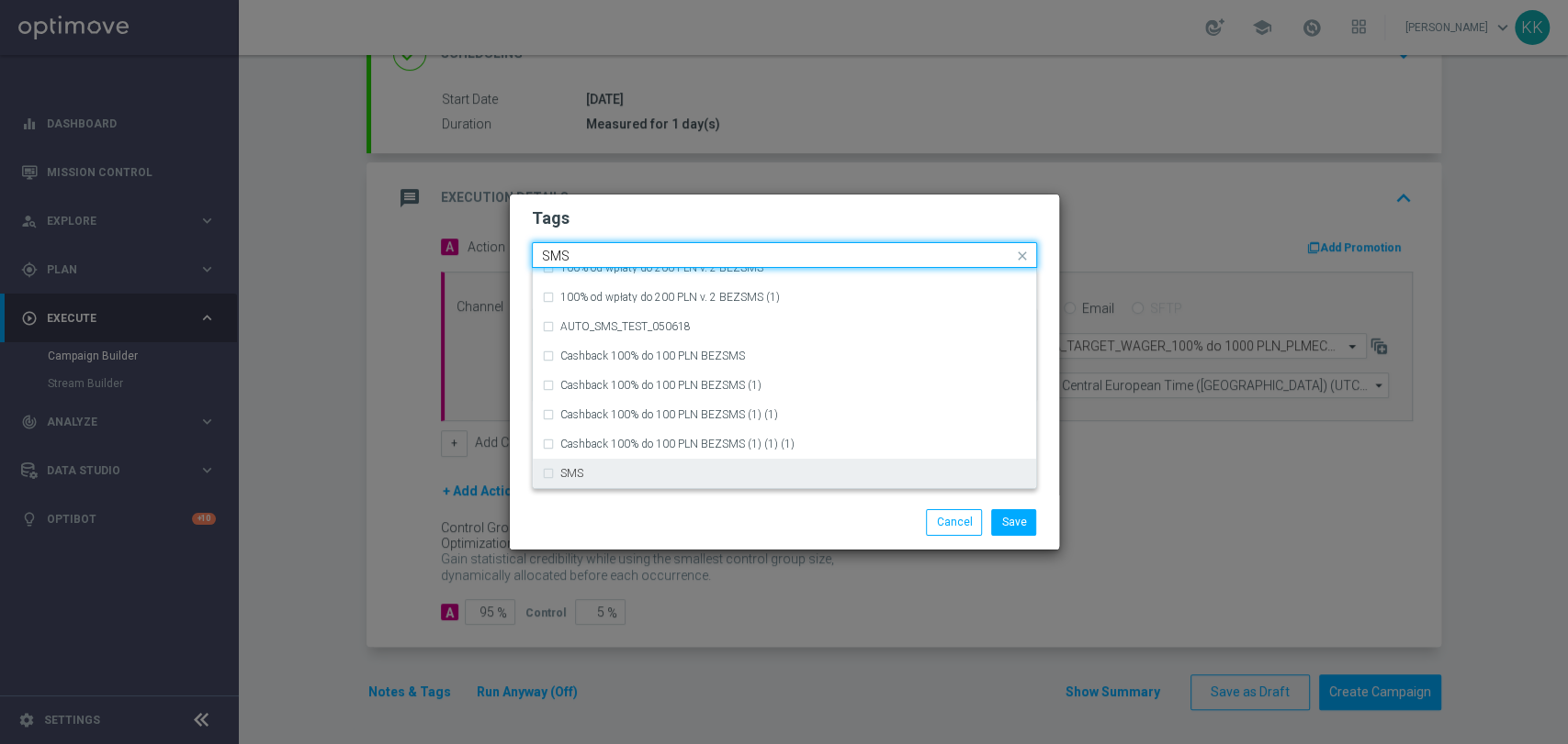
click at [644, 464] on div "SMS" at bounding box center [784, 473] width 485 height 30
type input "SMS"
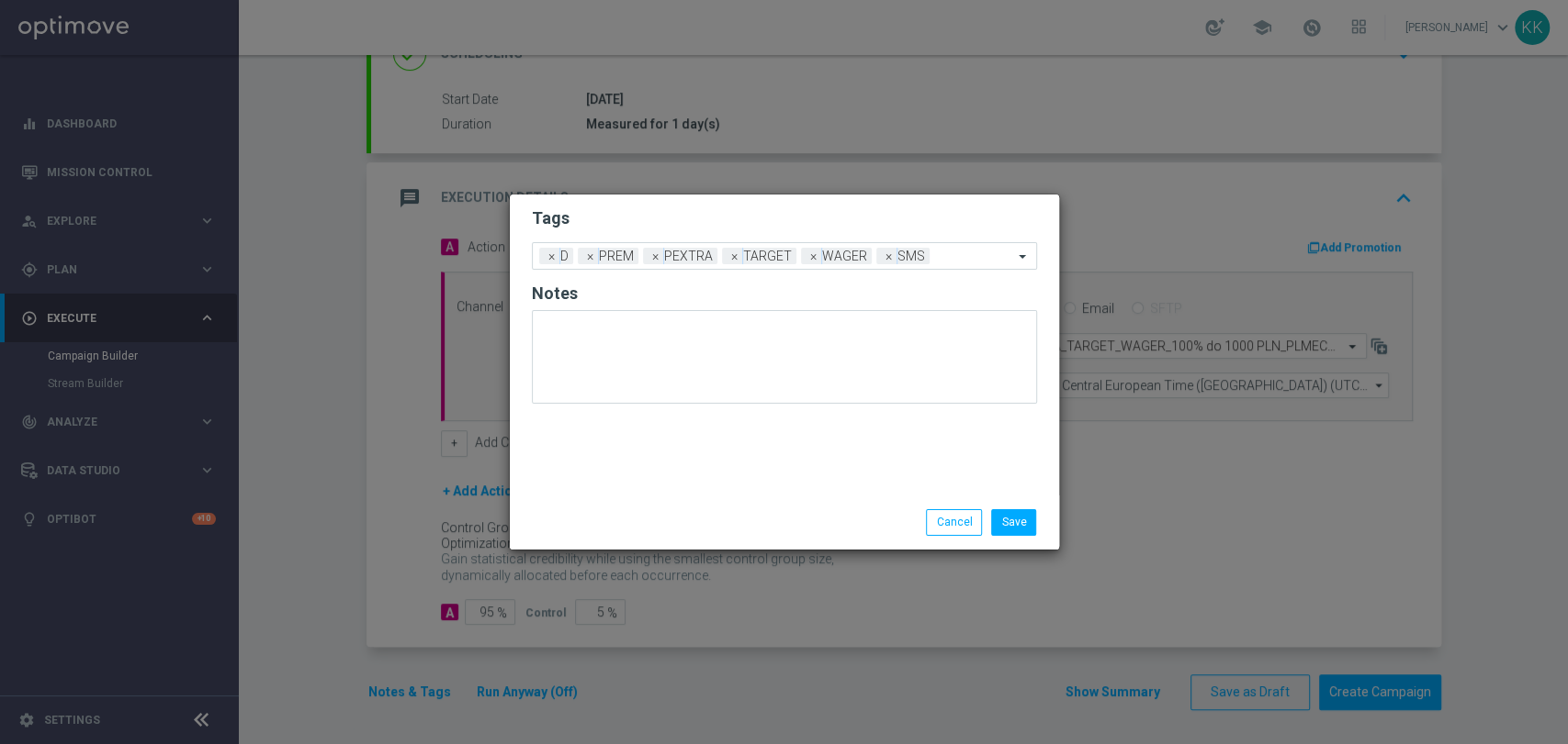
click at [657, 501] on div "Save Cancel" at bounding box center [784, 522] width 549 height 53
click at [1017, 521] on button "Save" at bounding box center [1013, 522] width 45 height 26
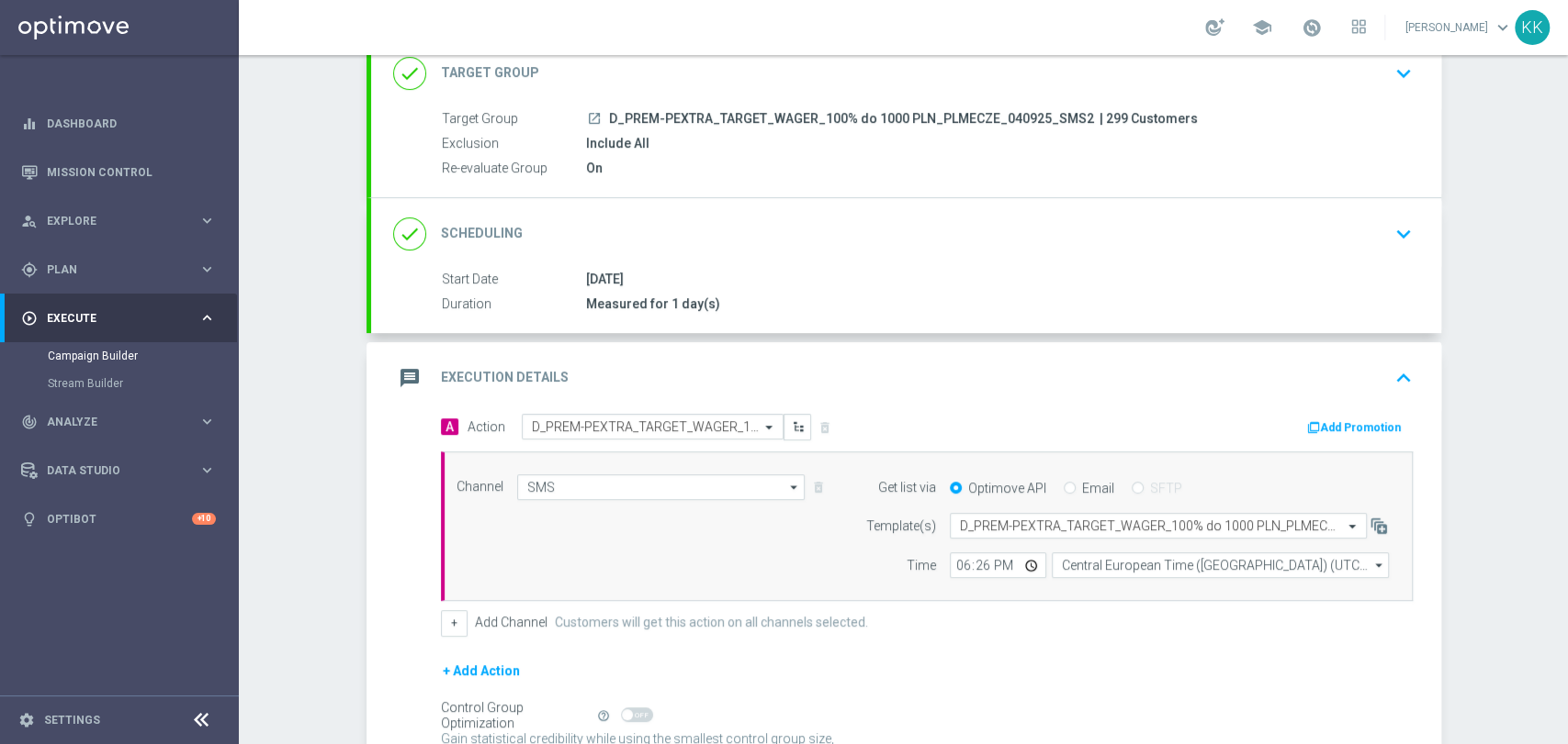
scroll to position [0, 0]
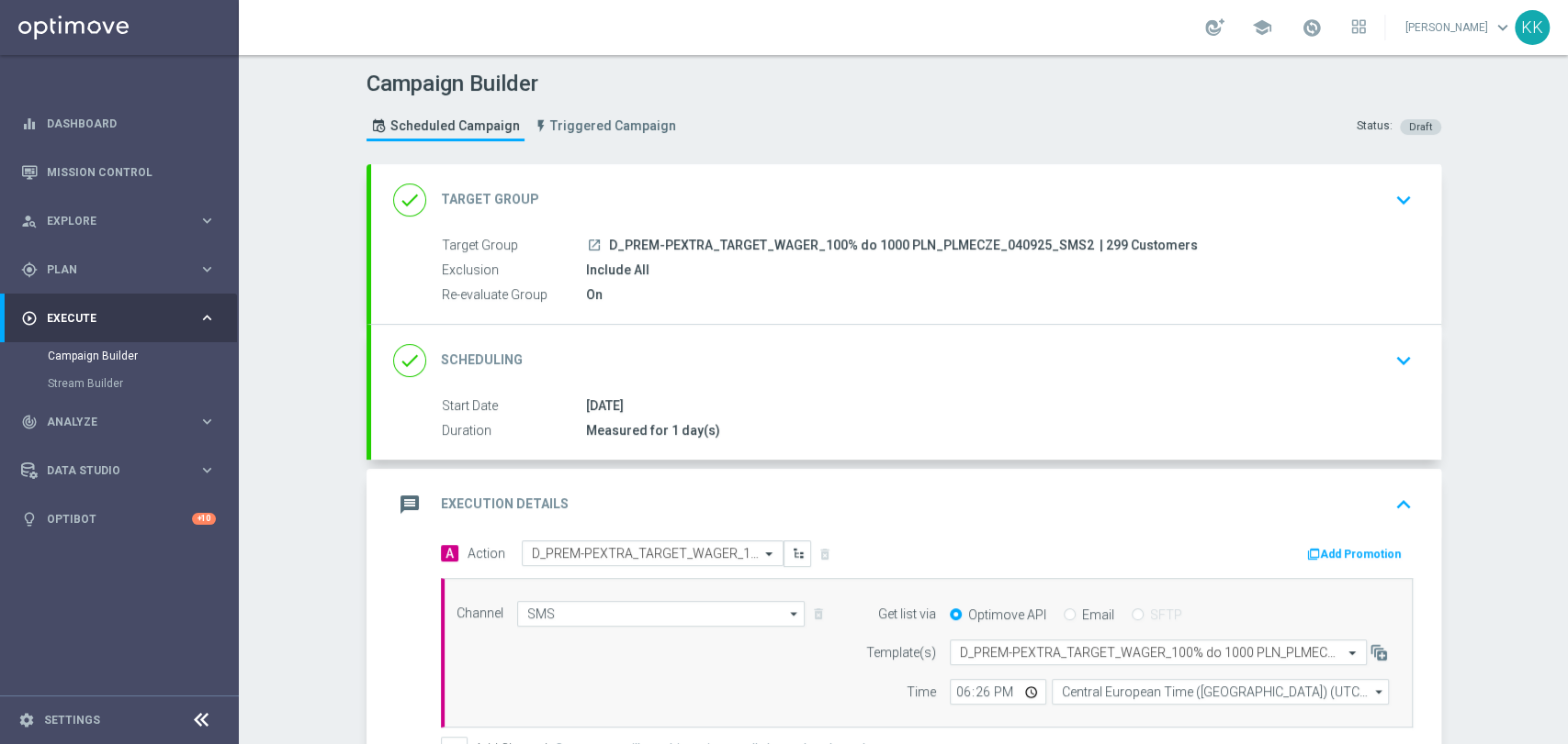
click at [1388, 203] on button "keyboard_arrow_down" at bounding box center [1403, 200] width 31 height 35
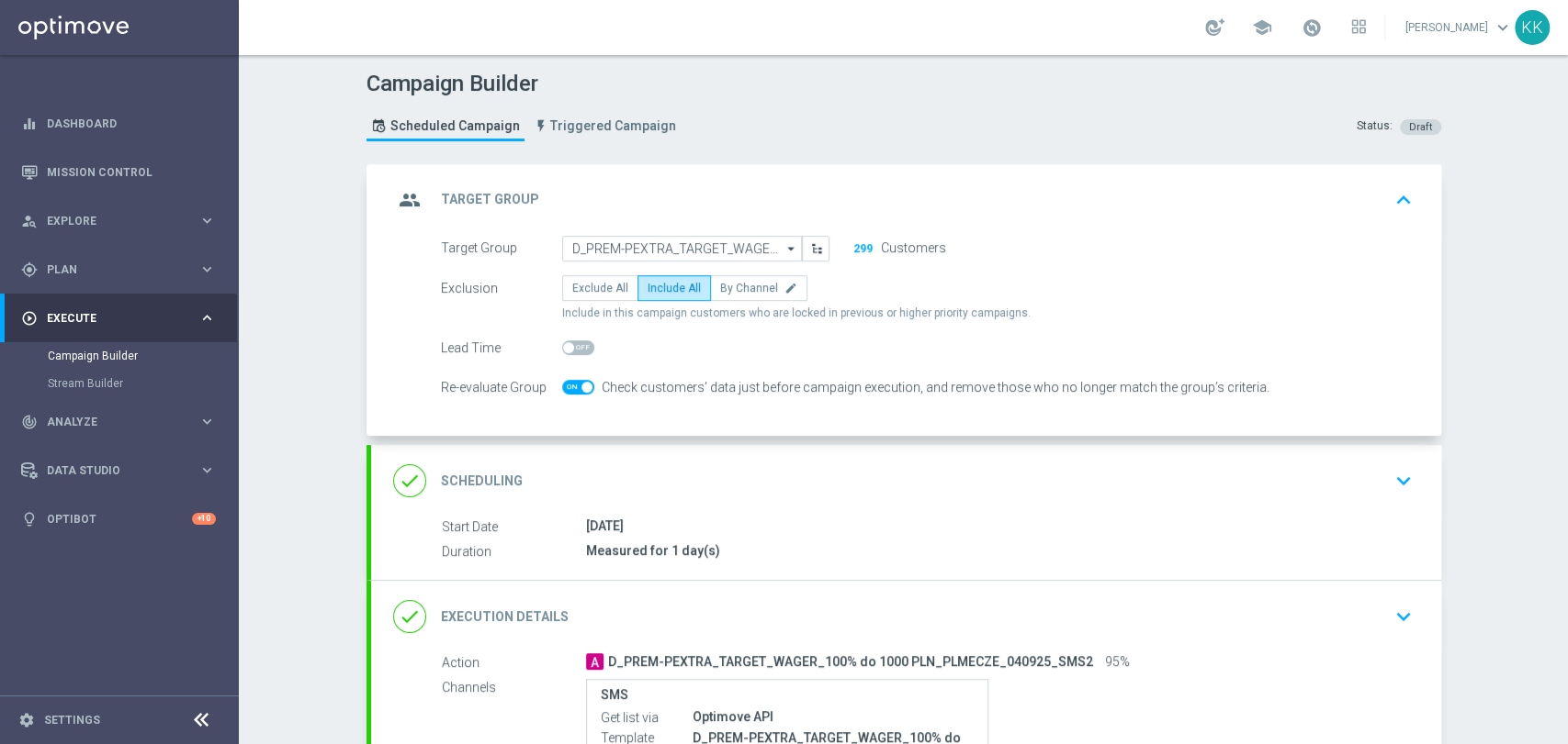
click at [1337, 471] on div "done Scheduling keyboard_arrow_down" at bounding box center [906, 481] width 1026 height 35
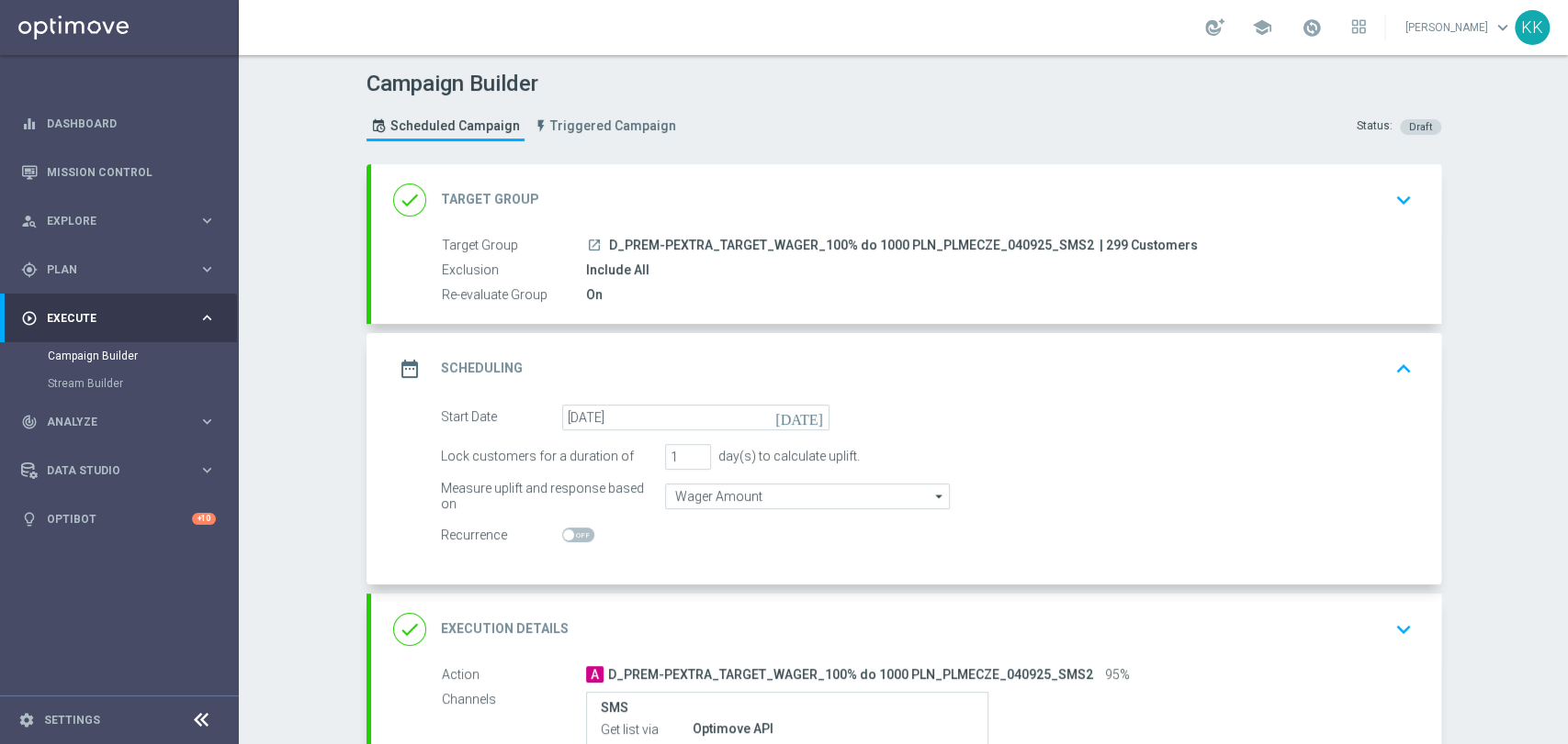
click at [1430, 641] on div "done Execution Details keyboard_arrow_down" at bounding box center [906, 629] width 1070 height 71
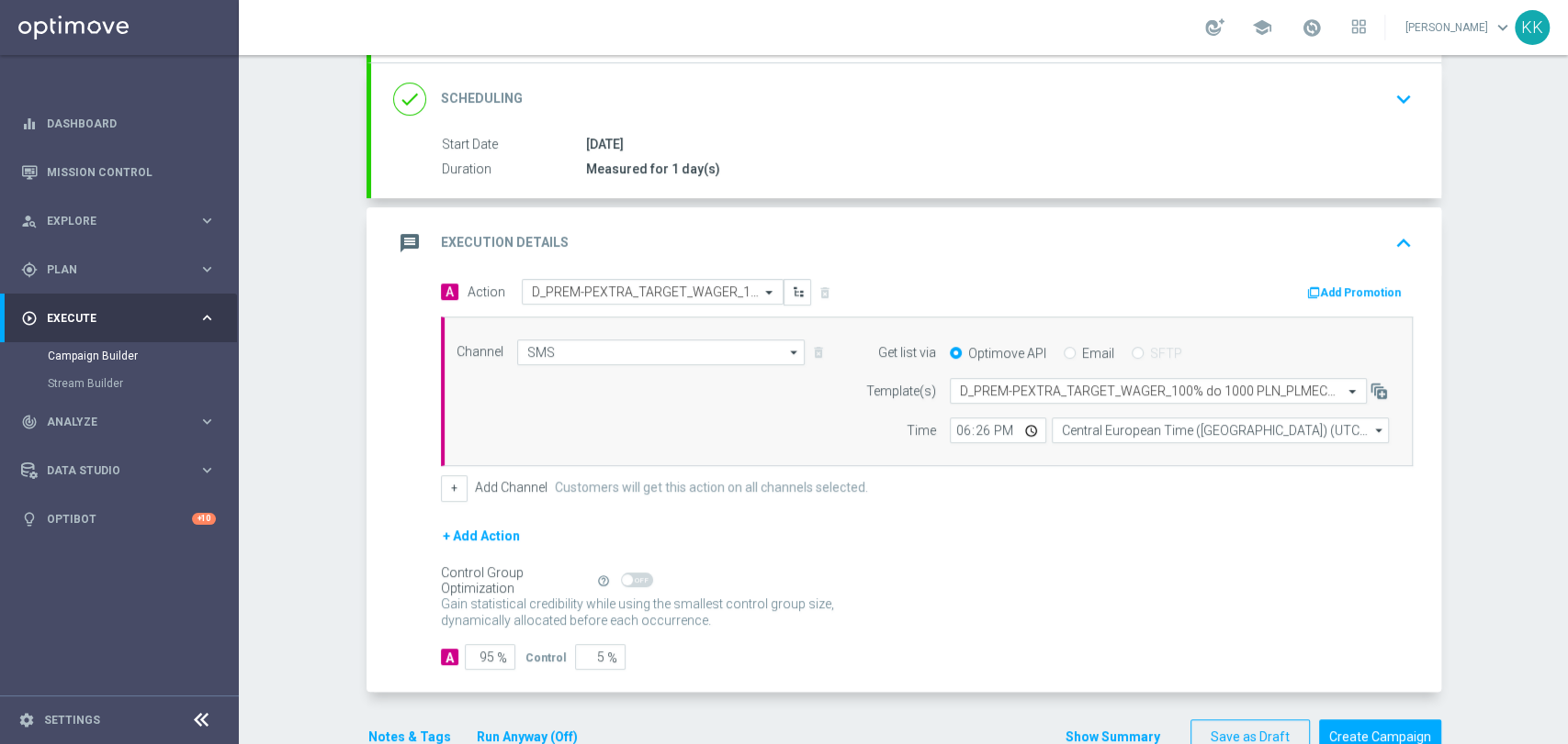
scroll to position [307, 0]
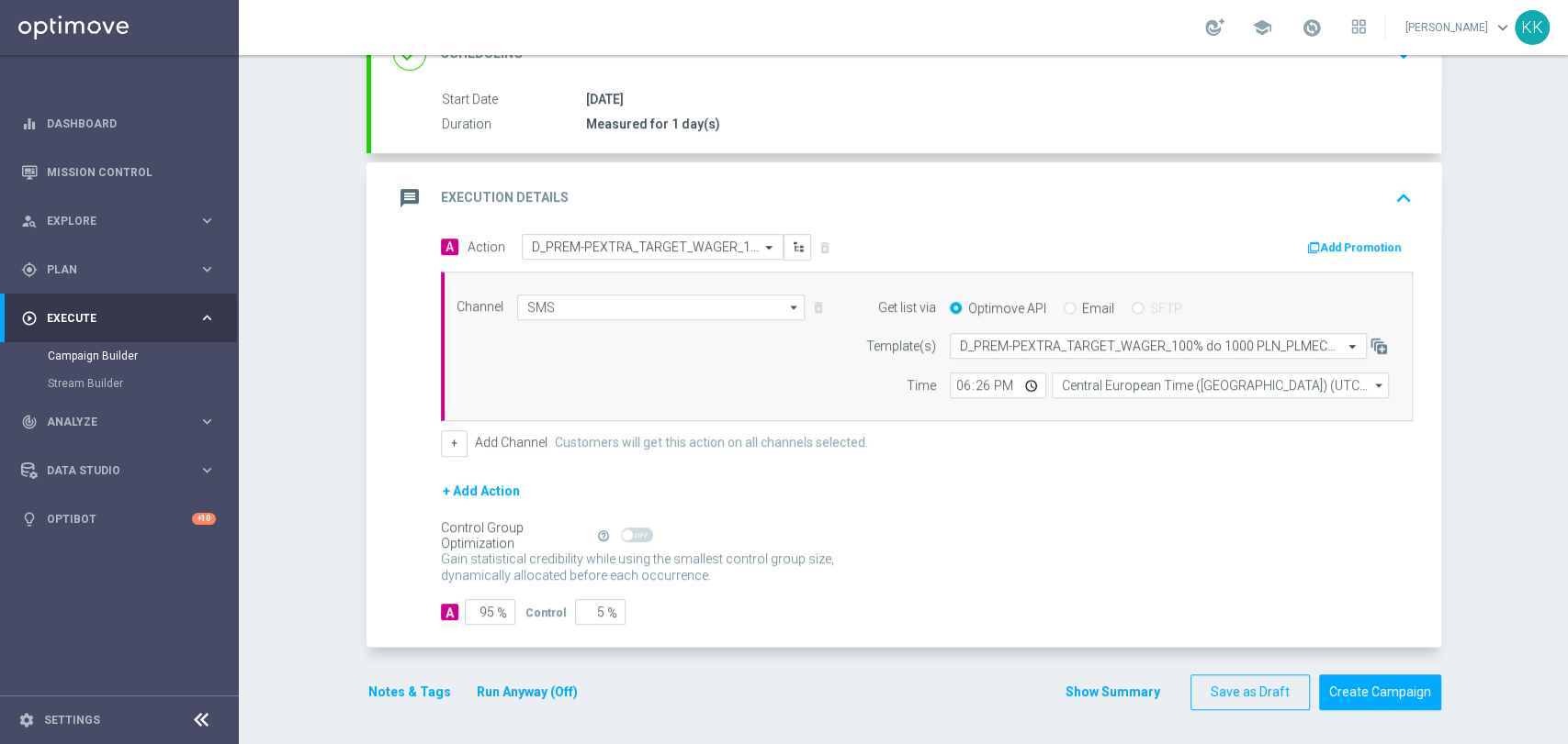
click at [425, 687] on button "Notes & Tags" at bounding box center [409, 693] width 87 height 23
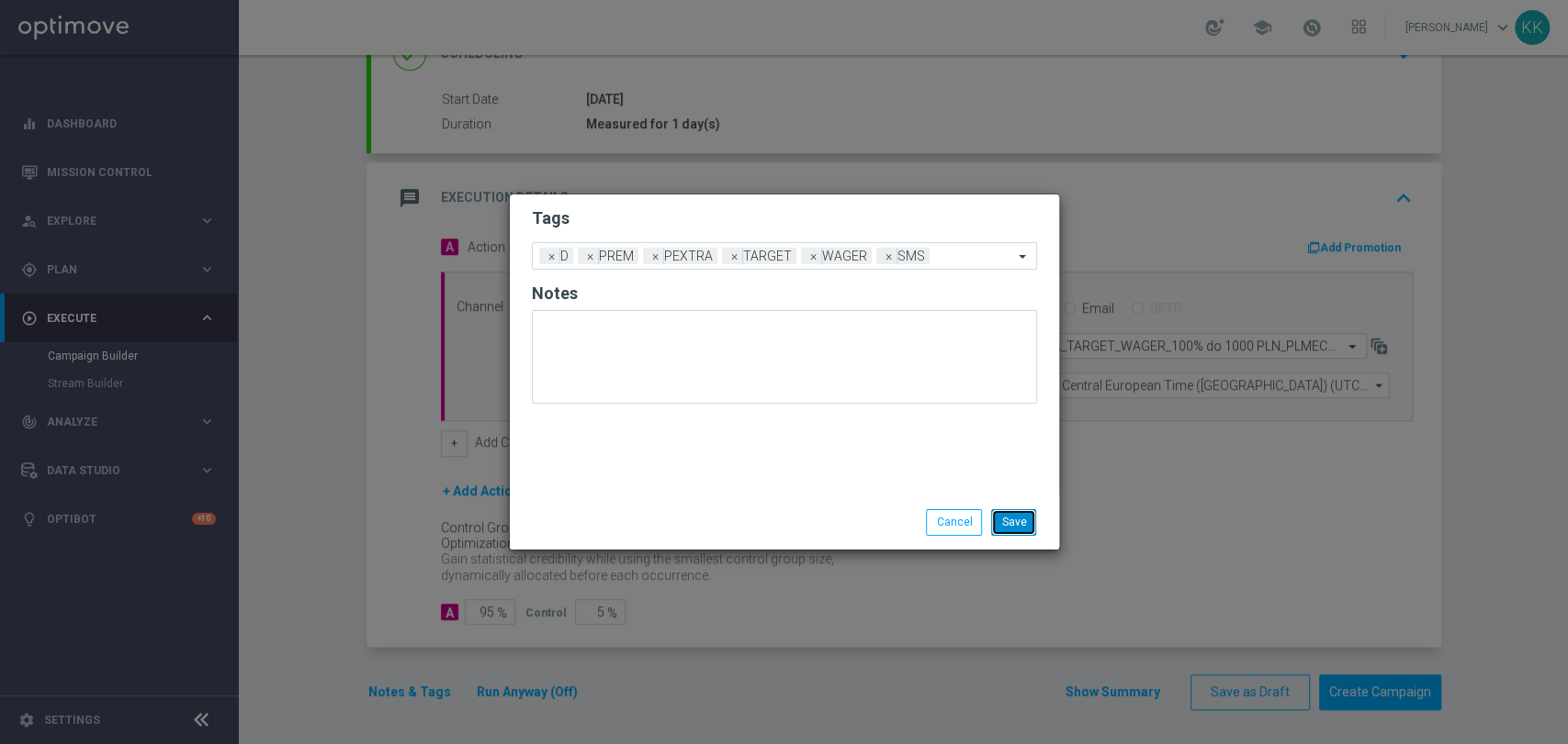
click at [1018, 513] on button "Save" at bounding box center [1013, 522] width 45 height 26
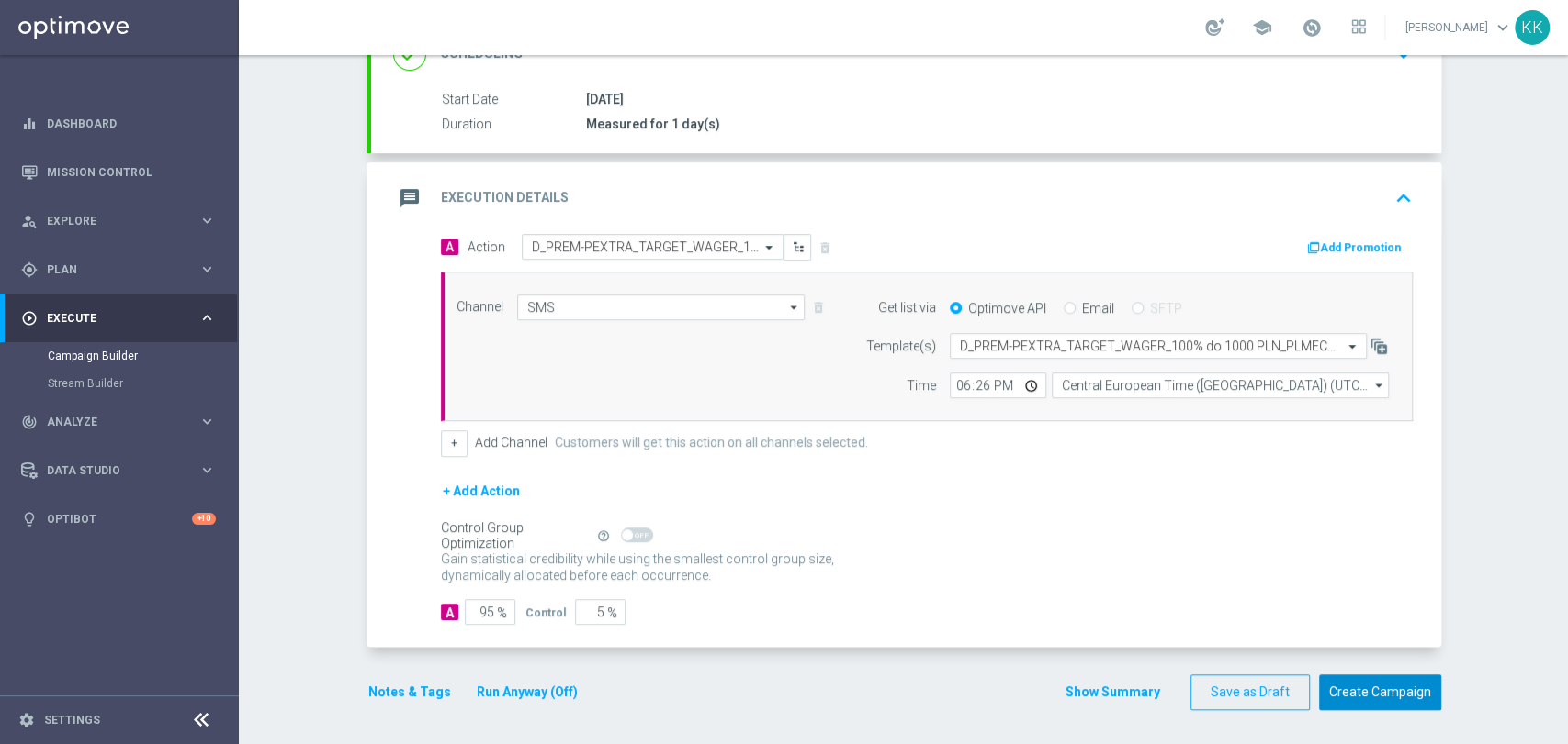
click at [1414, 676] on button "Create Campaign" at bounding box center [1380, 693] width 122 height 36
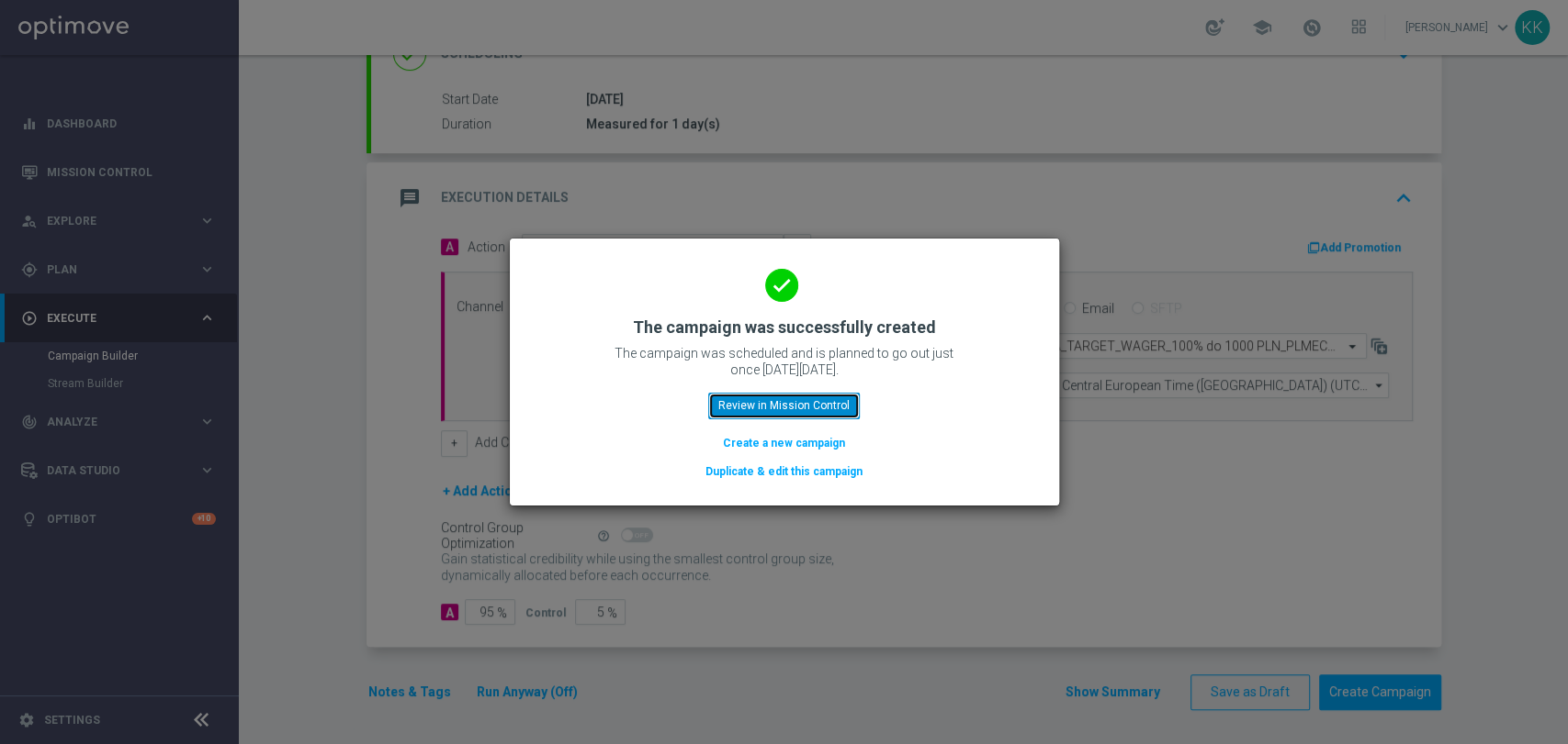
click at [842, 398] on button "Review in Mission Control" at bounding box center [784, 405] width 152 height 26
